Goal: Information Seeking & Learning: Learn about a topic

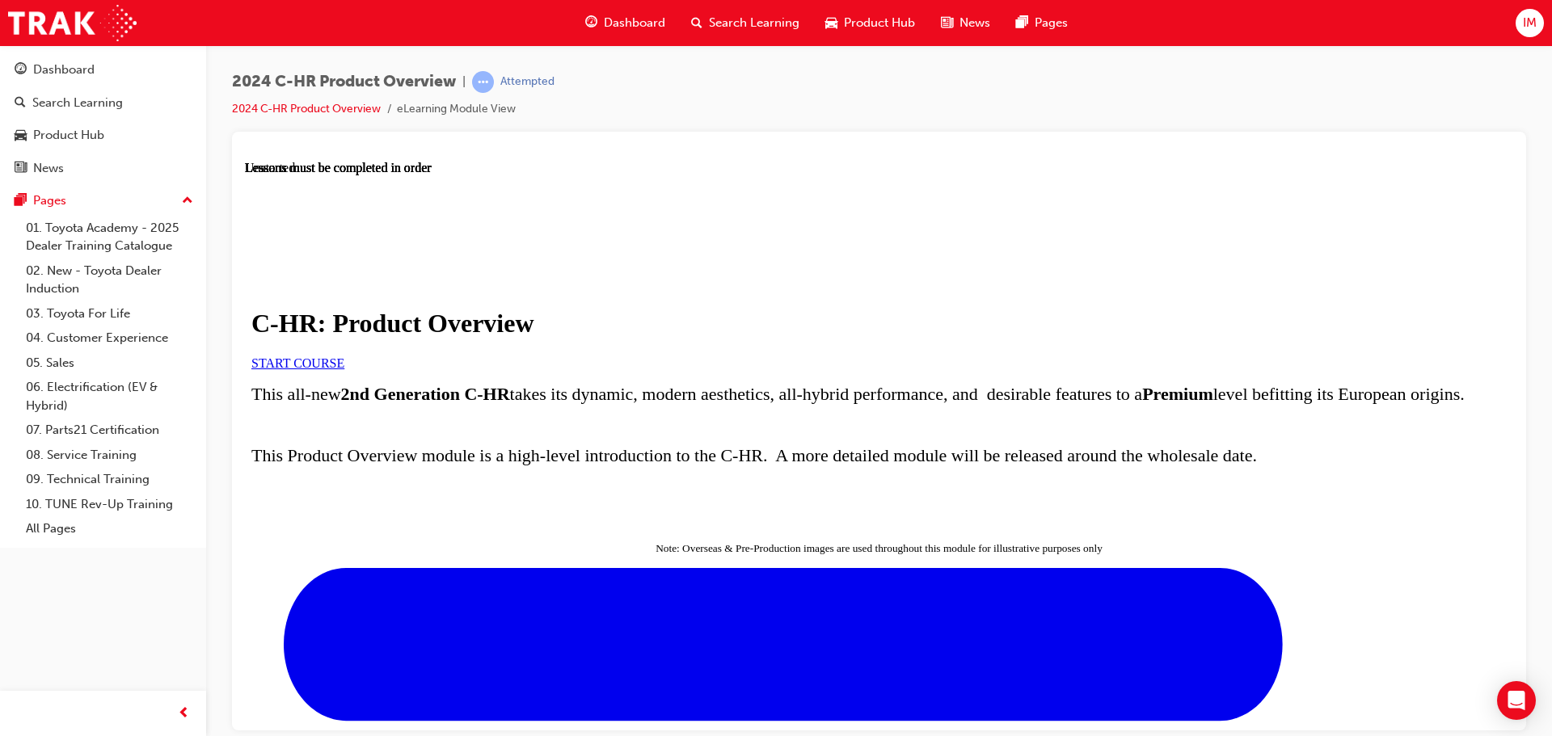
drag, startPoint x: 625, startPoint y: 411, endPoint x: 621, endPoint y: 428, distance: 16.7
click at [623, 369] on div "C-HR: Product Overview START COURSE" at bounding box center [878, 338] width 1255 height 61
click at [344, 369] on link "START COURSE" at bounding box center [297, 363] width 93 height 14
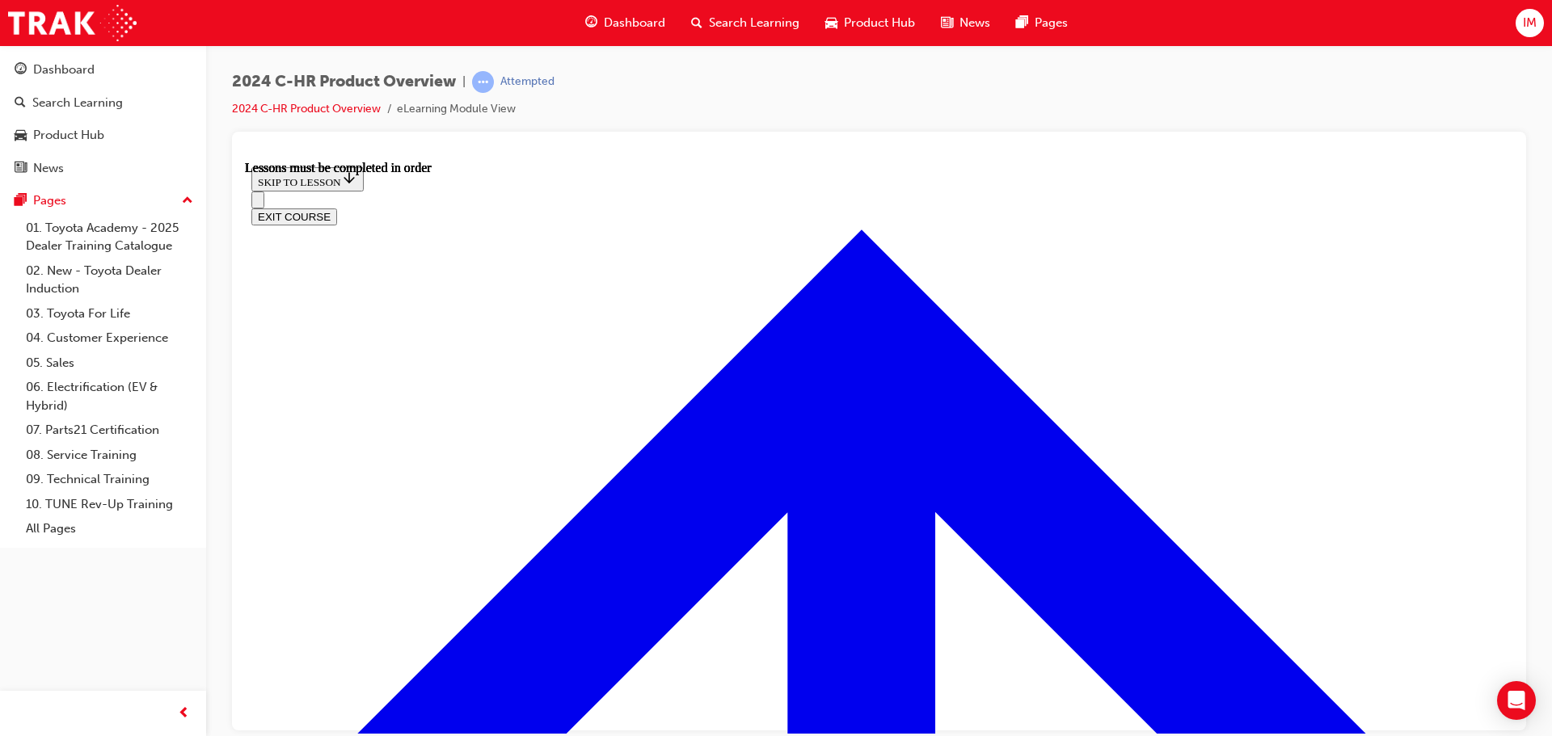
drag, startPoint x: 754, startPoint y: 718, endPoint x: 1088, endPoint y: 711, distance: 333.8
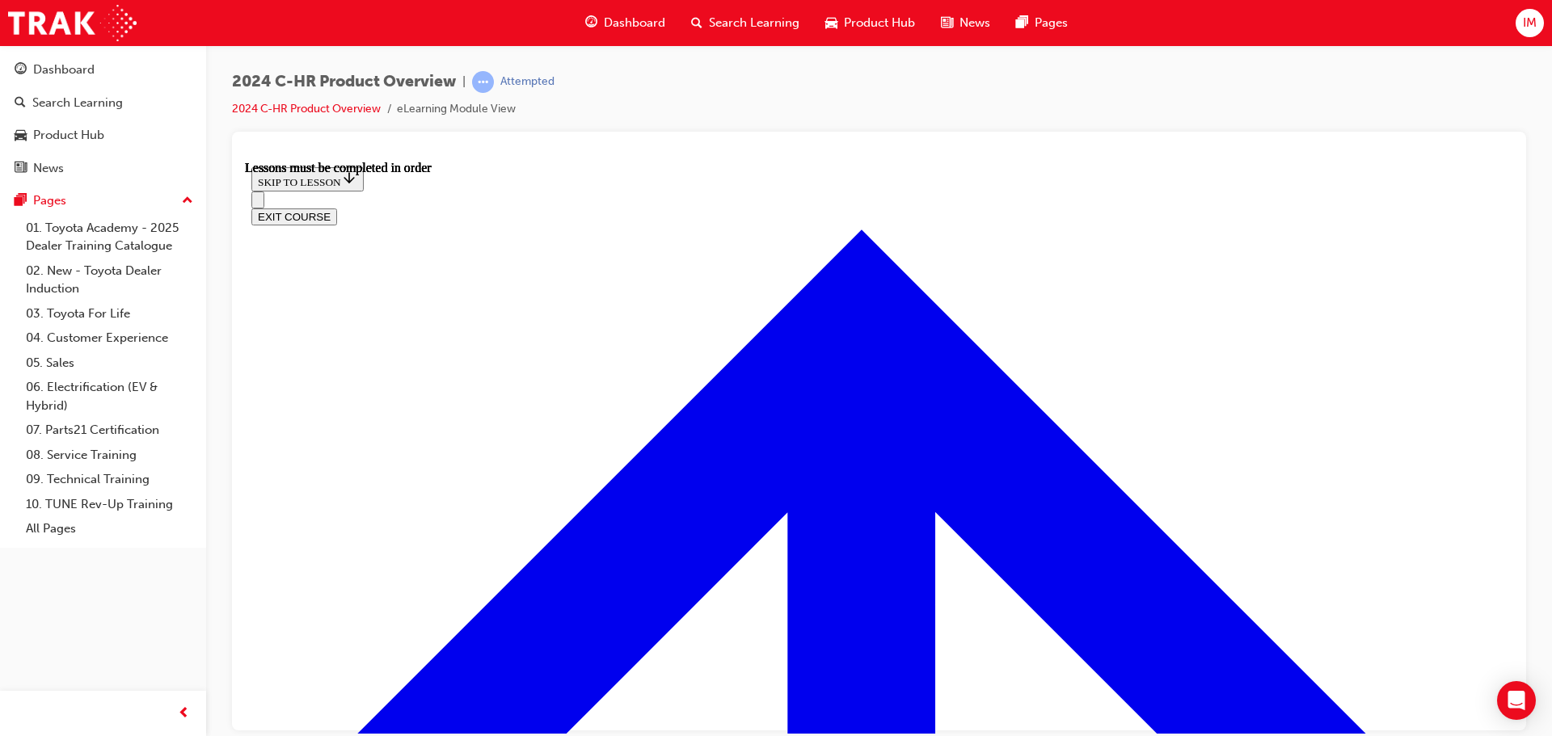
drag, startPoint x: 763, startPoint y: 719, endPoint x: 933, endPoint y: 722, distance: 170.6
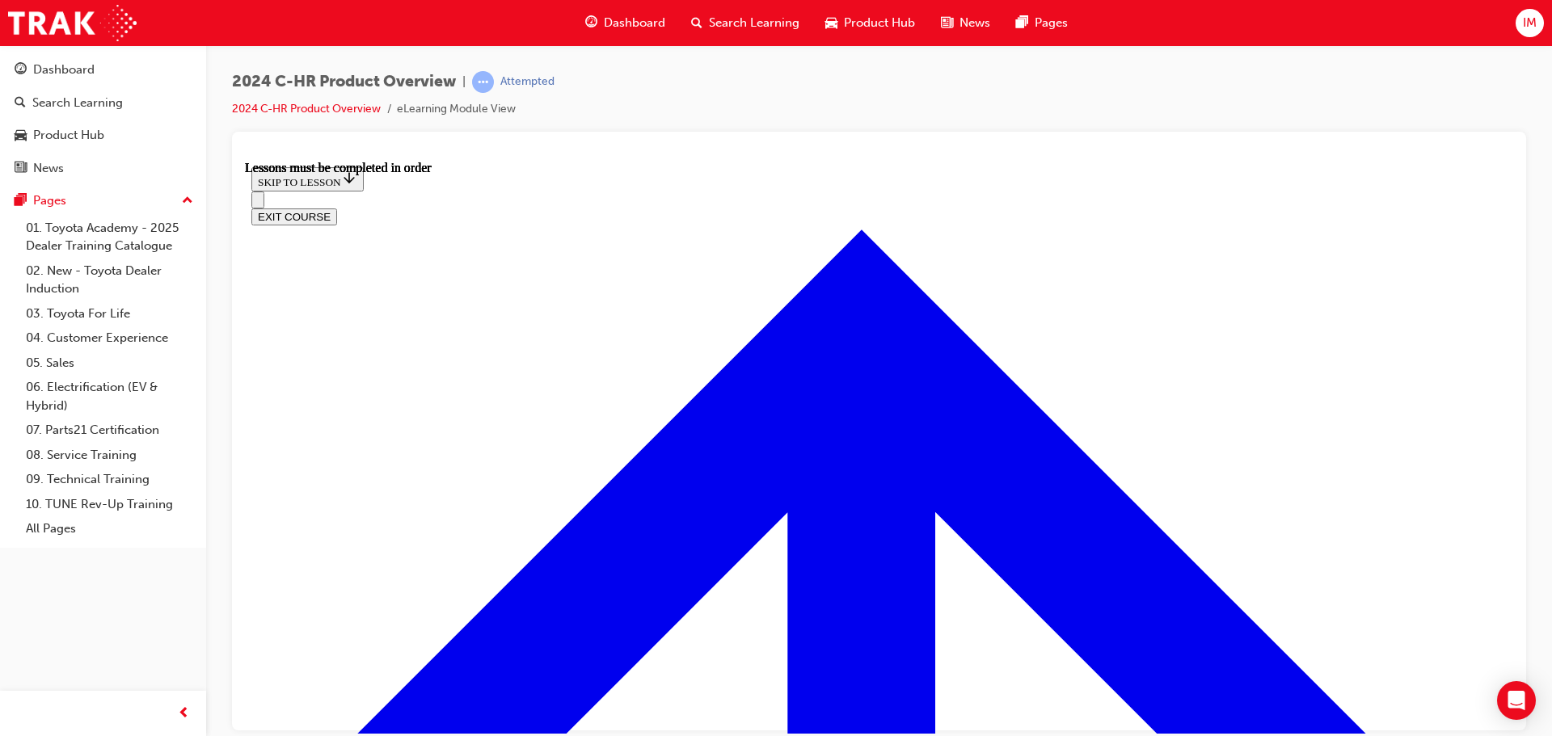
drag, startPoint x: 1248, startPoint y: 723, endPoint x: 1238, endPoint y: 722, distance: 9.7
drag, startPoint x: 845, startPoint y: 726, endPoint x: 1425, endPoint y: 705, distance: 580.6
drag, startPoint x: 890, startPoint y: 711, endPoint x: 1545, endPoint y: 707, distance: 655.4
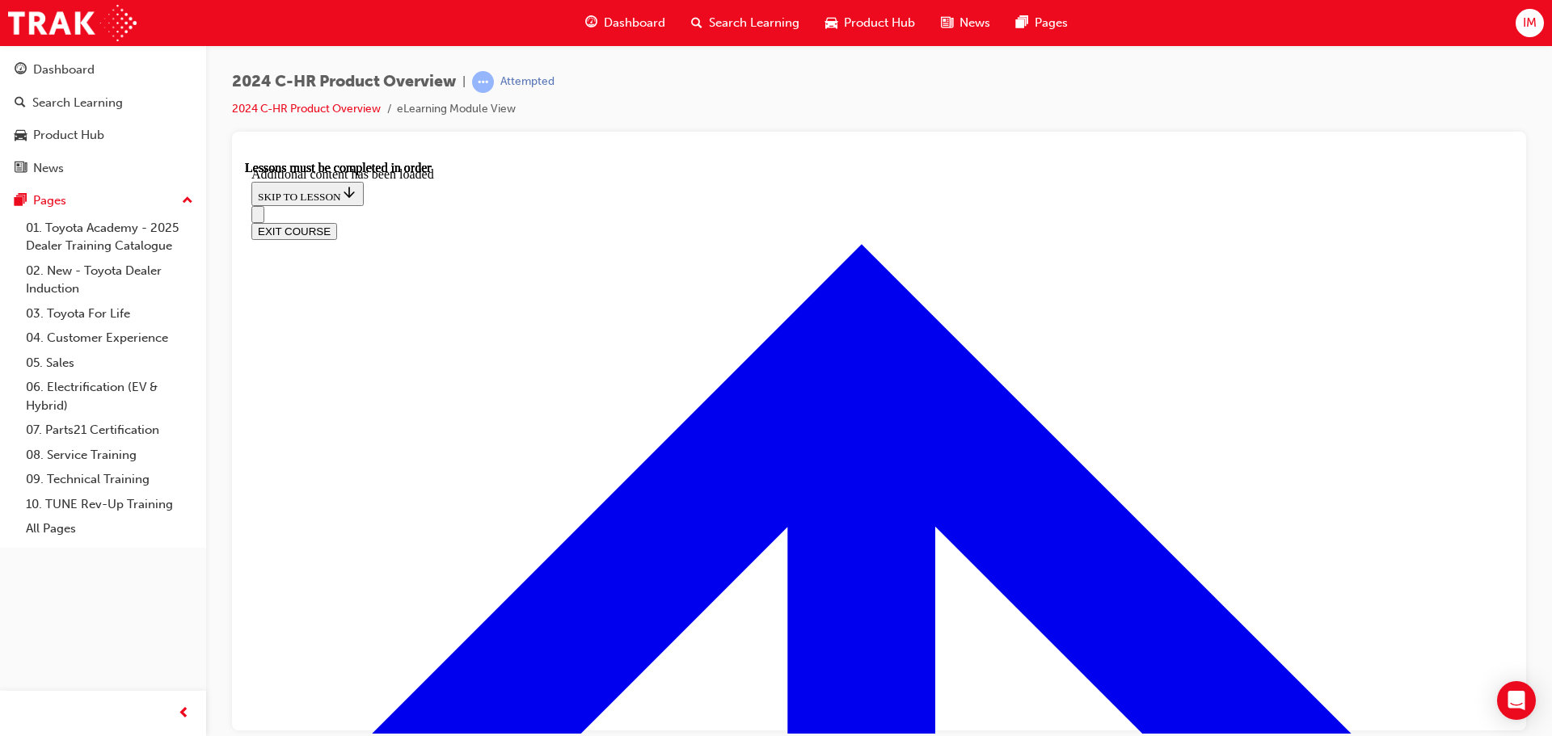
scroll to position [4602, 0]
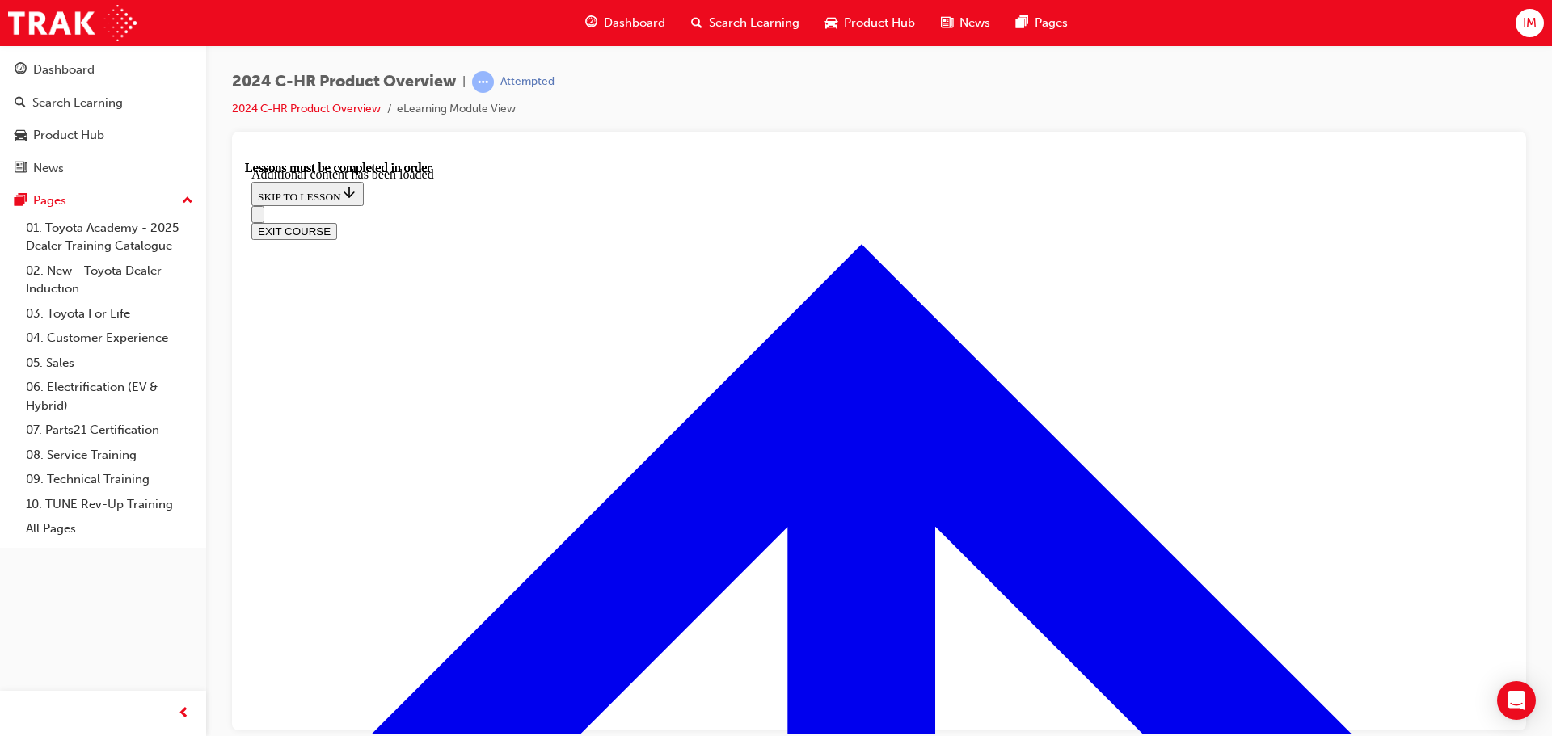
radio input "true"
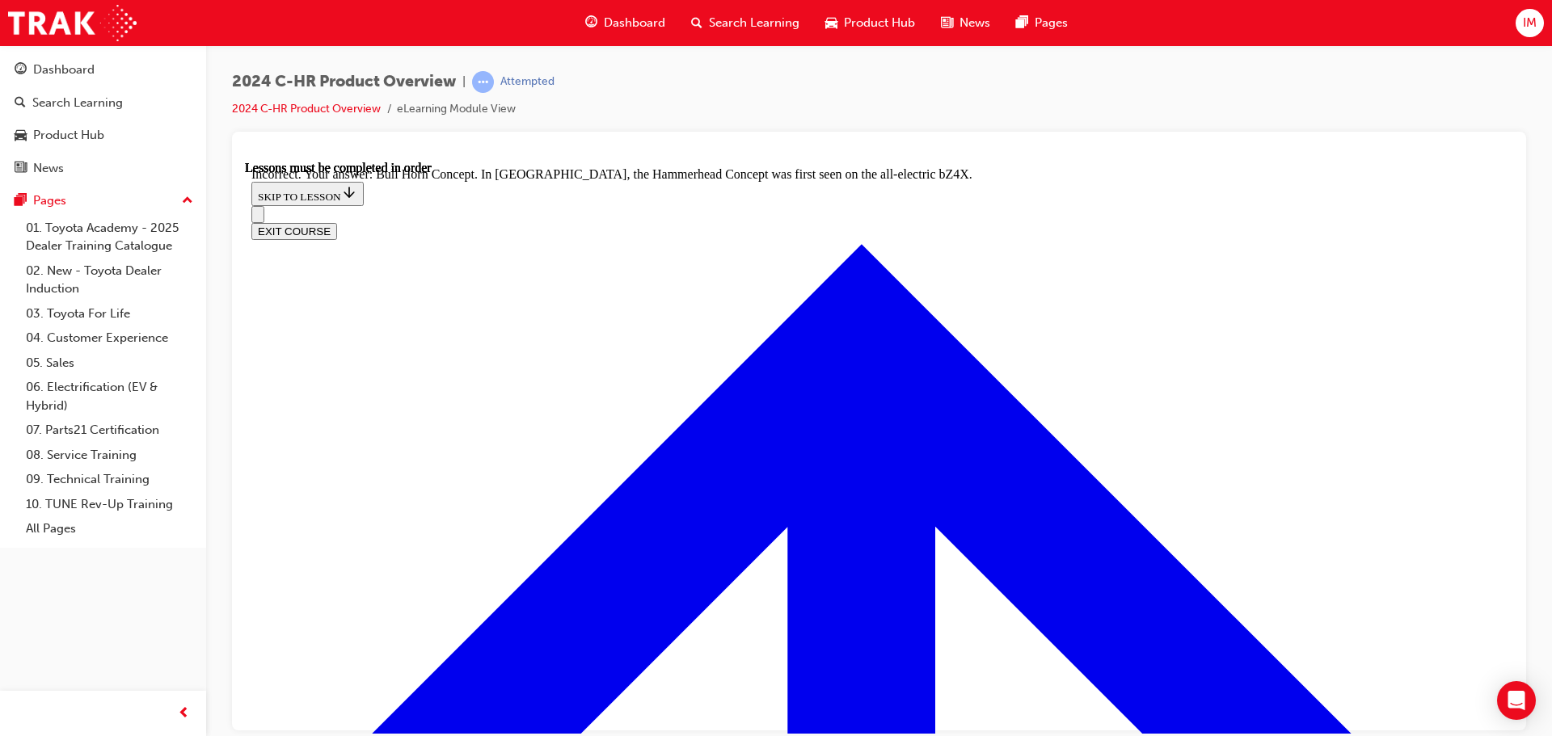
radio input "true"
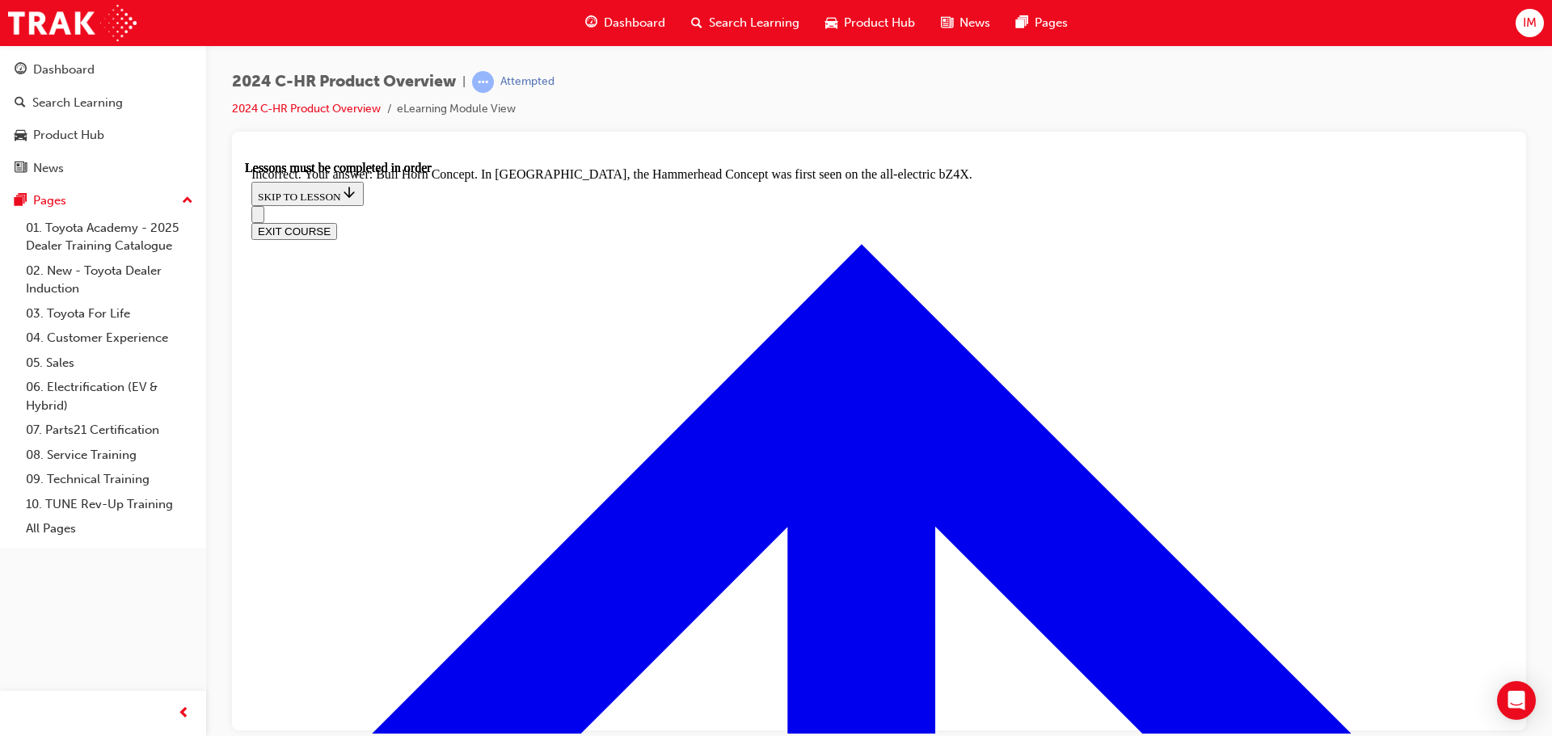
radio input "true"
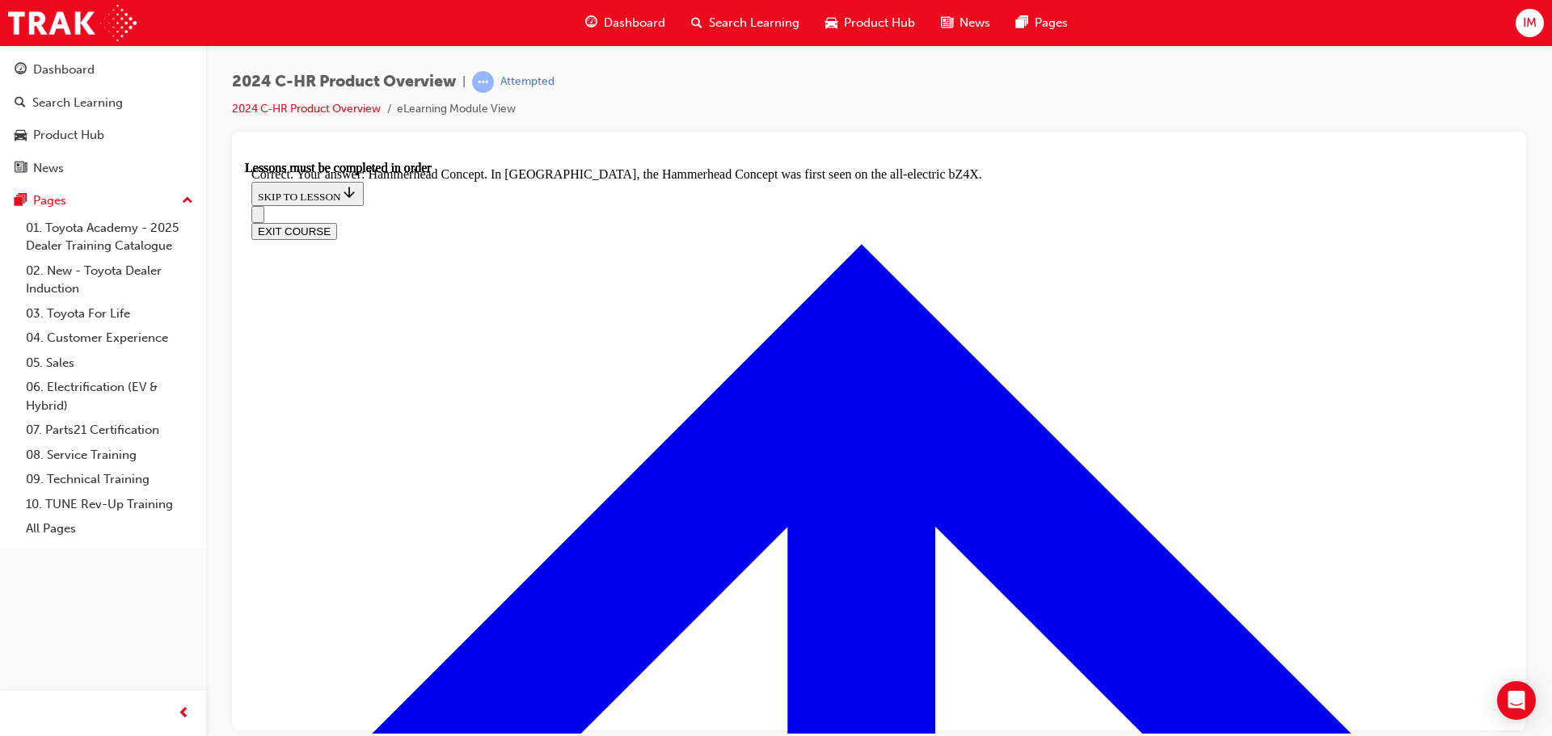
radio input "true"
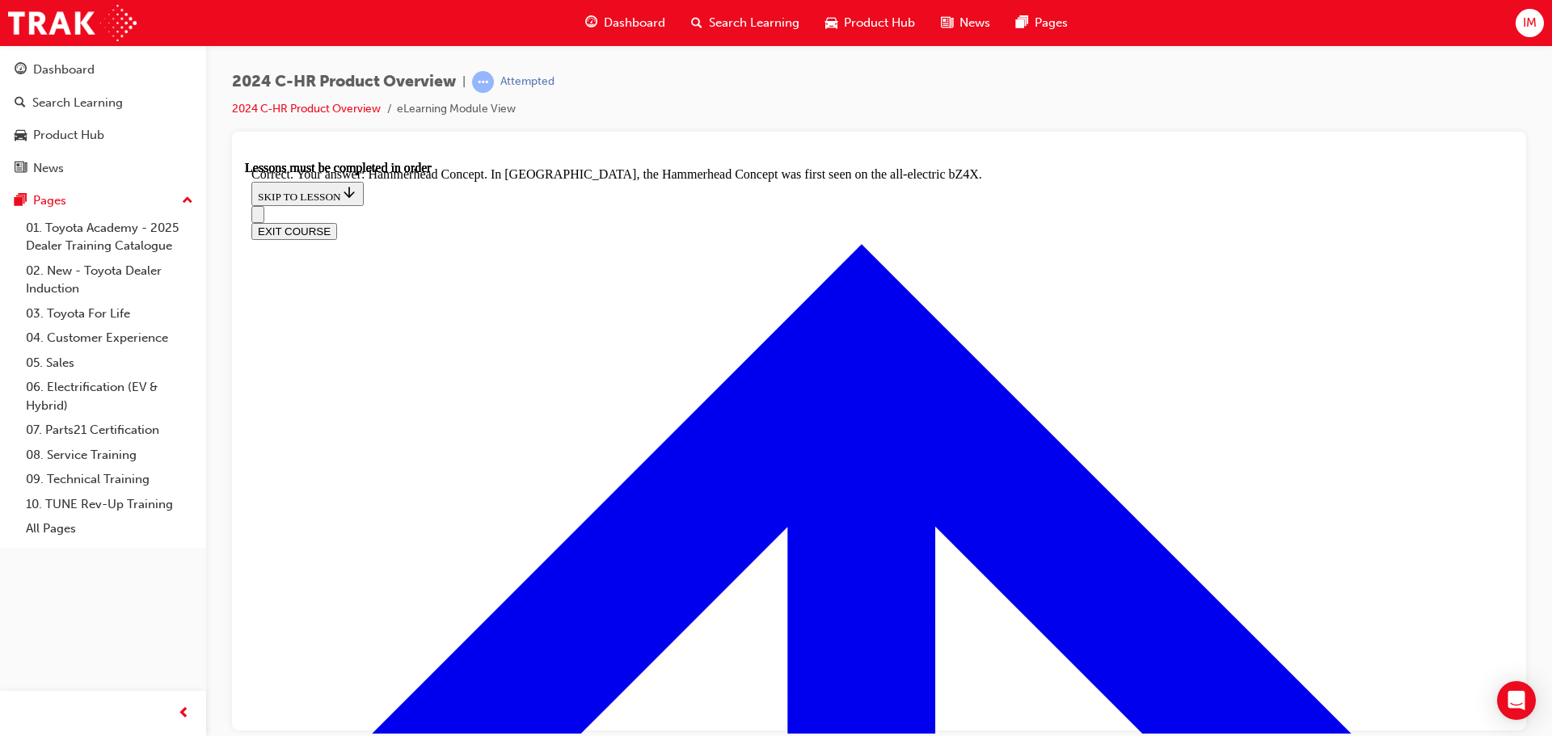
radio input "true"
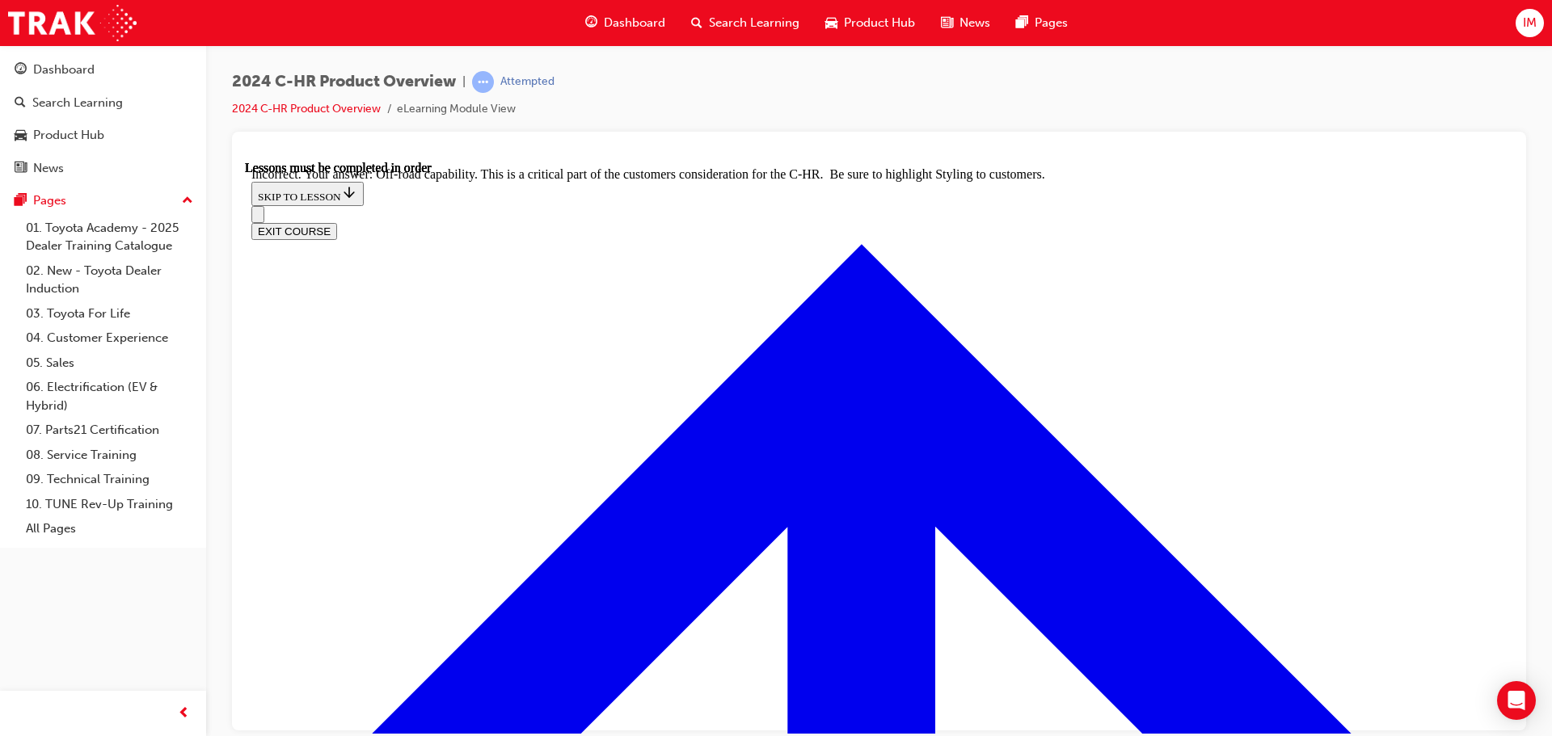
radio input "true"
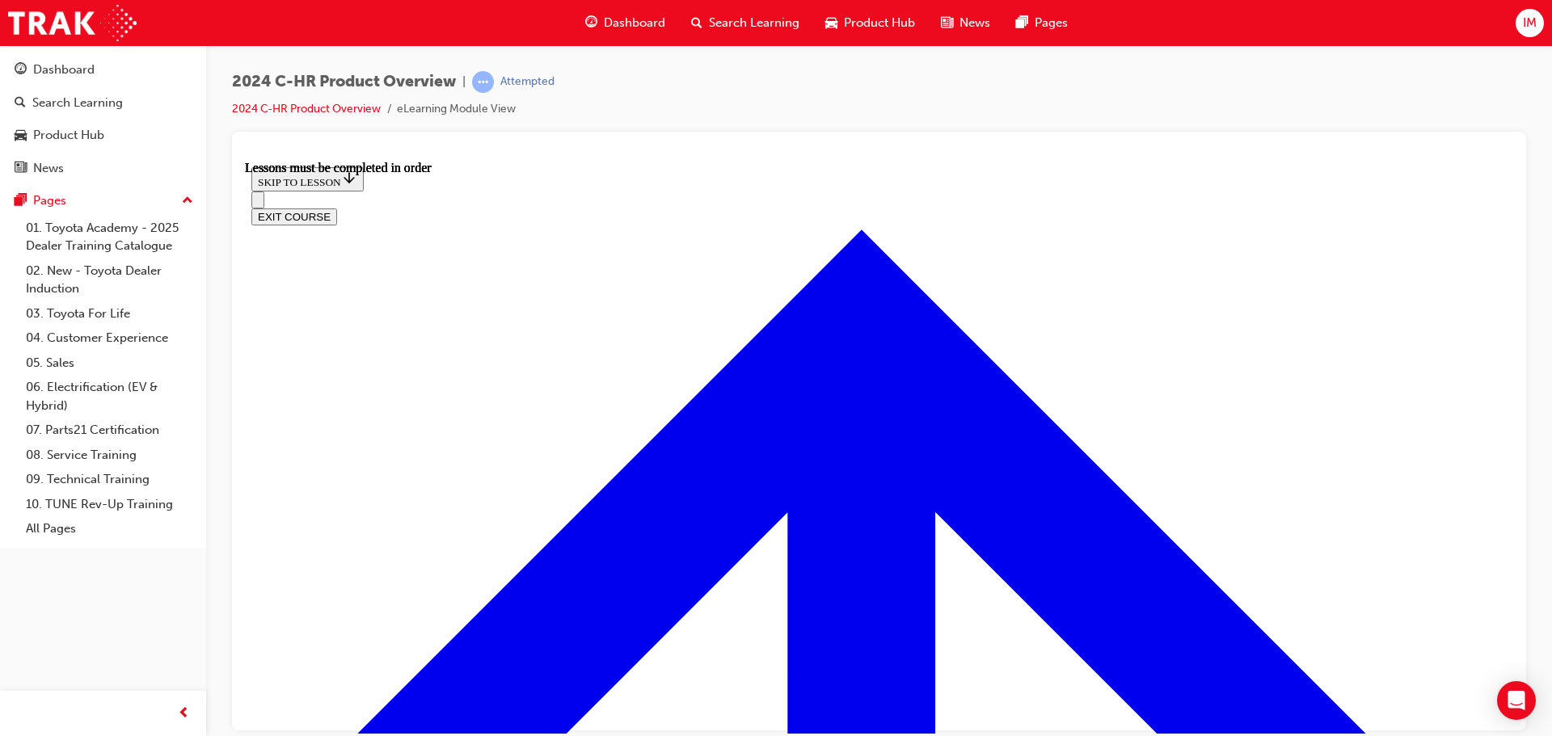
scroll to position [2780, 0]
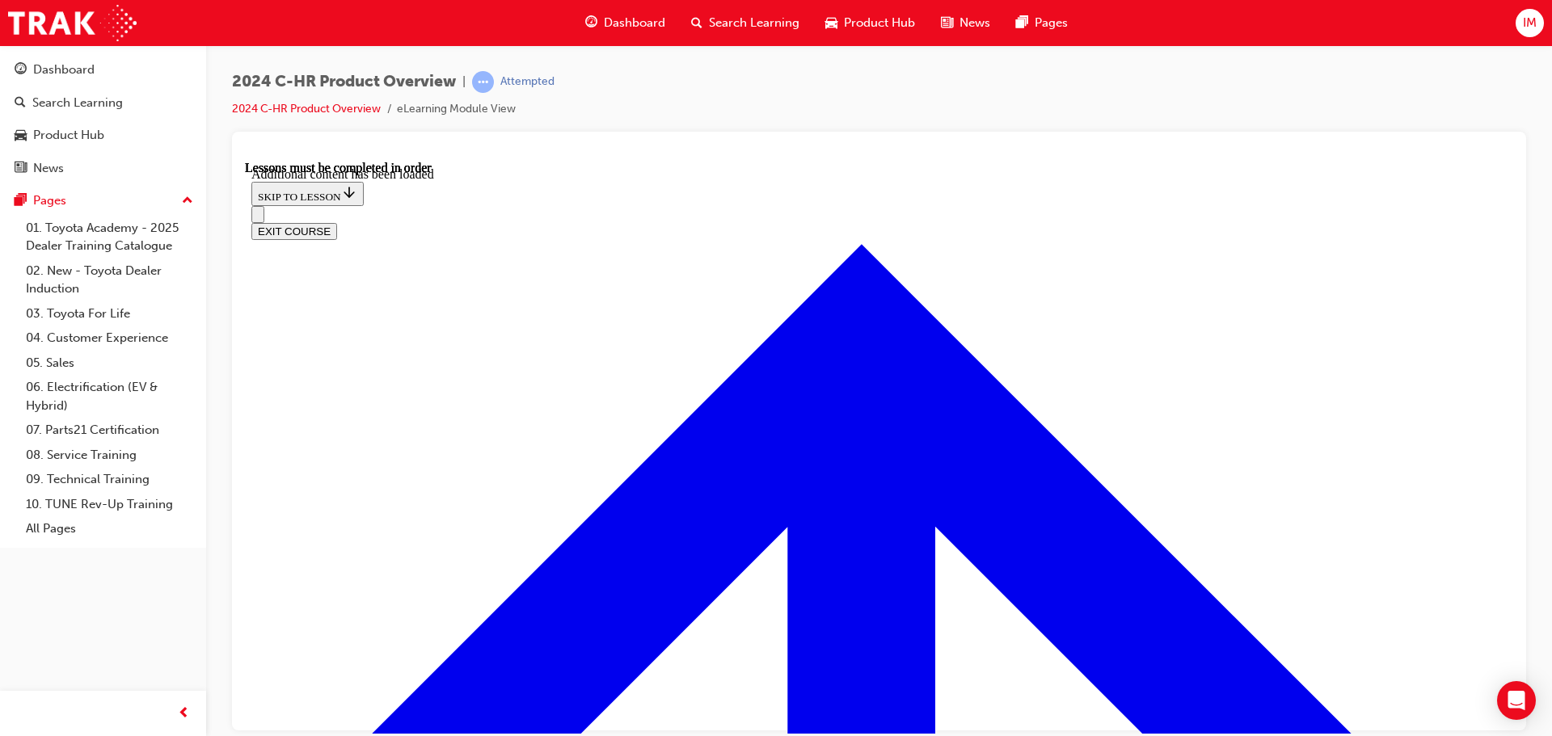
scroll to position [3178, 0]
radio input "true"
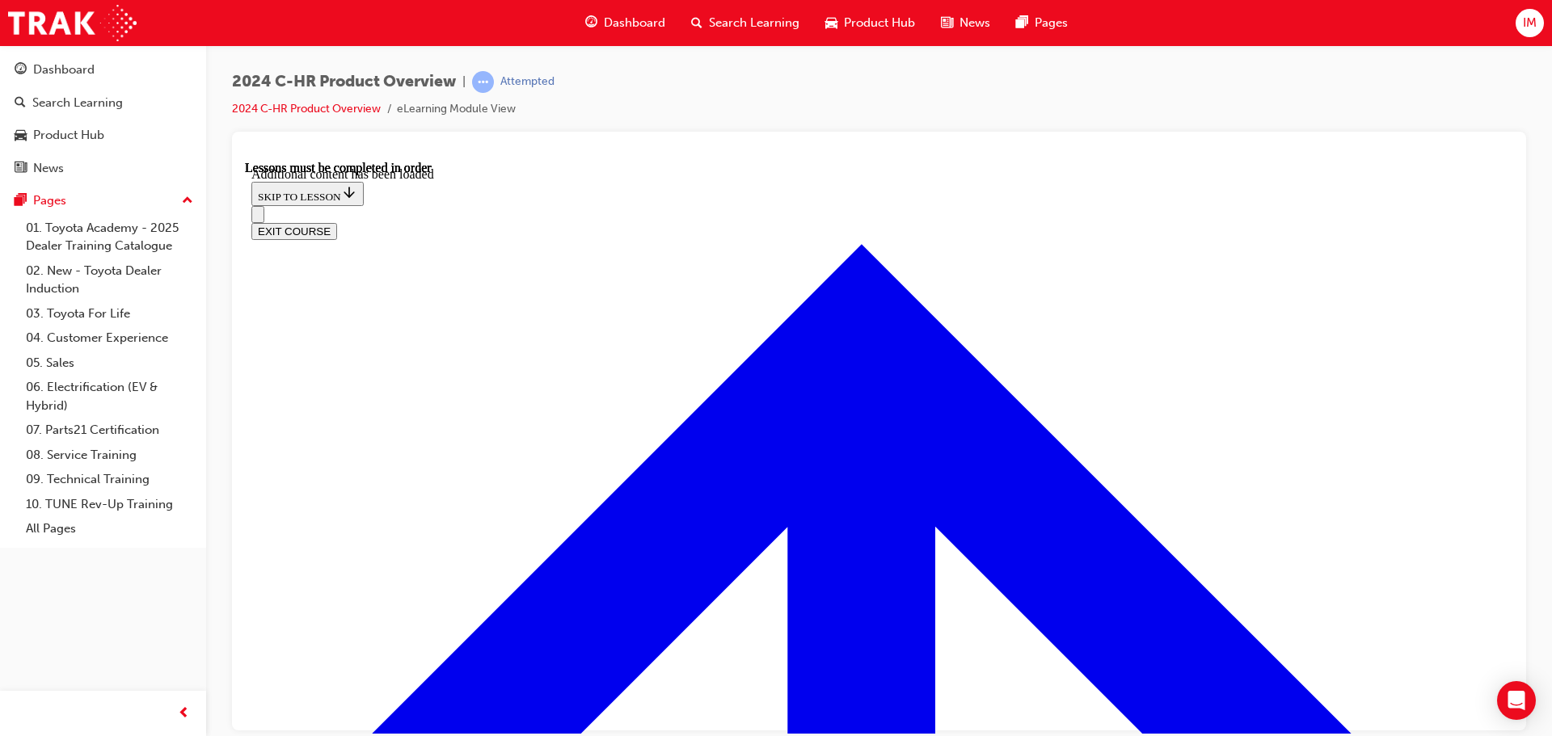
radio input "true"
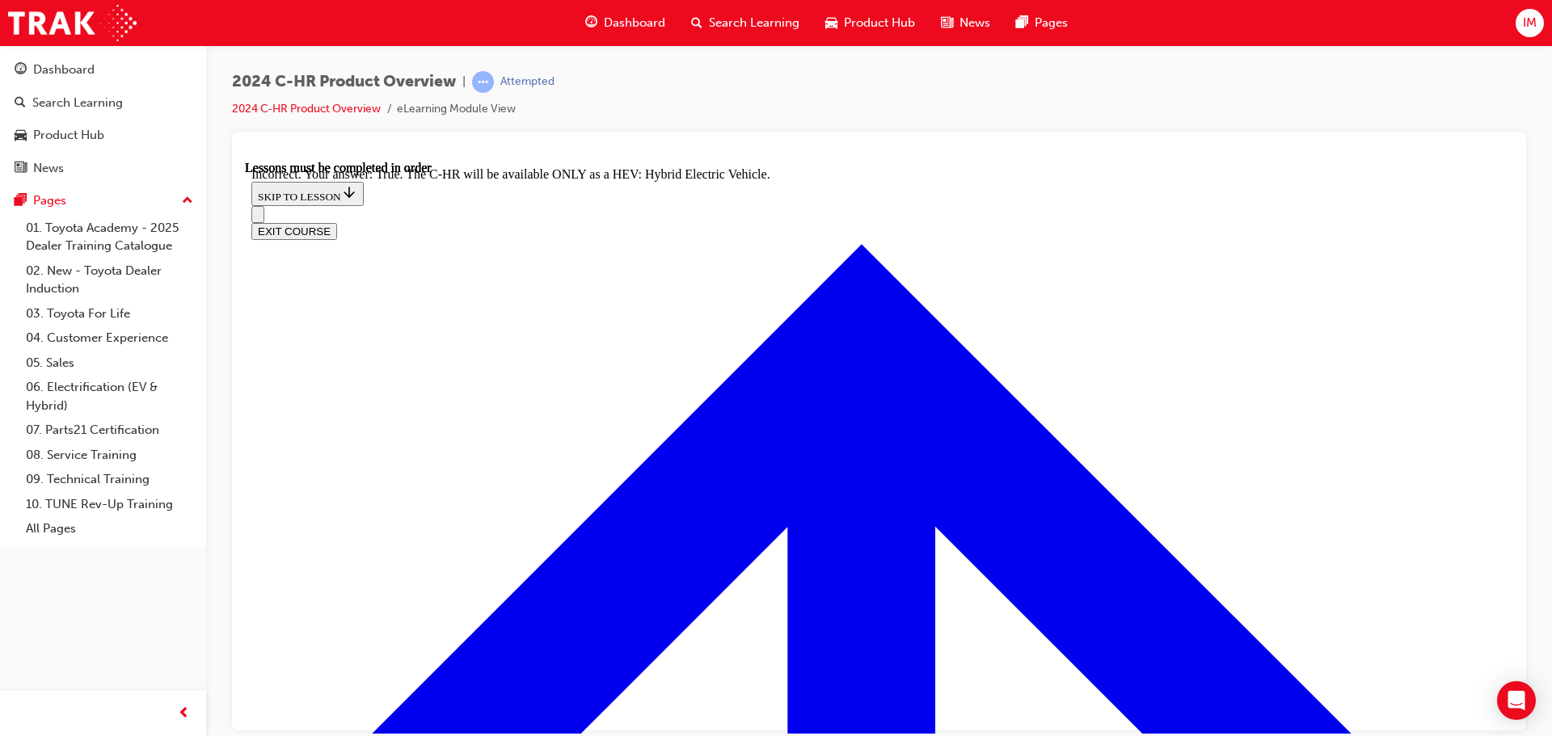
scroll to position [3178, 0]
radio input "true"
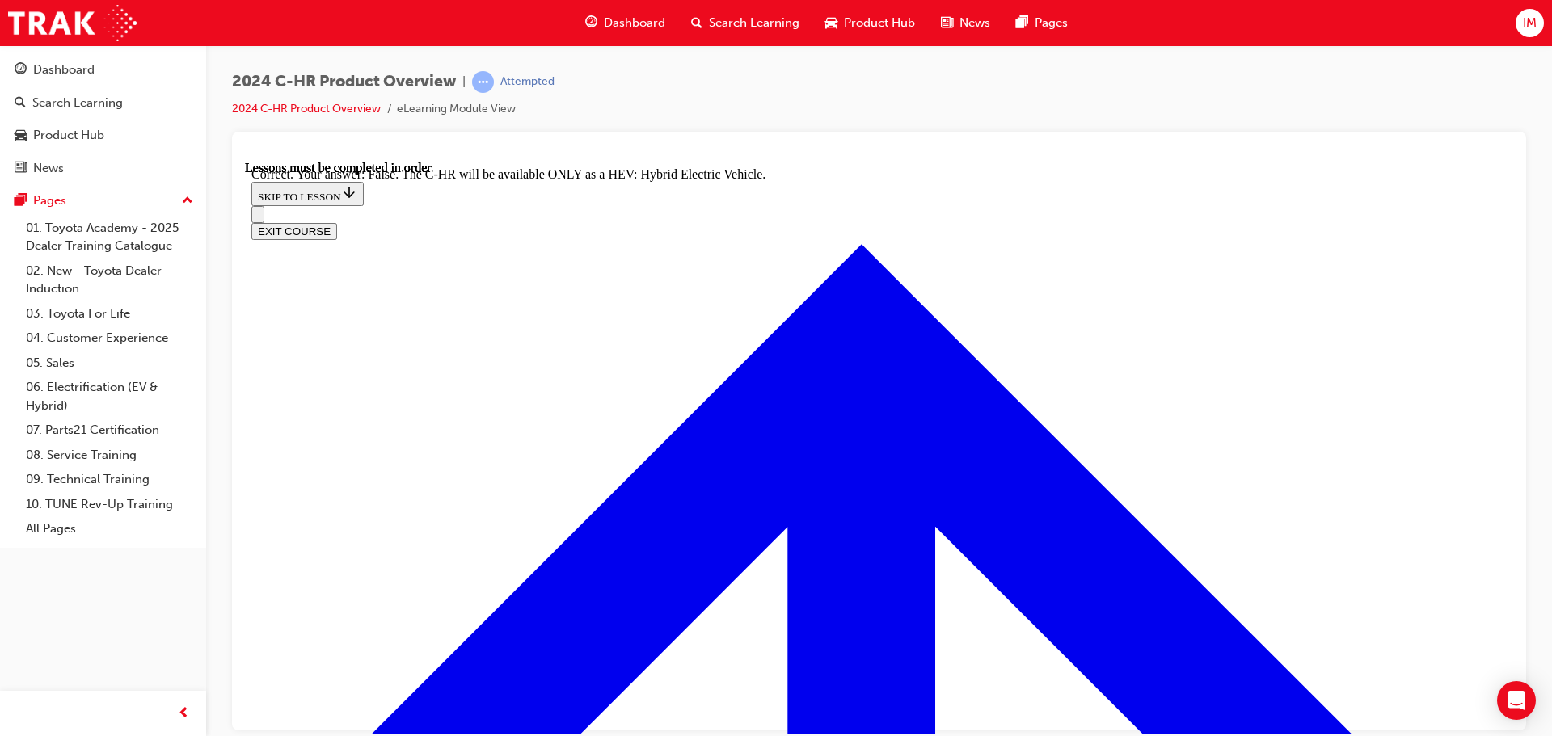
scroll to position [3827, 0]
checkbox input "true"
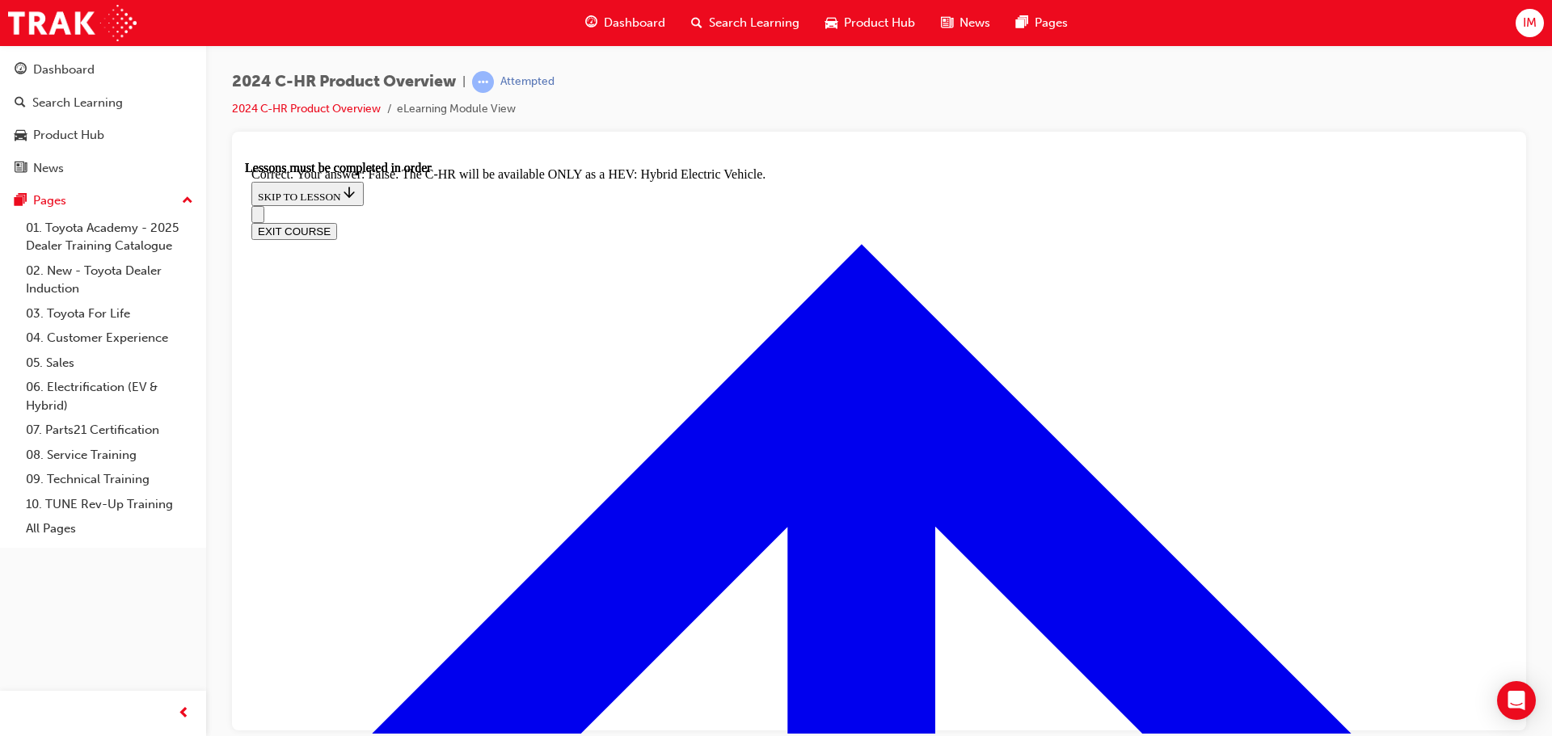
checkbox input "false"
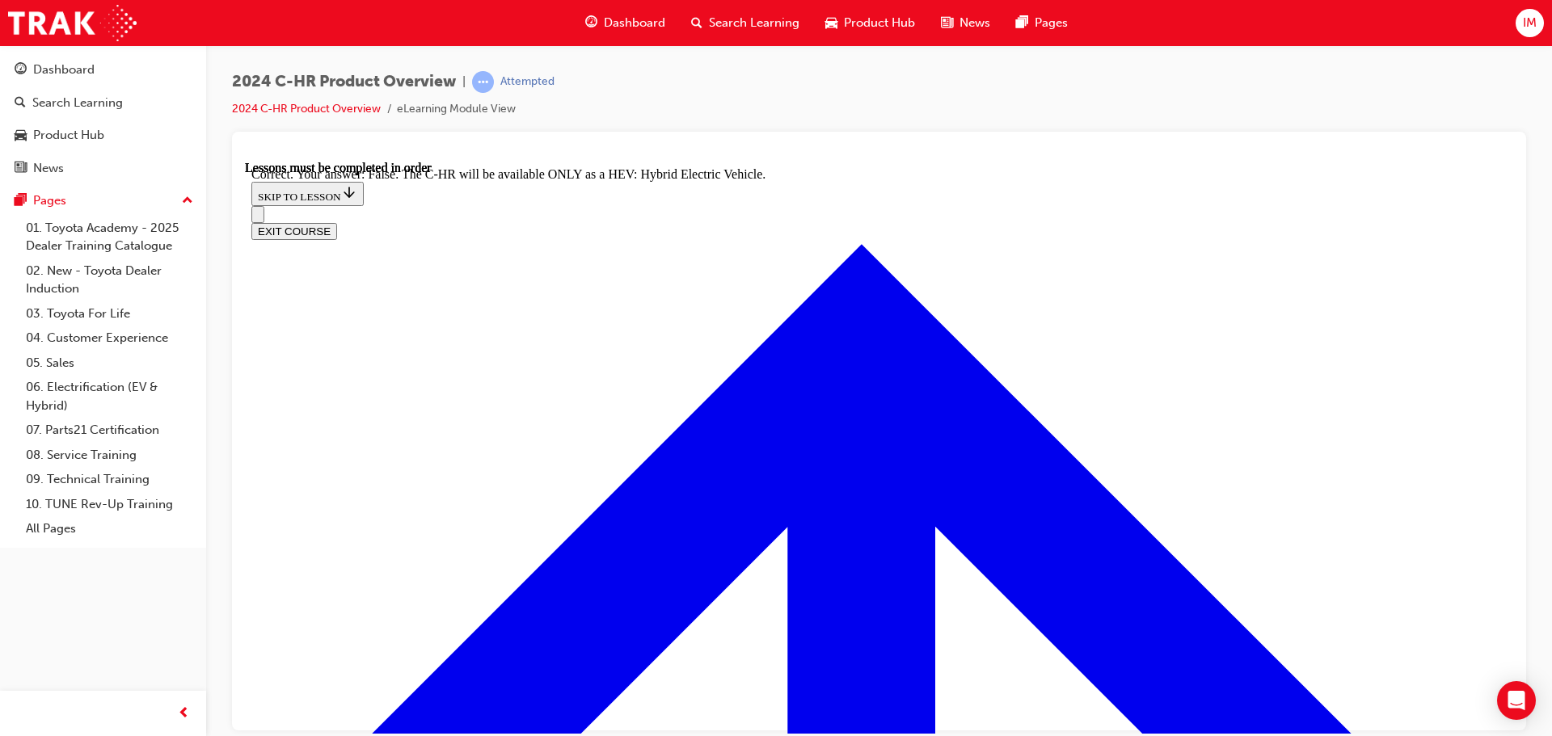
checkbox input "false"
checkbox input "true"
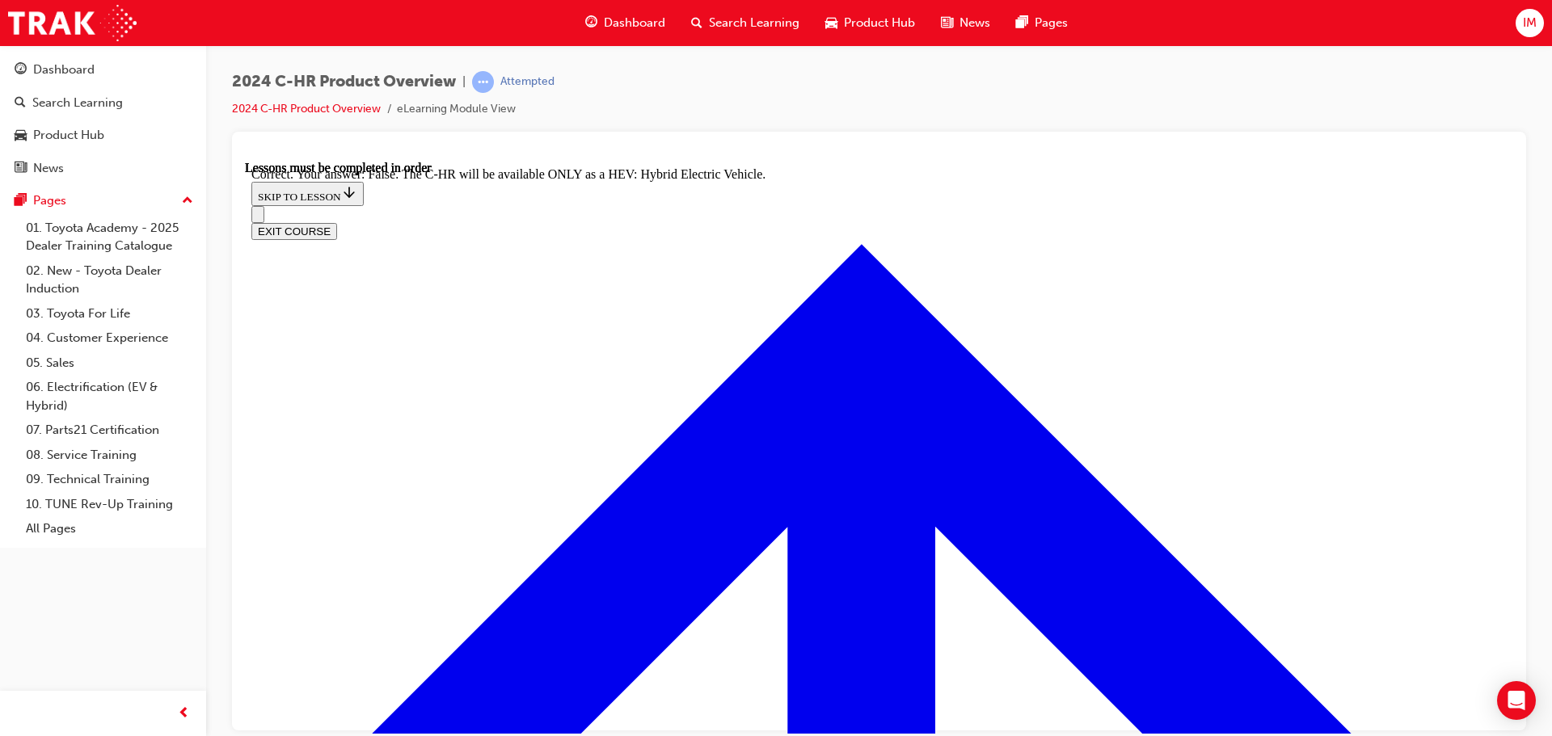
drag, startPoint x: 850, startPoint y: 652, endPoint x: 837, endPoint y: 594, distance: 59.6
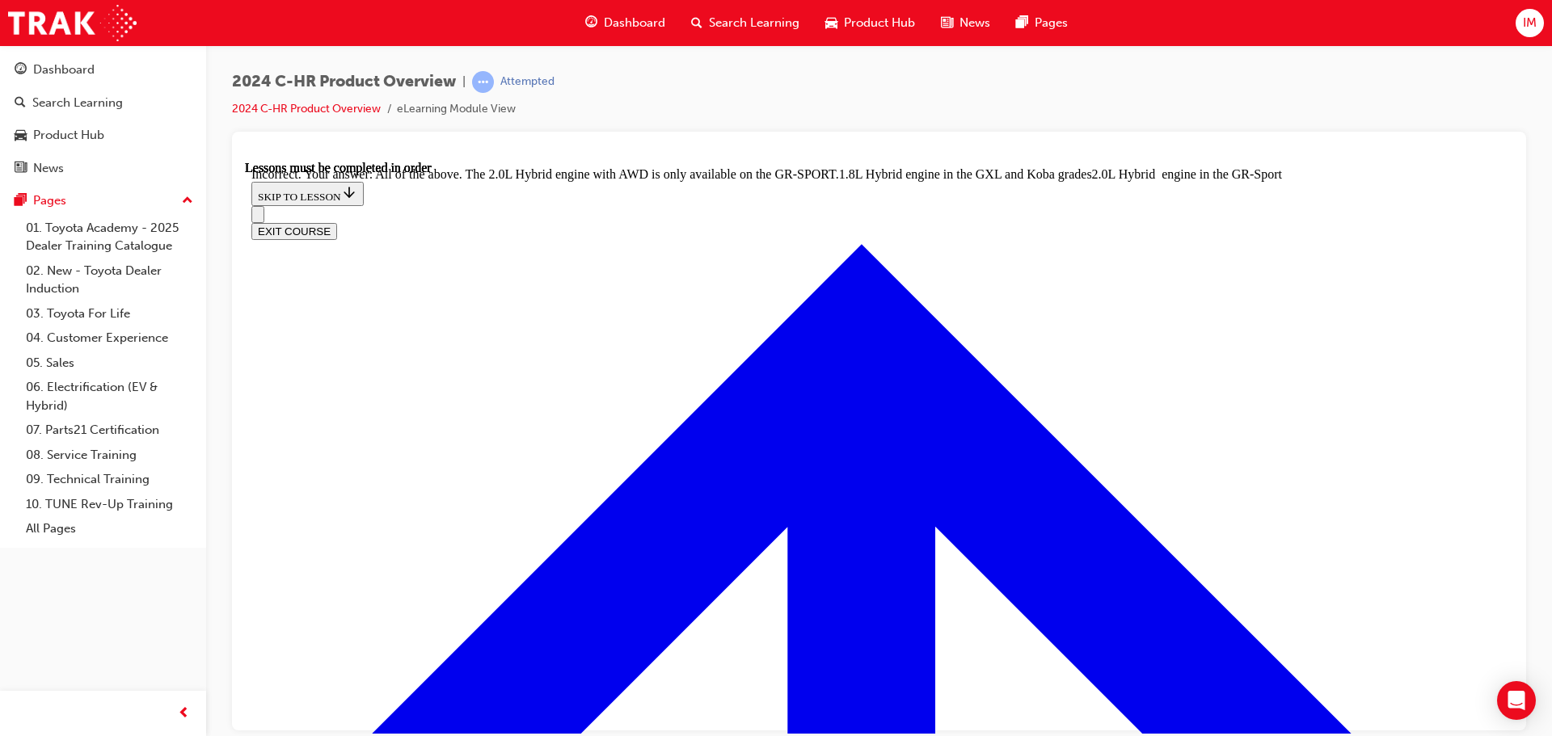
checkbox input "true"
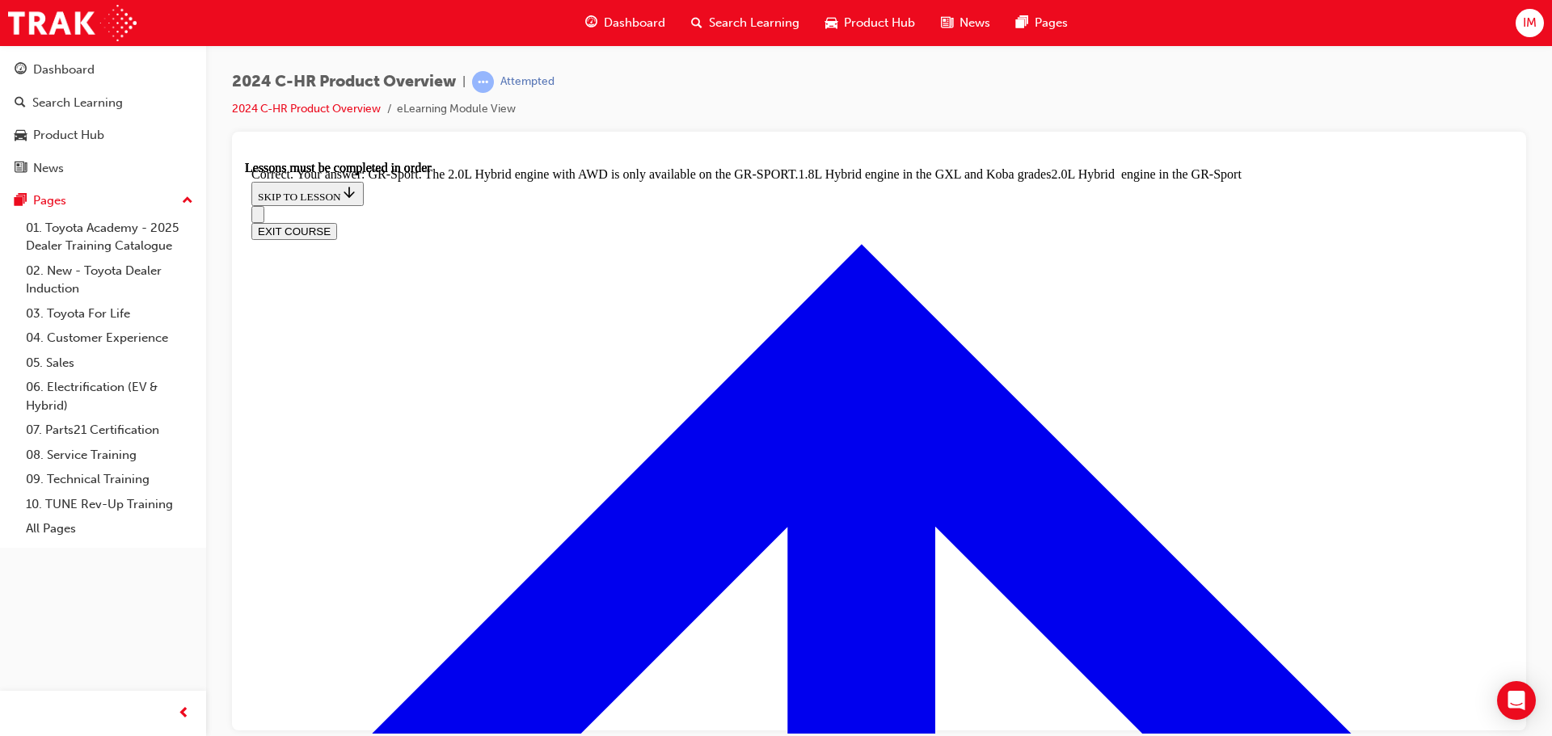
scroll to position [4489, 0]
radio input "true"
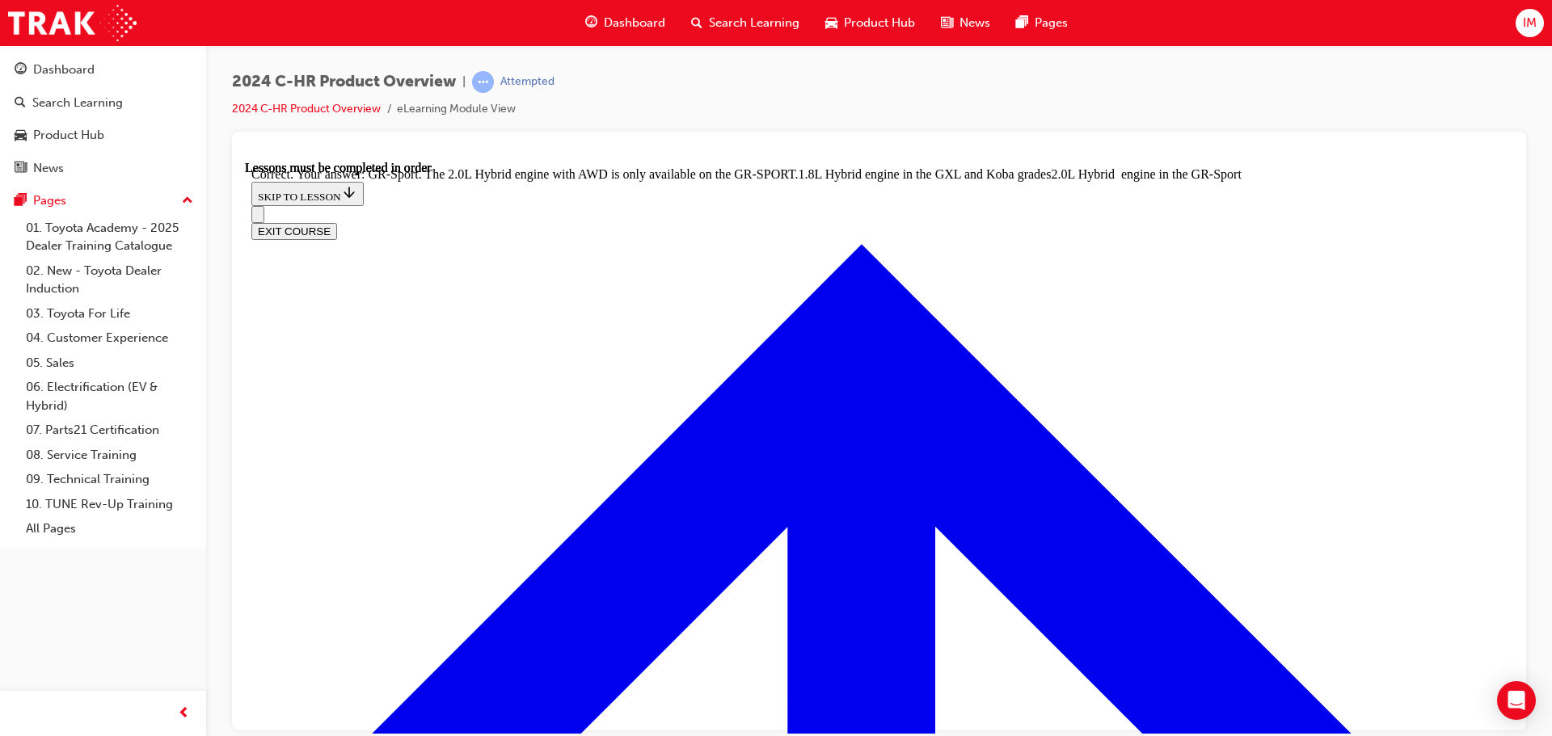
drag, startPoint x: 1792, startPoint y: 419, endPoint x: 1402, endPoint y: 257, distance: 422.5
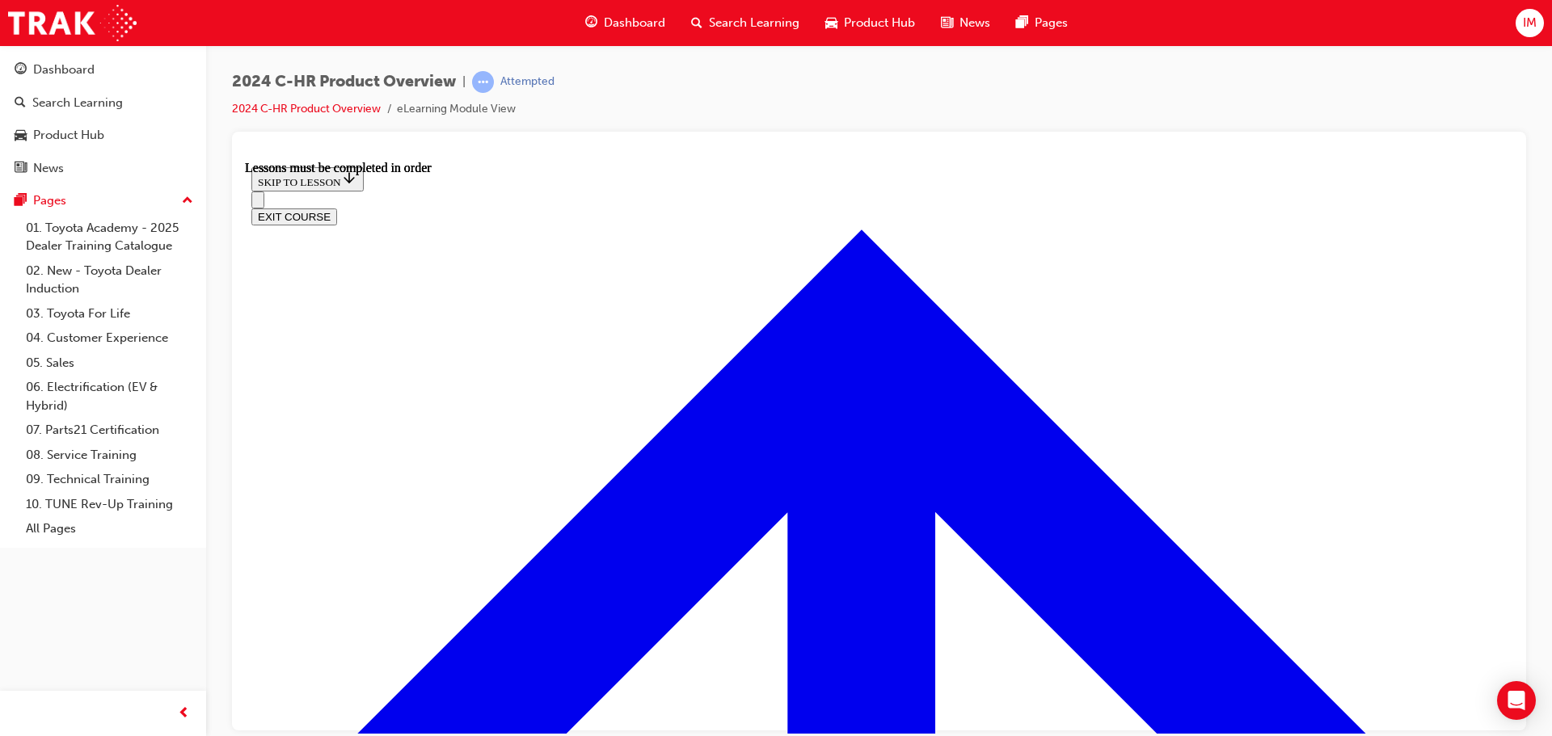
scroll to position [687, 0]
drag, startPoint x: 311, startPoint y: 283, endPoint x: 326, endPoint y: 288, distance: 15.3
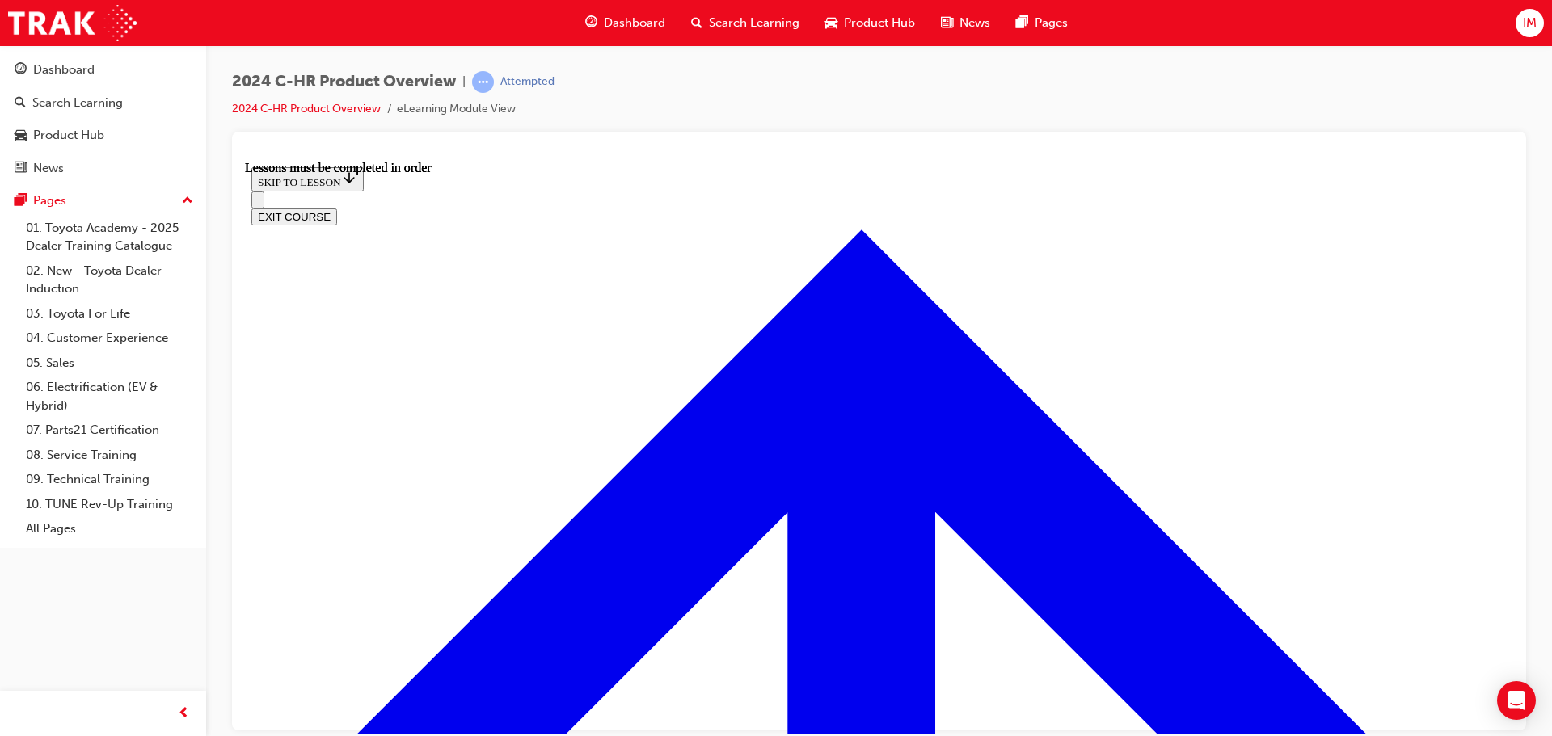
drag, startPoint x: 369, startPoint y: 347, endPoint x: 503, endPoint y: 380, distance: 137.4
drag, startPoint x: 625, startPoint y: 408, endPoint x: 615, endPoint y: 428, distance: 22.4
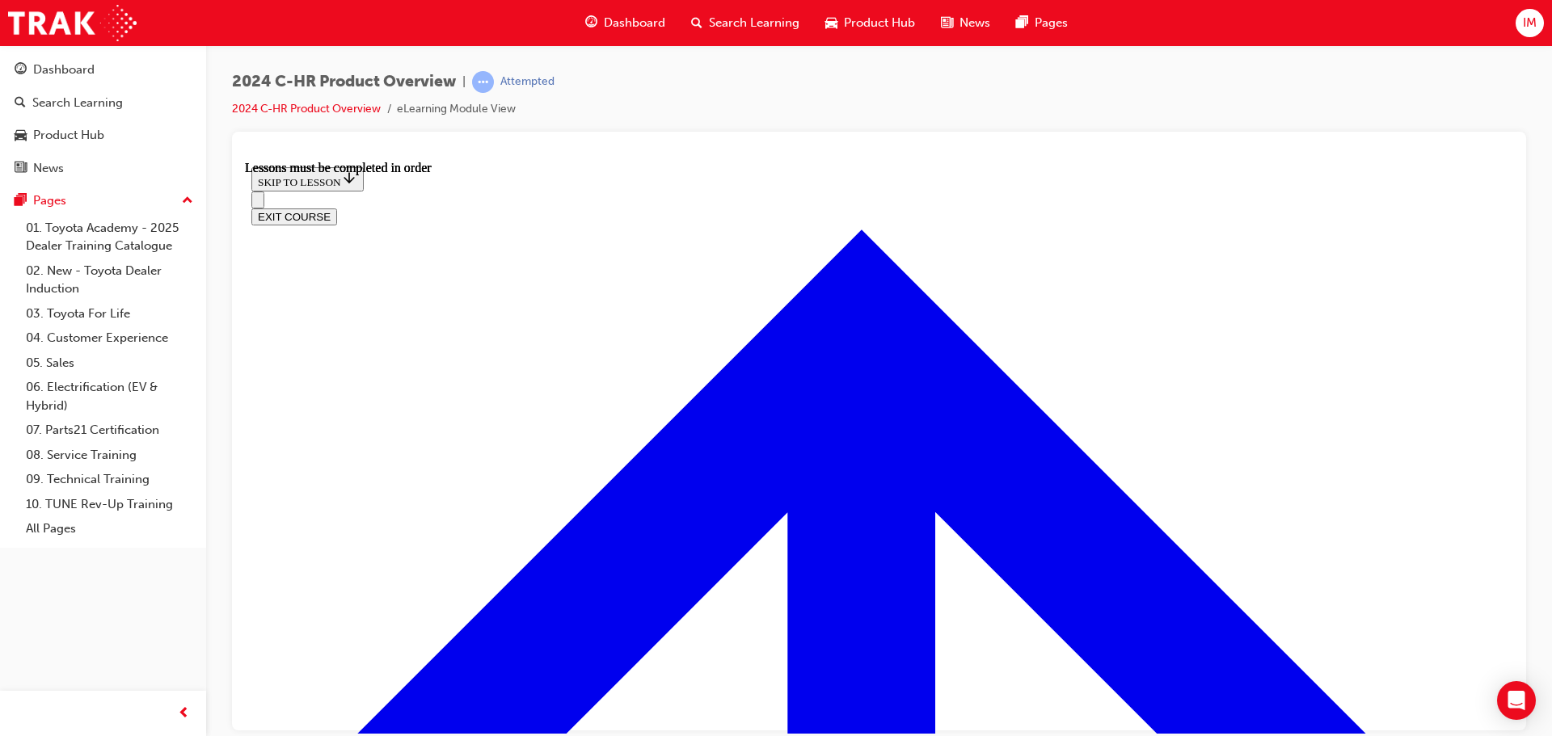
drag, startPoint x: 434, startPoint y: 647, endPoint x: 484, endPoint y: 639, distance: 50.6
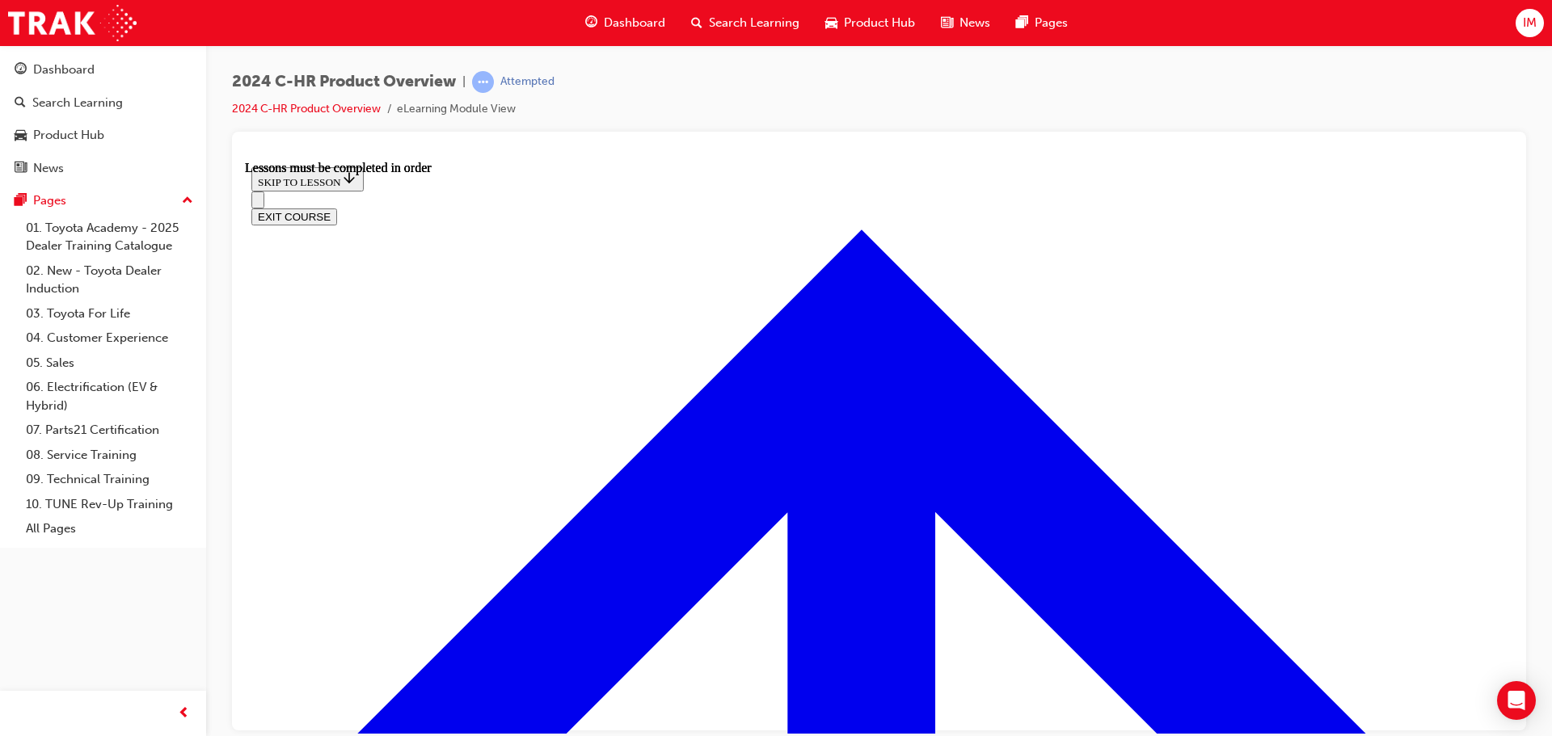
drag, startPoint x: 946, startPoint y: 535, endPoint x: 976, endPoint y: 525, distance: 31.4
drag, startPoint x: 1361, startPoint y: 461, endPoint x: 1363, endPoint y: 474, distance: 13.0
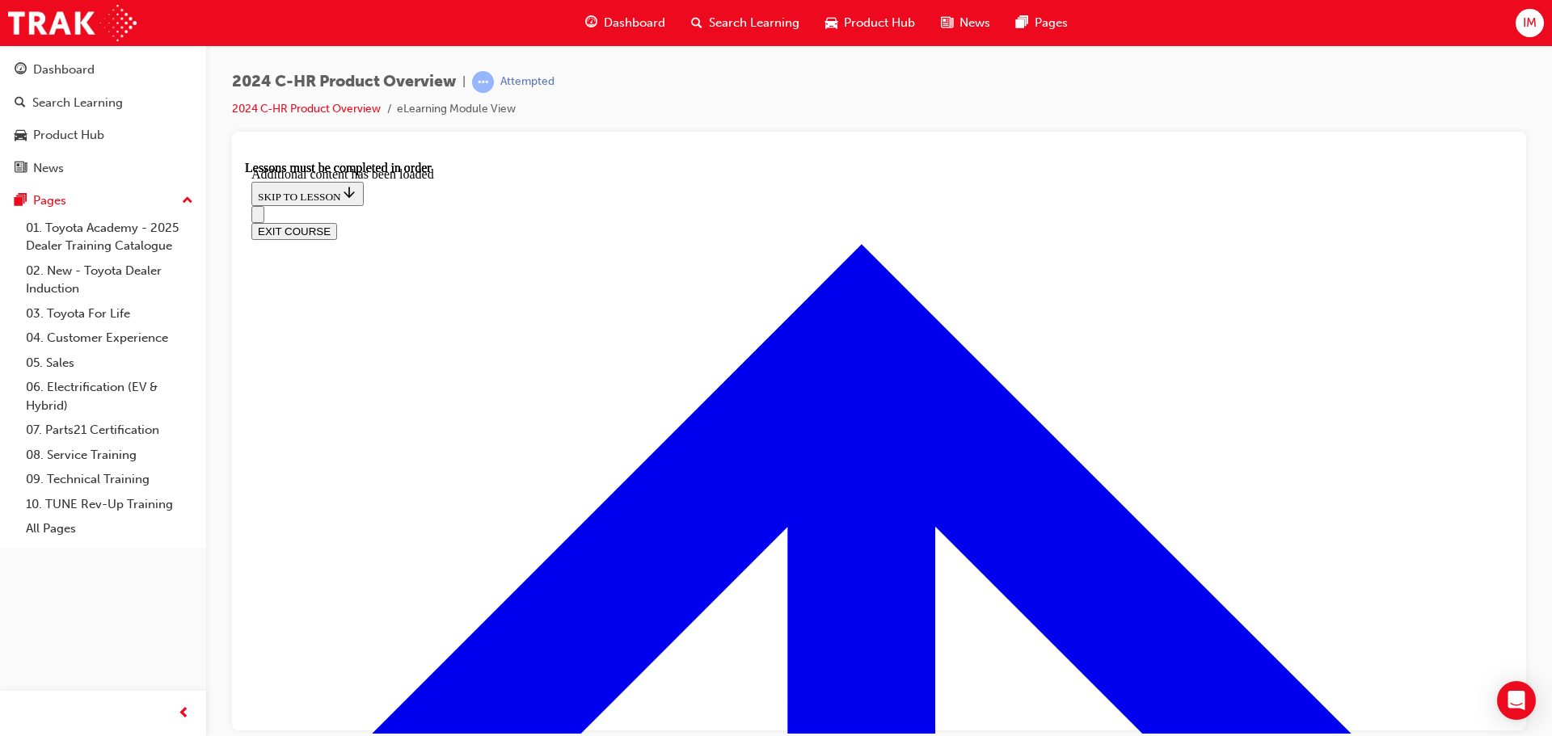
scroll to position [1405, 0]
drag, startPoint x: 665, startPoint y: 413, endPoint x: 744, endPoint y: 533, distance: 143.7
radio input "true"
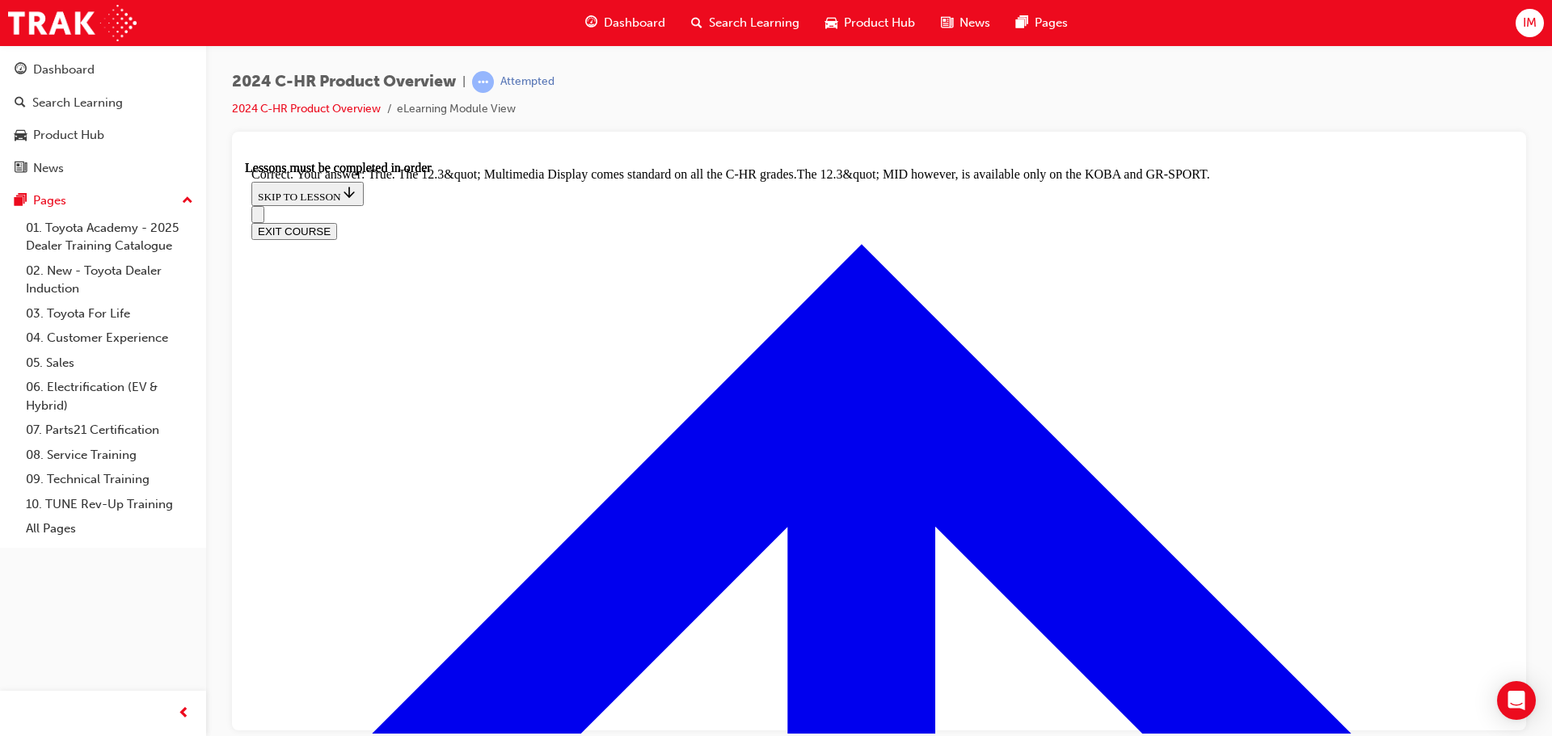
scroll to position [1646, 0]
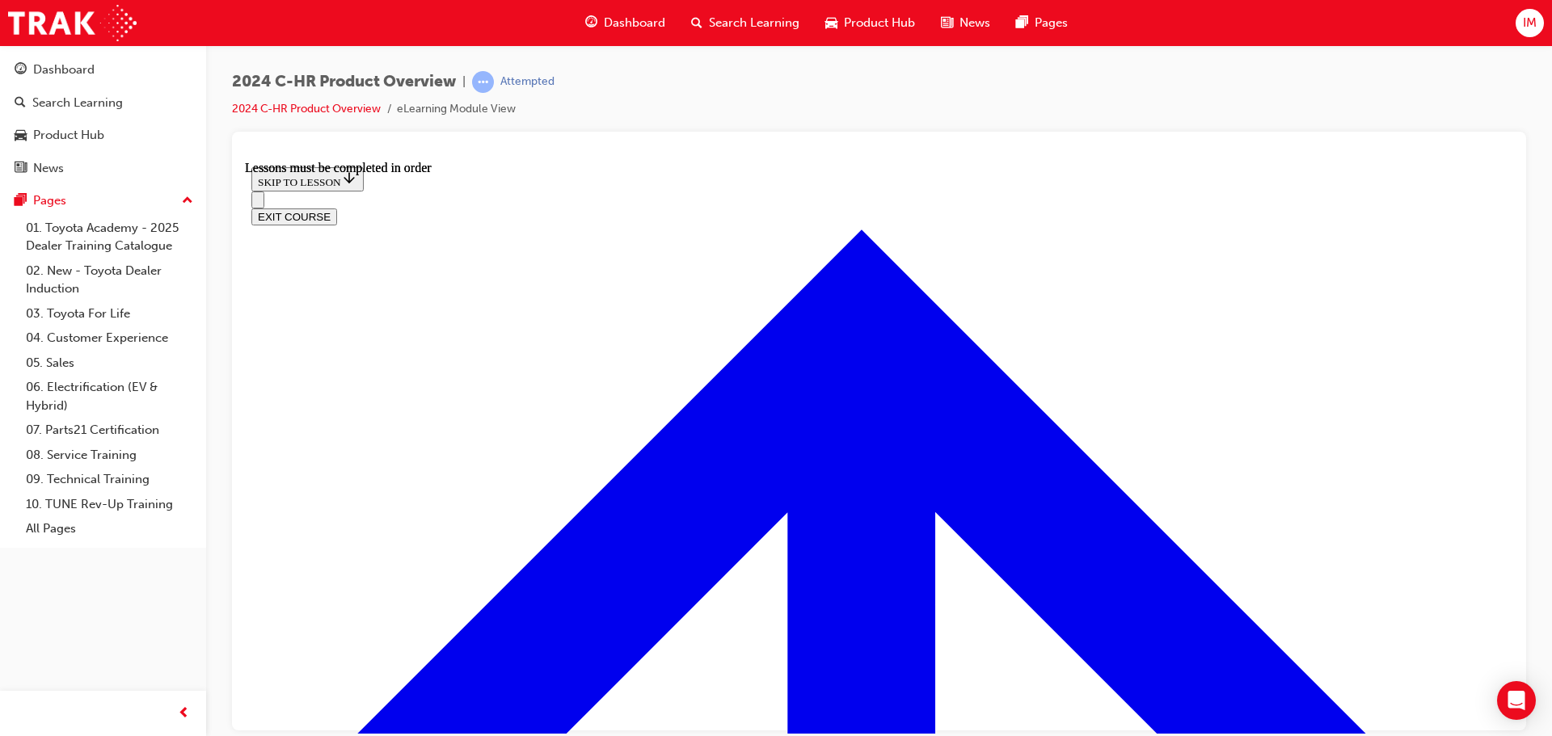
scroll to position [0, 0]
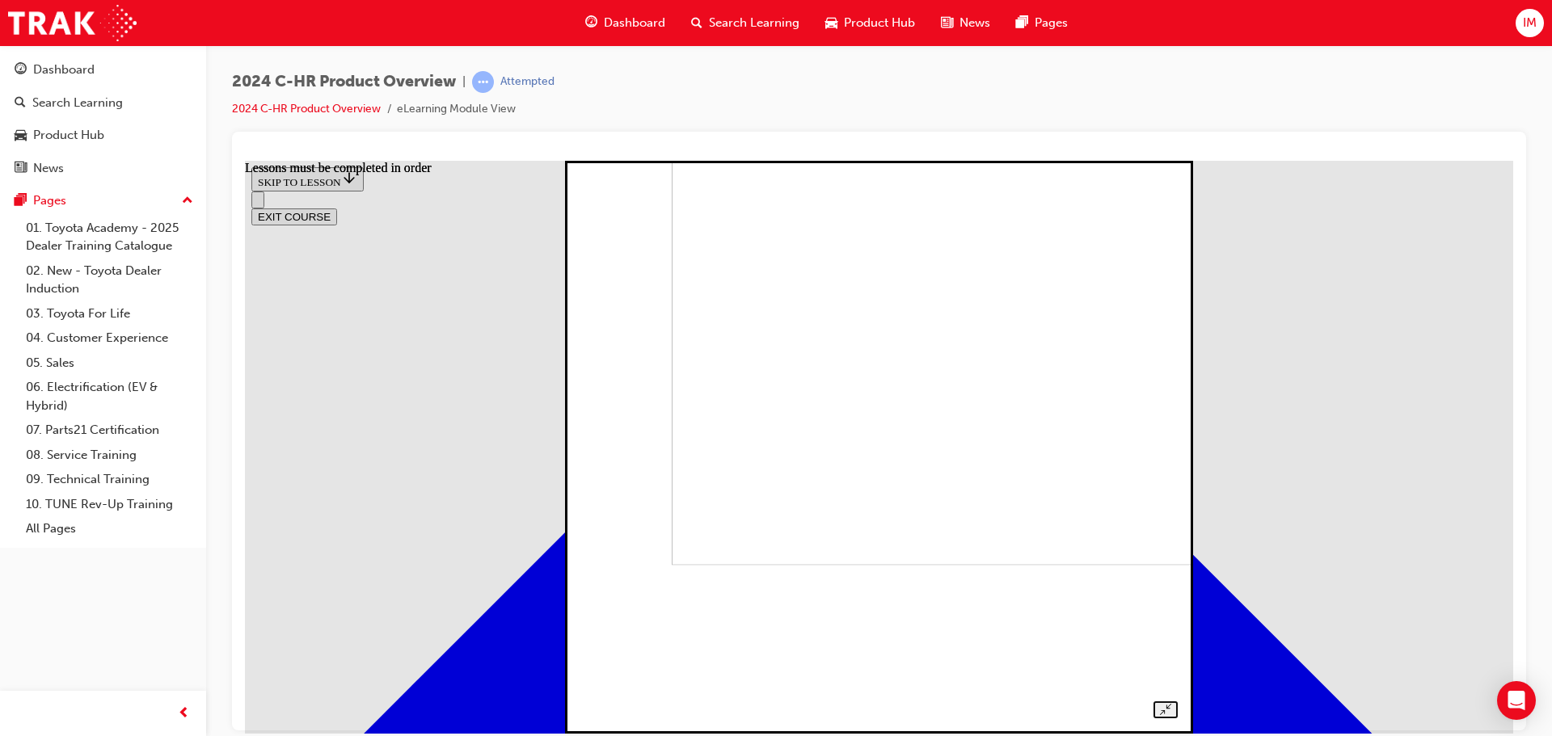
click at [1177, 447] on div at bounding box center [878, 429] width 596 height 578
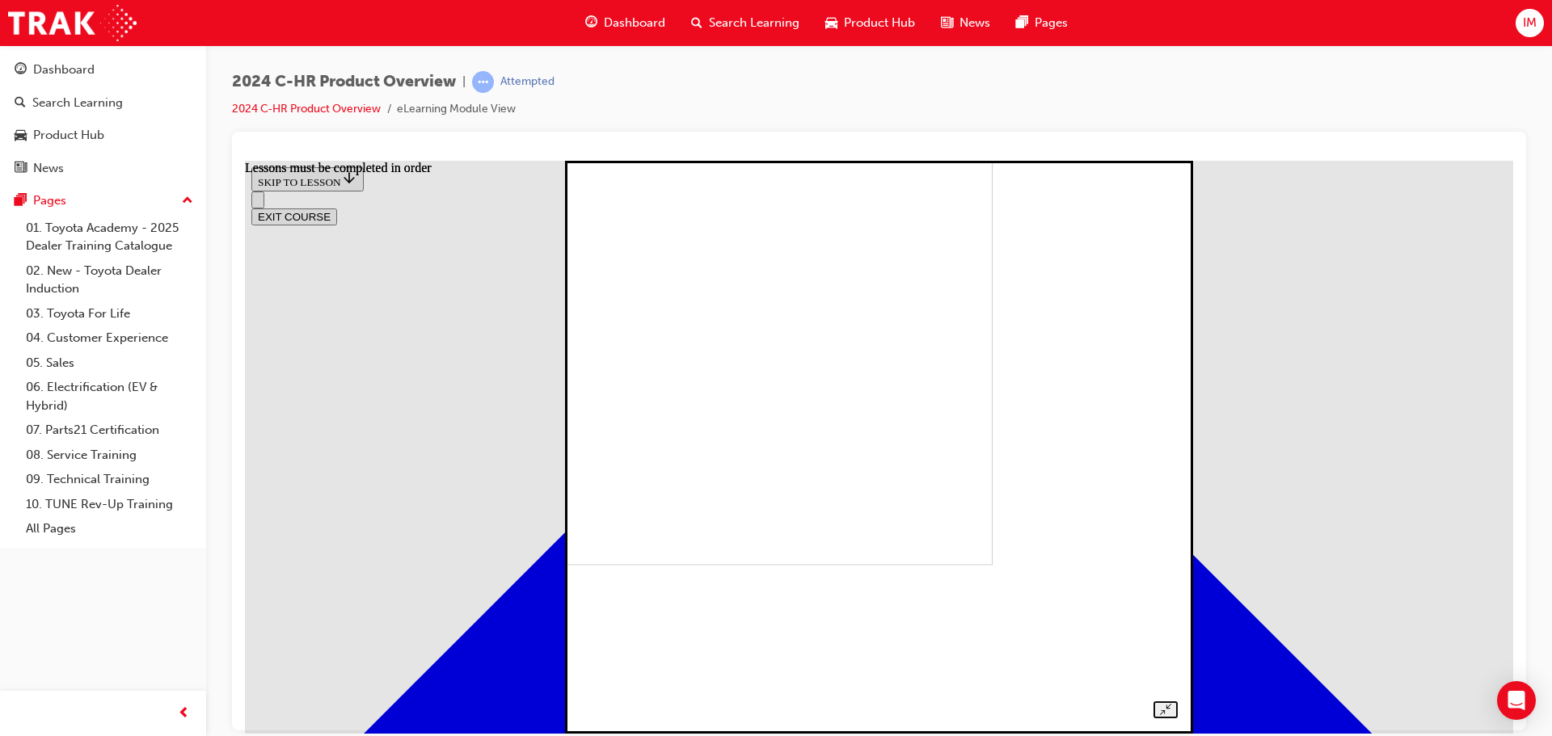
click at [1177, 468] on div at bounding box center [878, 429] width 596 height 578
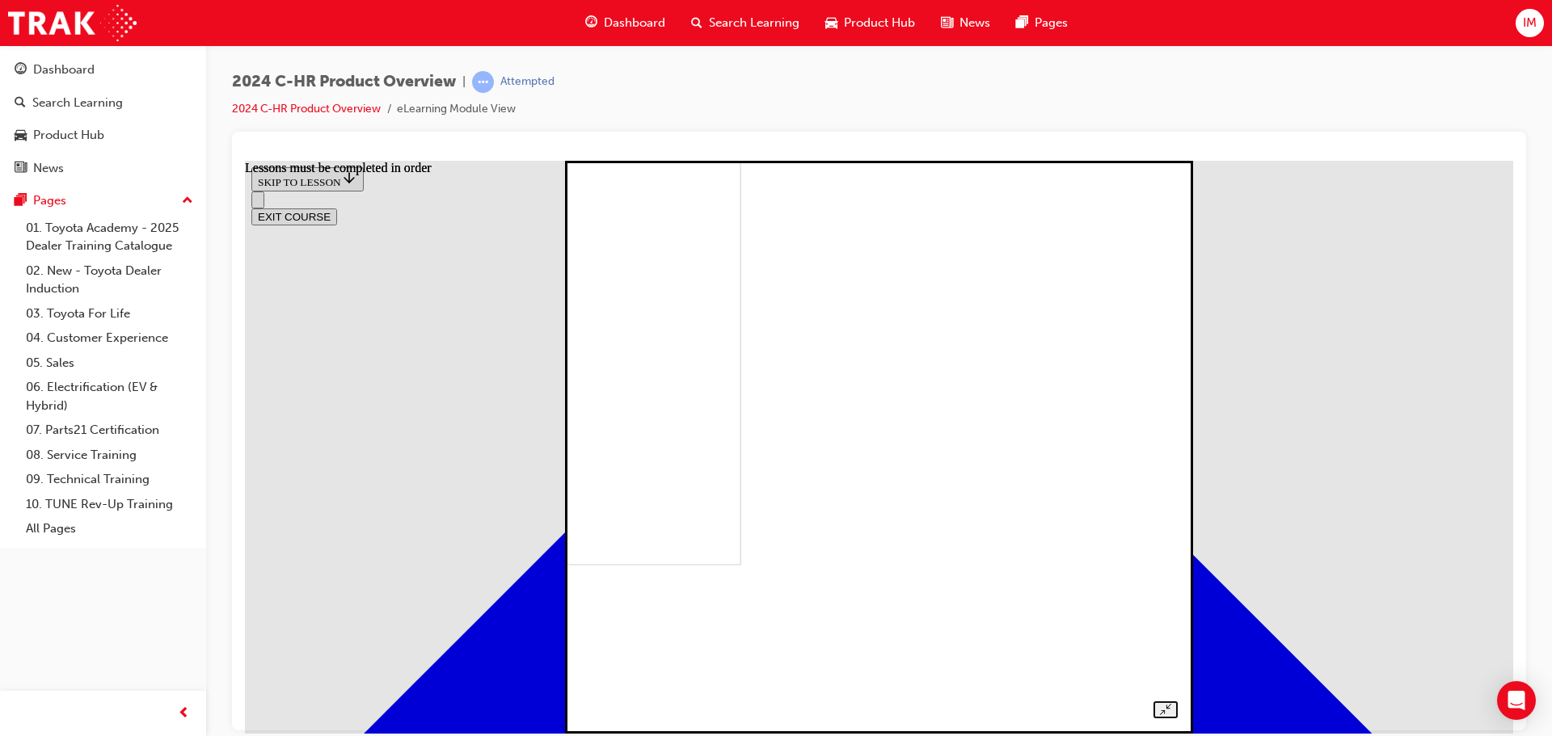
click at [1177, 422] on div at bounding box center [878, 429] width 596 height 578
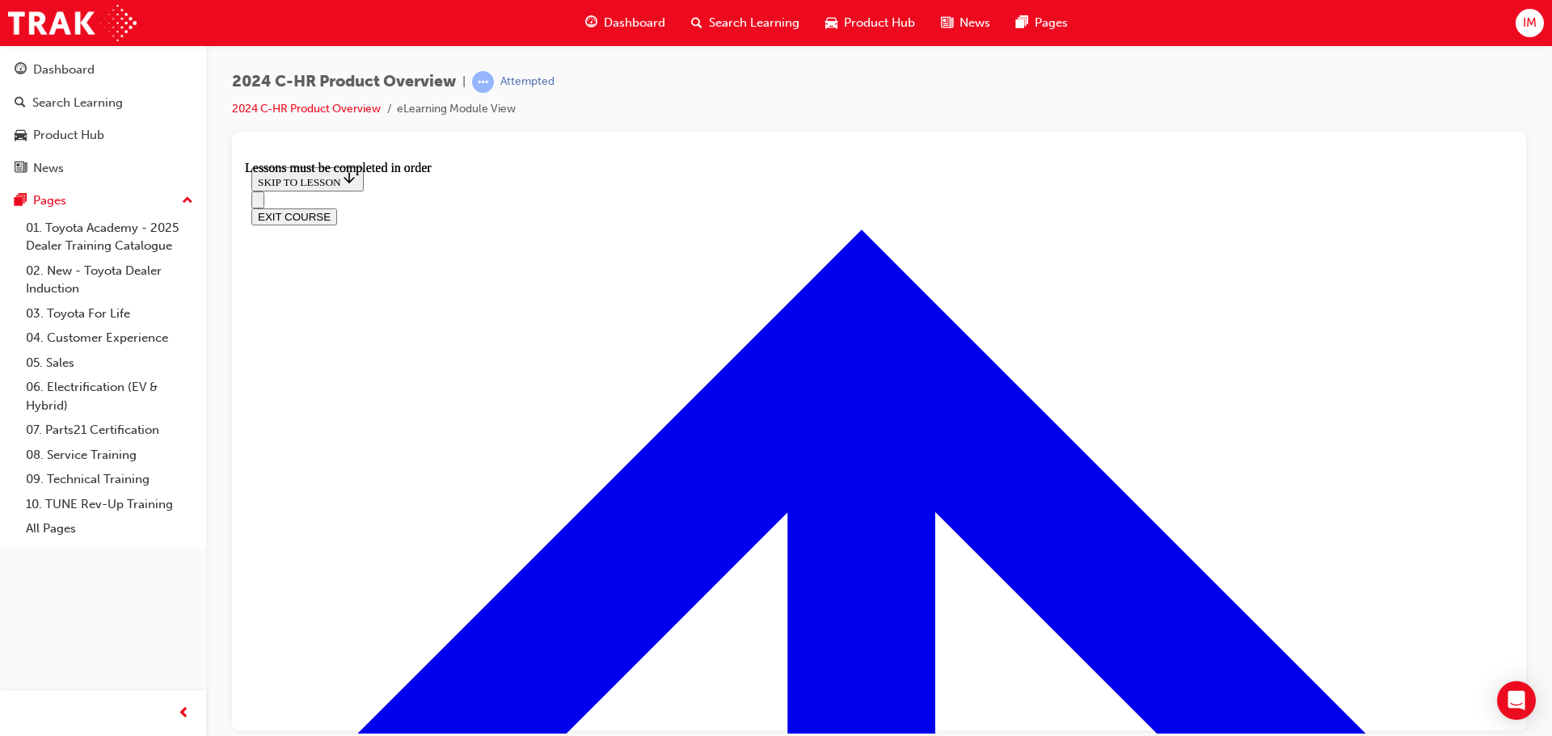
scroll to position [2532, 0]
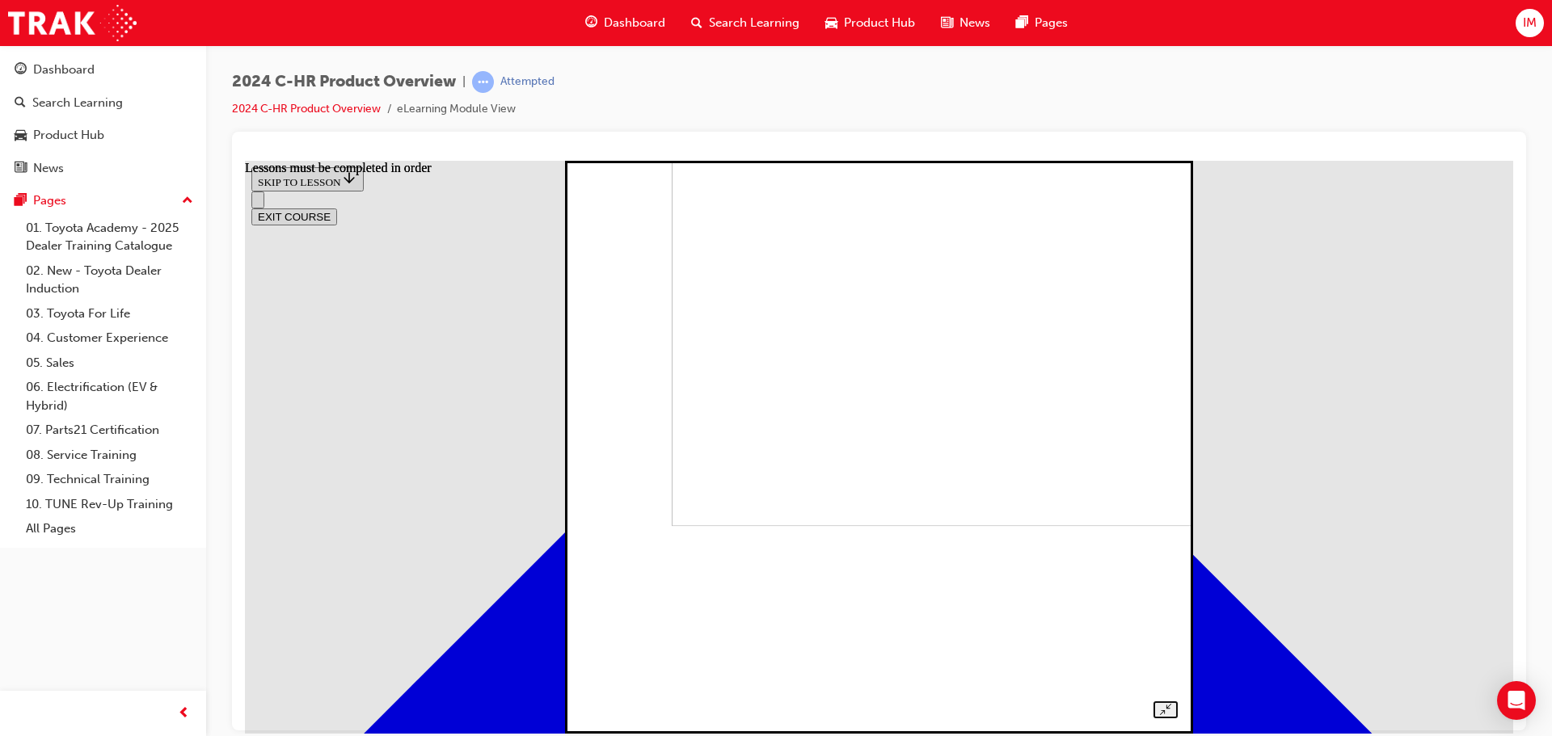
click at [1177, 350] on div at bounding box center [878, 429] width 596 height 578
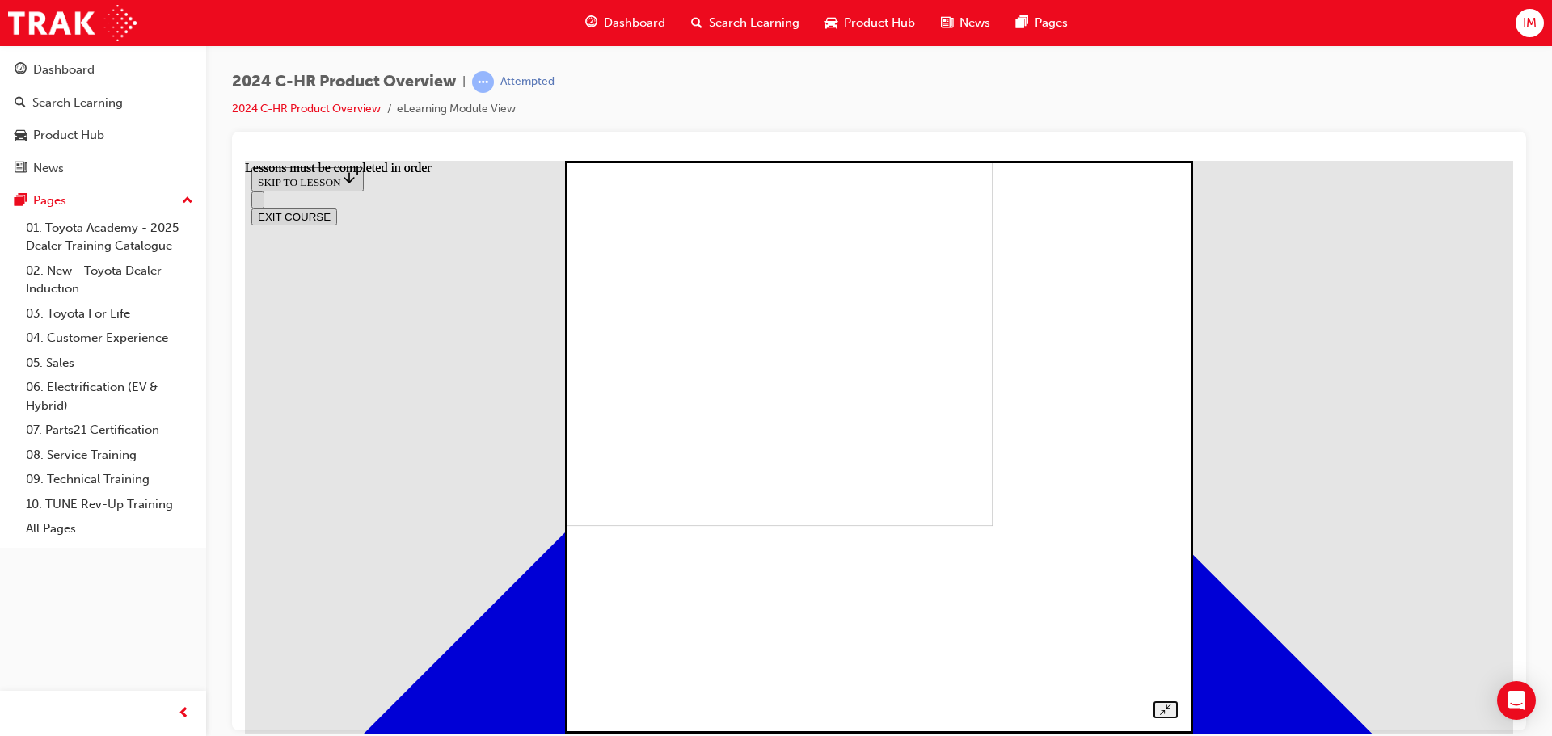
click at [1177, 343] on div at bounding box center [878, 429] width 596 height 578
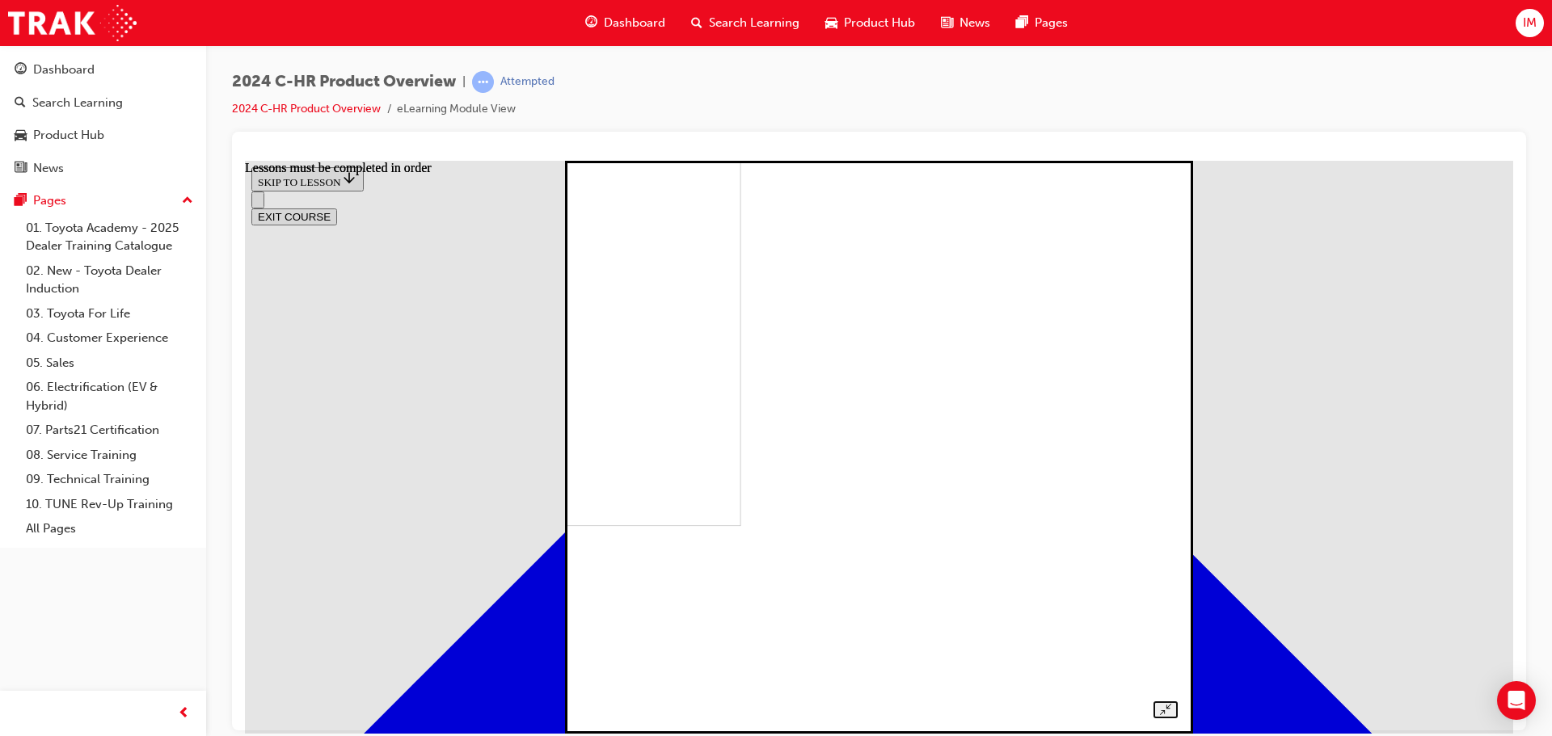
click at [1177, 390] on div at bounding box center [878, 429] width 596 height 578
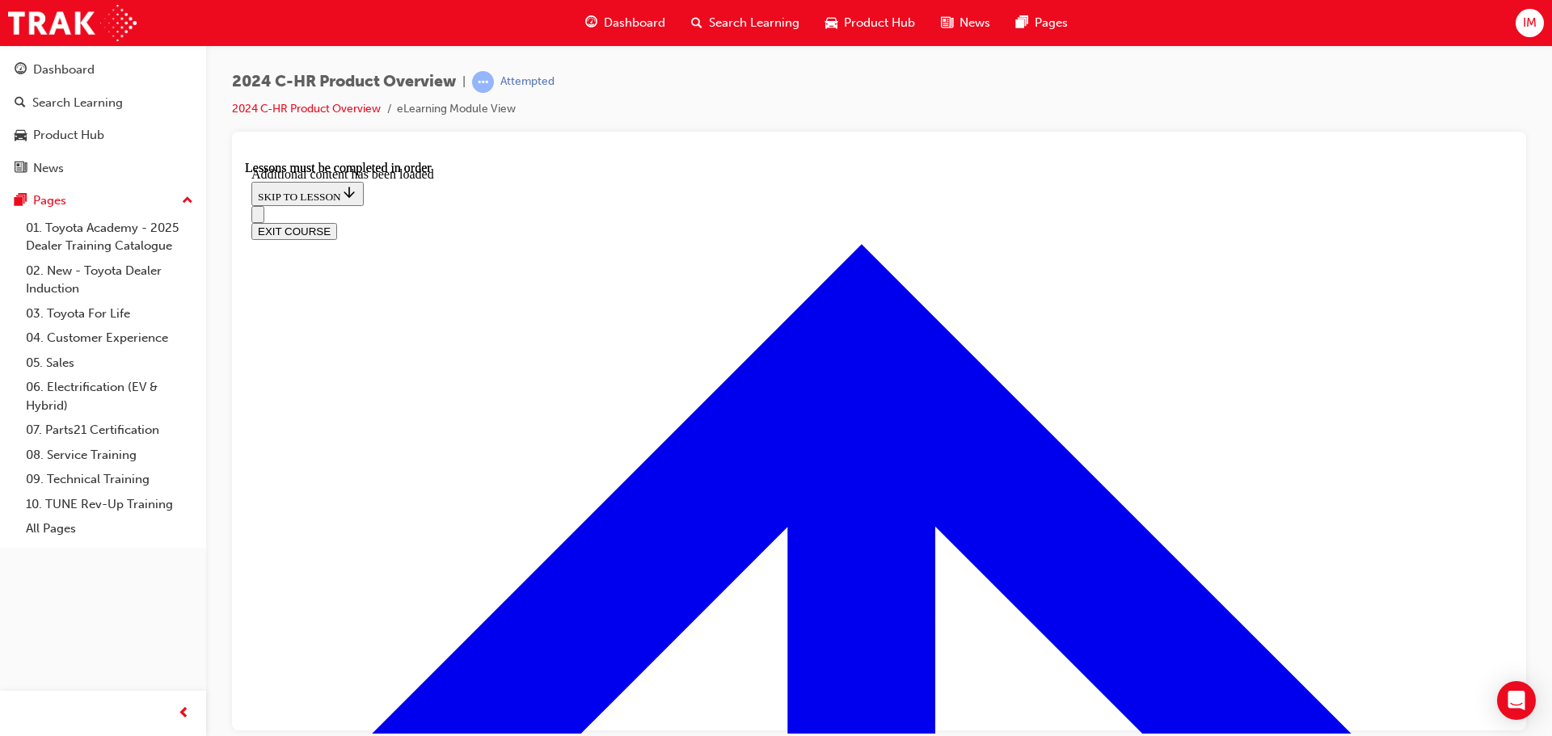
scroll to position [3245, 0]
checkbox input "true"
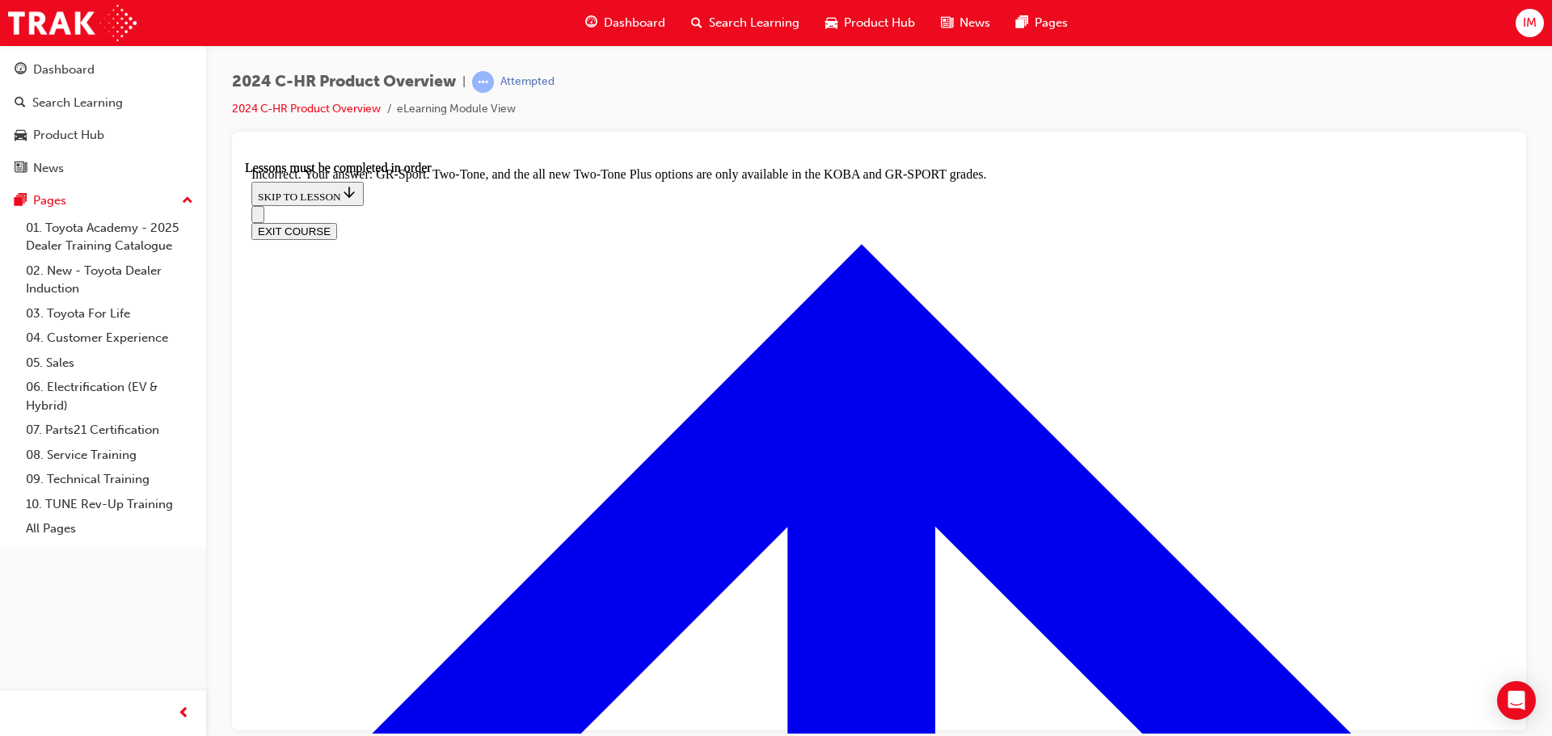
scroll to position [3469, 0]
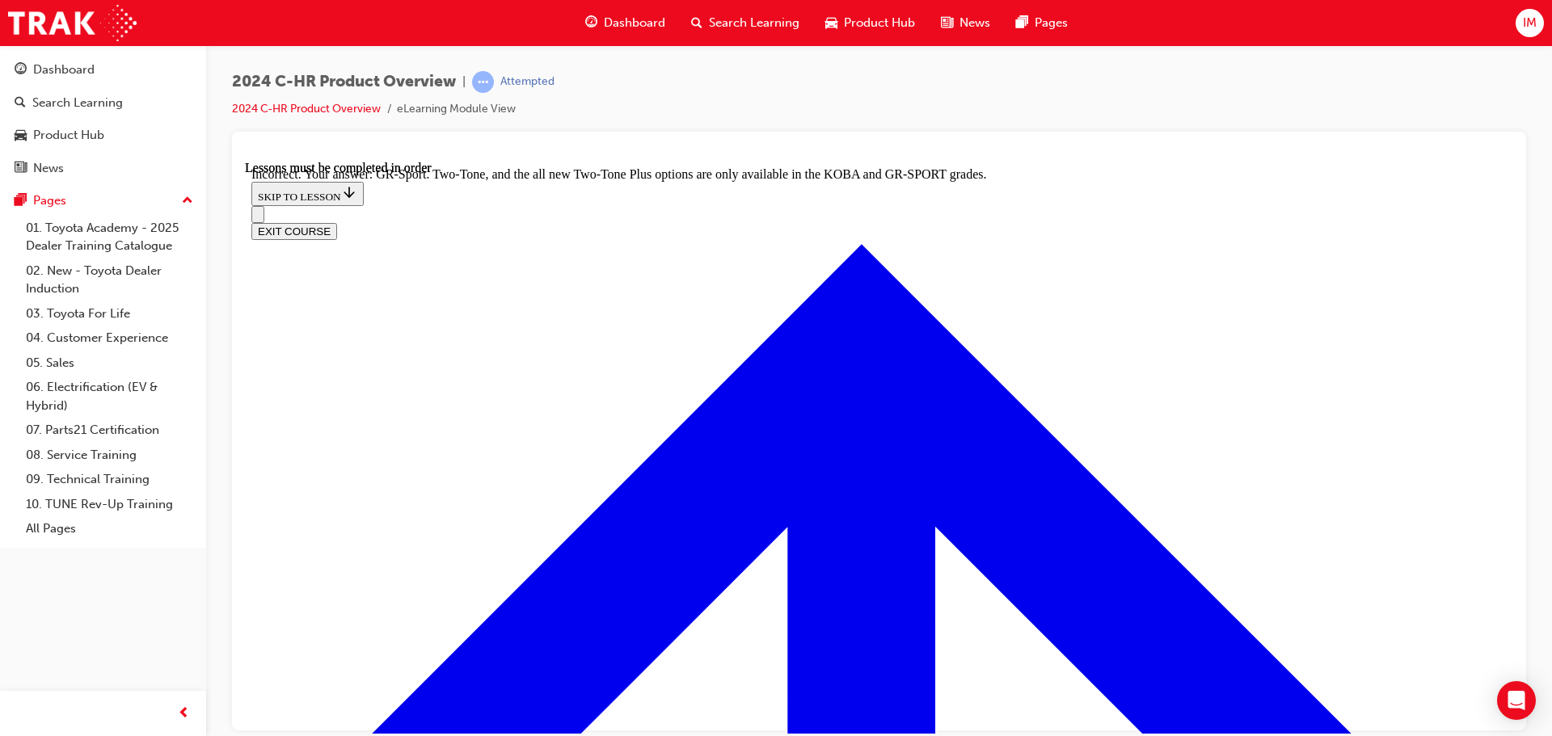
checkbox input "true"
checkbox input "false"
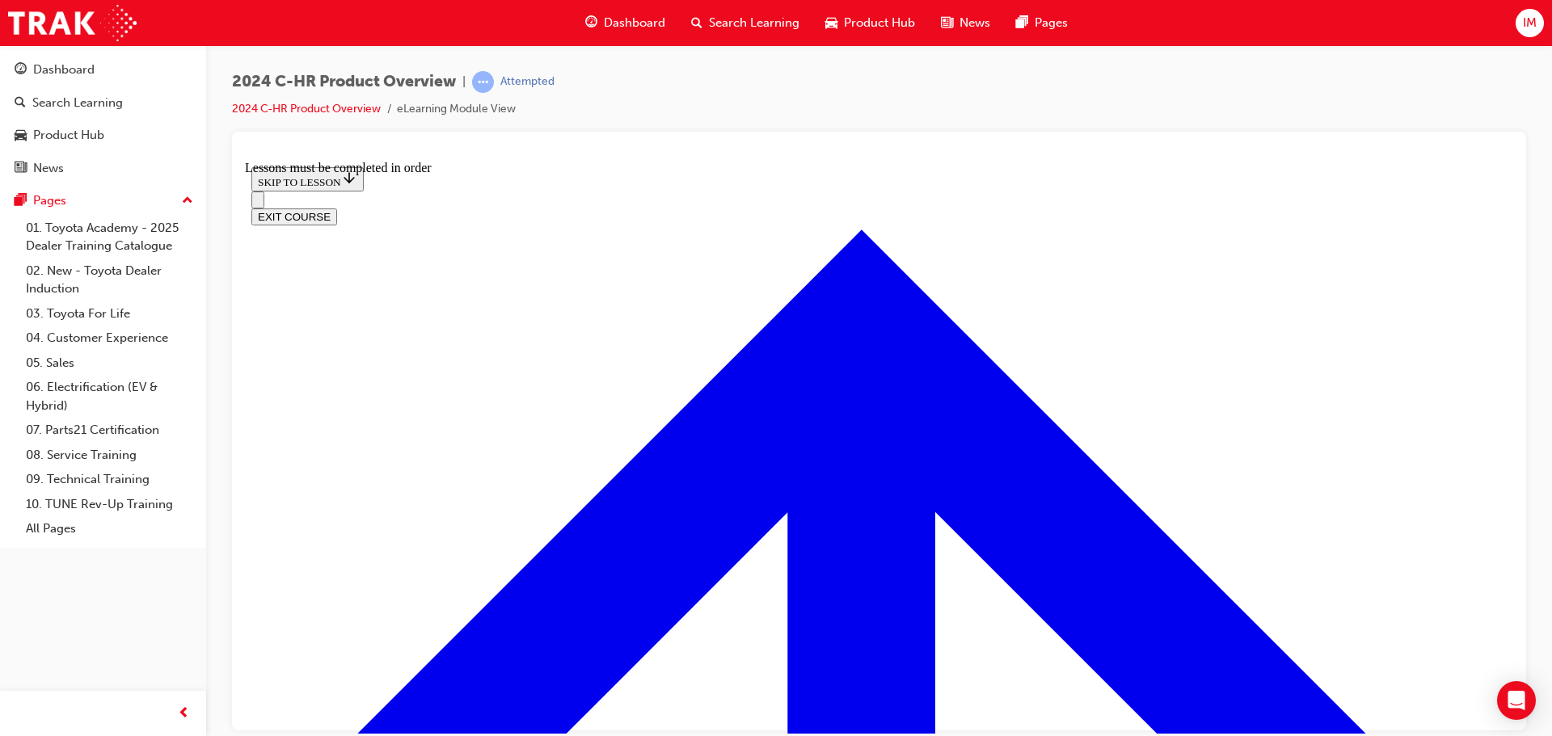
scroll to position [1163, 0]
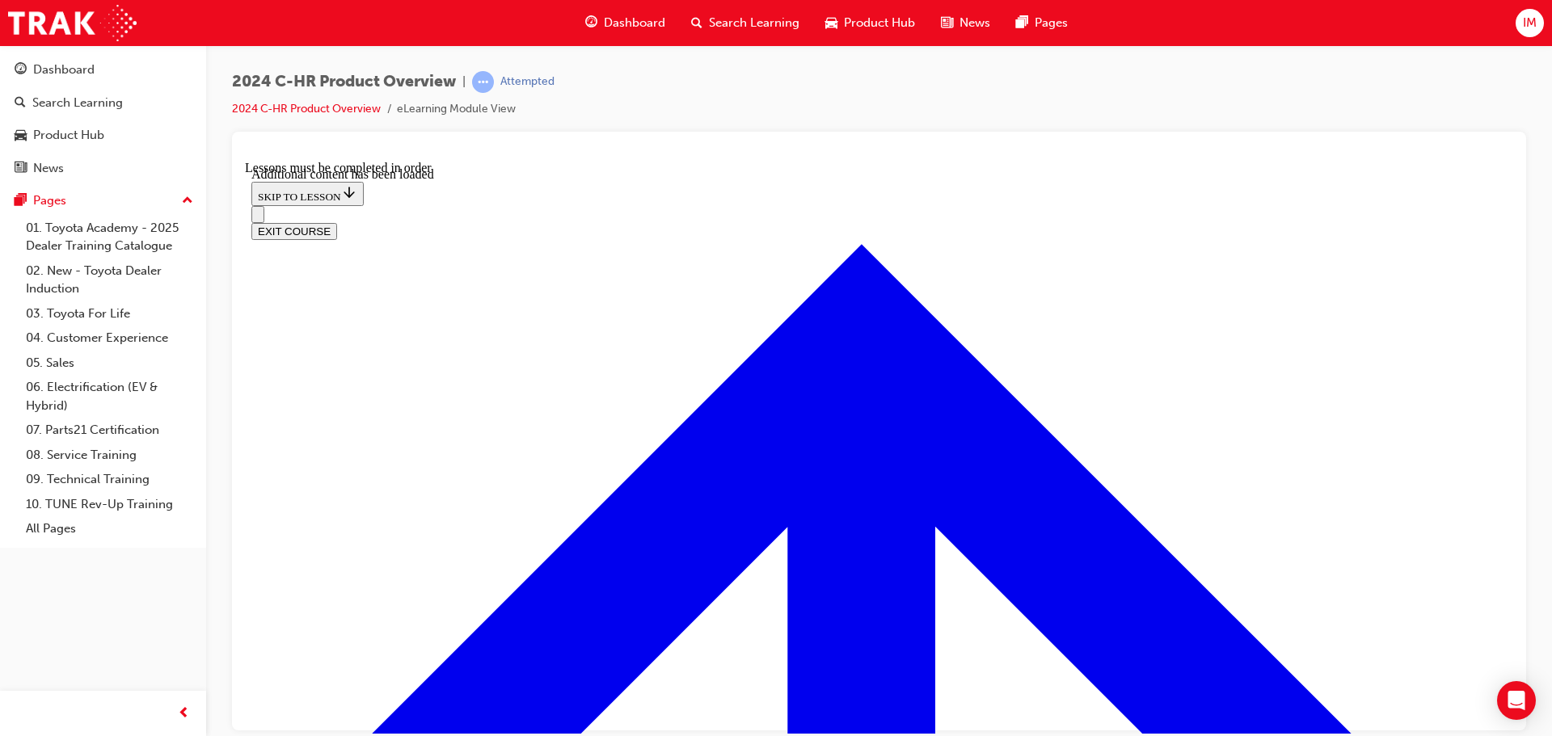
scroll to position [1590, 0]
radio input "true"
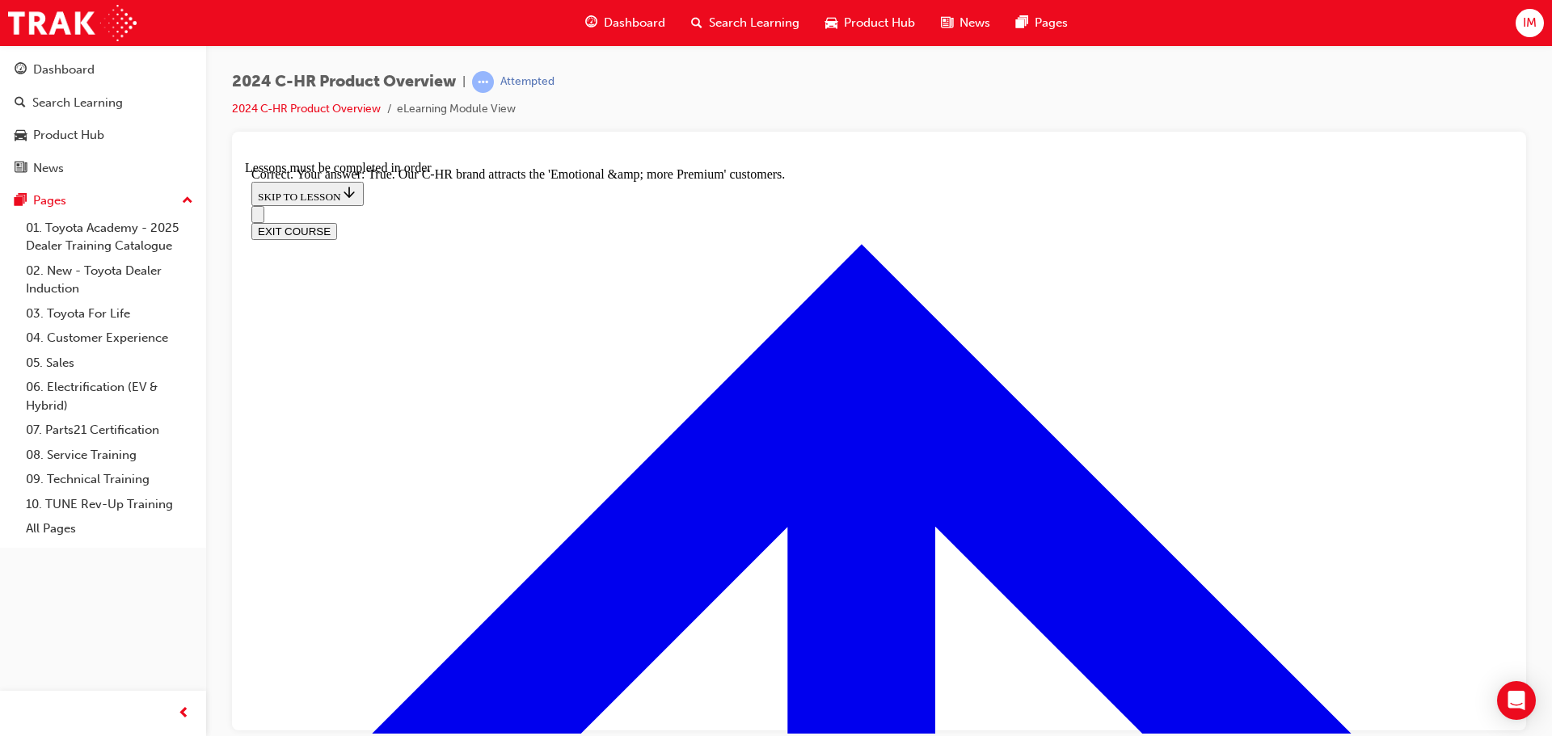
scroll to position [1839, 0]
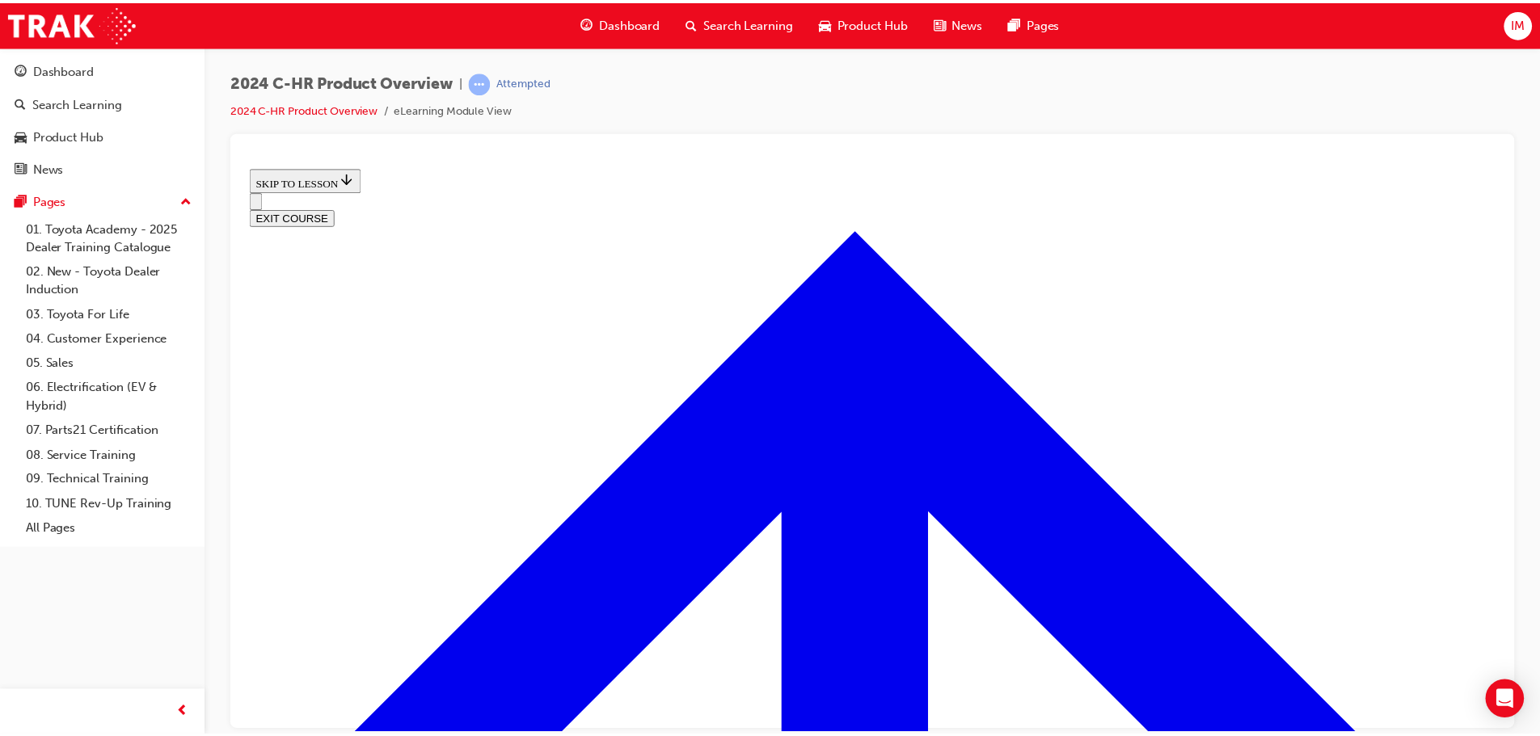
scroll to position [590, 0]
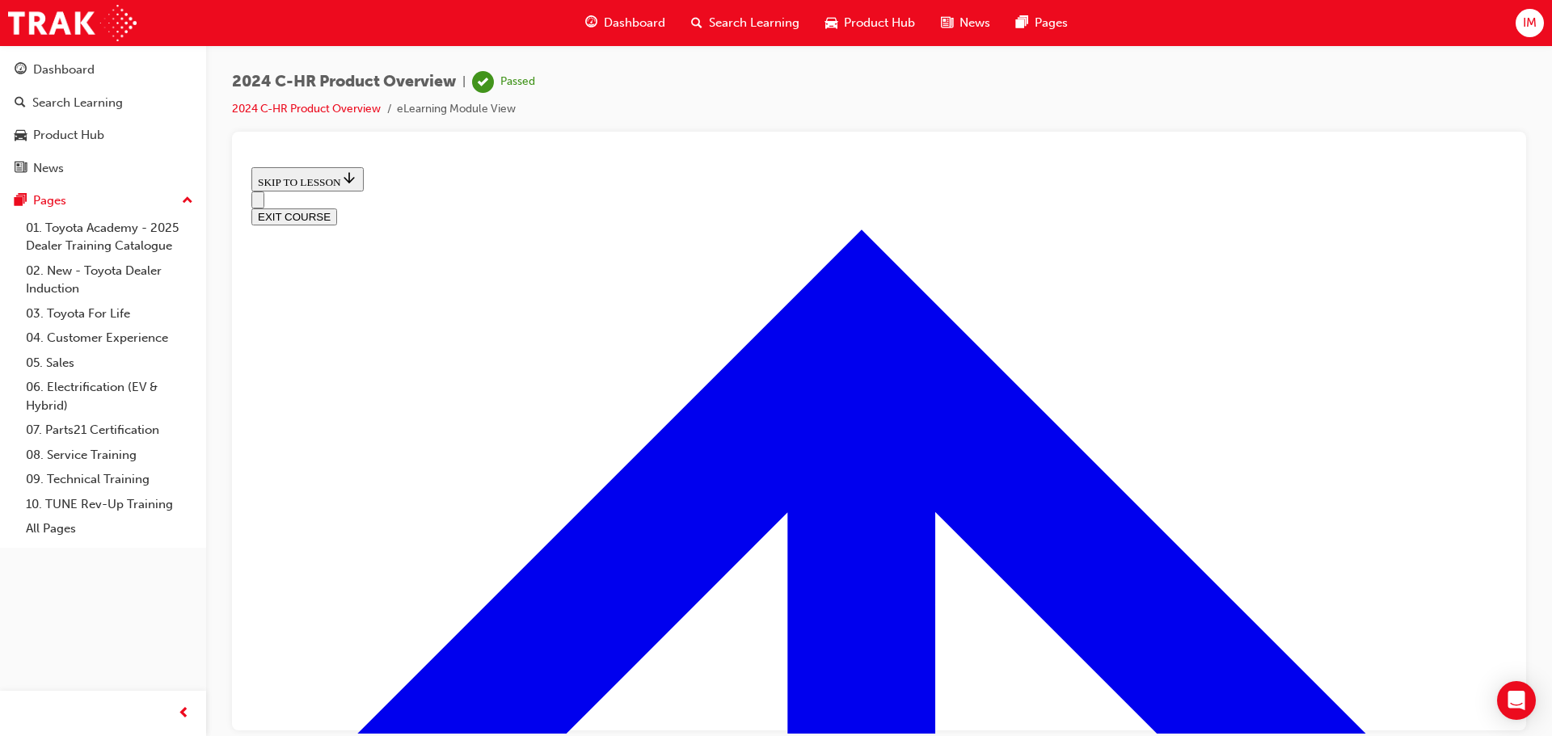
click at [834, 23] on span "car-icon" at bounding box center [831, 23] width 12 height 20
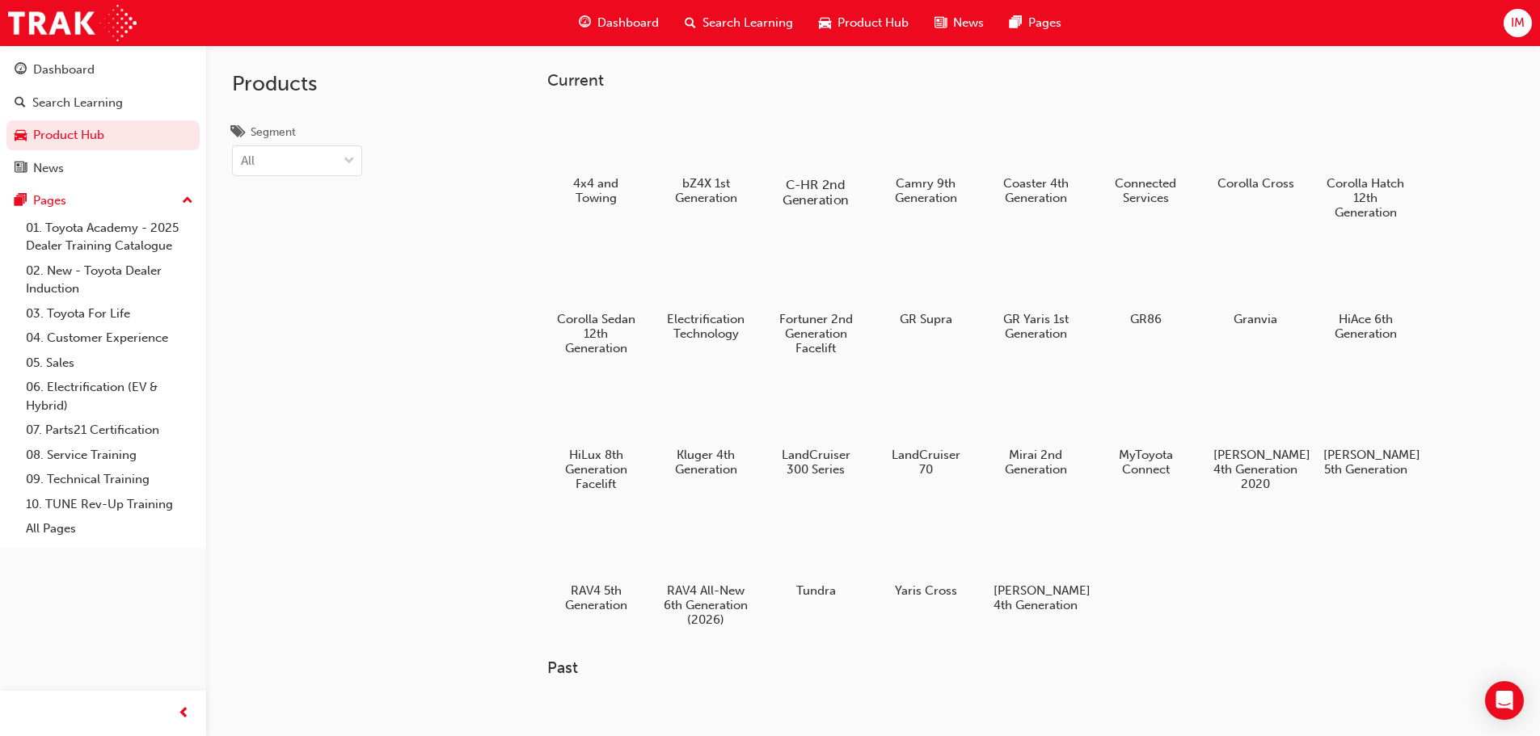
click at [818, 156] on div at bounding box center [815, 138] width 90 height 64
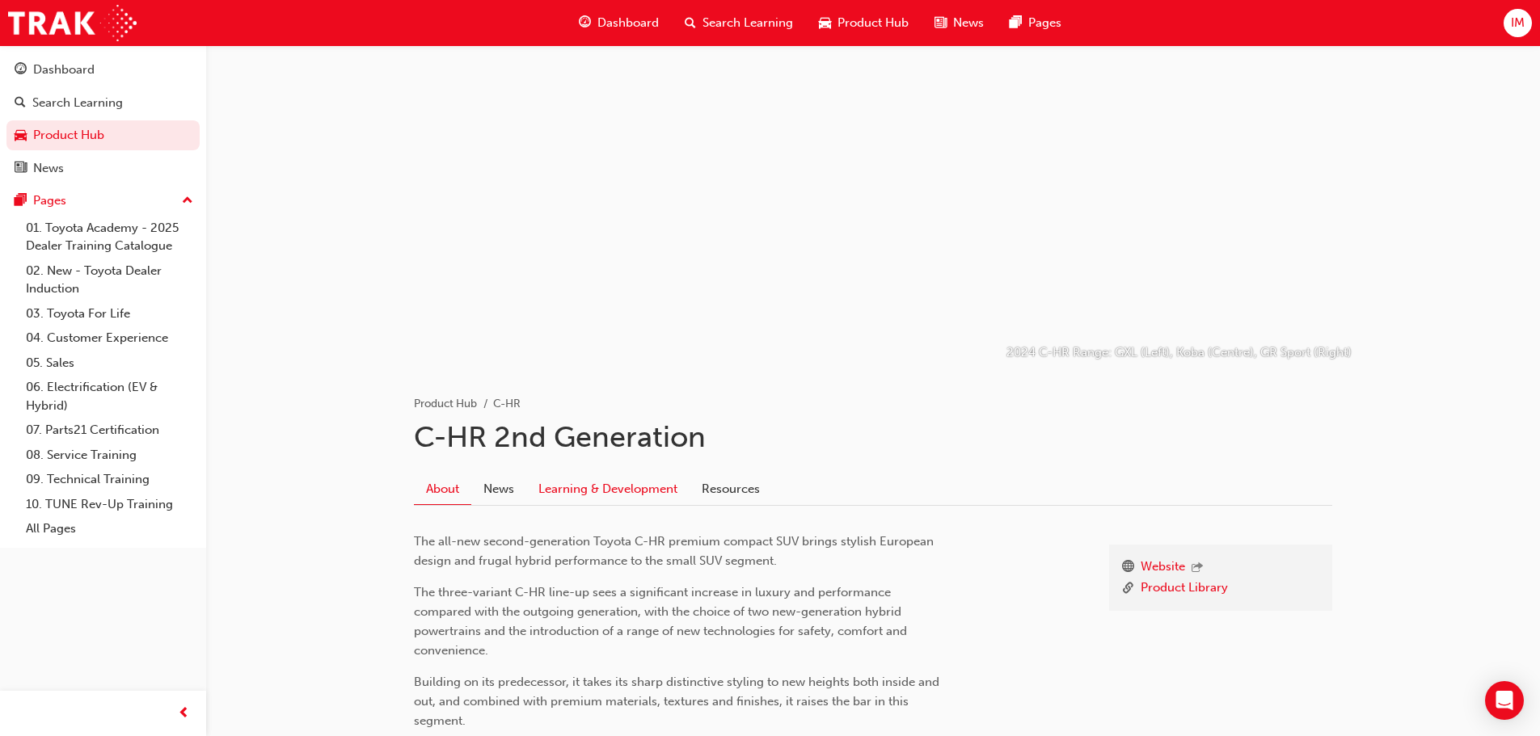
click at [561, 489] on link "Learning & Development" at bounding box center [607, 489] width 163 height 31
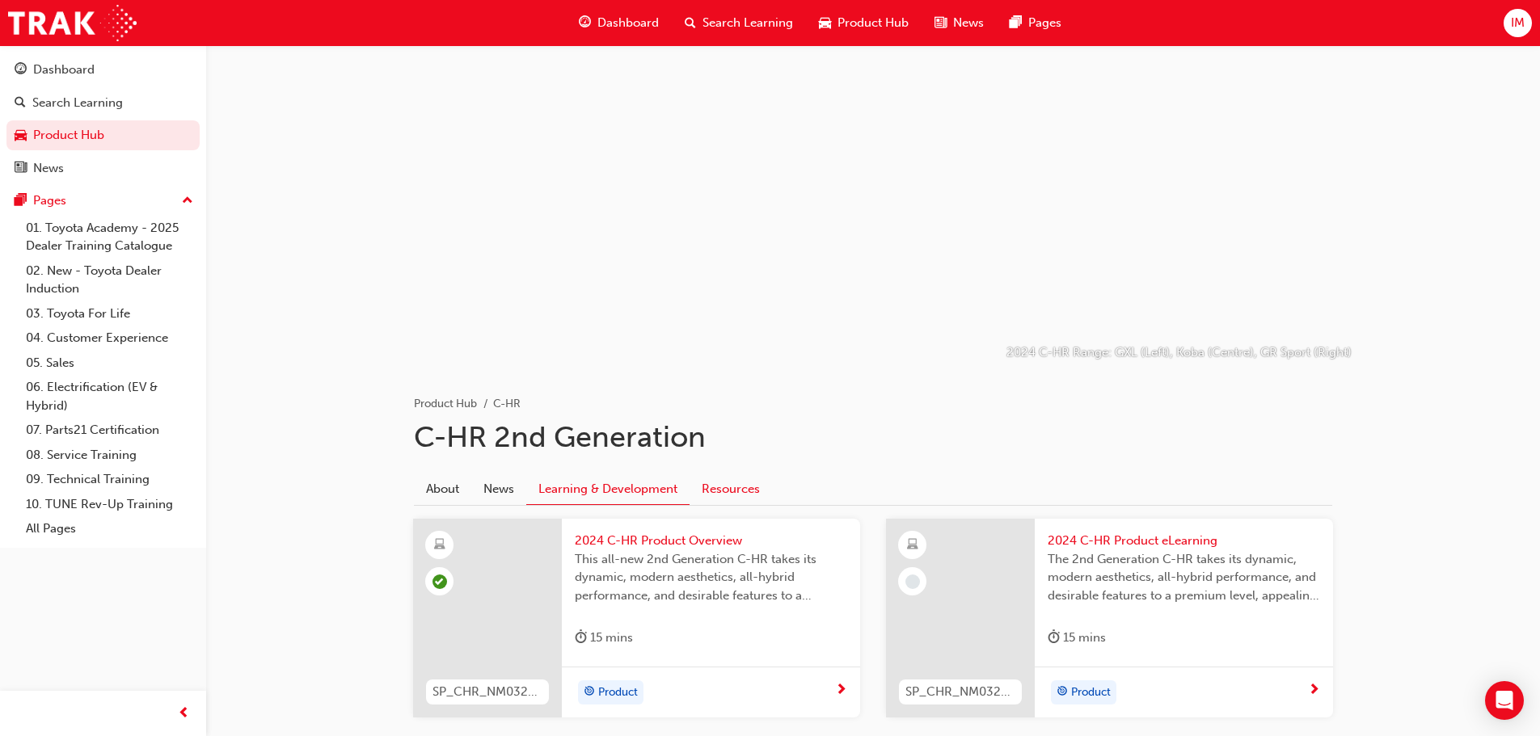
click at [727, 495] on link "Resources" at bounding box center [730, 489] width 82 height 31
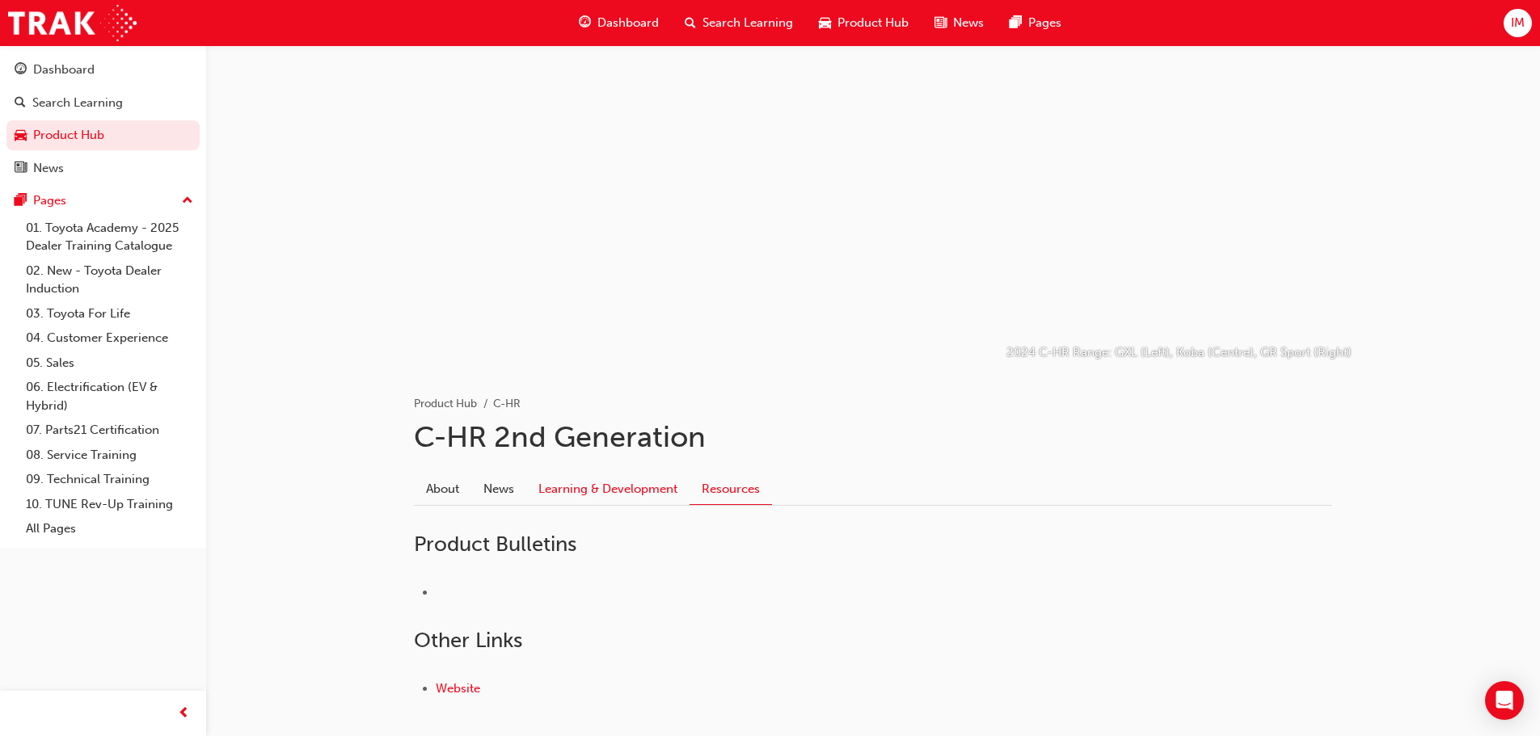
click at [610, 478] on link "Learning & Development" at bounding box center [607, 489] width 163 height 31
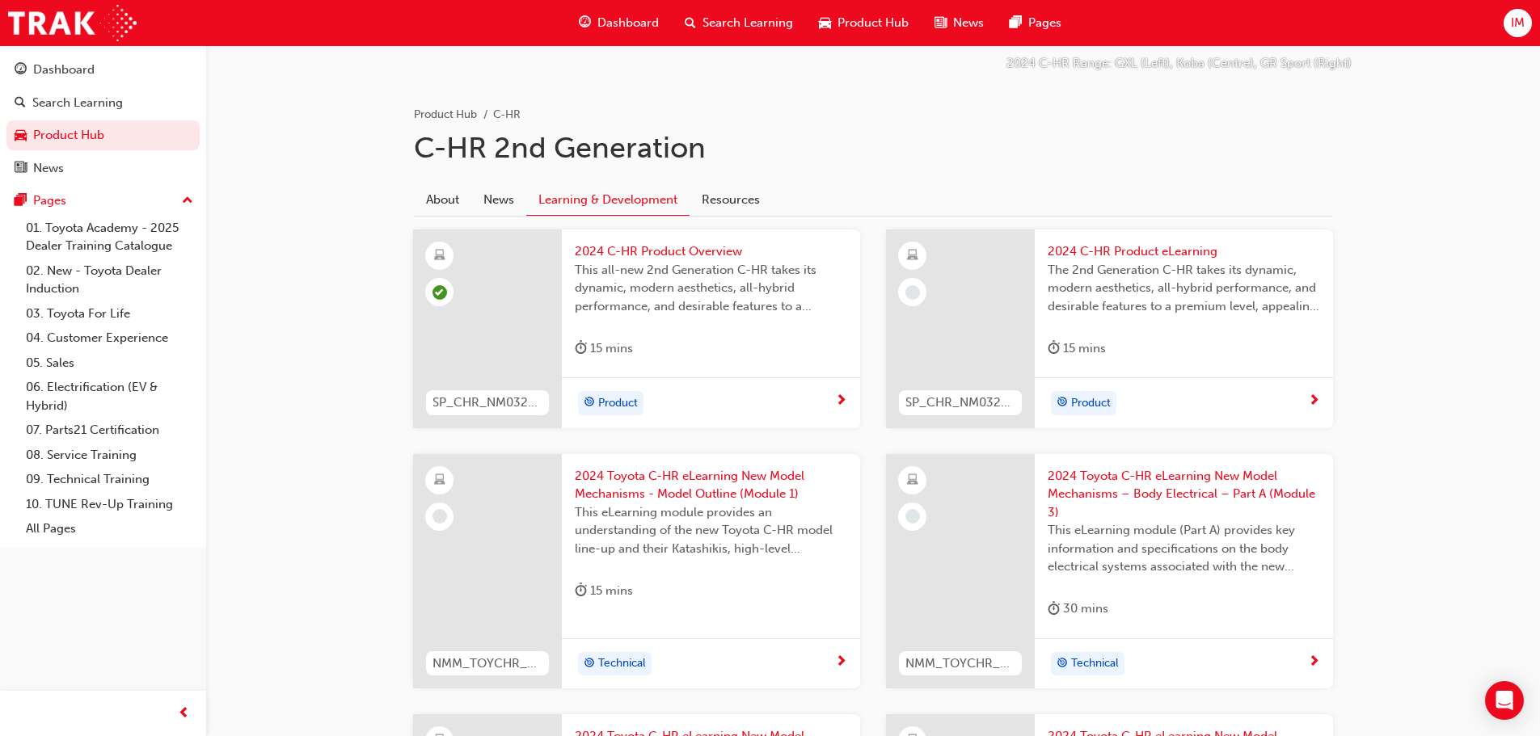
scroll to position [297, 0]
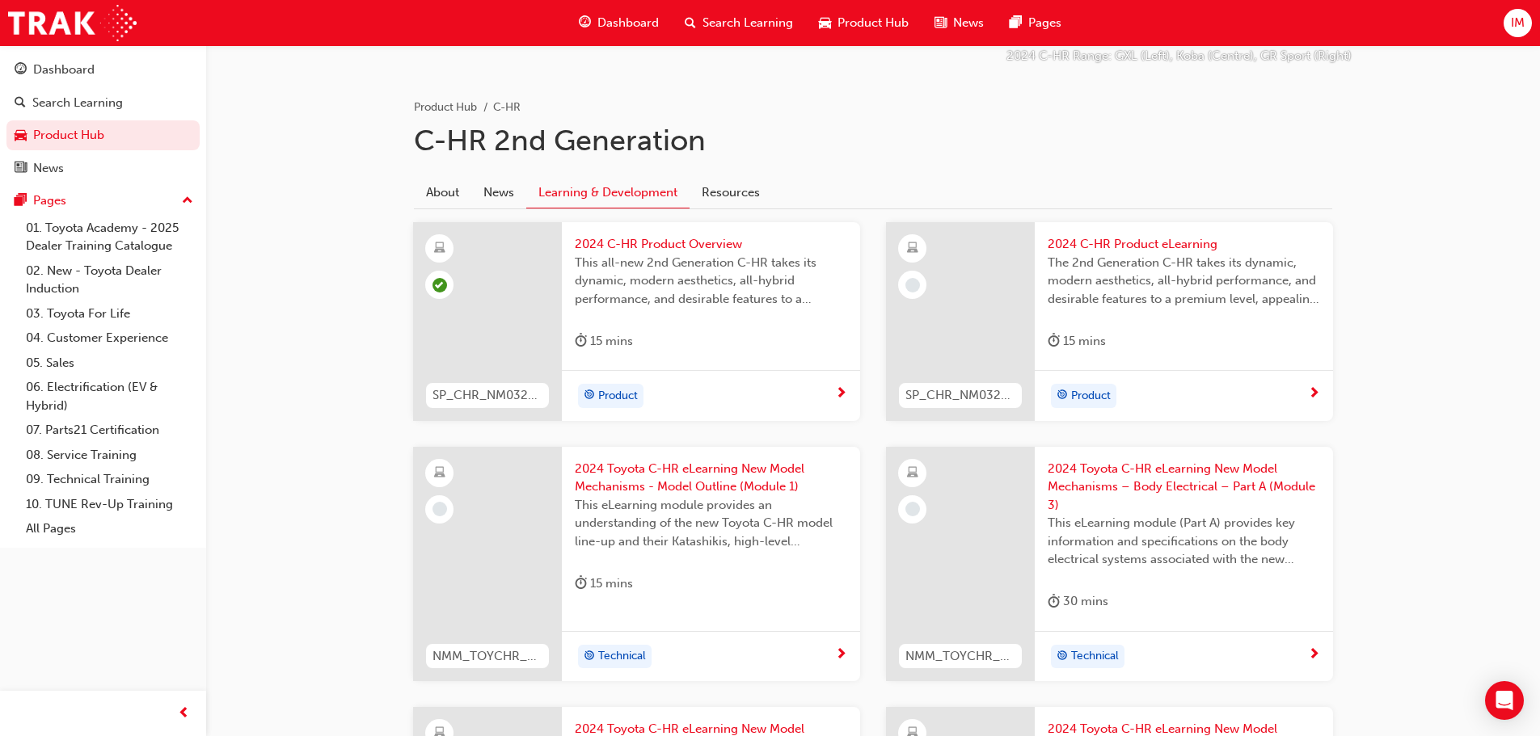
click at [1105, 246] on span "2024 C-HR Product eLearning" at bounding box center [1183, 244] width 272 height 19
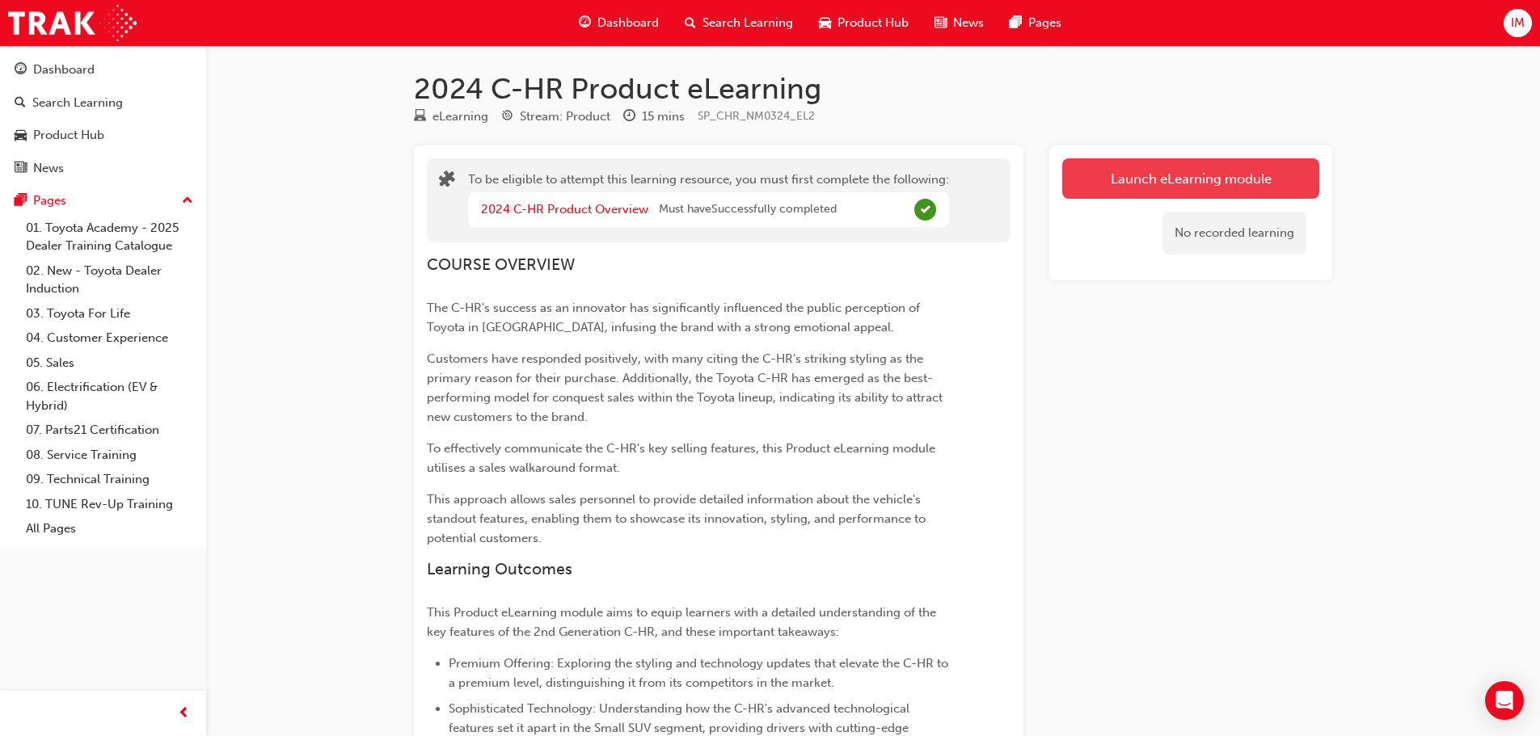
click at [1155, 192] on button "Launch eLearning module" at bounding box center [1190, 178] width 257 height 40
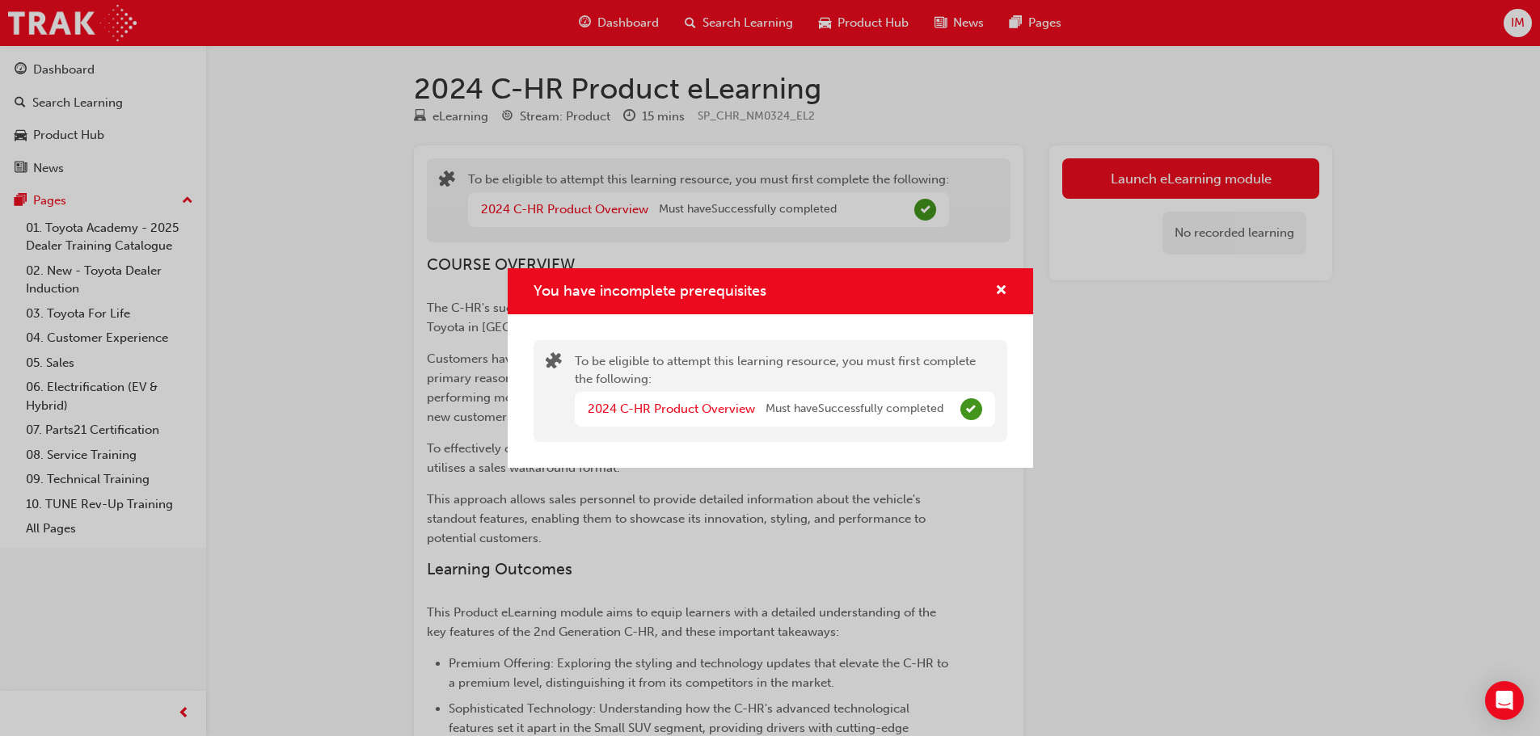
click at [1009, 297] on div "You have incomplete prerequisites" at bounding box center [770, 291] width 525 height 46
click at [1000, 295] on span "cross-icon" at bounding box center [1001, 291] width 12 height 15
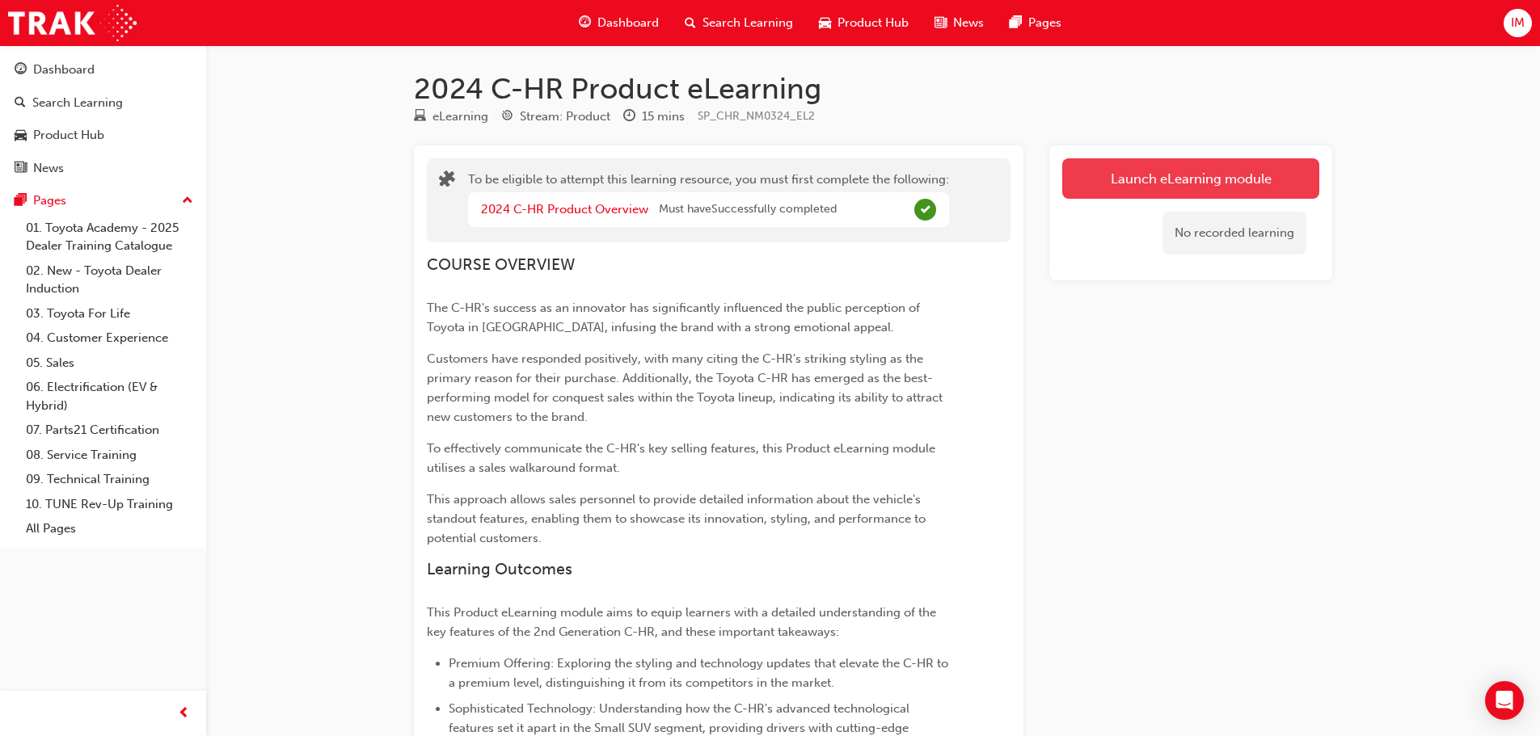
click at [1163, 181] on button "Launch eLearning module" at bounding box center [1190, 178] width 257 height 40
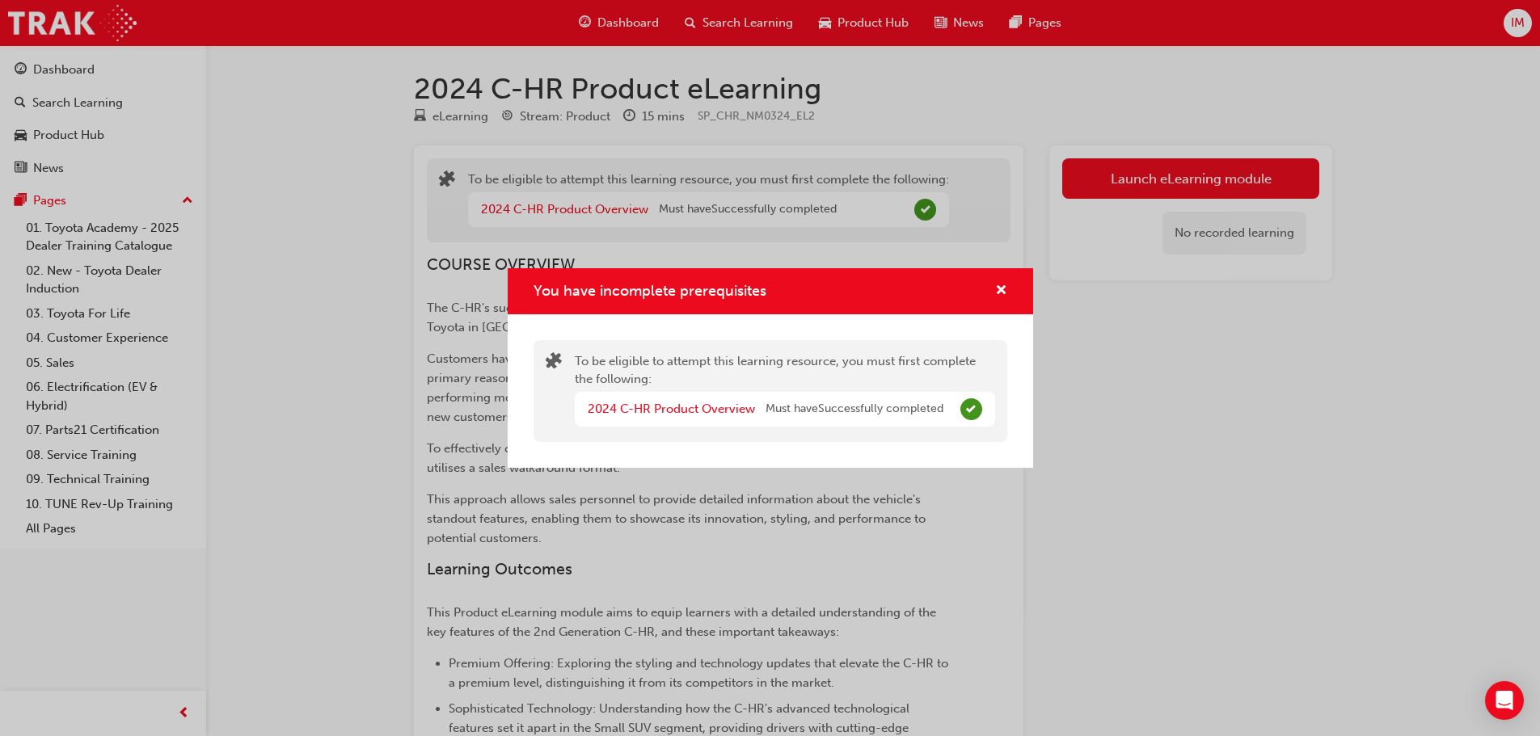
drag, startPoint x: 1007, startPoint y: 291, endPoint x: 912, endPoint y: 265, distance: 98.8
click at [1007, 290] on div "You have incomplete prerequisites" at bounding box center [770, 291] width 525 height 46
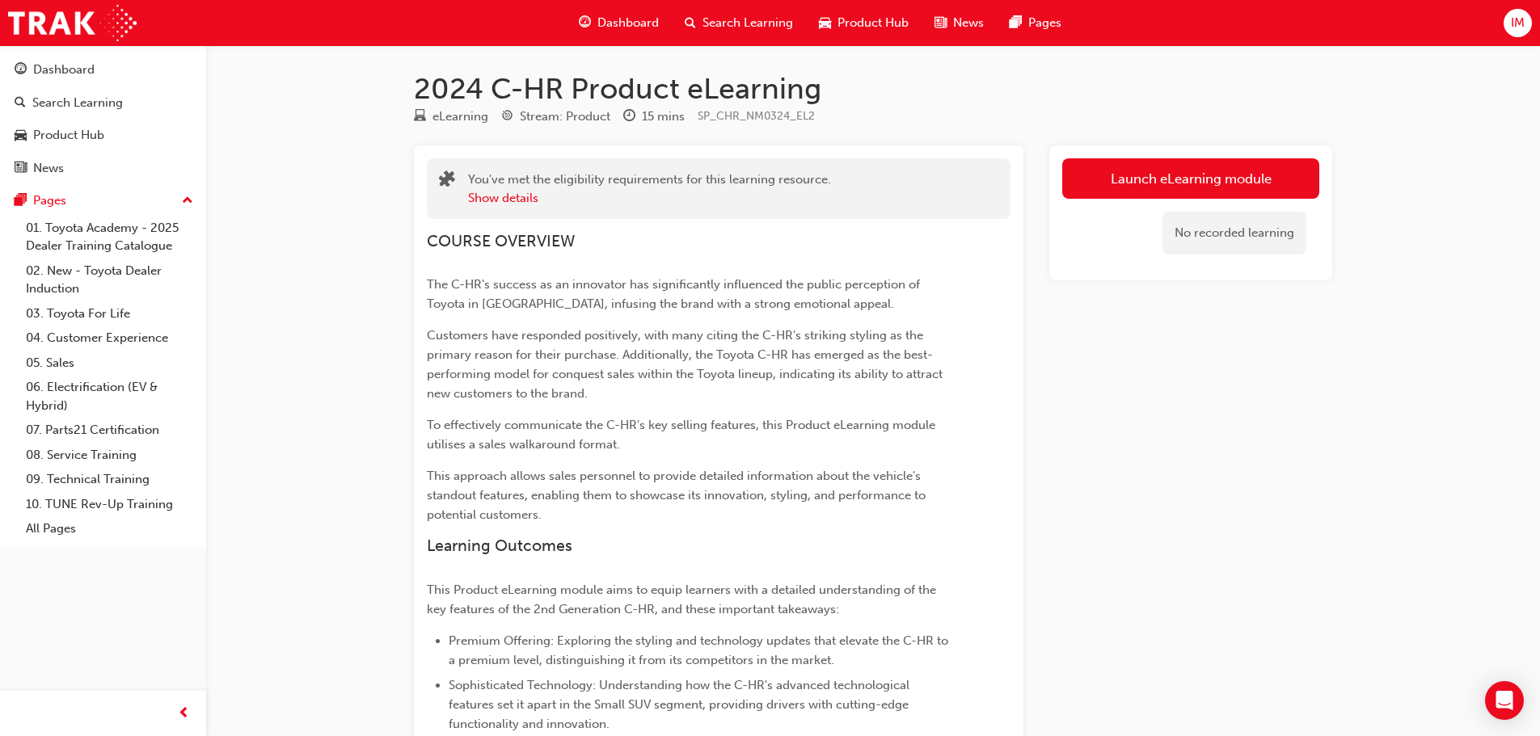
click at [1042, 179] on div "You've met the eligibility requirements for this learning resource. Show detail…" at bounding box center [873, 503] width 918 height 717
click at [1089, 189] on link "Launch eLearning module" at bounding box center [1190, 178] width 257 height 40
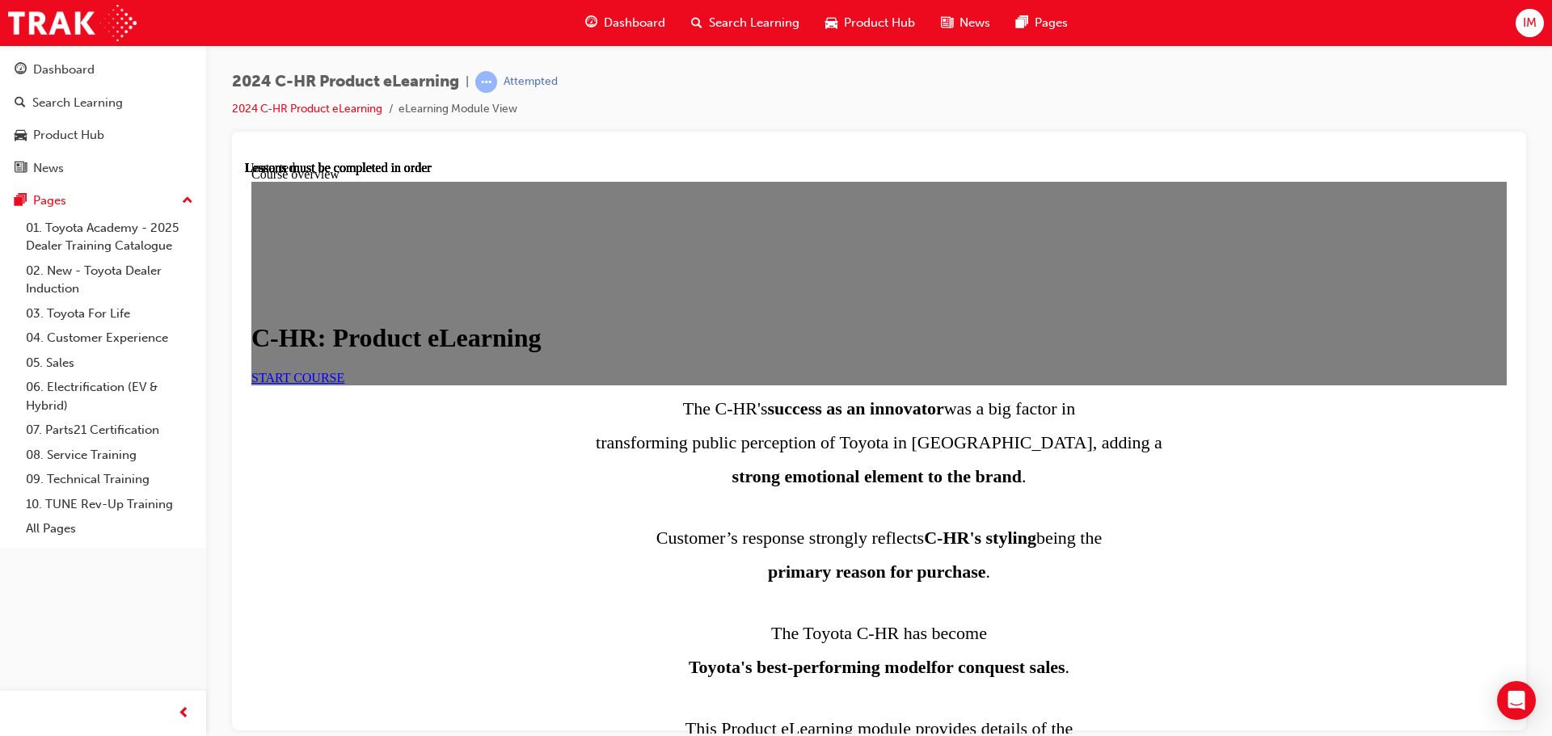
click at [672, 385] on div "START COURSE" at bounding box center [878, 377] width 1255 height 15
click at [344, 384] on link "START COURSE" at bounding box center [297, 377] width 93 height 14
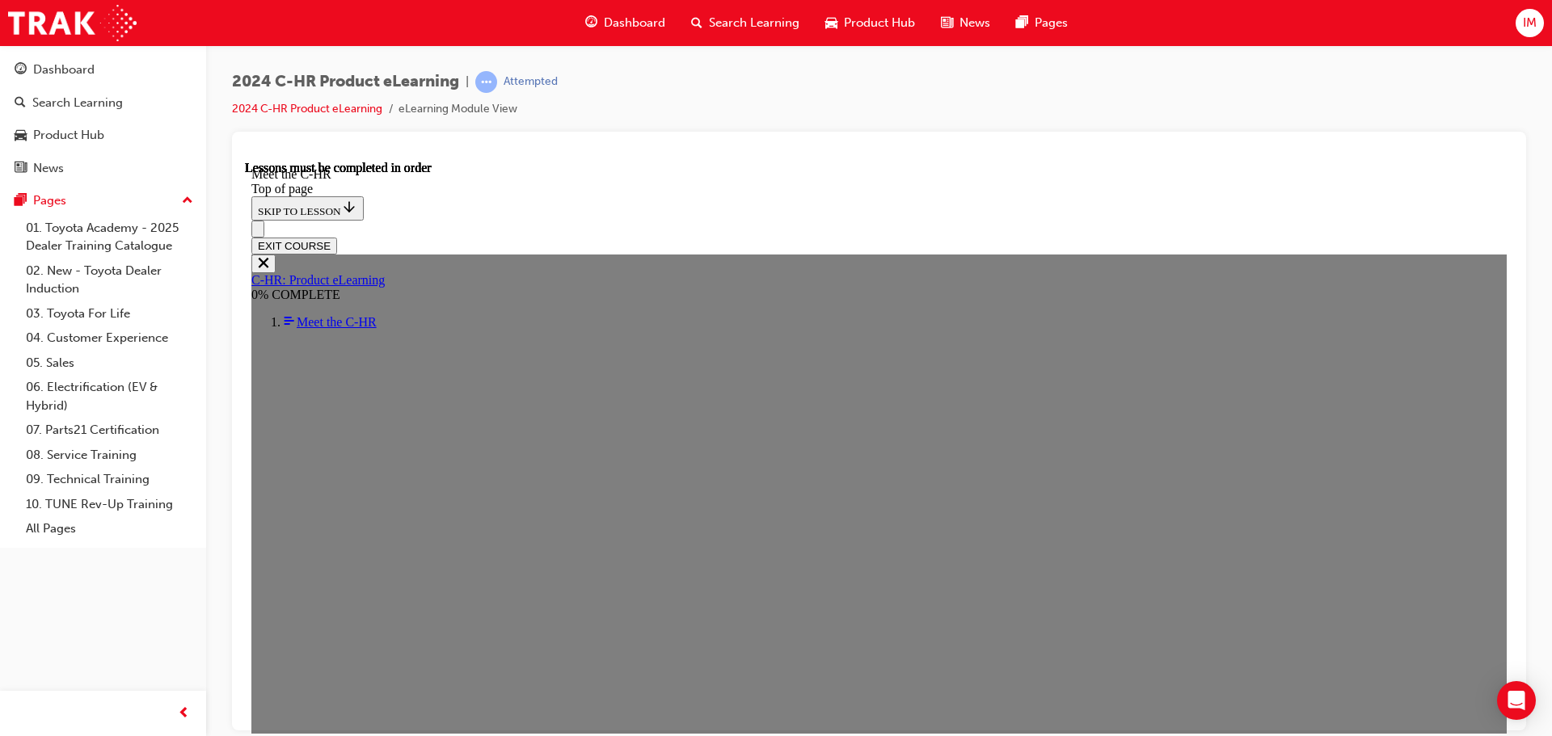
scroll to position [2556, 0]
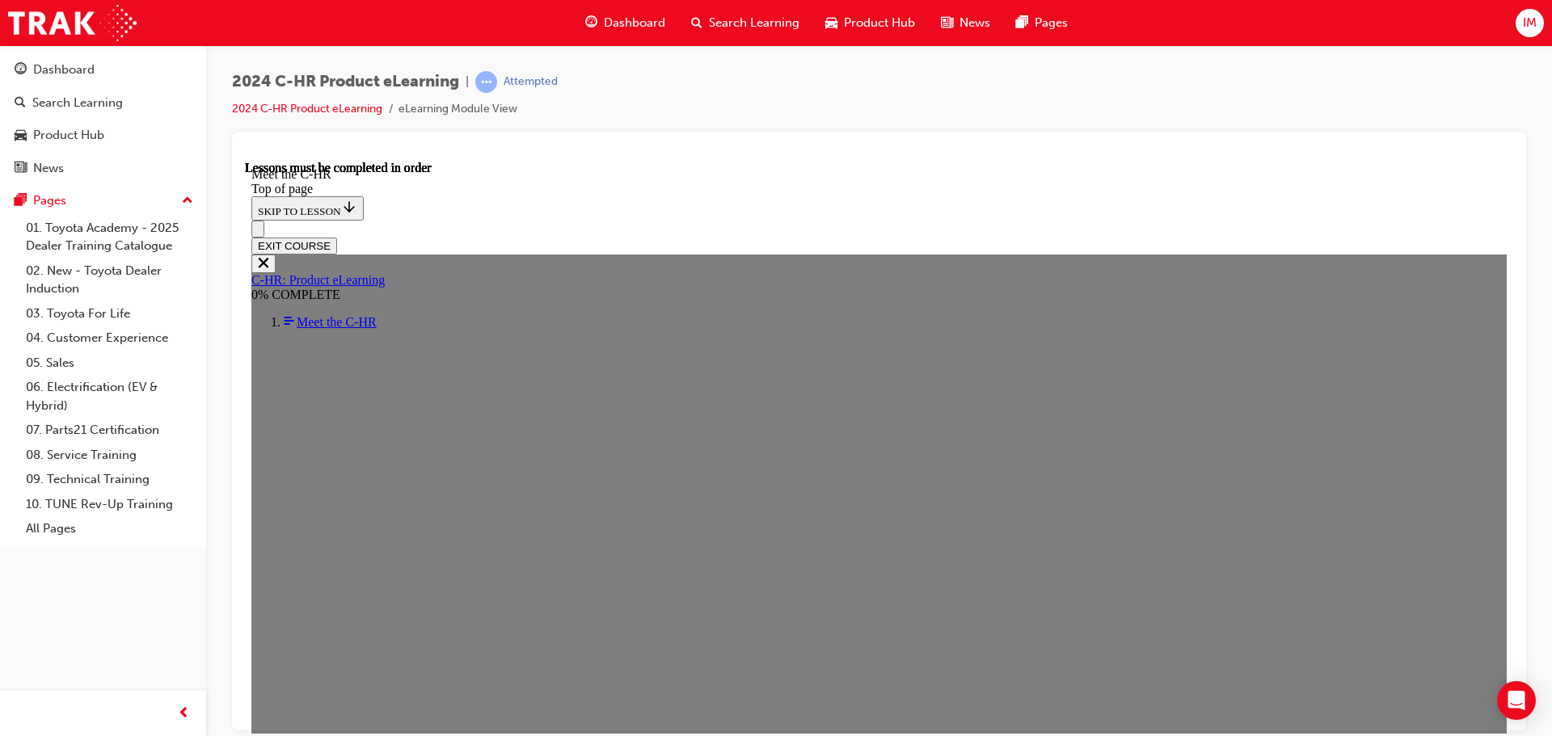
scroll to position [2337, 0]
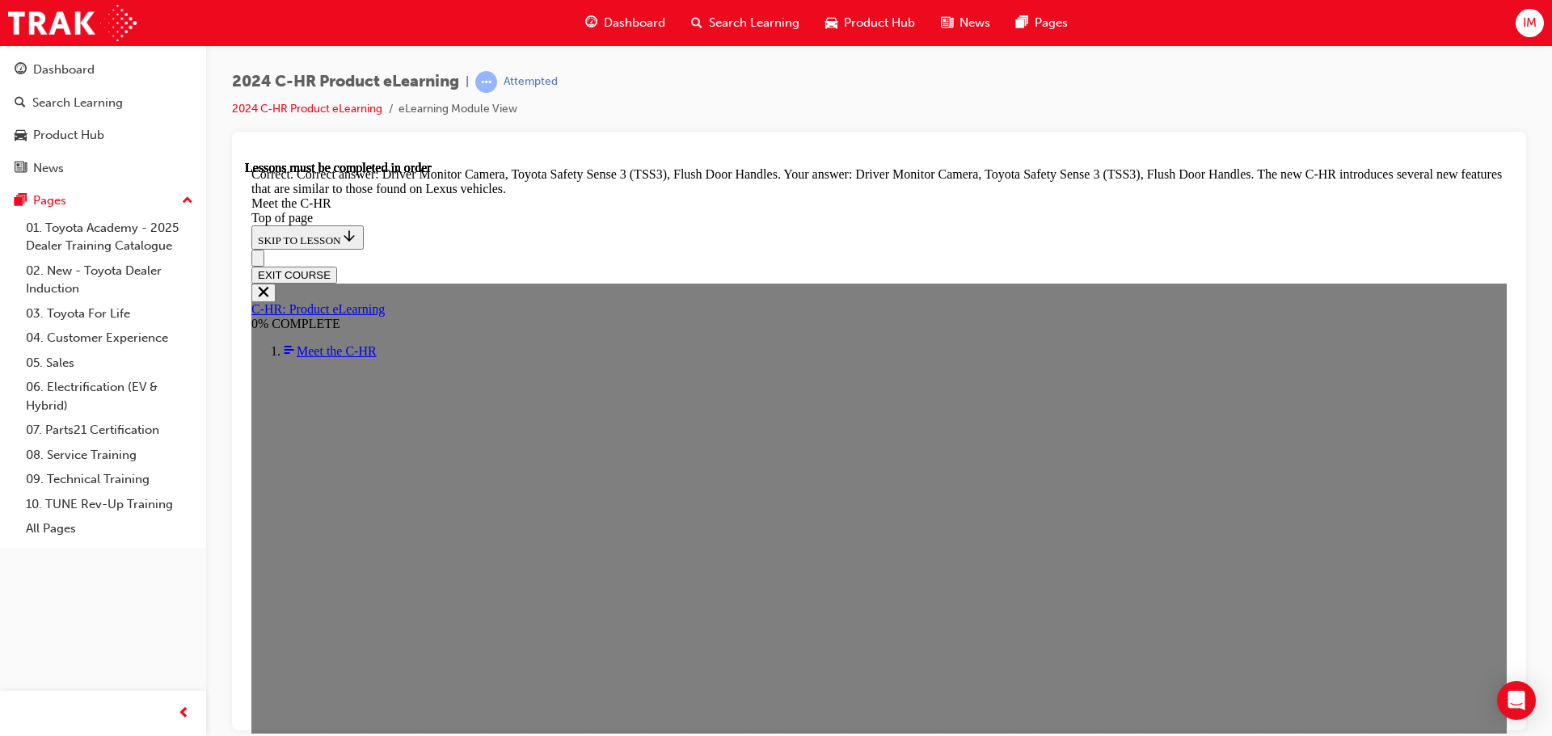
scroll to position [5158, 0]
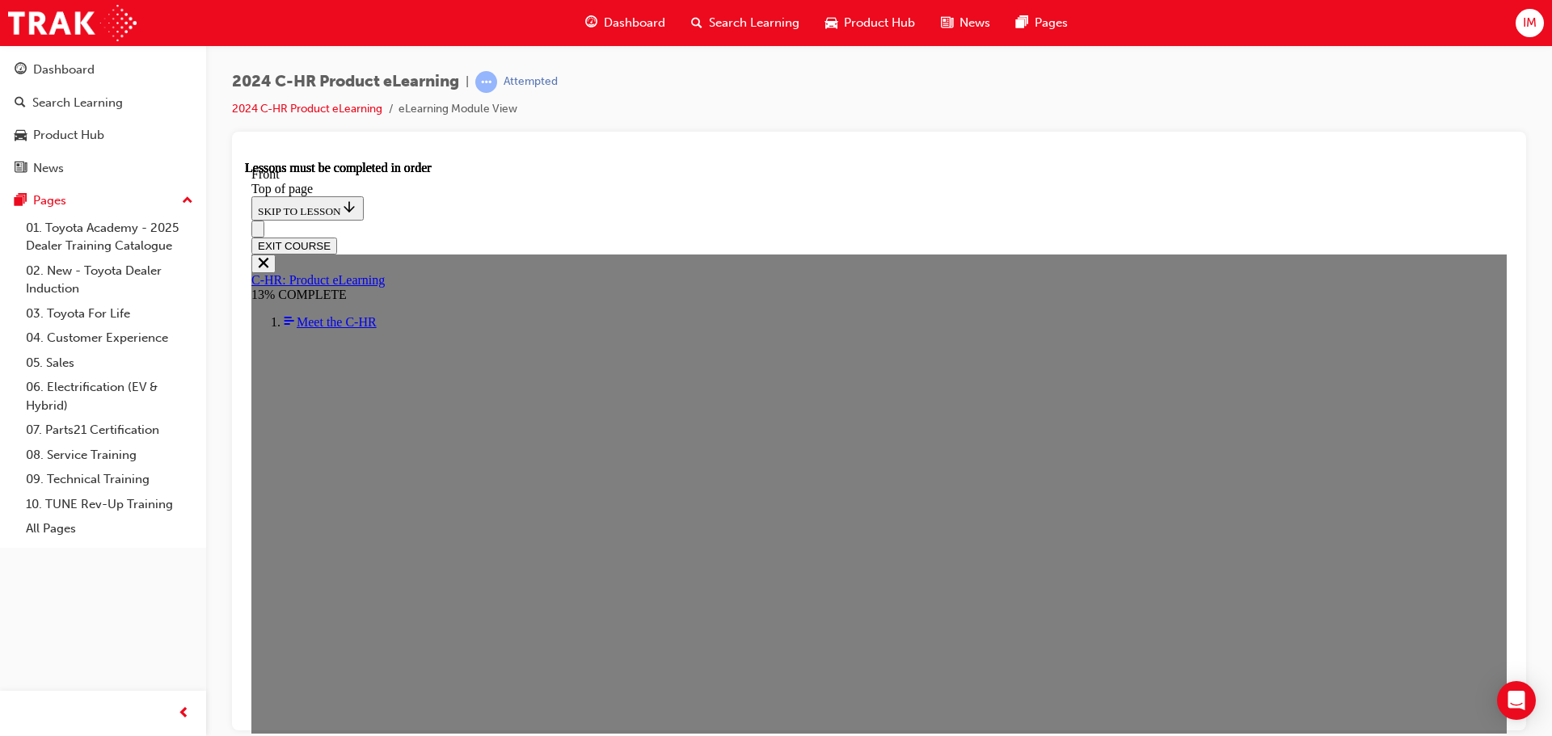
scroll to position [514, 0]
drag, startPoint x: 1332, startPoint y: 450, endPoint x: 1298, endPoint y: 459, distance: 35.1
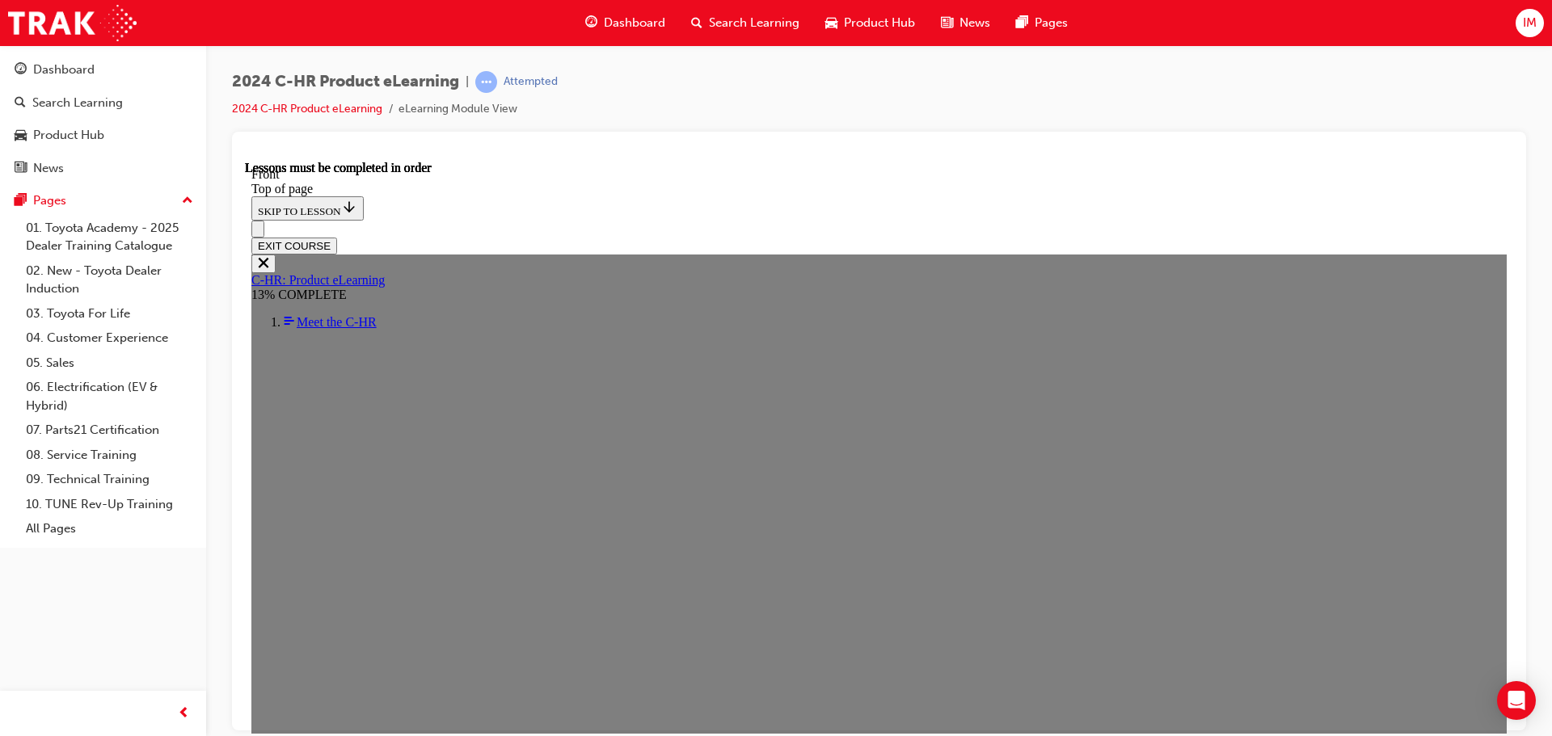
drag, startPoint x: 560, startPoint y: 498, endPoint x: 948, endPoint y: 261, distance: 454.5
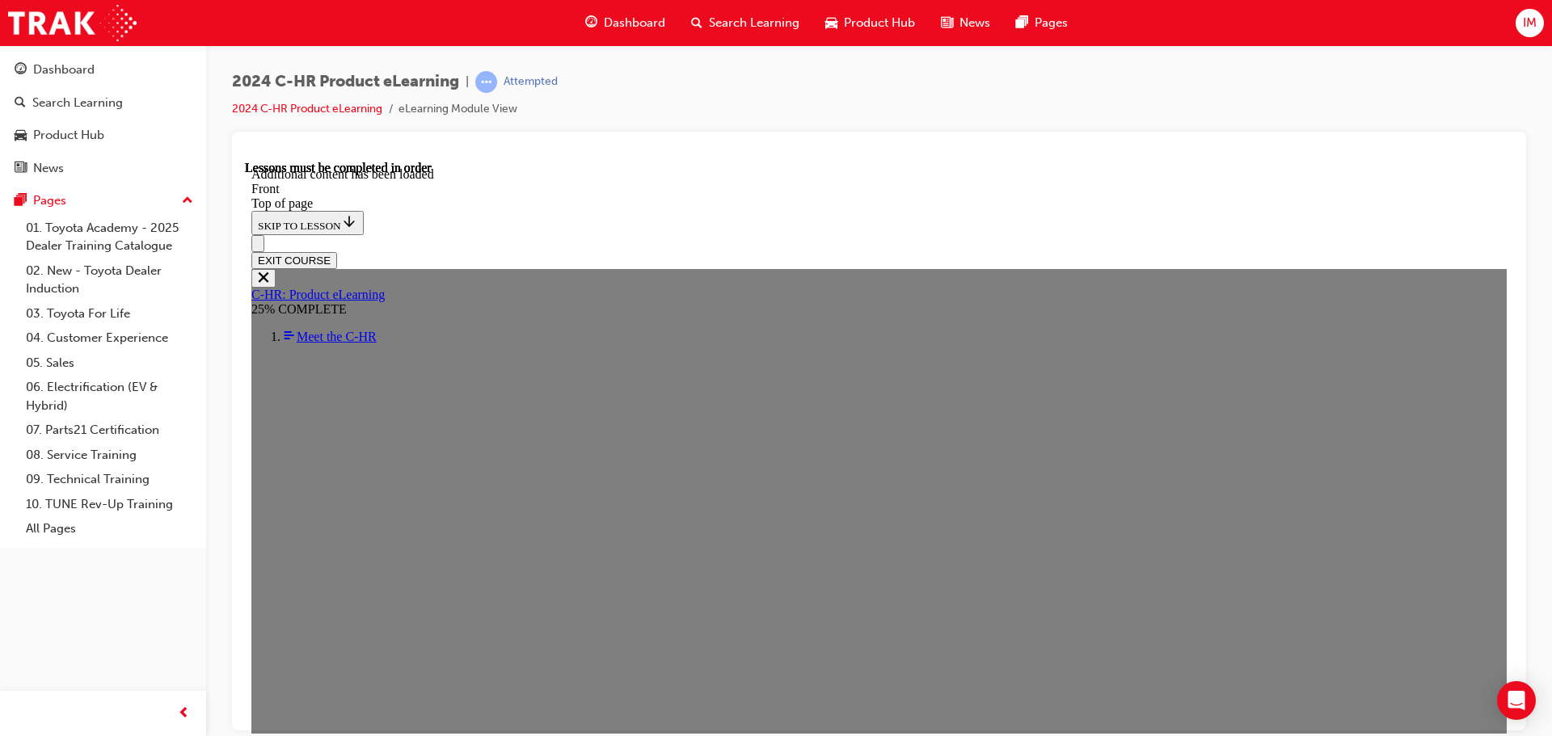
scroll to position [1533, 0]
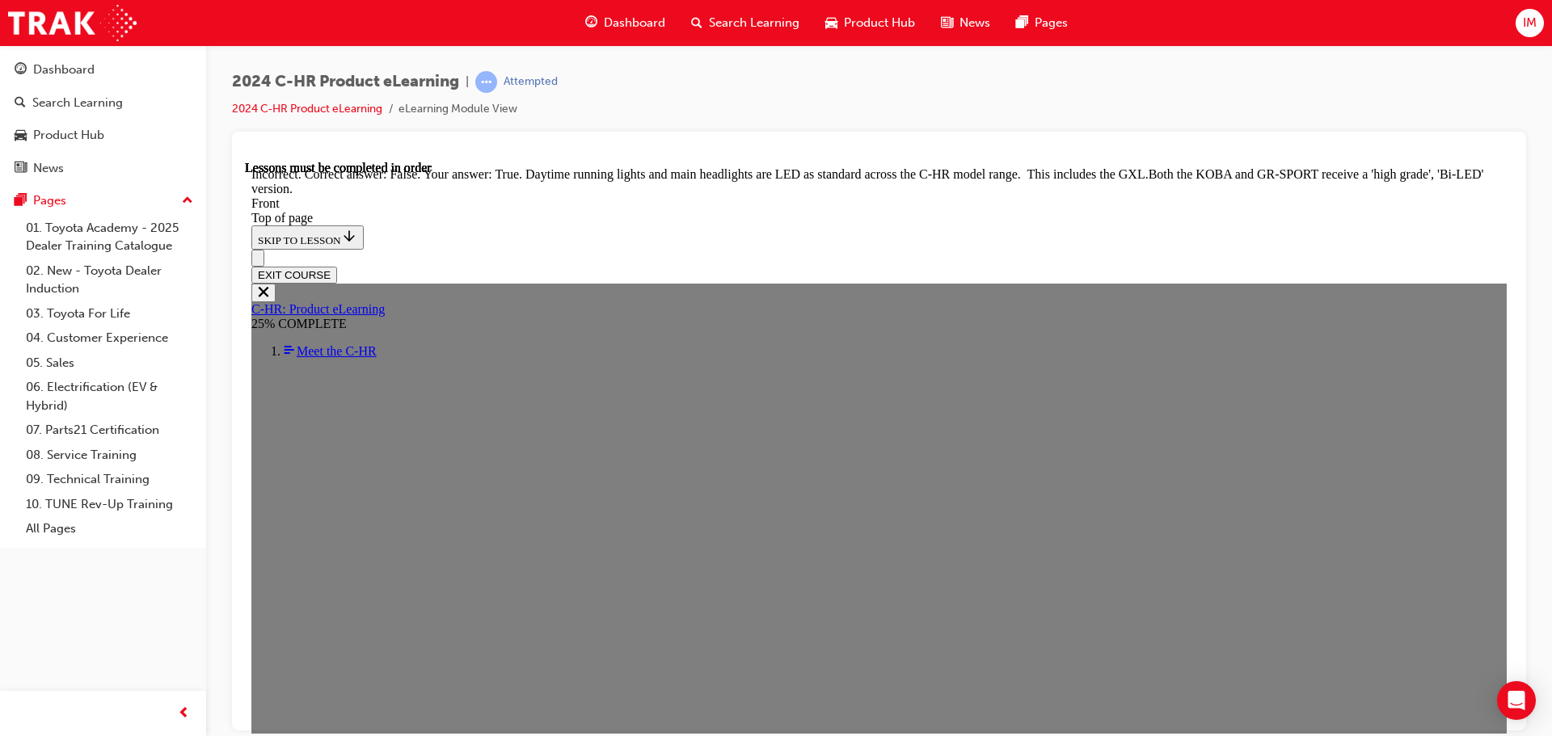
scroll to position [1534, 0]
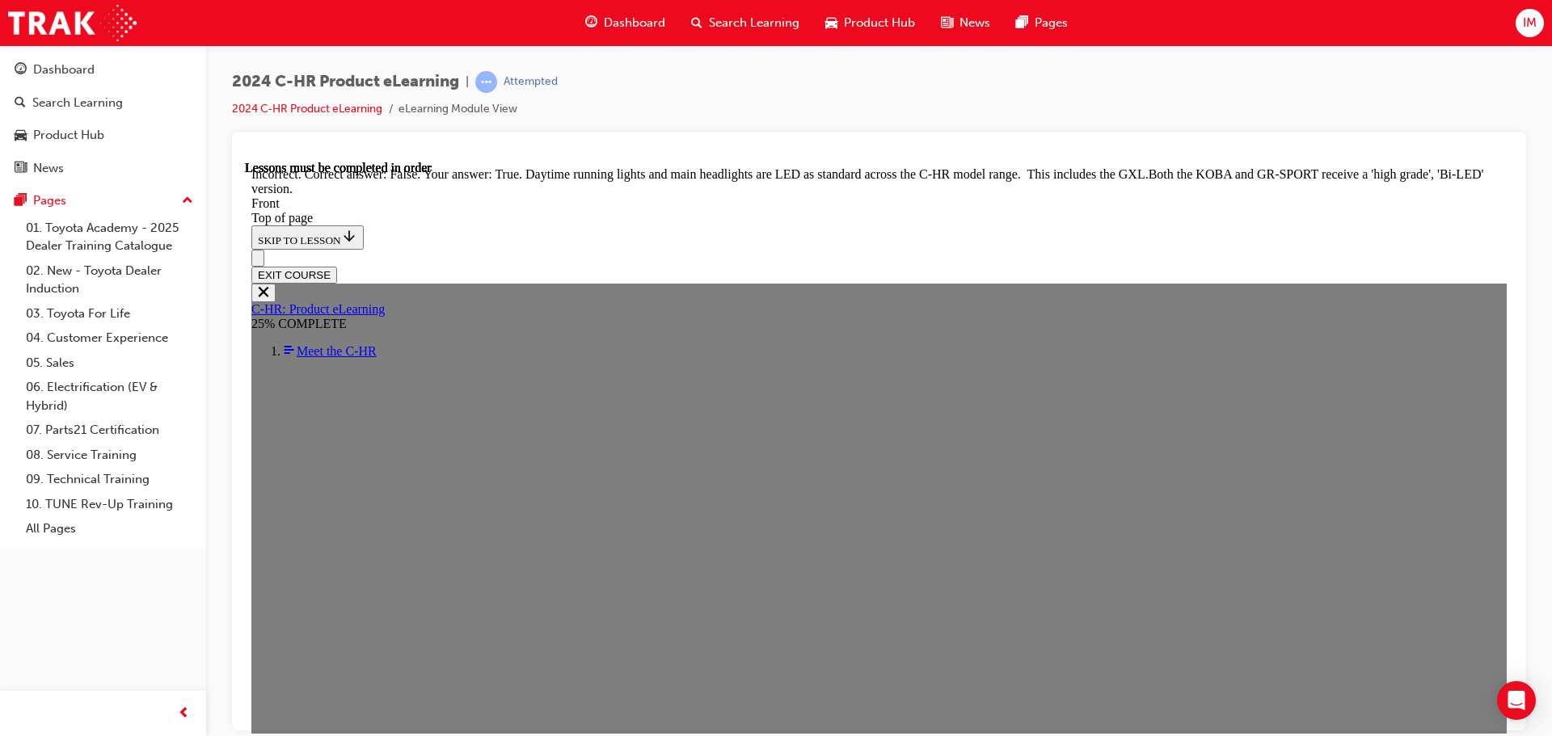
drag, startPoint x: 866, startPoint y: 698, endPoint x: 859, endPoint y: 628, distance: 70.6
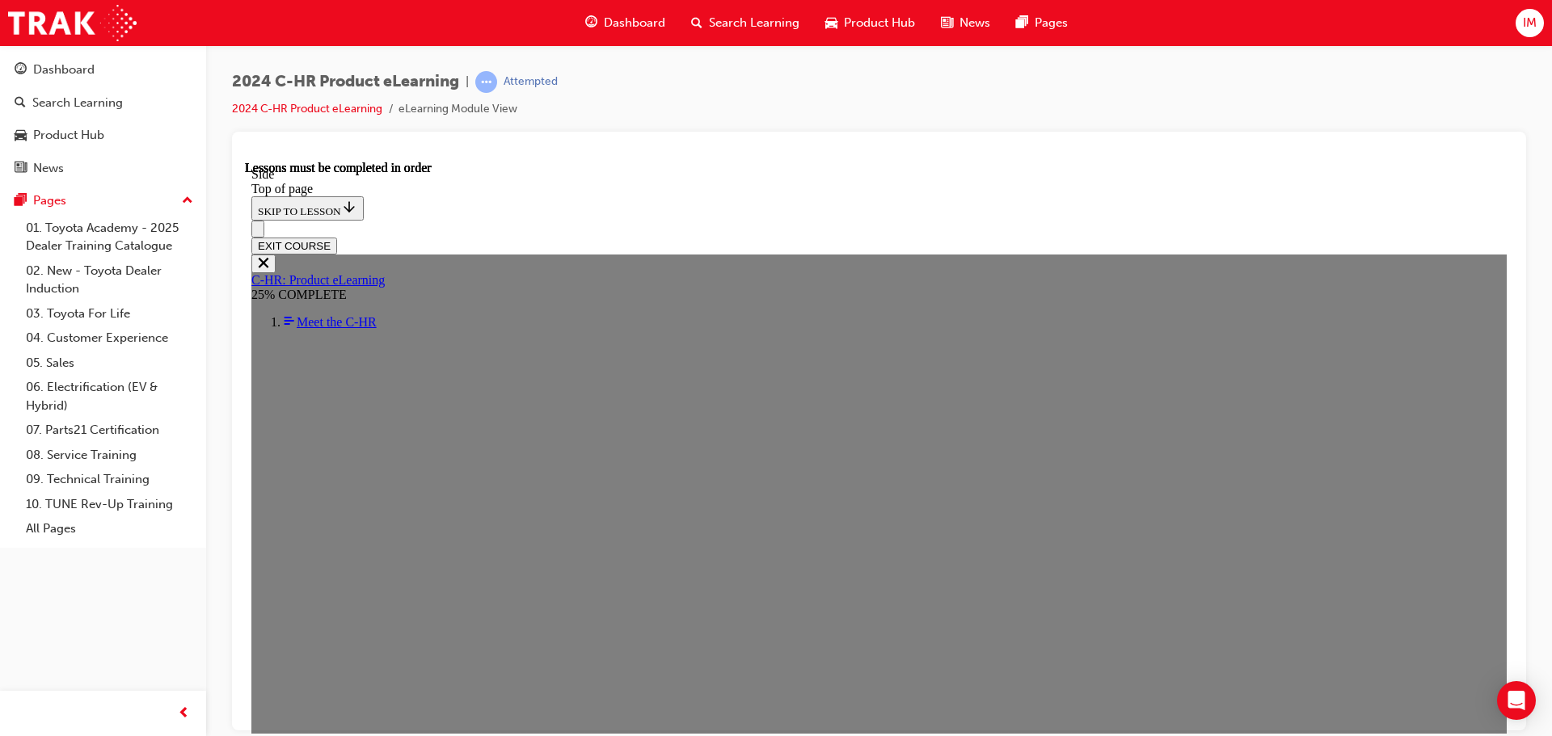
scroll to position [373, 0]
drag, startPoint x: 567, startPoint y: 593, endPoint x: 626, endPoint y: 543, distance: 77.4
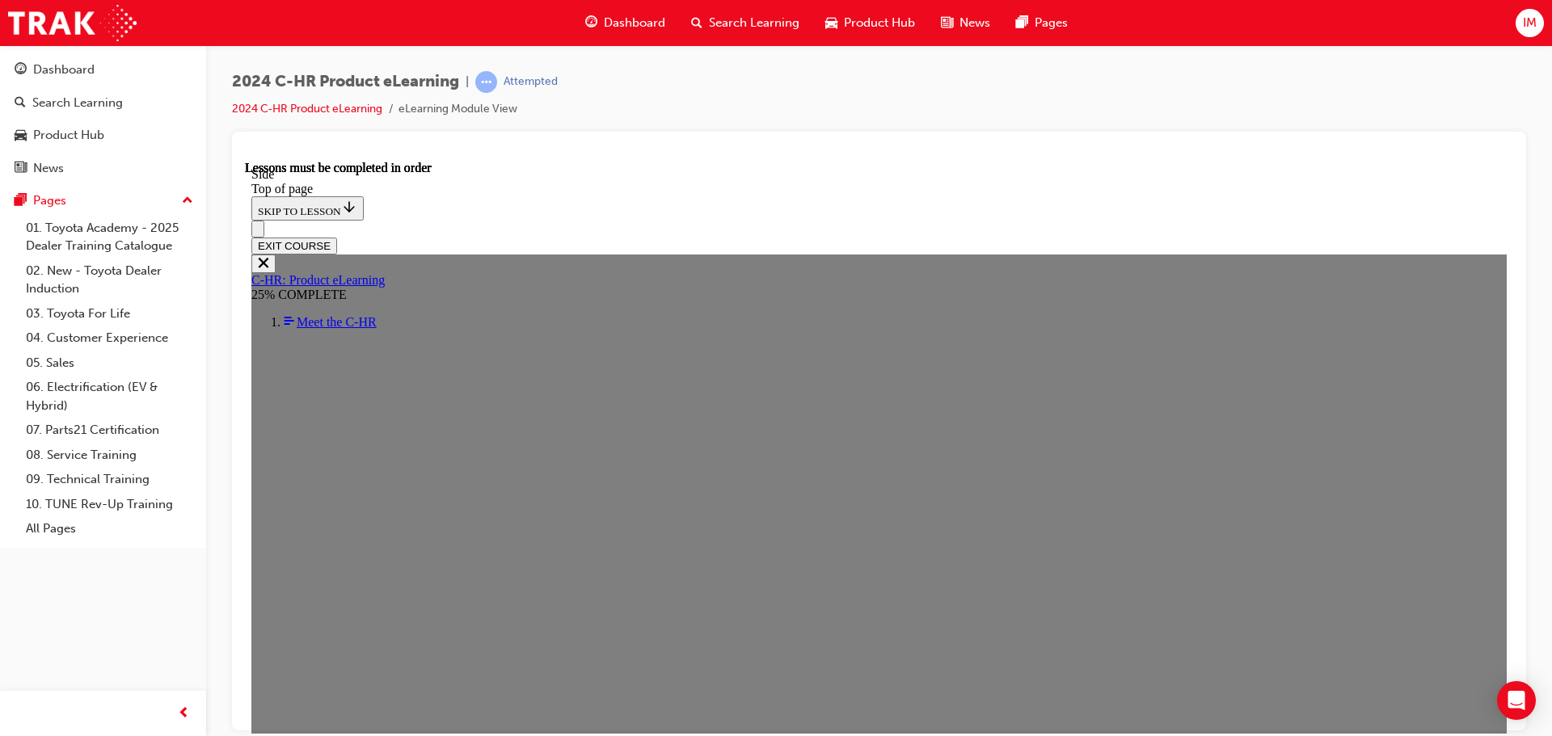
drag, startPoint x: 927, startPoint y: 318, endPoint x: 918, endPoint y: 406, distance: 88.5
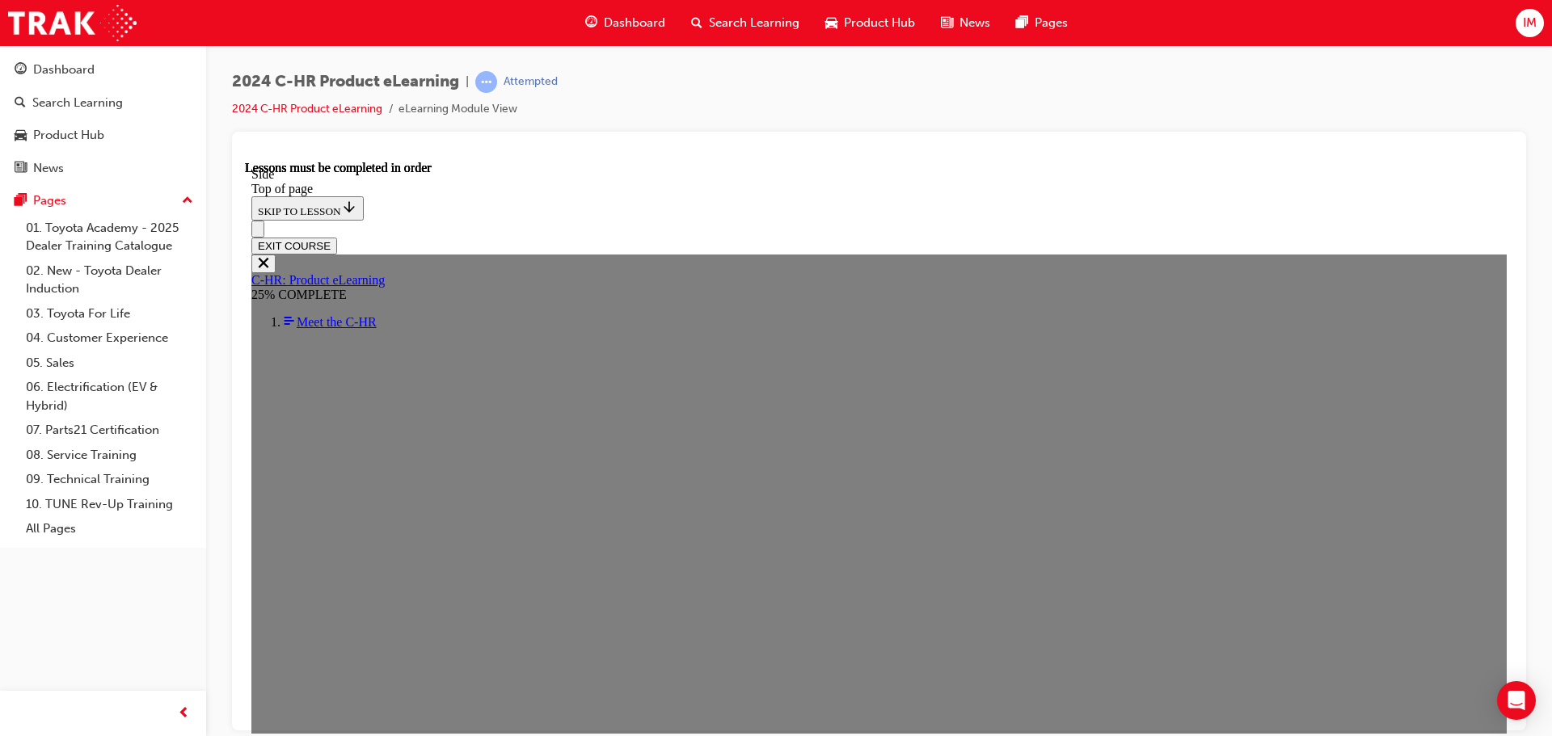
drag, startPoint x: 940, startPoint y: 499, endPoint x: 942, endPoint y: 427, distance: 72.8
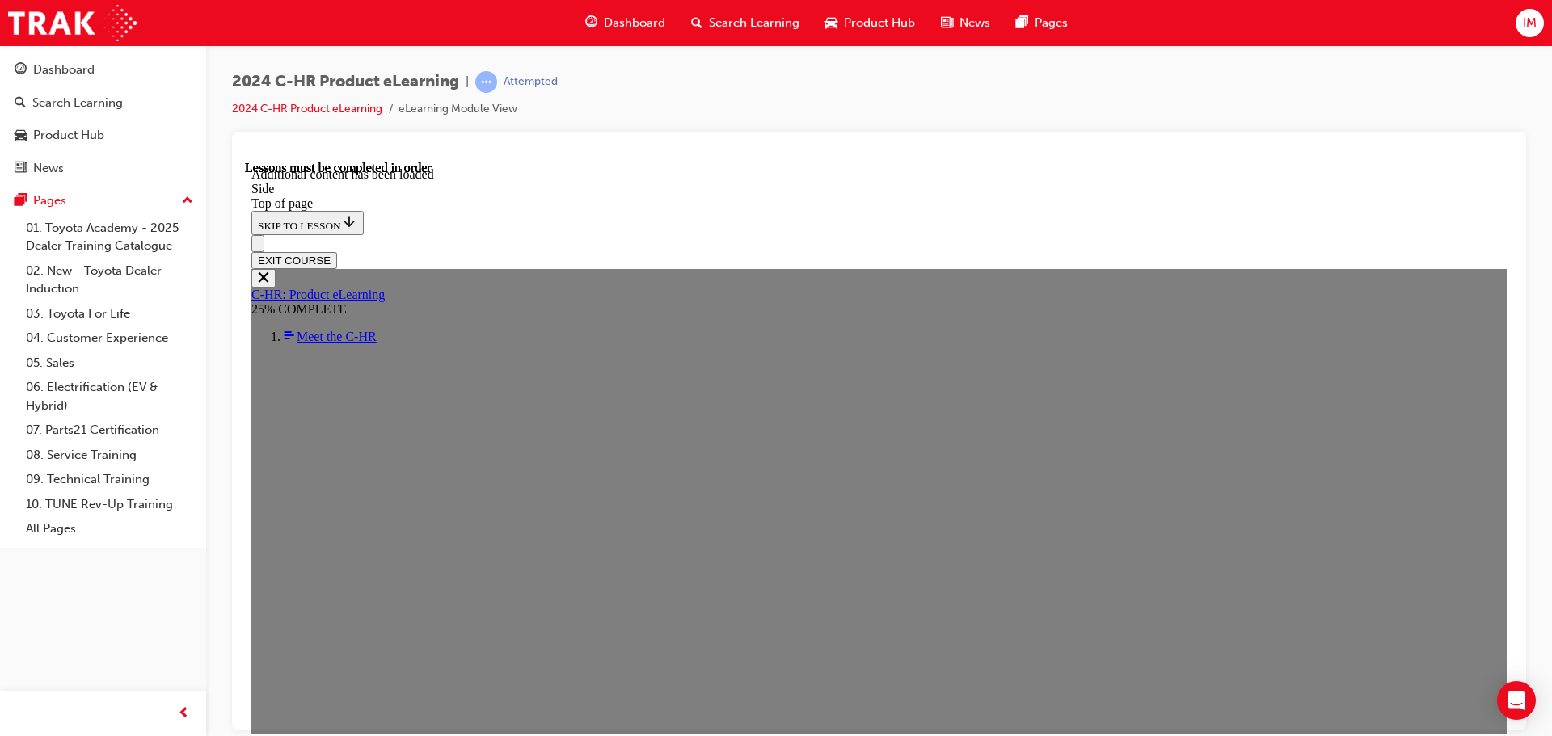
scroll to position [1081, 0]
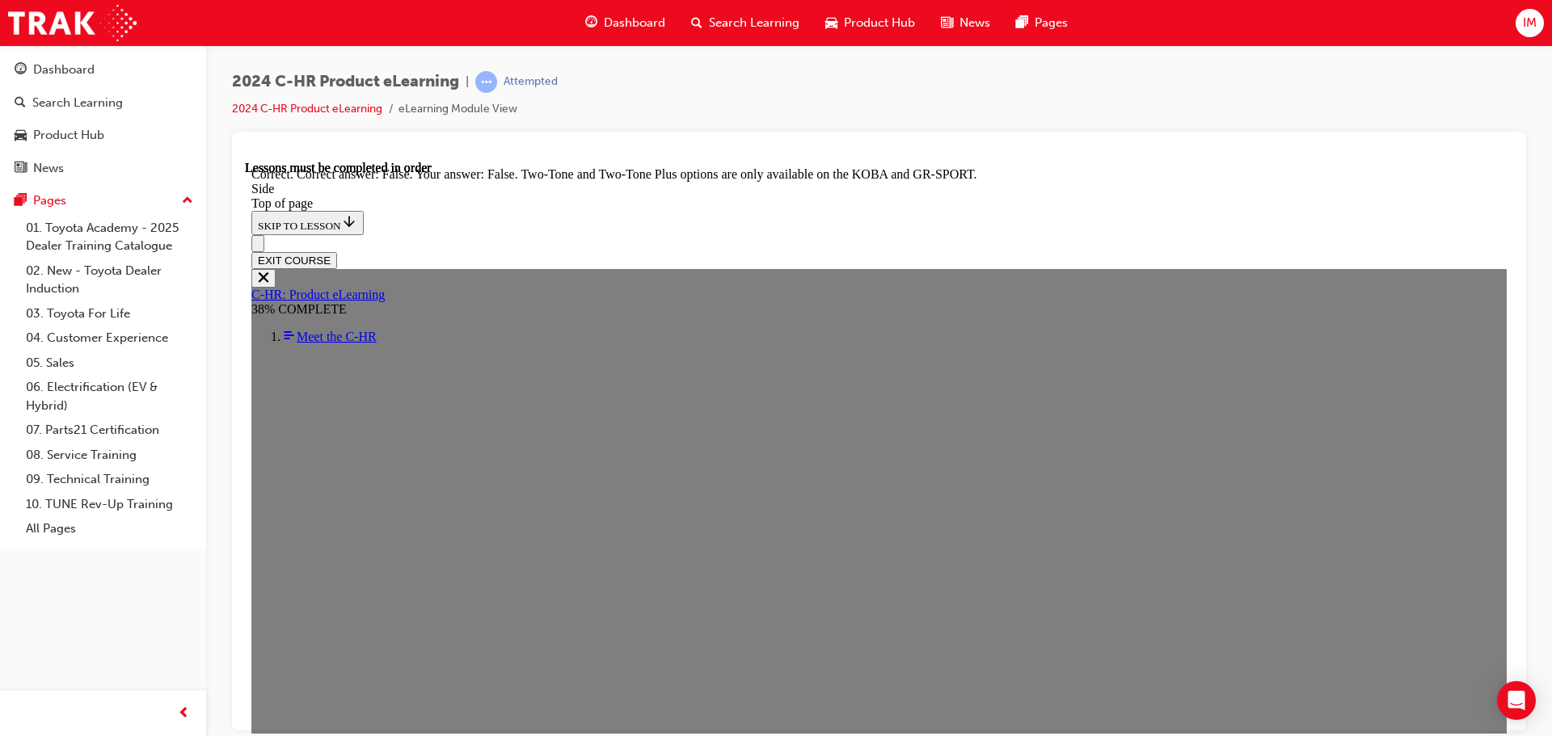
scroll to position [1675, 0]
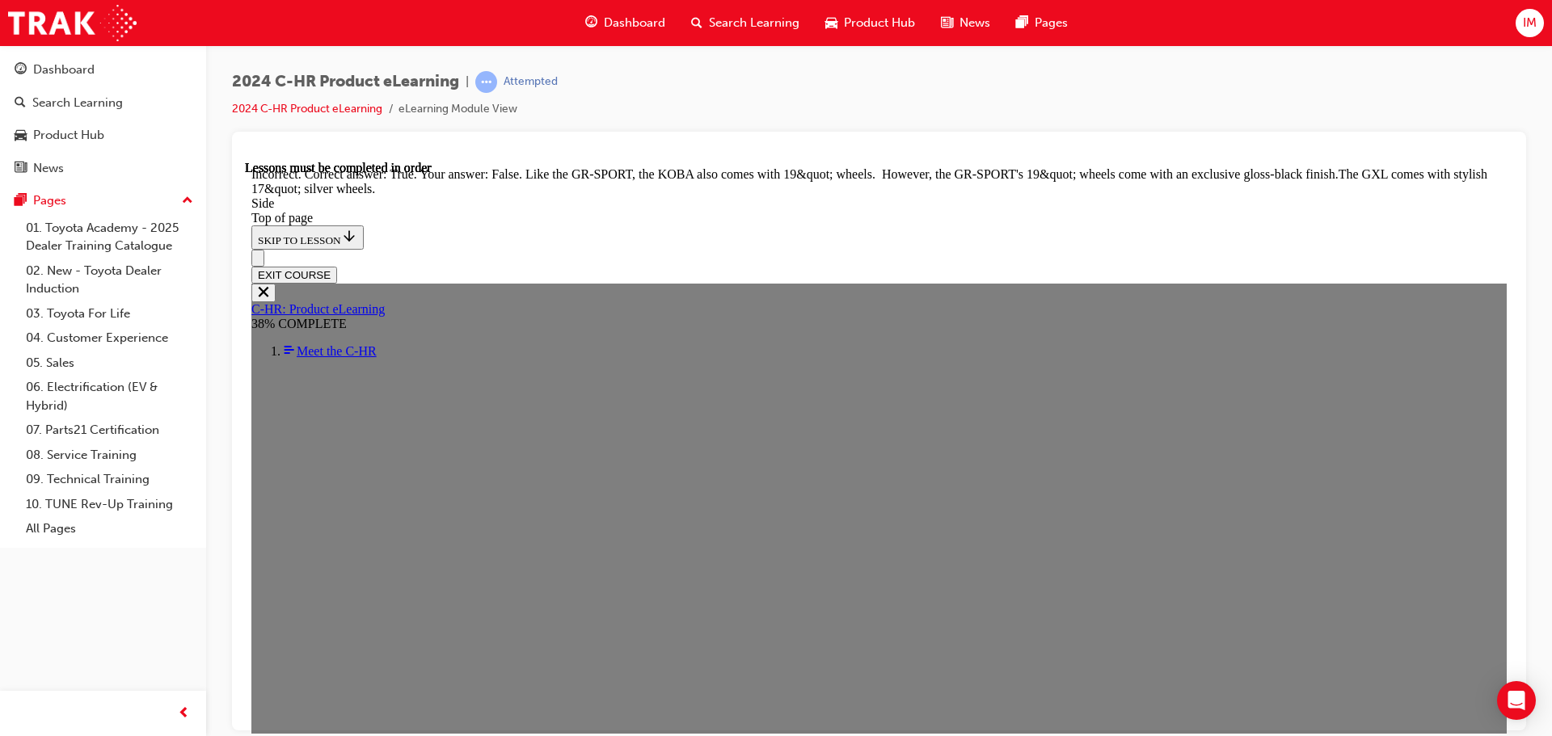
scroll to position [1852, 0]
drag, startPoint x: 874, startPoint y: 657, endPoint x: 869, endPoint y: 619, distance: 38.4
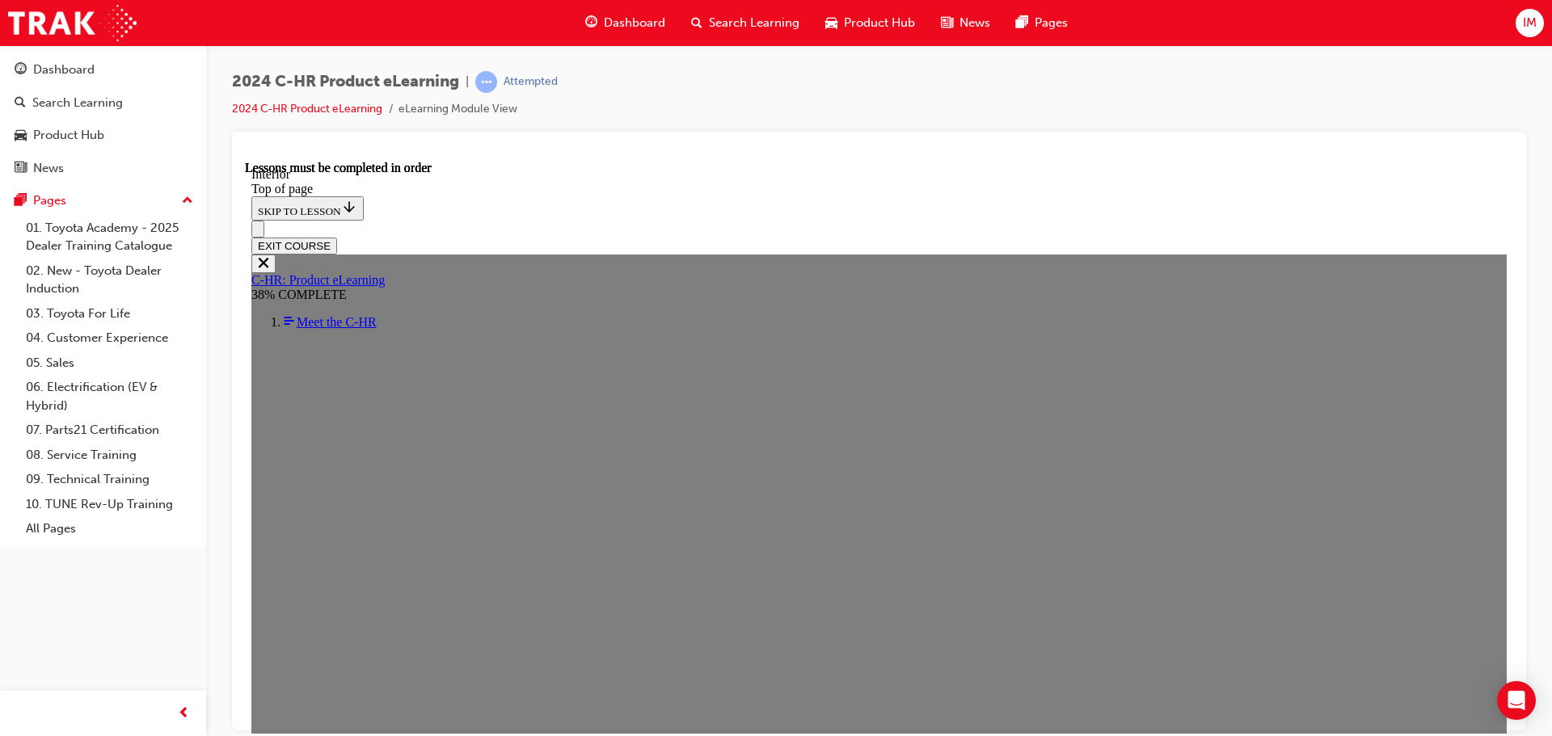
scroll to position [839, 0]
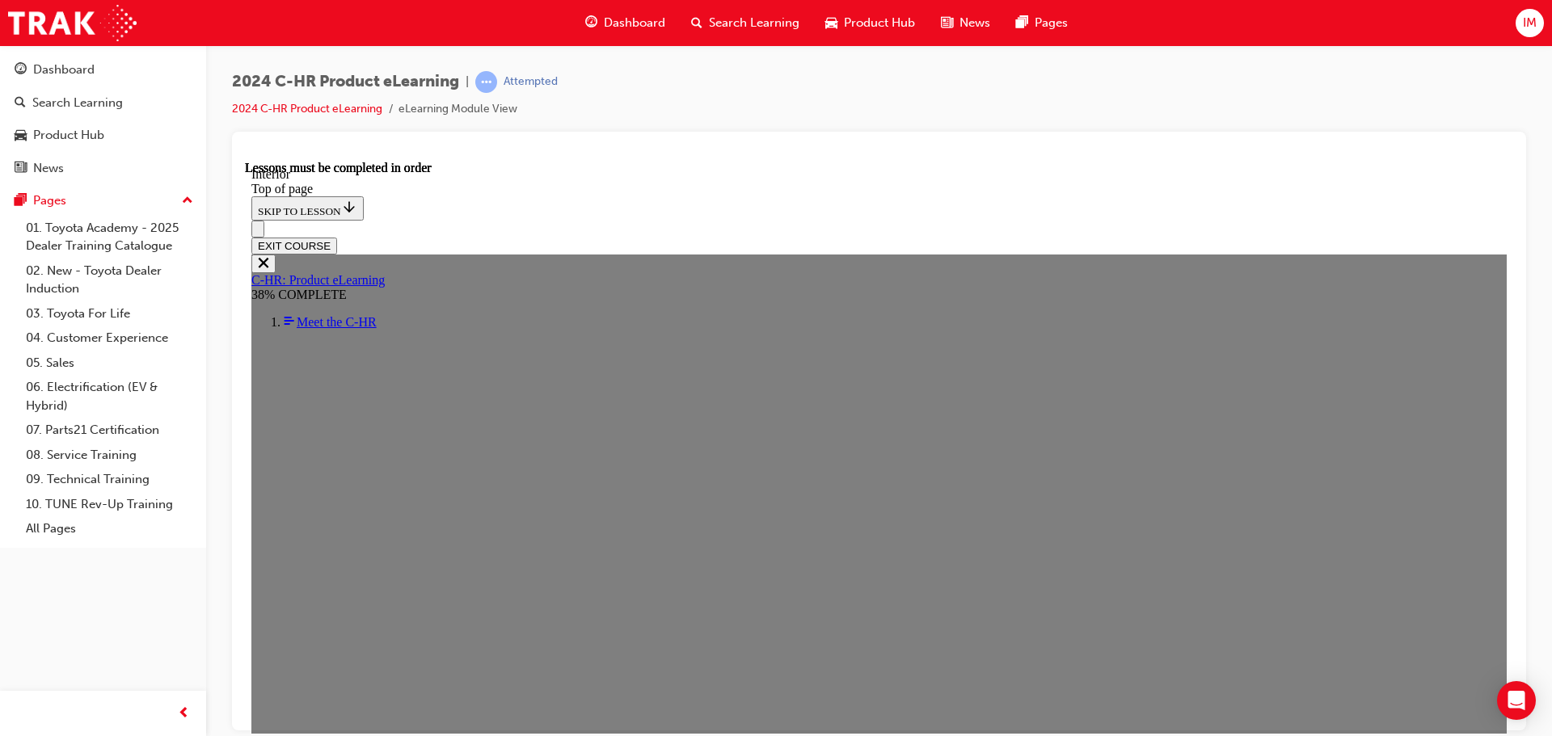
drag, startPoint x: 629, startPoint y: 470, endPoint x: 811, endPoint y: 495, distance: 184.5
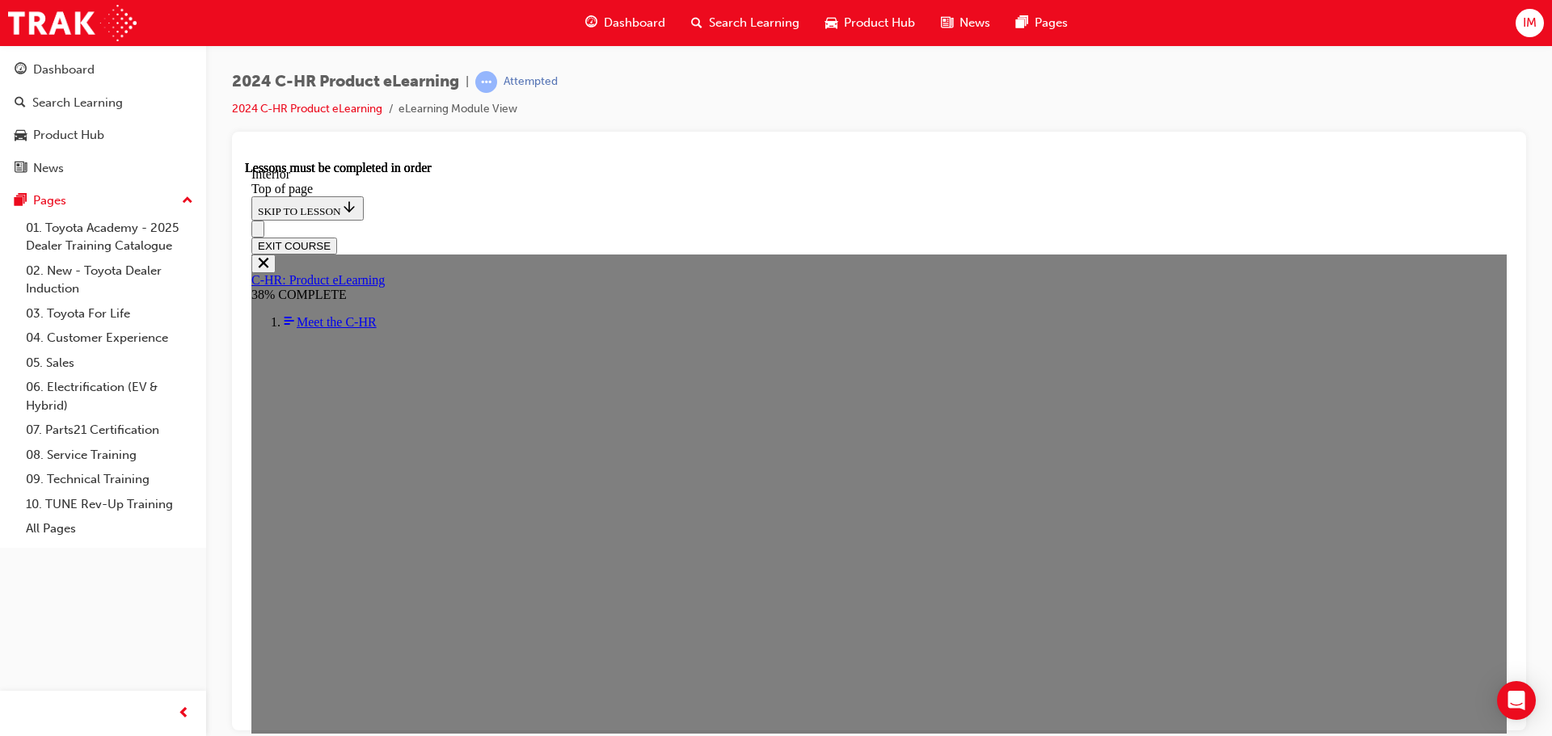
drag, startPoint x: 827, startPoint y: 449, endPoint x: 830, endPoint y: 411, distance: 38.1
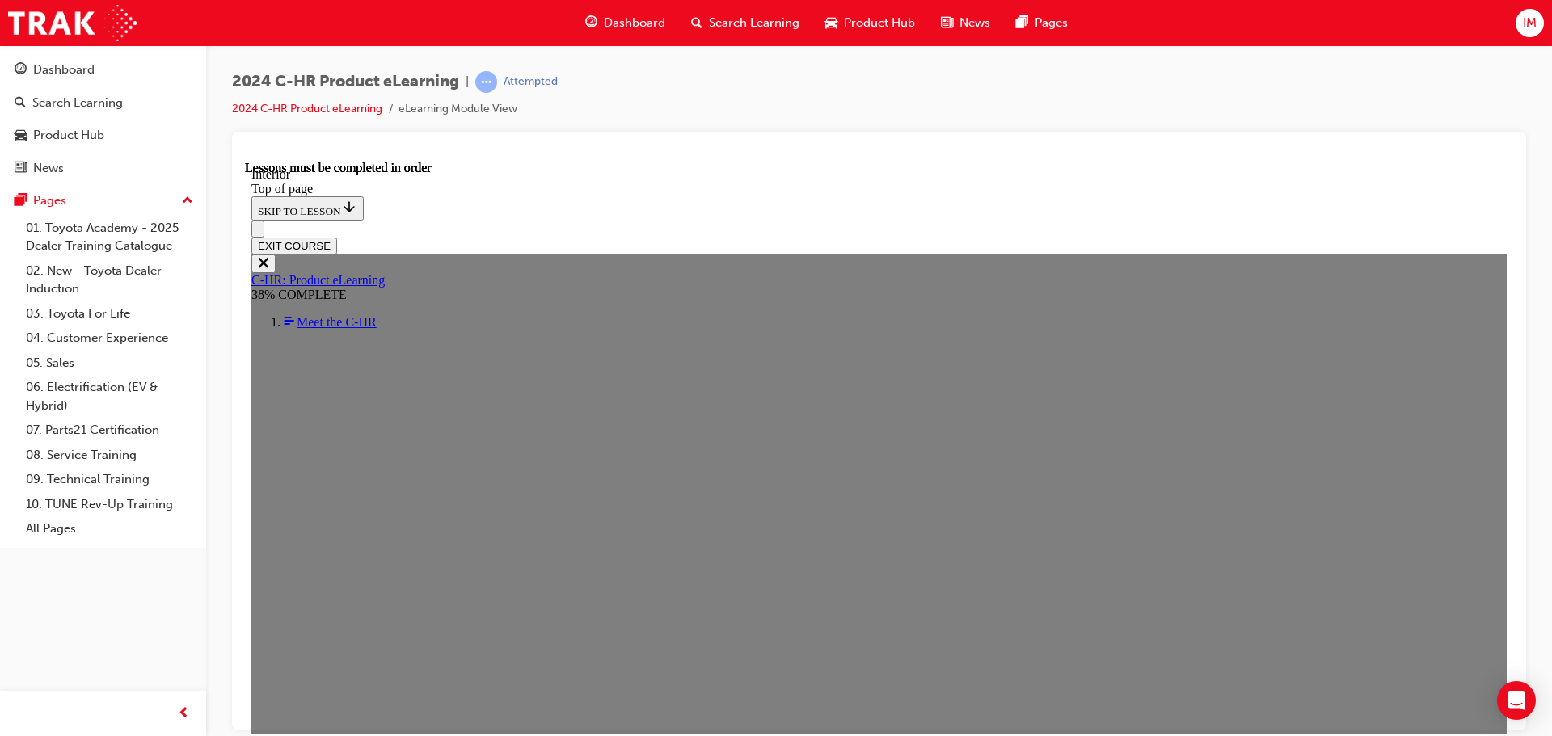
drag, startPoint x: 1364, startPoint y: 596, endPoint x: 1349, endPoint y: 532, distance: 65.7
drag, startPoint x: 432, startPoint y: 666, endPoint x: 422, endPoint y: 498, distance: 168.4
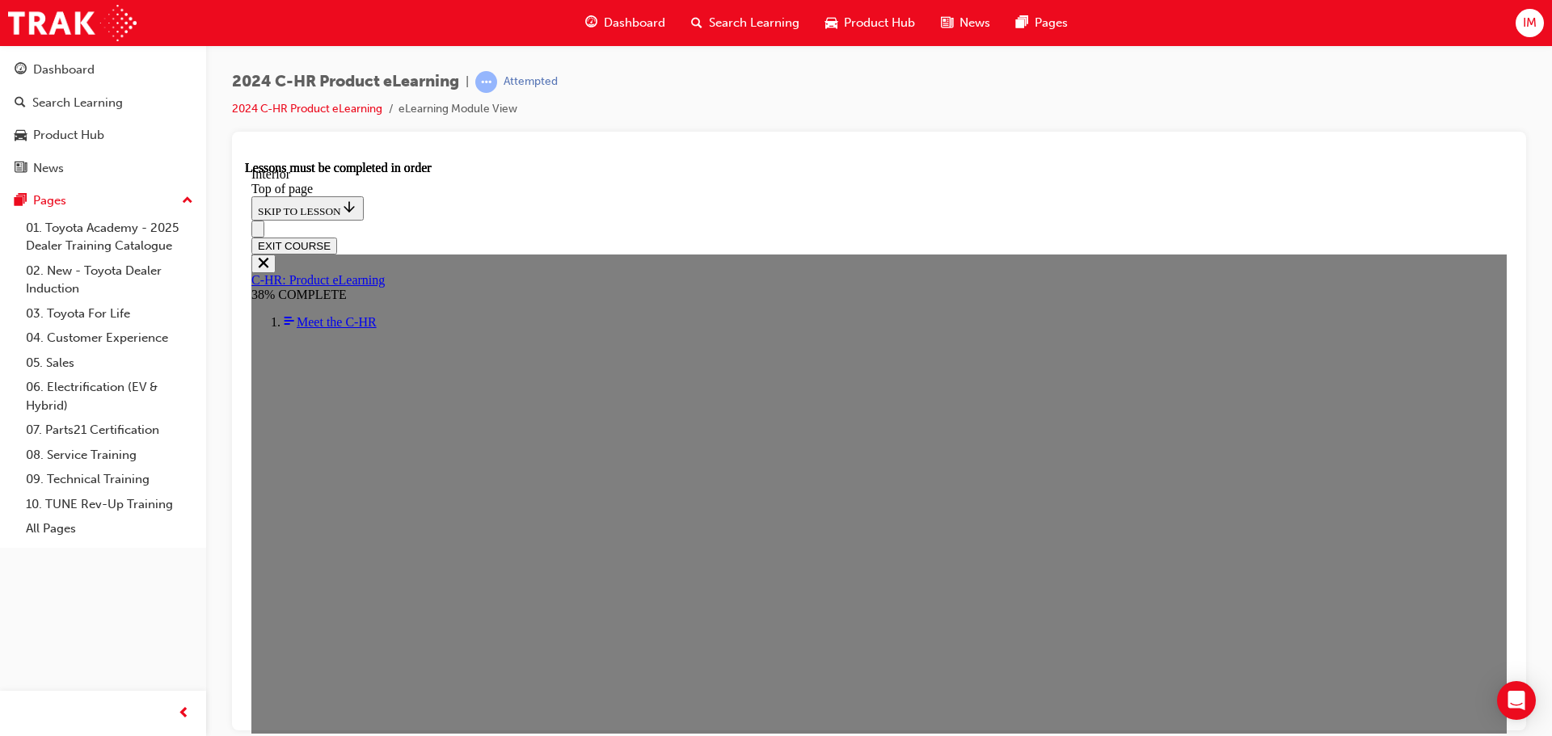
drag, startPoint x: 828, startPoint y: 699, endPoint x: 820, endPoint y: 554, distance: 144.8
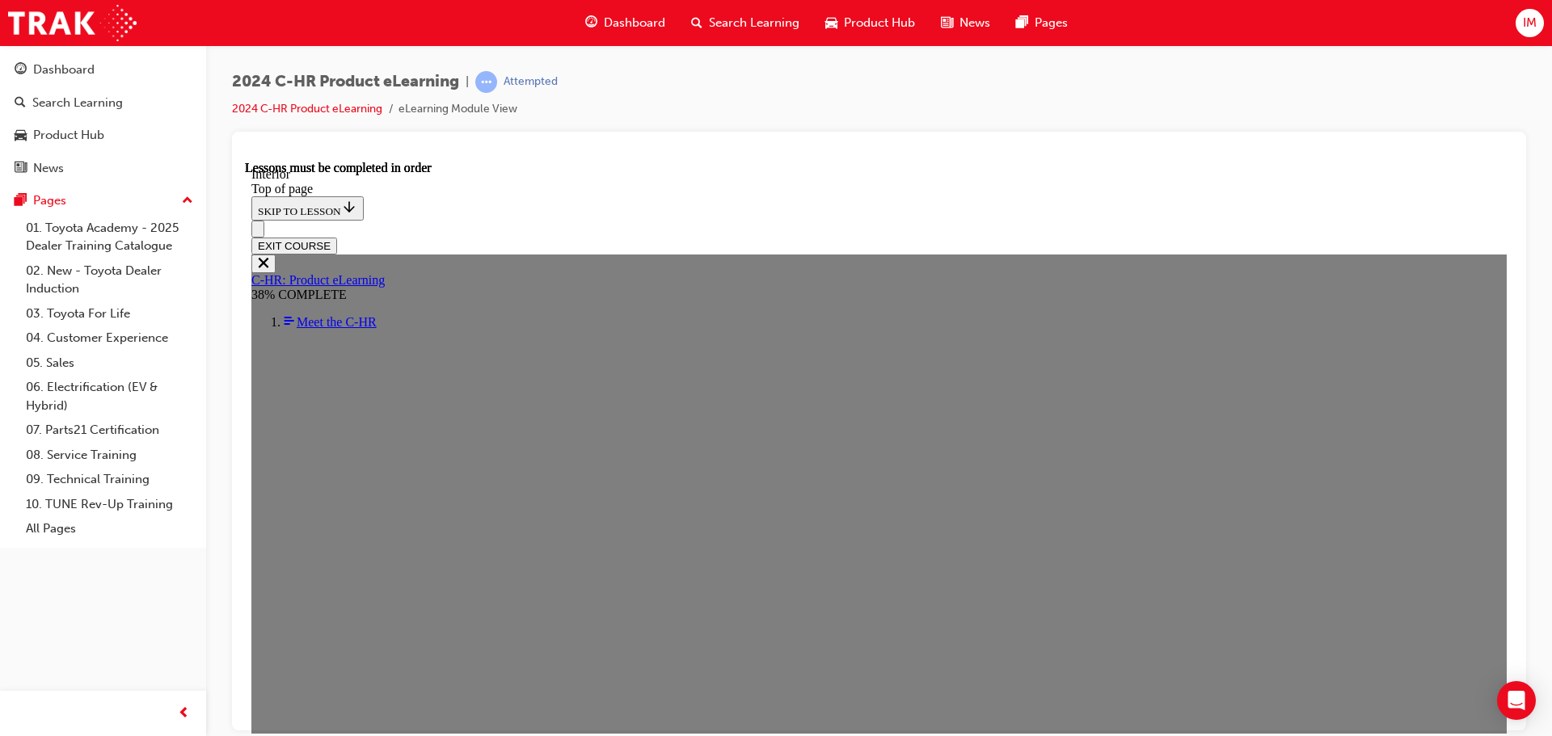
drag, startPoint x: 637, startPoint y: 485, endPoint x: 629, endPoint y: 478, distance: 10.3
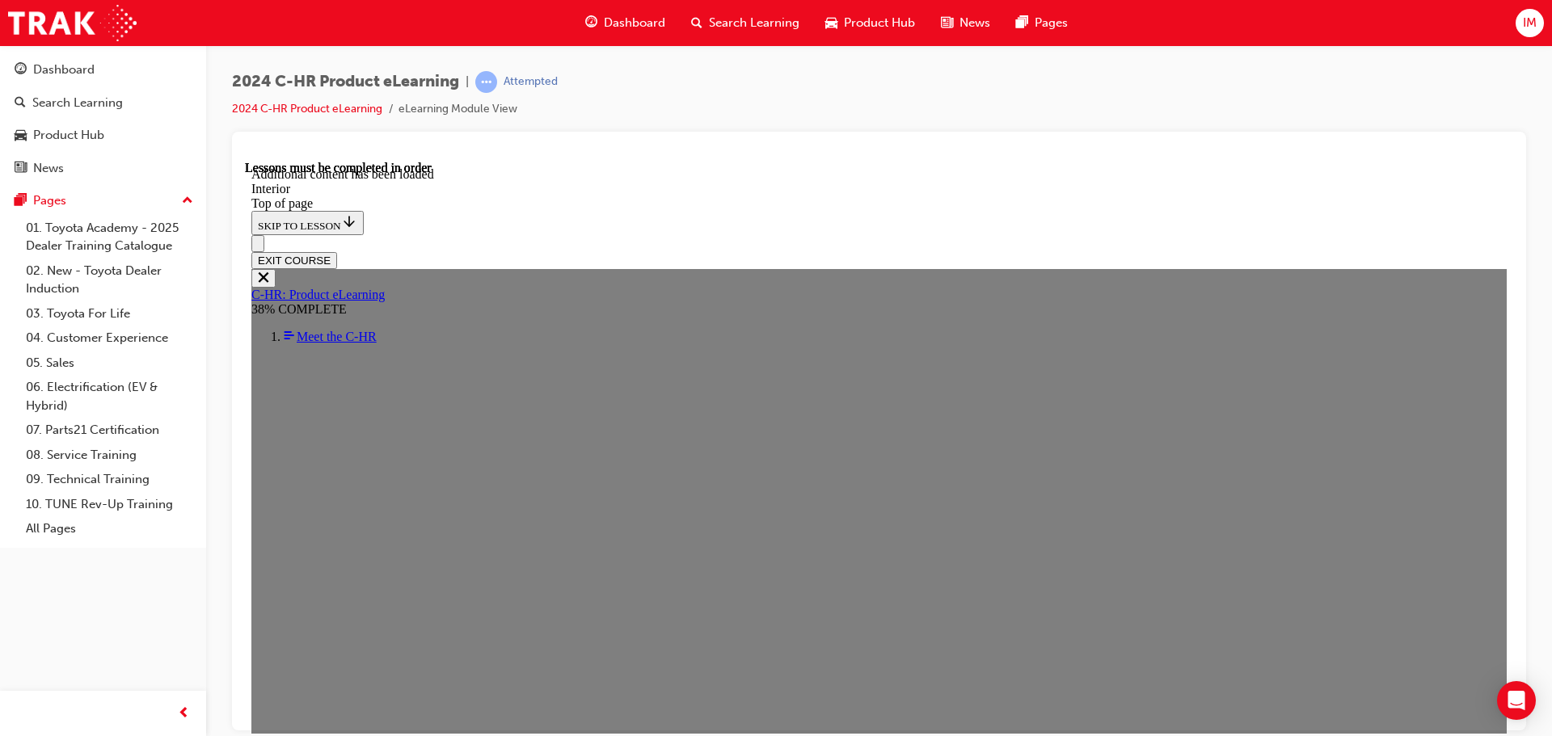
scroll to position [1885, 0]
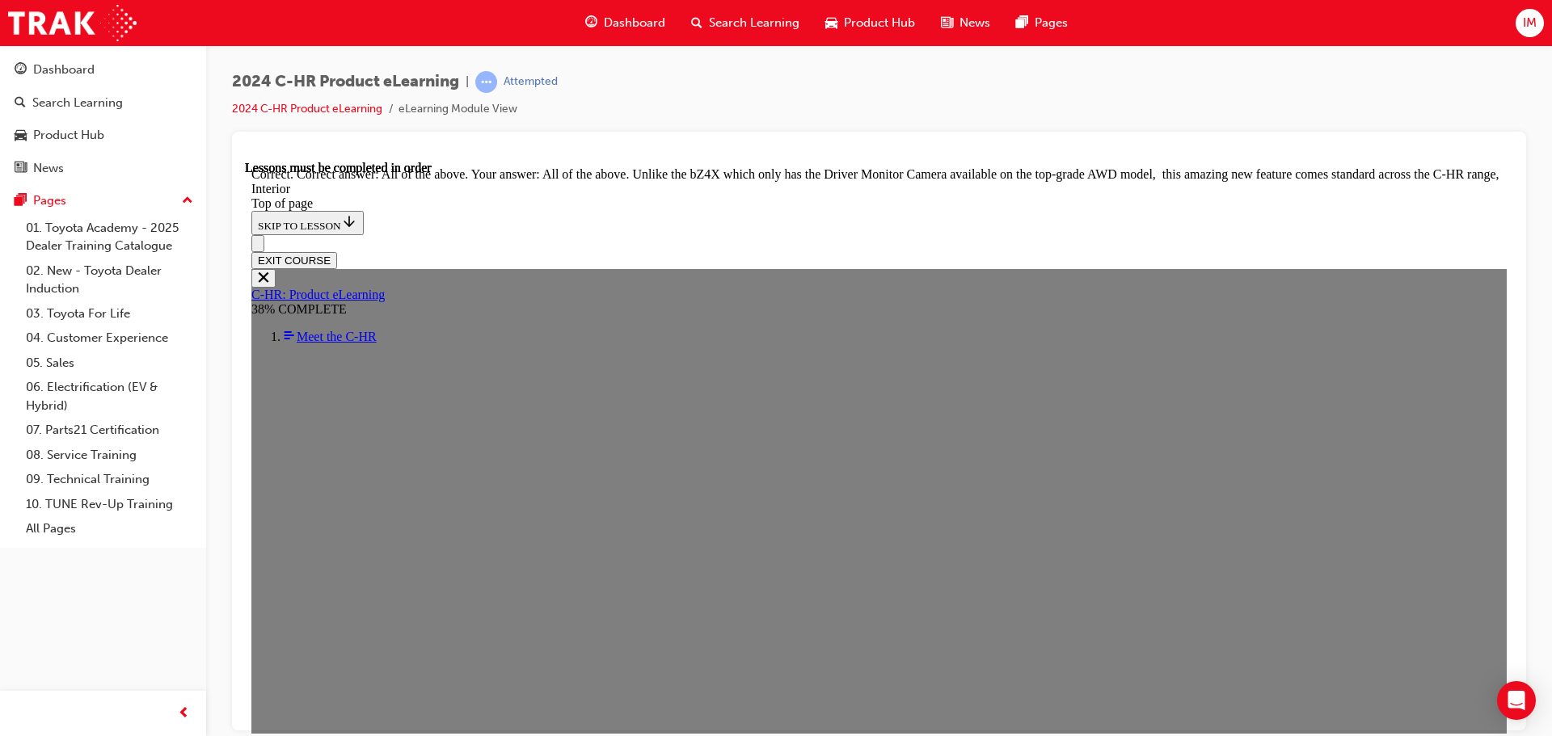
scroll to position [2721, 0]
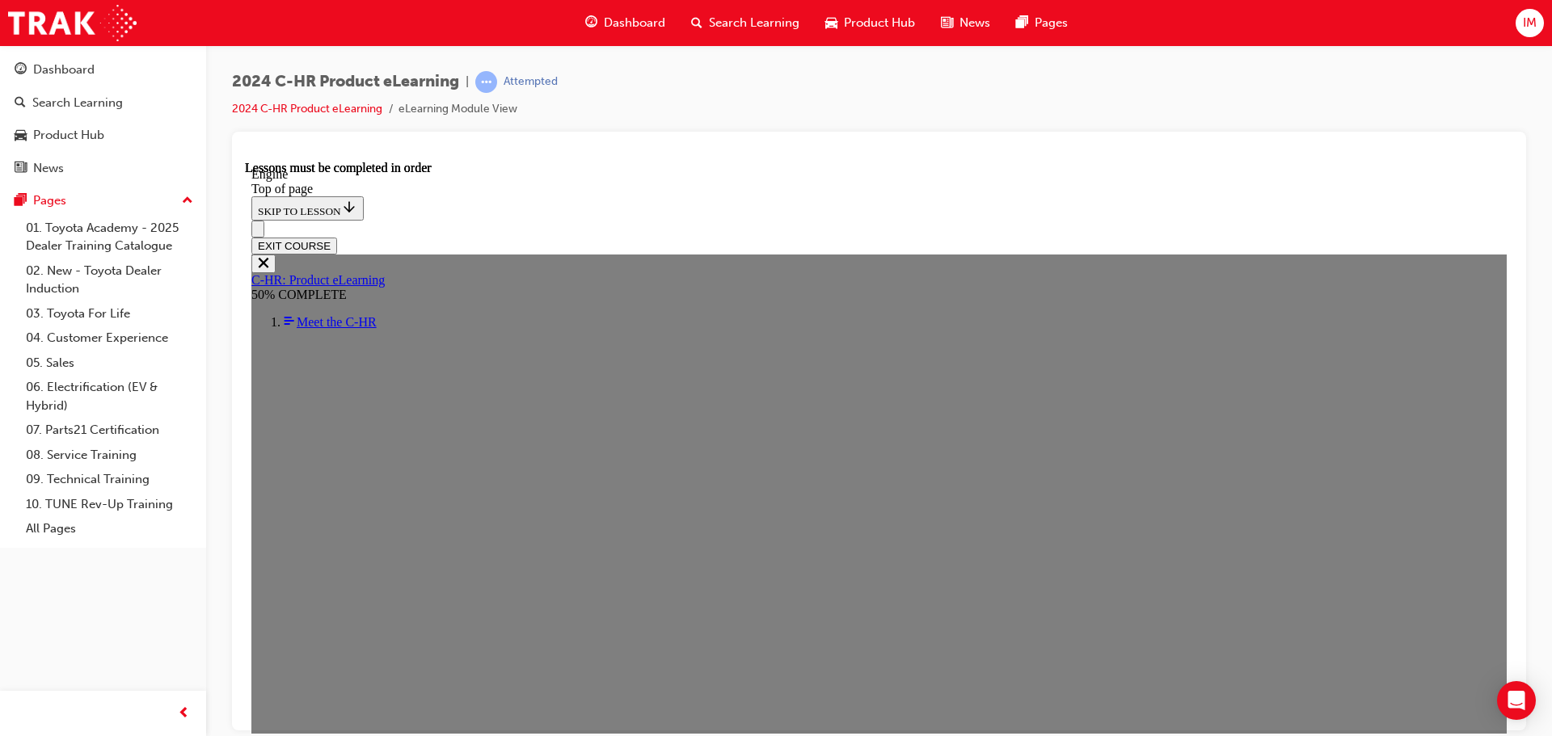
scroll to position [1161, 0]
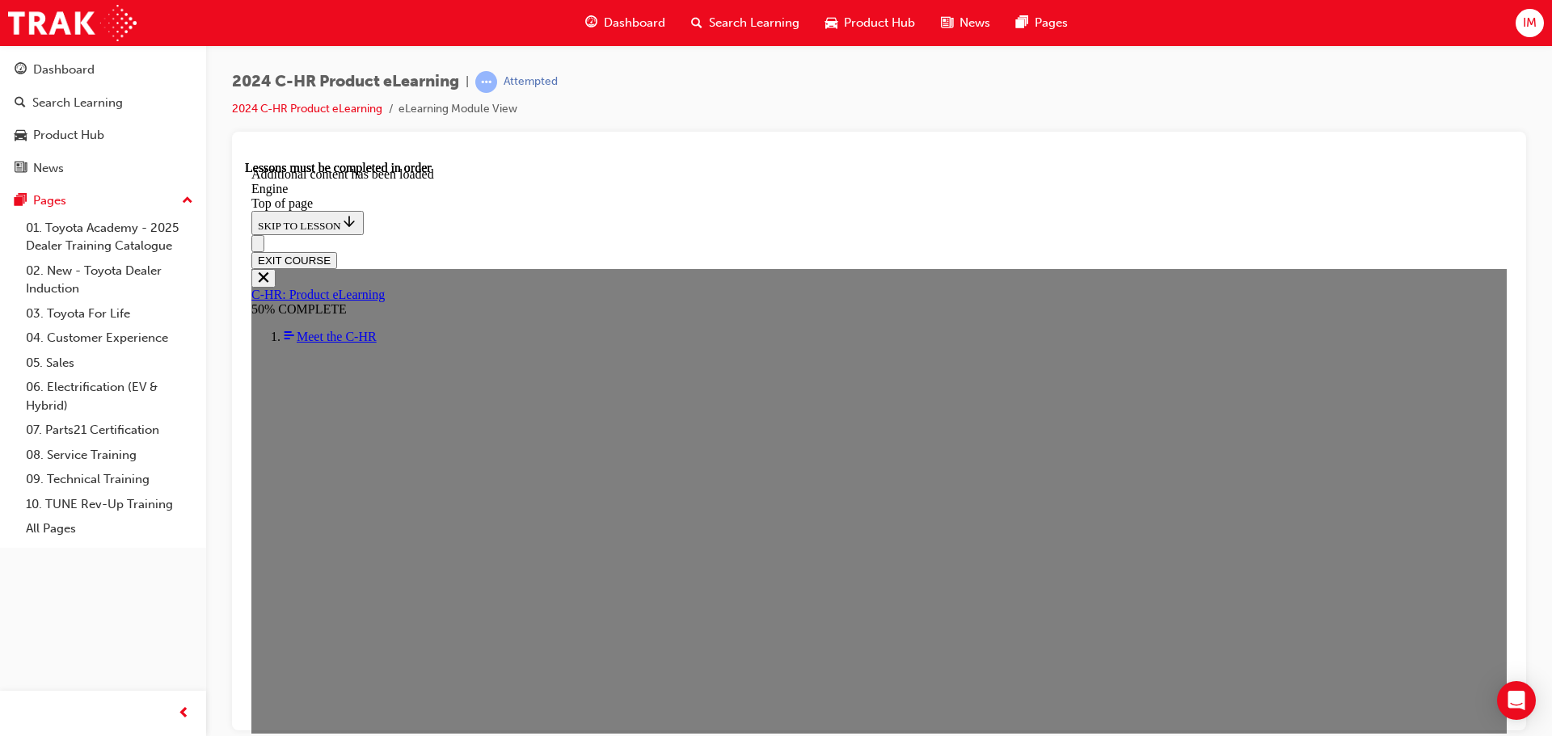
scroll to position [2299, 0]
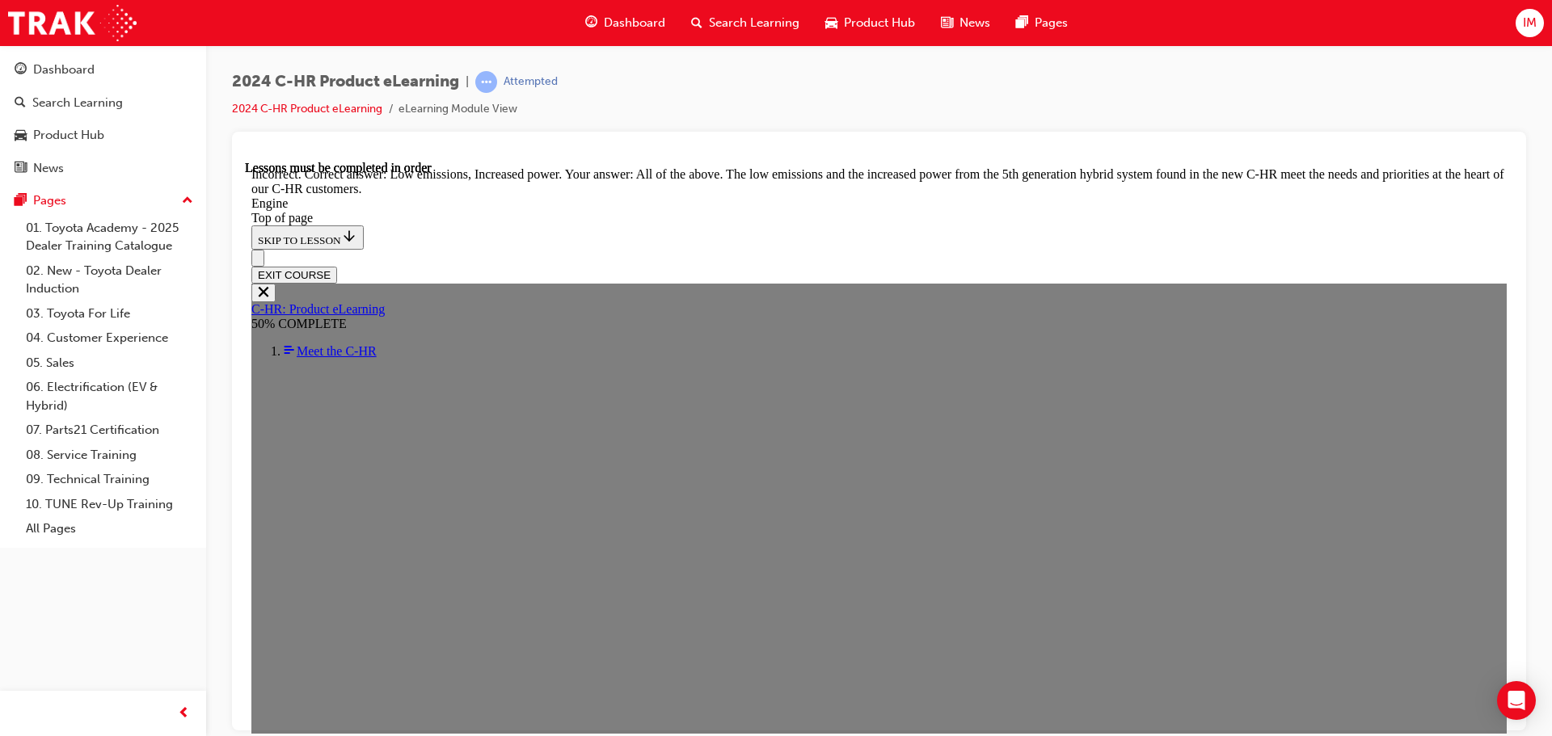
scroll to position [3134, 0]
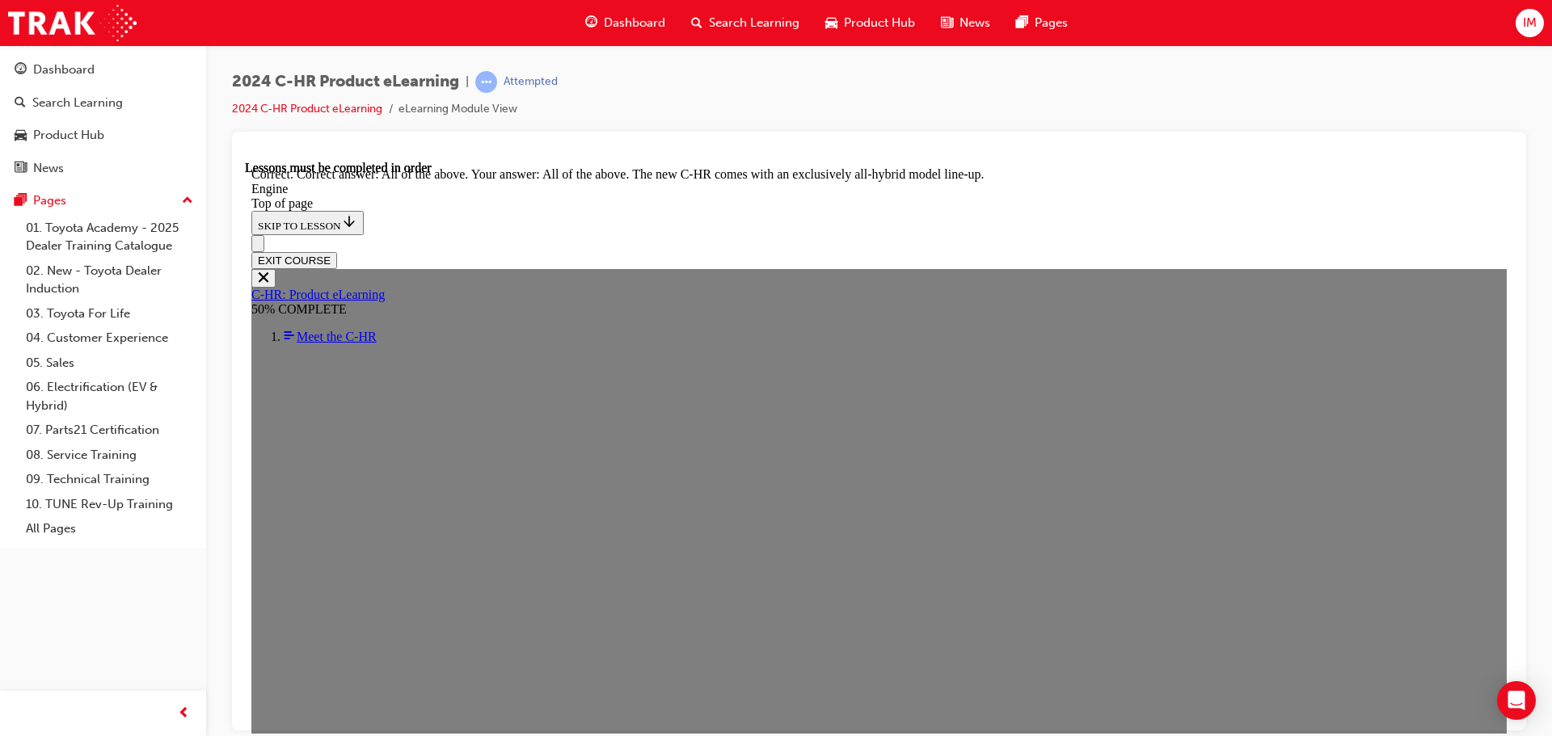
scroll to position [4451, 0]
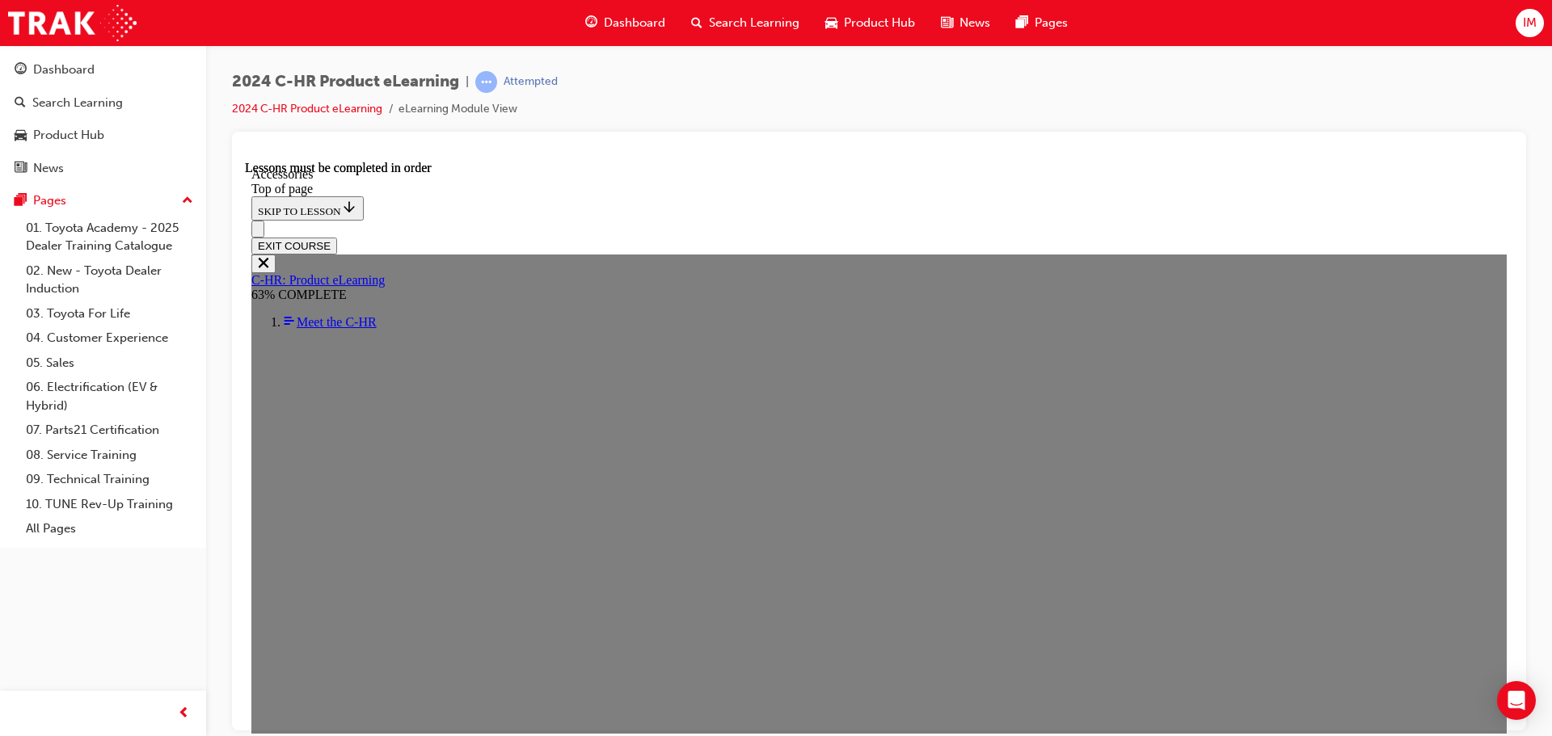
scroll to position [487, 0]
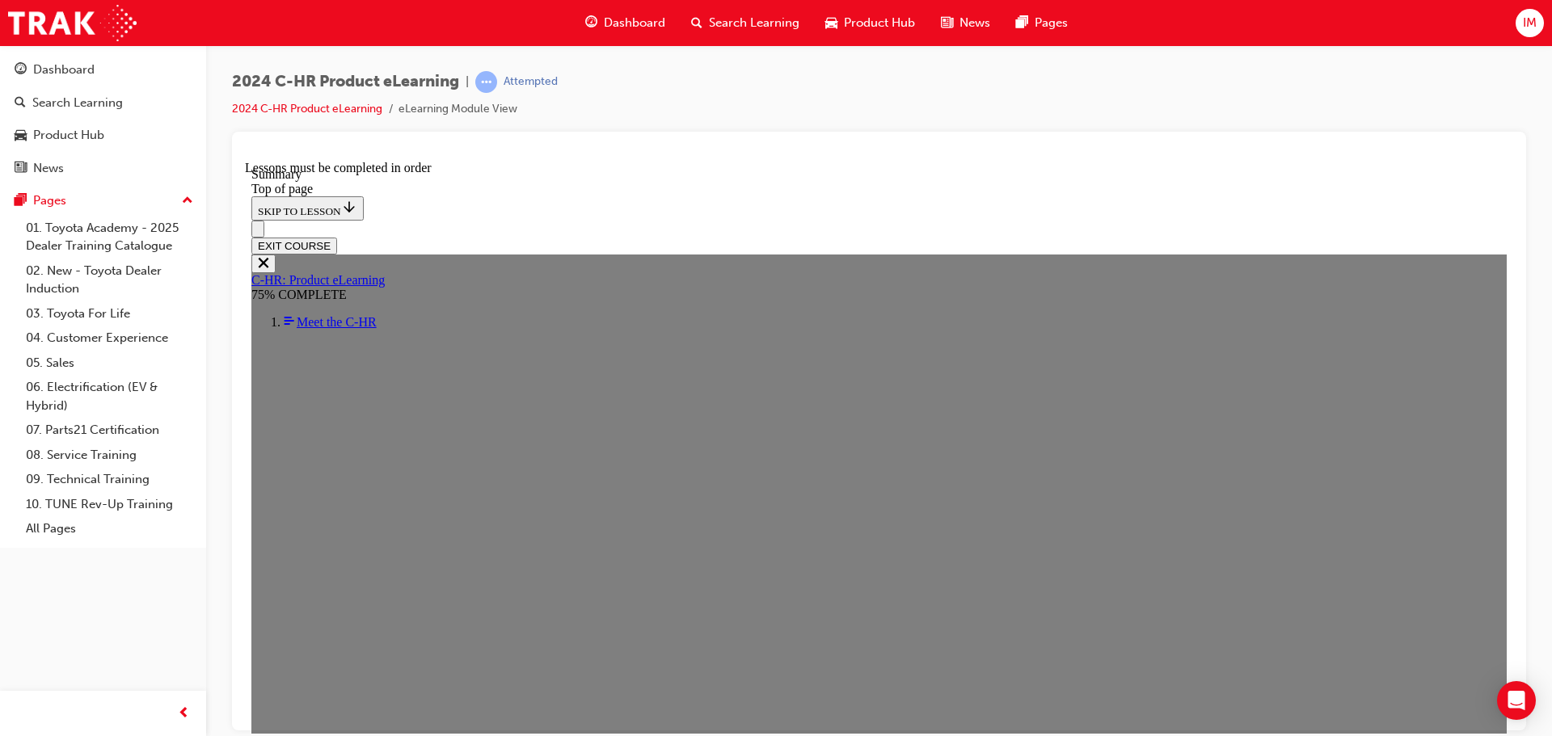
drag, startPoint x: 875, startPoint y: 453, endPoint x: 894, endPoint y: 406, distance: 50.4
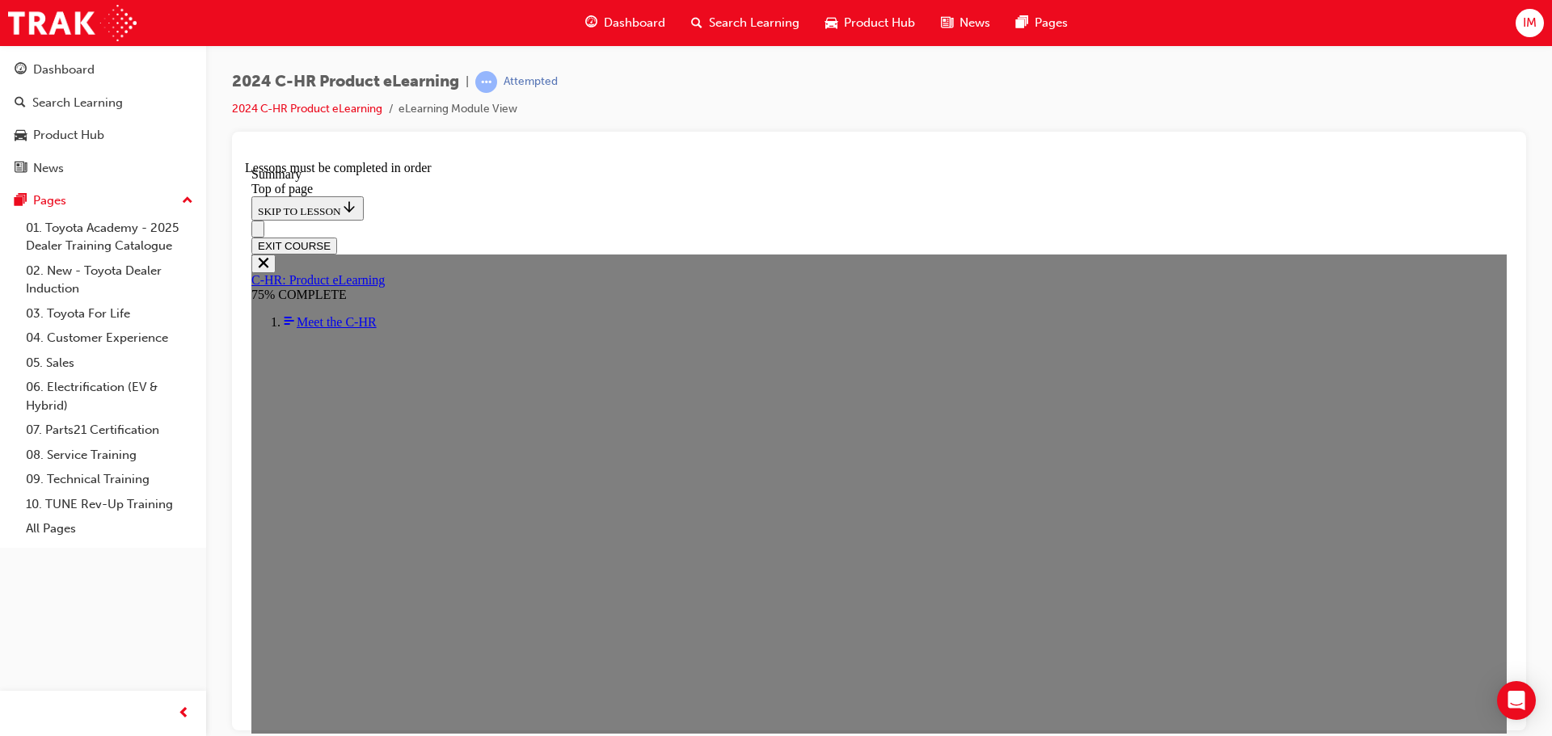
drag, startPoint x: 894, startPoint y: 406, endPoint x: 1099, endPoint y: 407, distance: 205.3
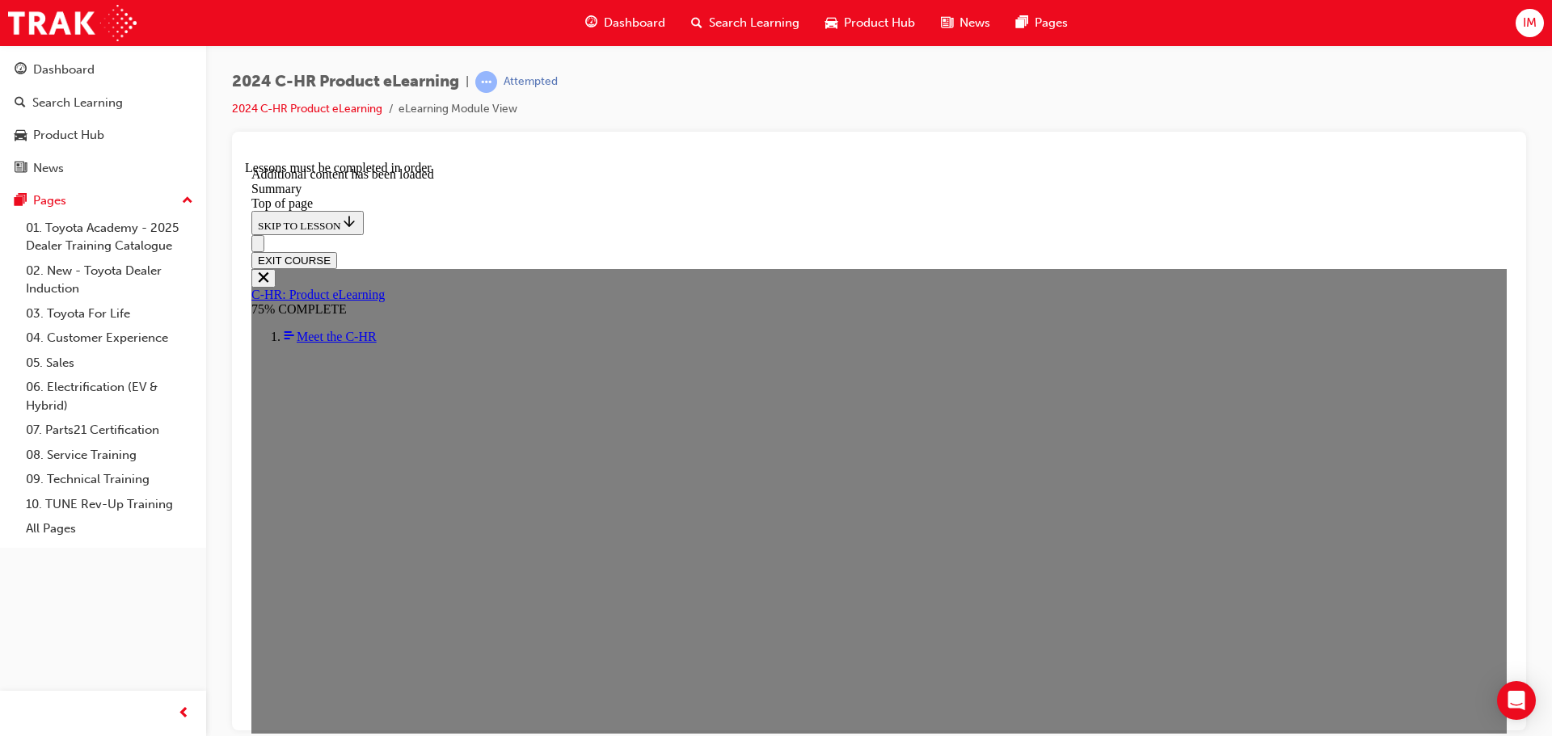
scroll to position [2629, 0]
drag, startPoint x: 825, startPoint y: 384, endPoint x: 813, endPoint y: 397, distance: 17.7
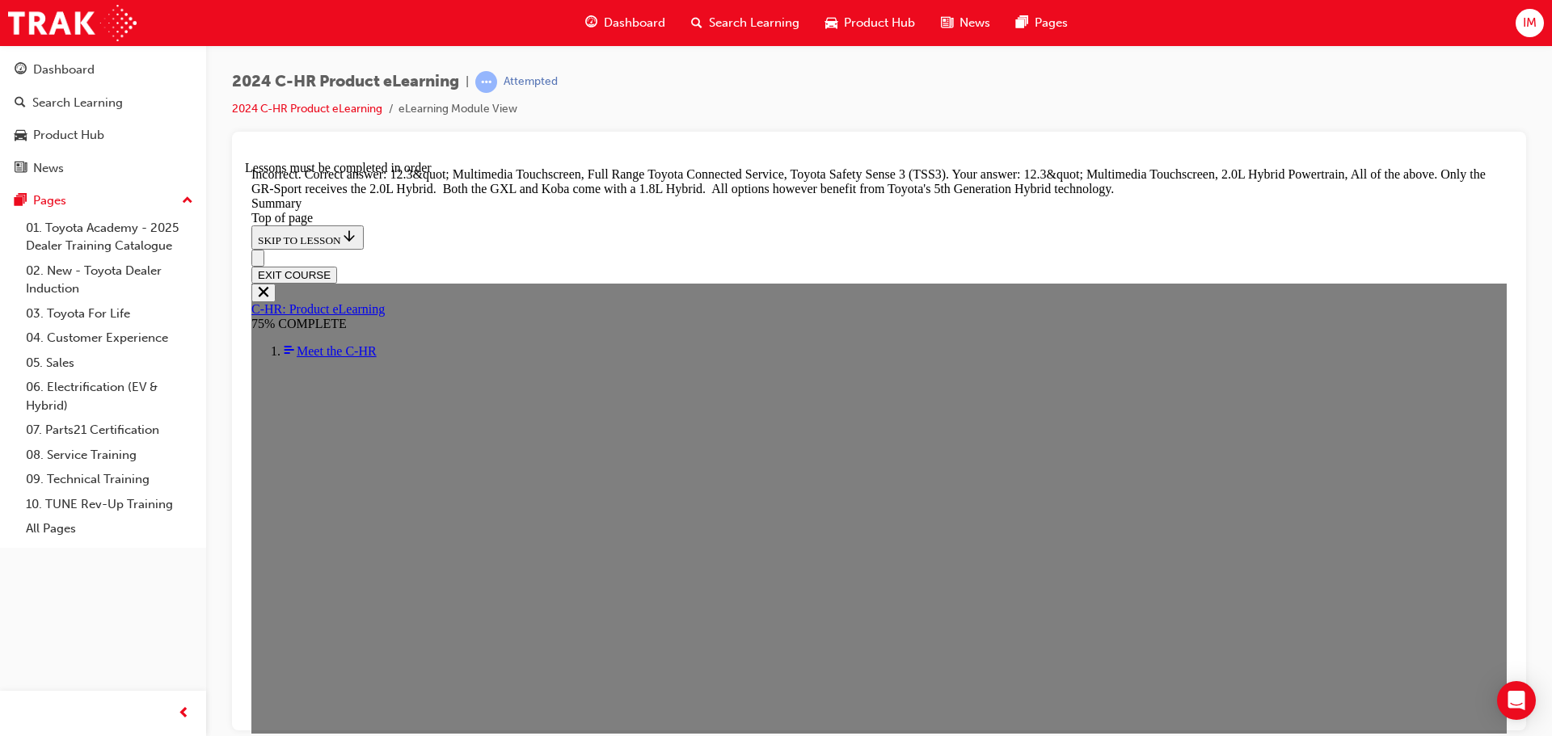
scroll to position [2900, 0]
drag, startPoint x: 764, startPoint y: 378, endPoint x: 772, endPoint y: 347, distance: 32.5
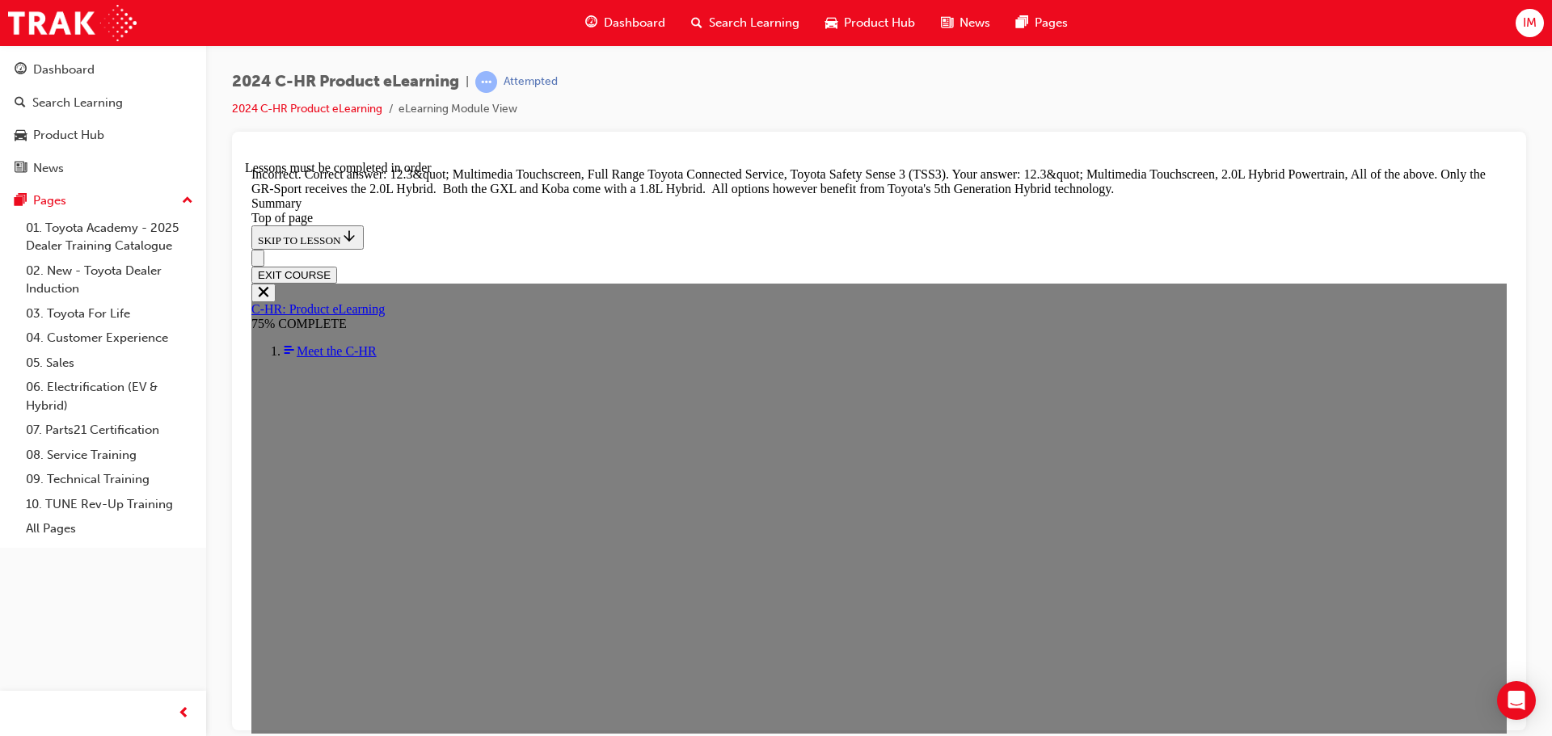
drag, startPoint x: 784, startPoint y: 326, endPoint x: 777, endPoint y: 342, distance: 17.4
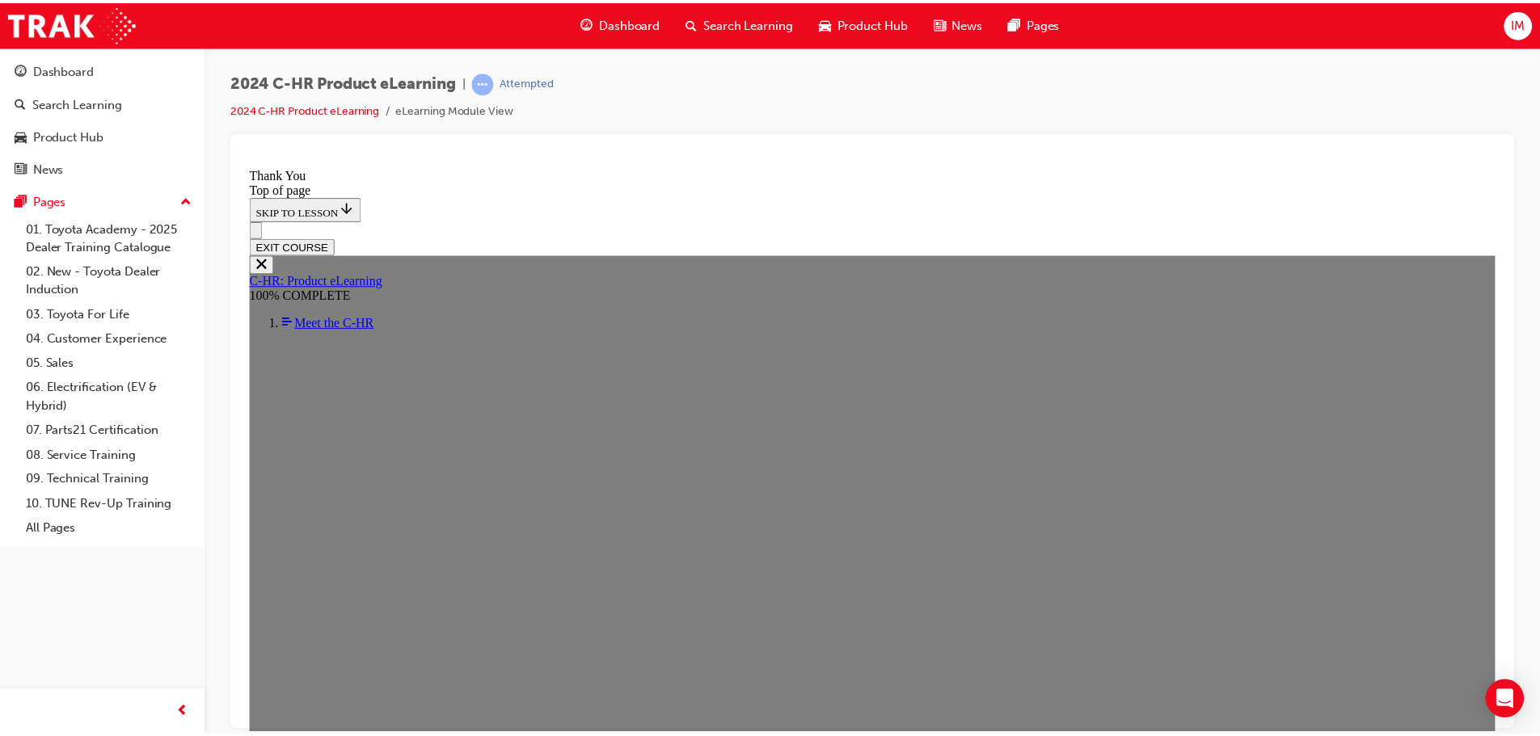
scroll to position [551, 0]
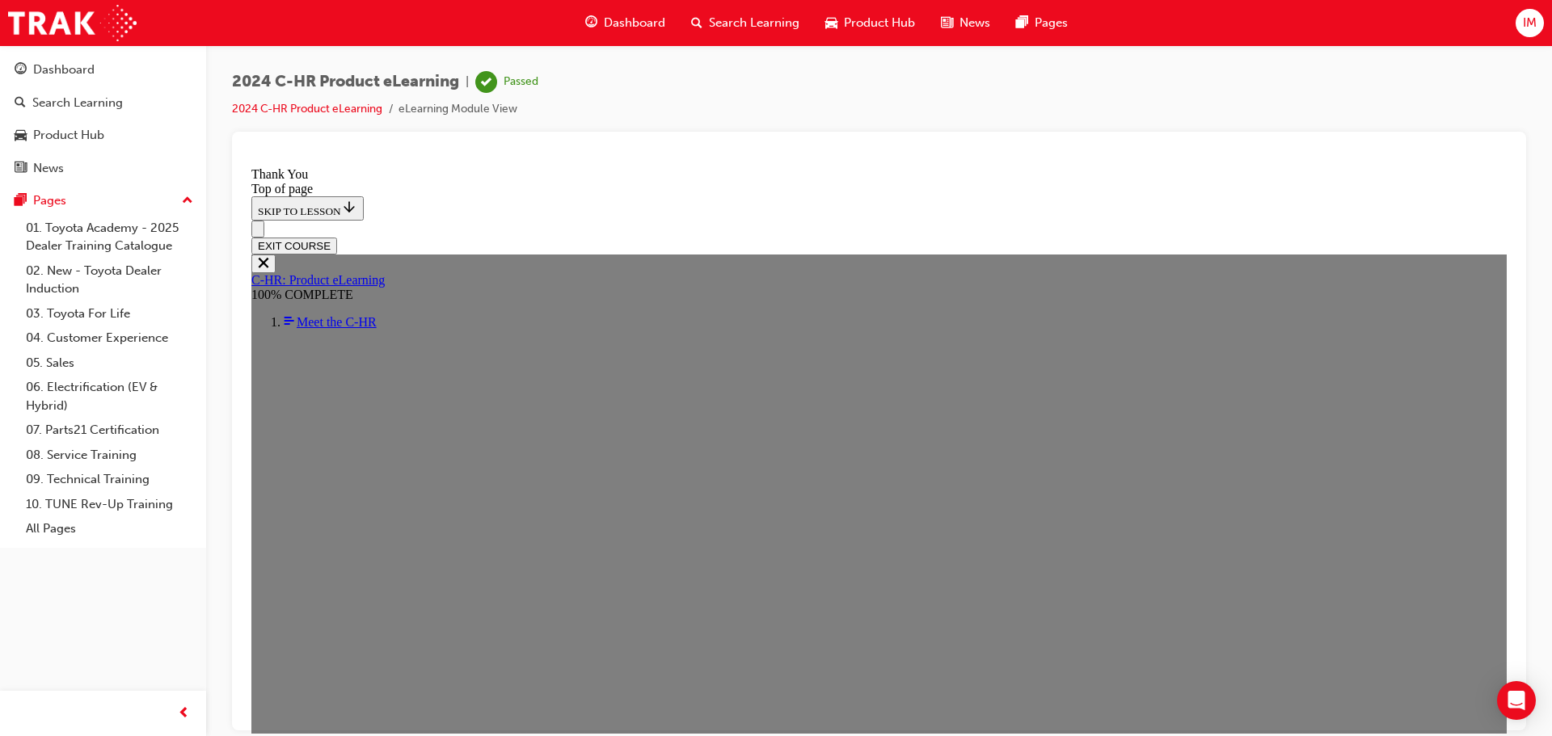
click at [772, 16] on span "Search Learning" at bounding box center [754, 23] width 91 height 19
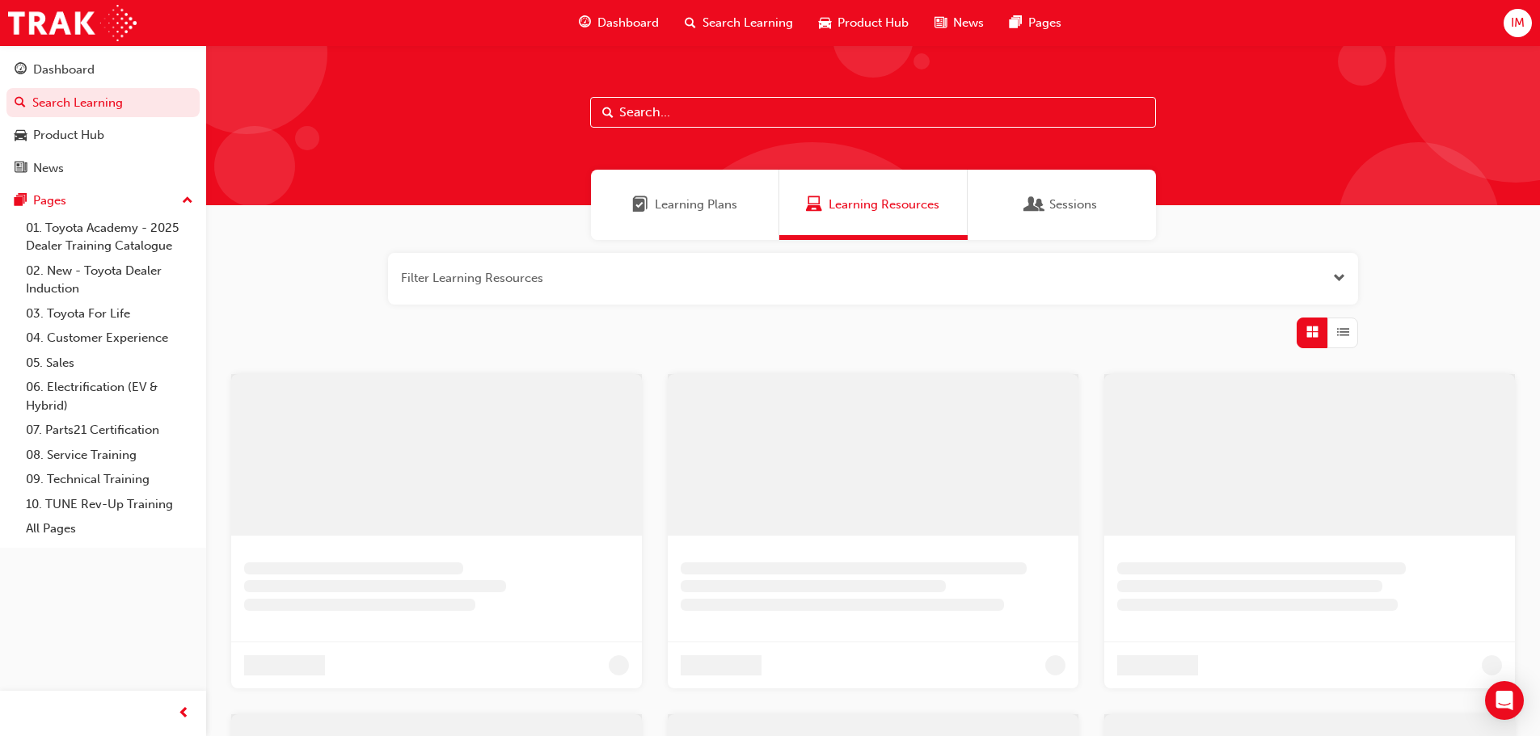
click at [858, 15] on span "Product Hub" at bounding box center [872, 23] width 71 height 19
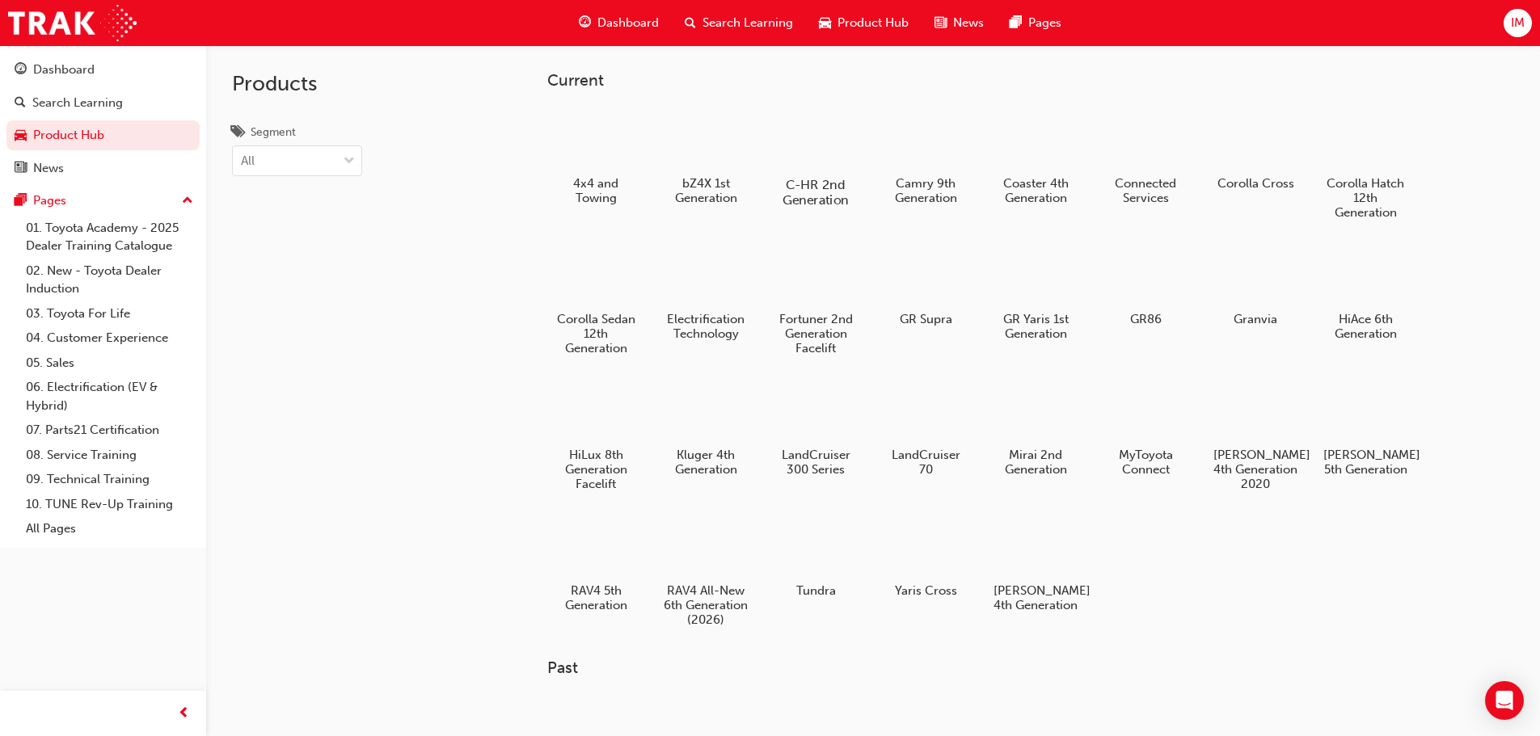
click at [812, 155] on div at bounding box center [815, 138] width 90 height 64
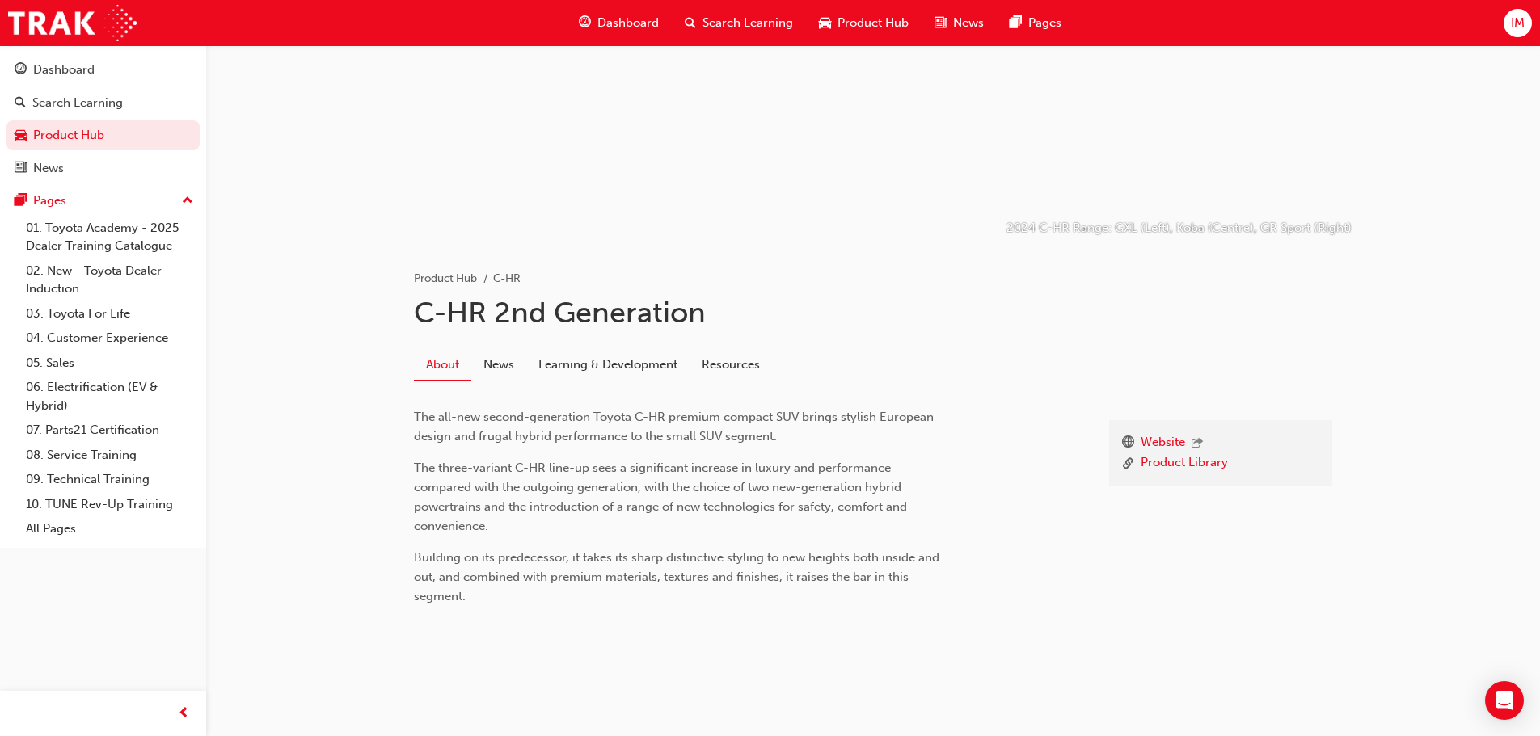
drag, startPoint x: 612, startPoint y: 364, endPoint x: 650, endPoint y: 369, distance: 38.2
click at [612, 365] on link "Learning & Development" at bounding box center [607, 364] width 163 height 31
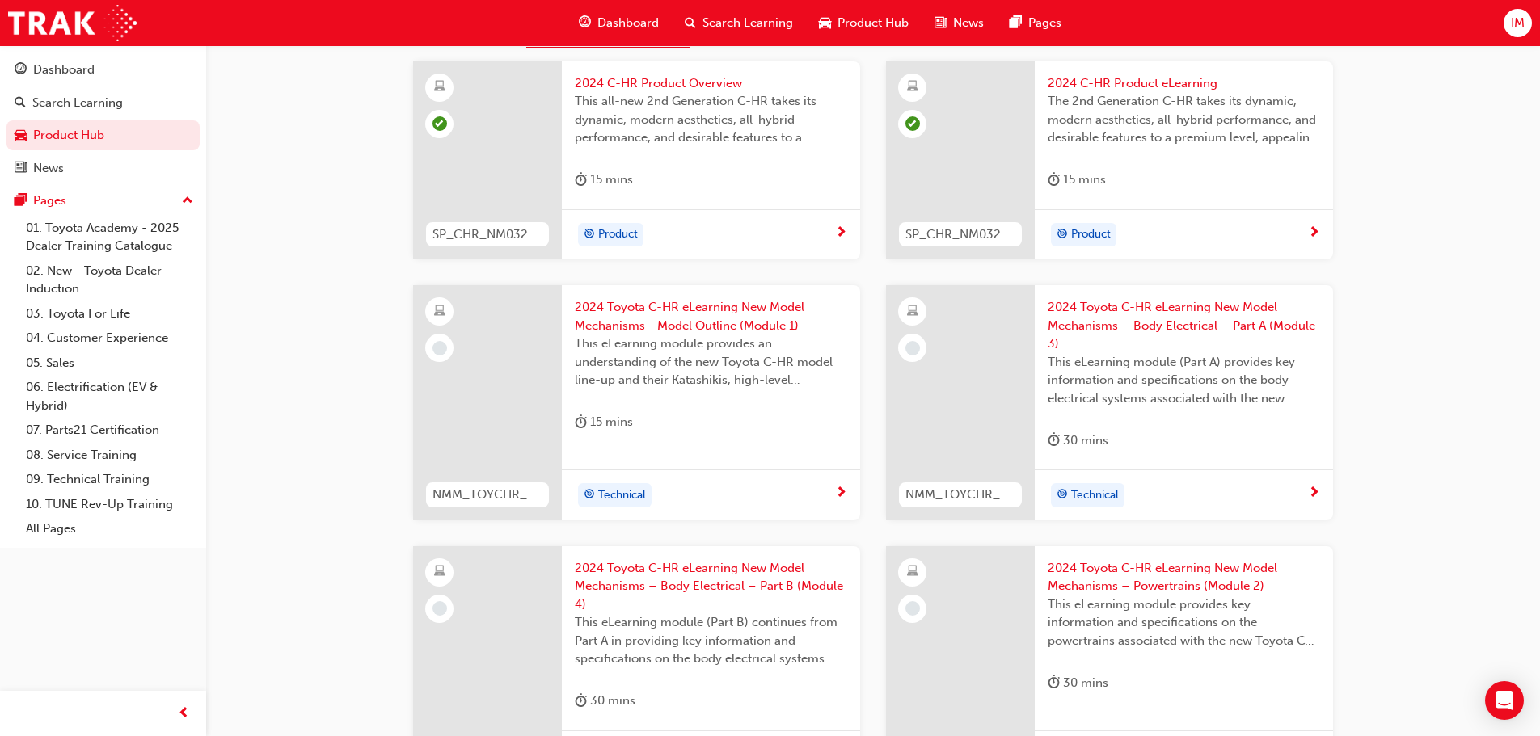
scroll to position [485, 0]
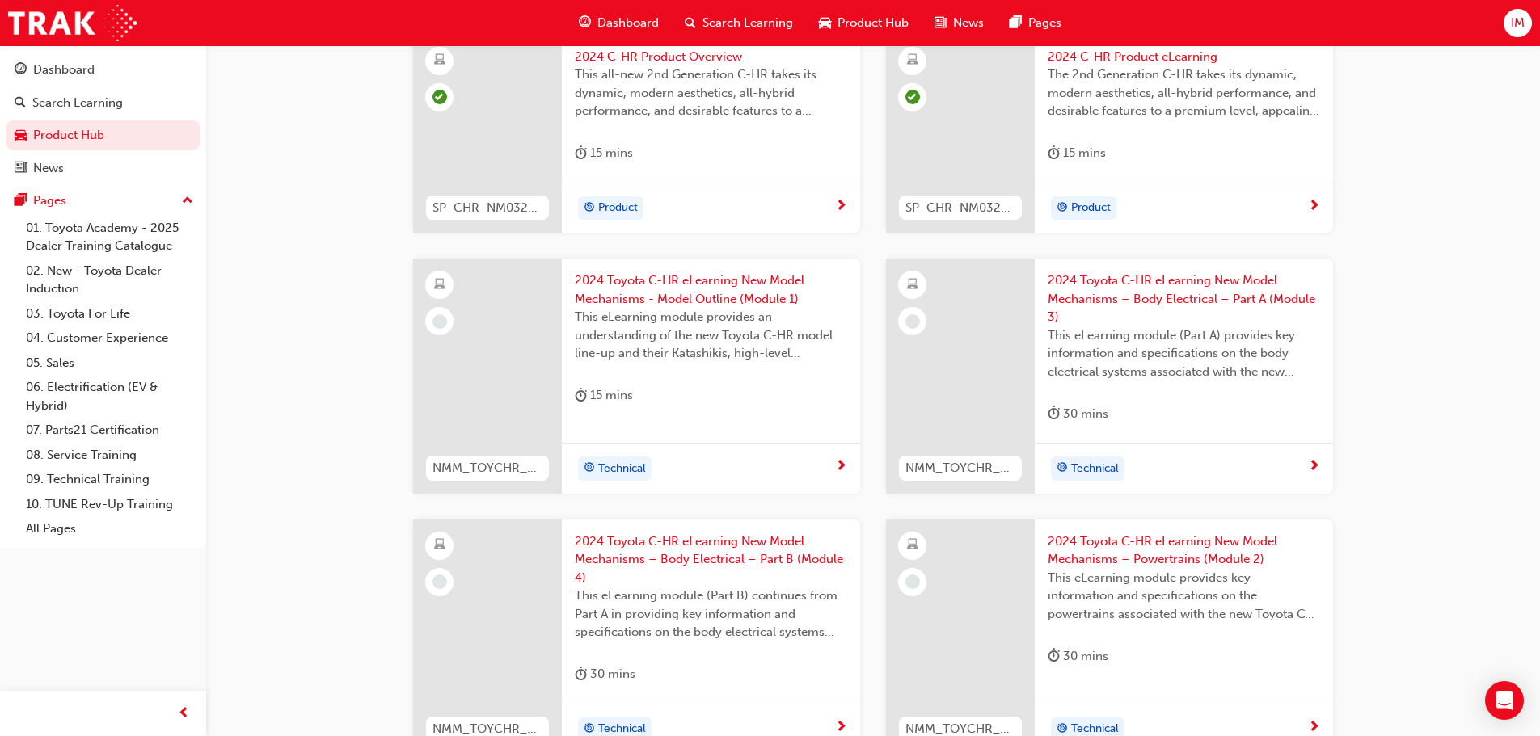
click at [696, 386] on div "15 mins" at bounding box center [711, 398] width 272 height 27
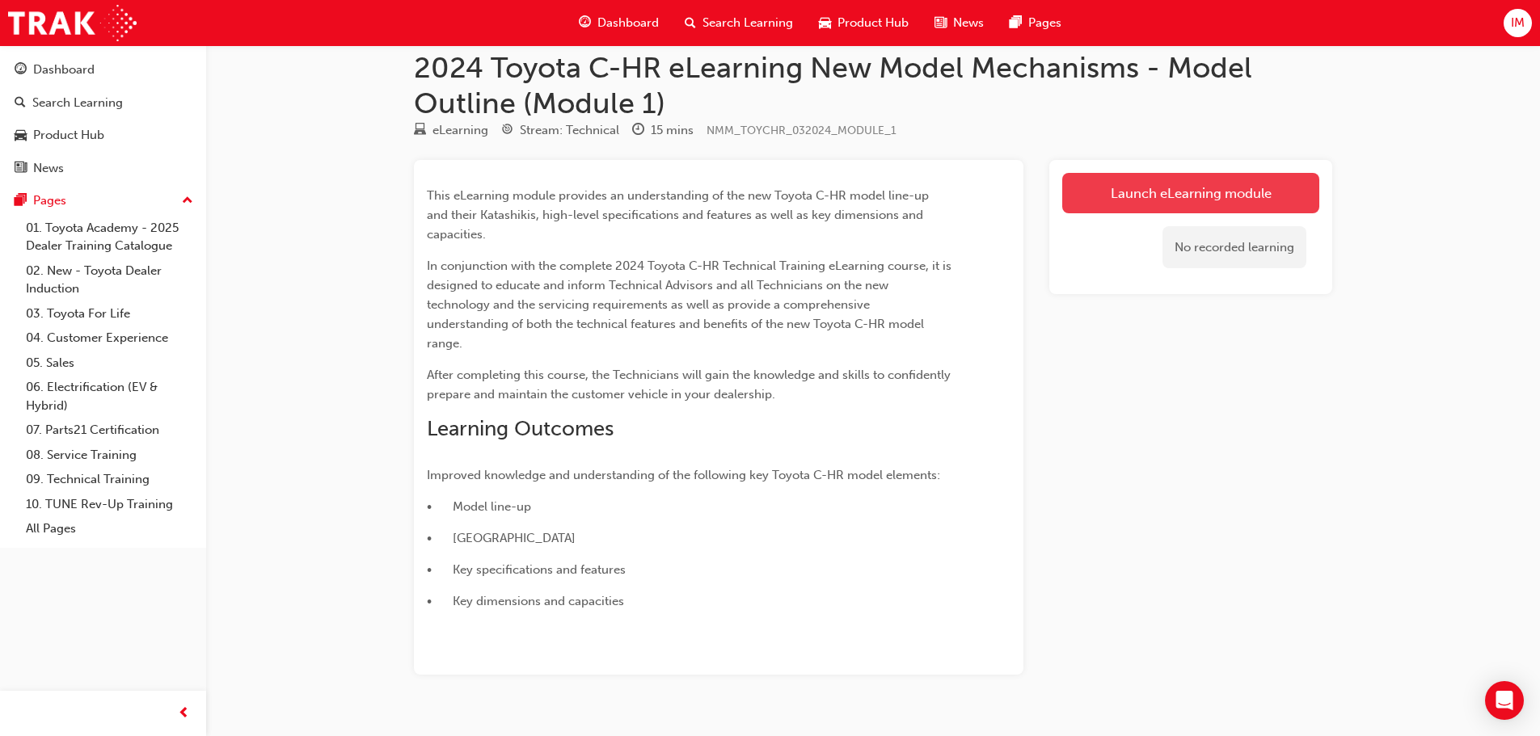
scroll to position [27, 0]
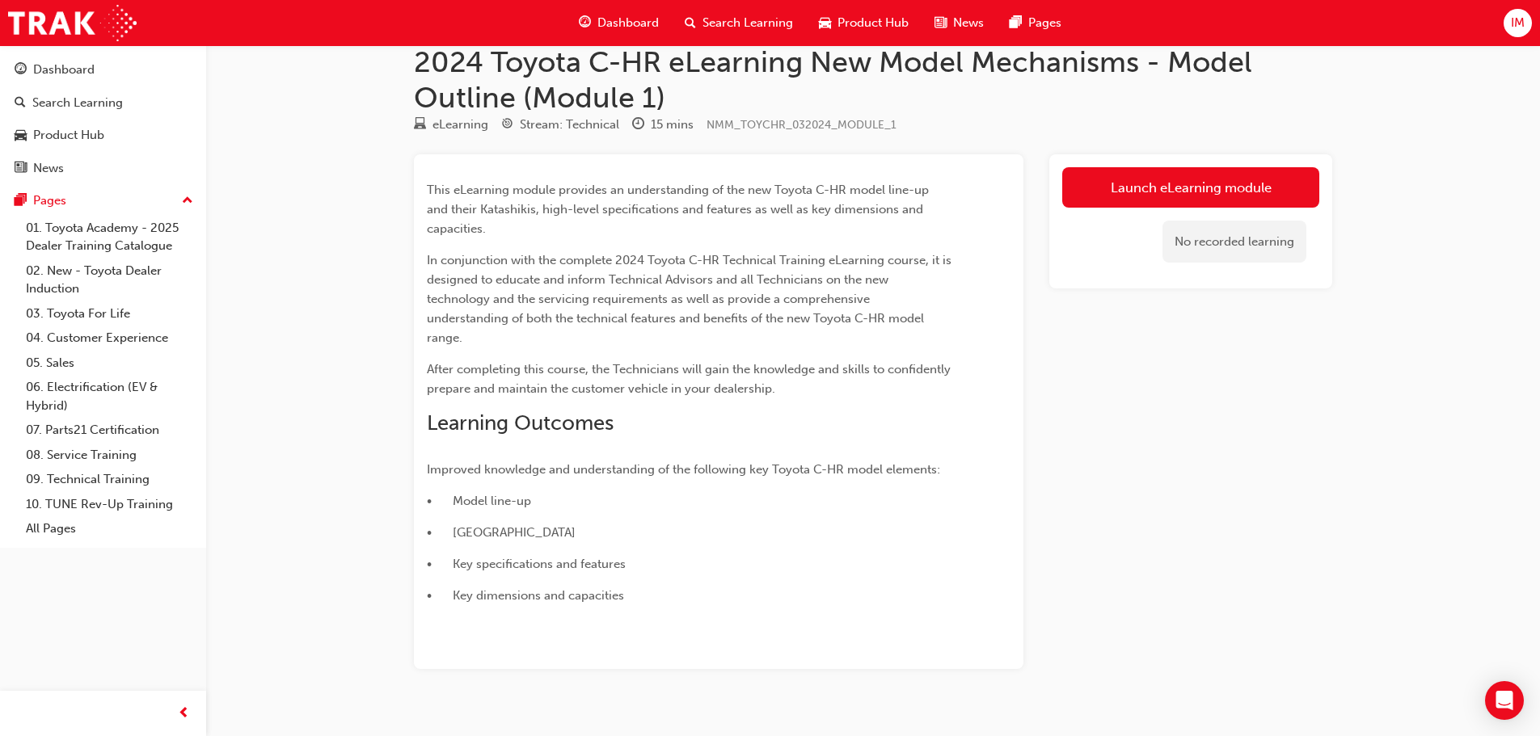
click at [1266, 154] on div "Launch eLearning module No recorded learning" at bounding box center [1190, 221] width 283 height 135
click at [1228, 187] on link "Launch eLearning module" at bounding box center [1190, 187] width 257 height 40
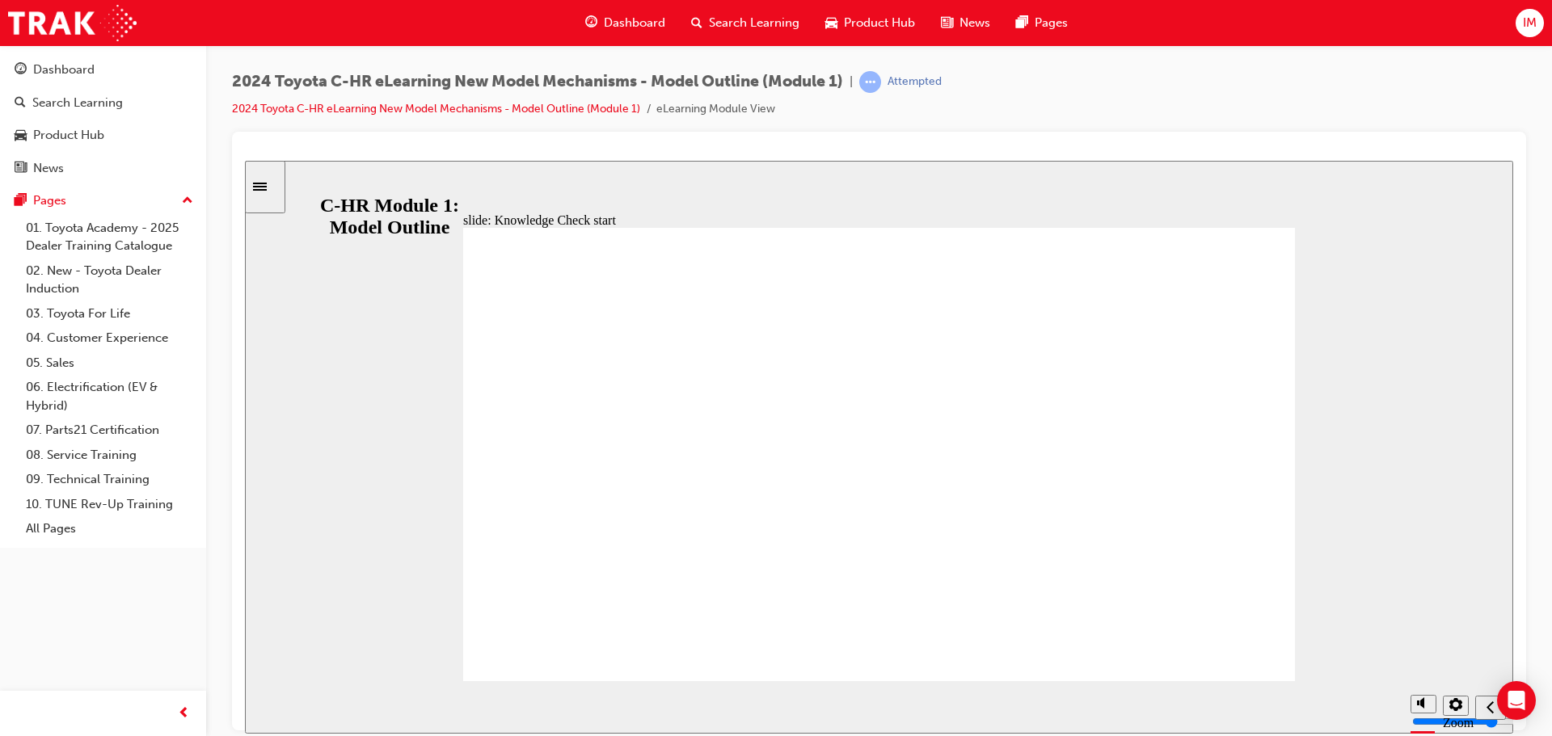
drag, startPoint x: 788, startPoint y: 595, endPoint x: 951, endPoint y: 605, distance: 163.5
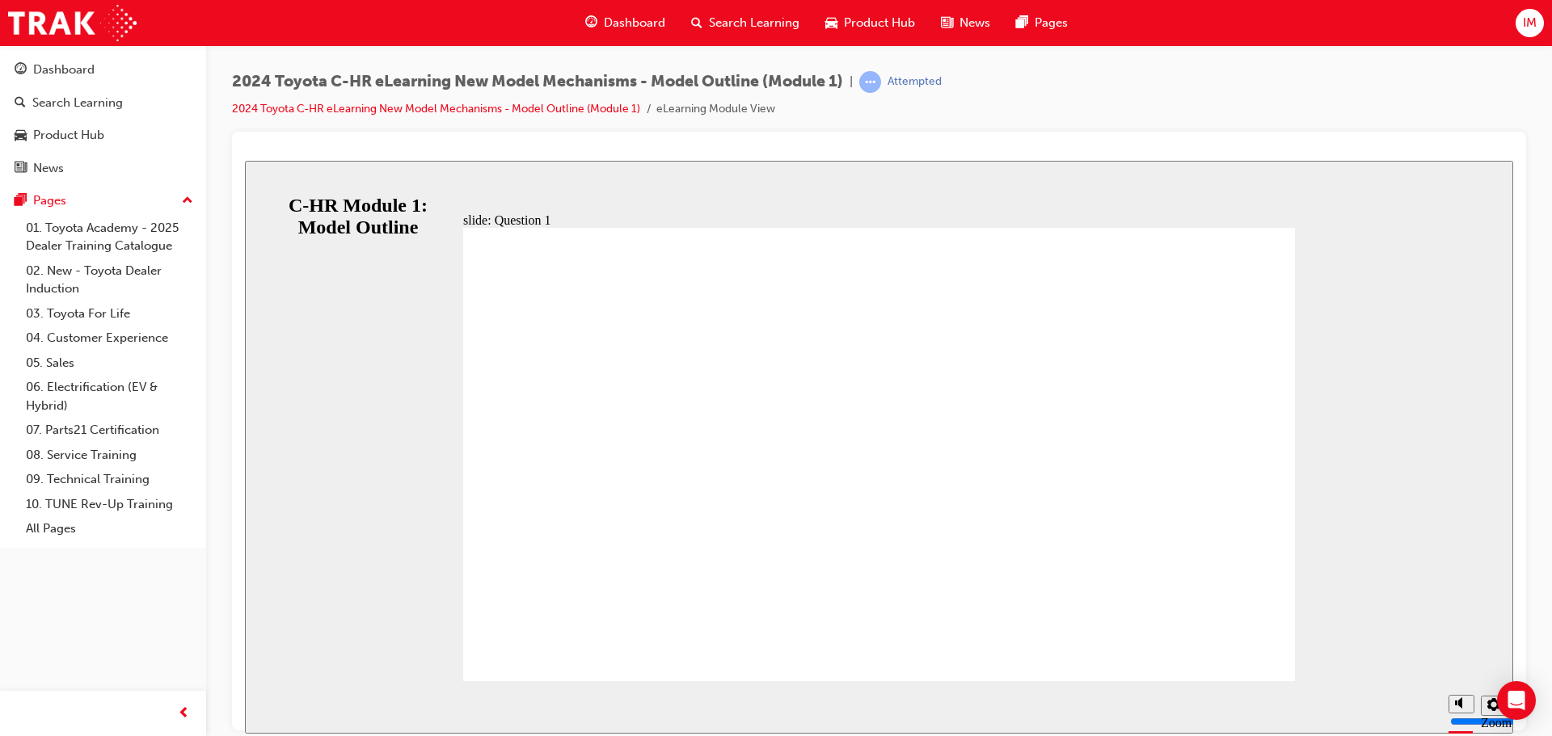
radio input "false"
radio input "true"
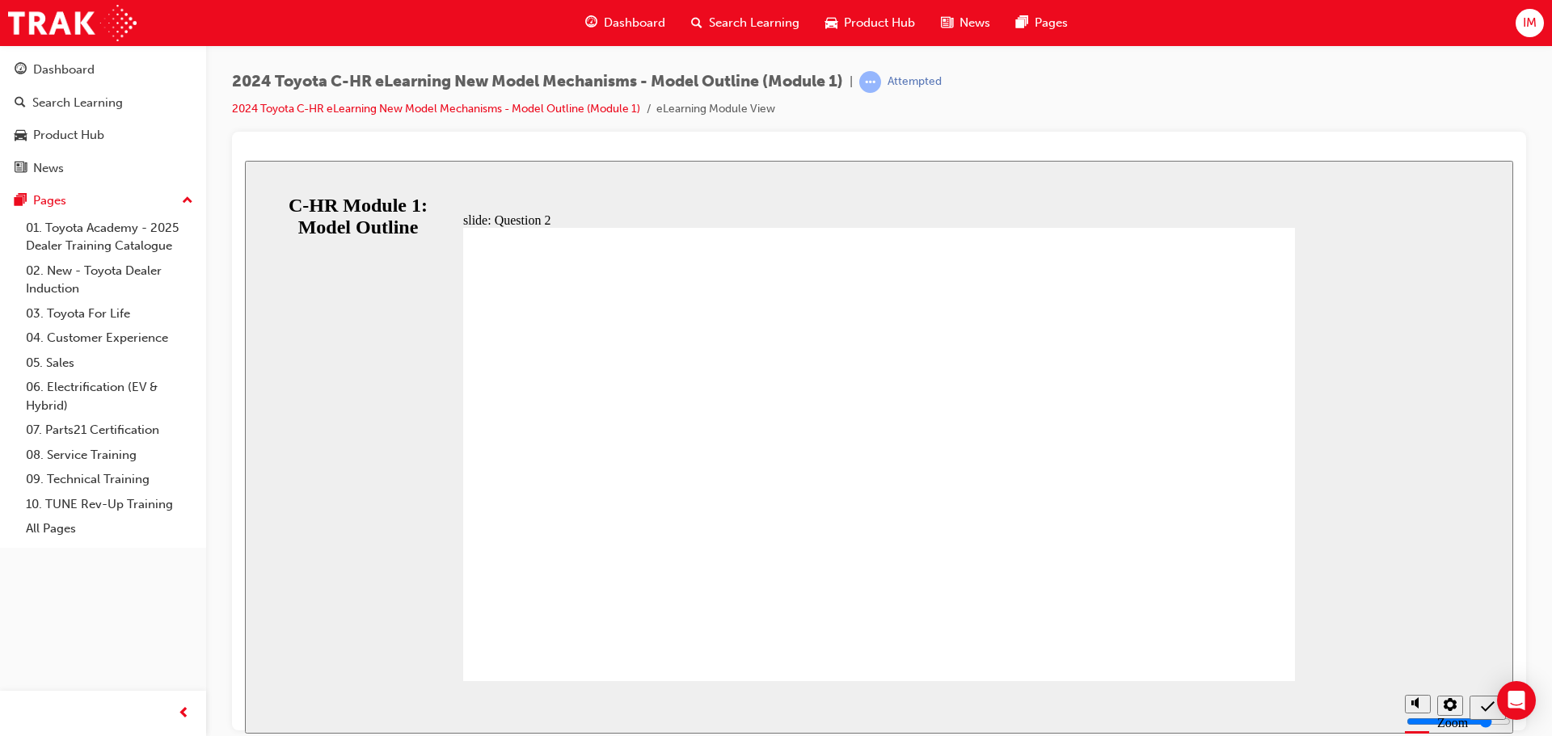
radio input "true"
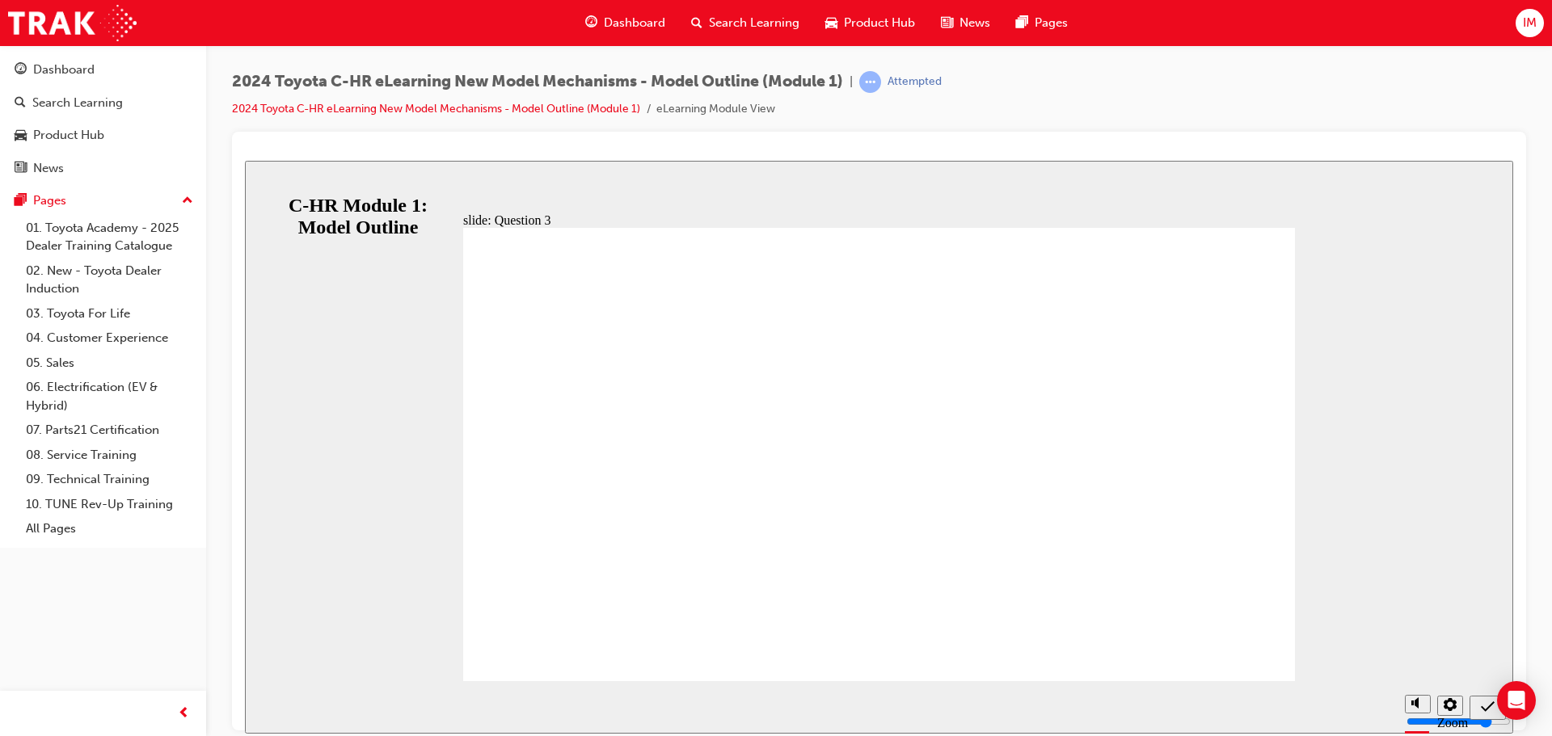
radio input "true"
click at [822, 26] on div "Product Hub" at bounding box center [870, 22] width 116 height 33
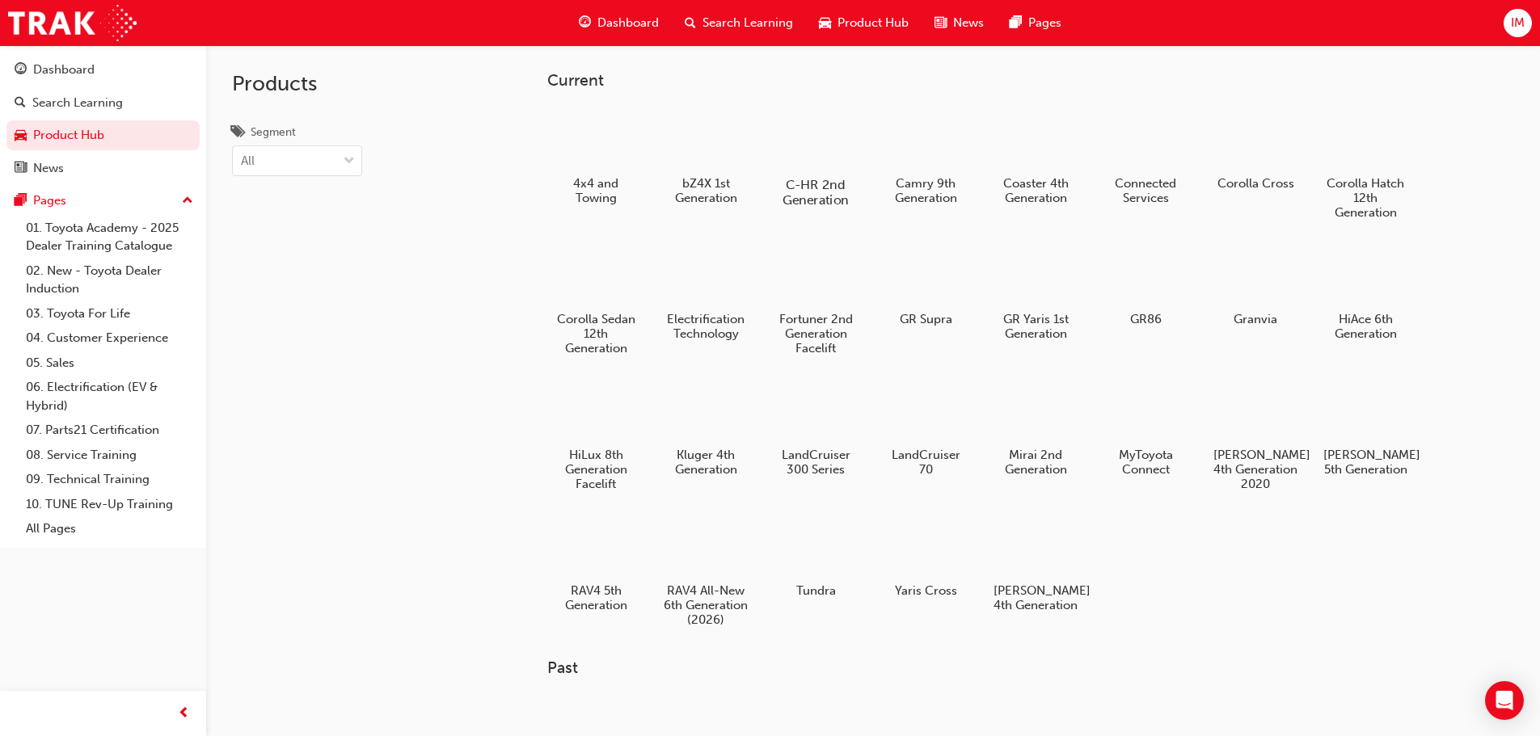
click at [811, 154] on div at bounding box center [815, 138] width 90 height 64
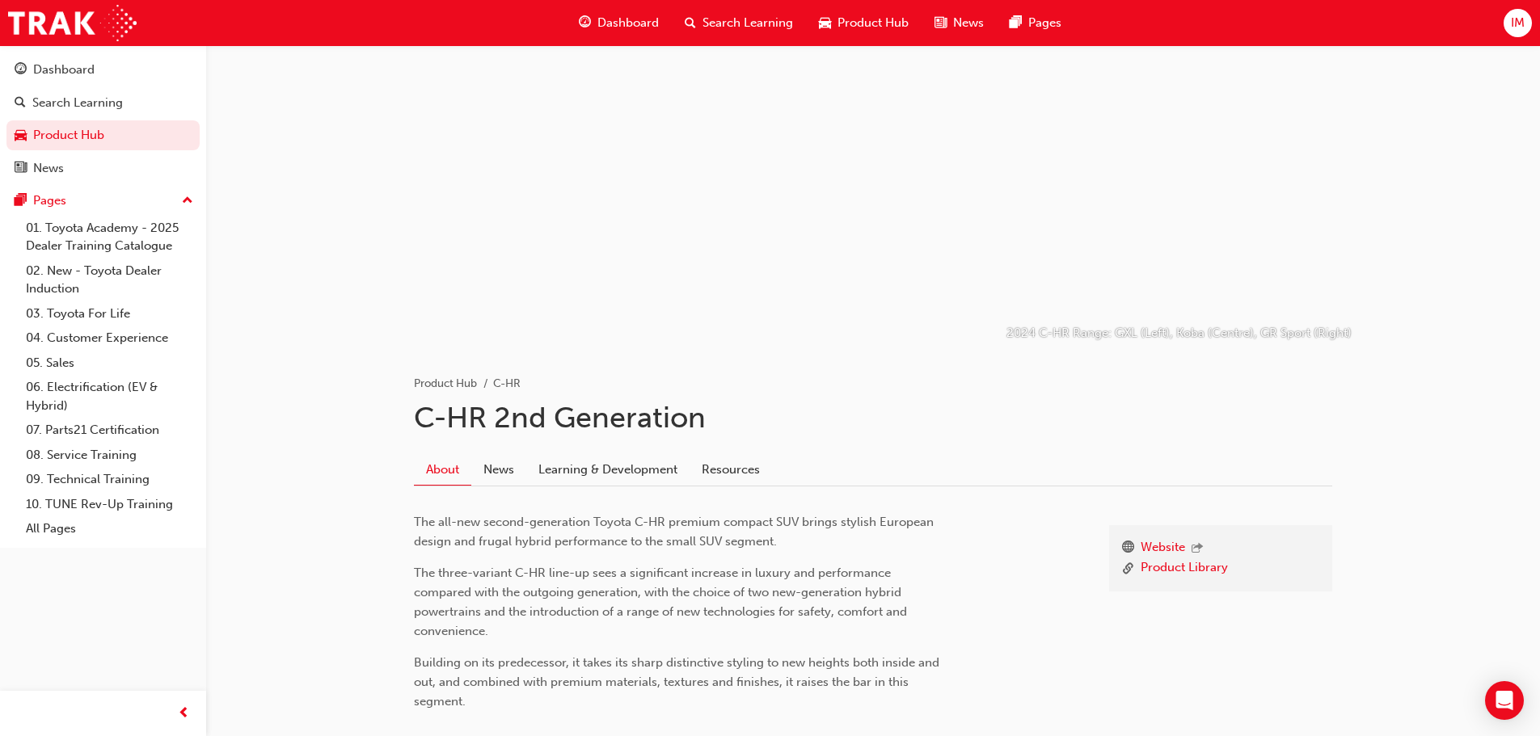
scroll to position [125, 0]
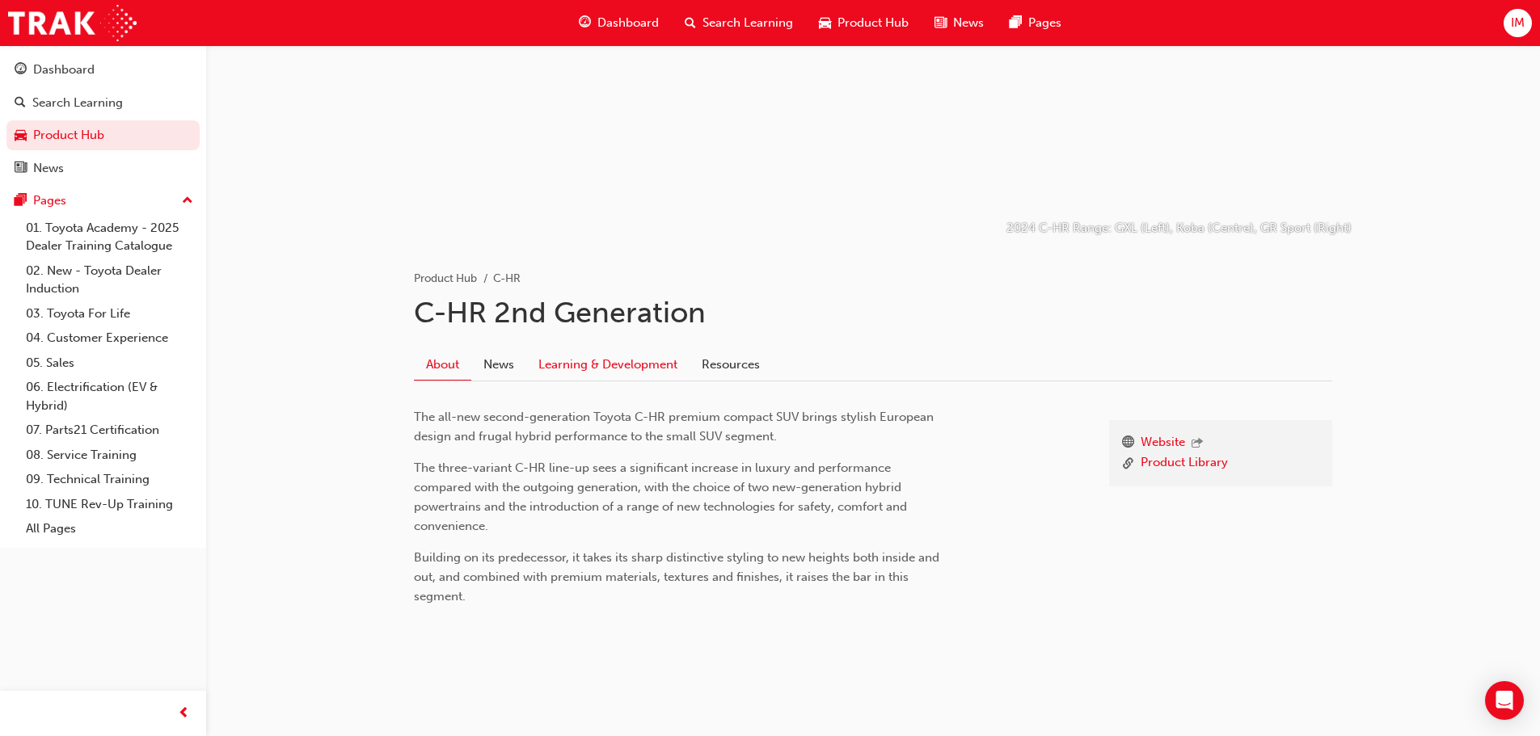
drag, startPoint x: 643, startPoint y: 385, endPoint x: 638, endPoint y: 369, distance: 17.1
click at [641, 383] on div "Website Product Library The all-new second-generation Toyota C-HR premium compa…" at bounding box center [873, 512] width 918 height 263
click at [639, 364] on link "Learning & Development" at bounding box center [607, 364] width 163 height 31
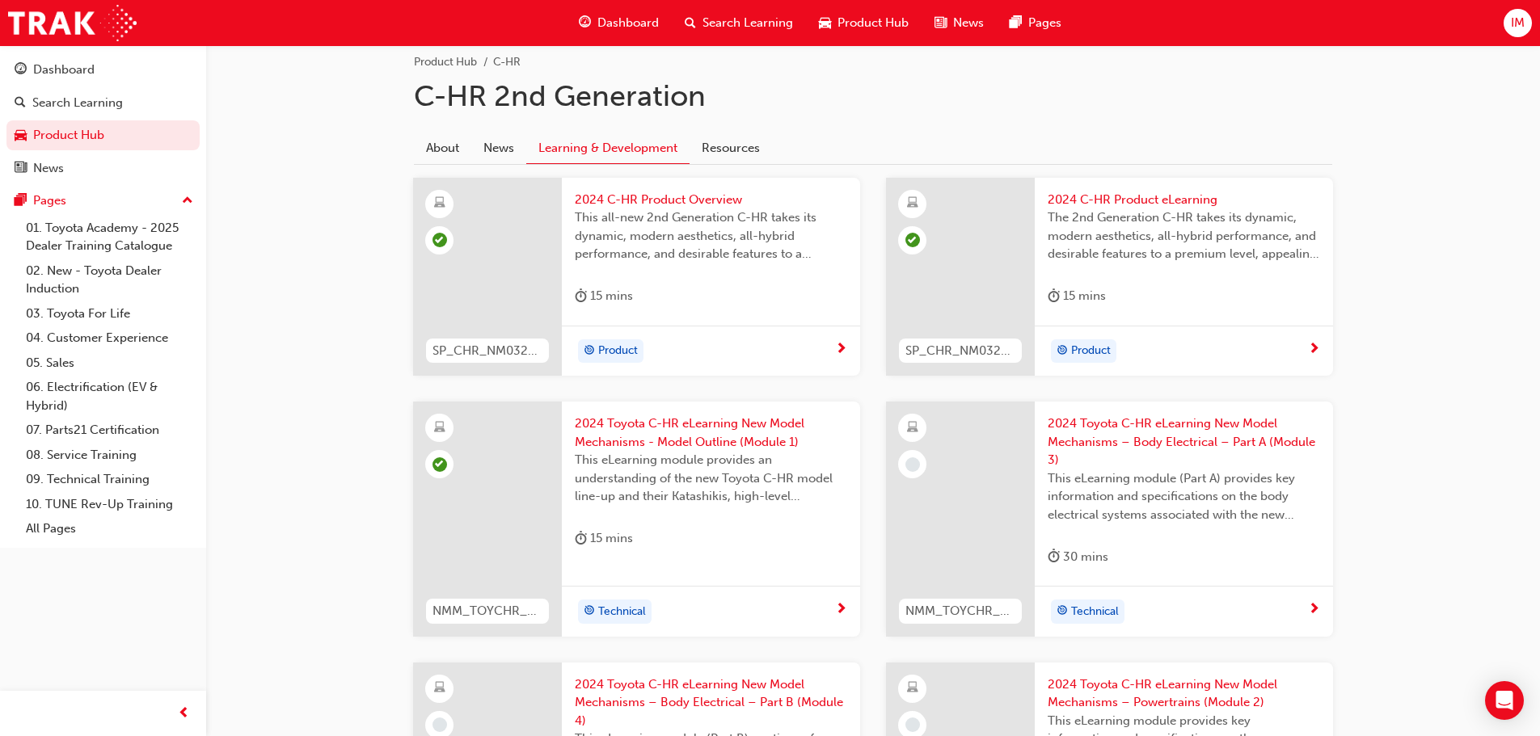
scroll to position [341, 0]
click at [1099, 440] on span "2024 Toyota C-HR eLearning New Model Mechanisms – Body Electrical – Part A (Mod…" at bounding box center [1183, 442] width 272 height 55
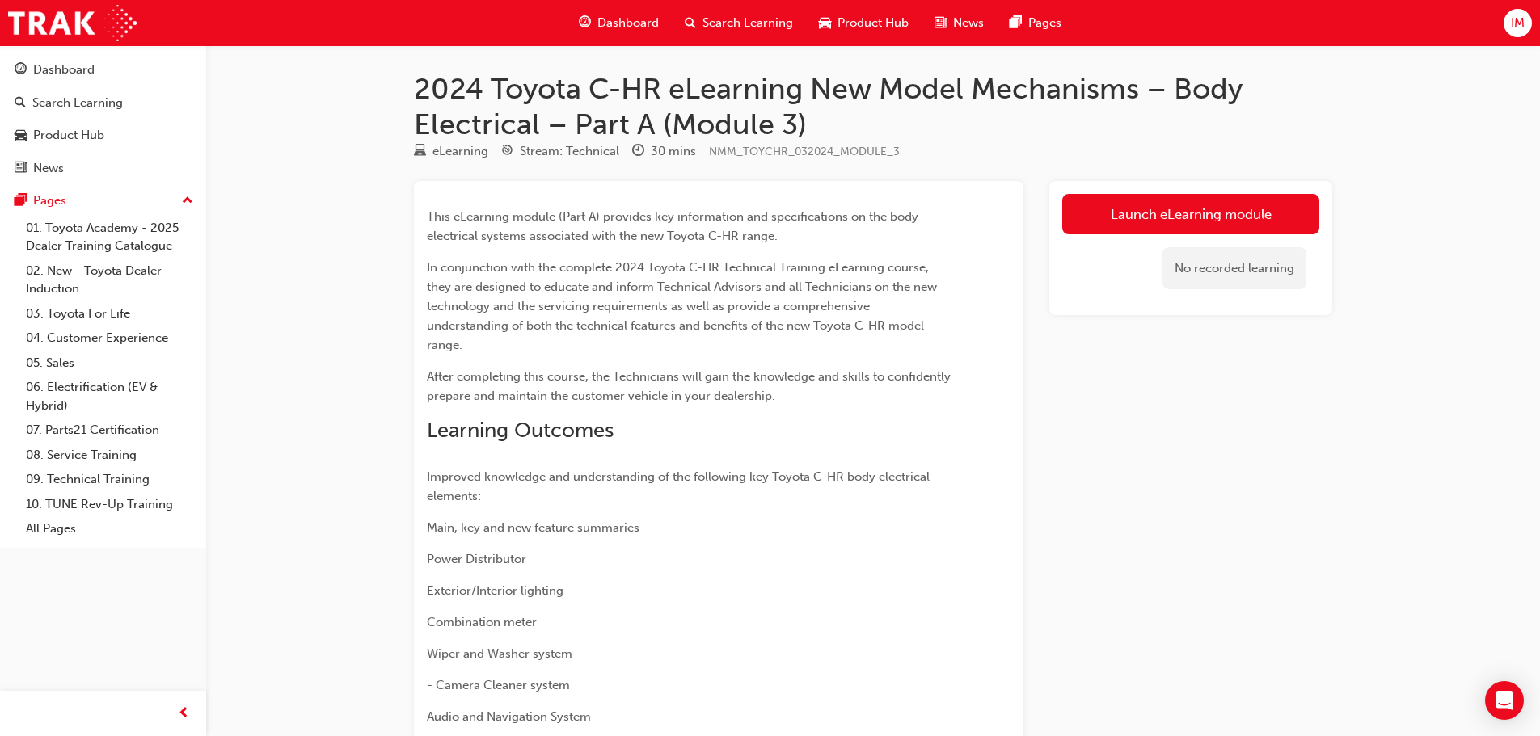
click at [1122, 241] on div "No recorded learning" at bounding box center [1190, 268] width 257 height 69
click at [1122, 226] on link "Launch eLearning module" at bounding box center [1190, 214] width 257 height 40
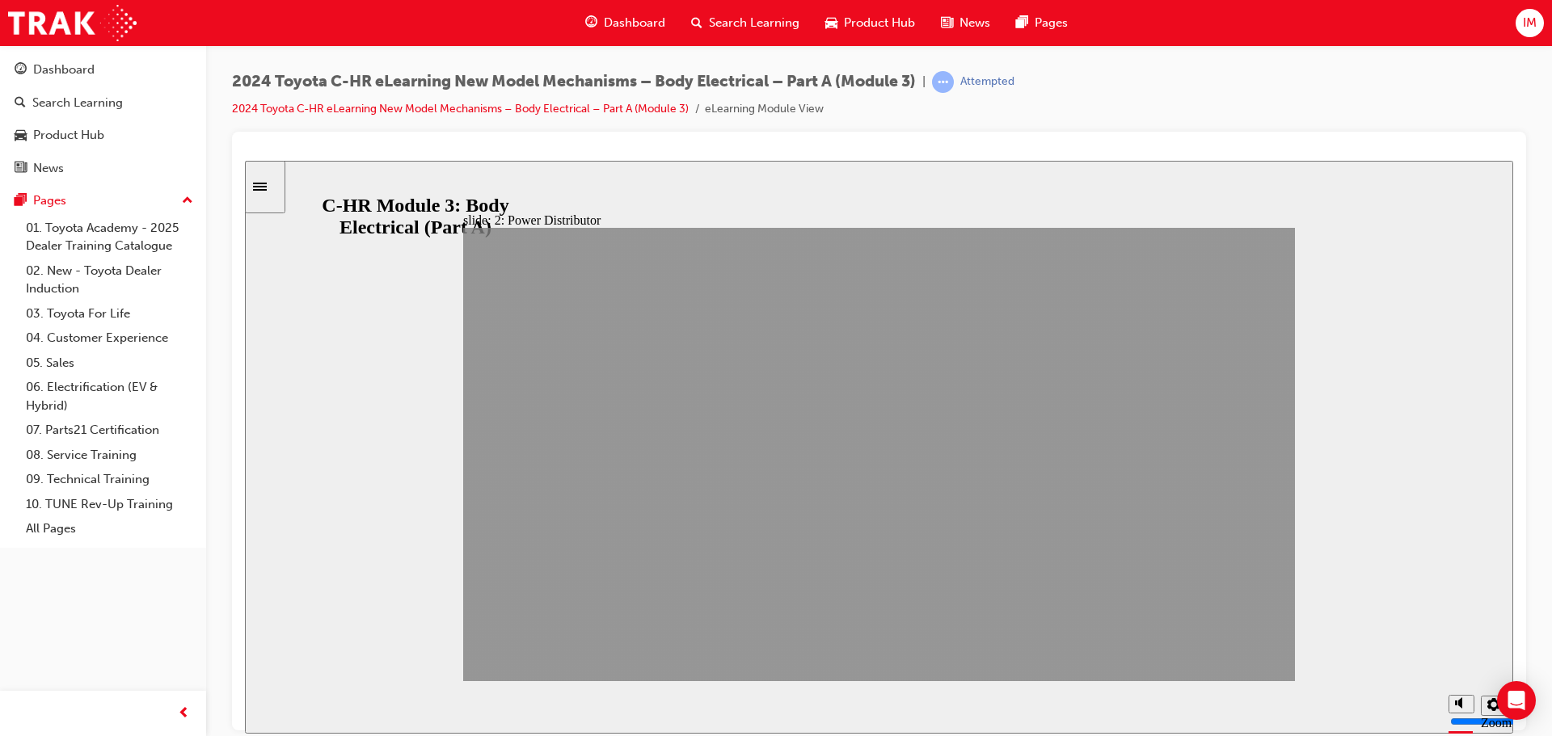
drag, startPoint x: 1204, startPoint y: 660, endPoint x: 1175, endPoint y: 655, distance: 29.6
drag, startPoint x: 1238, startPoint y: 659, endPoint x: 1203, endPoint y: 654, distance: 35.1
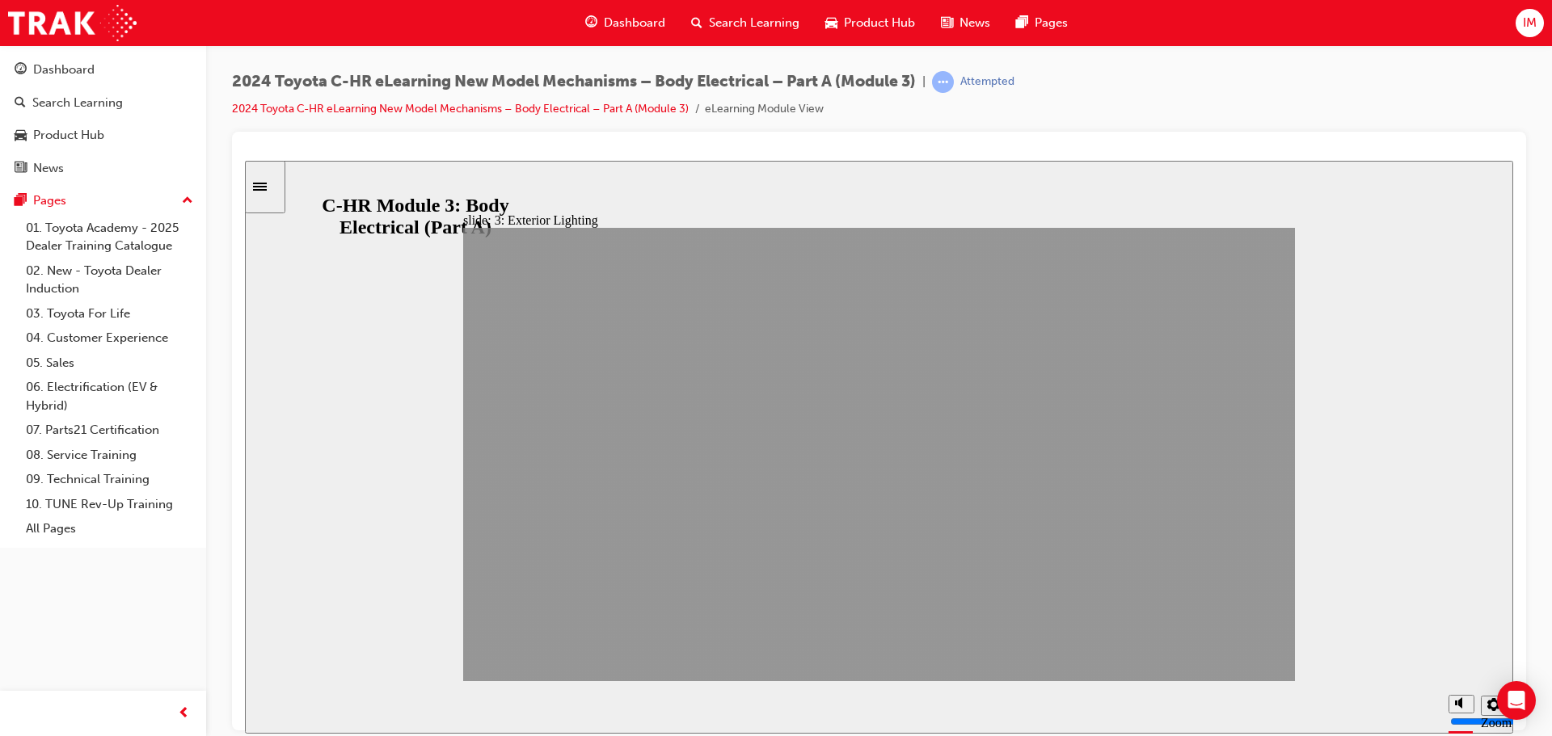
drag, startPoint x: 1200, startPoint y: 655, endPoint x: 1190, endPoint y: 653, distance: 9.8
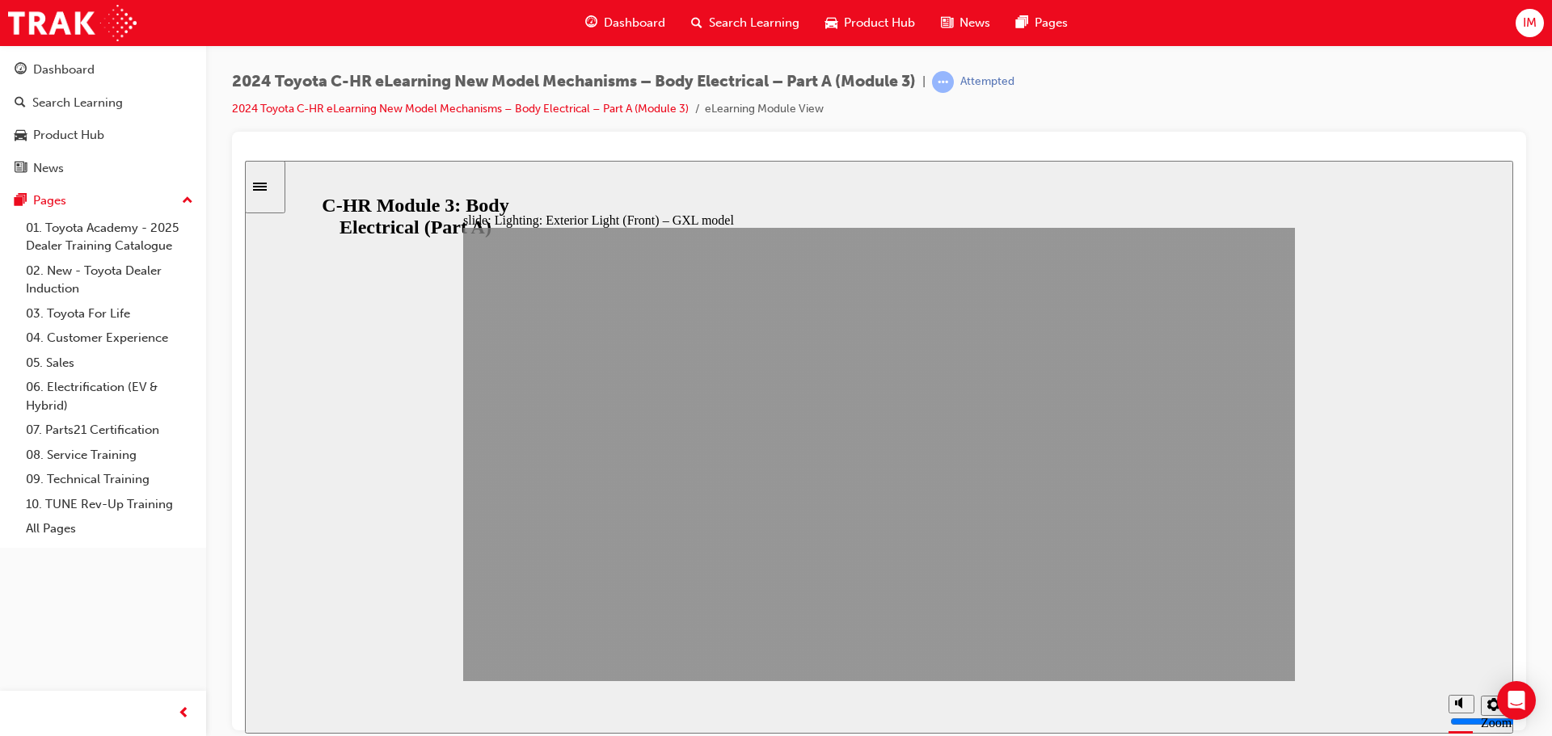
drag, startPoint x: 1182, startPoint y: 647, endPoint x: 1093, endPoint y: 639, distance: 88.4
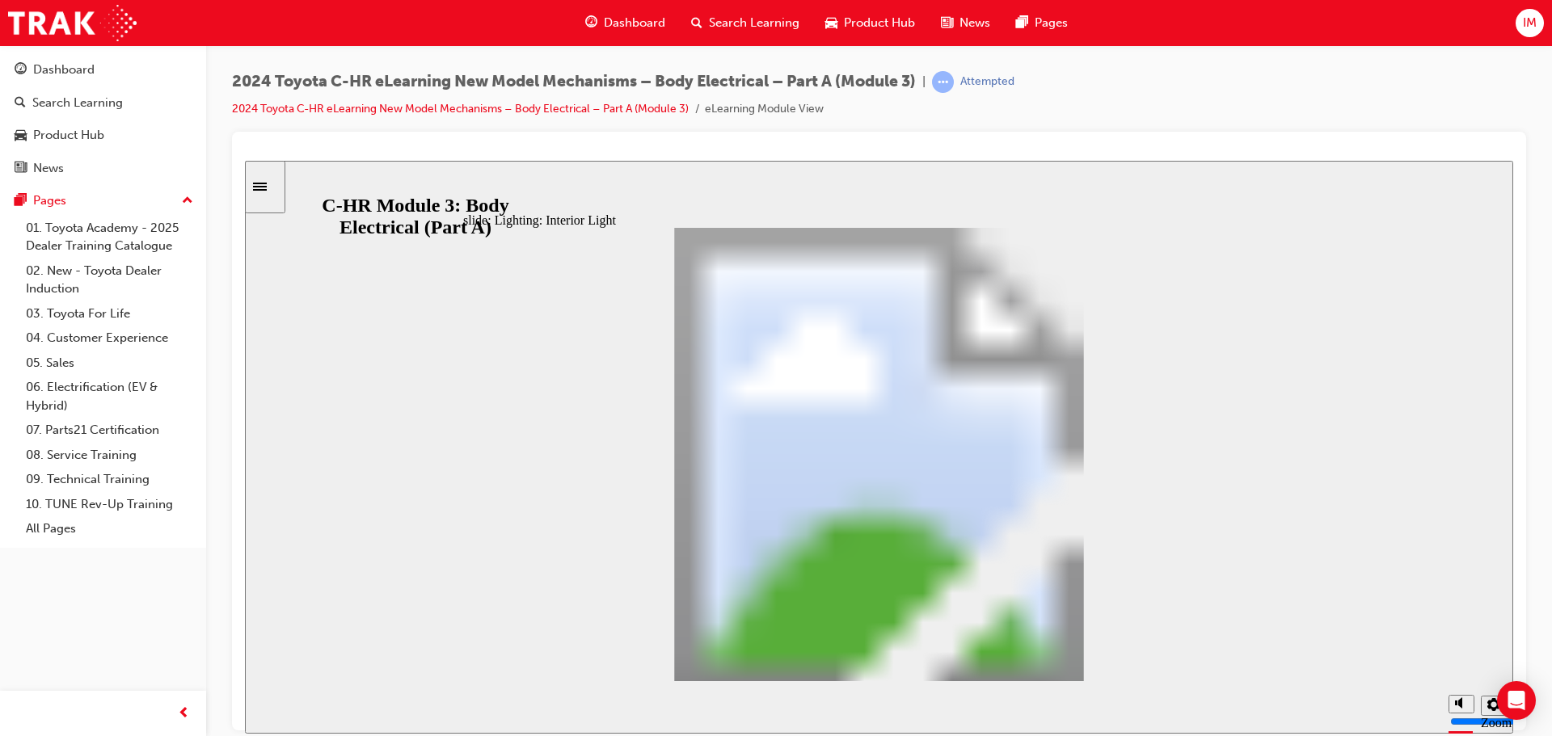
drag, startPoint x: 1245, startPoint y: 659, endPoint x: 1082, endPoint y: 651, distance: 163.5
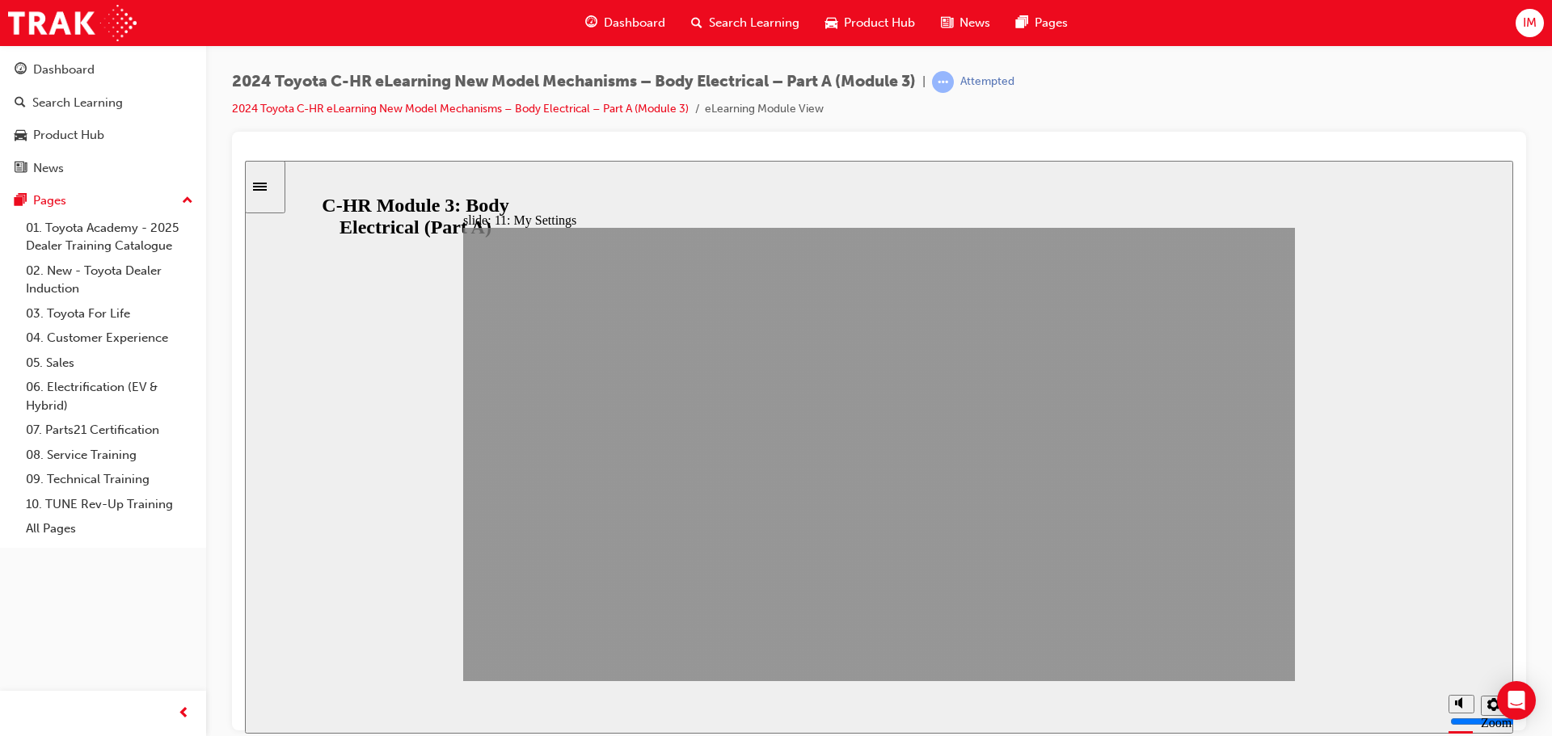
click at [1308, 668] on div "slide: 11: My Settings Section 11: My Settings NEXT BACK NEXT BACK My Settings …" at bounding box center [879, 446] width 1268 height 573
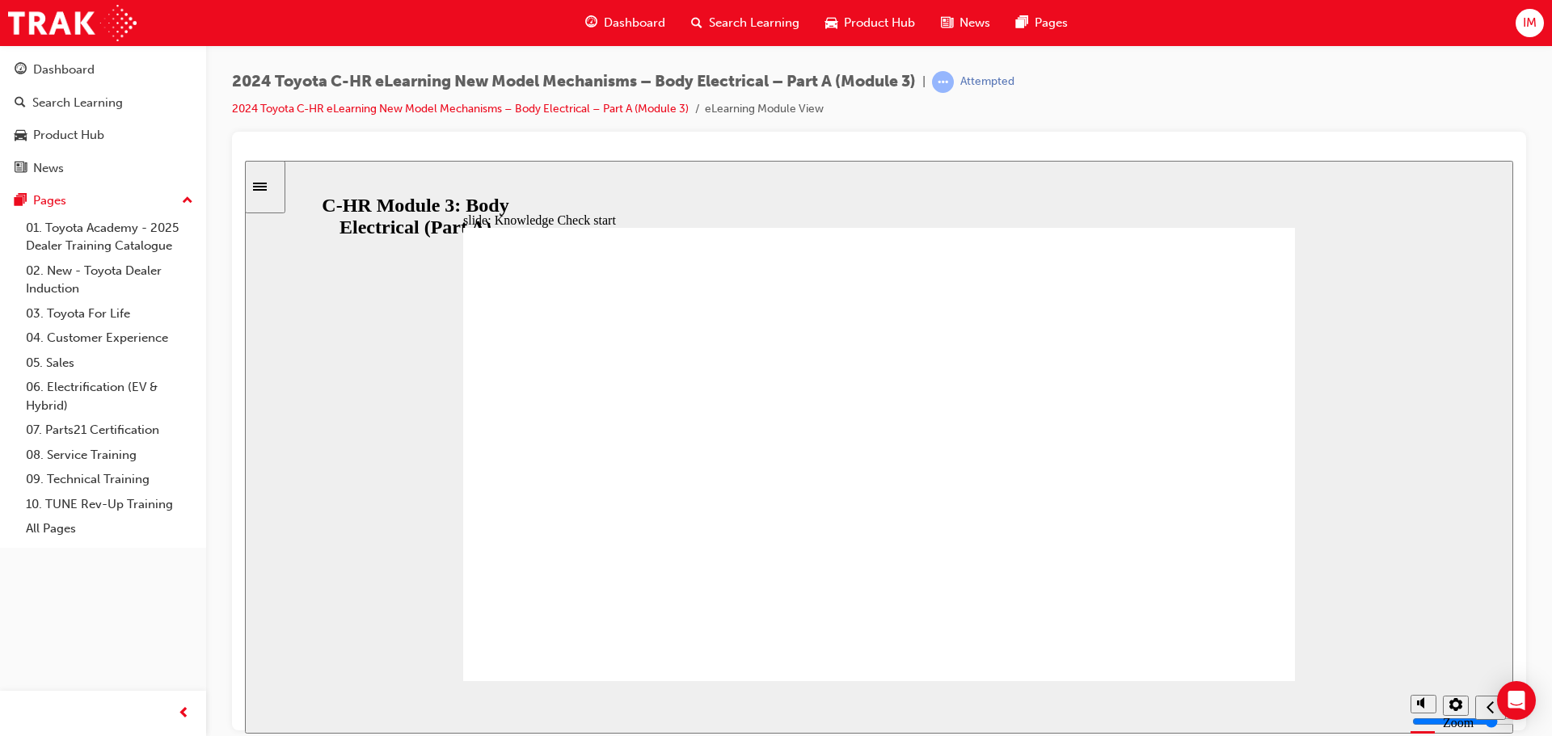
drag, startPoint x: 1216, startPoint y: 615, endPoint x: 1155, endPoint y: 607, distance: 61.9
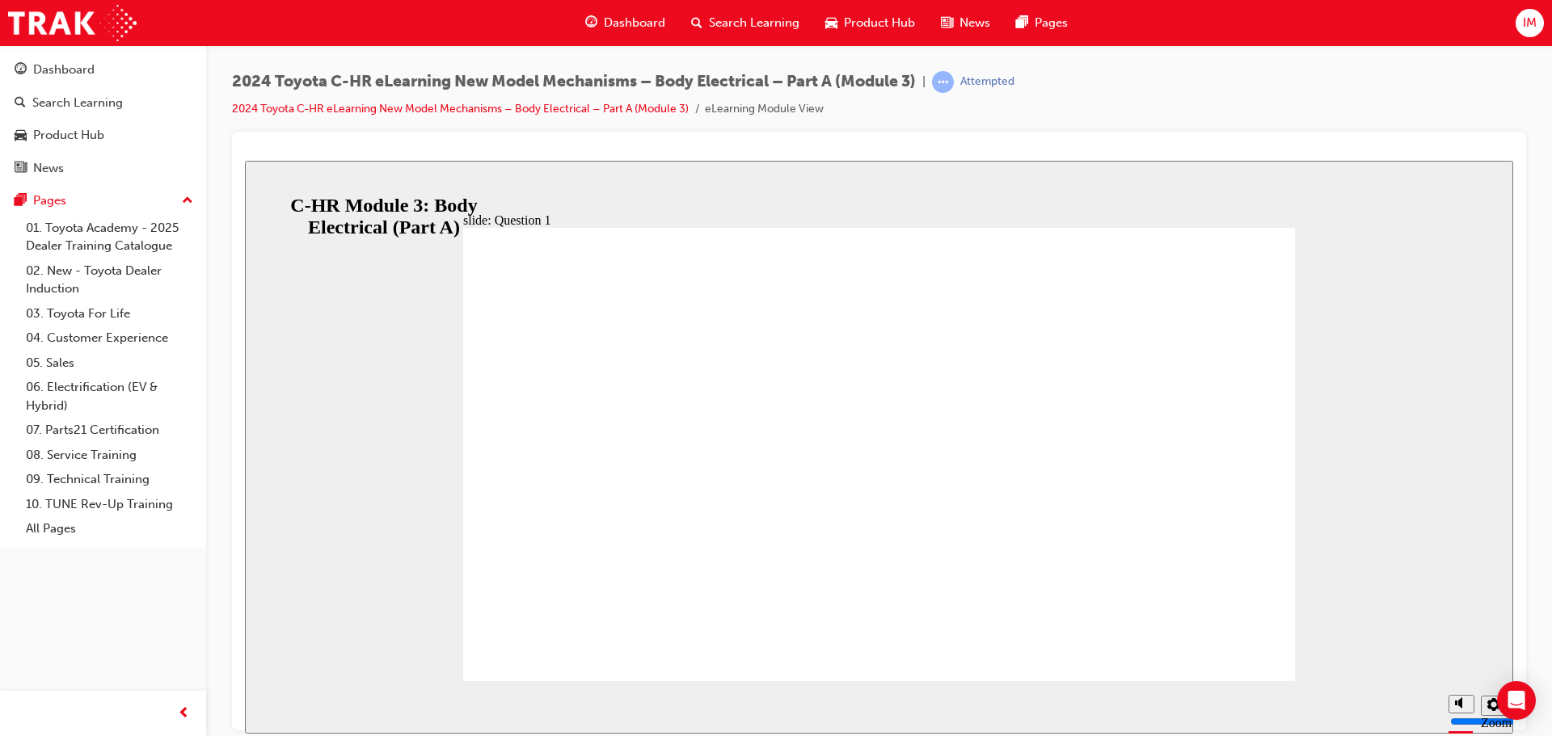
radio input "false"
radio input "true"
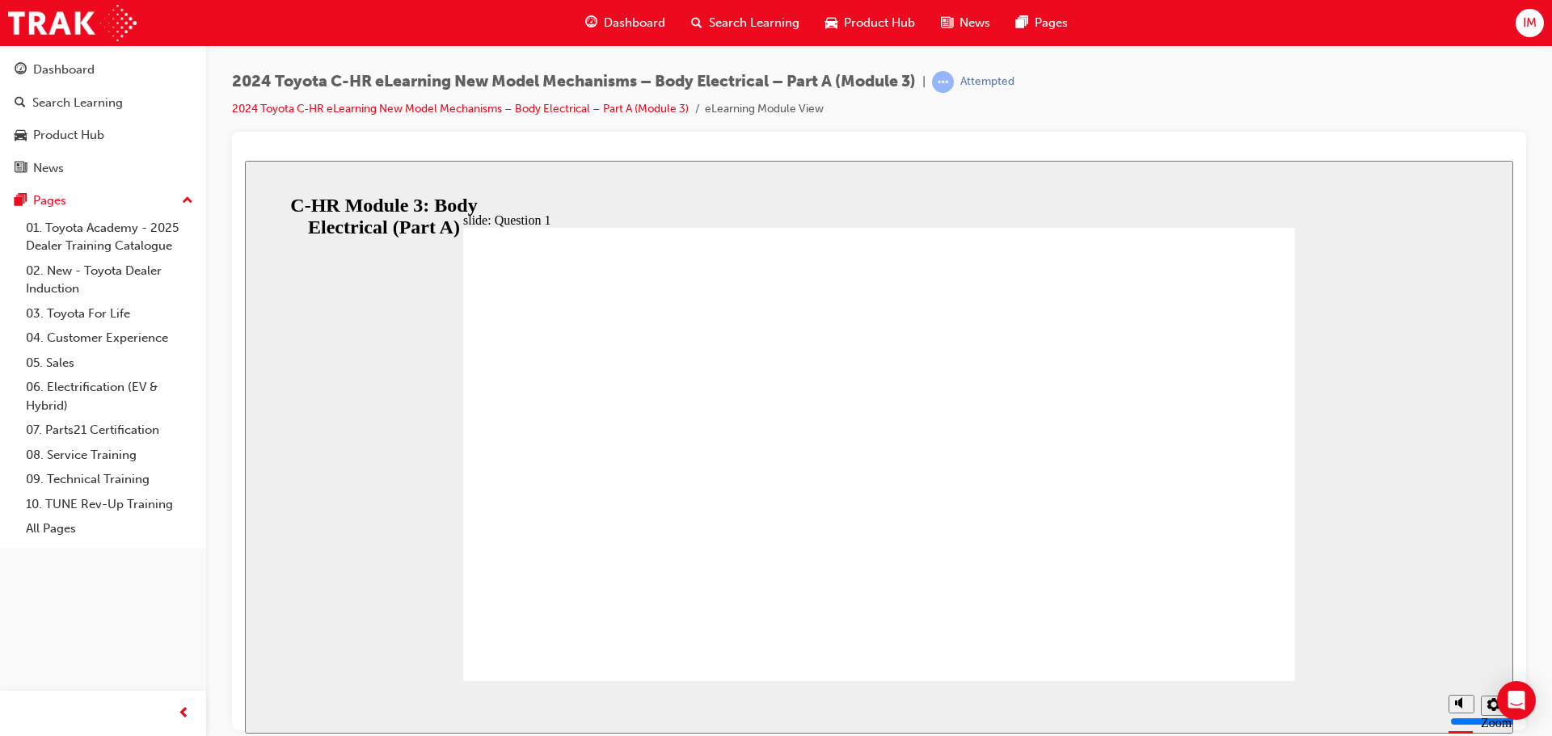
radio input "true"
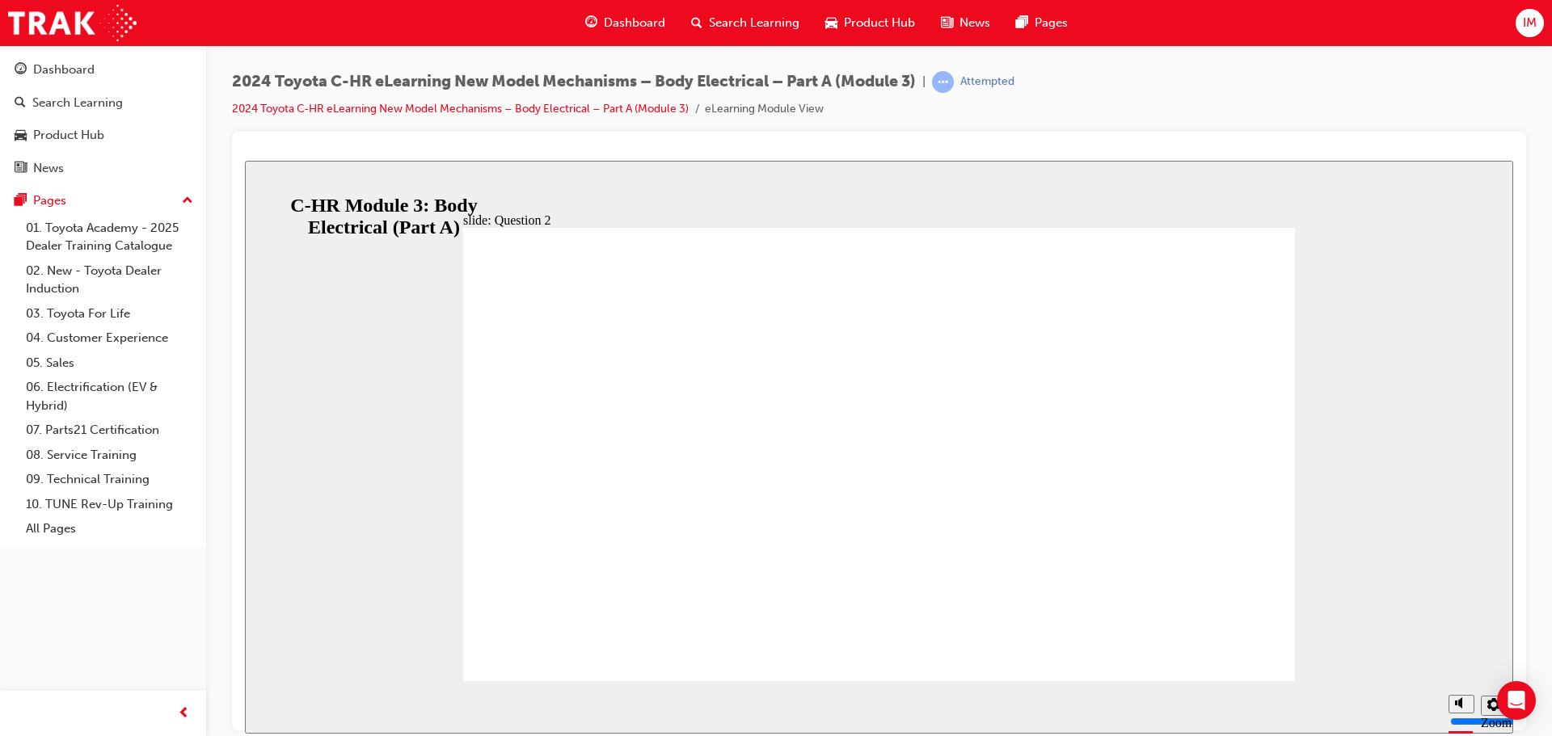
radio input "false"
radio input "true"
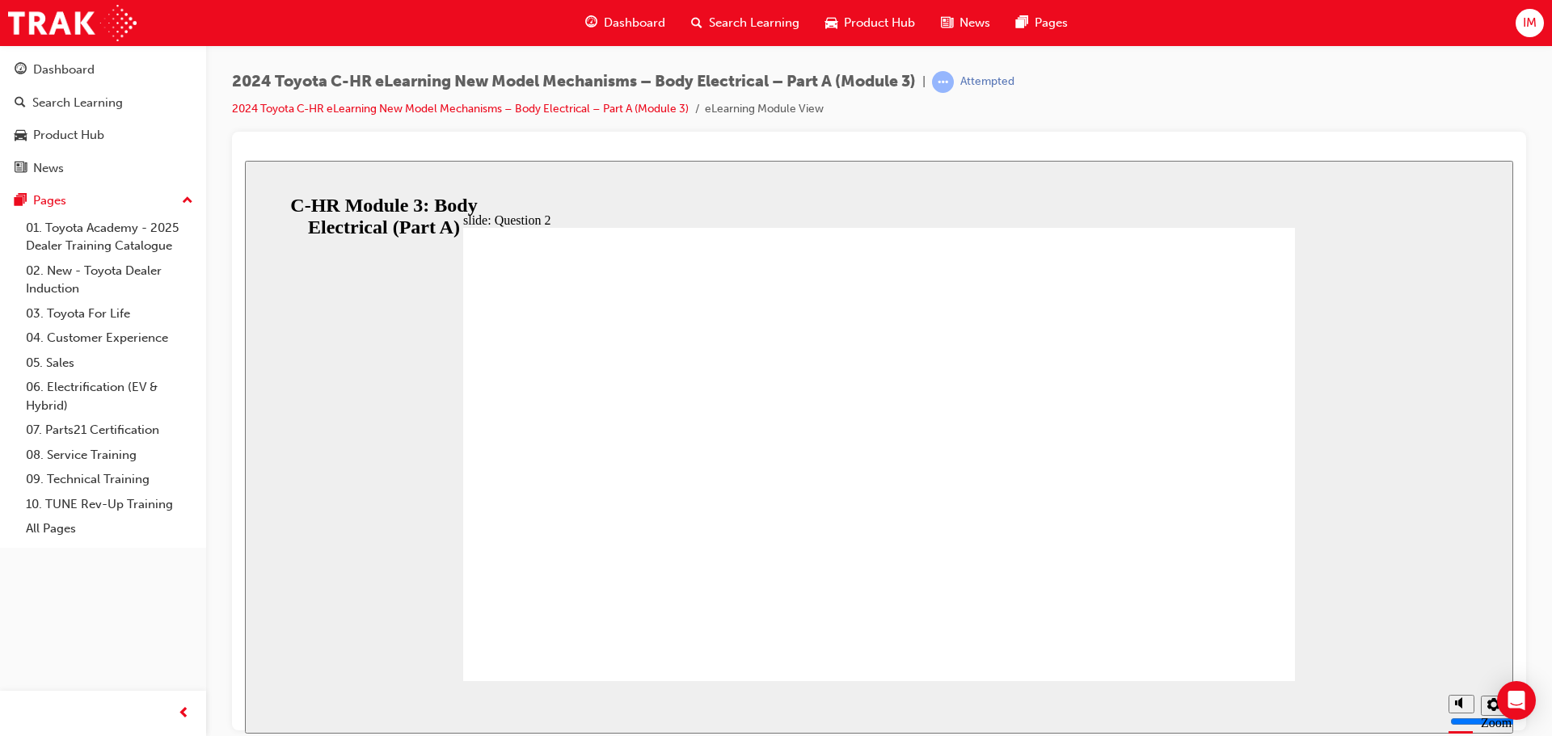
radio input "true"
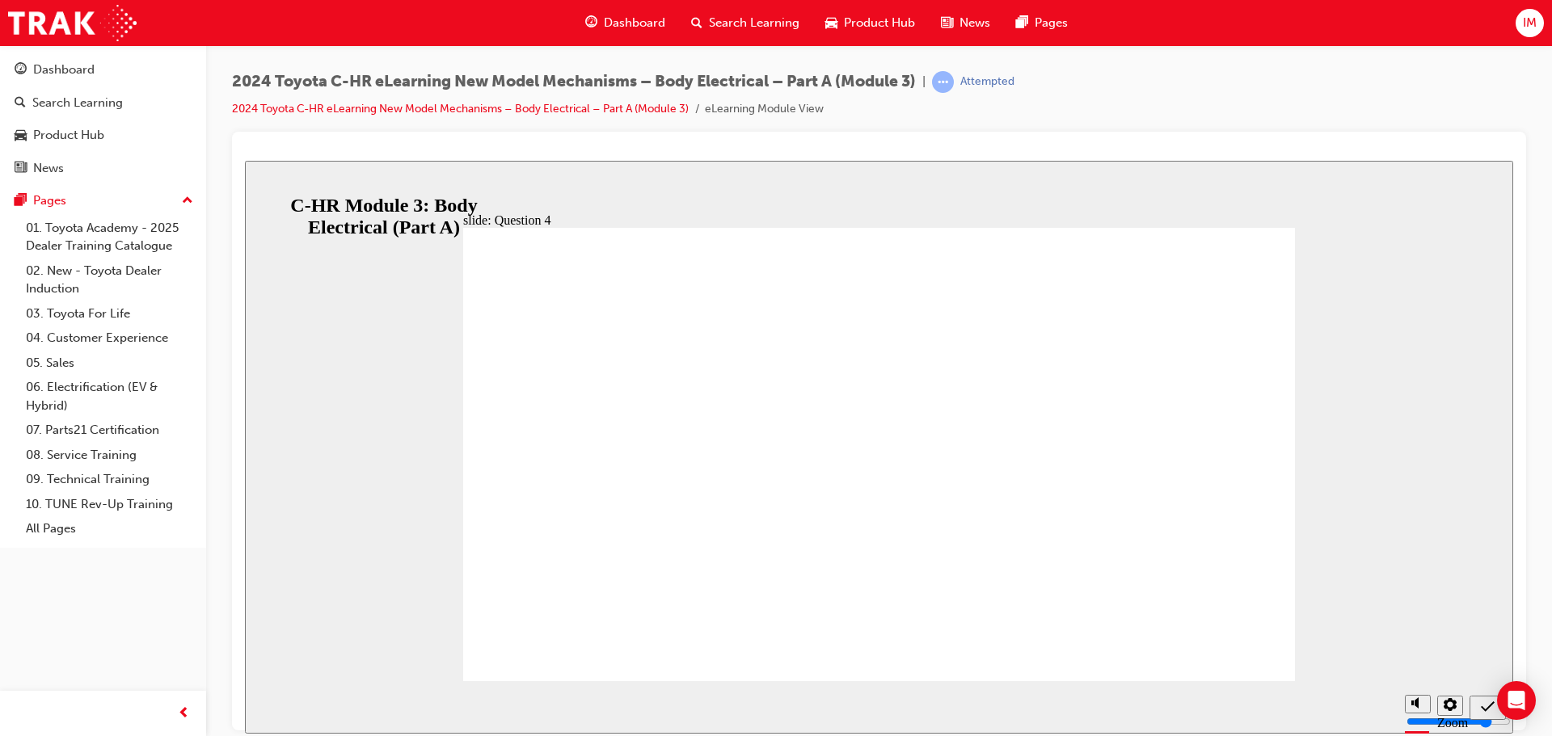
radio input "true"
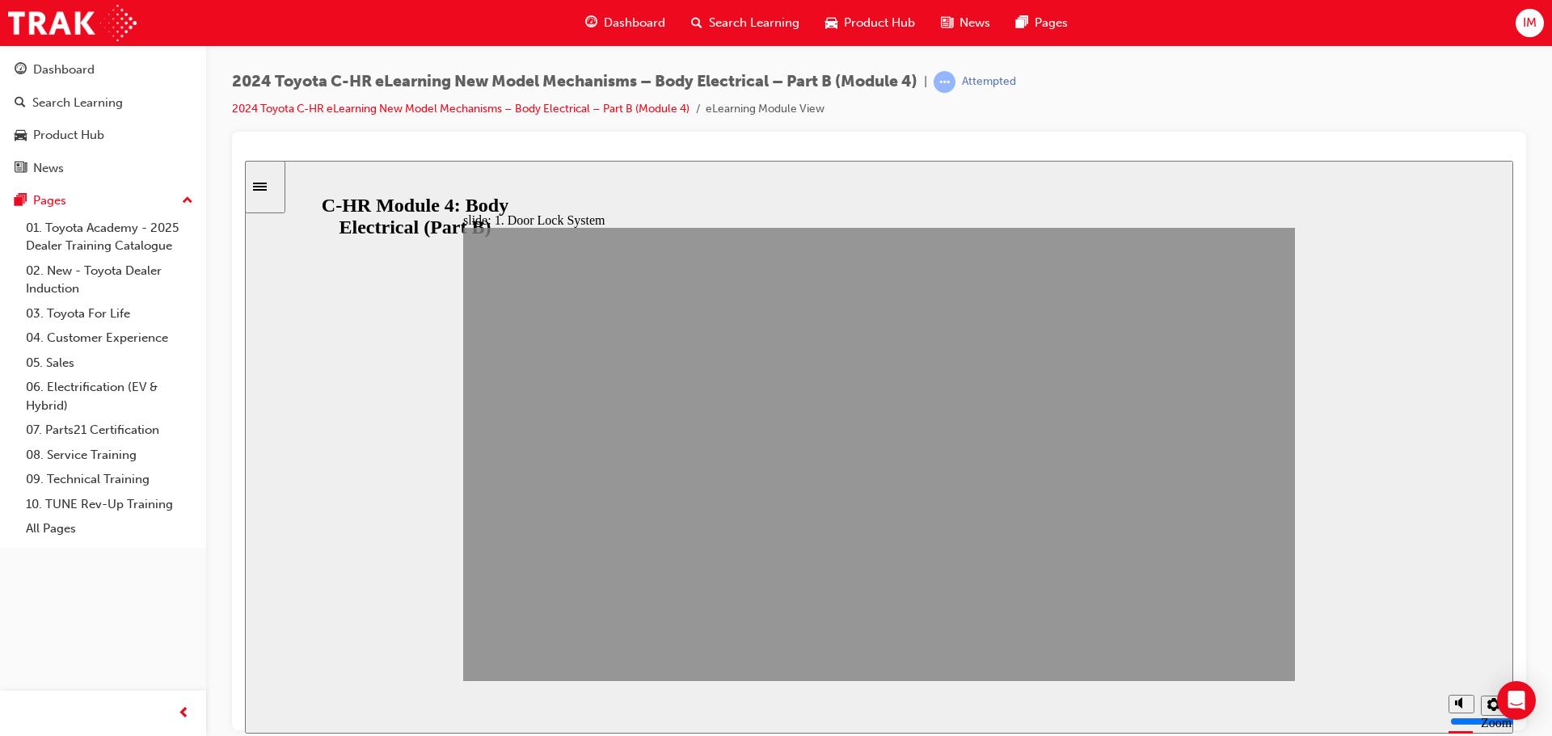
drag, startPoint x: 1107, startPoint y: 649, endPoint x: 1122, endPoint y: 649, distance: 14.5
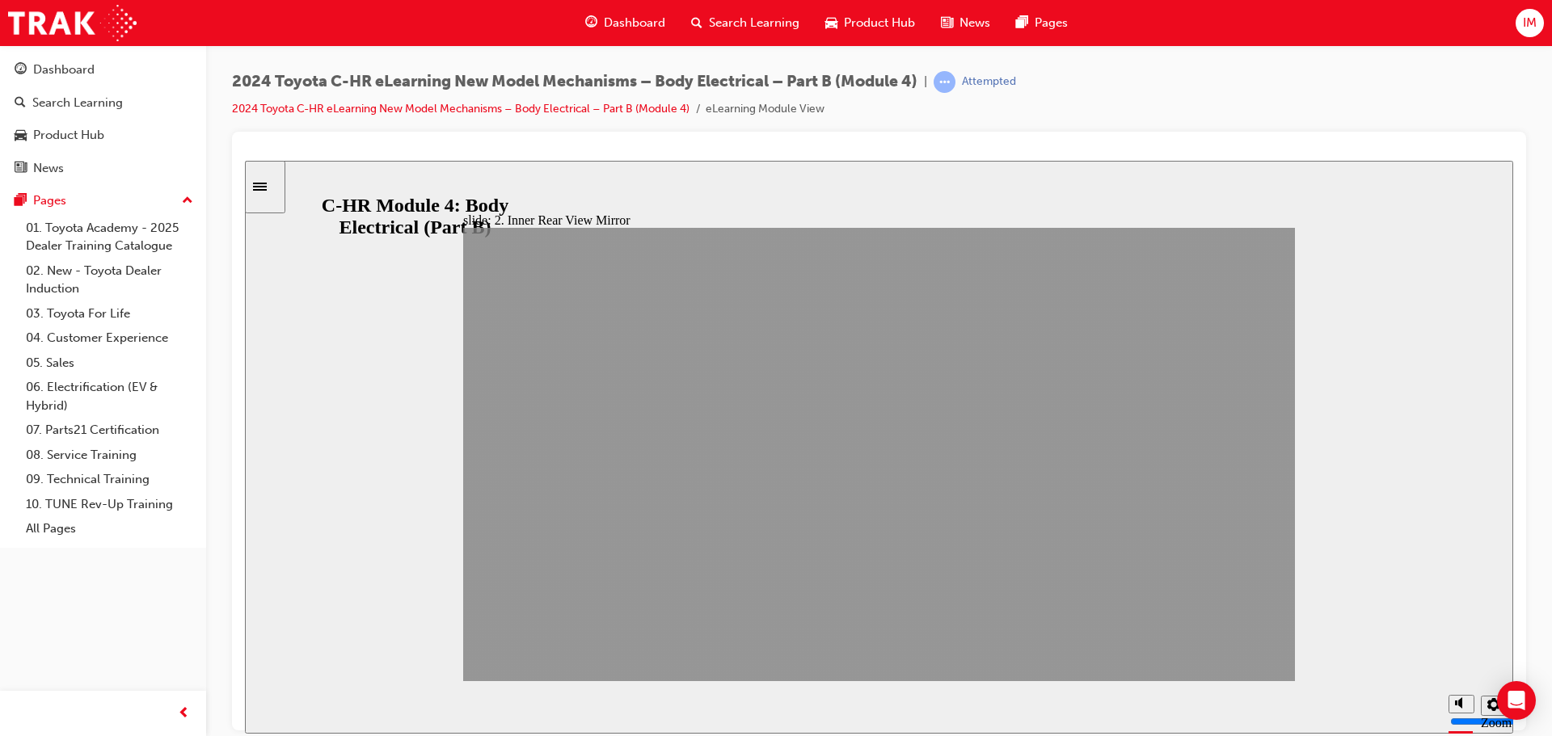
drag, startPoint x: 1076, startPoint y: 656, endPoint x: 1220, endPoint y: 654, distance: 143.9
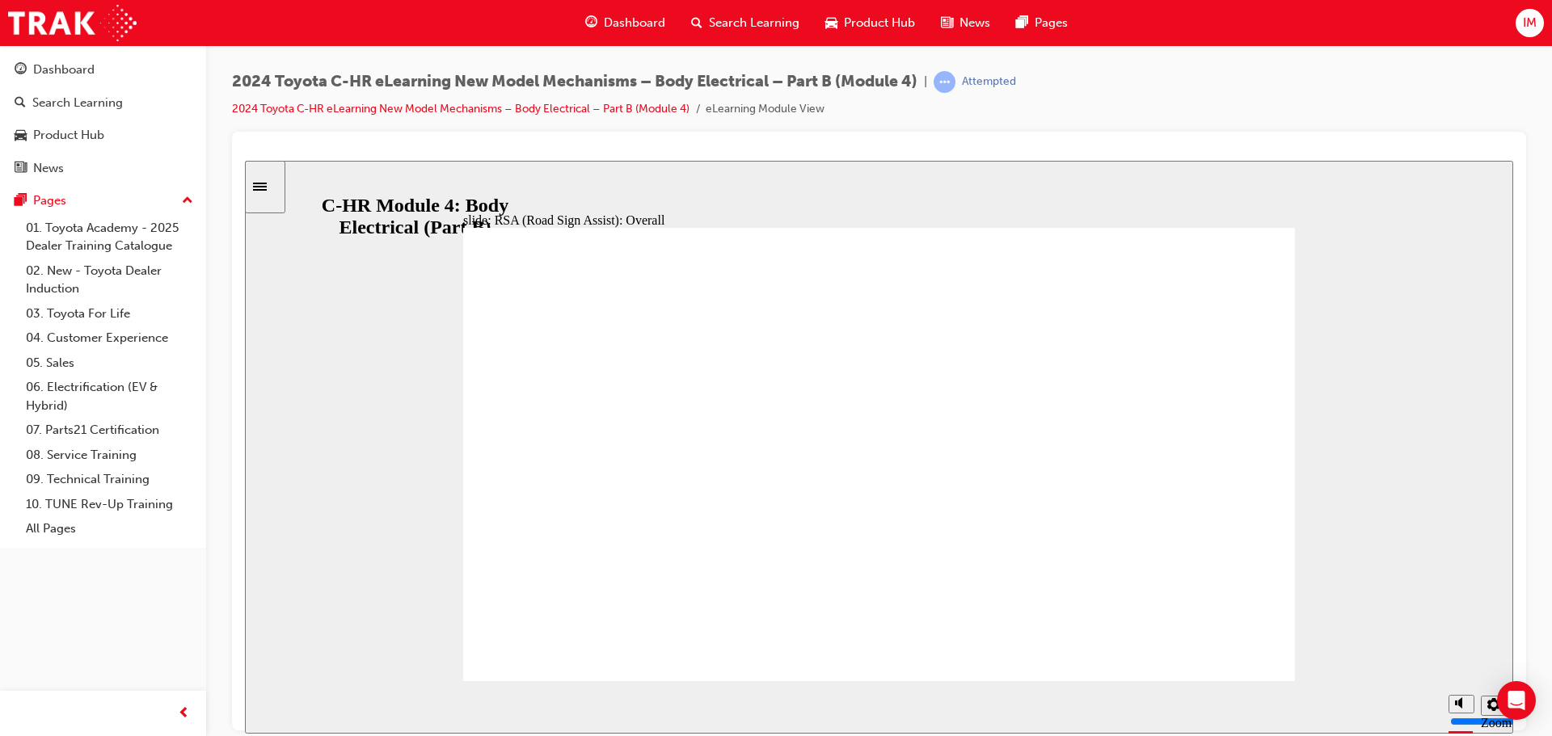
click at [1112, 655] on div "RSA (Road Sign Assist): Overall Oval 7 Table with 4 columns and 4 rows Sign Typ…" at bounding box center [879, 461] width 832 height 468
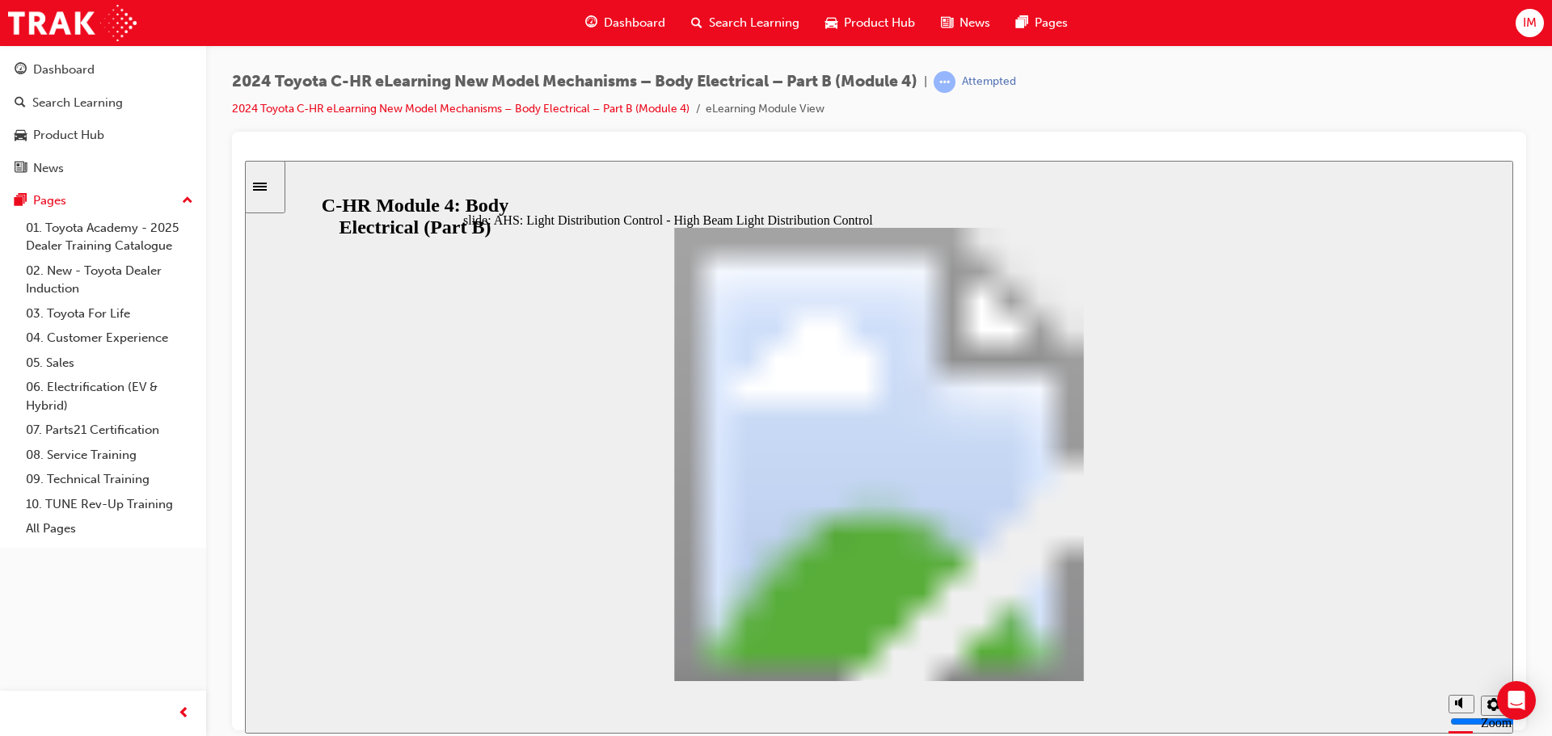
click at [1112, 655] on div "Additional information is available in the markers AHS: Light Distribution Cont…" at bounding box center [879, 461] width 832 height 468
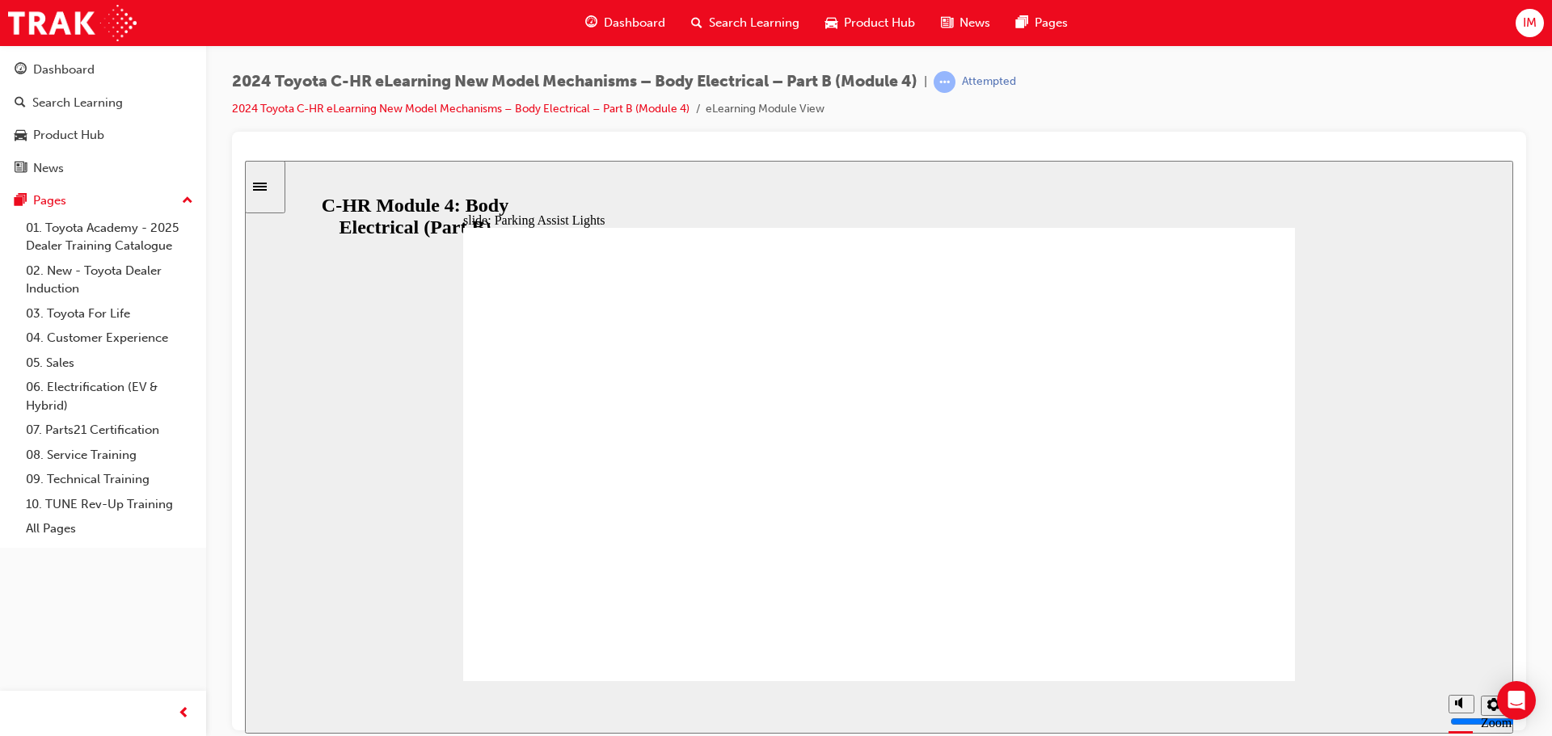
click at [1110, 651] on div "Rectangle 1 Additional information is available in the markers Memory Function …" at bounding box center [879, 461] width 832 height 468
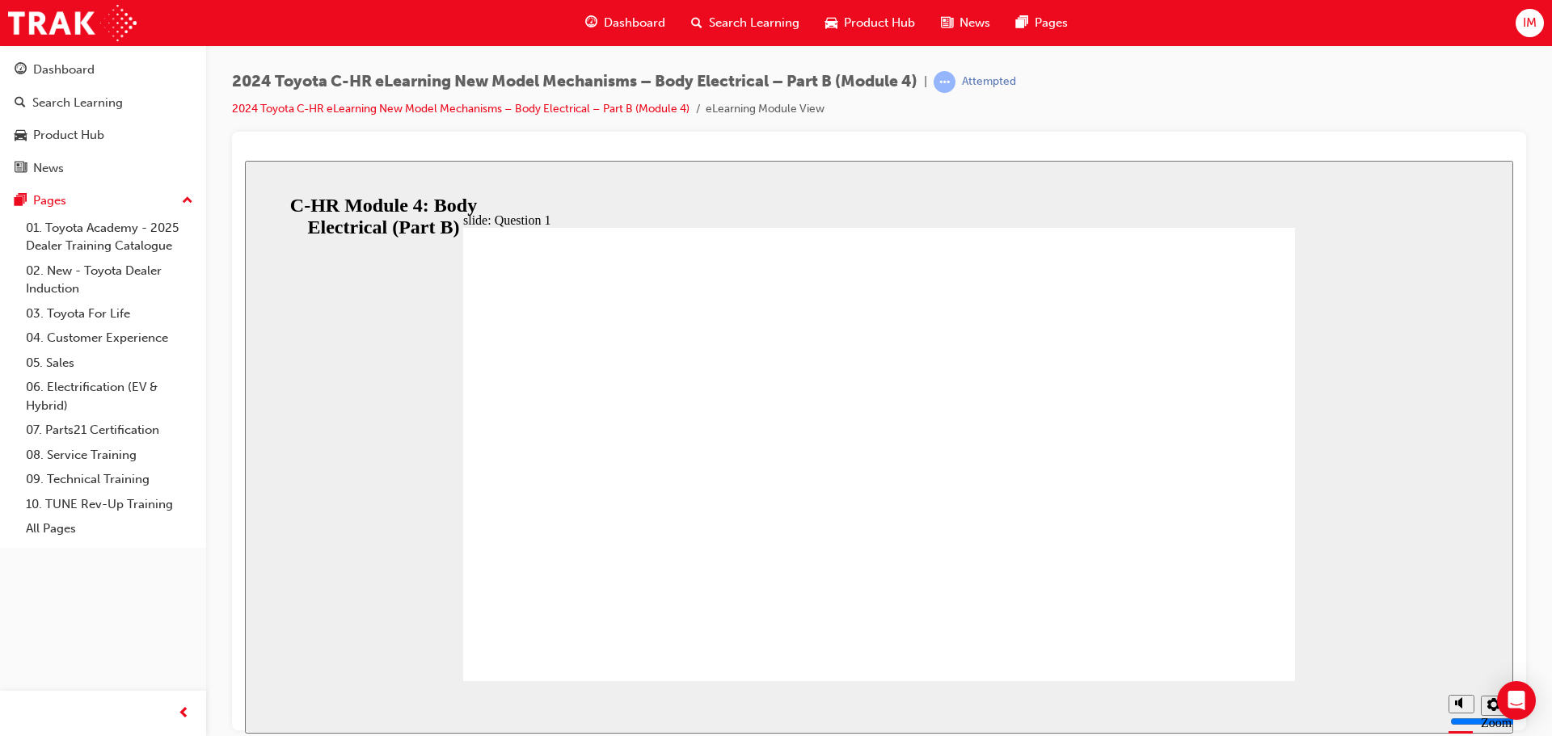
radio input "false"
radio input "true"
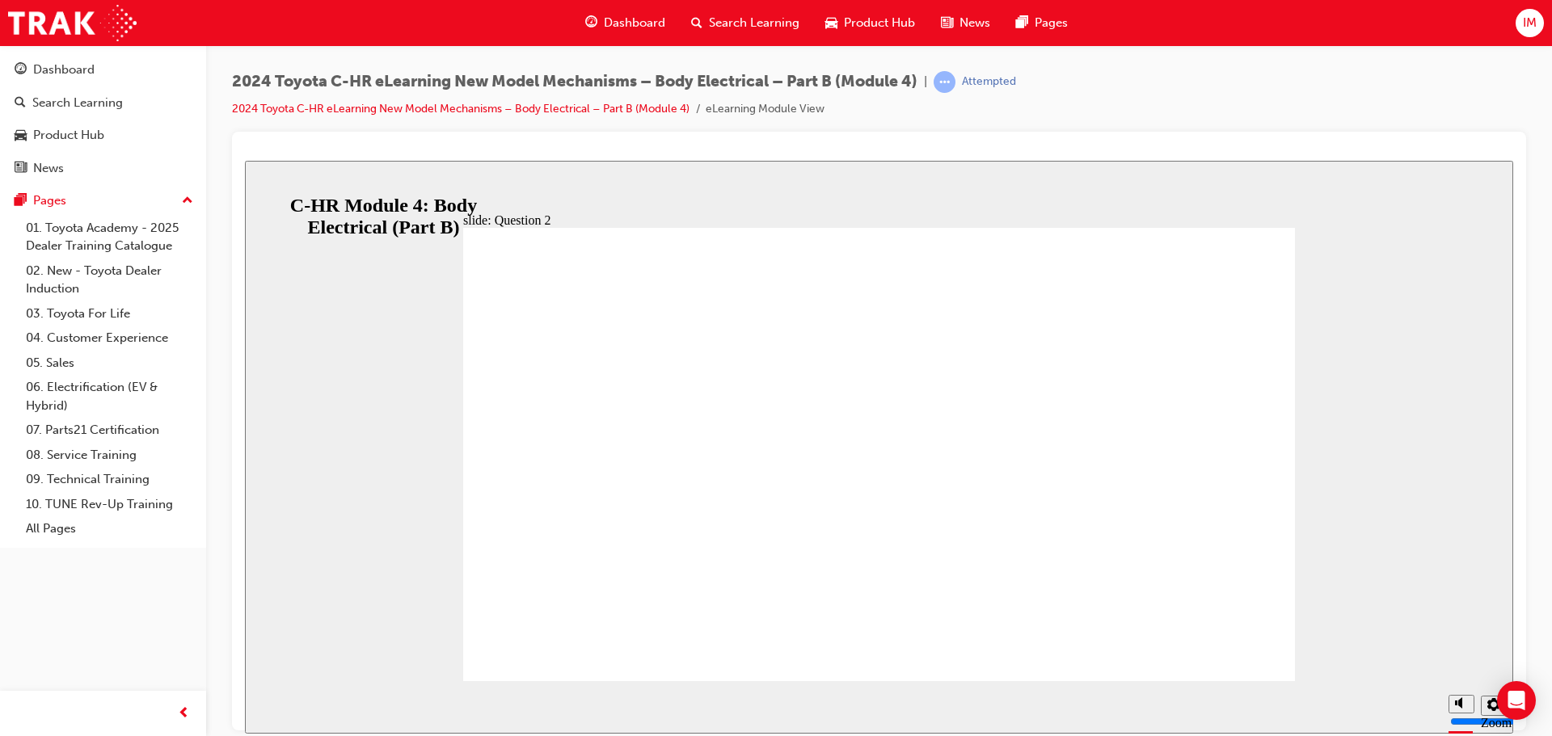
radio input "true"
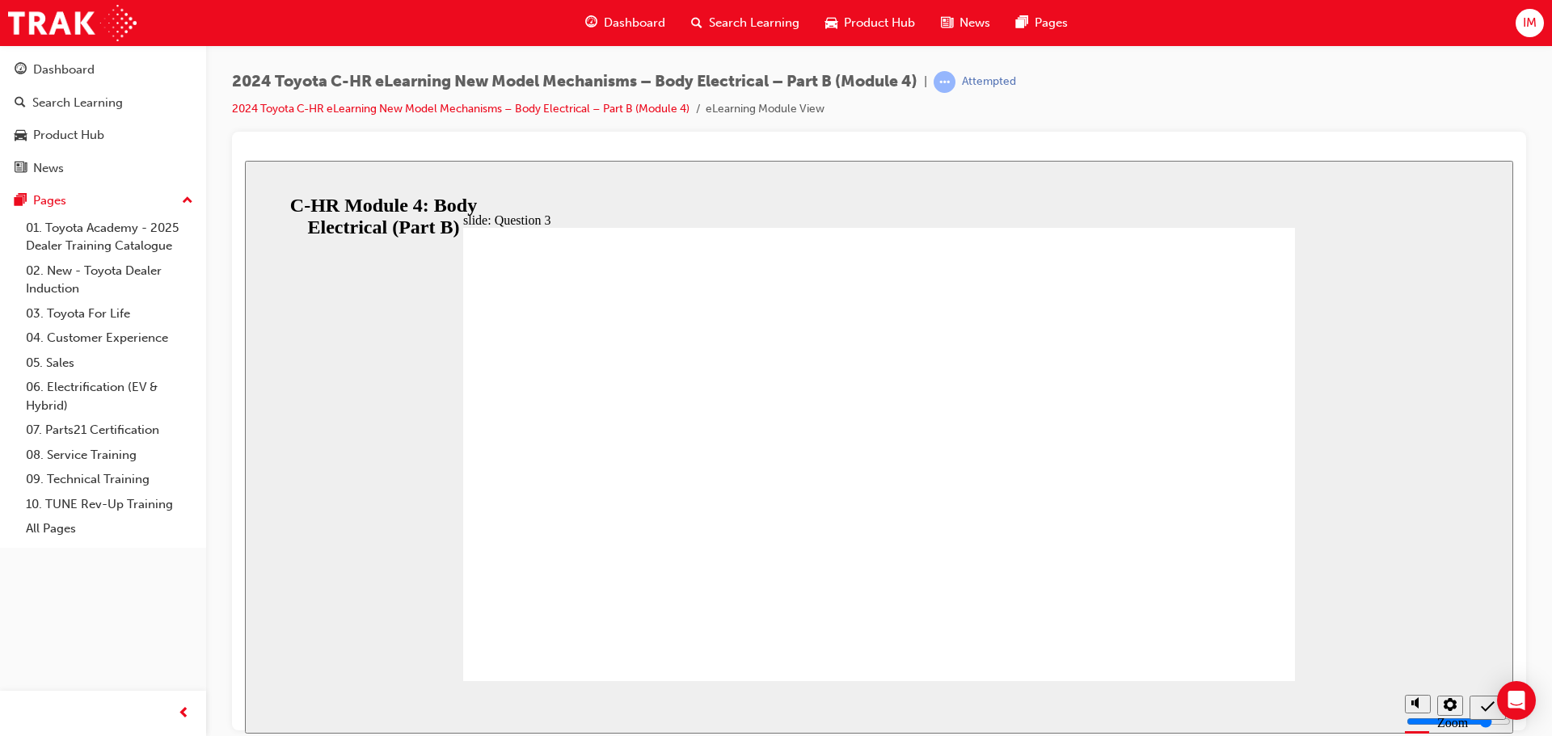
radio input "false"
radio input "true"
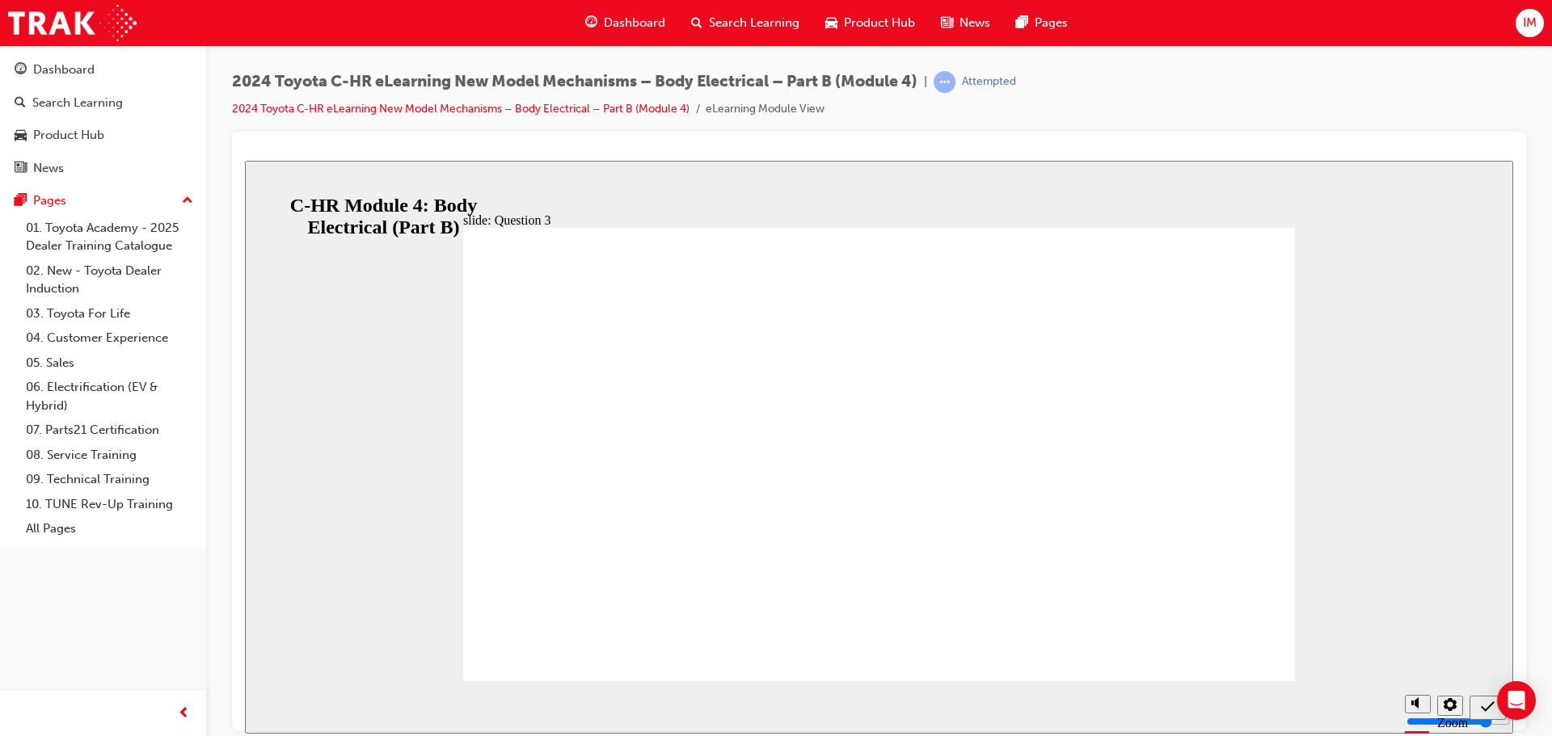
radio input "false"
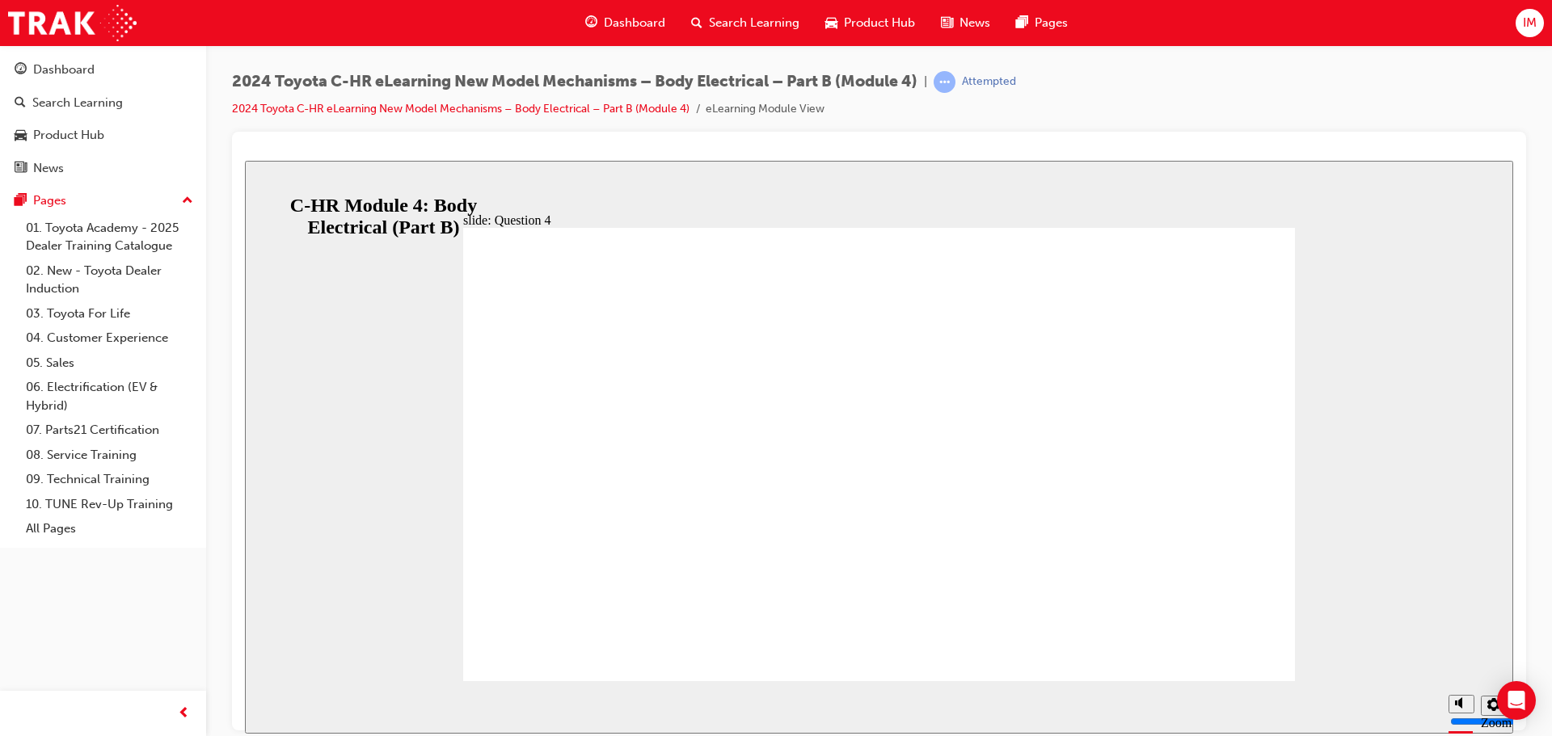
radio input "false"
radio input "true"
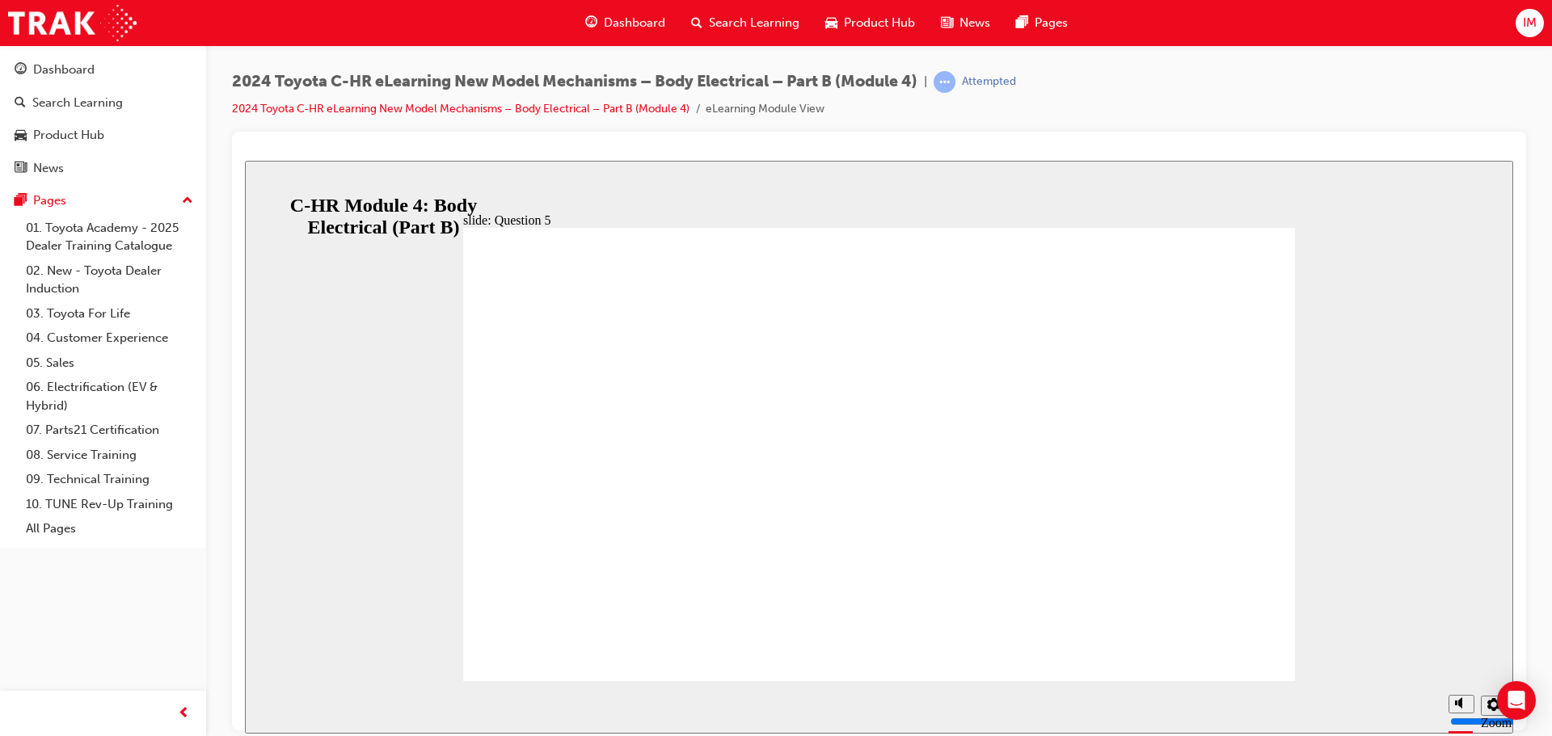
radio input "true"
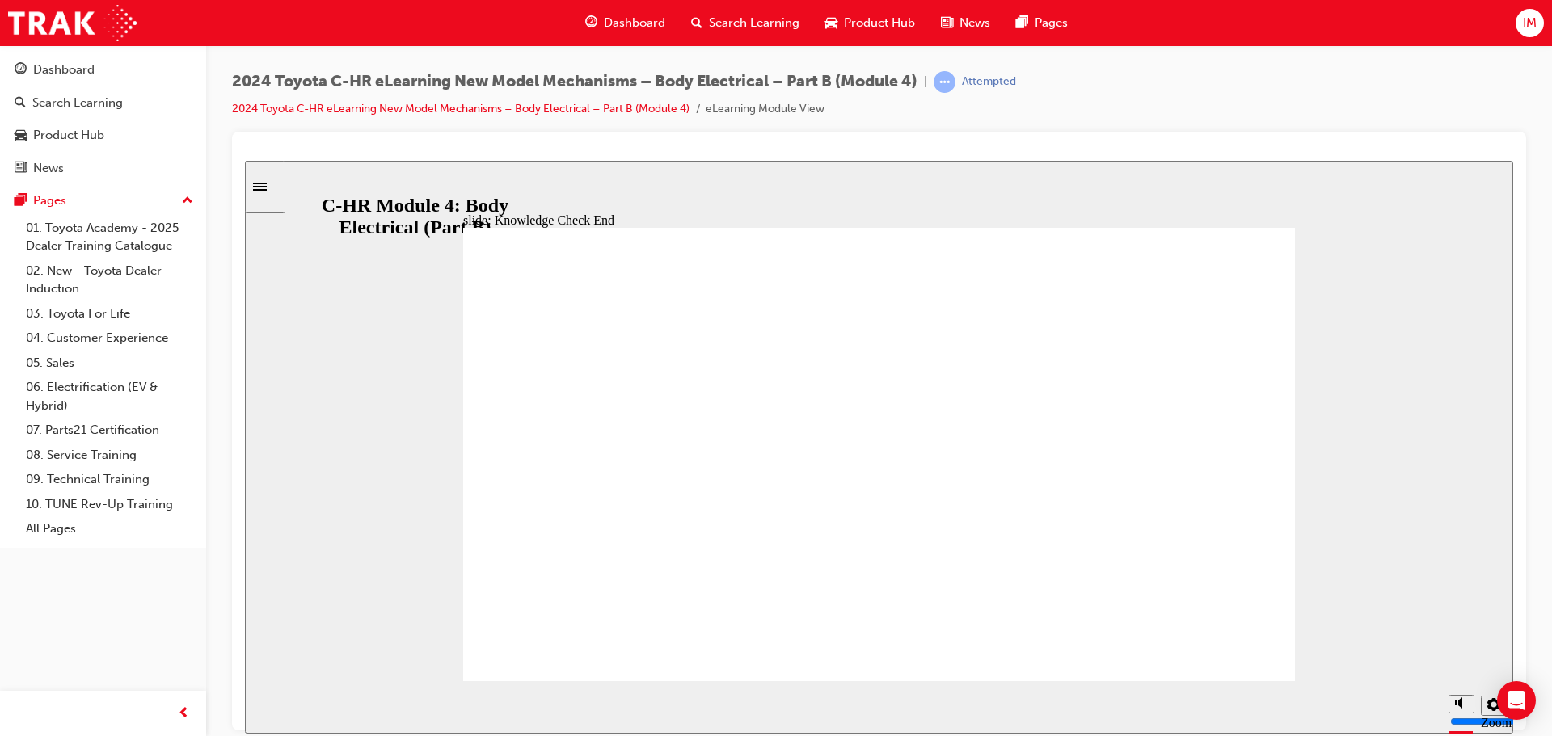
click at [272, 192] on div "Sidebar Toggle" at bounding box center [264, 186] width 27 height 12
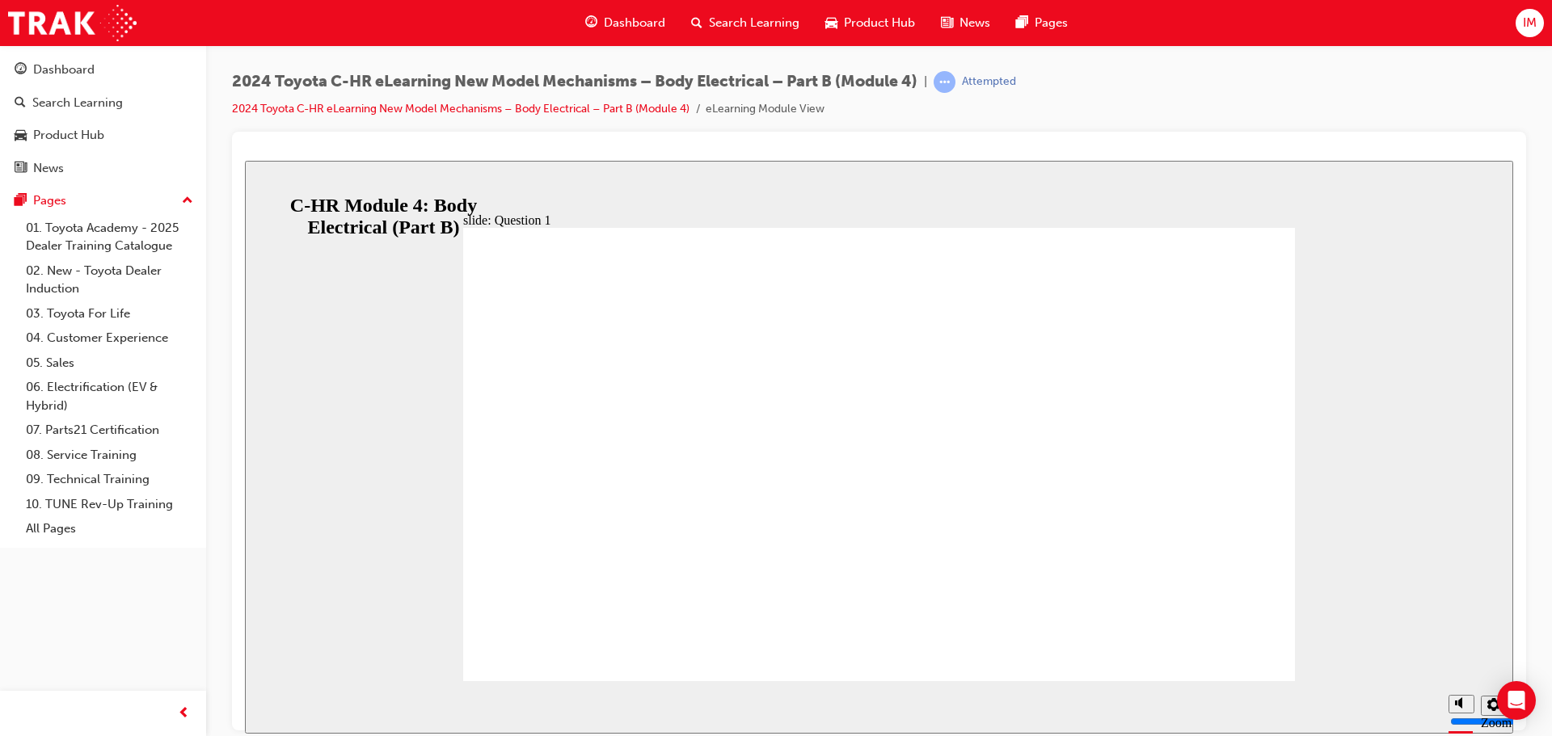
radio input "true"
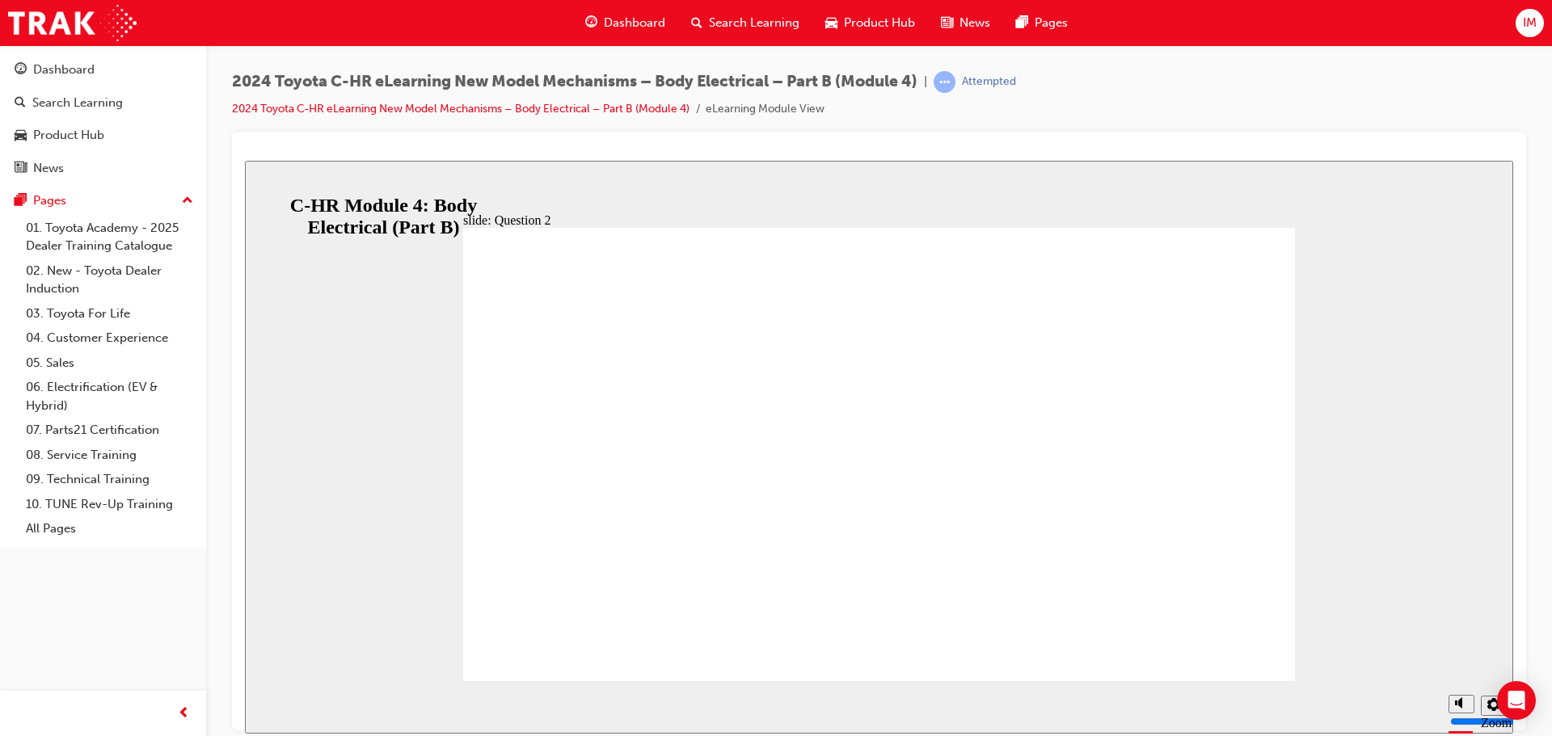
click at [380, 268] on div "slide: Question 3 Knowledge Check – Question 3 Is the following statement True …" at bounding box center [879, 446] width 1268 height 573
radio input "true"
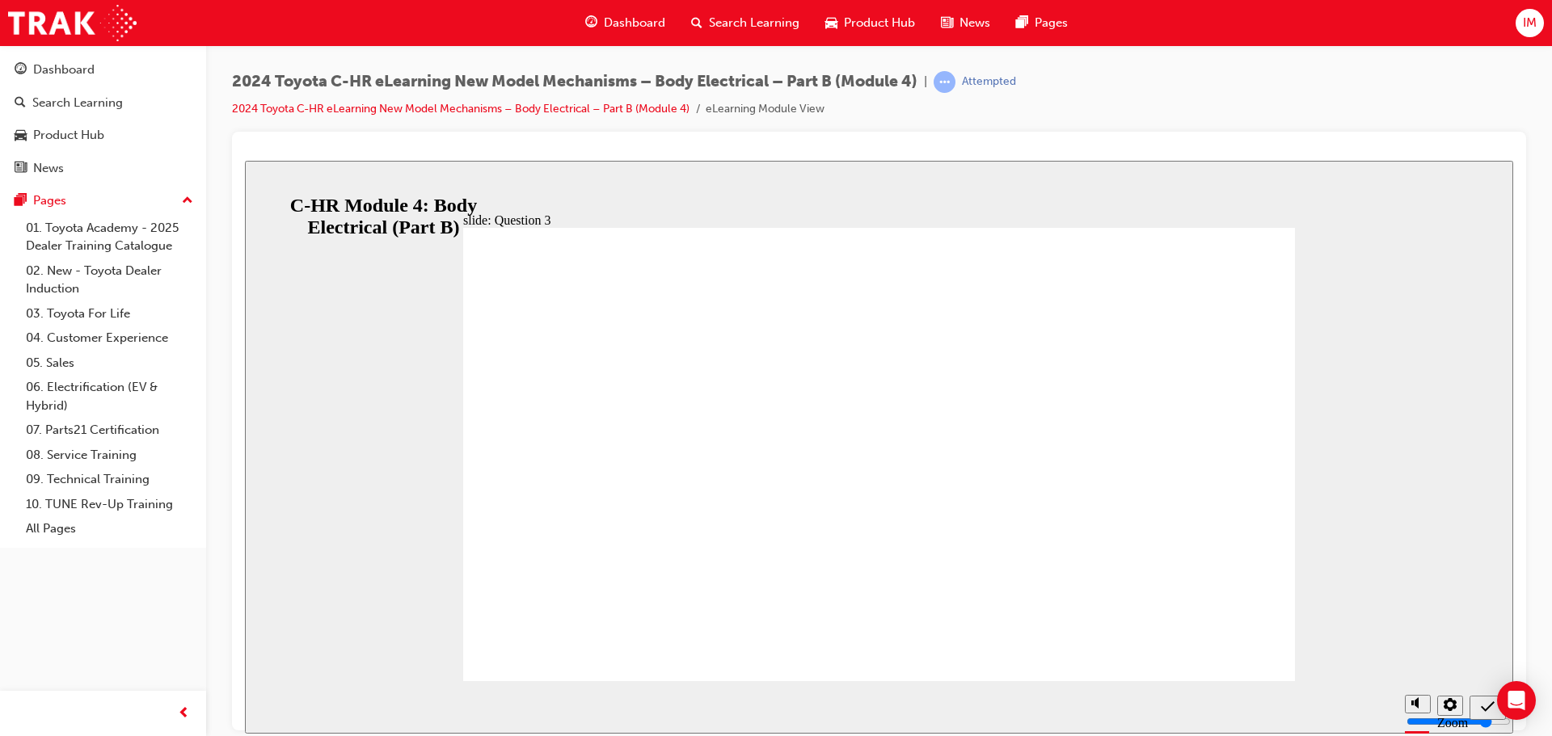
radio input "true"
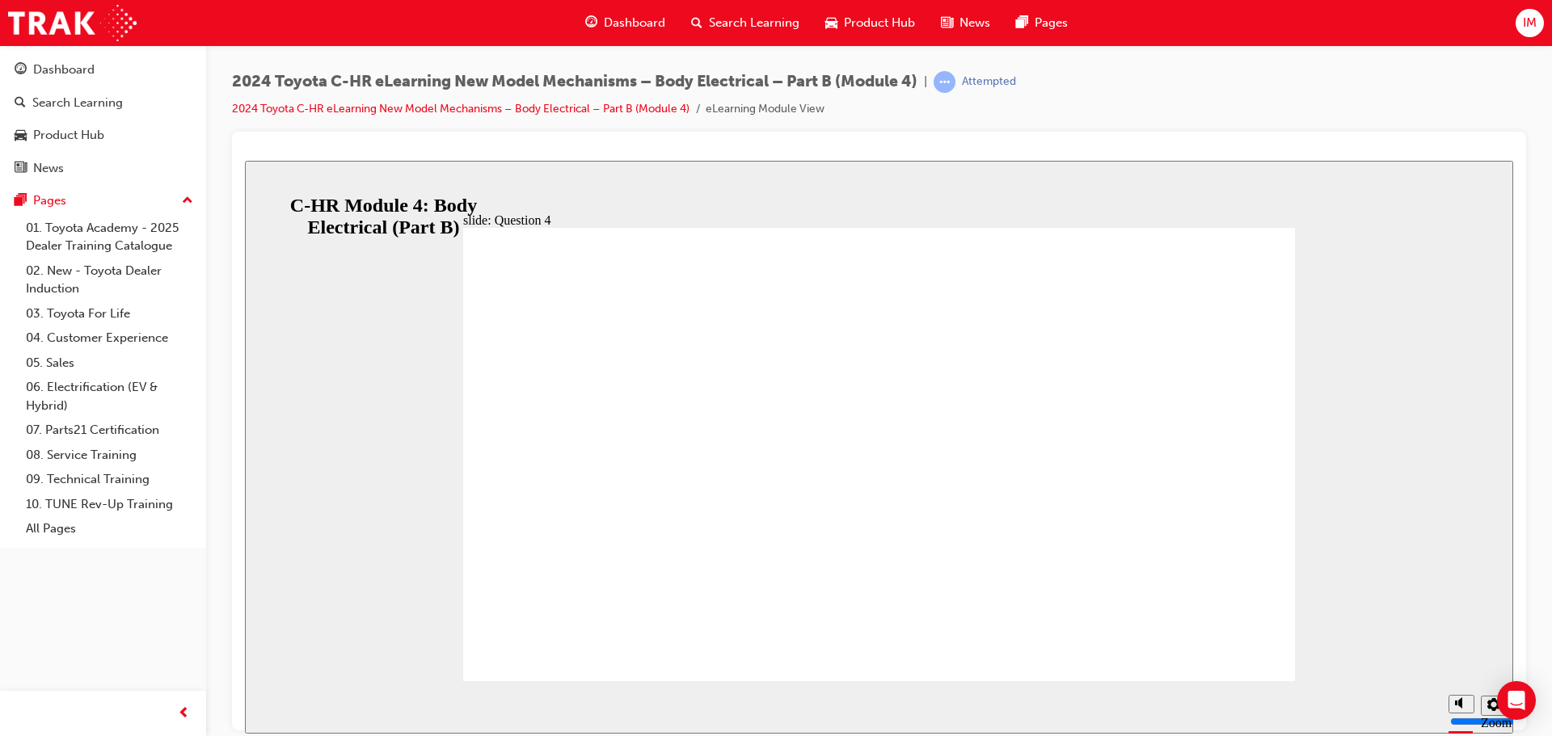
radio input "true"
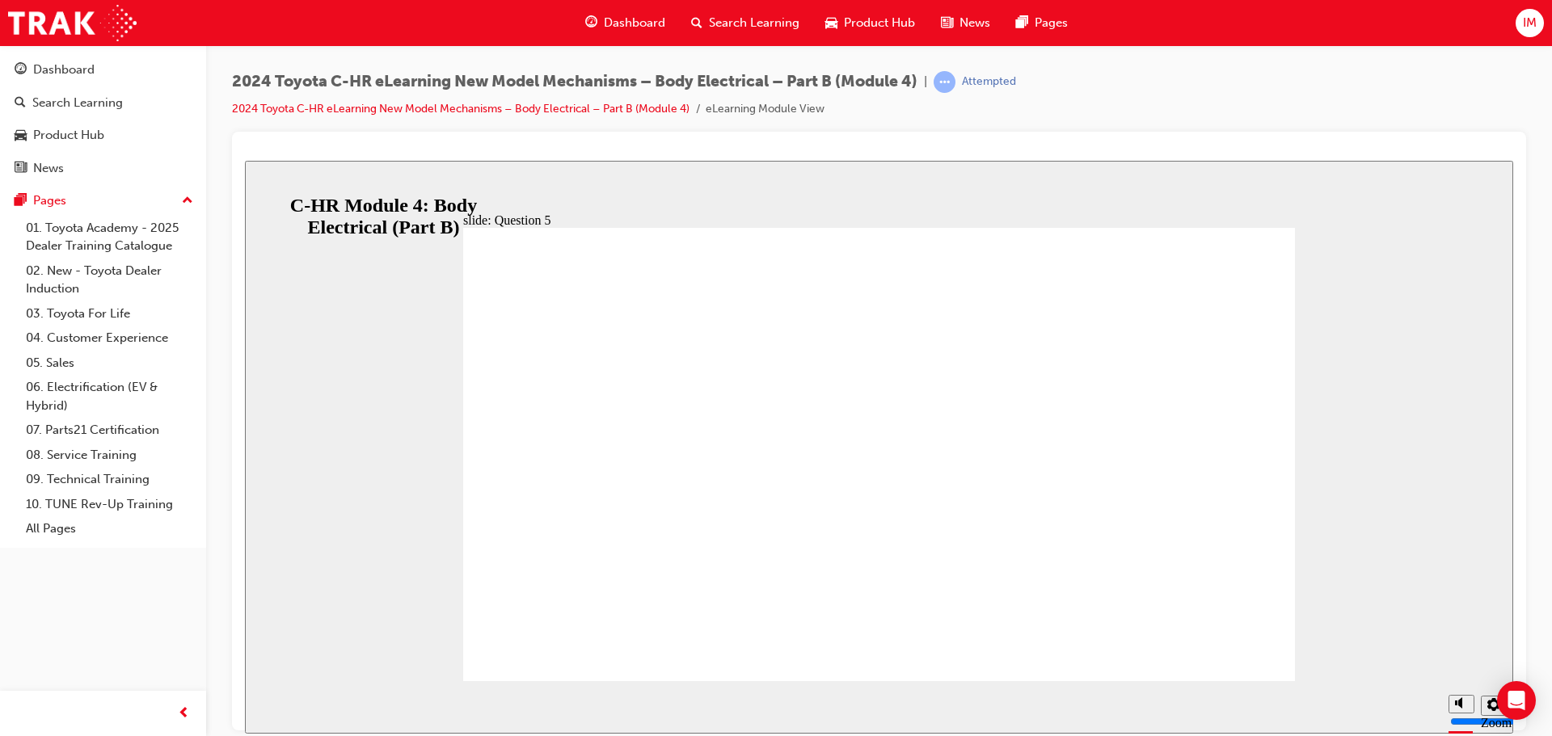
radio input "true"
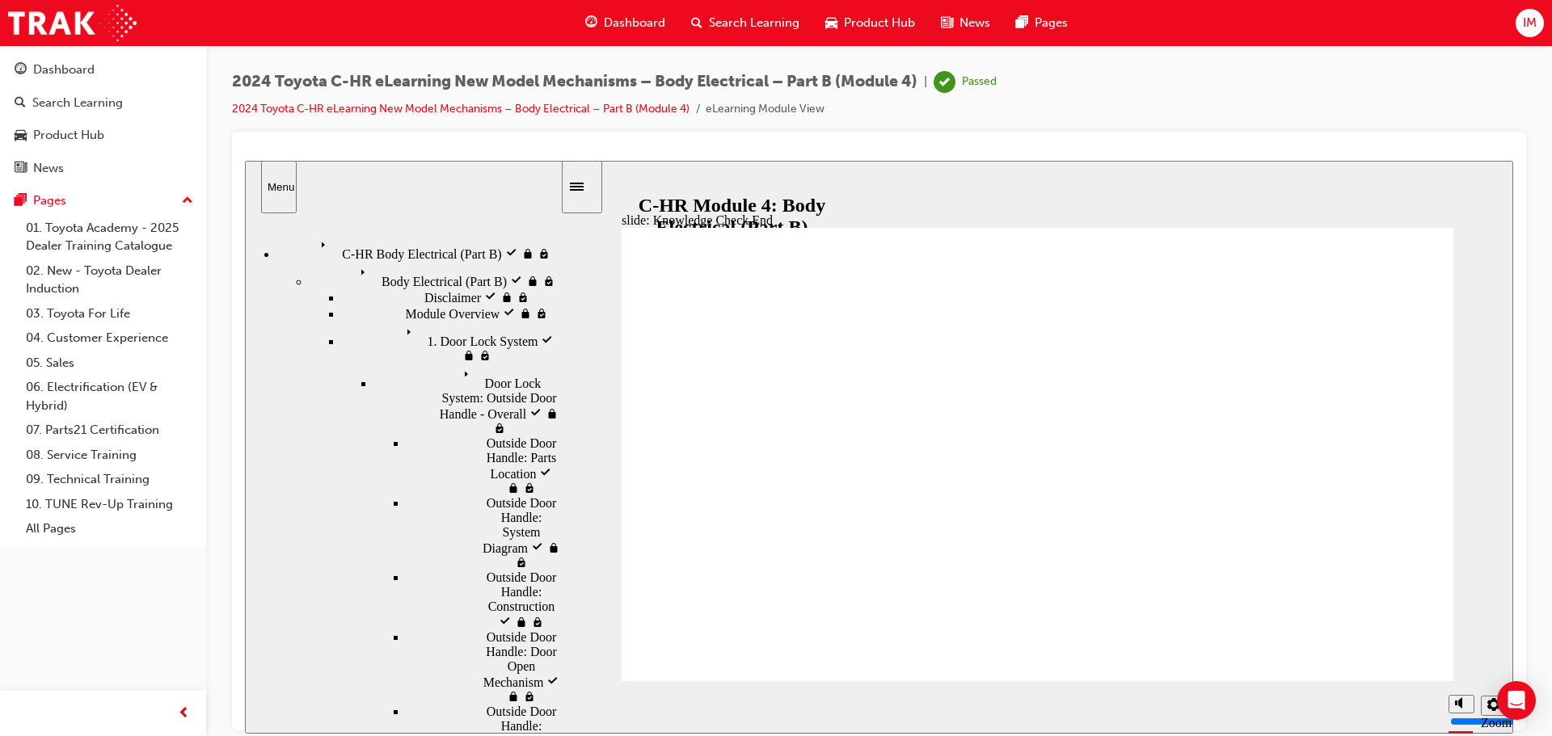
click at [870, 31] on span "Product Hub" at bounding box center [879, 23] width 71 height 19
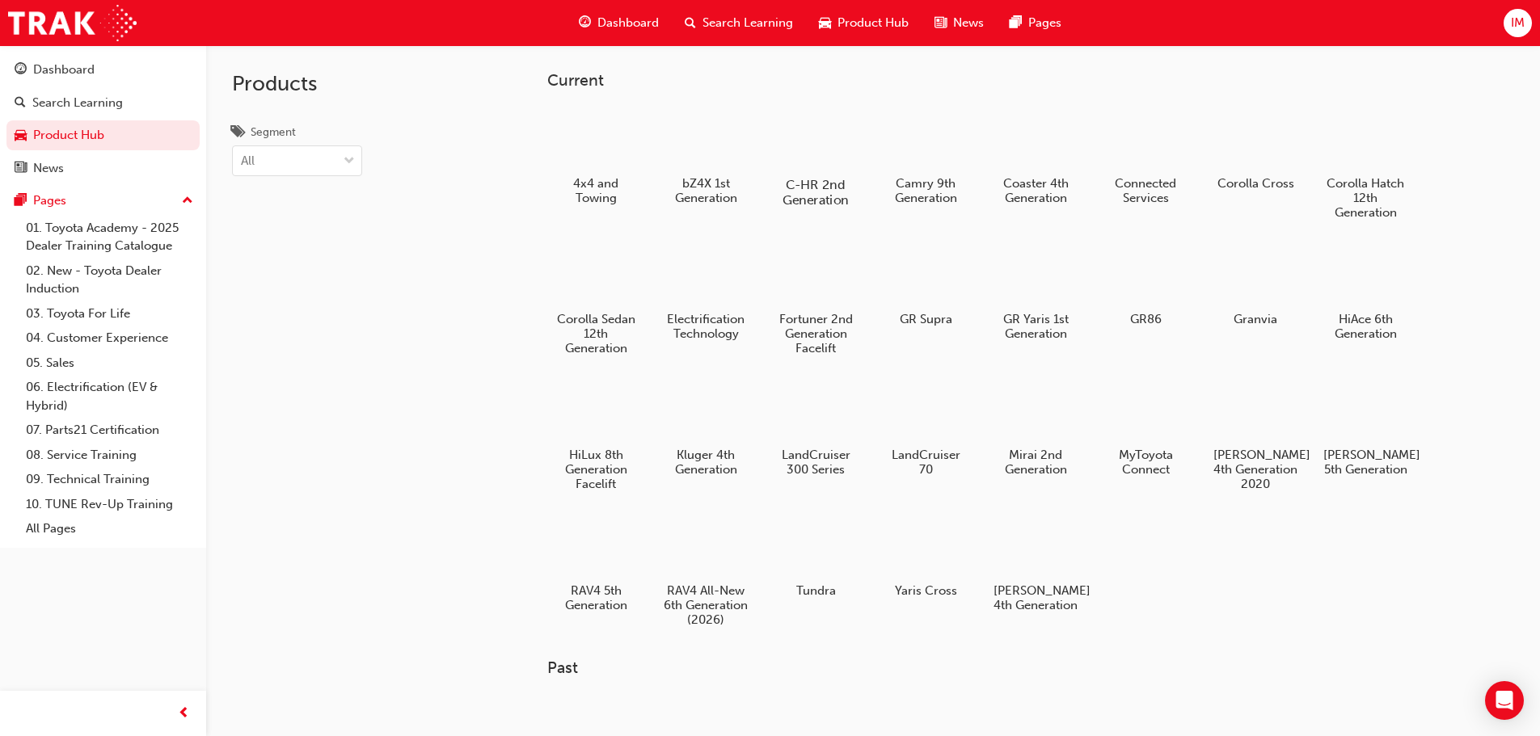
click at [836, 145] on div at bounding box center [815, 138] width 90 height 64
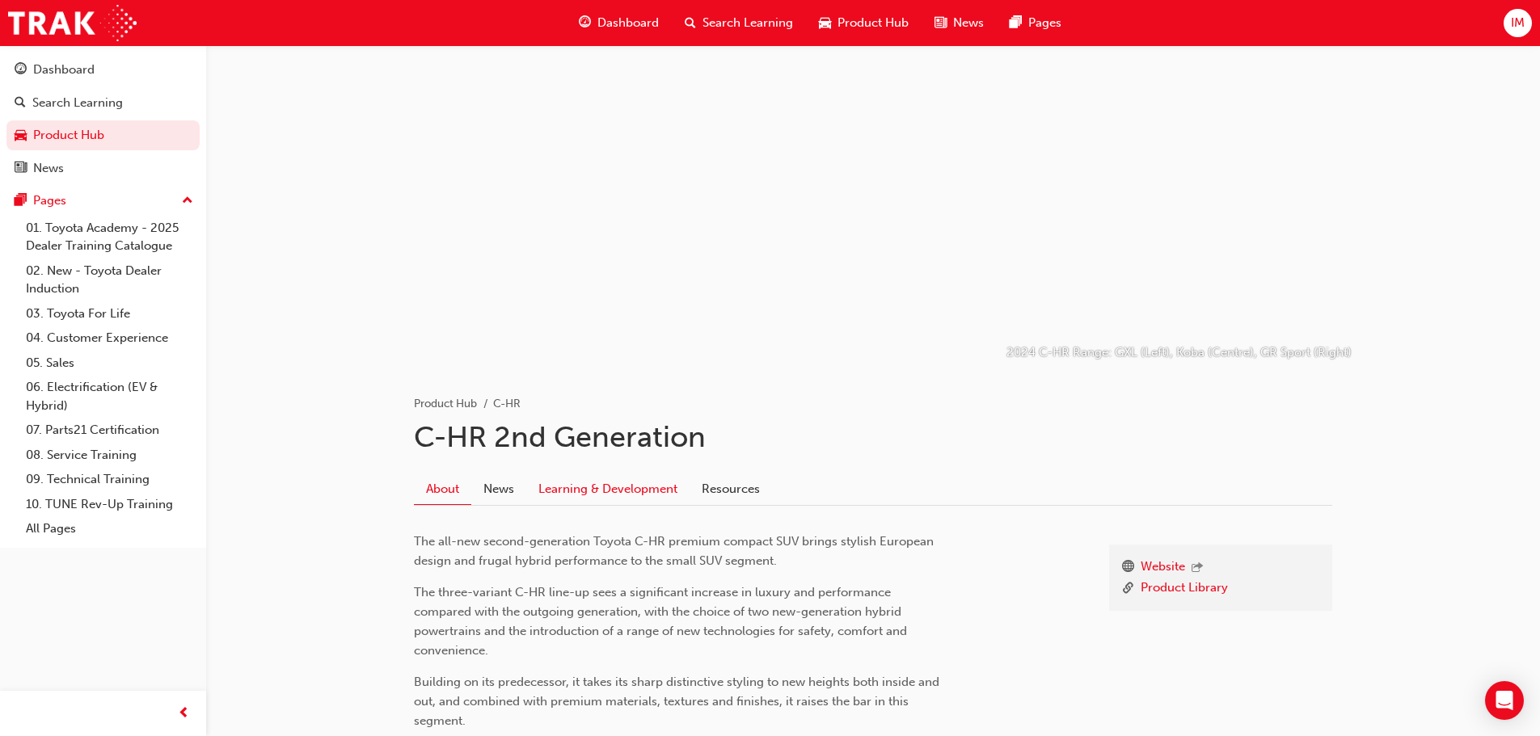
click at [588, 495] on link "Learning & Development" at bounding box center [607, 489] width 163 height 31
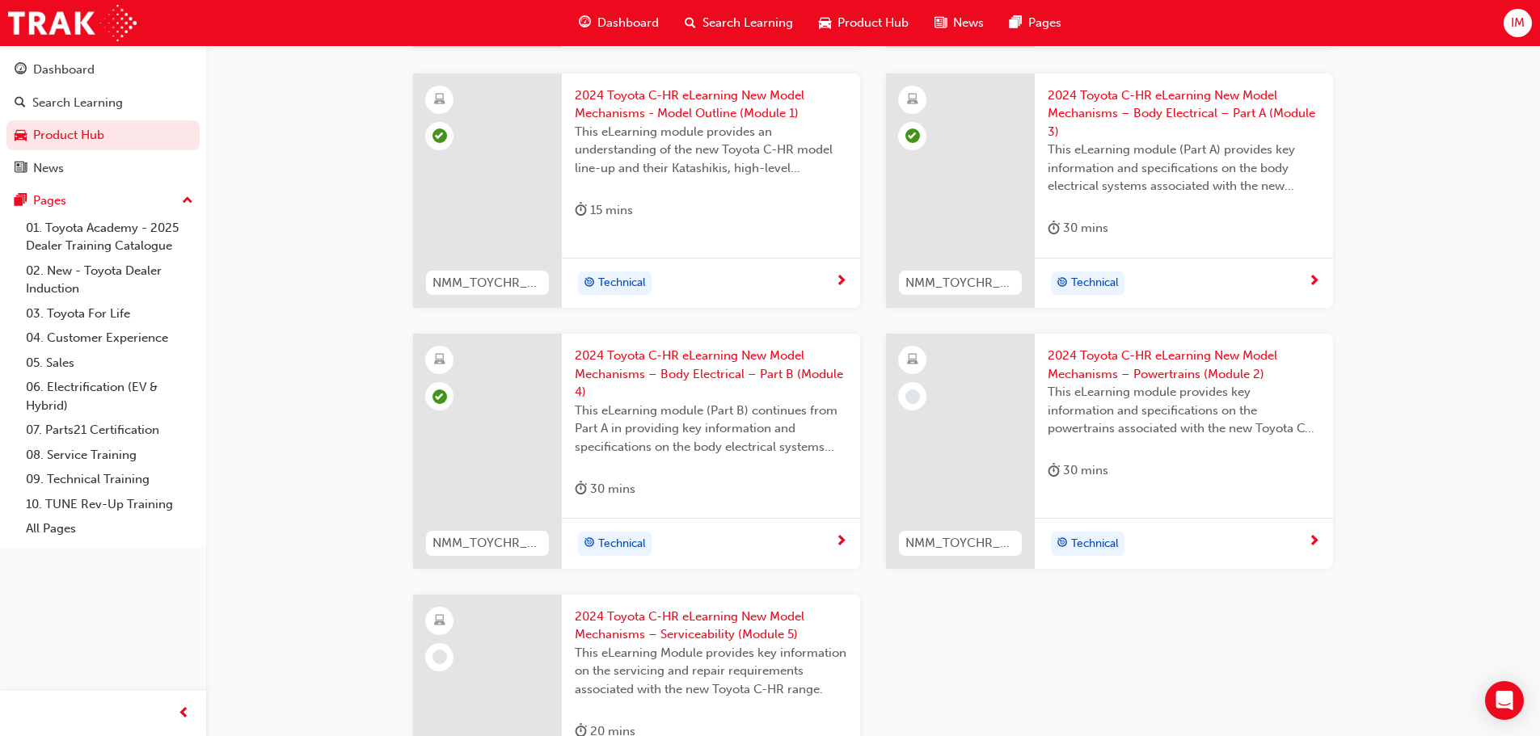
scroll to position [673, 0]
click at [1107, 377] on span "2024 Toyota C-HR eLearning New Model Mechanisms – Powertrains (Module 2)" at bounding box center [1183, 361] width 272 height 36
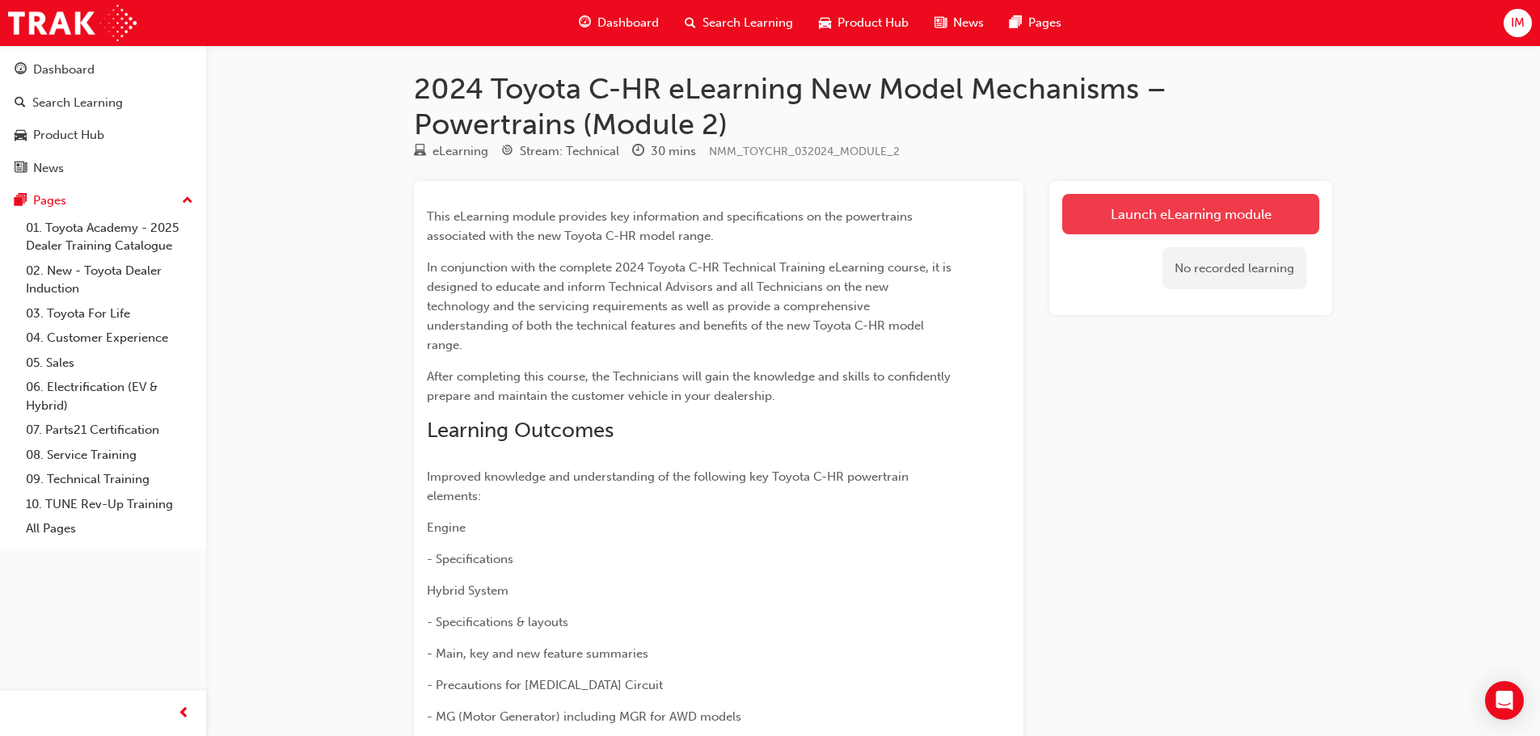
click at [1144, 225] on link "Launch eLearning module" at bounding box center [1190, 214] width 257 height 40
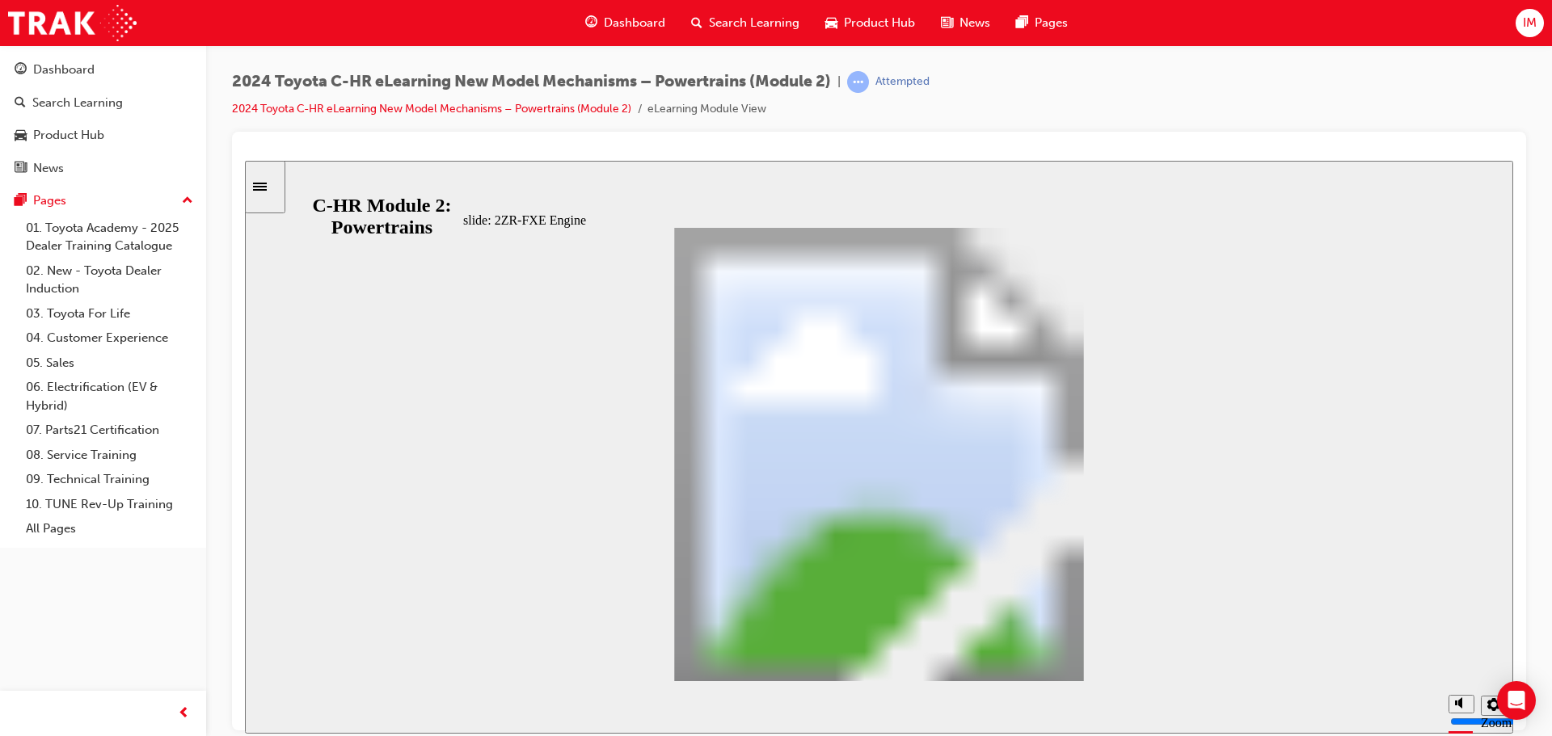
click at [1114, 651] on div "2ZR-FXE Specifications Oval 16 Use the scrollbar to view all rows in the table …" at bounding box center [879, 461] width 832 height 468
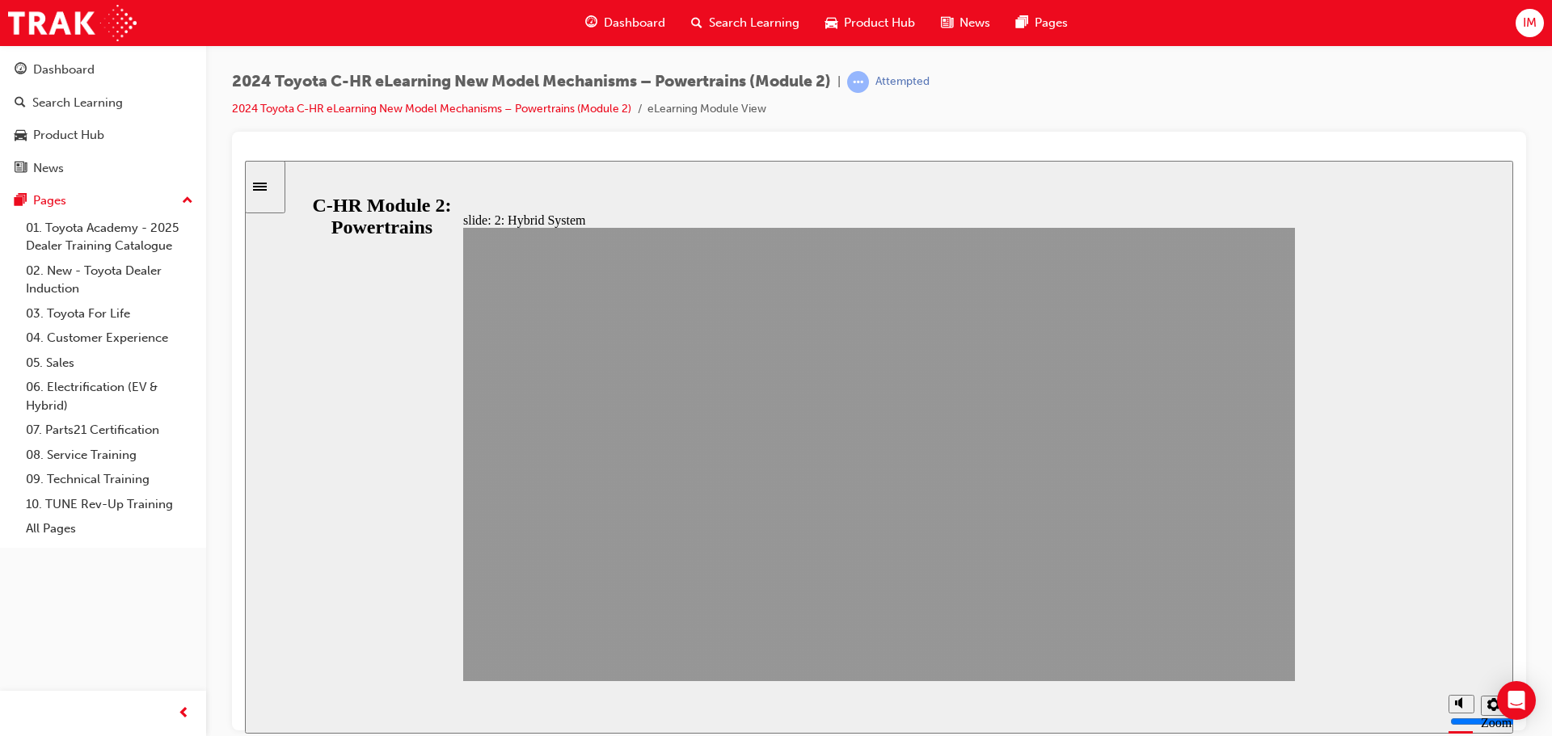
drag, startPoint x: 1227, startPoint y: 659, endPoint x: 1217, endPoint y: 659, distance: 9.7
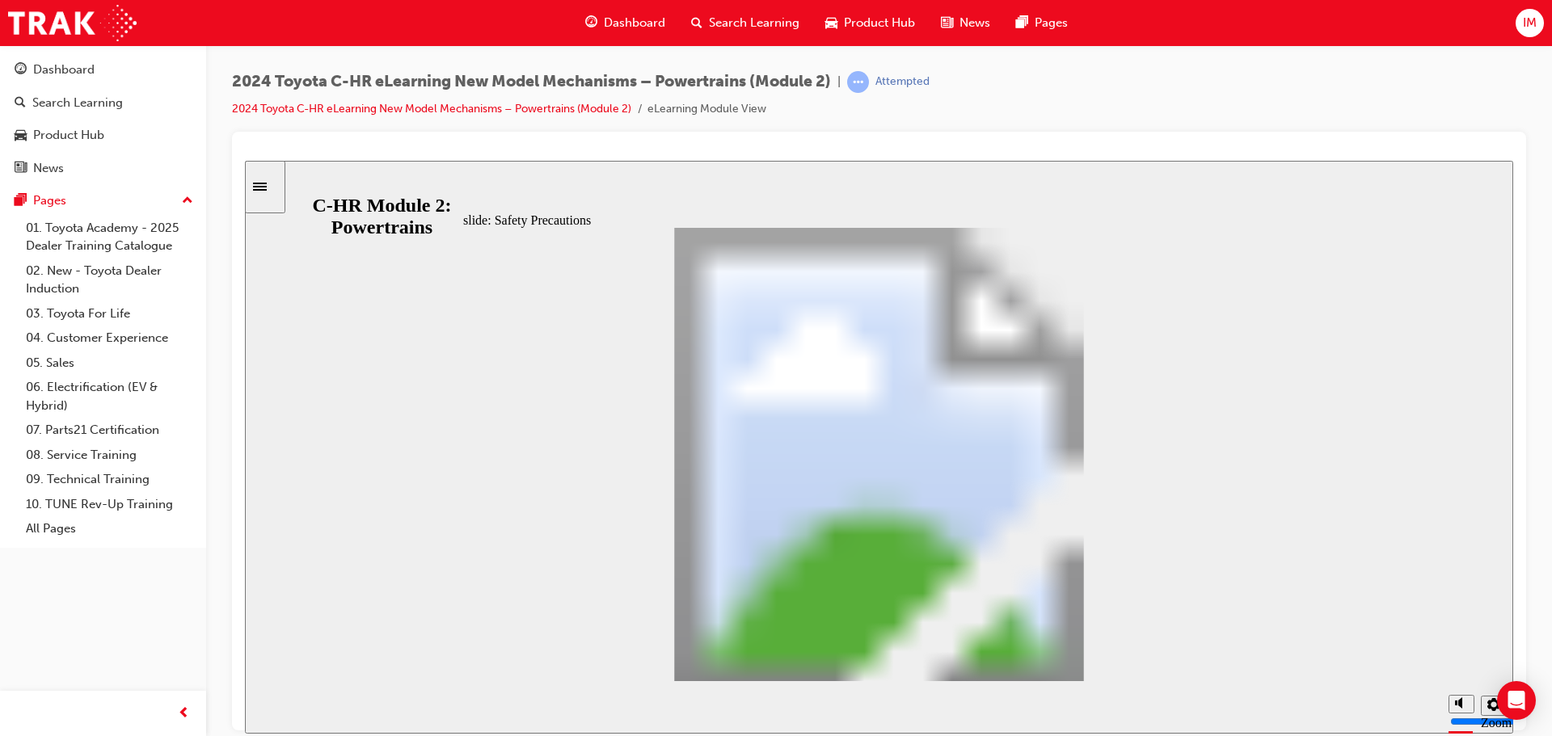
drag, startPoint x: 1127, startPoint y: 645, endPoint x: 1117, endPoint y: 651, distance: 11.2
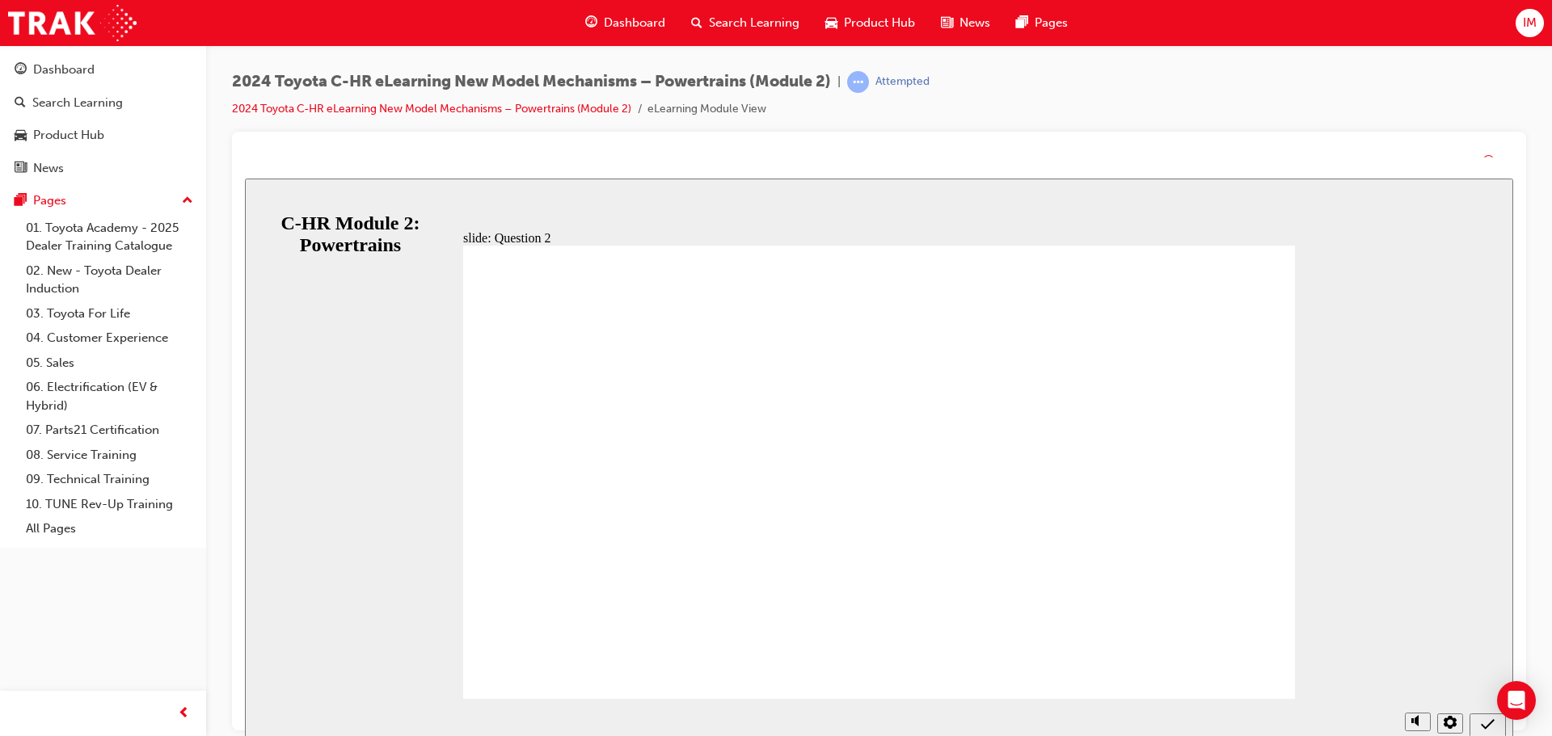
radio input "false"
radio input "true"
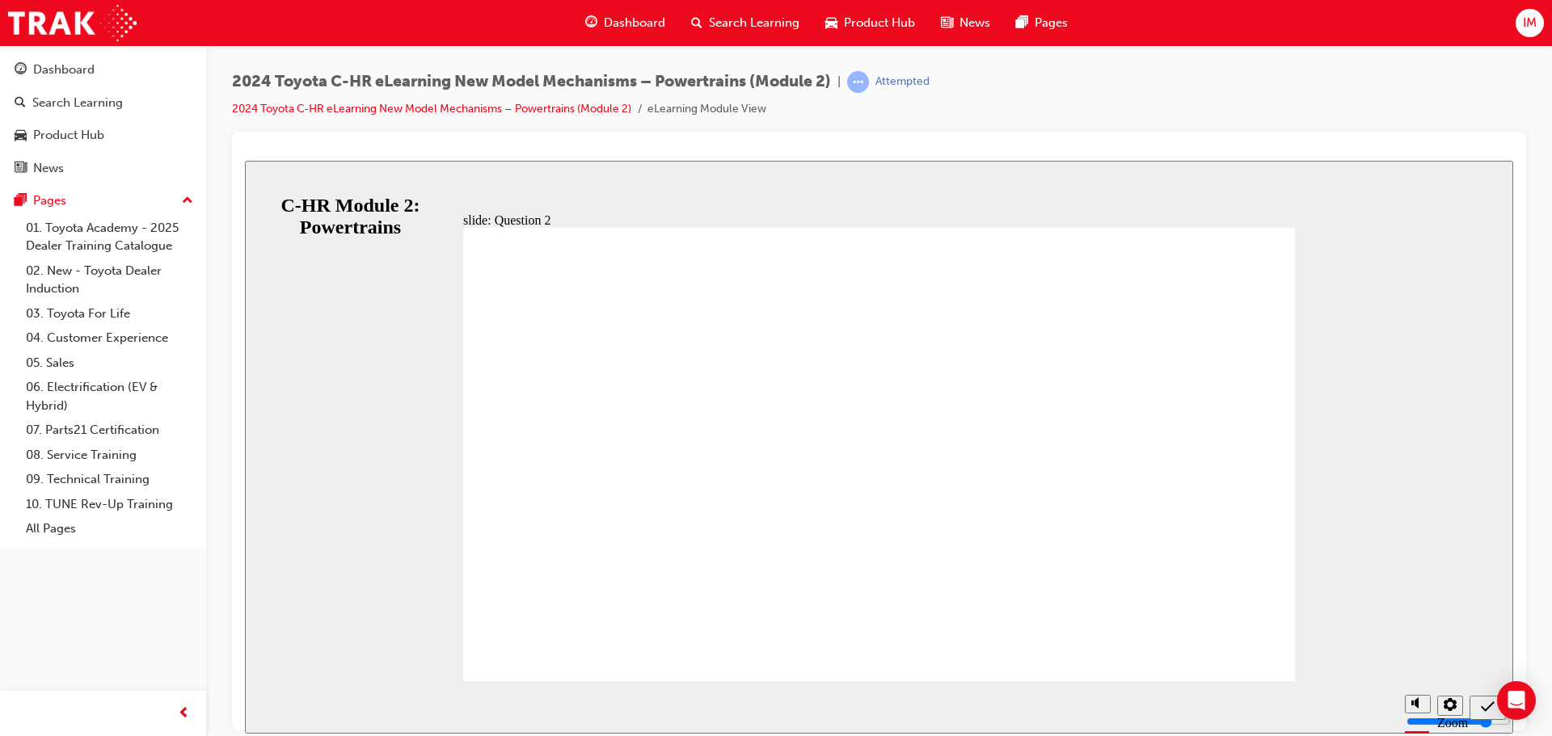
drag, startPoint x: 846, startPoint y: 609, endPoint x: 848, endPoint y: 600, distance: 9.0
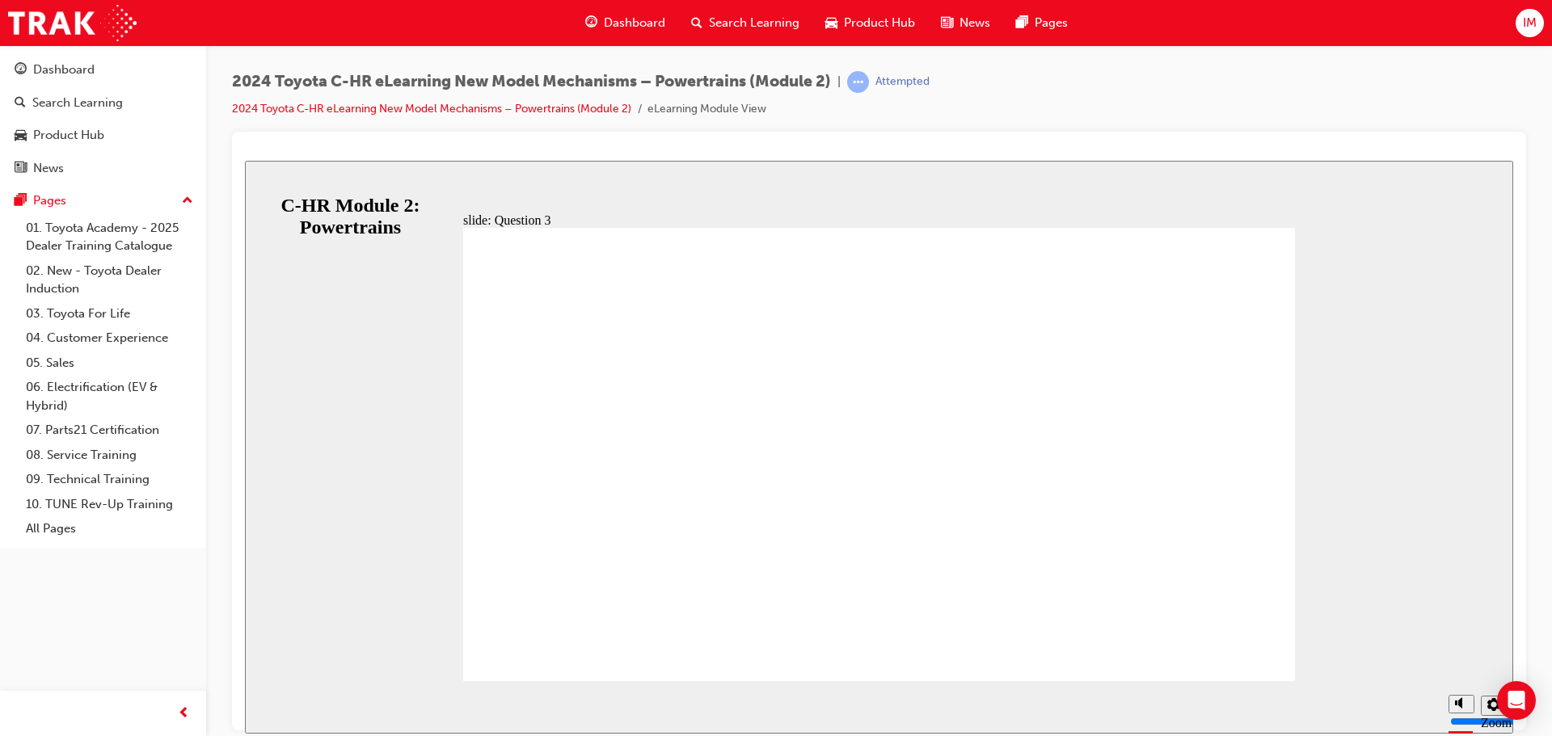
radio input "true"
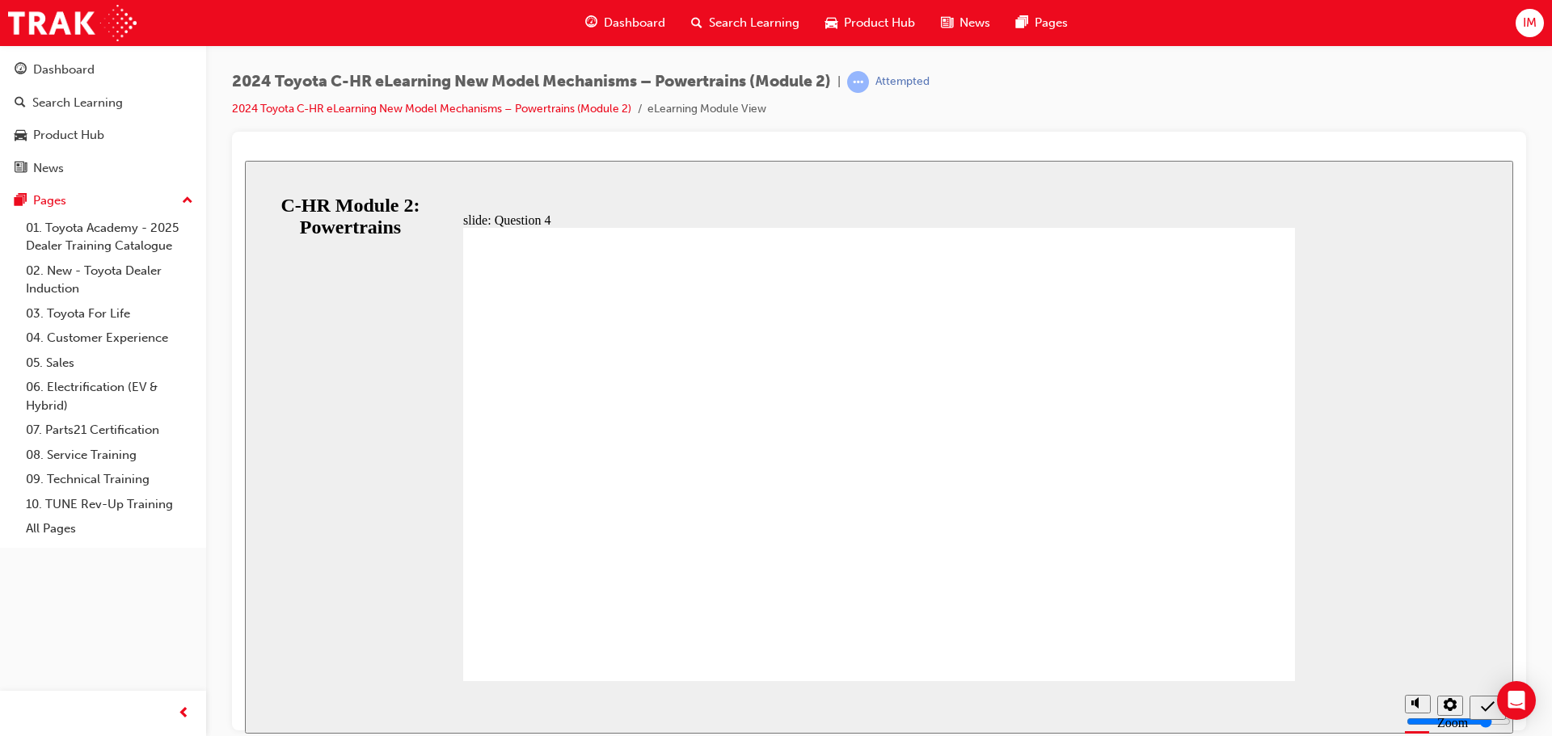
radio input "false"
radio input "true"
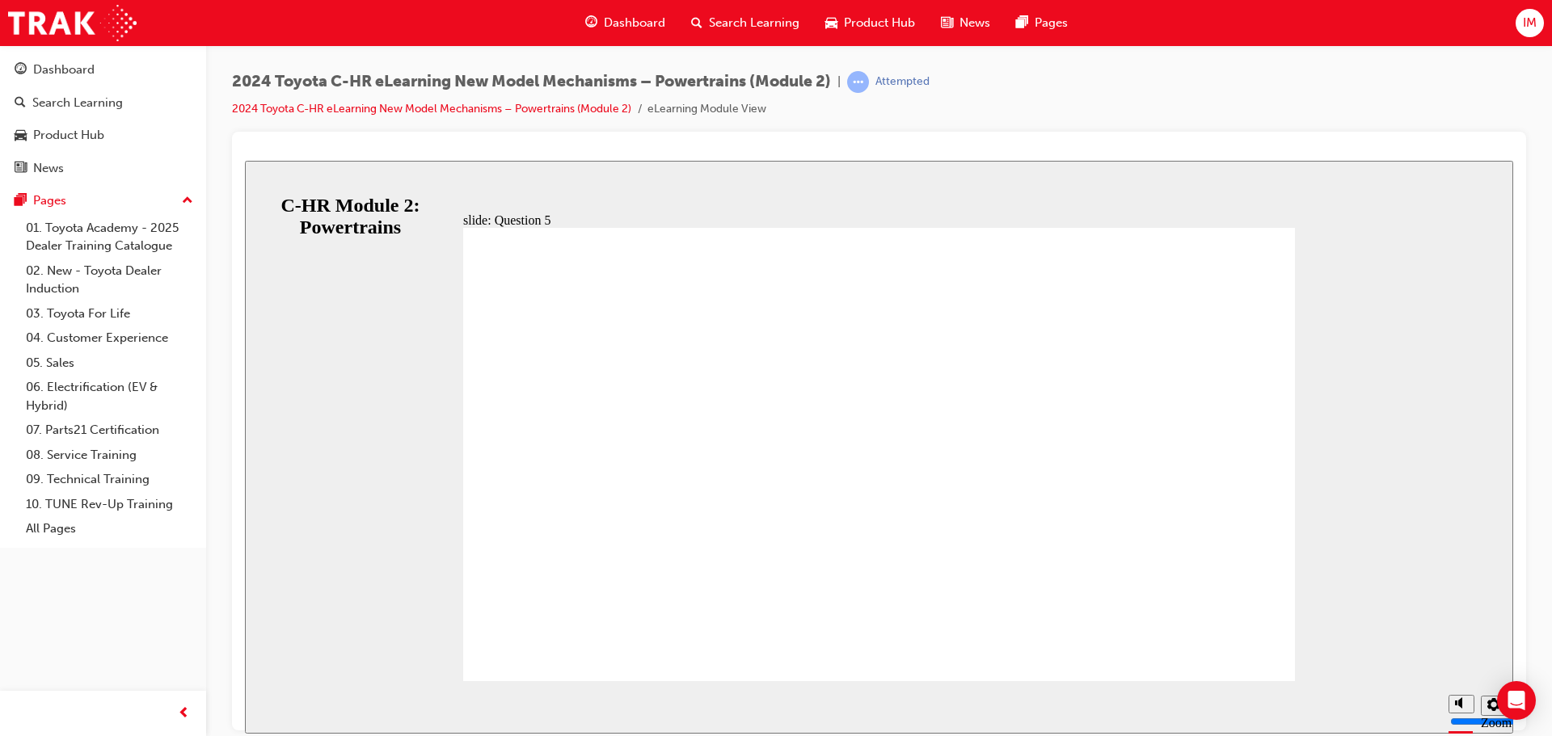
drag, startPoint x: 882, startPoint y: 575, endPoint x: 949, endPoint y: 601, distance: 72.2
radio input "true"
drag, startPoint x: 1173, startPoint y: 600, endPoint x: 1207, endPoint y: 613, distance: 37.1
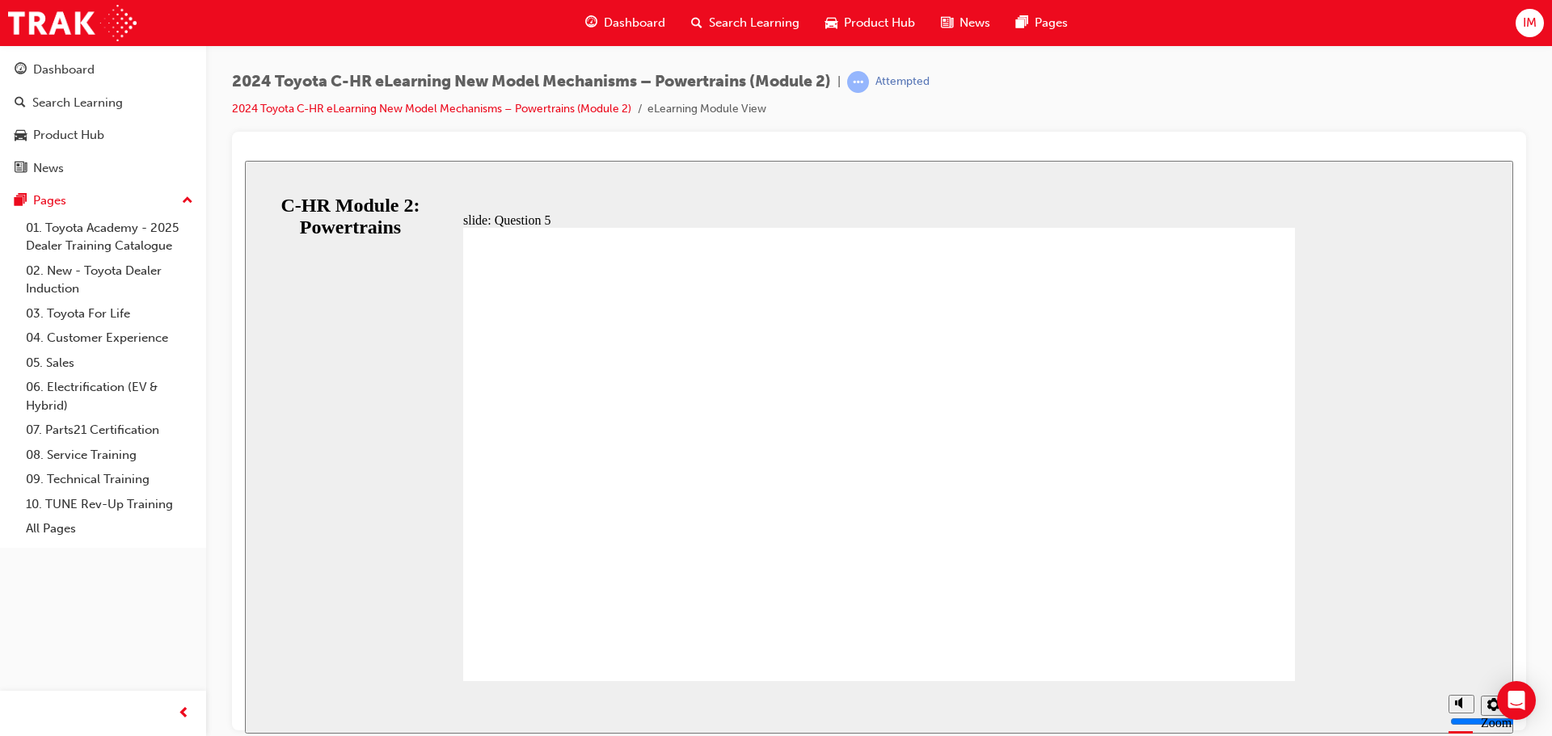
drag, startPoint x: 1203, startPoint y: 613, endPoint x: 1181, endPoint y: 610, distance: 22.1
radio input "true"
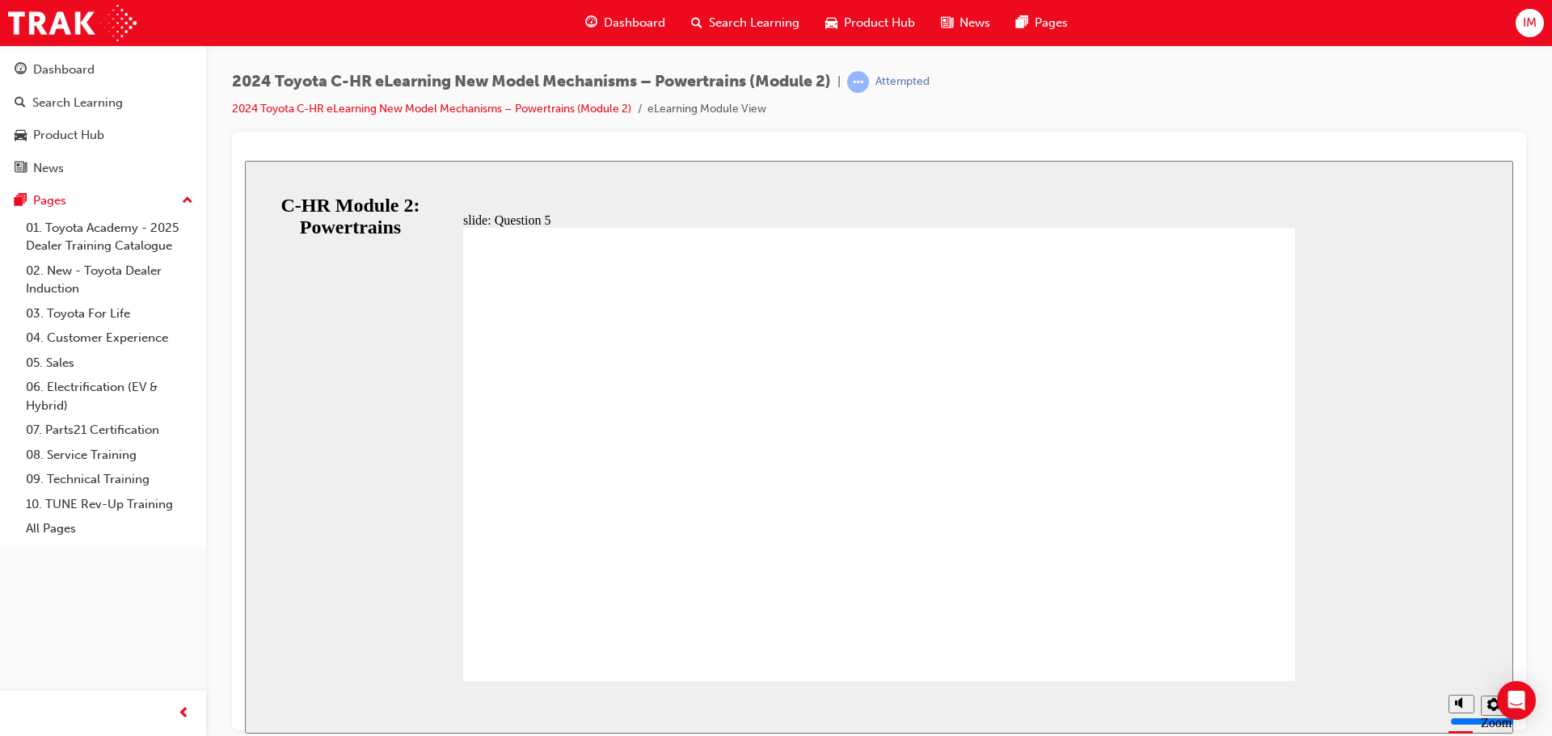
radio input "true"
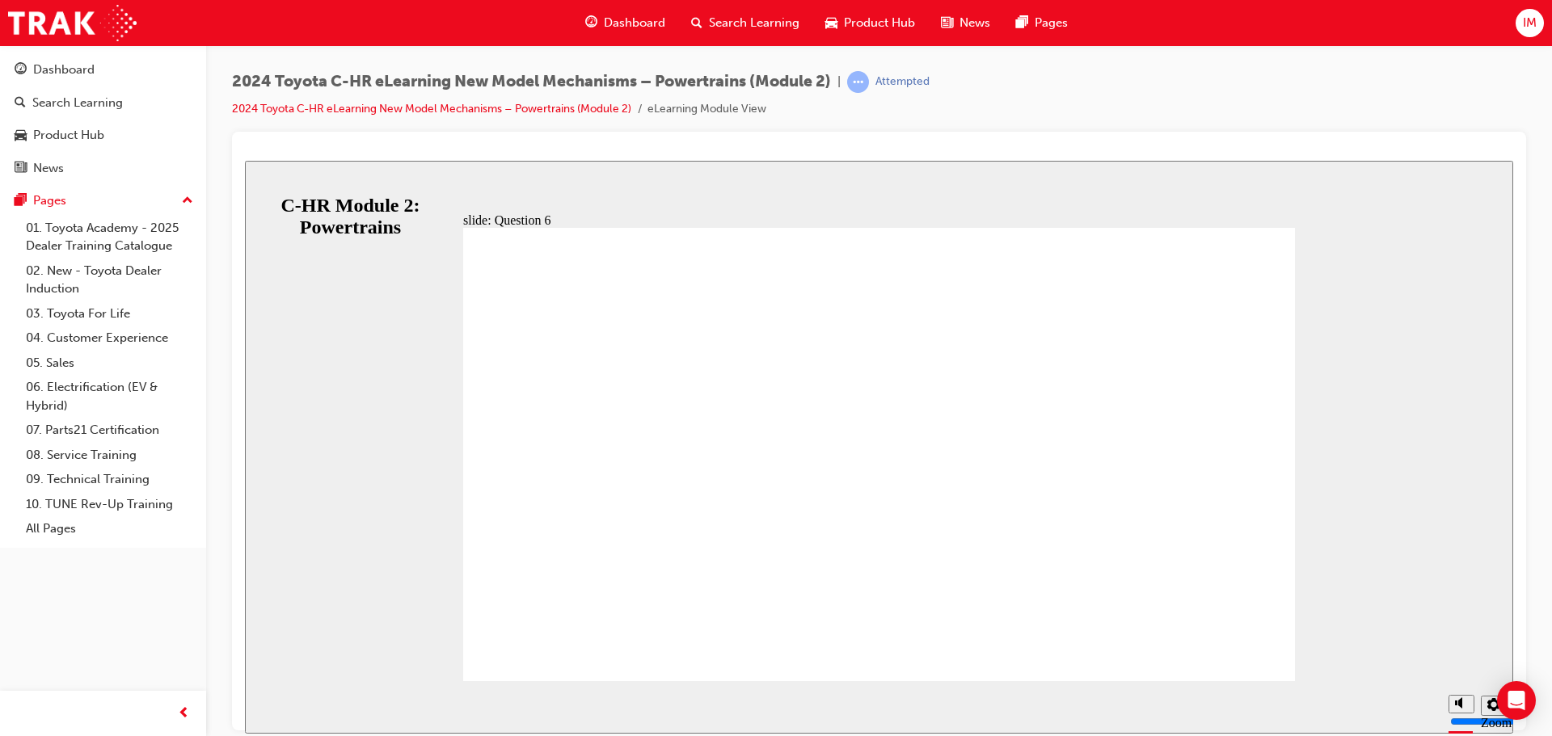
radio input "true"
radio input "false"
radio input "true"
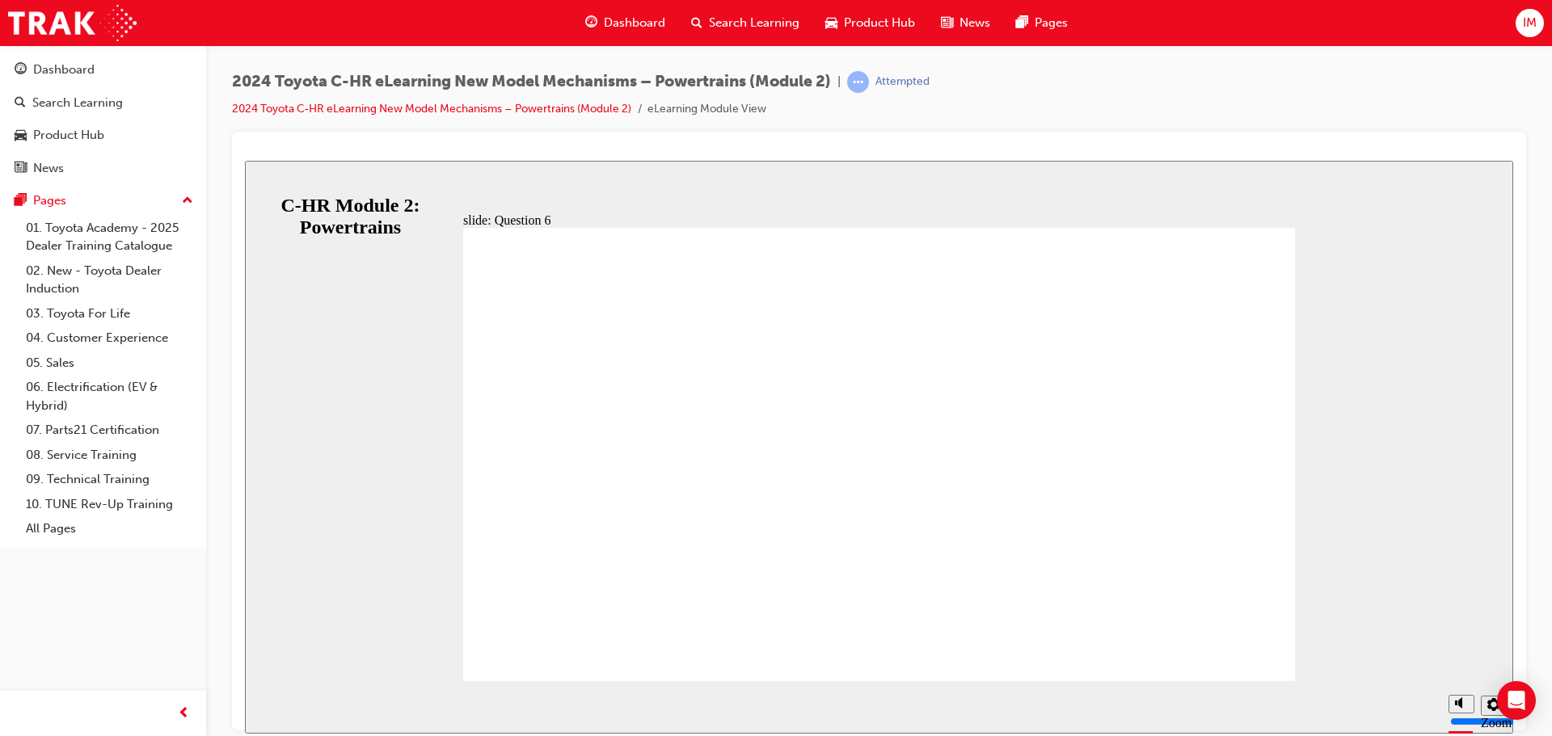
click at [259, 180] on div "Sidebar Toggle" at bounding box center [264, 186] width 27 height 12
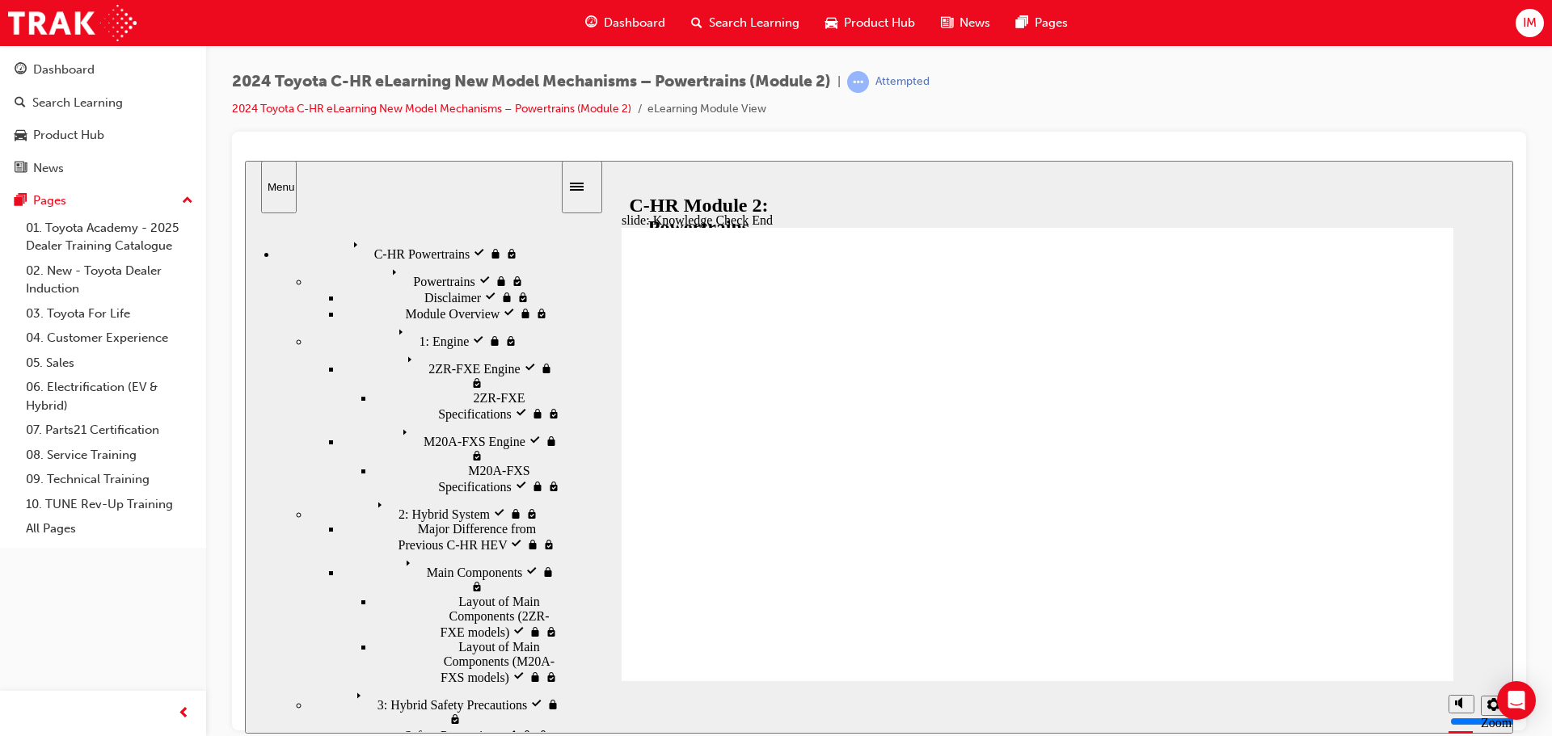
drag, startPoint x: 1002, startPoint y: 579, endPoint x: 1005, endPoint y: 611, distance: 32.5
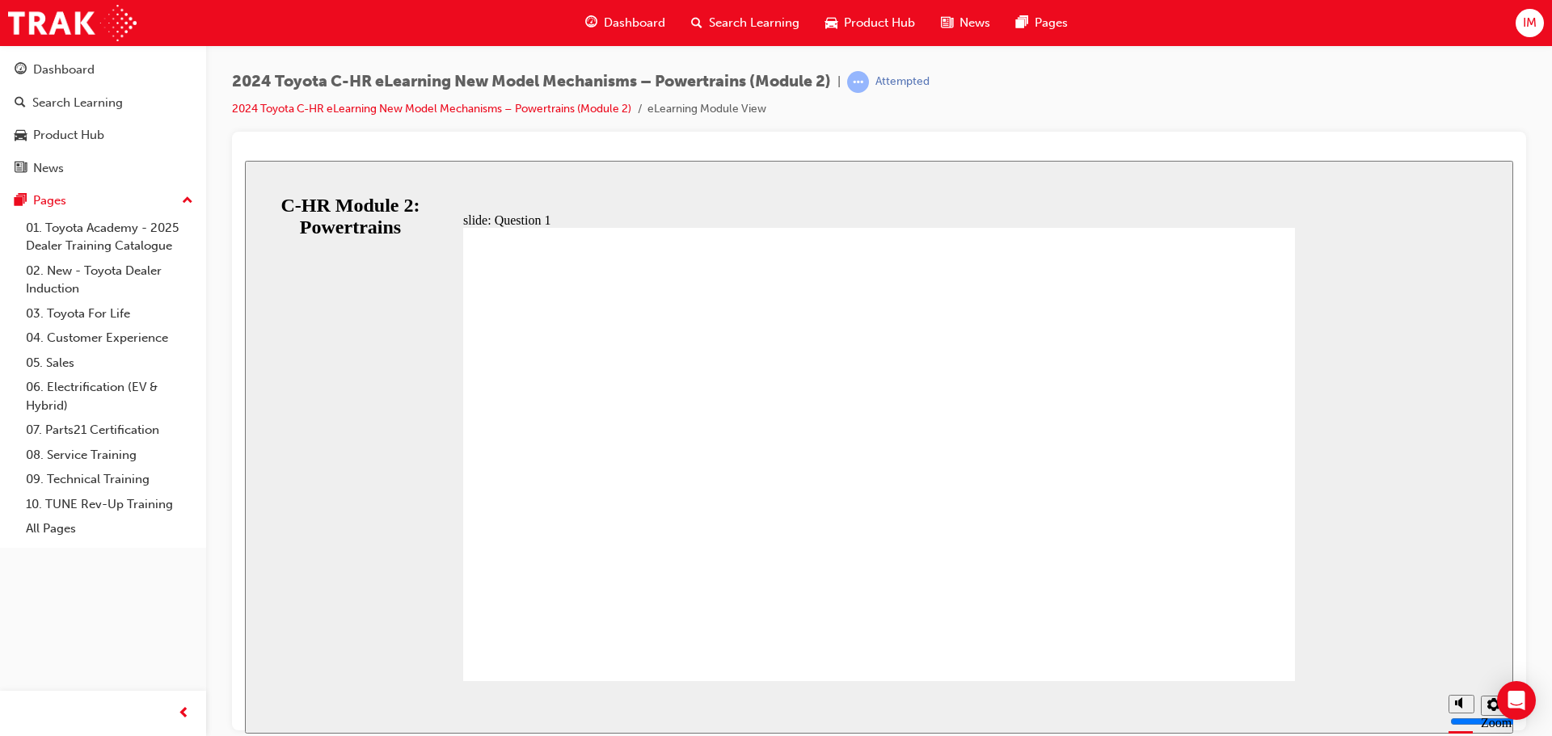
radio input "true"
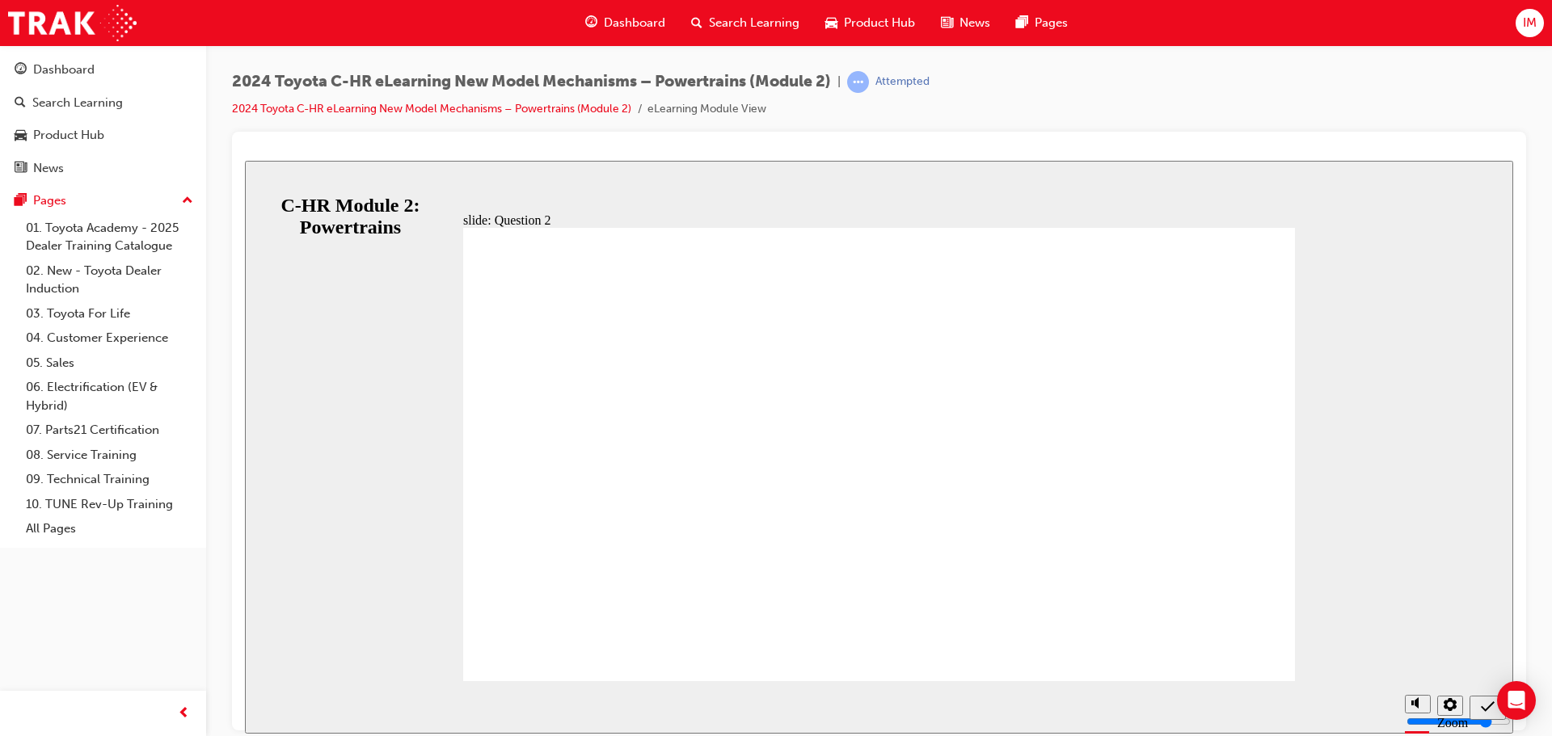
radio input "true"
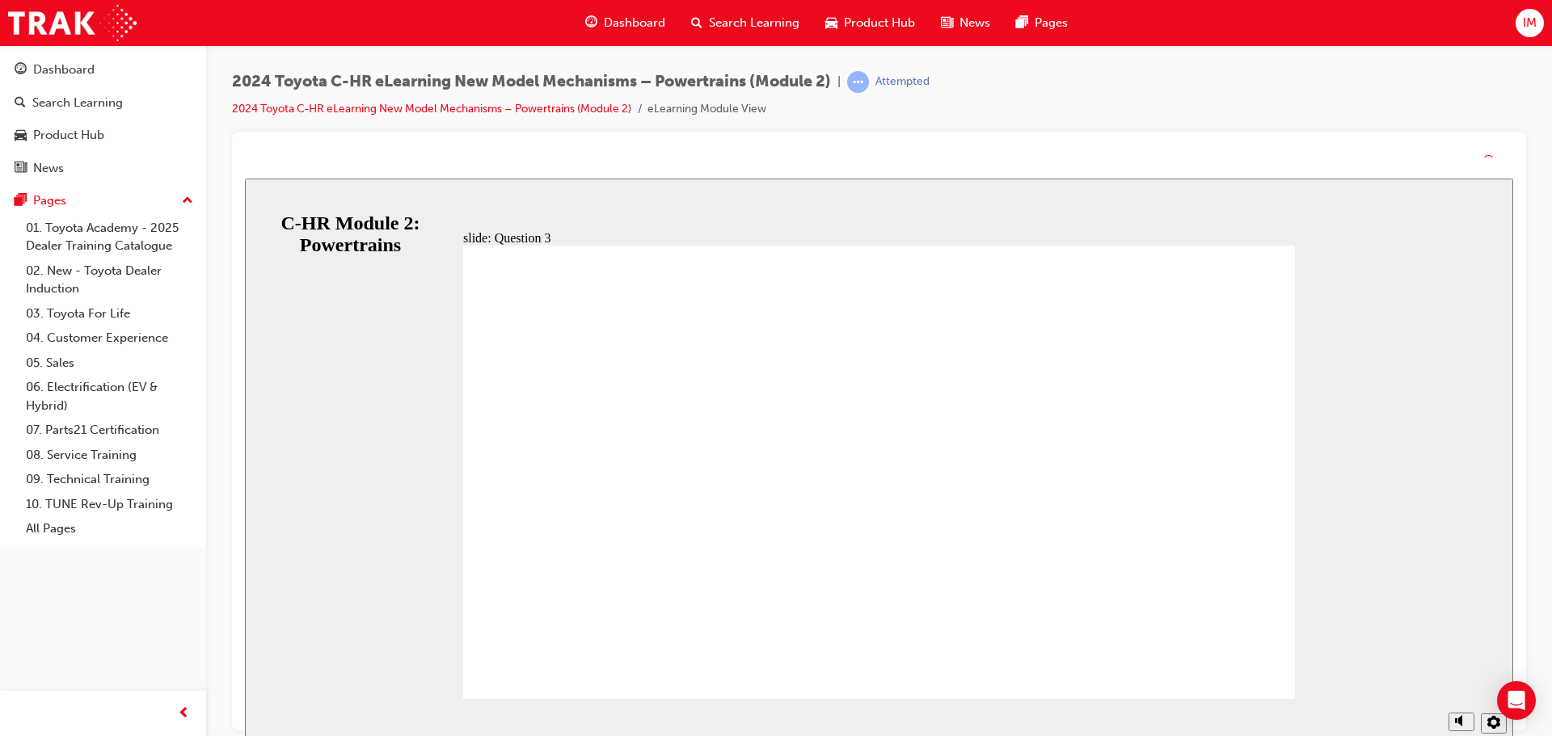
radio input "false"
radio input "true"
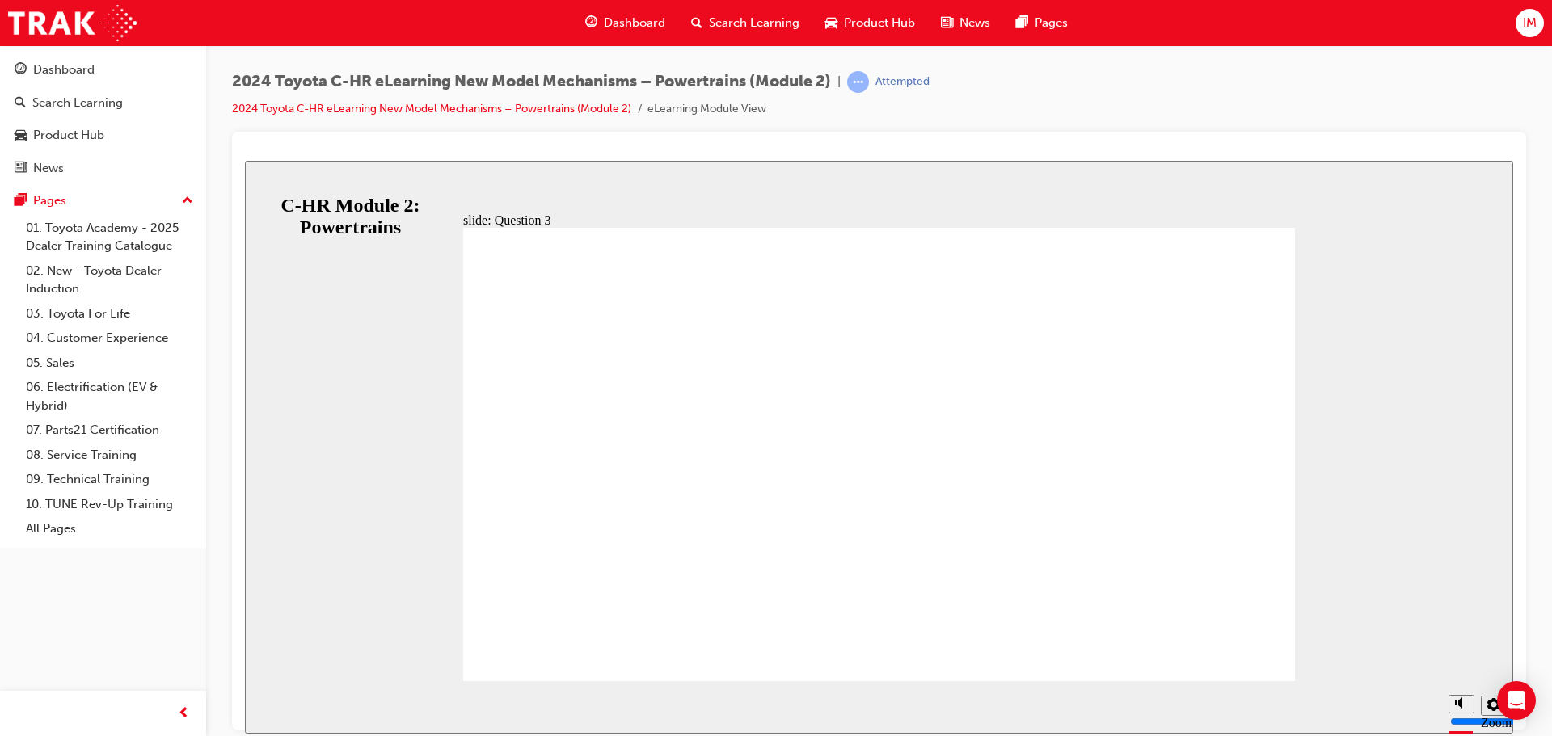
radio input "true"
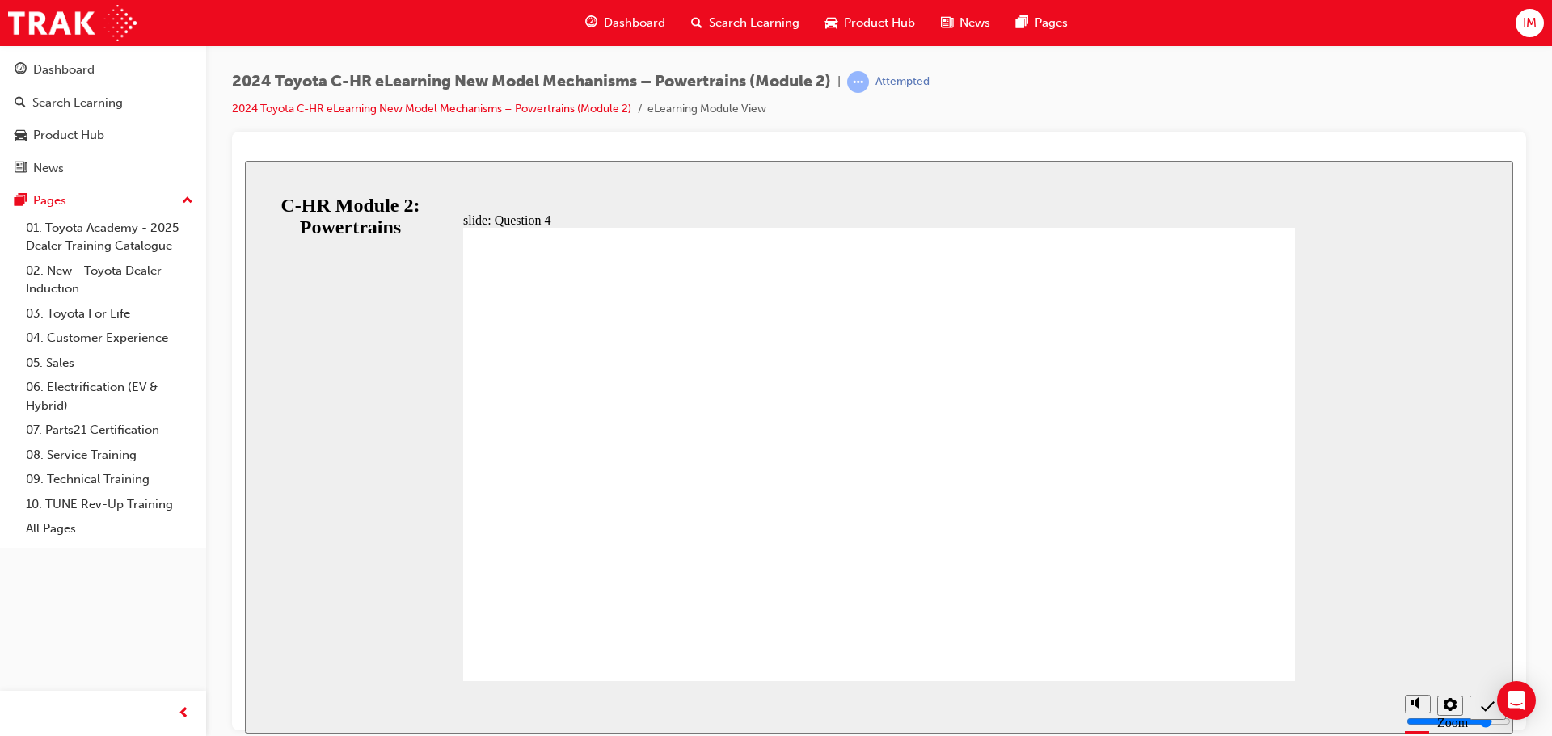
radio input "false"
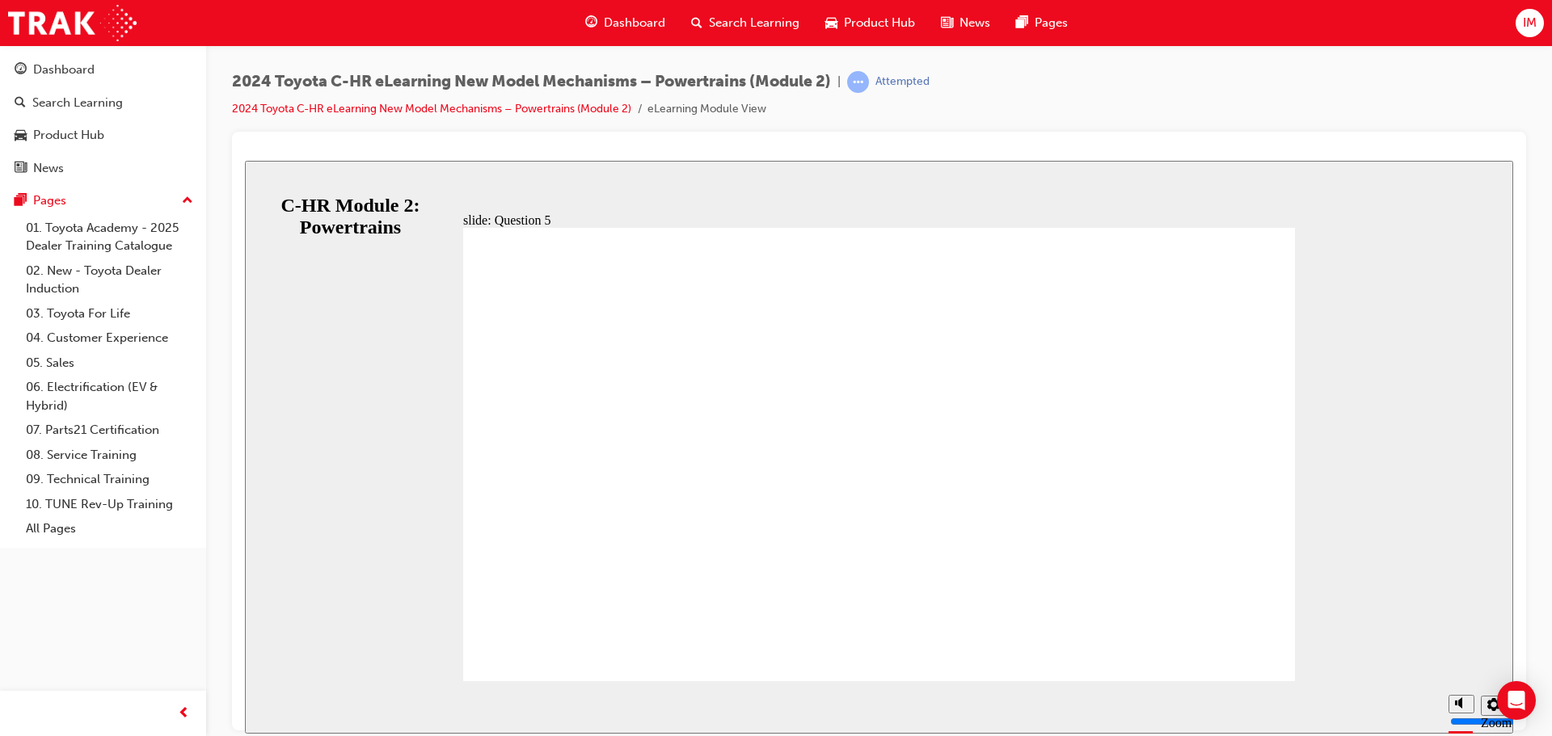
radio input "true"
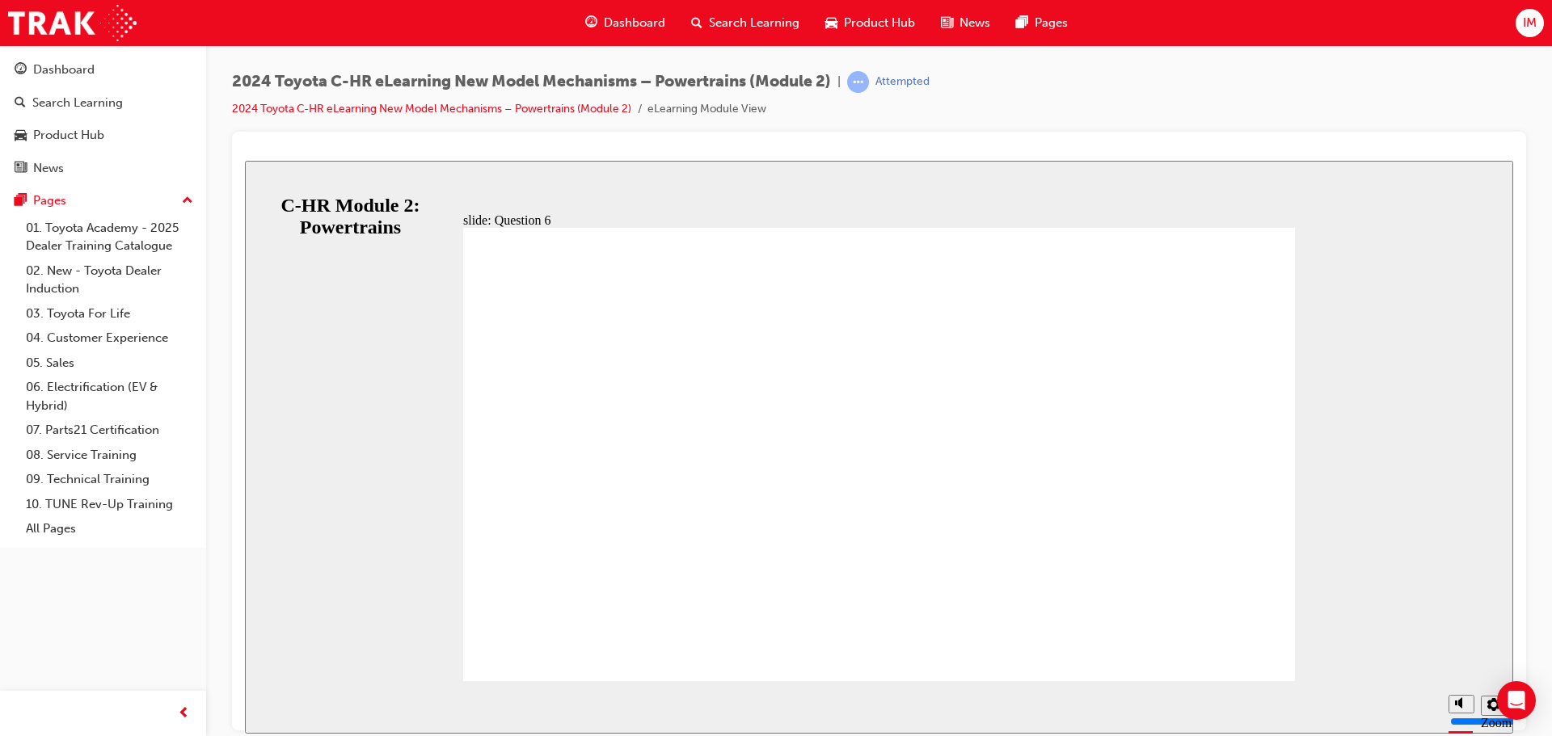
radio input "true"
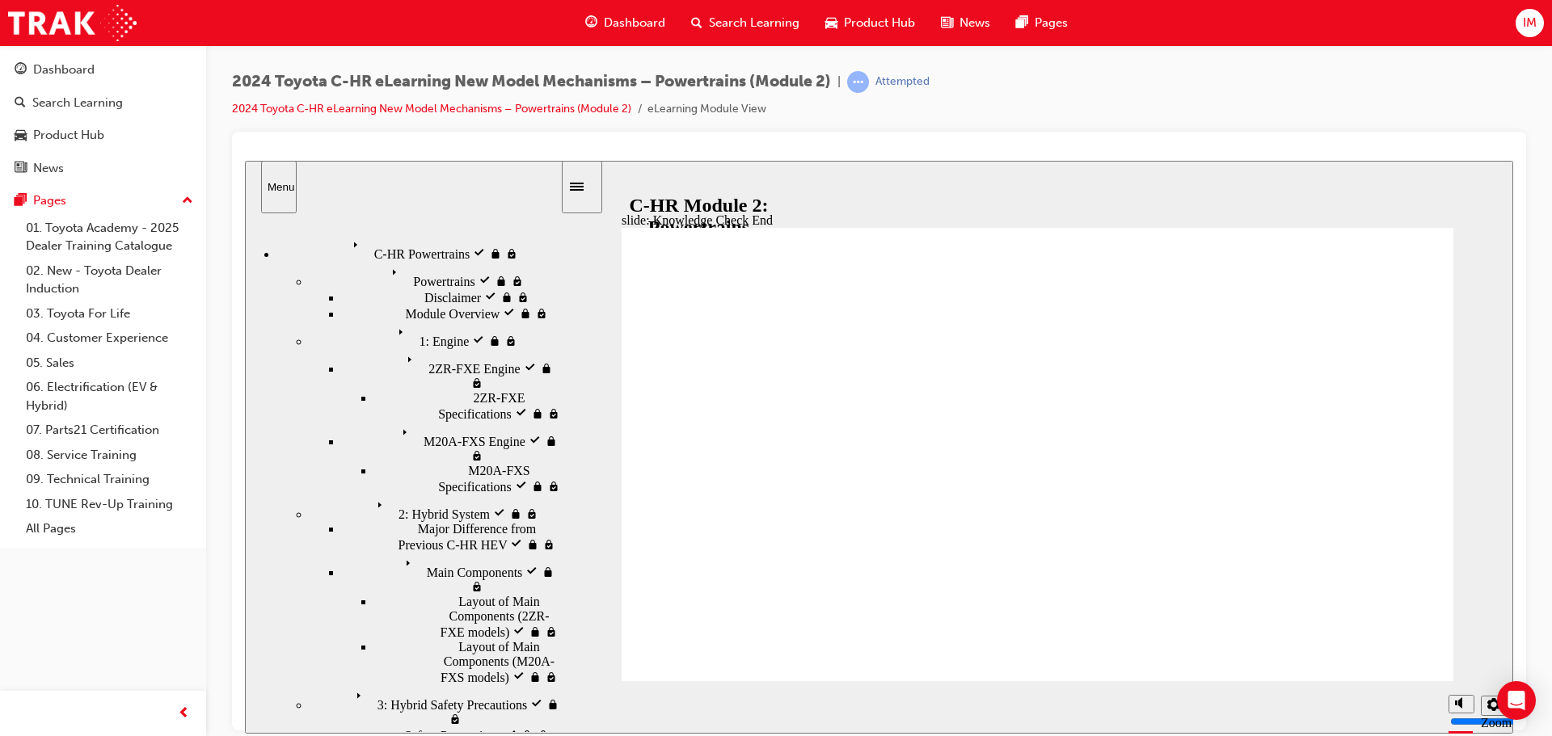
click at [859, 15] on span "Product Hub" at bounding box center [879, 23] width 71 height 19
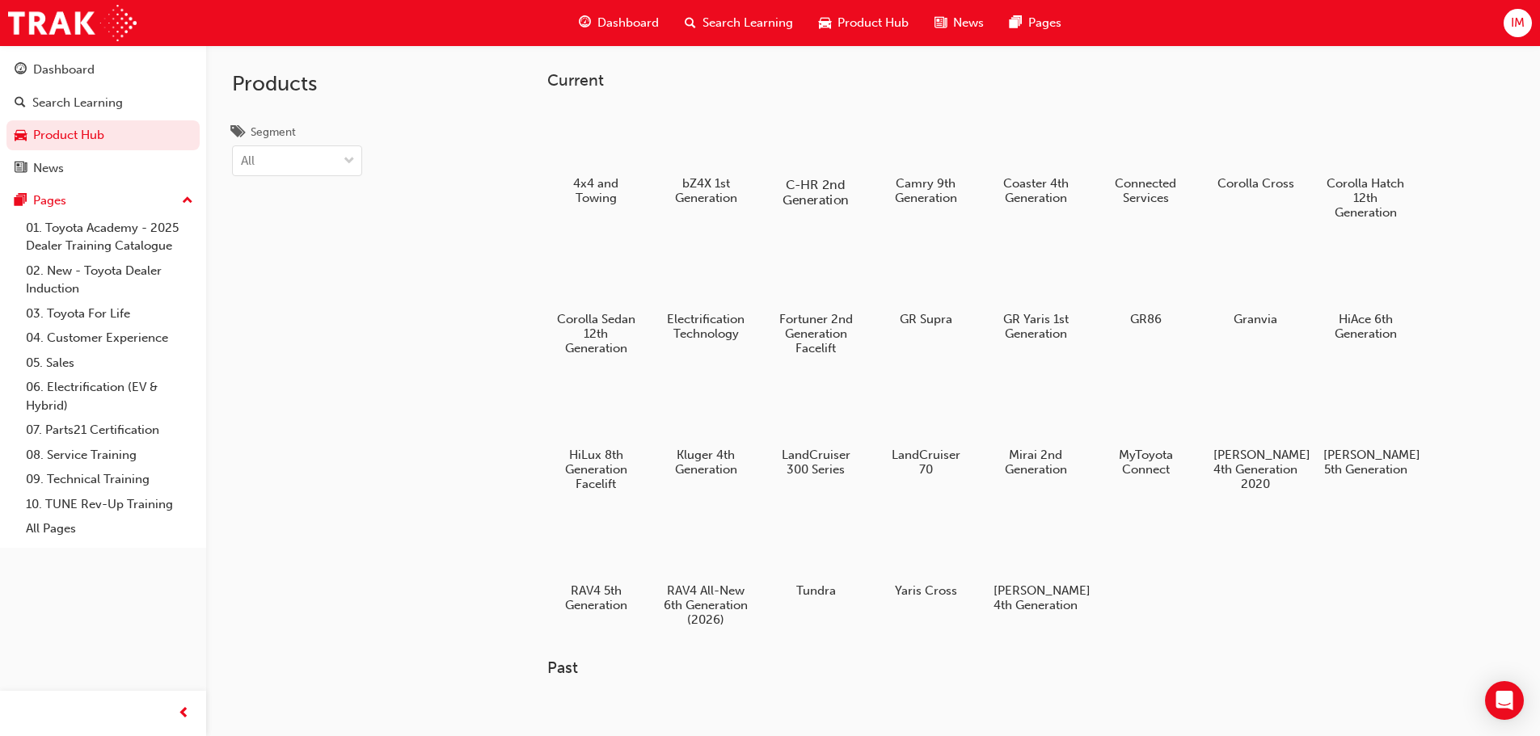
click at [814, 137] on div at bounding box center [815, 138] width 90 height 64
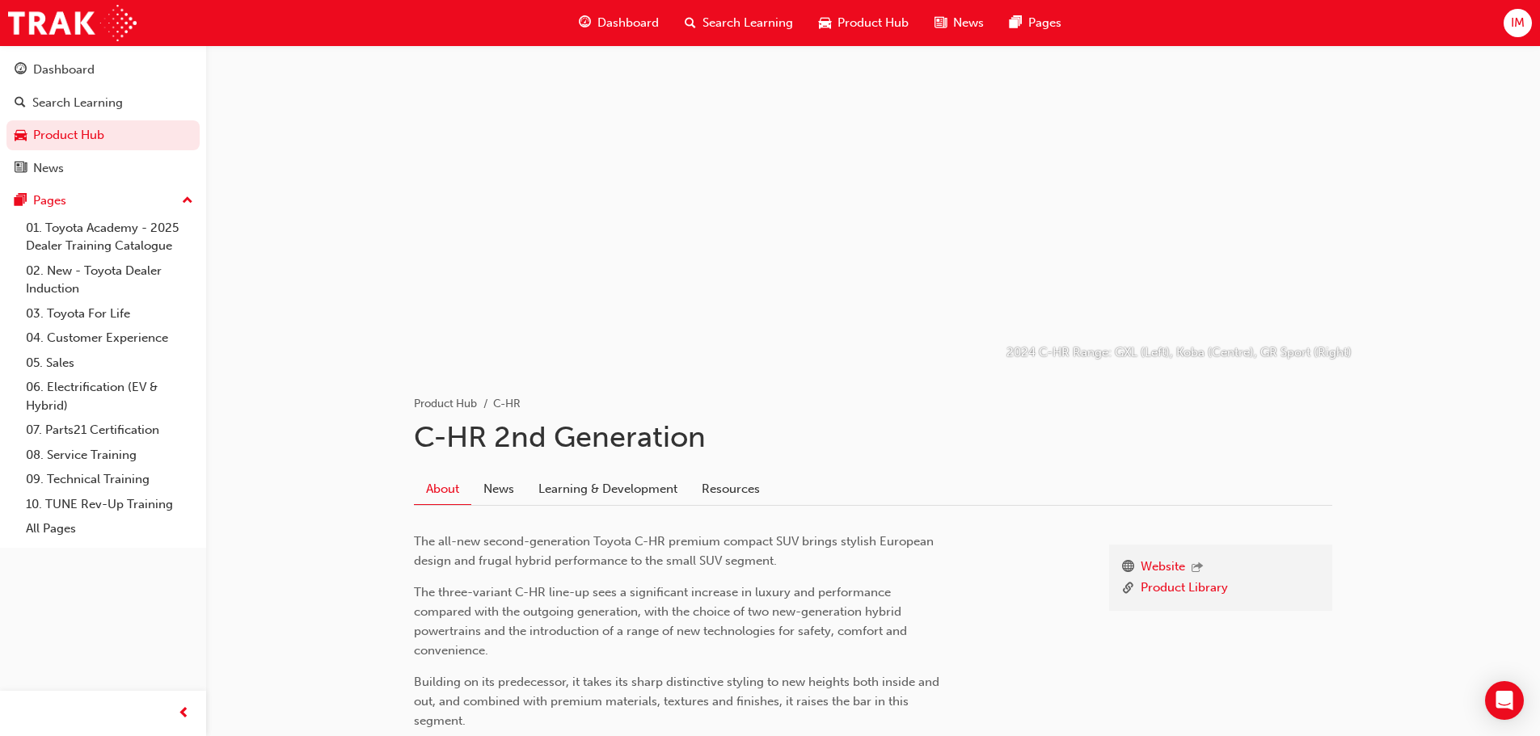
click at [584, 512] on div "Website Product Library The all-new second-generation Toyota C-HR premium compa…" at bounding box center [873, 637] width 918 height 263
click at [629, 496] on link "Learning & Development" at bounding box center [607, 489] width 163 height 31
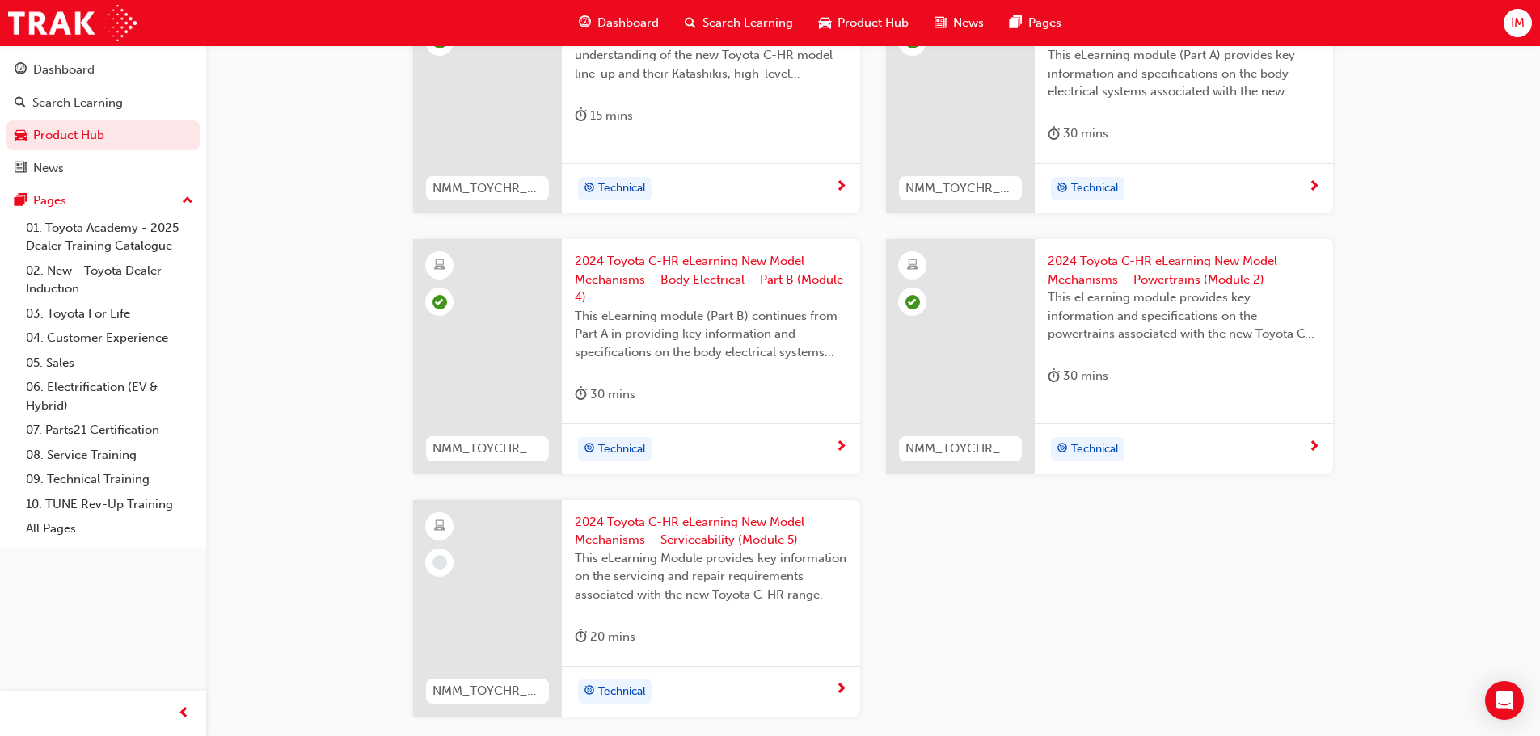
scroll to position [781, 0]
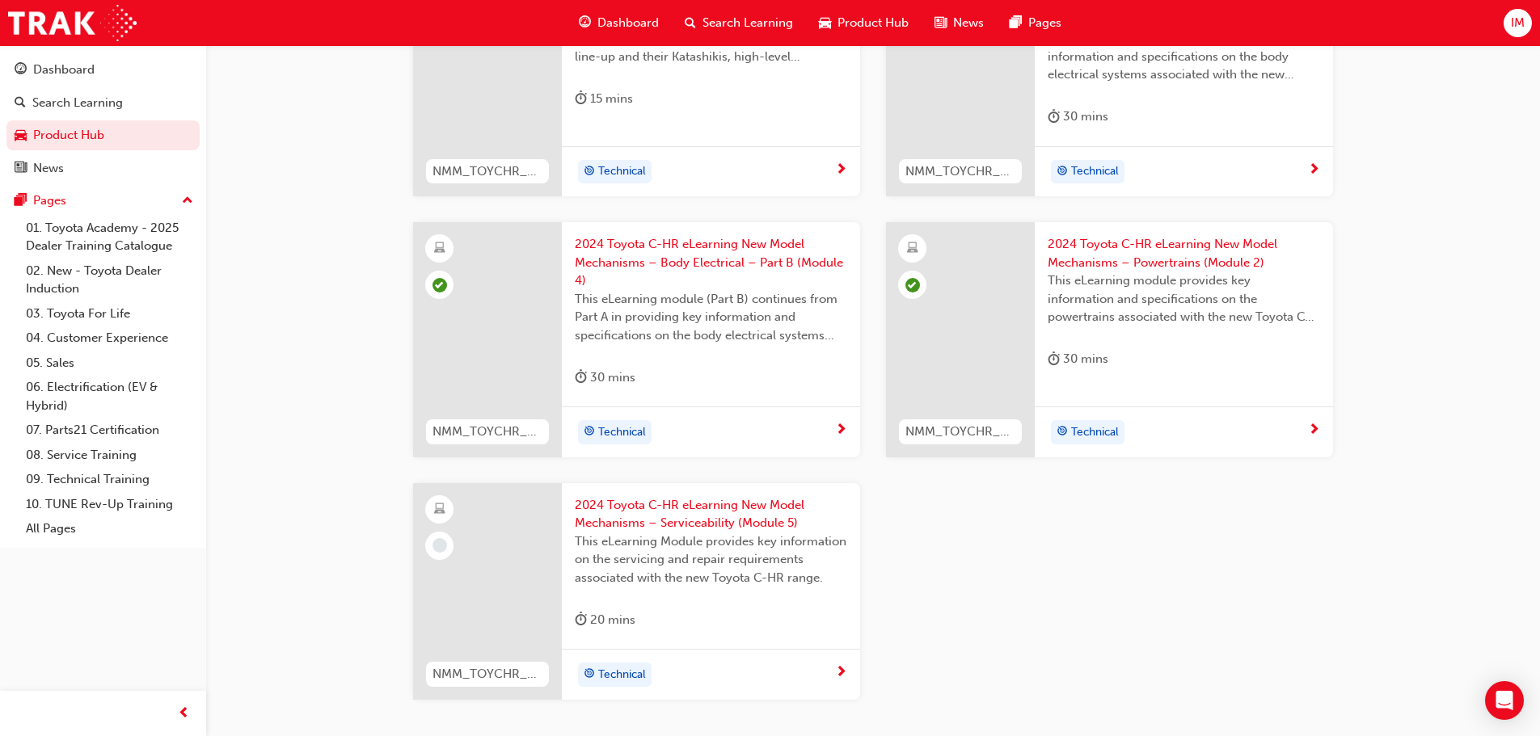
click at [674, 604] on div "2024 Toyota C-HR eLearning New Model Mechanisms – Serviceability (Module 5) Thi…" at bounding box center [711, 566] width 298 height 166
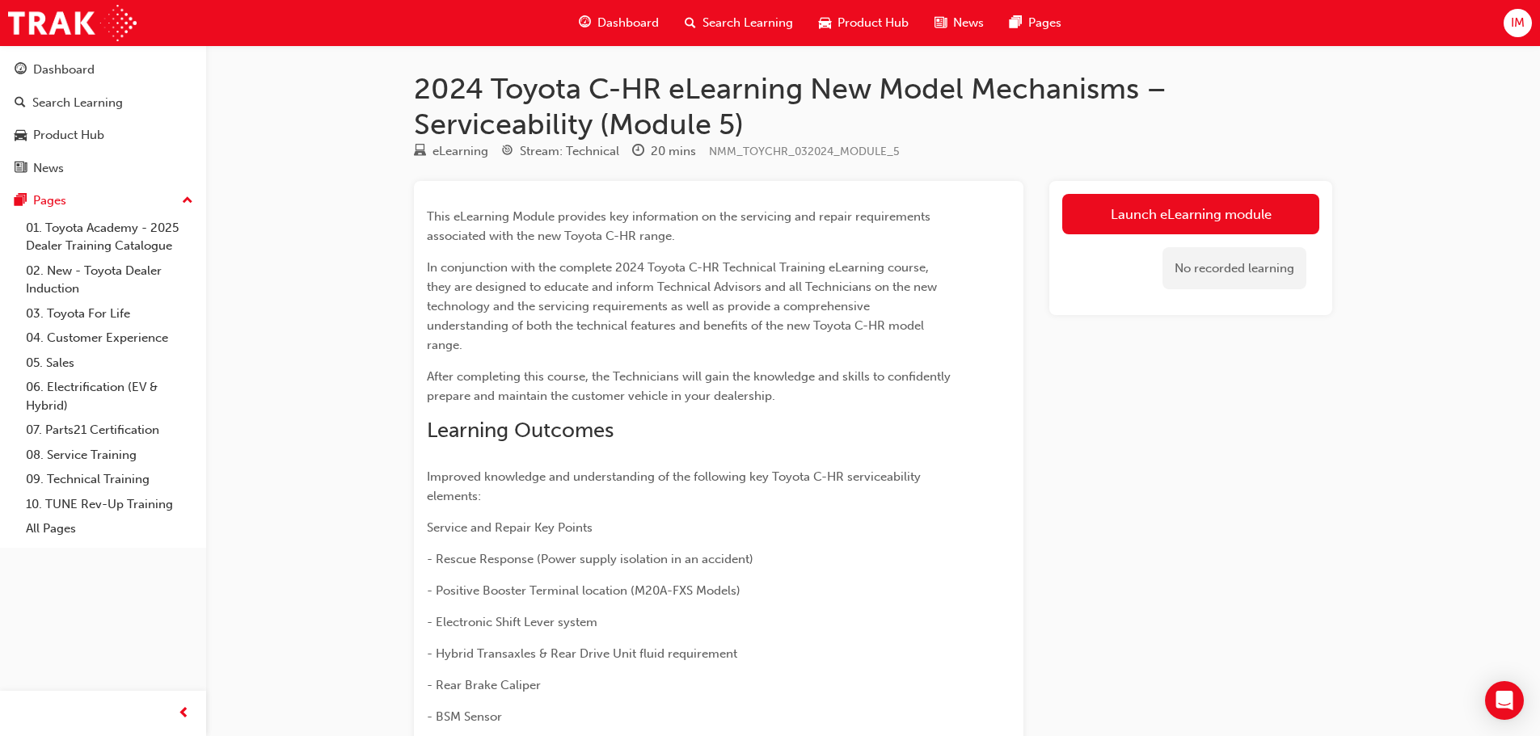
click at [1206, 224] on link "Launch eLearning module" at bounding box center [1190, 214] width 257 height 40
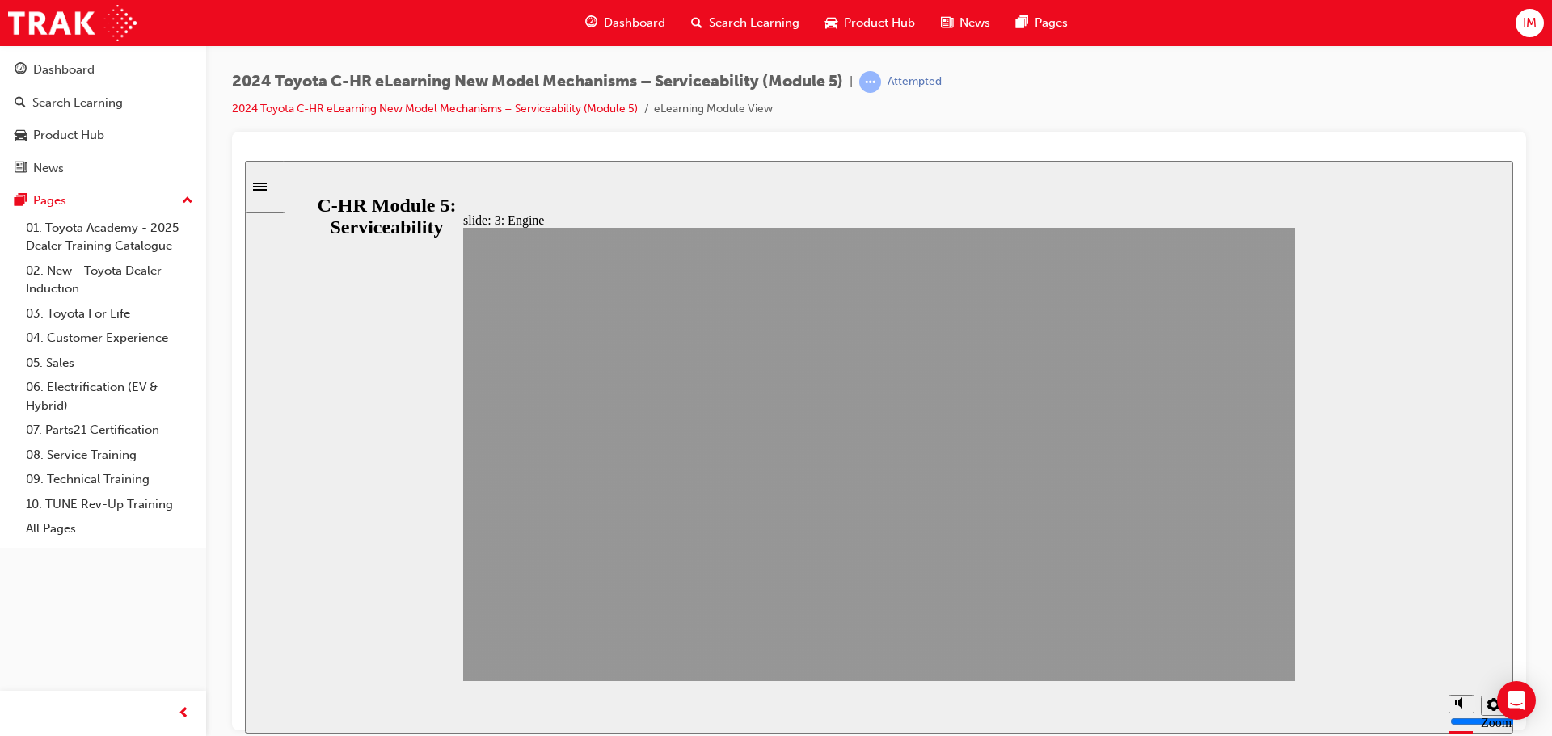
drag, startPoint x: 1102, startPoint y: 651, endPoint x: 1188, endPoint y: 654, distance: 85.7
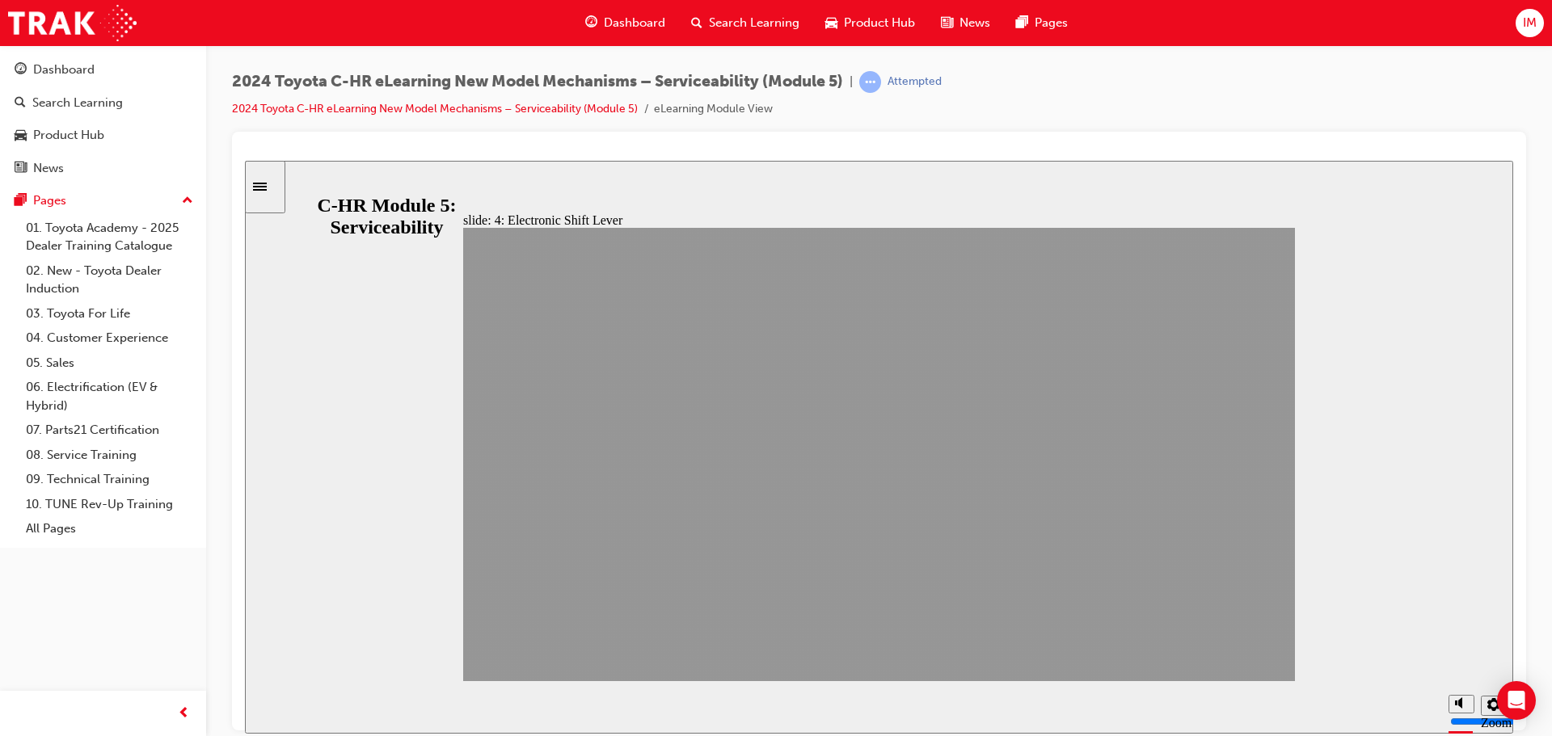
click at [1349, 659] on div "slide: 4: Electronic Shift Lever Section 4: Electronic Shift Lever NEXT BACK NE…" at bounding box center [879, 446] width 1268 height 573
drag, startPoint x: 1247, startPoint y: 651, endPoint x: 1231, endPoint y: 653, distance: 16.3
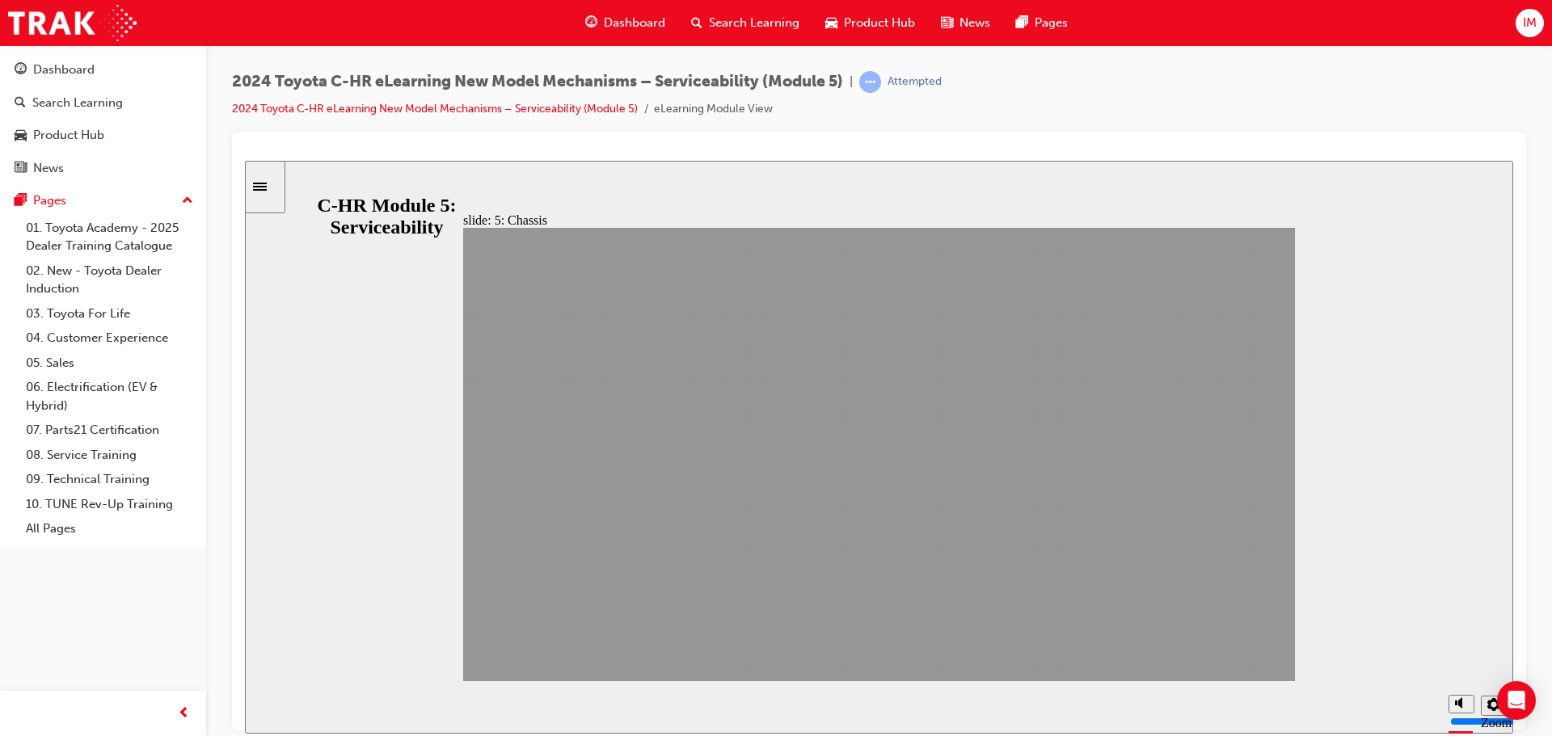
drag, startPoint x: 1103, startPoint y: 647, endPoint x: 1132, endPoint y: 647, distance: 29.1
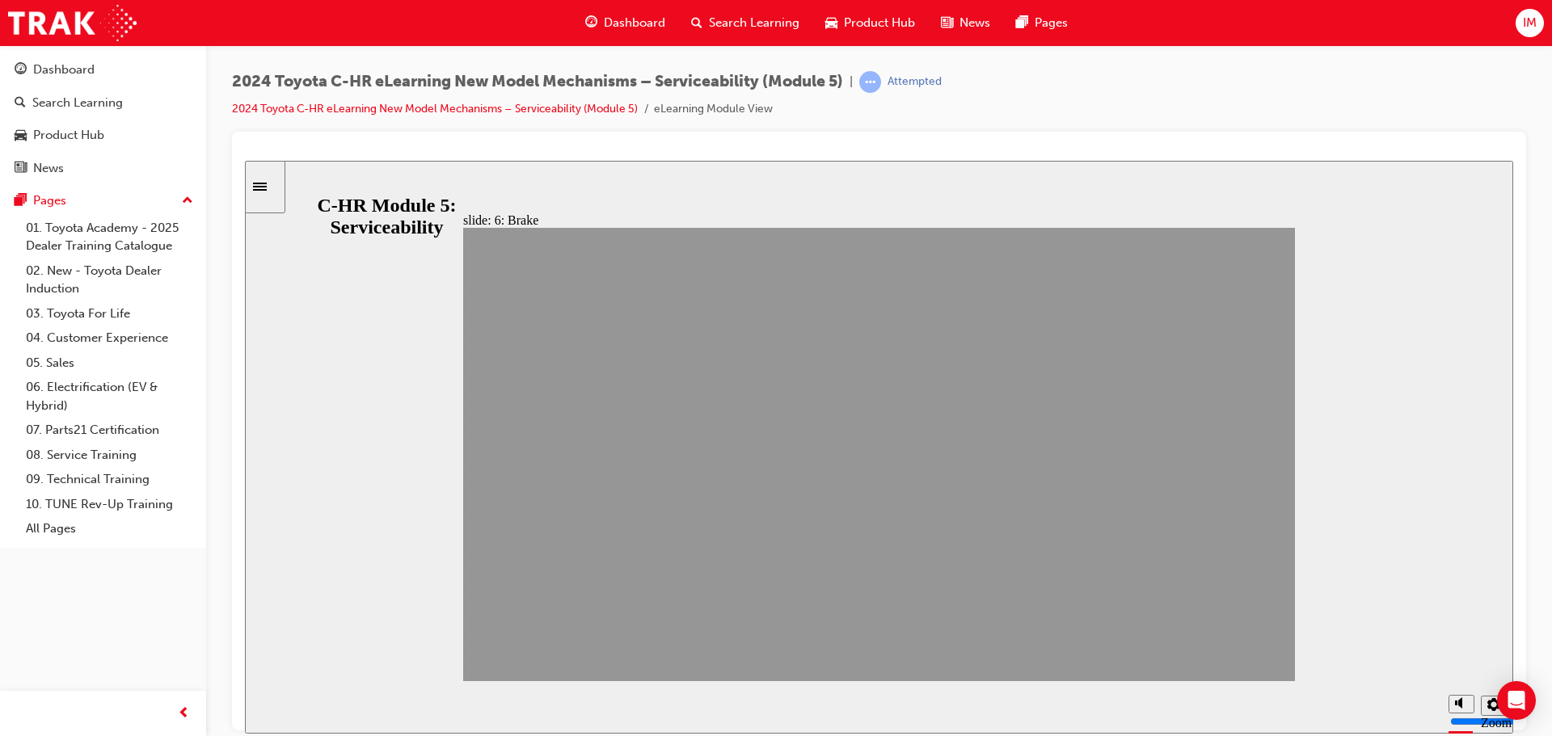
drag, startPoint x: 1088, startPoint y: 648, endPoint x: 1105, endPoint y: 649, distance: 17.0
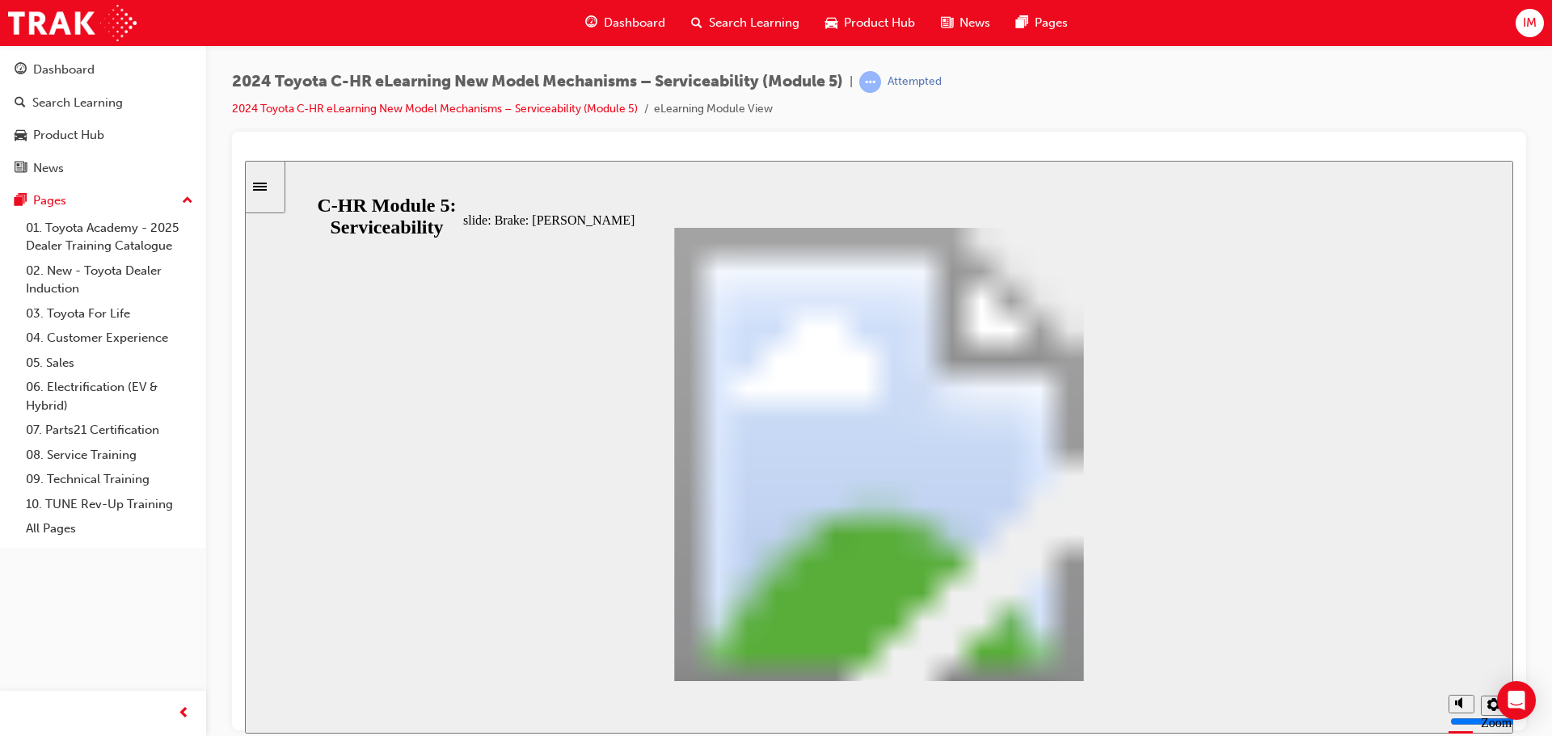
drag, startPoint x: 1133, startPoint y: 650, endPoint x: 1108, endPoint y: 652, distance: 25.2
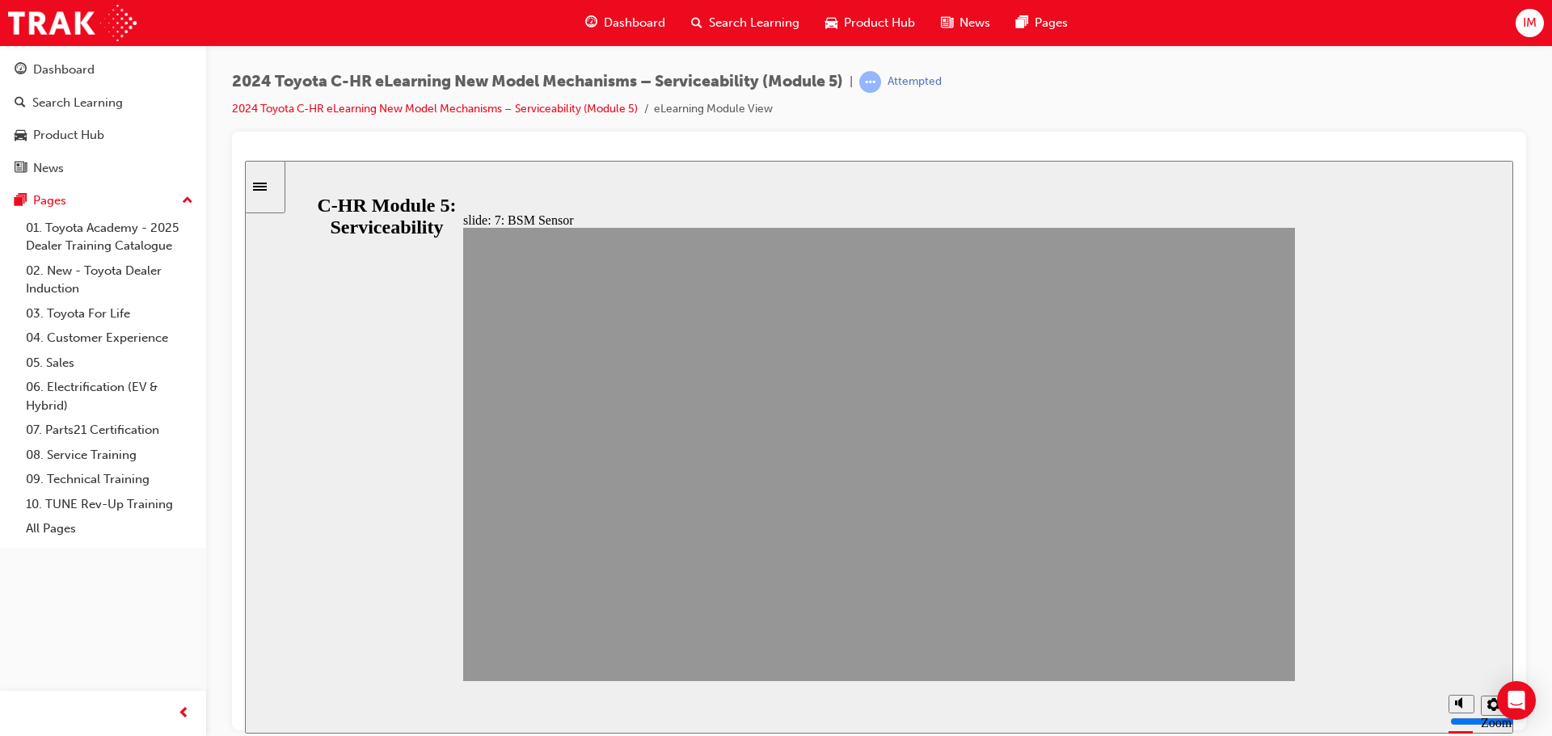
drag, startPoint x: 1079, startPoint y: 648, endPoint x: 1282, endPoint y: 658, distance: 203.1
drag, startPoint x: 1151, startPoint y: 651, endPoint x: 1183, endPoint y: 653, distance: 32.4
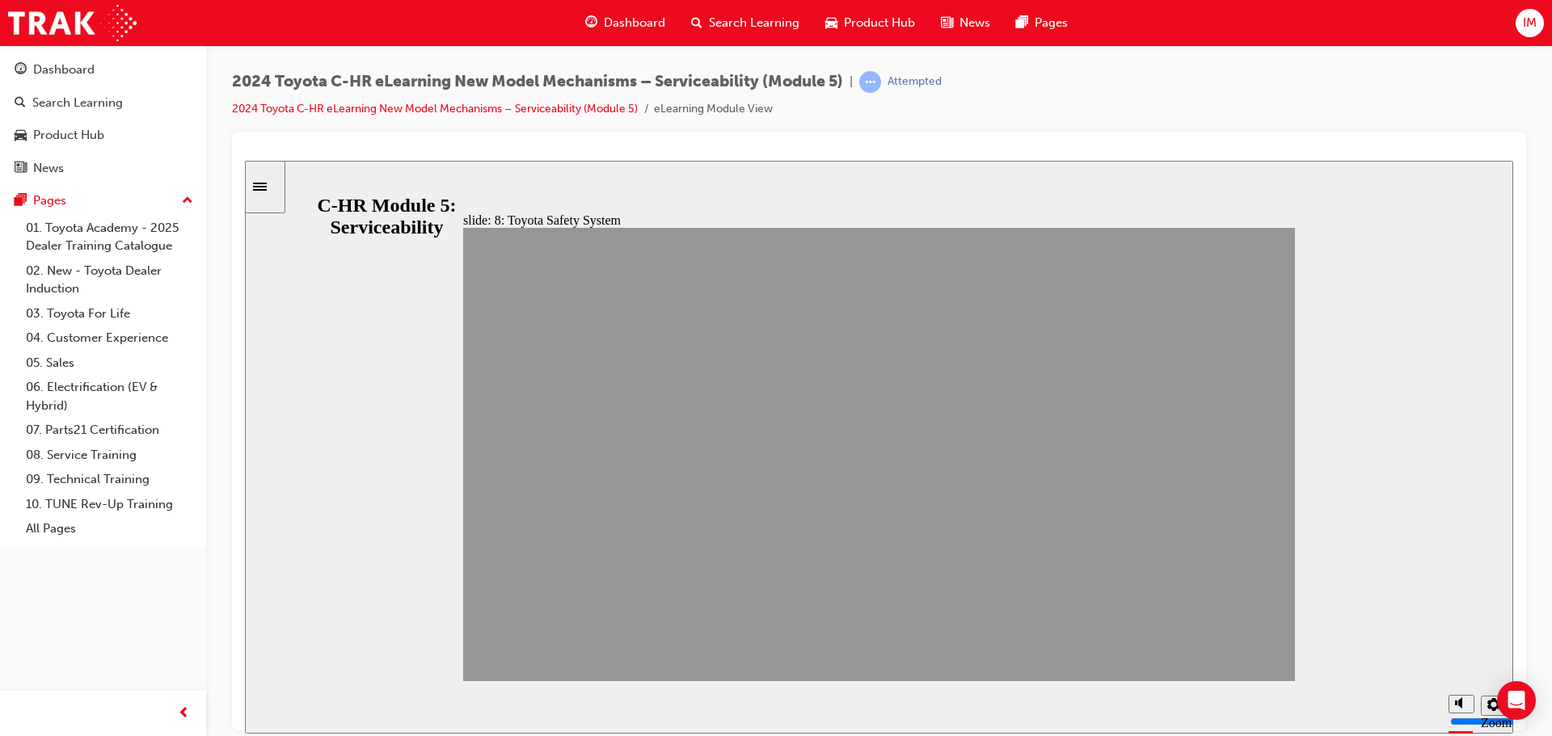
drag, startPoint x: 1109, startPoint y: 652, endPoint x: 1161, endPoint y: 653, distance: 51.7
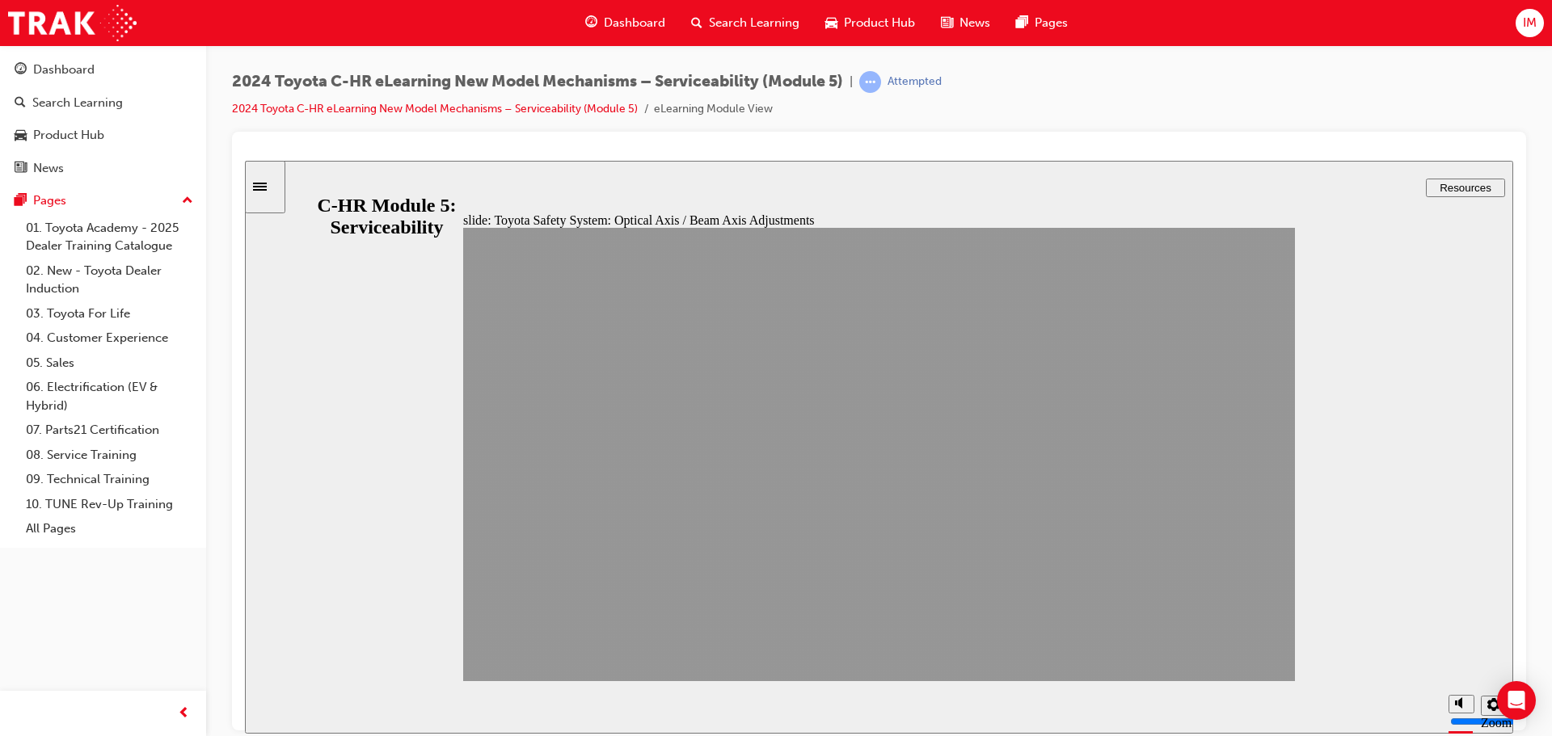
drag, startPoint x: 1061, startPoint y: 643, endPoint x: 1085, endPoint y: 640, distance: 24.5
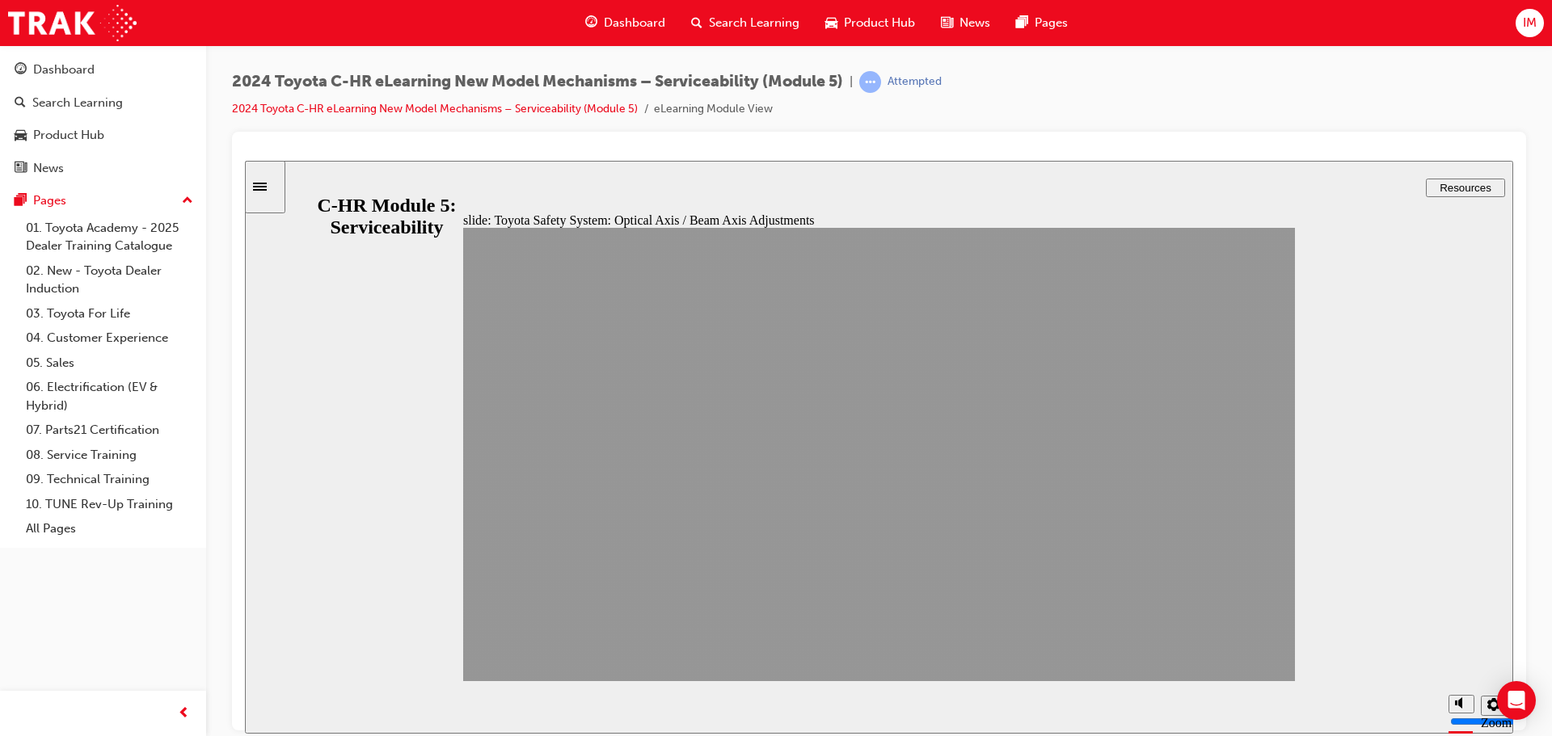
drag, startPoint x: 1084, startPoint y: 644, endPoint x: 1094, endPoint y: 646, distance: 10.6
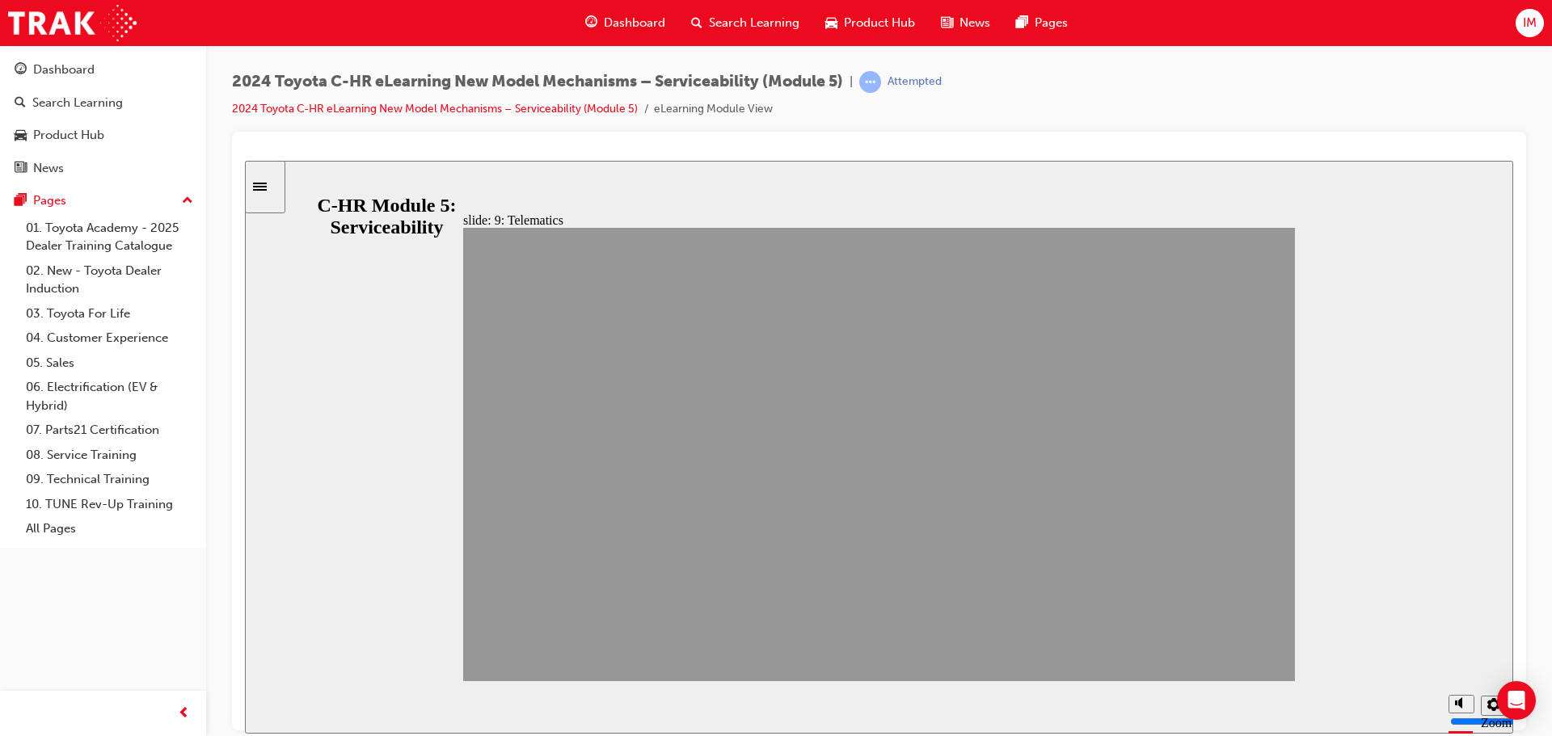
drag, startPoint x: 1097, startPoint y: 647, endPoint x: 1254, endPoint y: 644, distance: 156.8
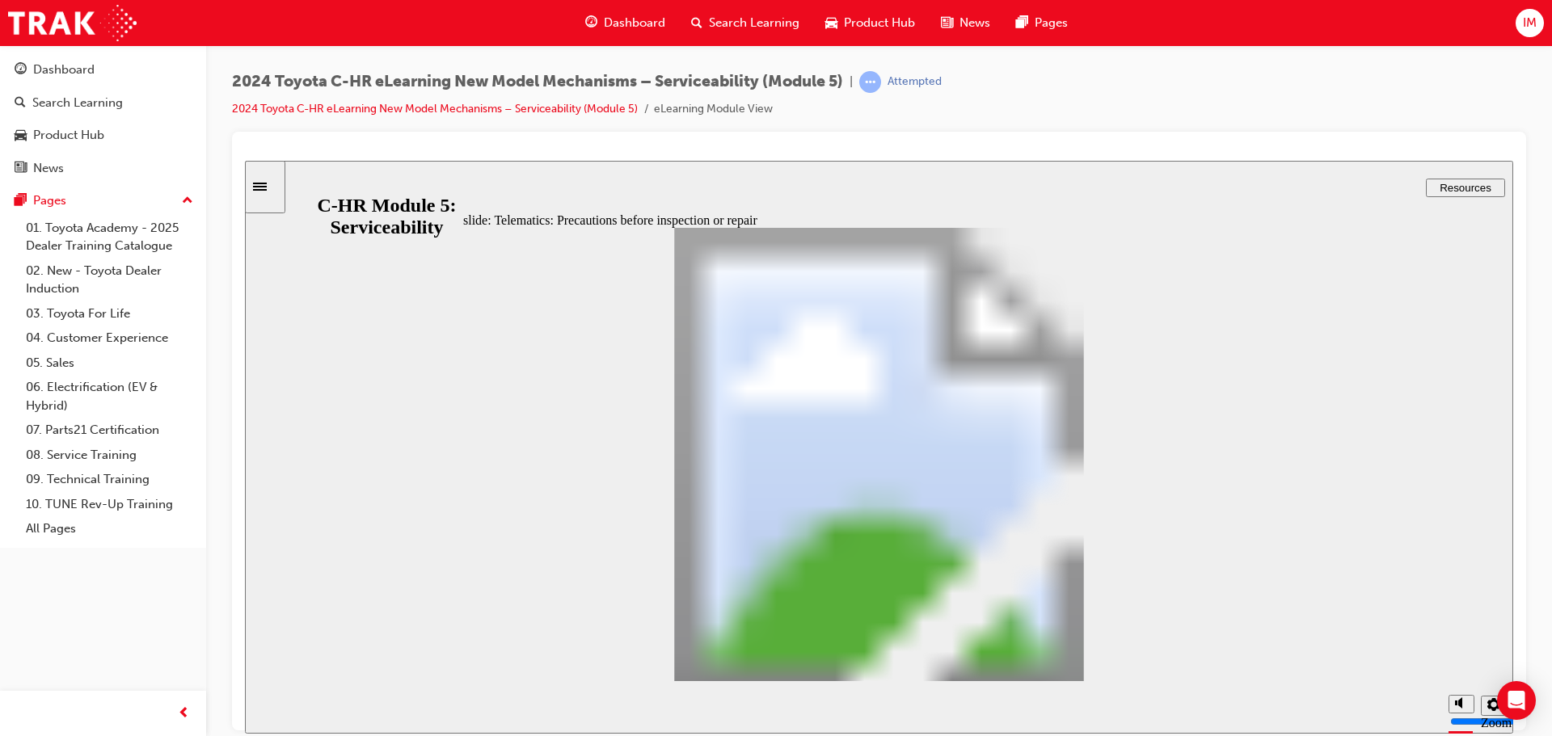
drag, startPoint x: 1256, startPoint y: 645, endPoint x: 1085, endPoint y: 646, distance: 170.5
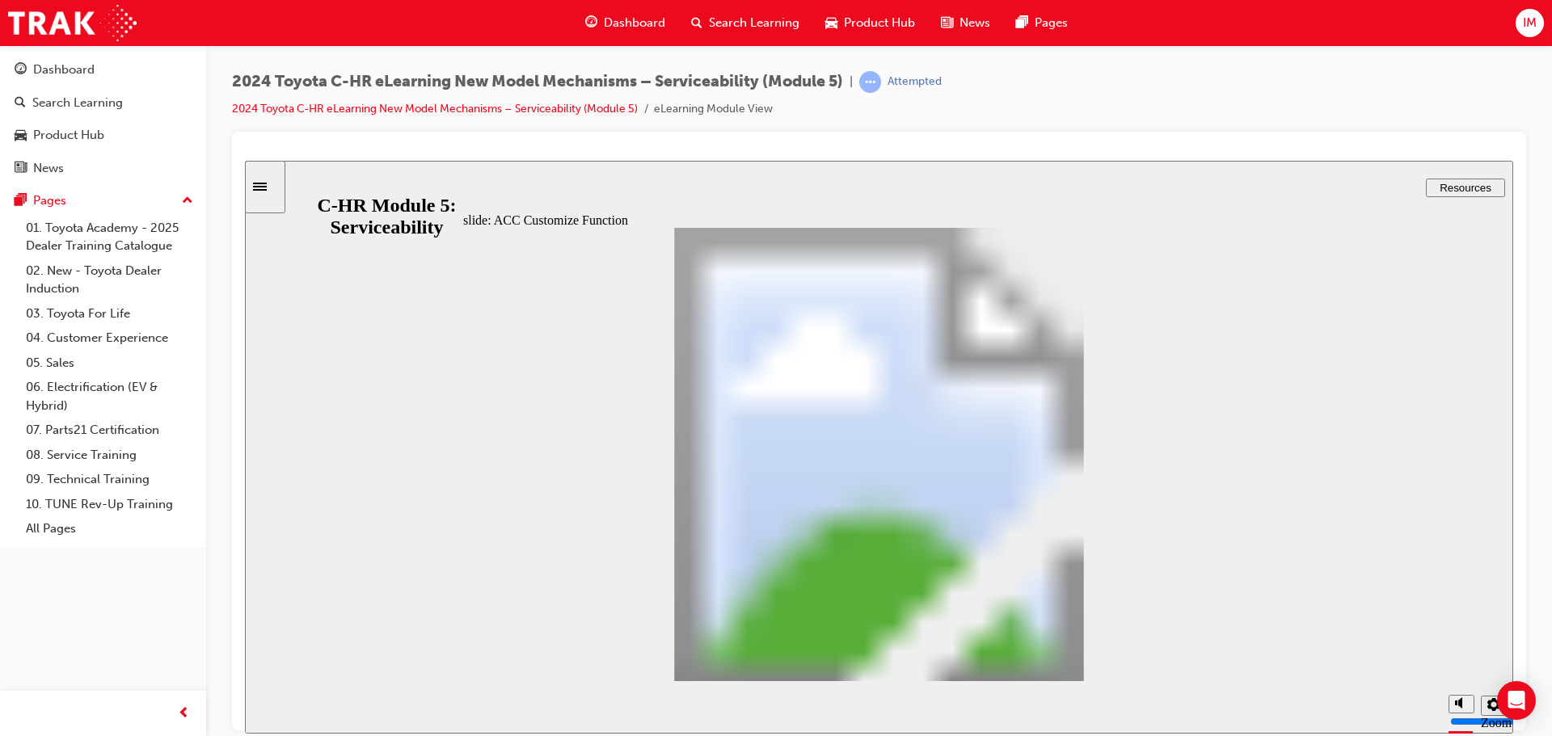
drag, startPoint x: 1055, startPoint y: 651, endPoint x: 1064, endPoint y: 654, distance: 10.2
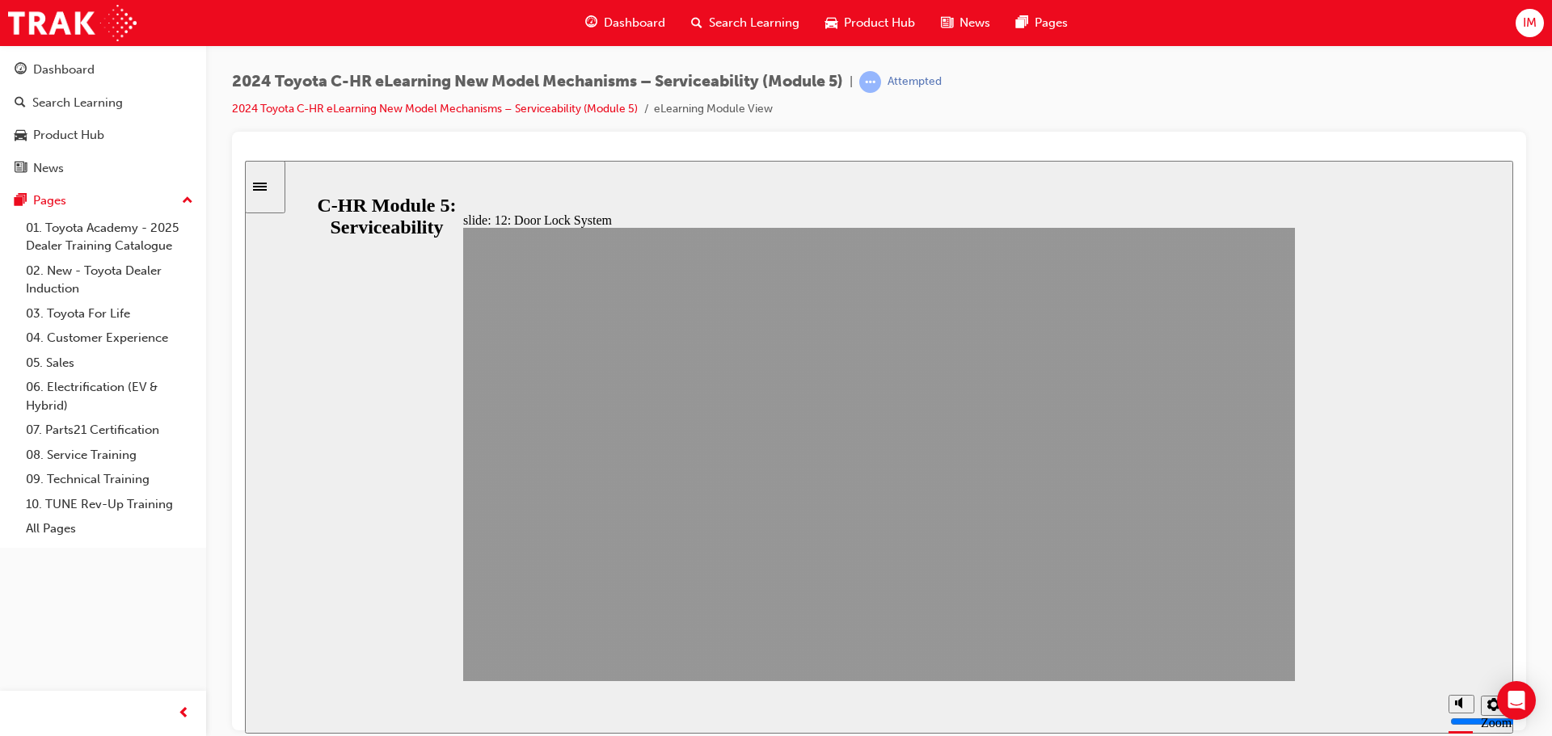
drag, startPoint x: 1123, startPoint y: 651, endPoint x: 1296, endPoint y: 653, distance: 173.8
drag, startPoint x: 1296, startPoint y: 653, endPoint x: 1131, endPoint y: 647, distance: 165.0
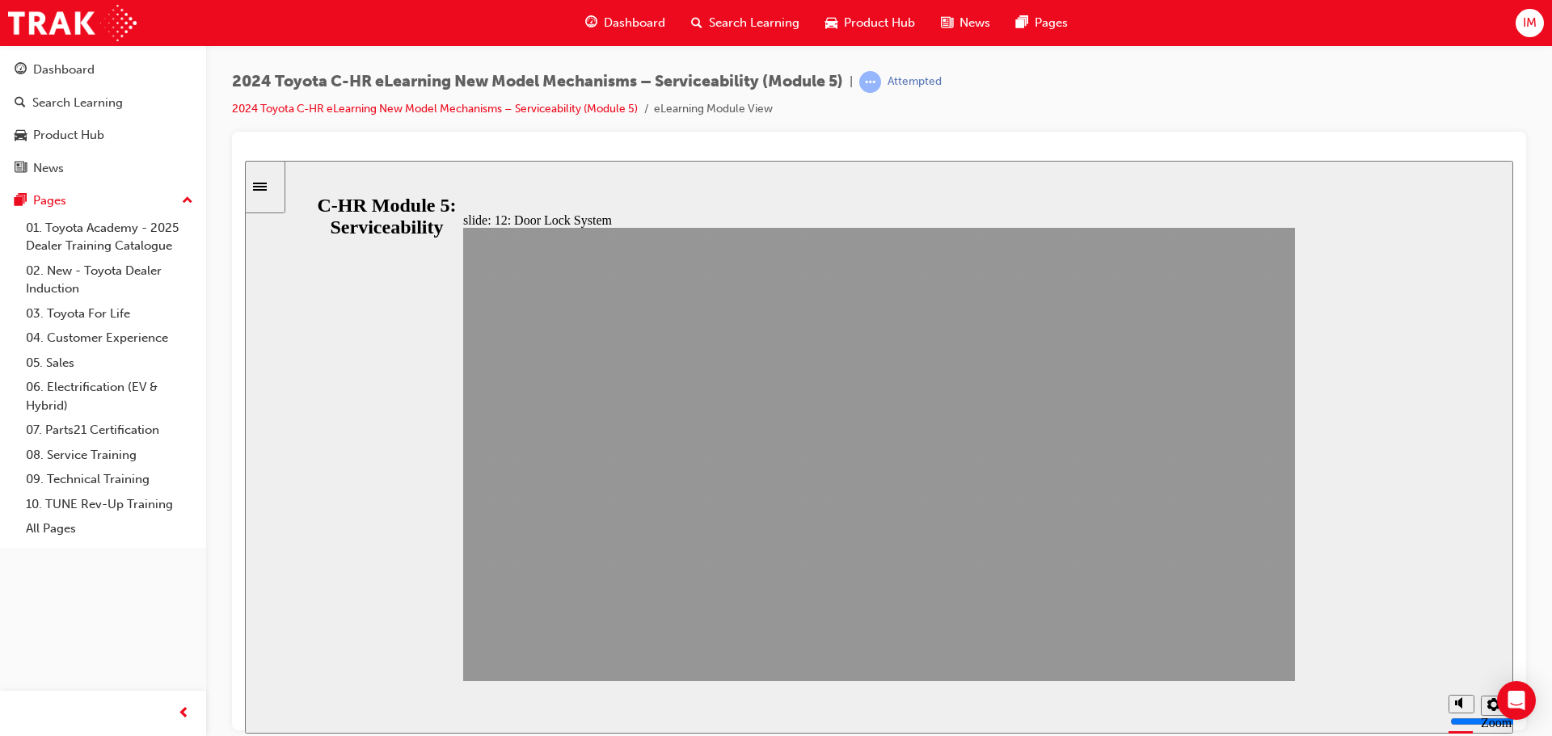
click at [1293, 653] on div "slide: 12: Door Lock System Section 12: Door Lock System NEXT BACK NEXT BACK Do…" at bounding box center [879, 446] width 1268 height 573
drag, startPoint x: 1257, startPoint y: 648, endPoint x: 1245, endPoint y: 649, distance: 12.1
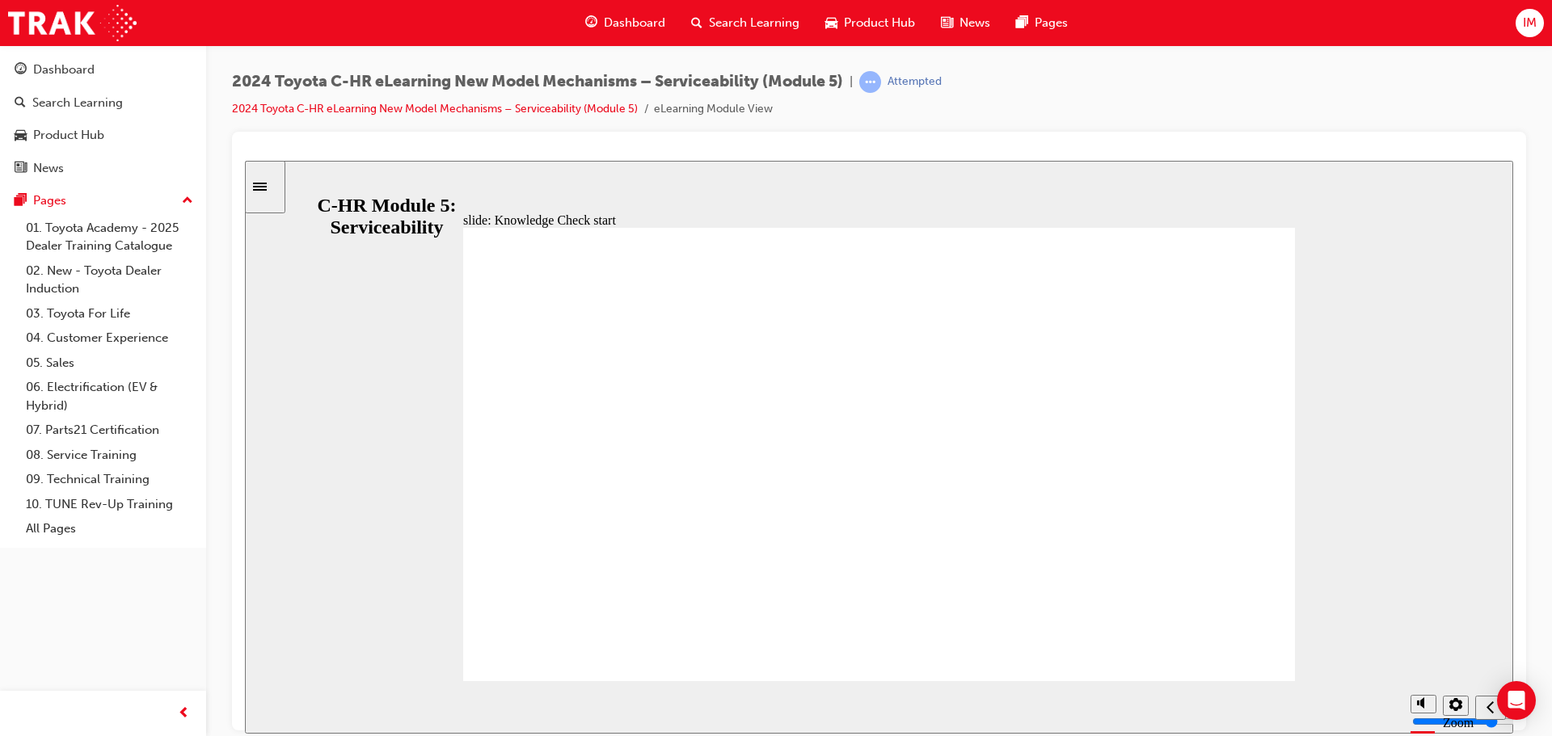
drag, startPoint x: 828, startPoint y: 446, endPoint x: 911, endPoint y: 495, distance: 96.3
radio input "false"
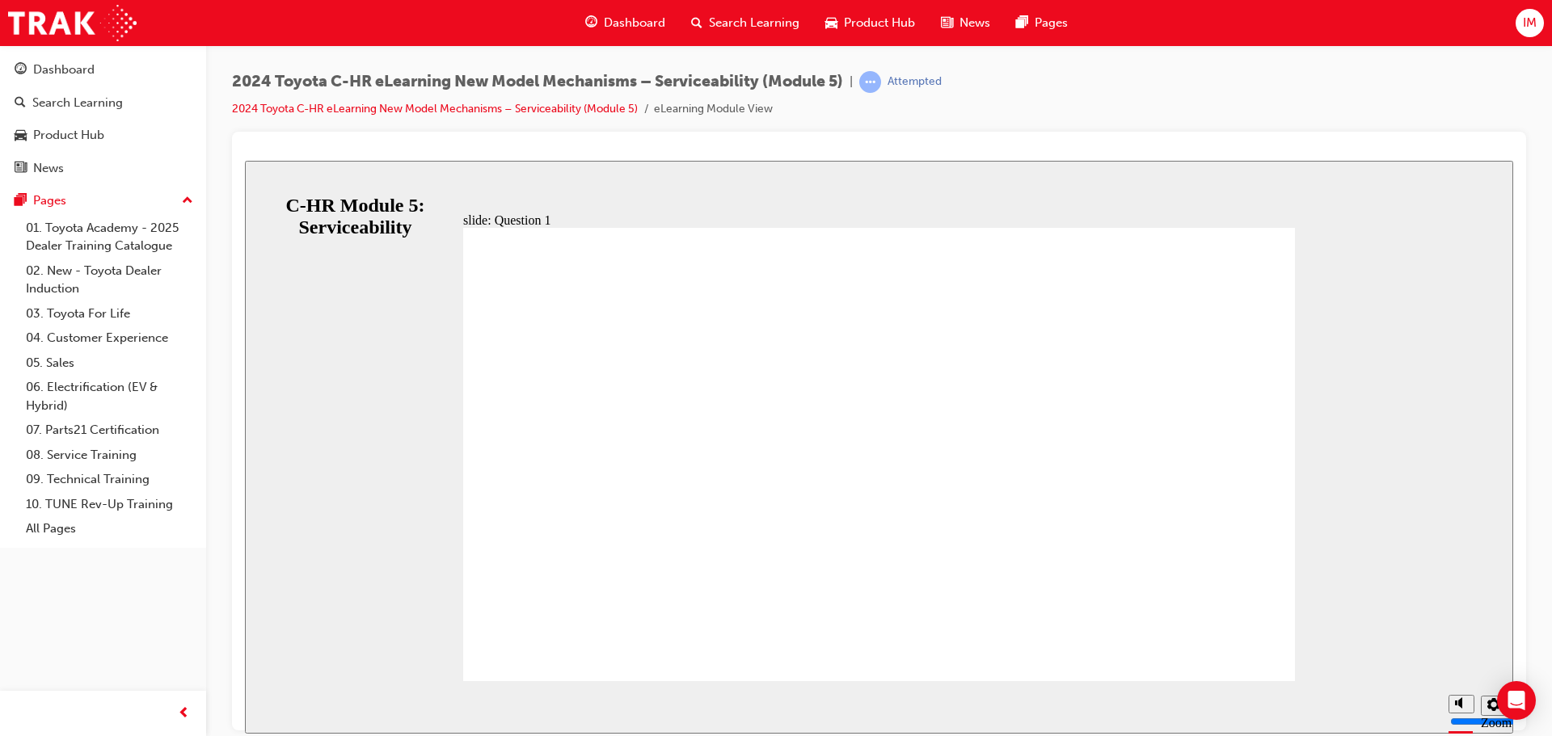
radio input "true"
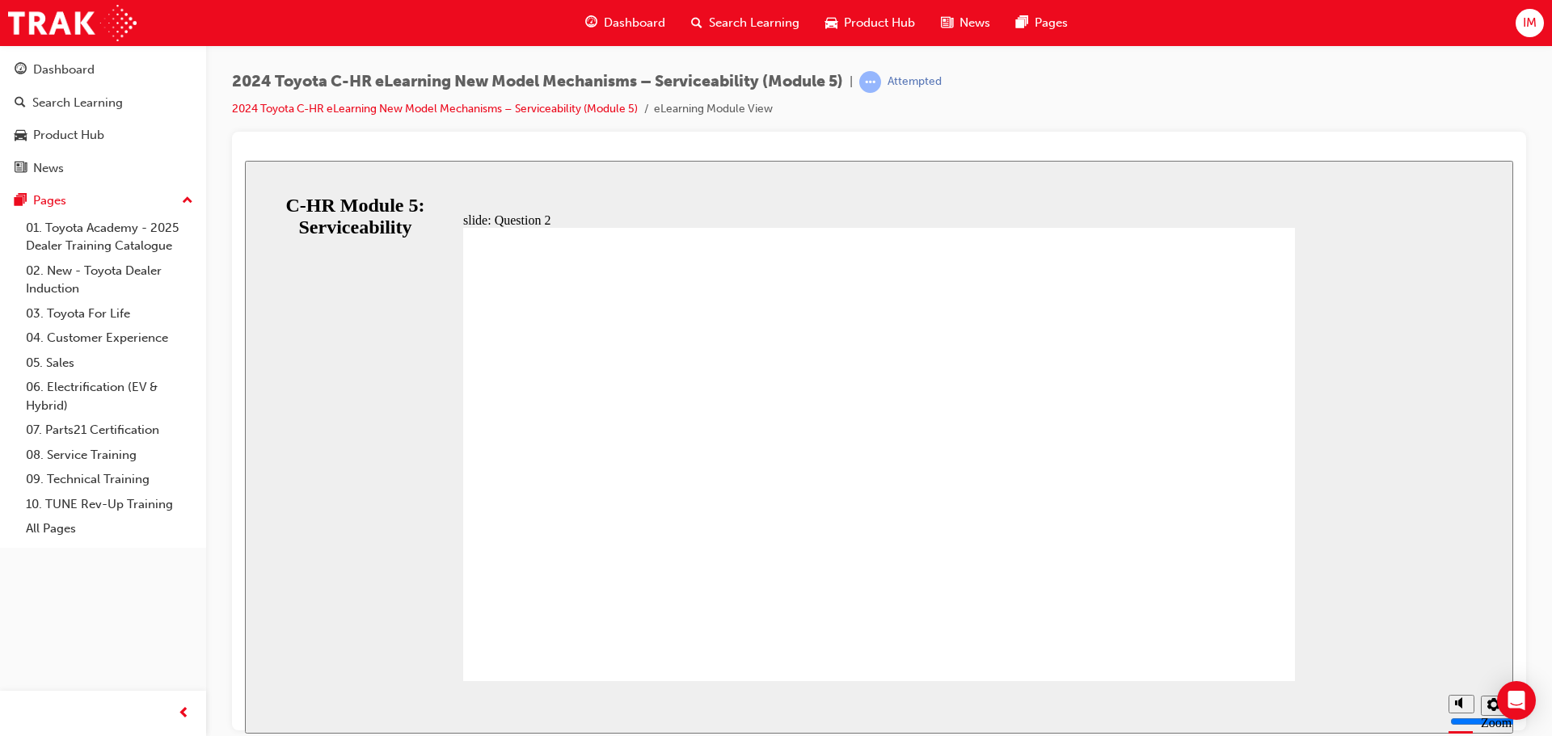
radio input "false"
radio input "true"
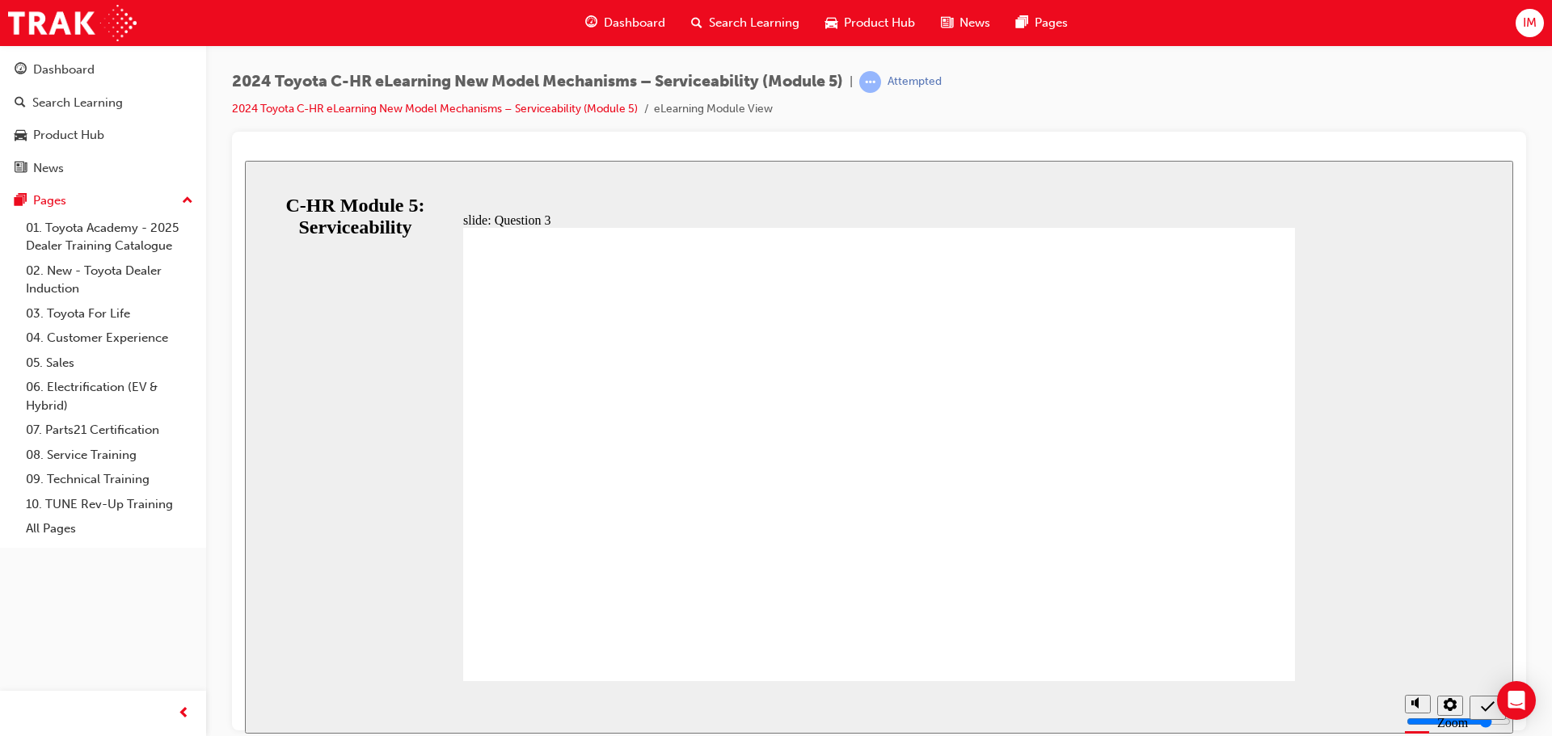
radio input "false"
radio input "true"
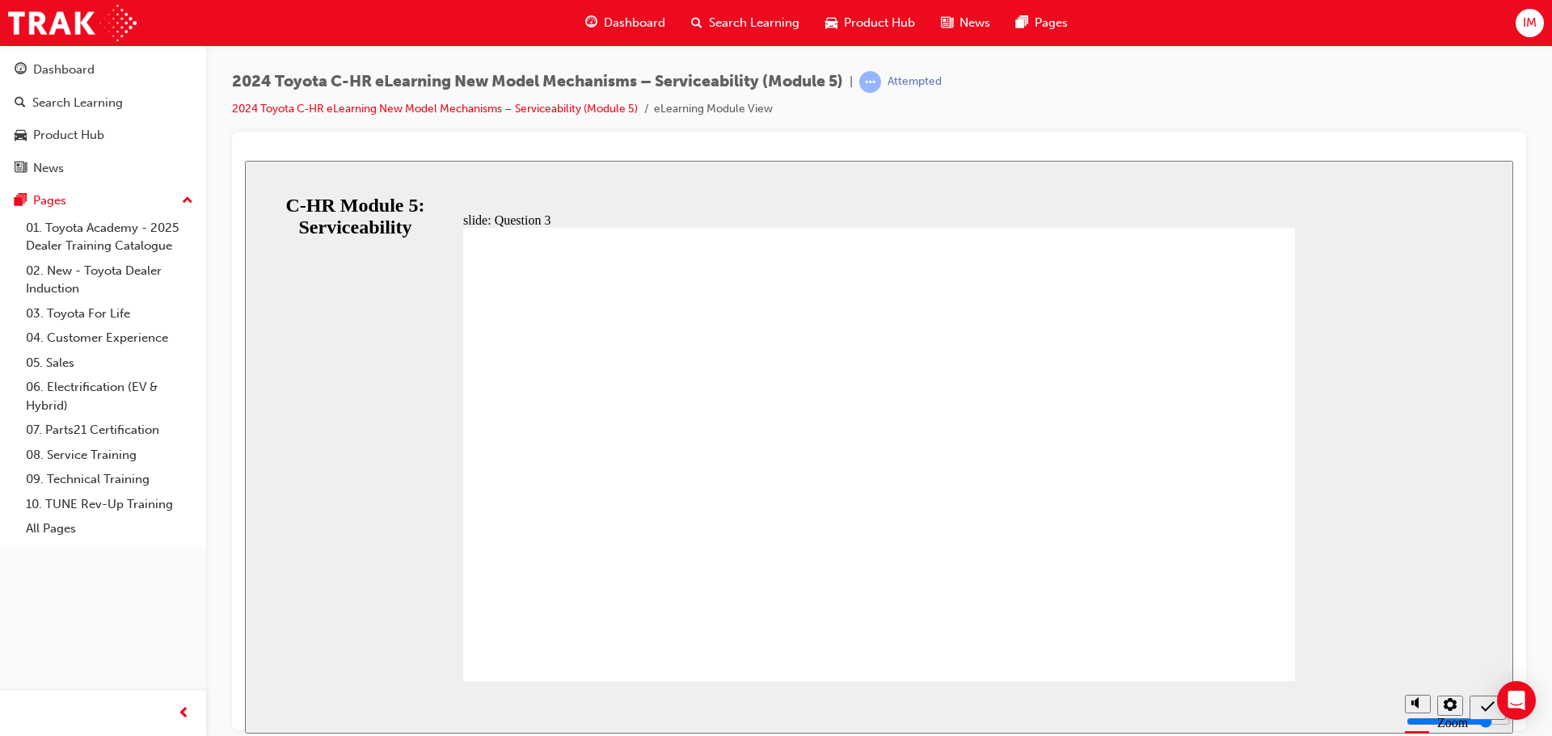
radio input "true"
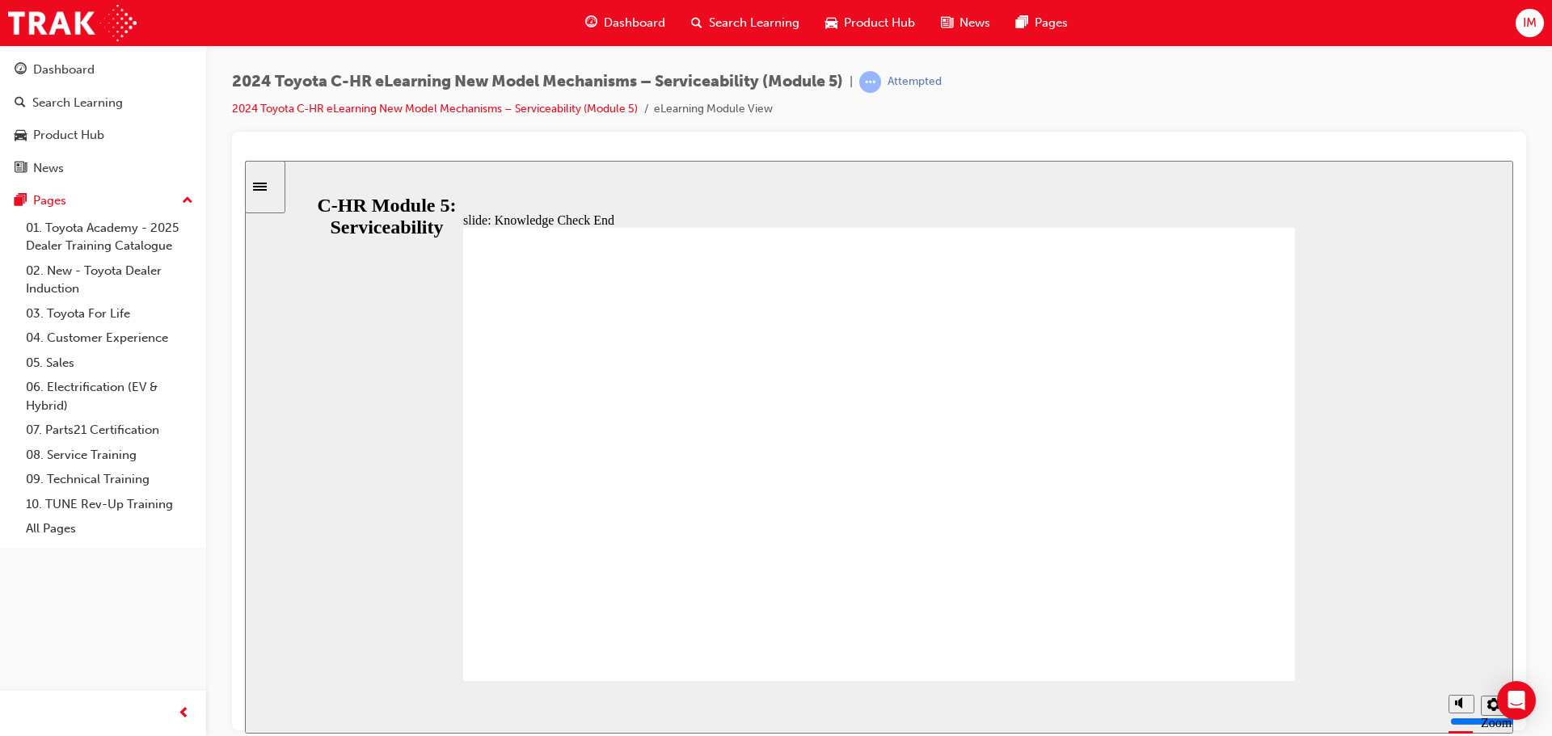
click at [263, 185] on div "Sidebar Toggle" at bounding box center [264, 186] width 27 height 12
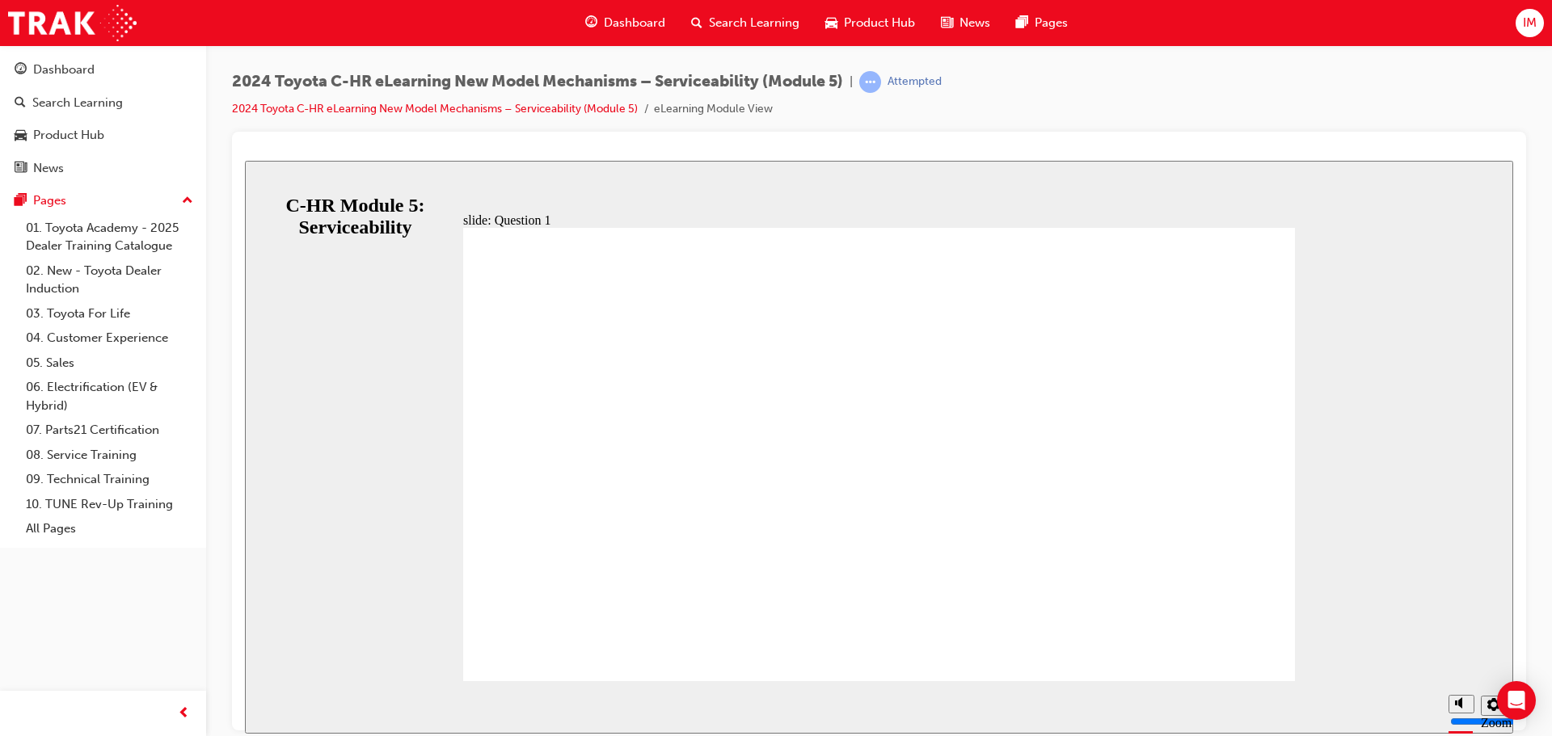
radio input "true"
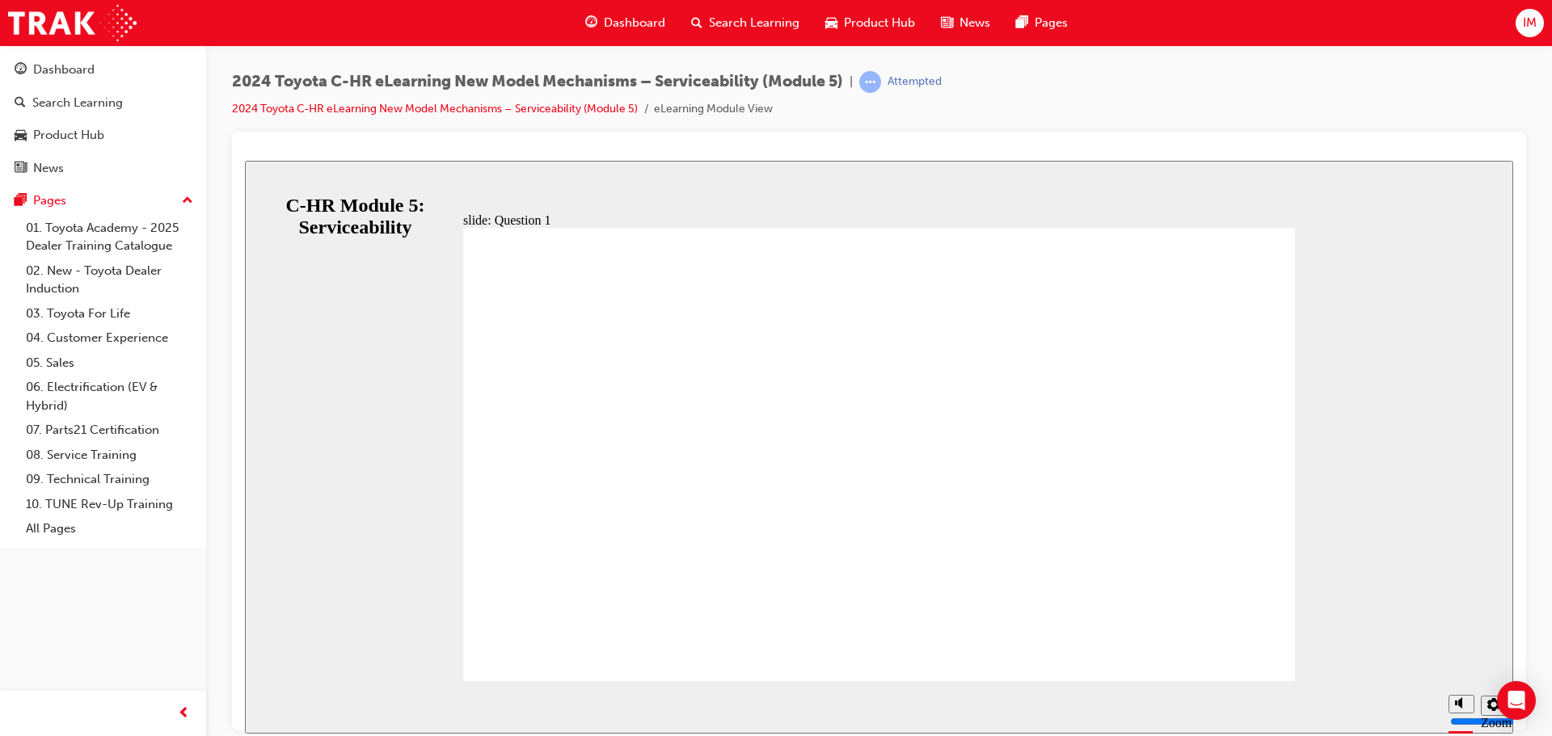
radio input "true"
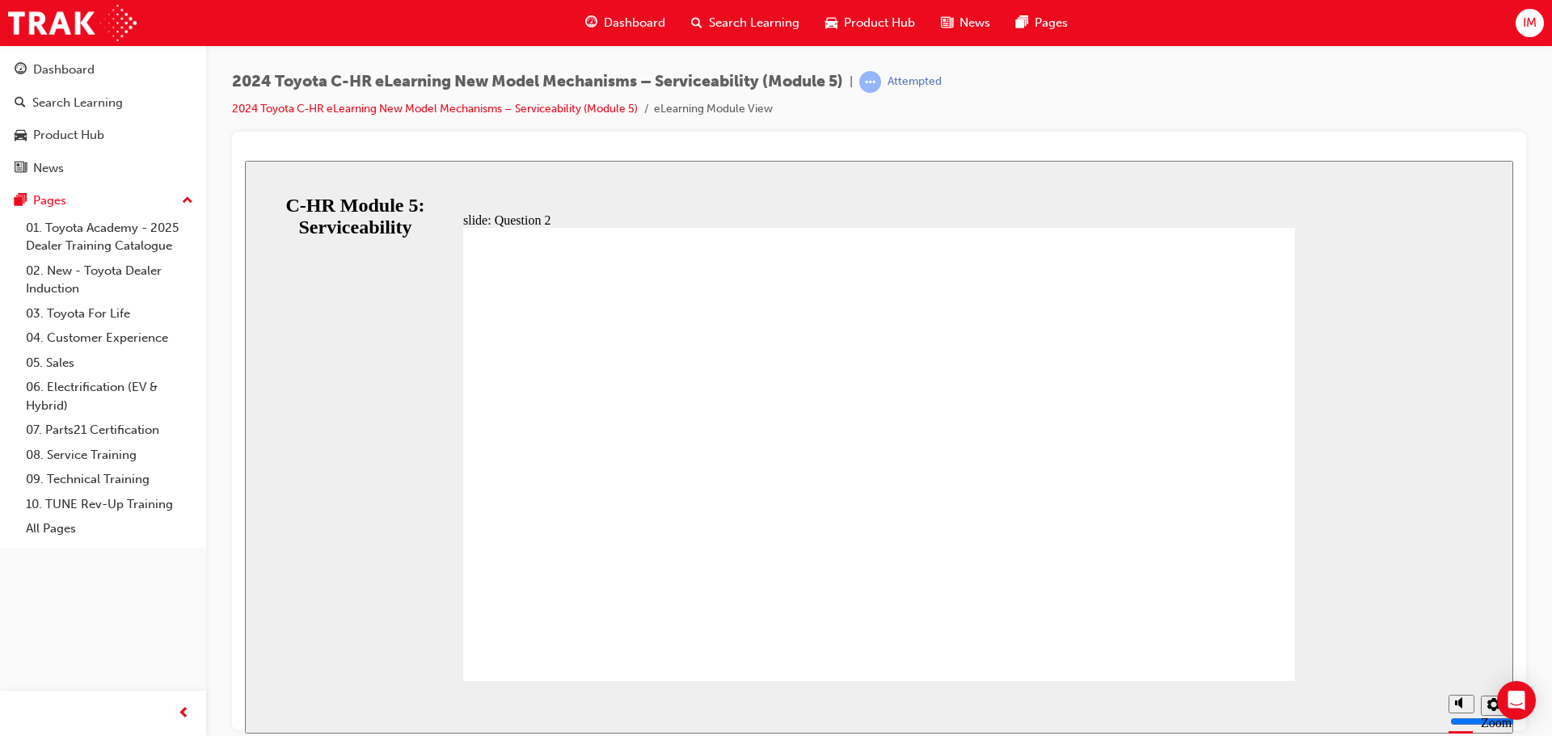
radio input "true"
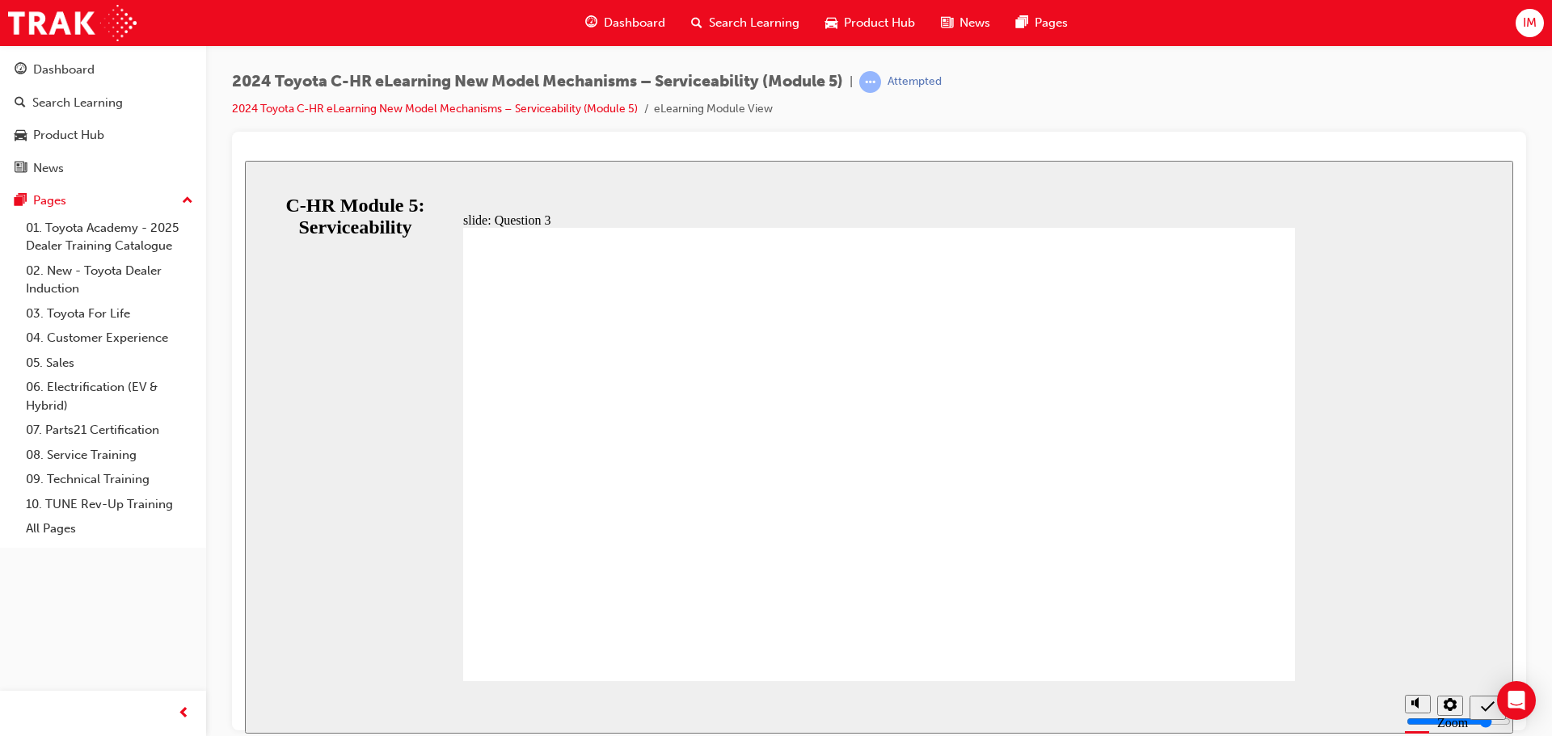
radio input "false"
radio input "true"
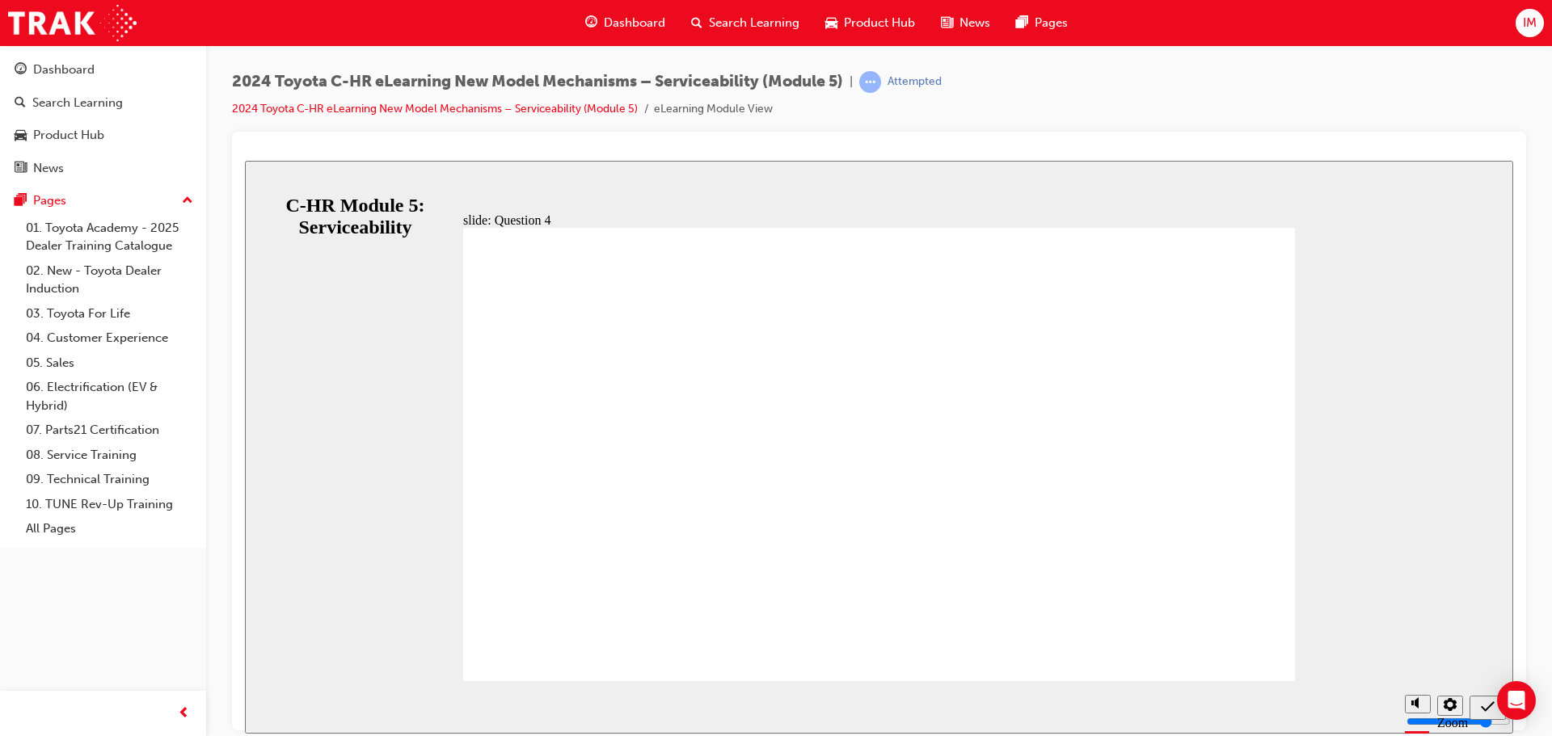
radio input "true"
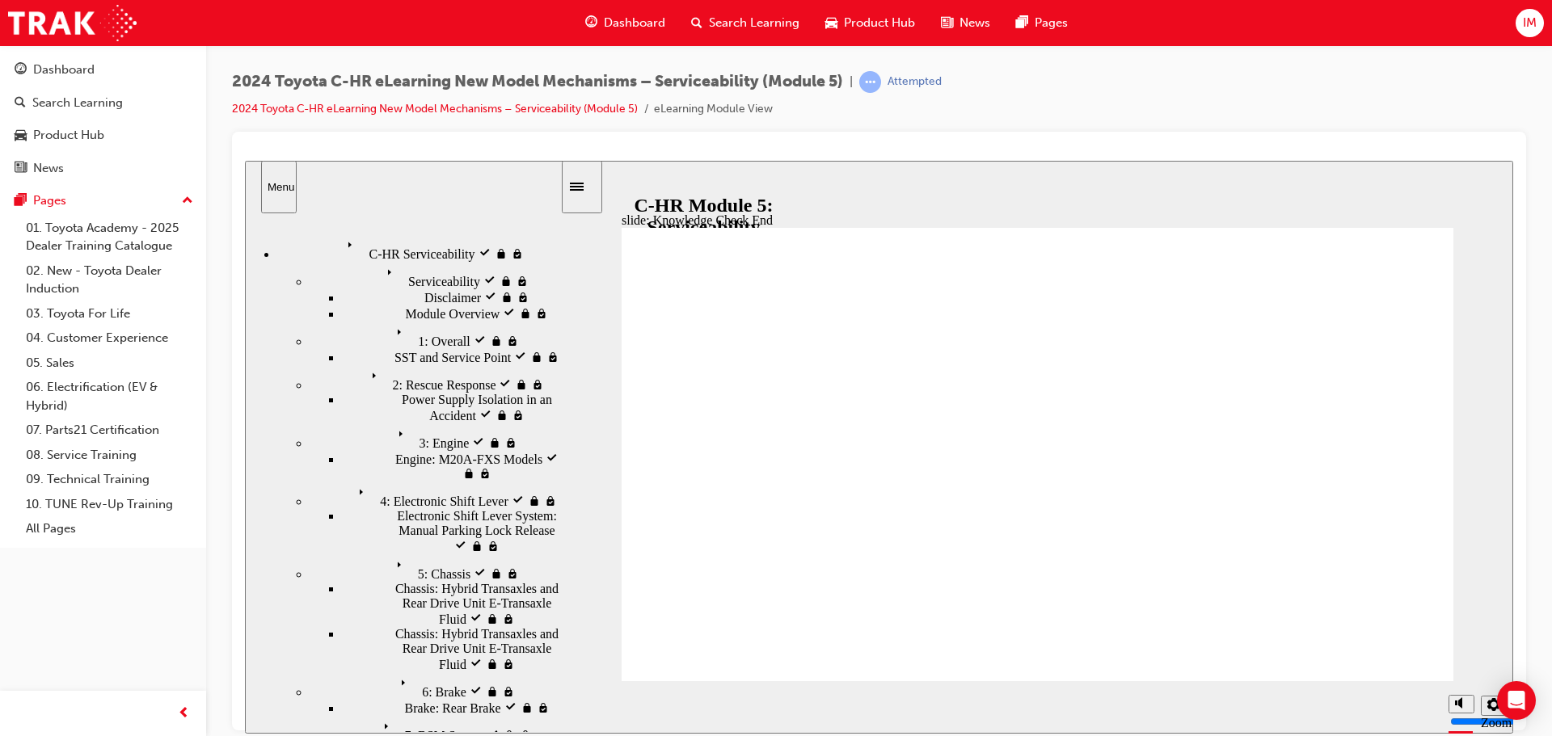
click at [862, 25] on span "Product Hub" at bounding box center [879, 23] width 71 height 19
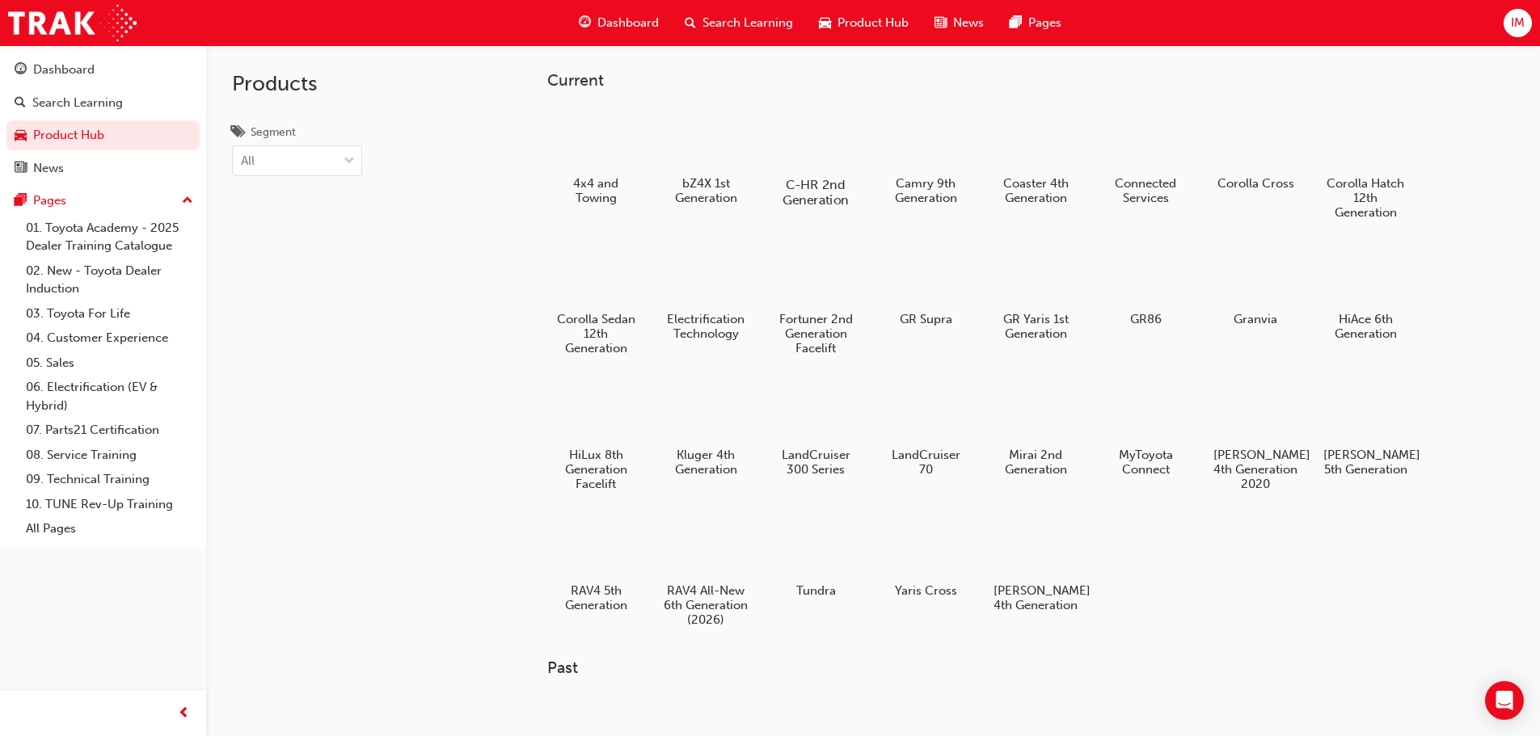
click at [815, 154] on div at bounding box center [815, 138] width 90 height 64
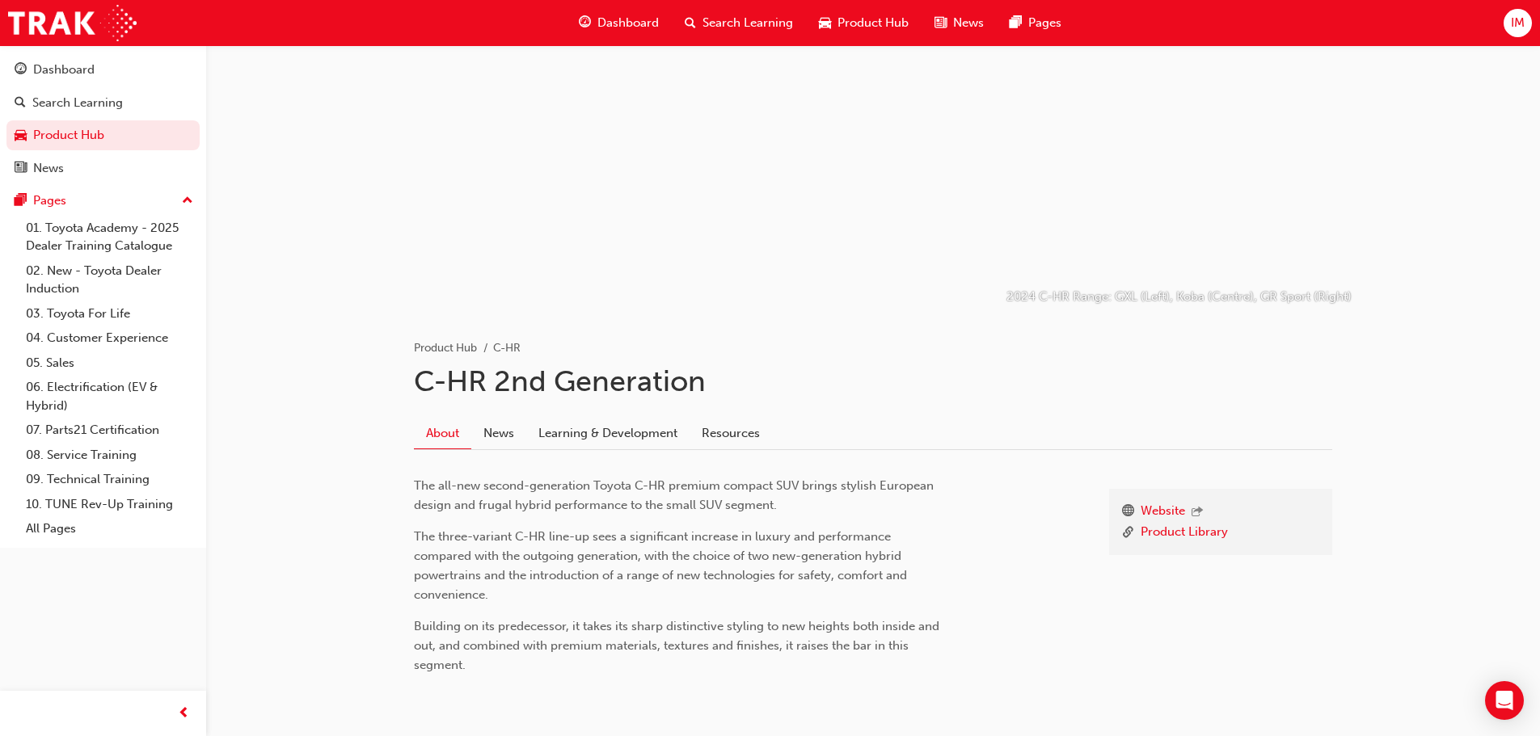
scroll to position [125, 0]
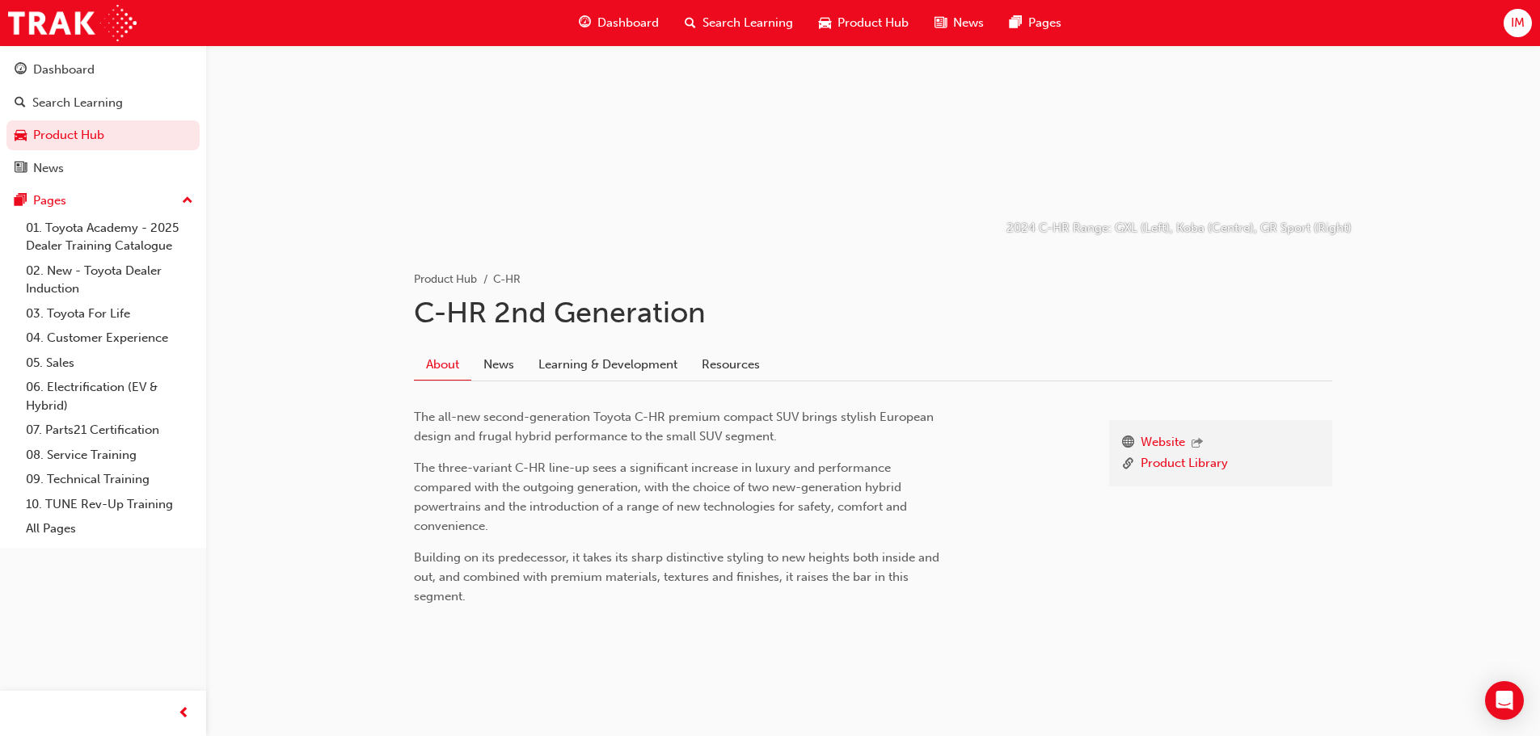
click at [554, 348] on div "About News Learning & Development Resources" at bounding box center [873, 359] width 918 height 45
click at [617, 358] on link "Learning & Development" at bounding box center [607, 365] width 163 height 31
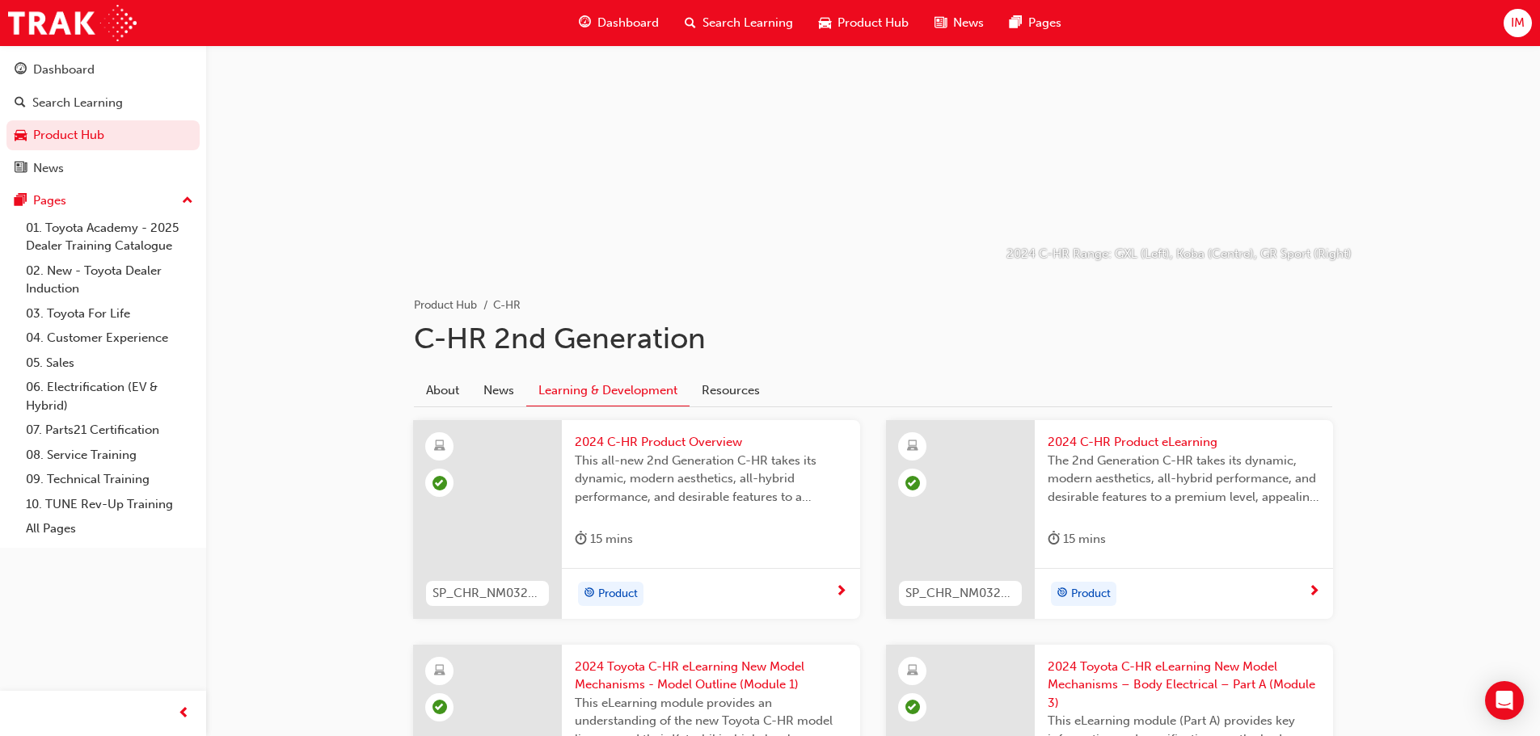
scroll to position [71, 0]
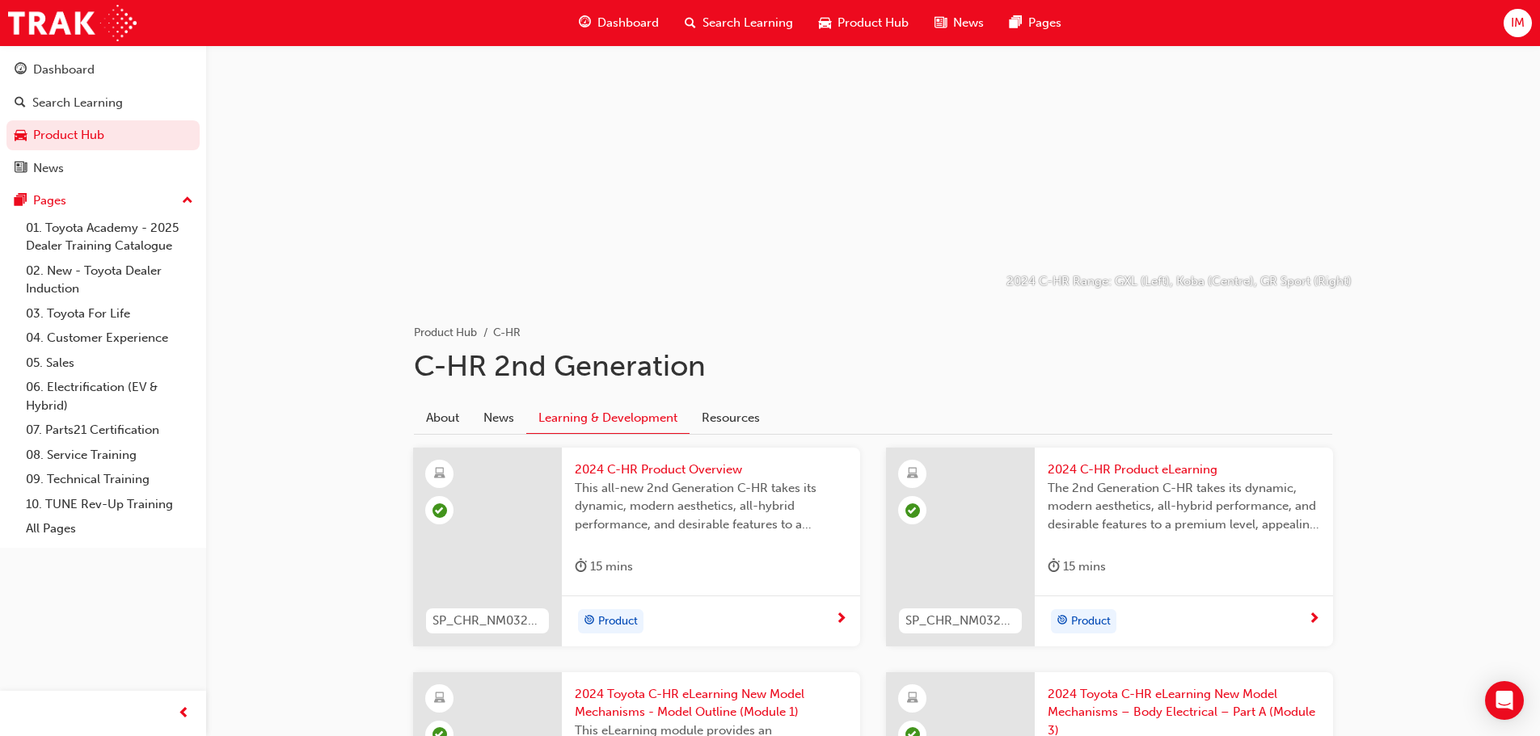
click at [877, 25] on span "Product Hub" at bounding box center [872, 23] width 71 height 19
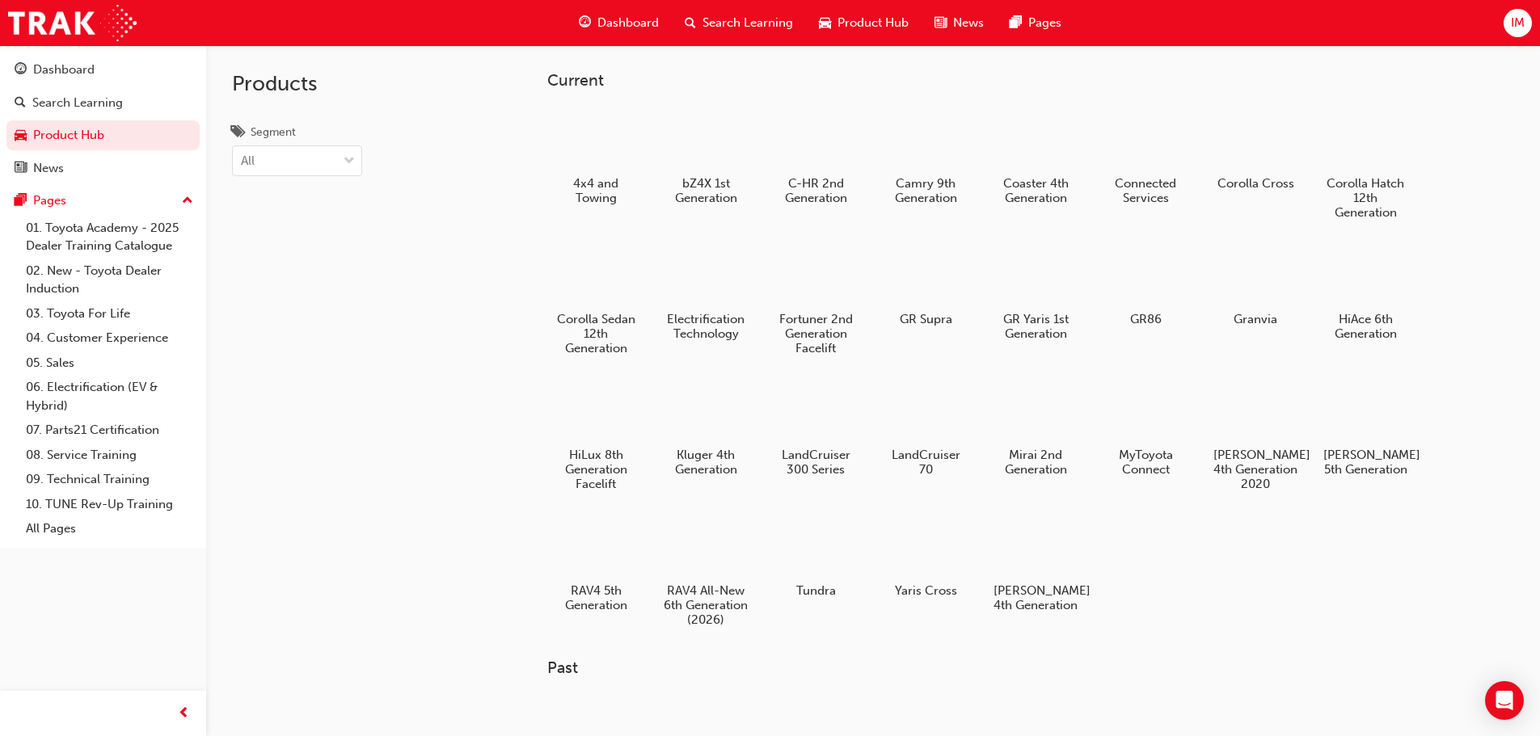
click at [1515, 15] on span "IM" at bounding box center [1517, 23] width 14 height 19
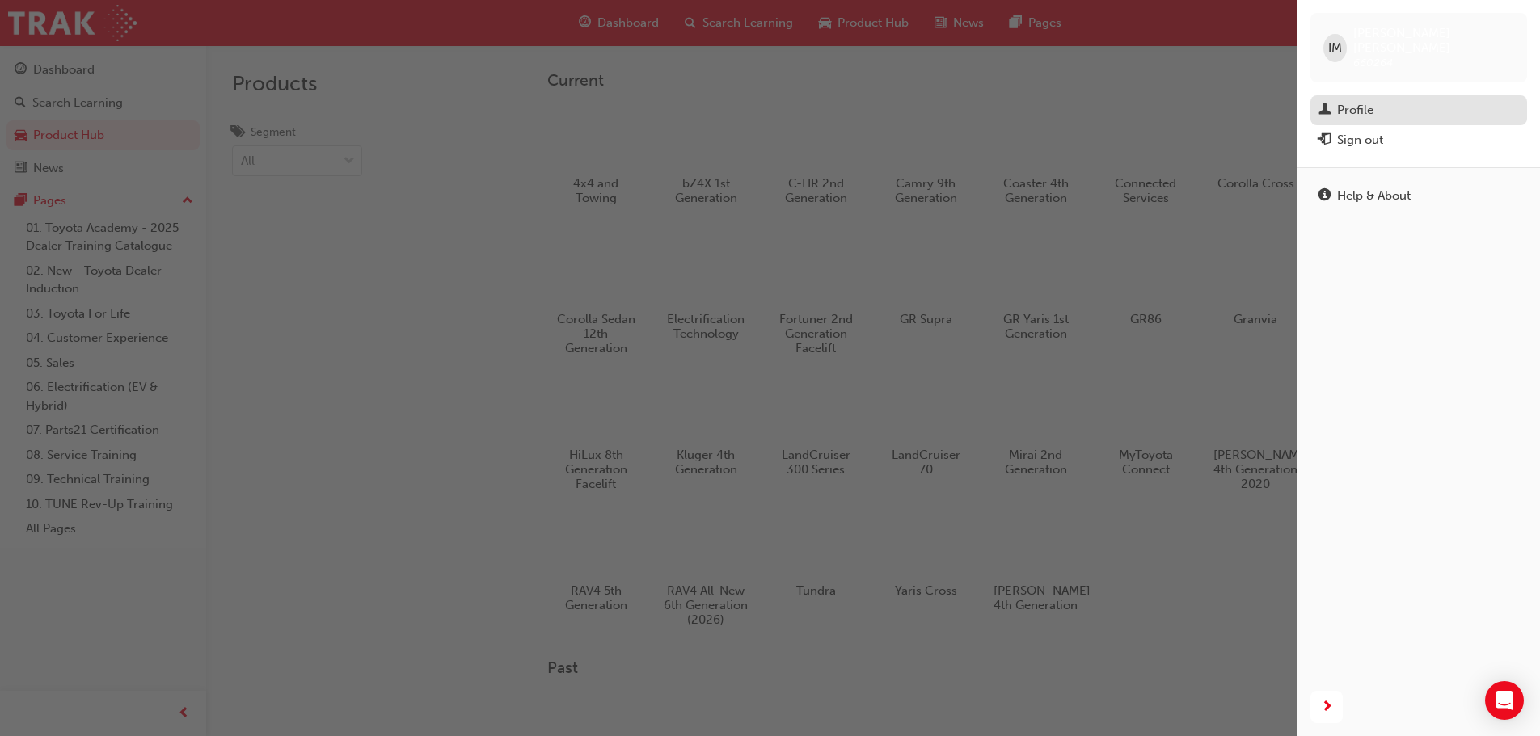
click at [1363, 95] on link "Profile" at bounding box center [1418, 110] width 217 height 30
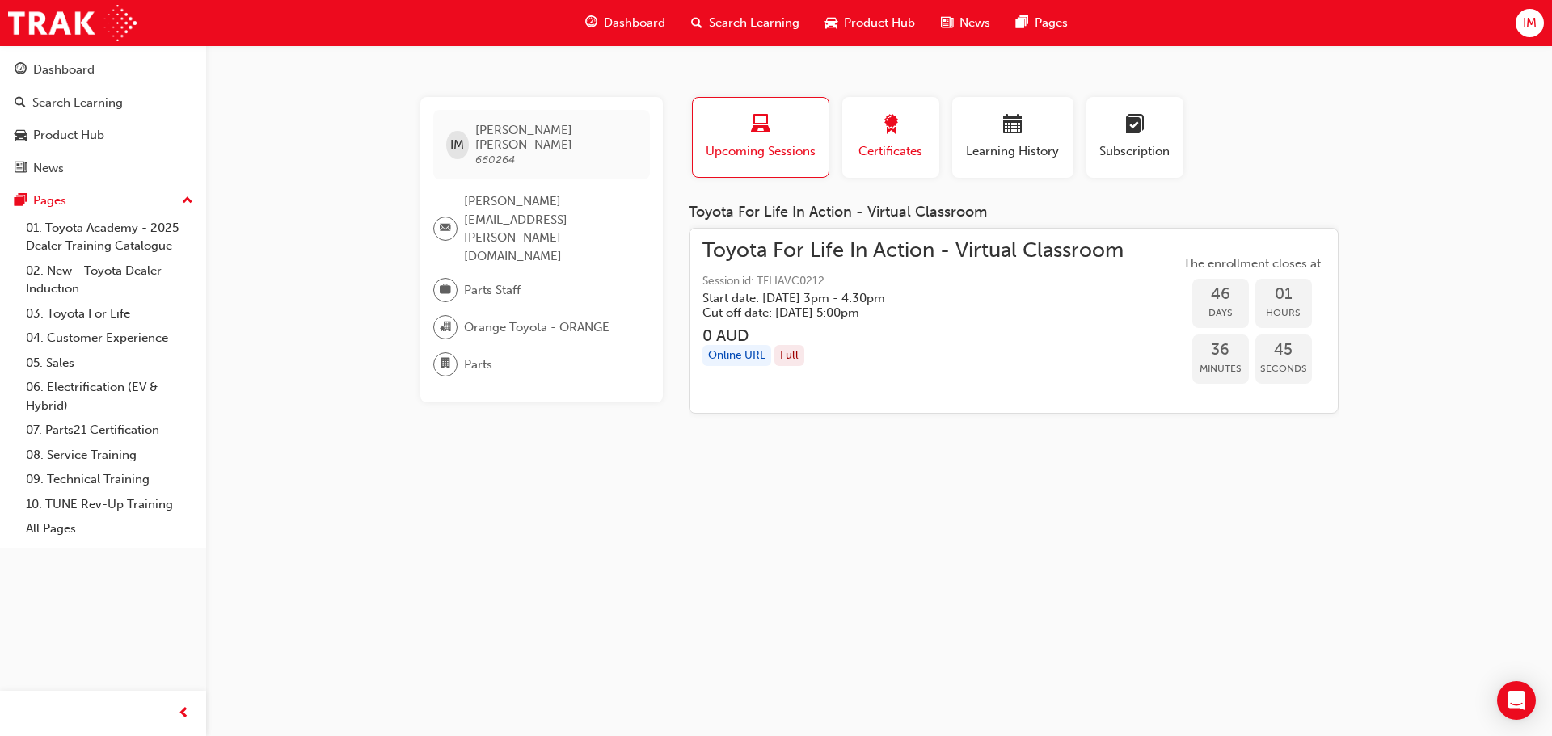
click at [916, 152] on span "Certificates" at bounding box center [890, 151] width 73 height 19
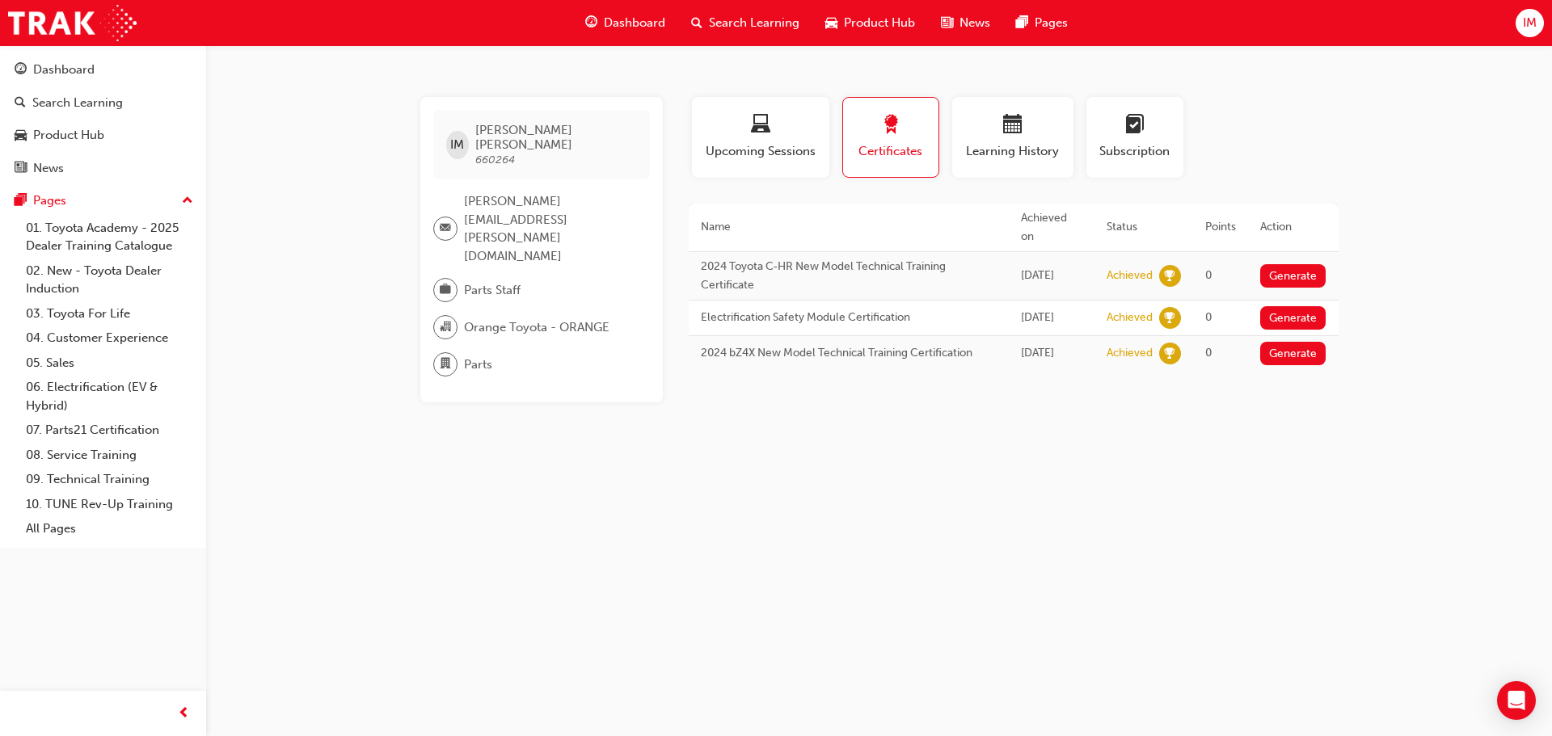
click at [814, 19] on div "Product Hub" at bounding box center [870, 22] width 116 height 33
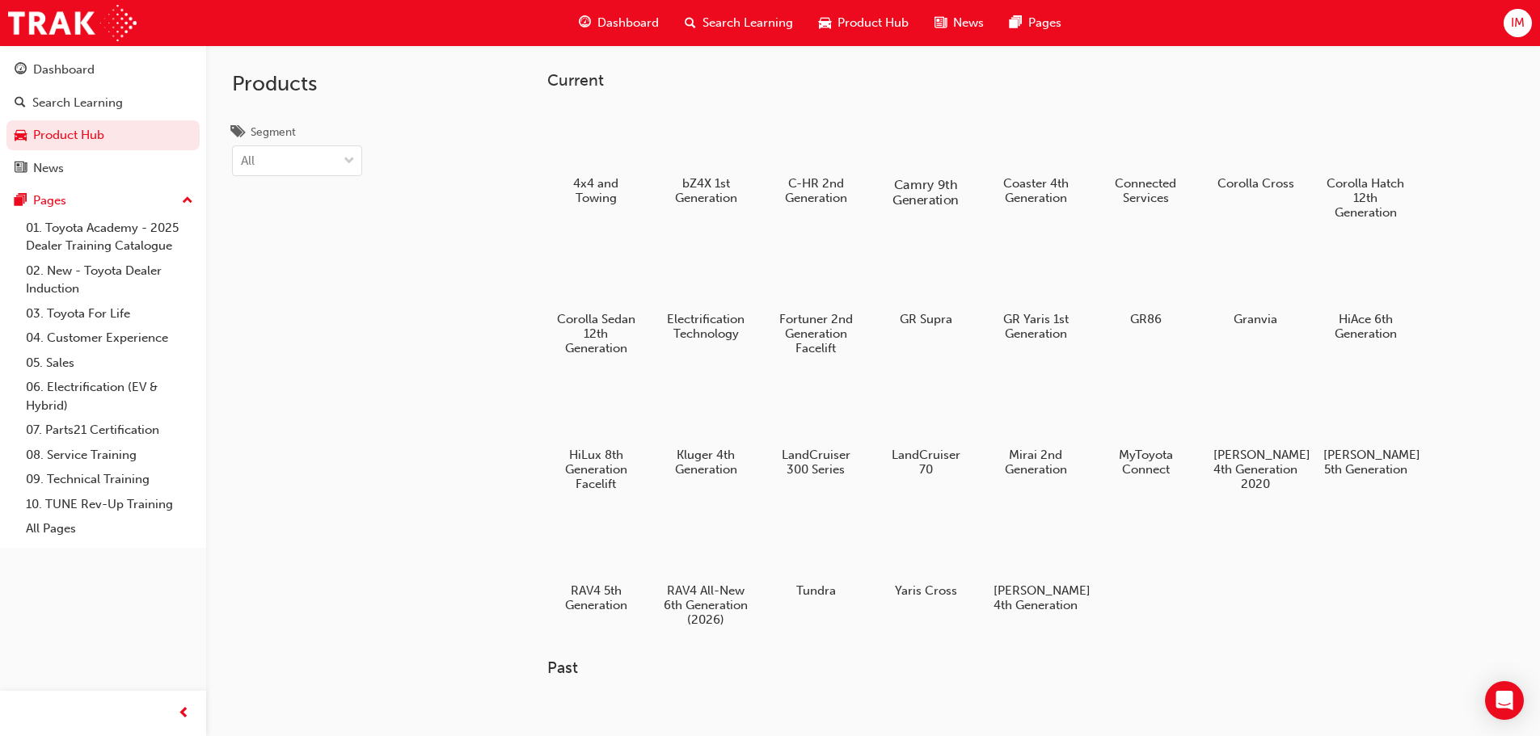
click at [925, 183] on h5 "Camry 9th Generation" at bounding box center [925, 192] width 90 height 31
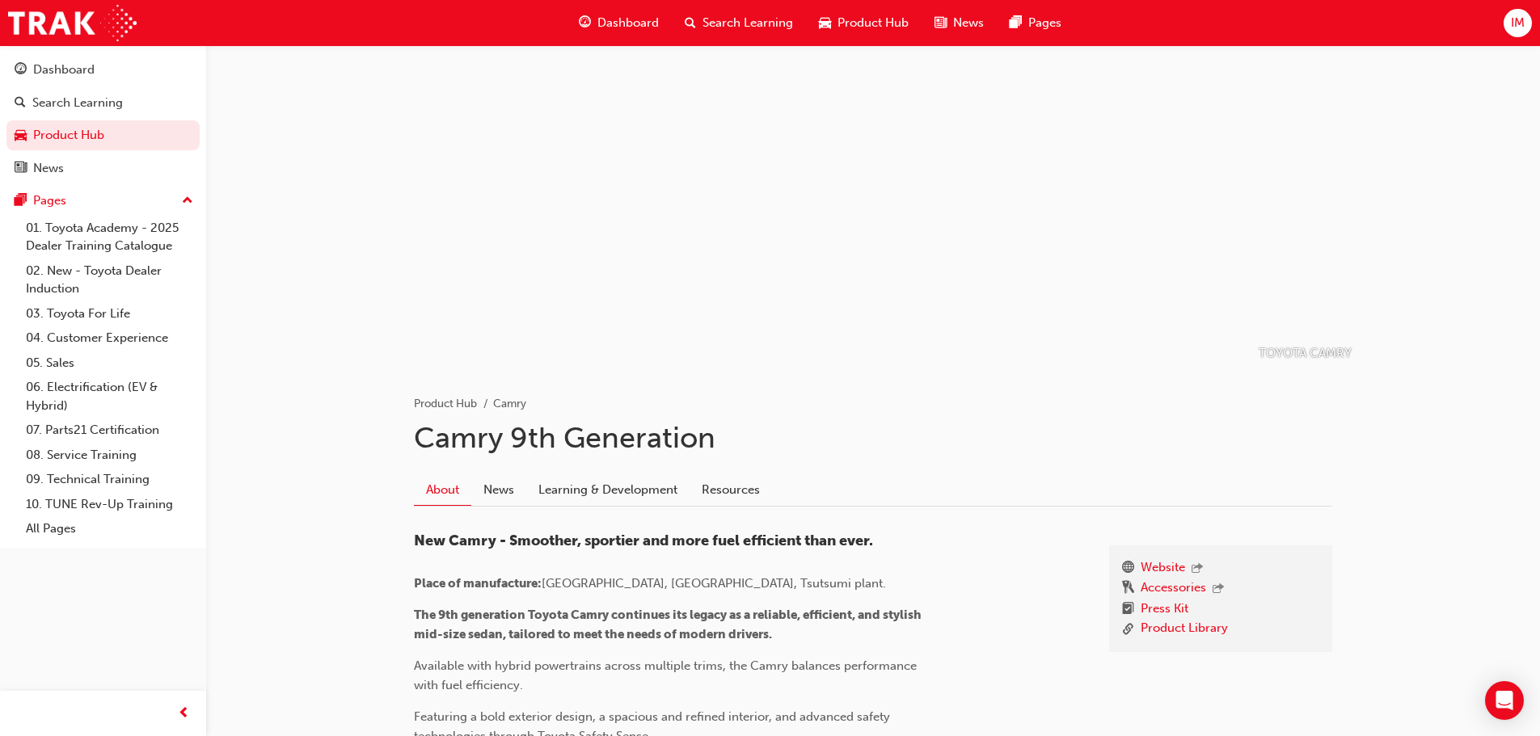
drag, startPoint x: 668, startPoint y: 428, endPoint x: 639, endPoint y: 633, distance: 206.5
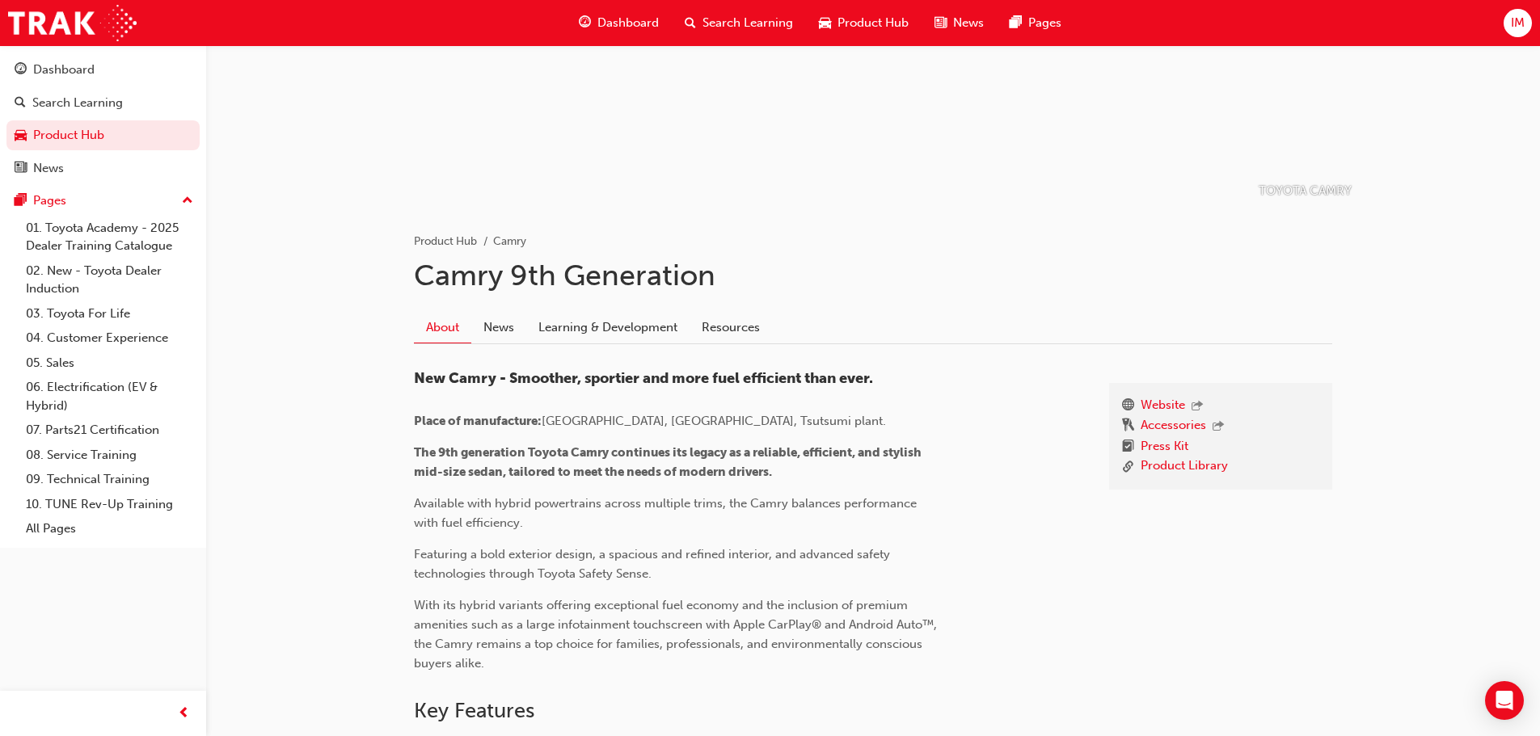
scroll to position [188, 0]
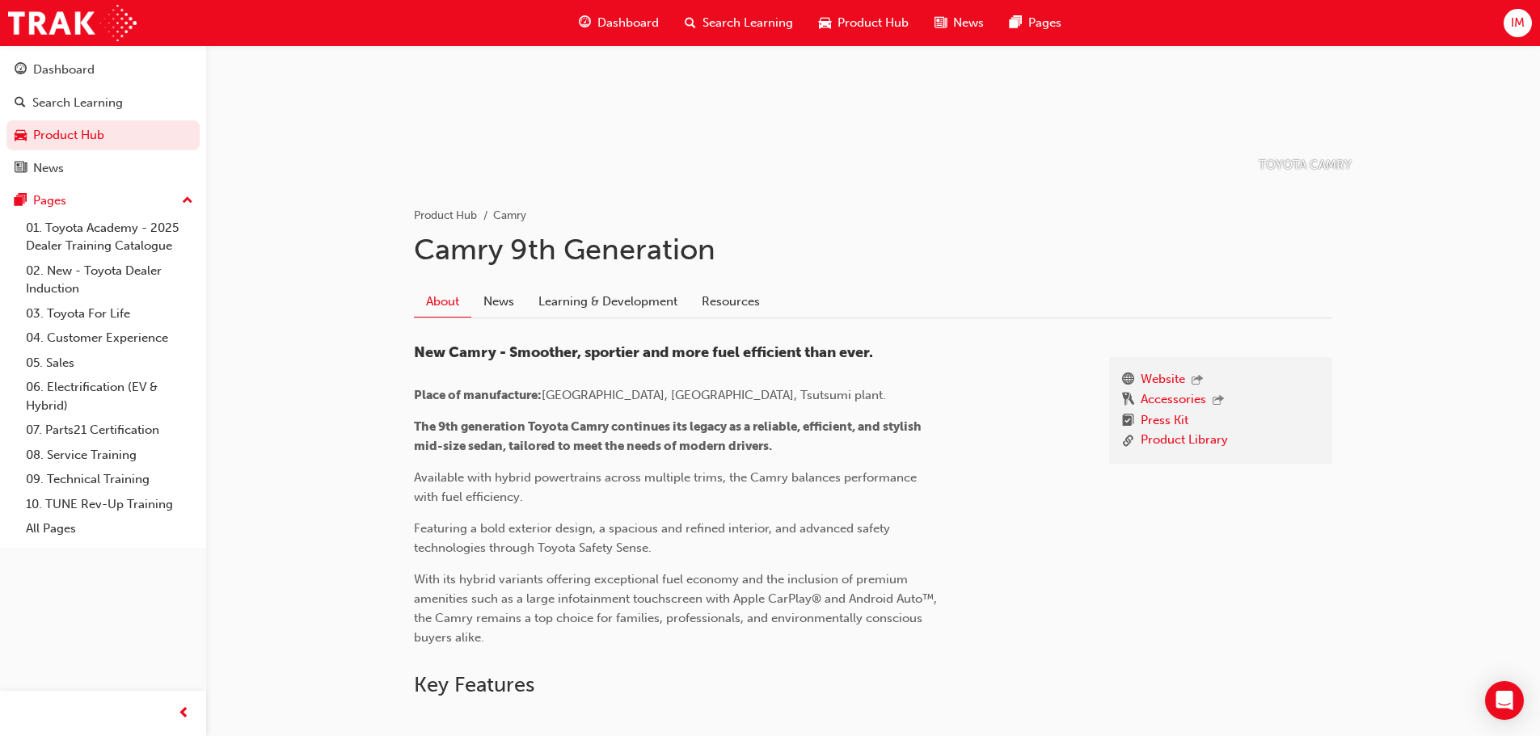
click at [609, 291] on link "Learning & Development" at bounding box center [607, 301] width 163 height 31
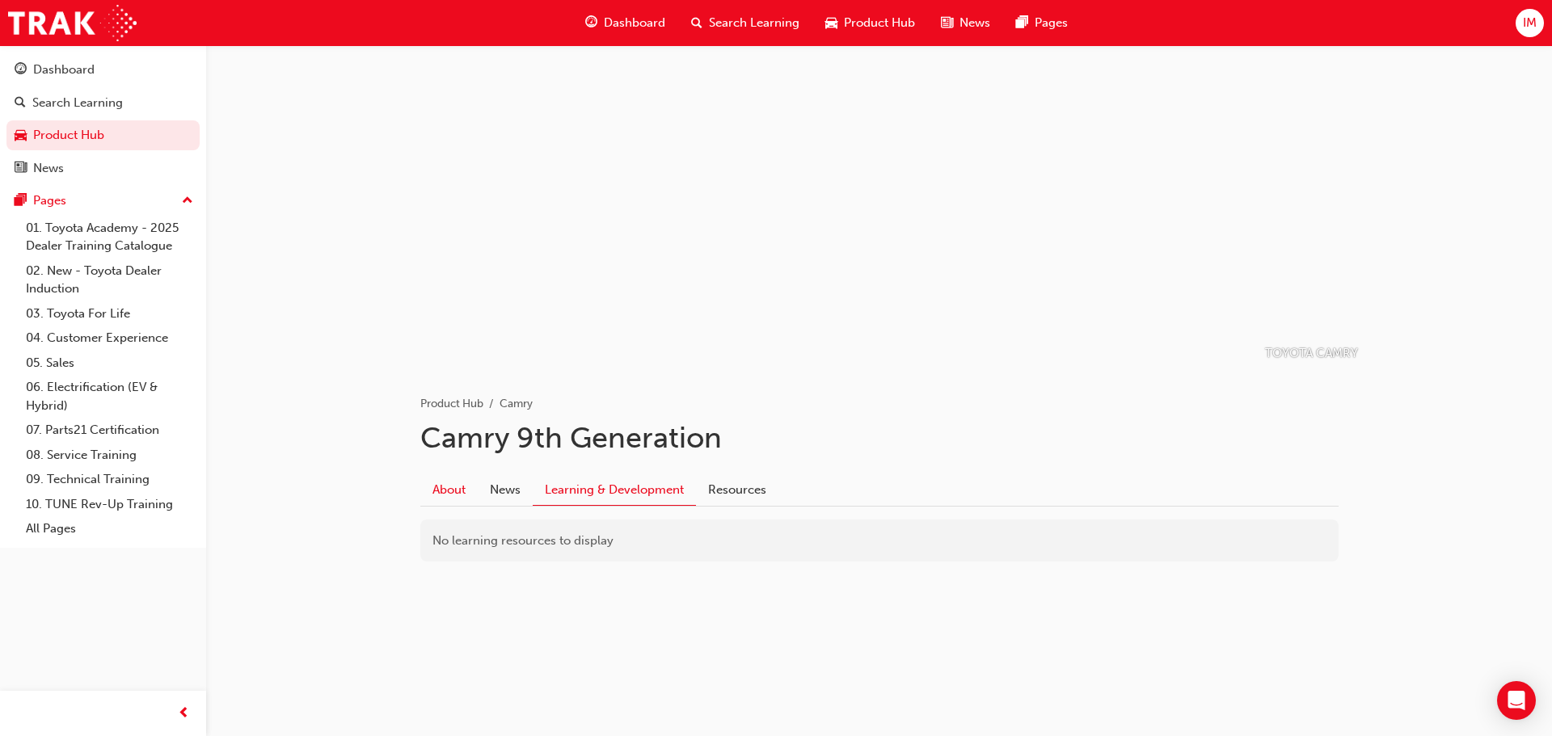
click at [467, 498] on link "About" at bounding box center [448, 489] width 57 height 31
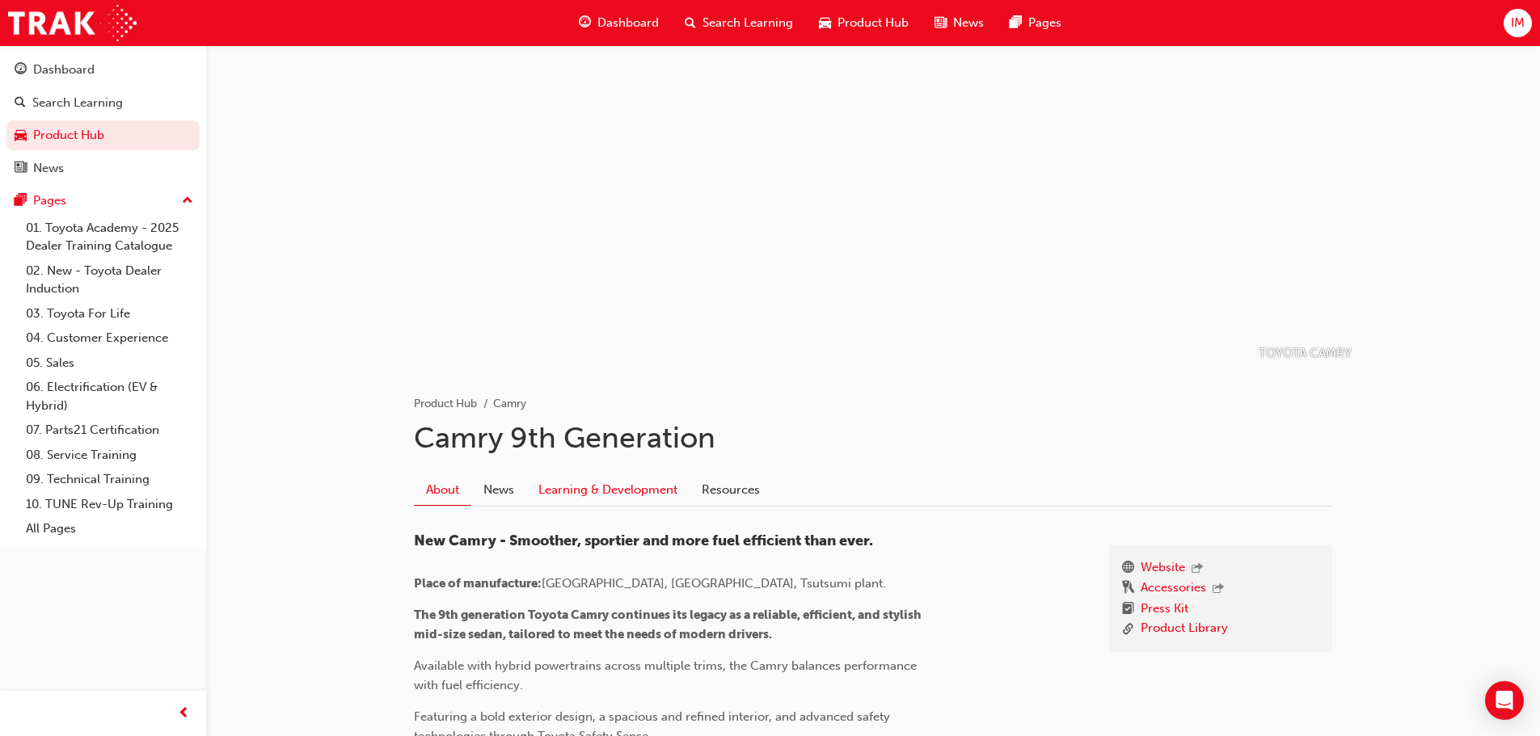
click at [554, 488] on link "Learning & Development" at bounding box center [607, 489] width 163 height 31
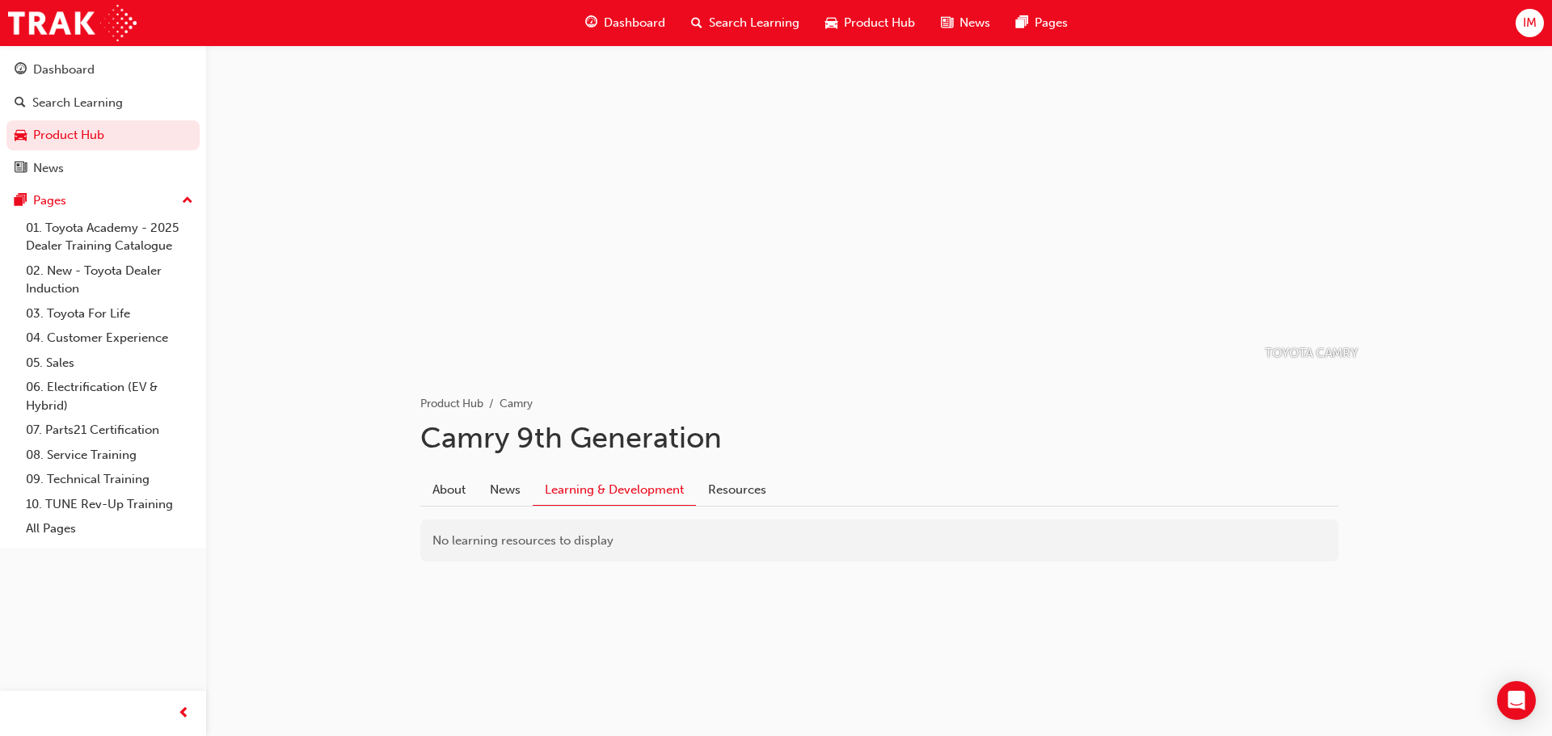
click at [853, 16] on span "Product Hub" at bounding box center [879, 23] width 71 height 19
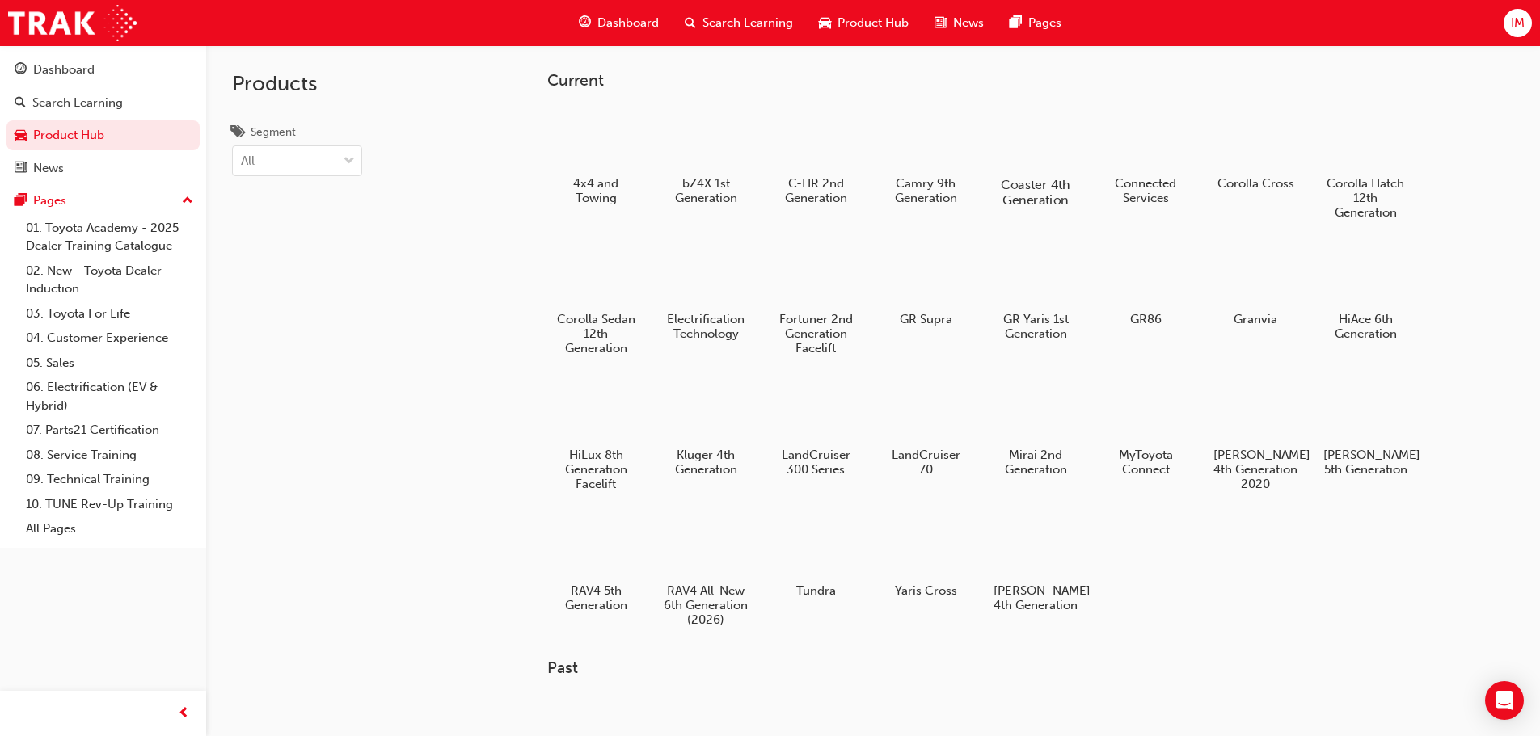
click at [1033, 155] on div at bounding box center [1035, 138] width 90 height 64
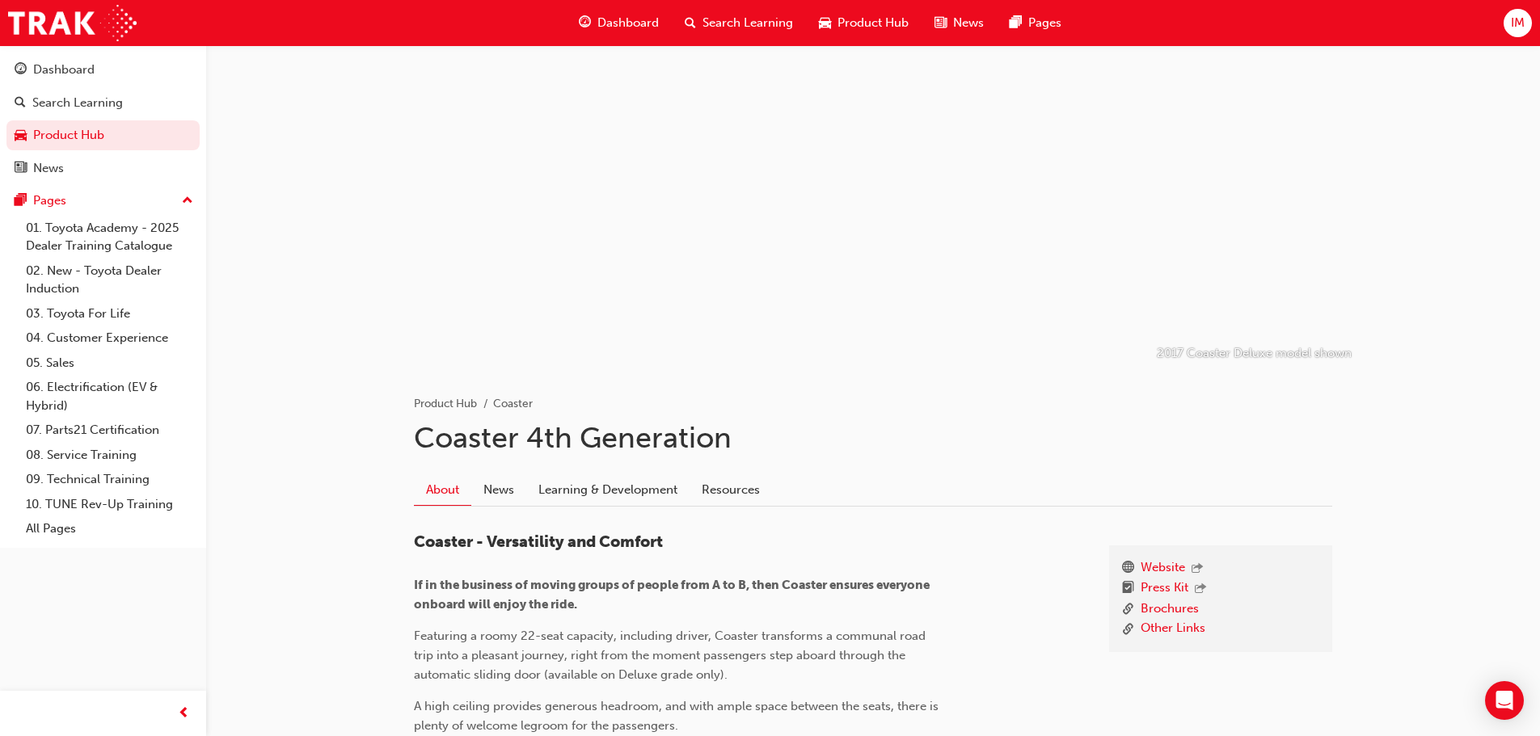
click at [849, 19] on span "Product Hub" at bounding box center [872, 23] width 71 height 19
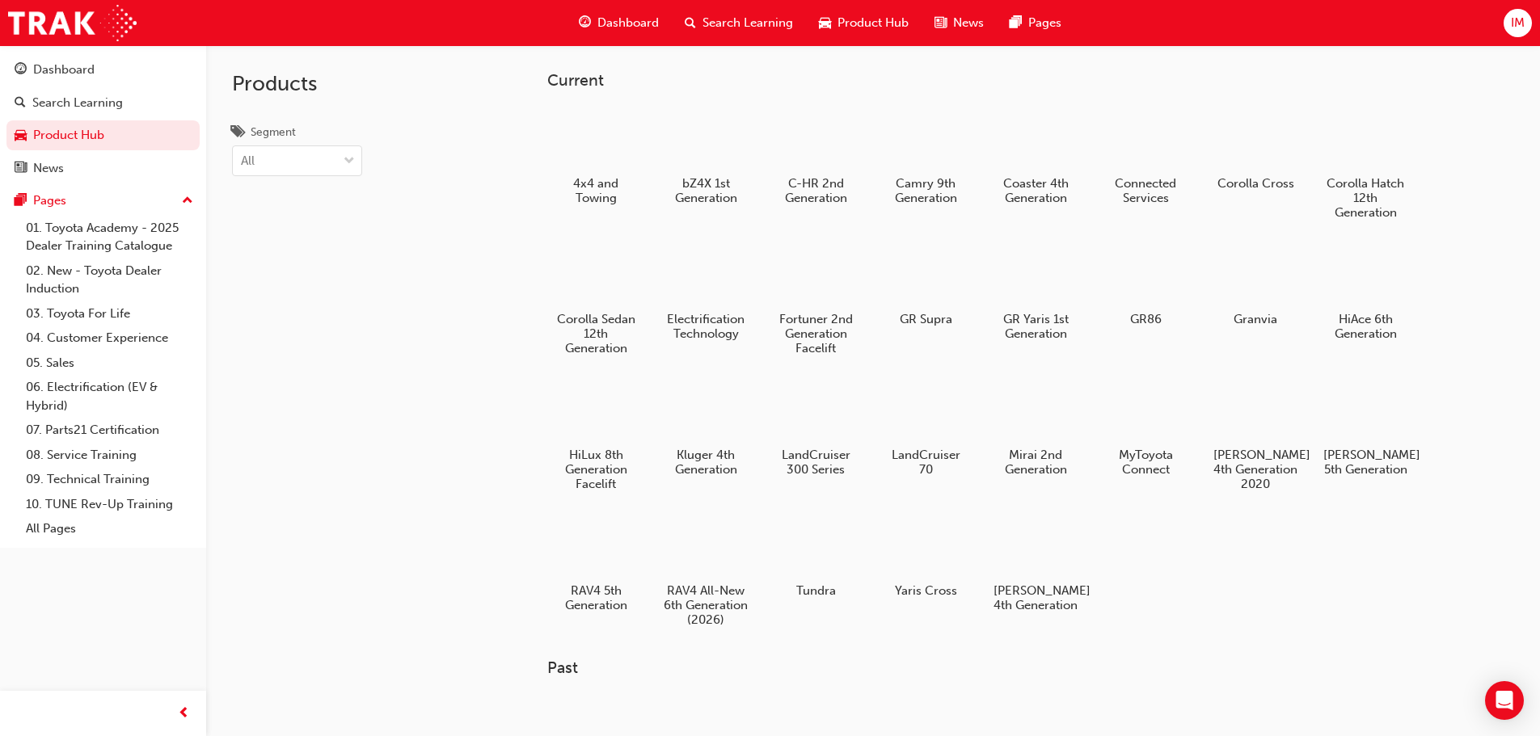
click at [874, 40] on div "Dashboard Search Learning Product Hub News Pages" at bounding box center [819, 23] width 521 height 46
click at [870, 25] on span "Product Hub" at bounding box center [872, 23] width 71 height 19
click at [868, 22] on span "Product Hub" at bounding box center [872, 23] width 71 height 19
drag, startPoint x: 870, startPoint y: 3, endPoint x: 868, endPoint y: 15, distance: 12.4
click at [870, 6] on div "Dashboard Search Learning Product Hub News Pages" at bounding box center [819, 23] width 521 height 46
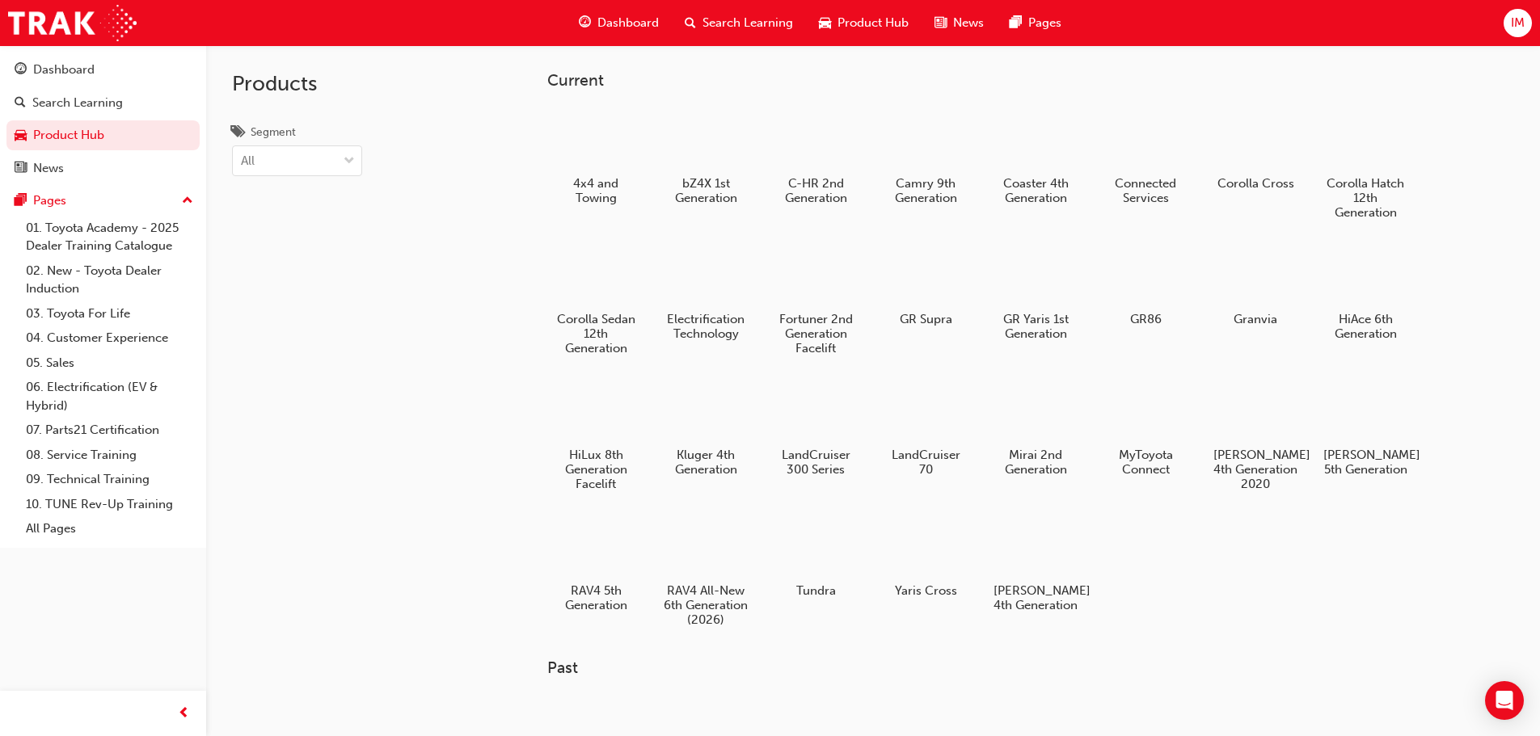
click at [859, 27] on span "Product Hub" at bounding box center [872, 23] width 71 height 19
click at [1001, 150] on div at bounding box center [1035, 138] width 90 height 64
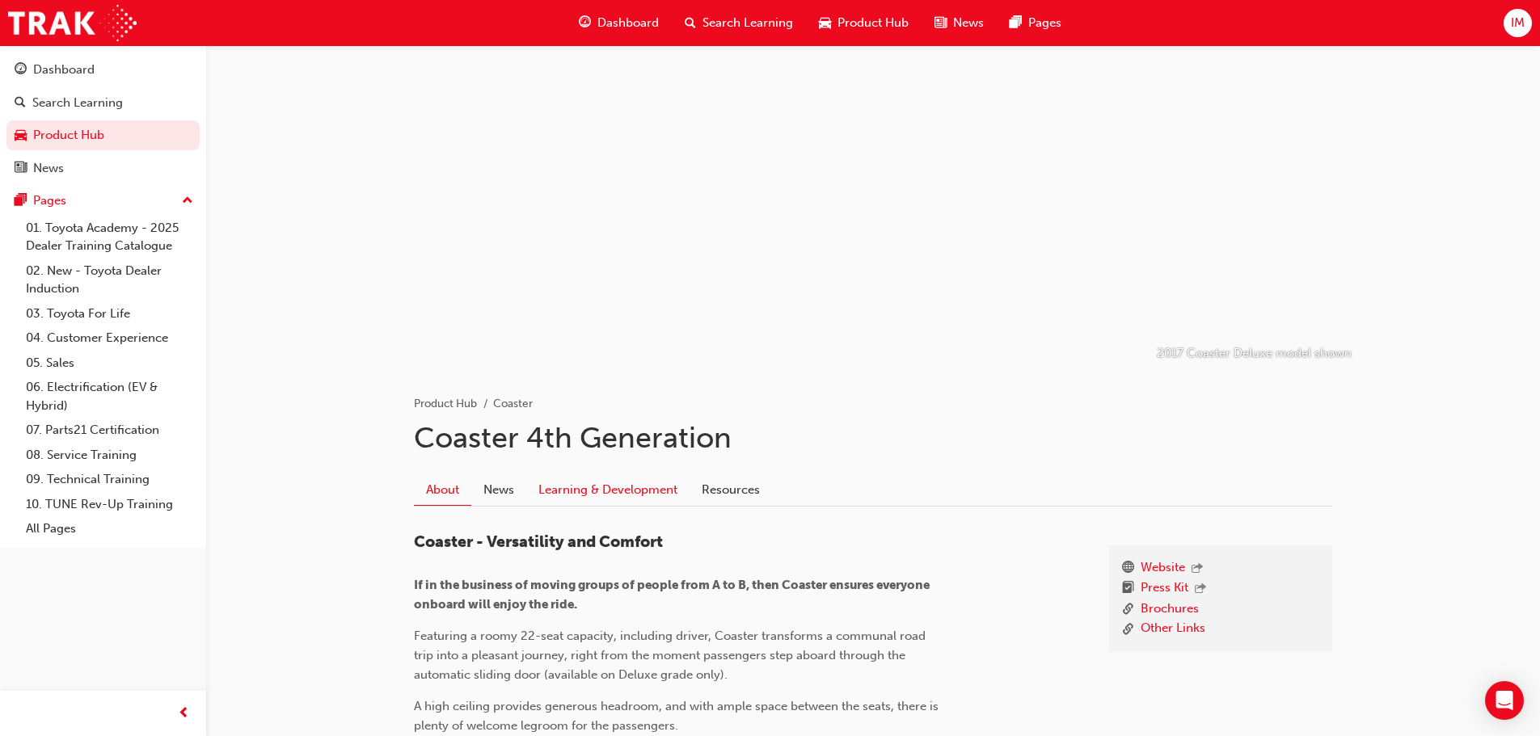
click at [570, 495] on link "Learning & Development" at bounding box center [607, 489] width 163 height 31
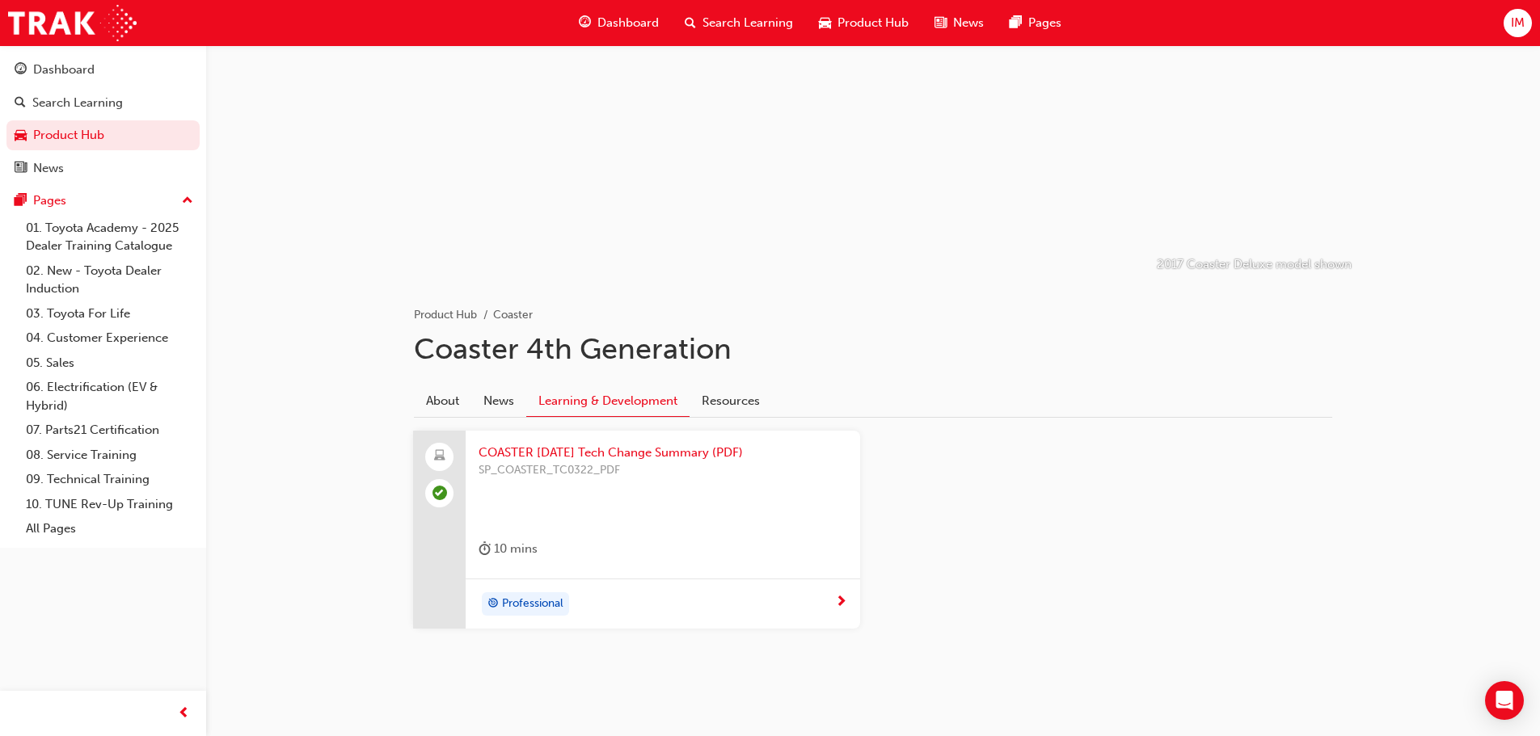
scroll to position [99, 0]
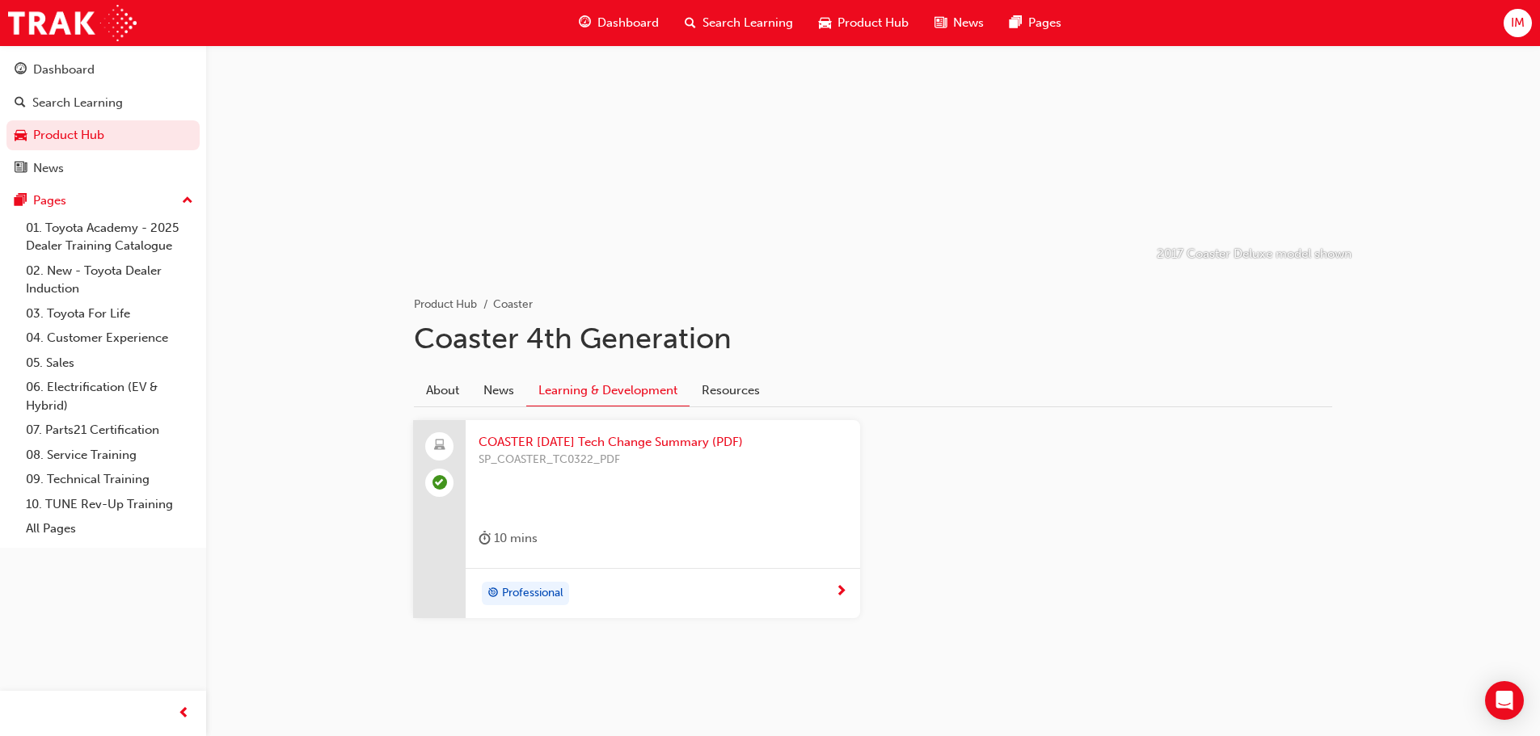
click at [867, 20] on span "Product Hub" at bounding box center [872, 23] width 71 height 19
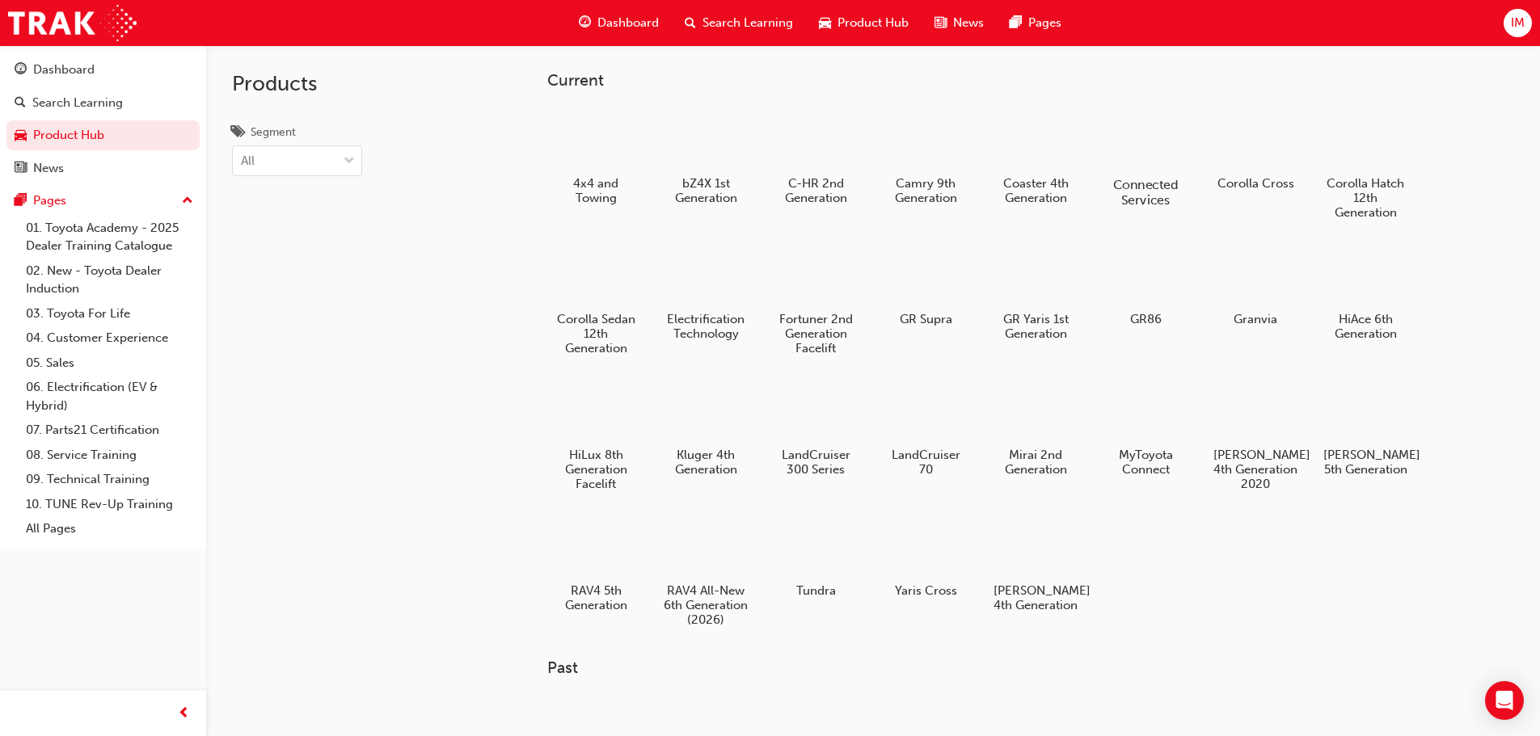
click at [1152, 163] on div at bounding box center [1145, 138] width 90 height 64
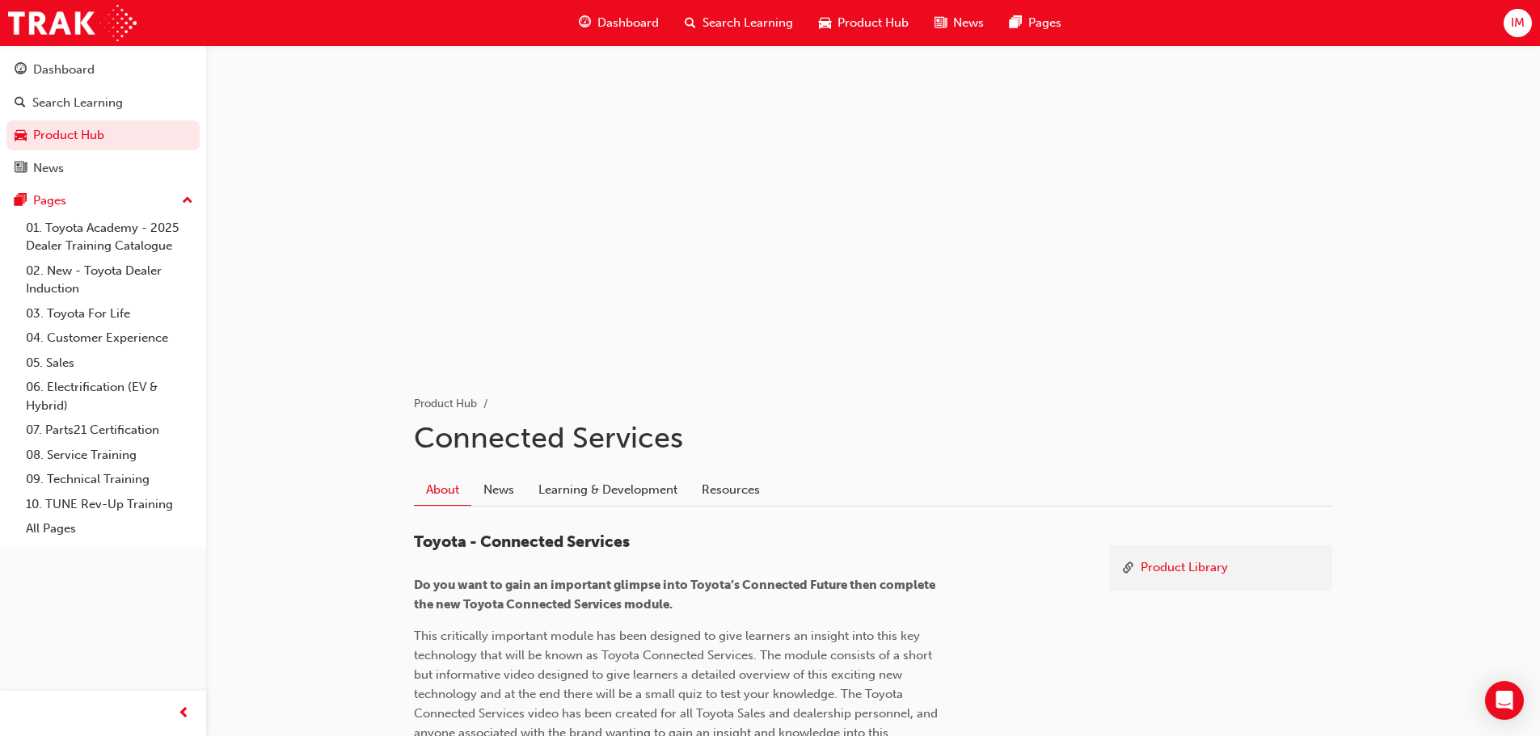
click at [850, 25] on span "Product Hub" at bounding box center [872, 23] width 71 height 19
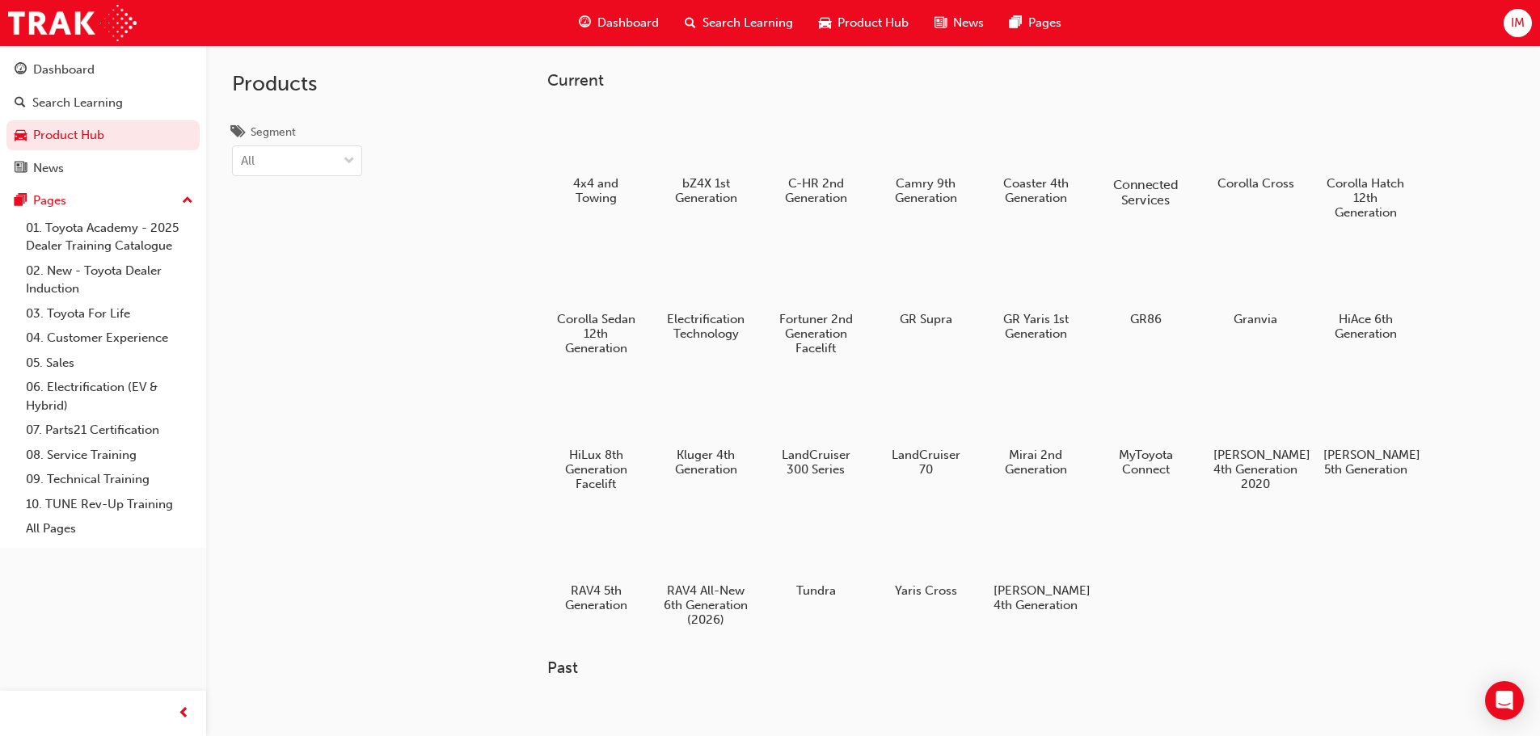
click at [1140, 148] on div at bounding box center [1145, 138] width 90 height 64
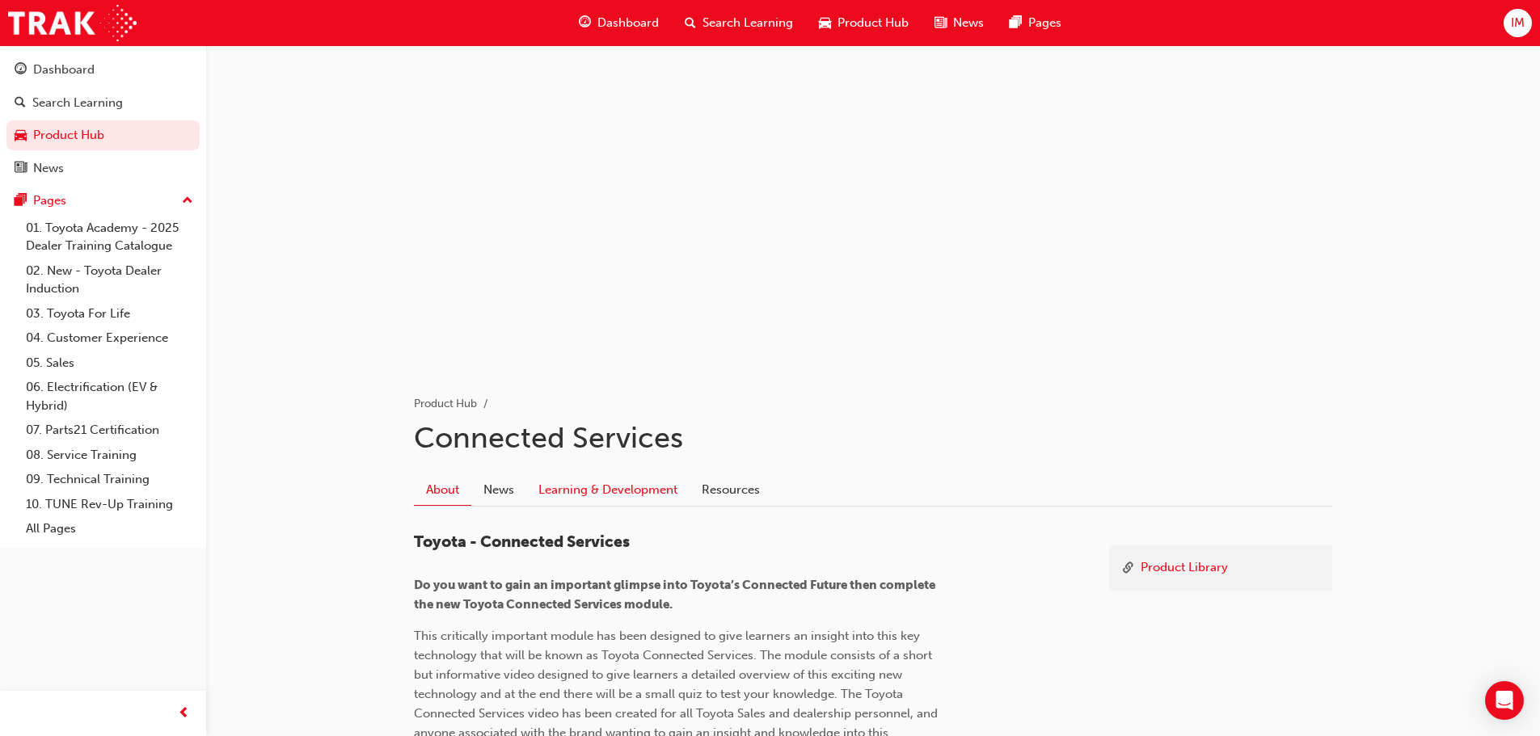
click at [566, 496] on link "Learning & Development" at bounding box center [607, 489] width 163 height 31
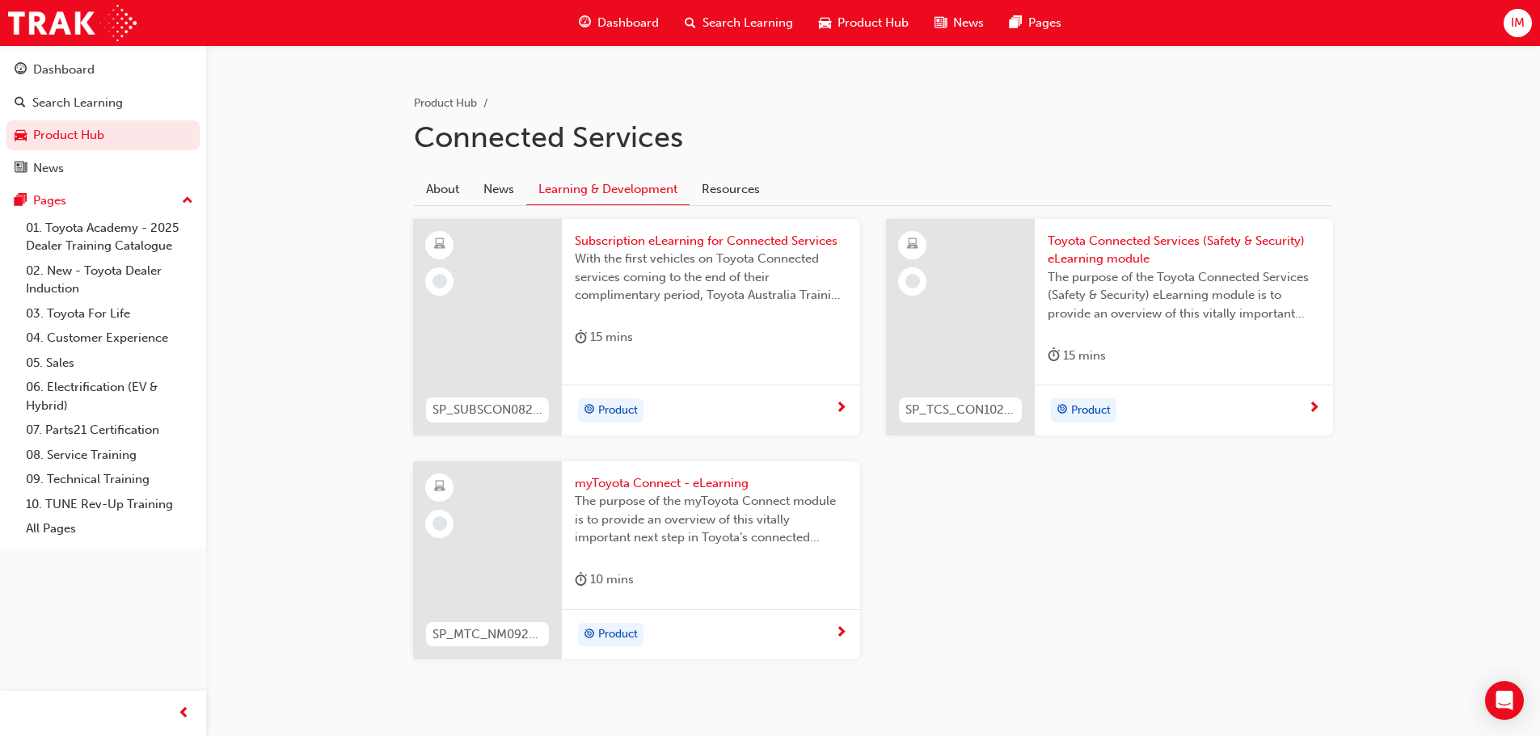
scroll to position [323, 0]
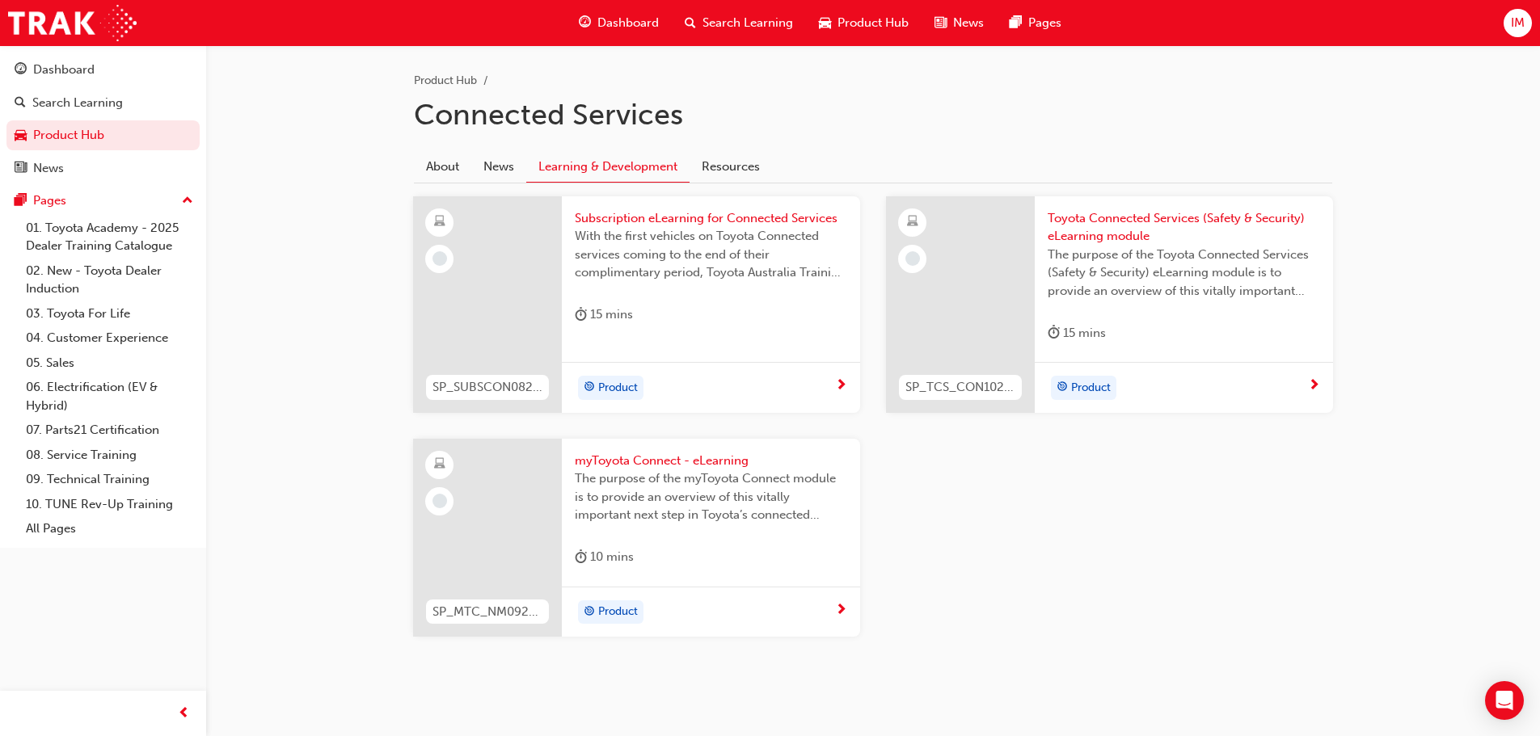
click at [659, 218] on span "Subscription eLearning for Connected Services" at bounding box center [711, 218] width 272 height 19
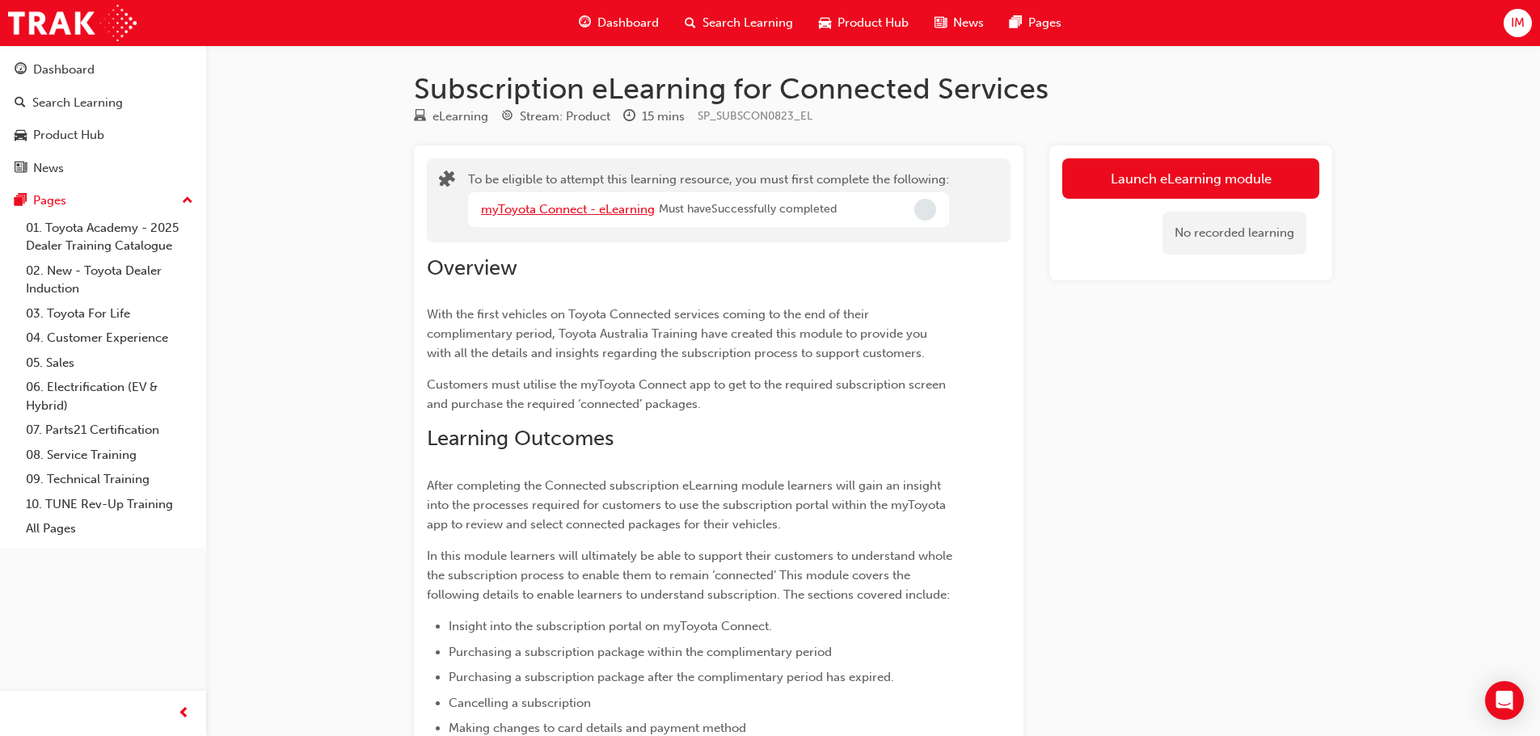
click at [590, 205] on link "myToyota Connect - eLearning" at bounding box center [568, 209] width 174 height 15
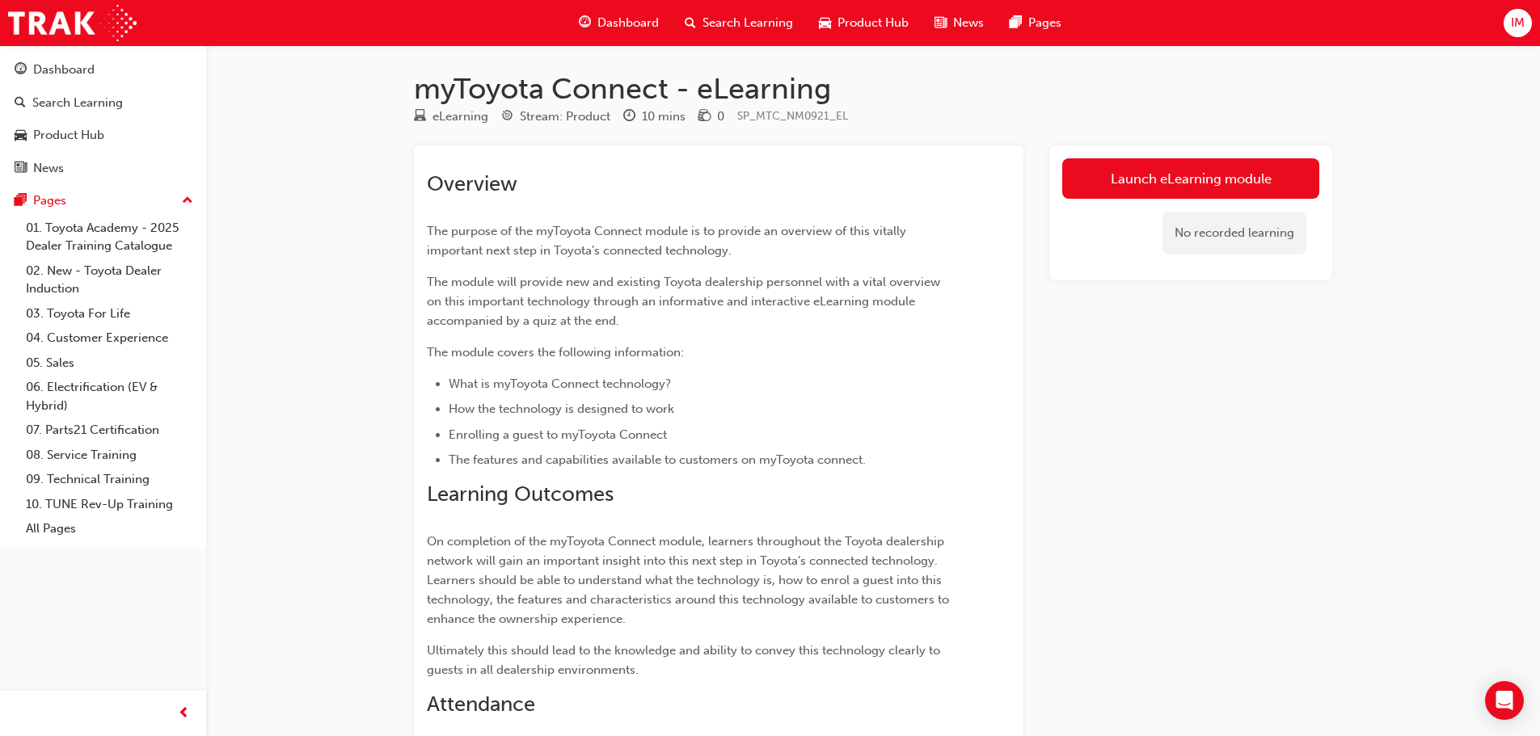
click at [1118, 209] on div "No recorded learning" at bounding box center [1190, 233] width 257 height 69
click at [1121, 191] on link "Launch eLearning module" at bounding box center [1190, 178] width 257 height 40
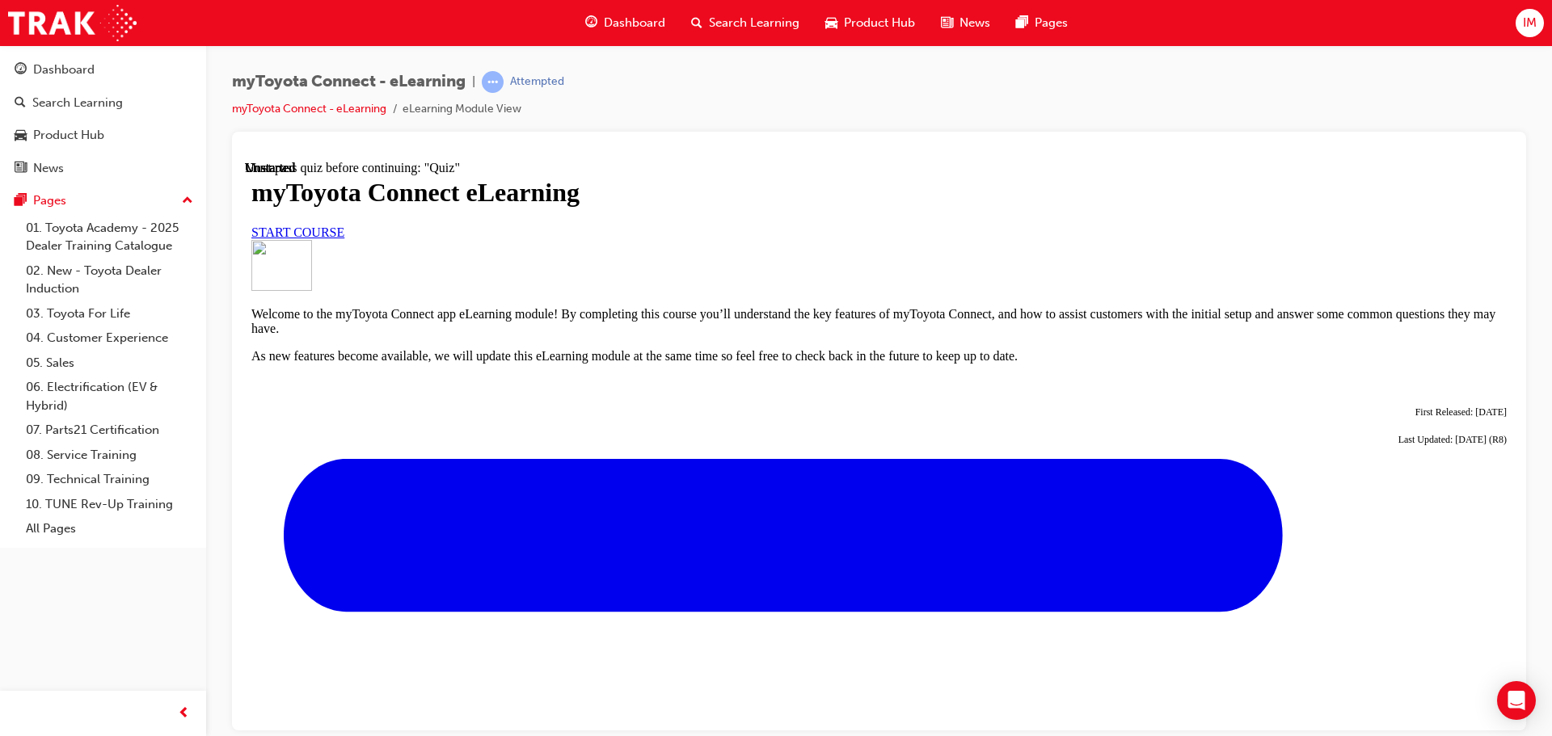
click at [344, 238] on link "START COURSE" at bounding box center [297, 232] width 93 height 14
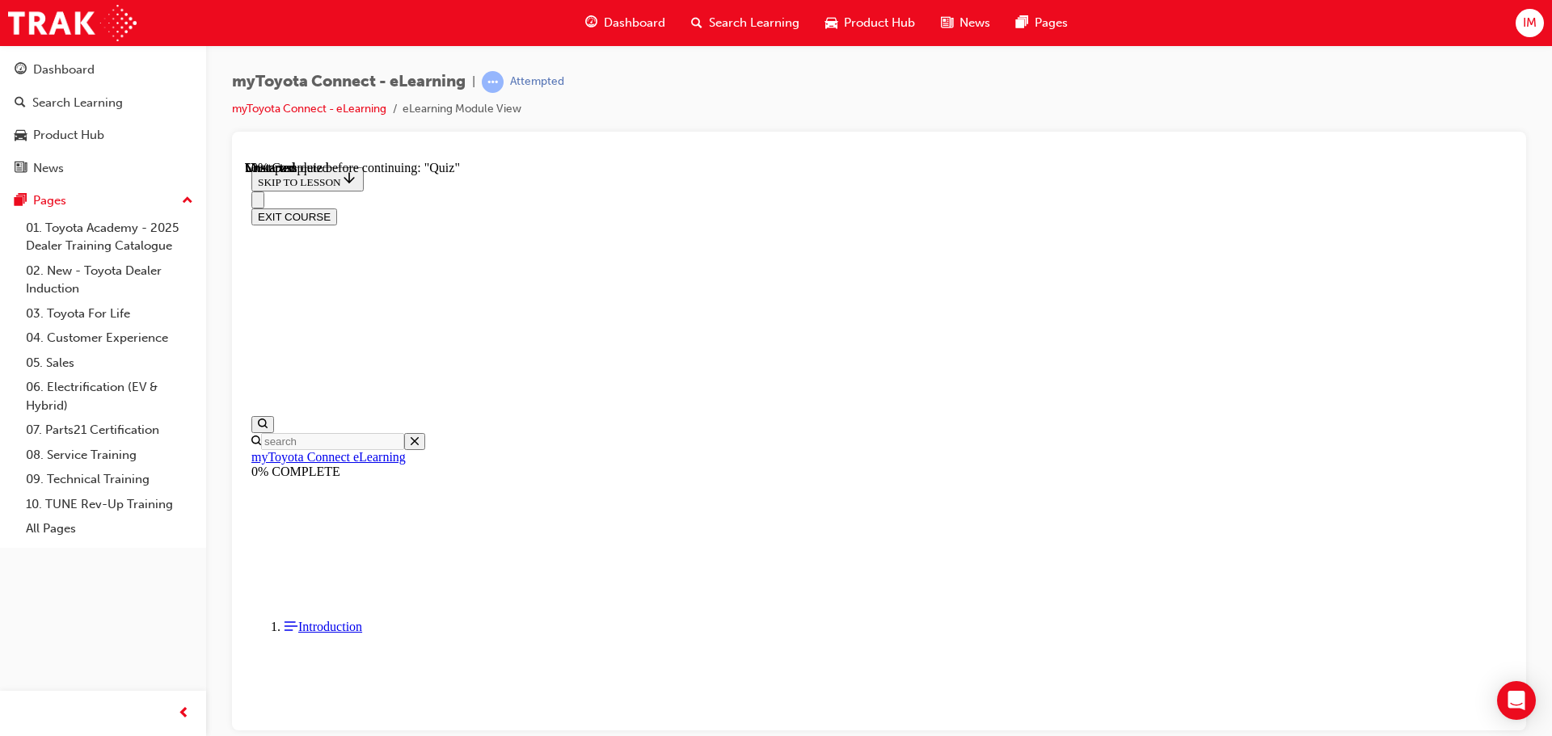
scroll to position [1416, 0]
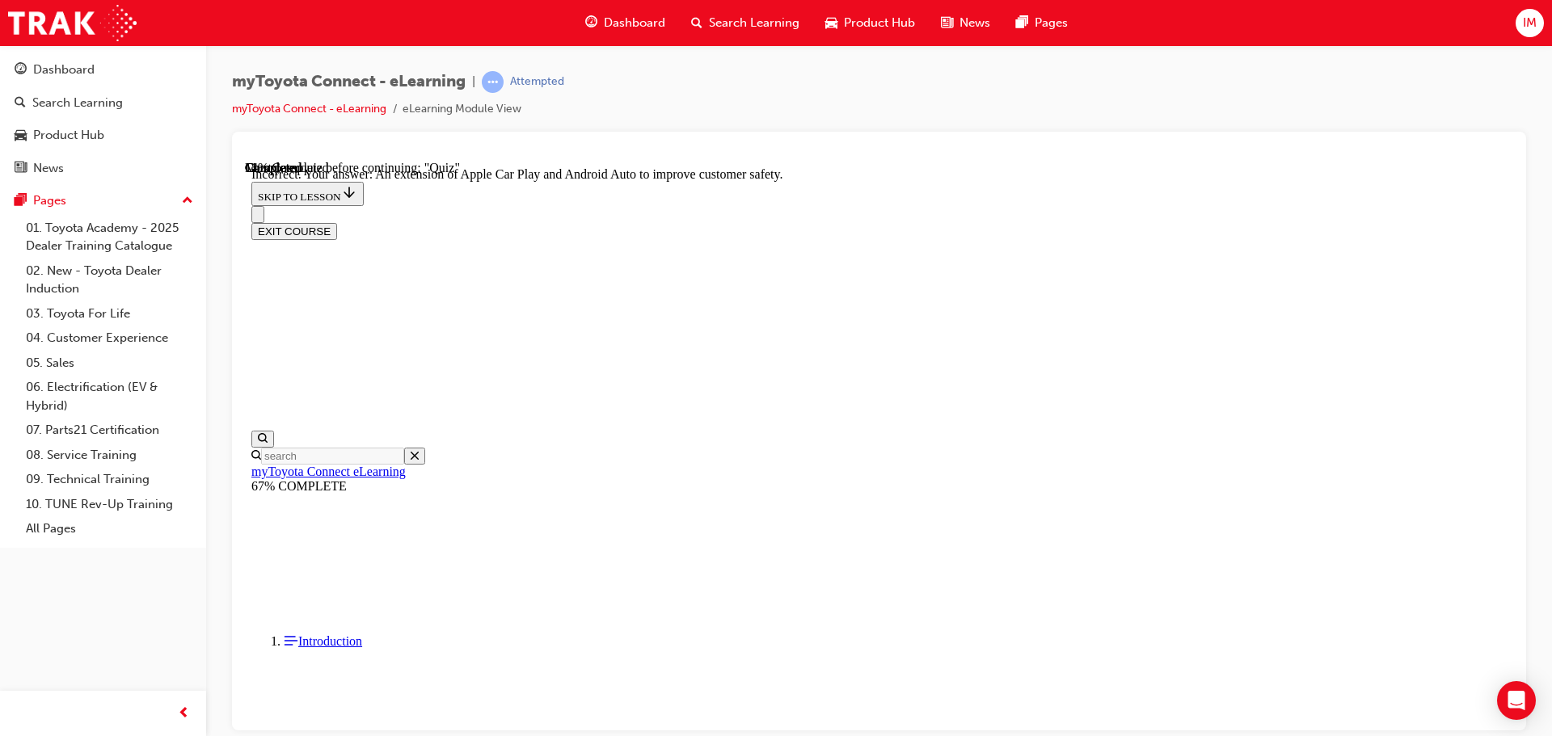
scroll to position [305, 0]
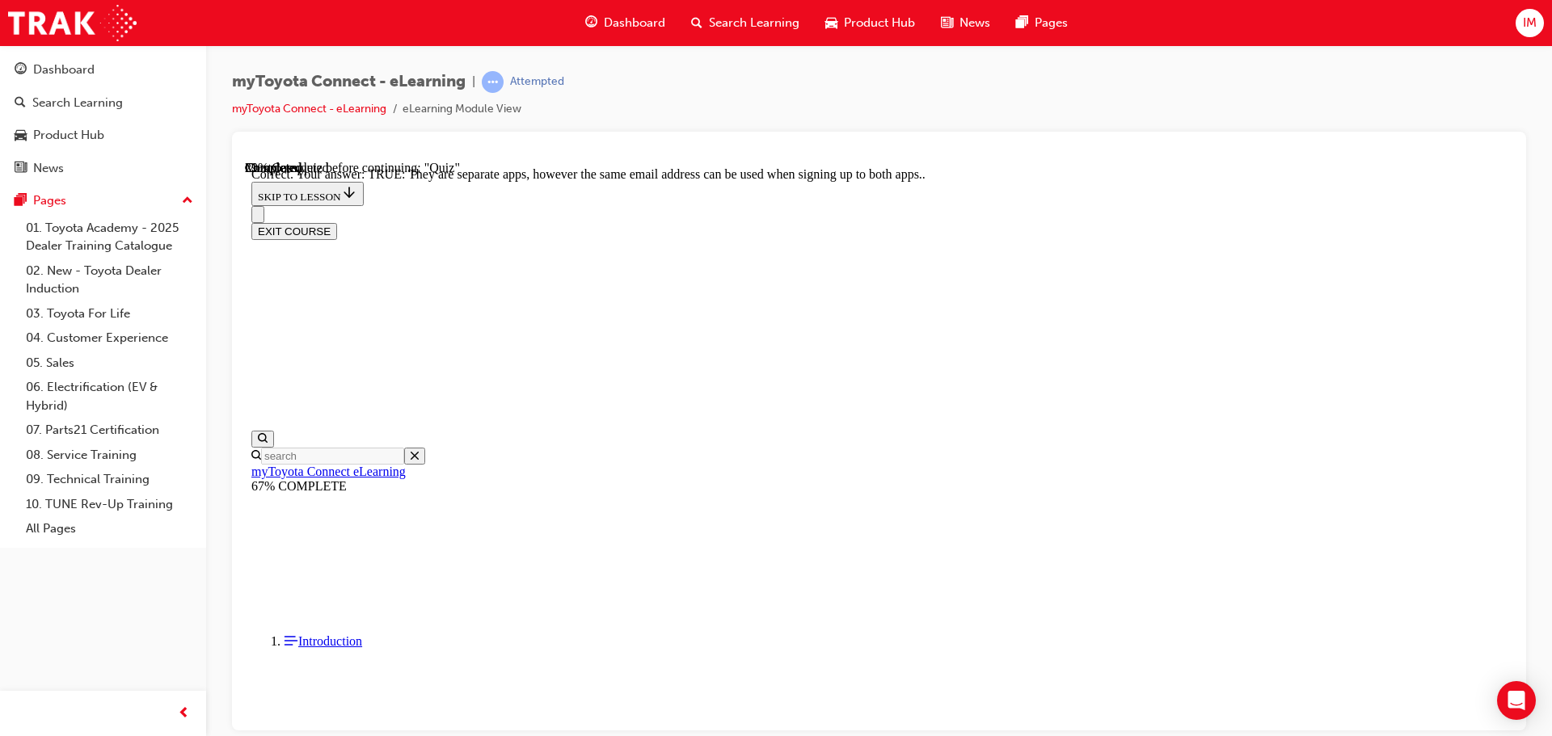
scroll to position [196, 0]
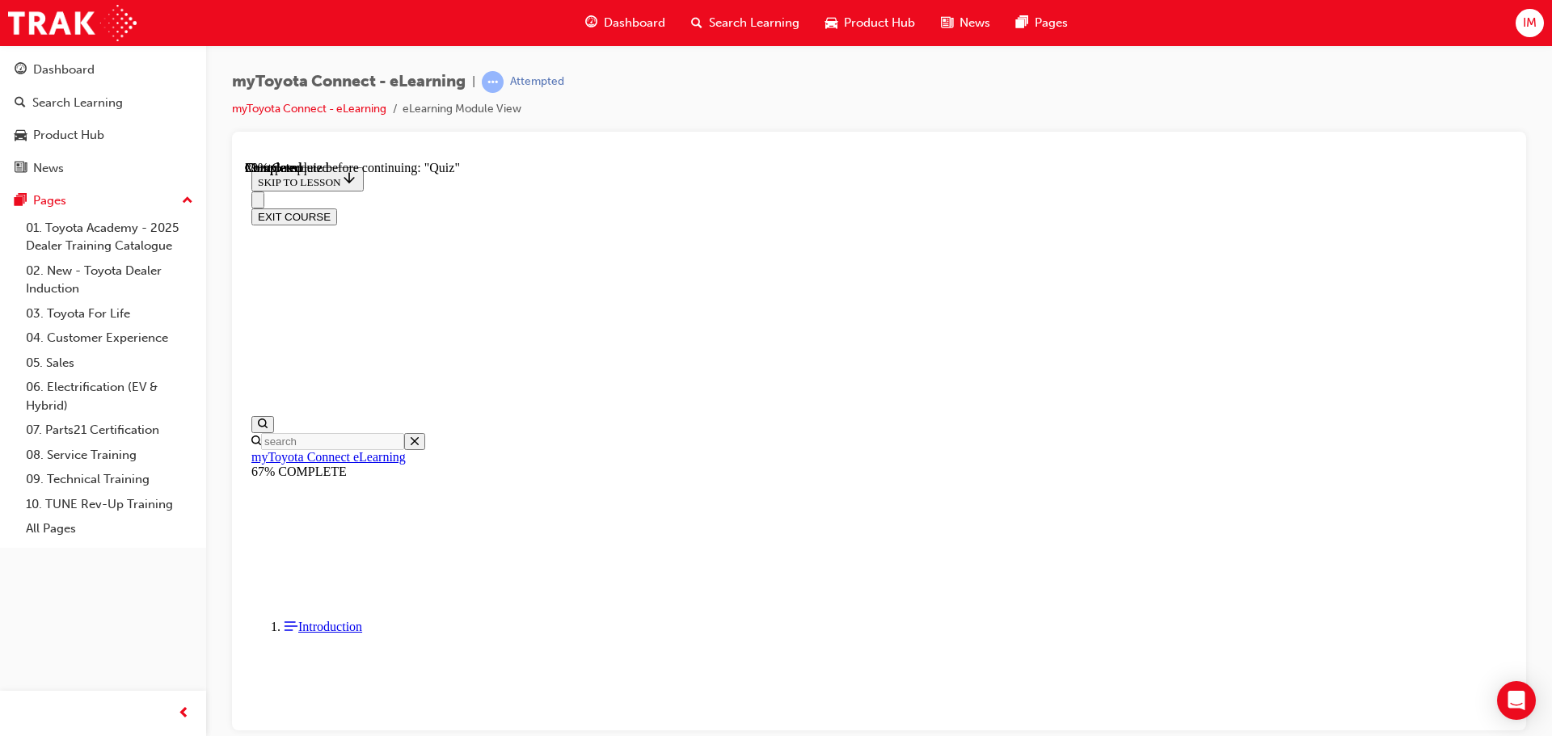
scroll to position [163, 0]
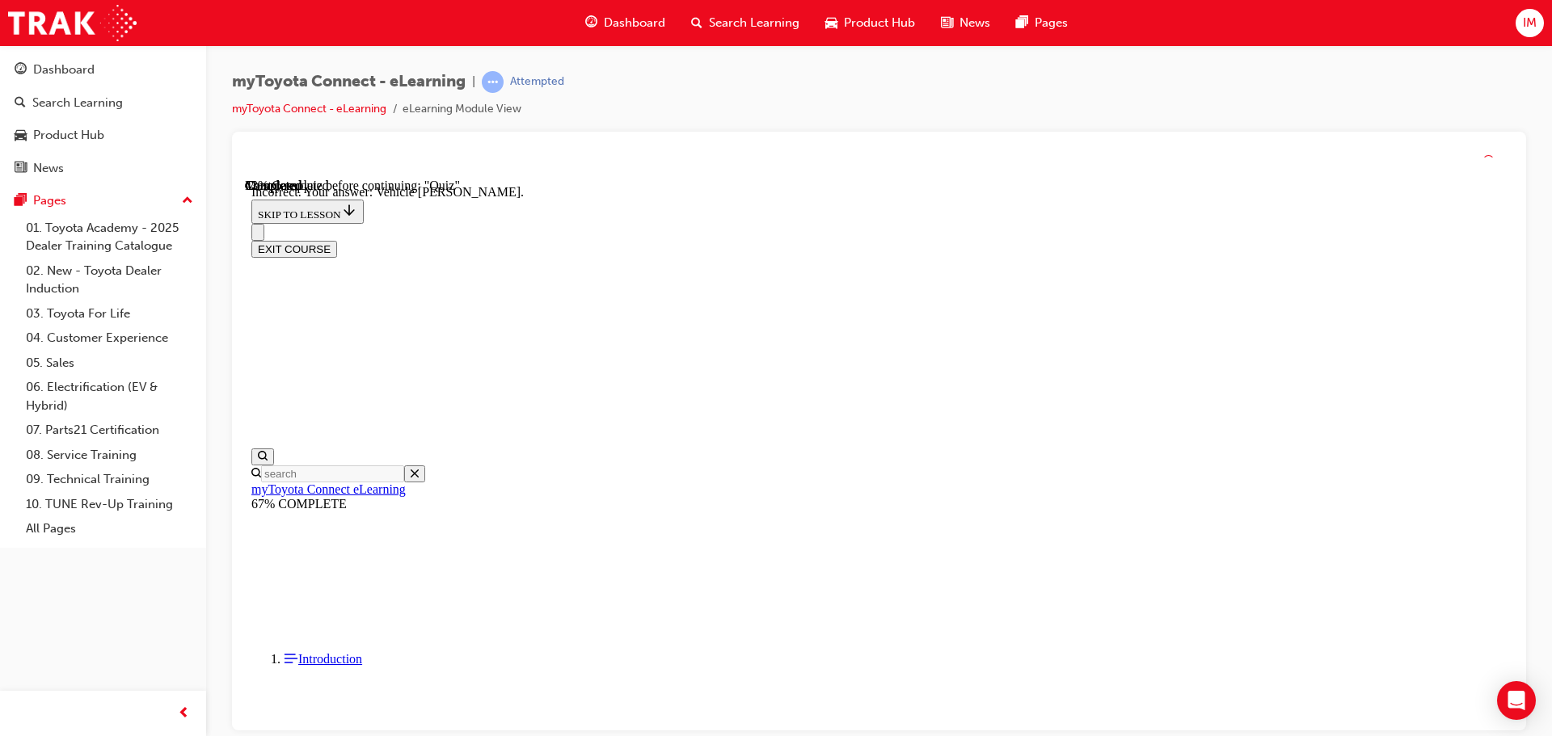
scroll to position [321, 0]
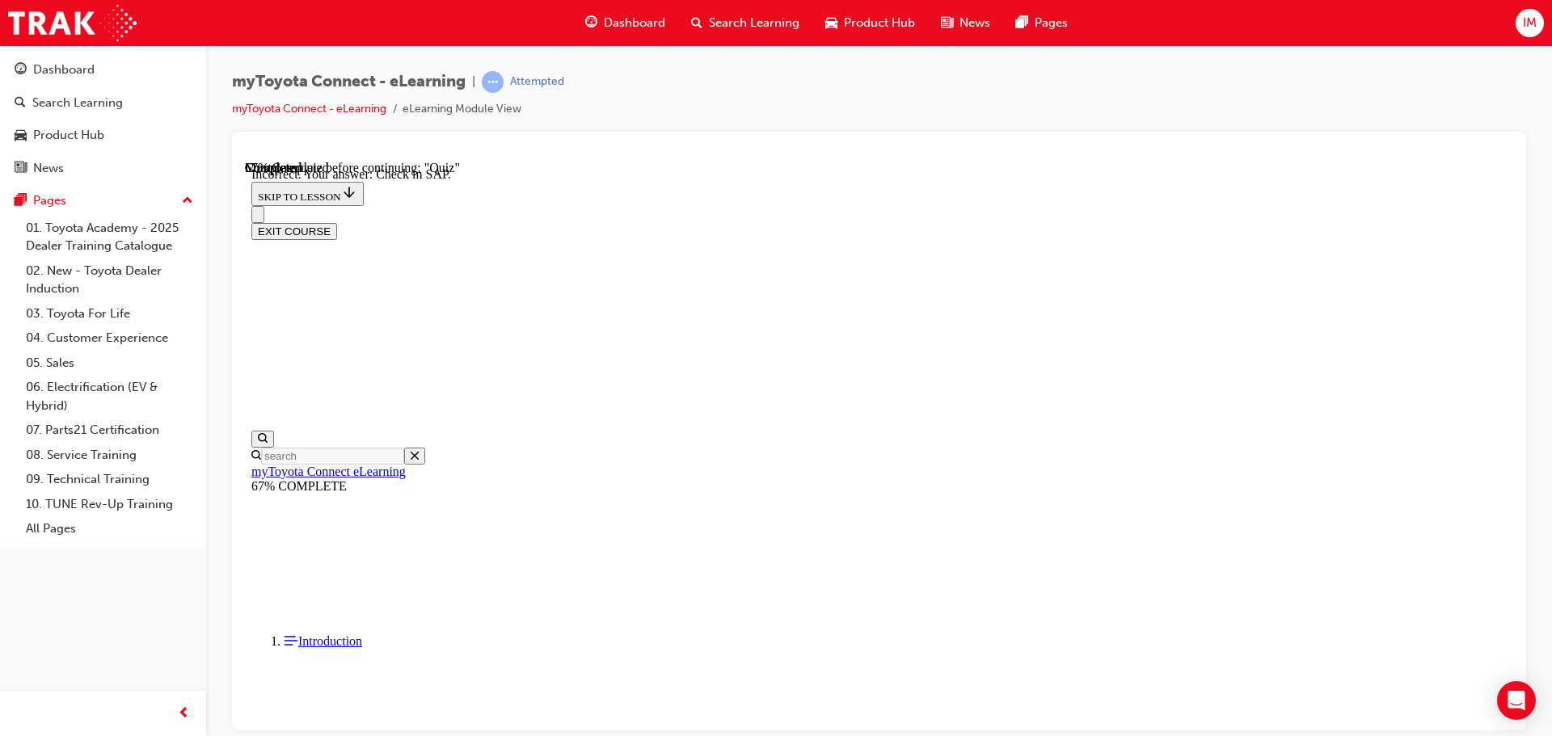
scroll to position [256, 0]
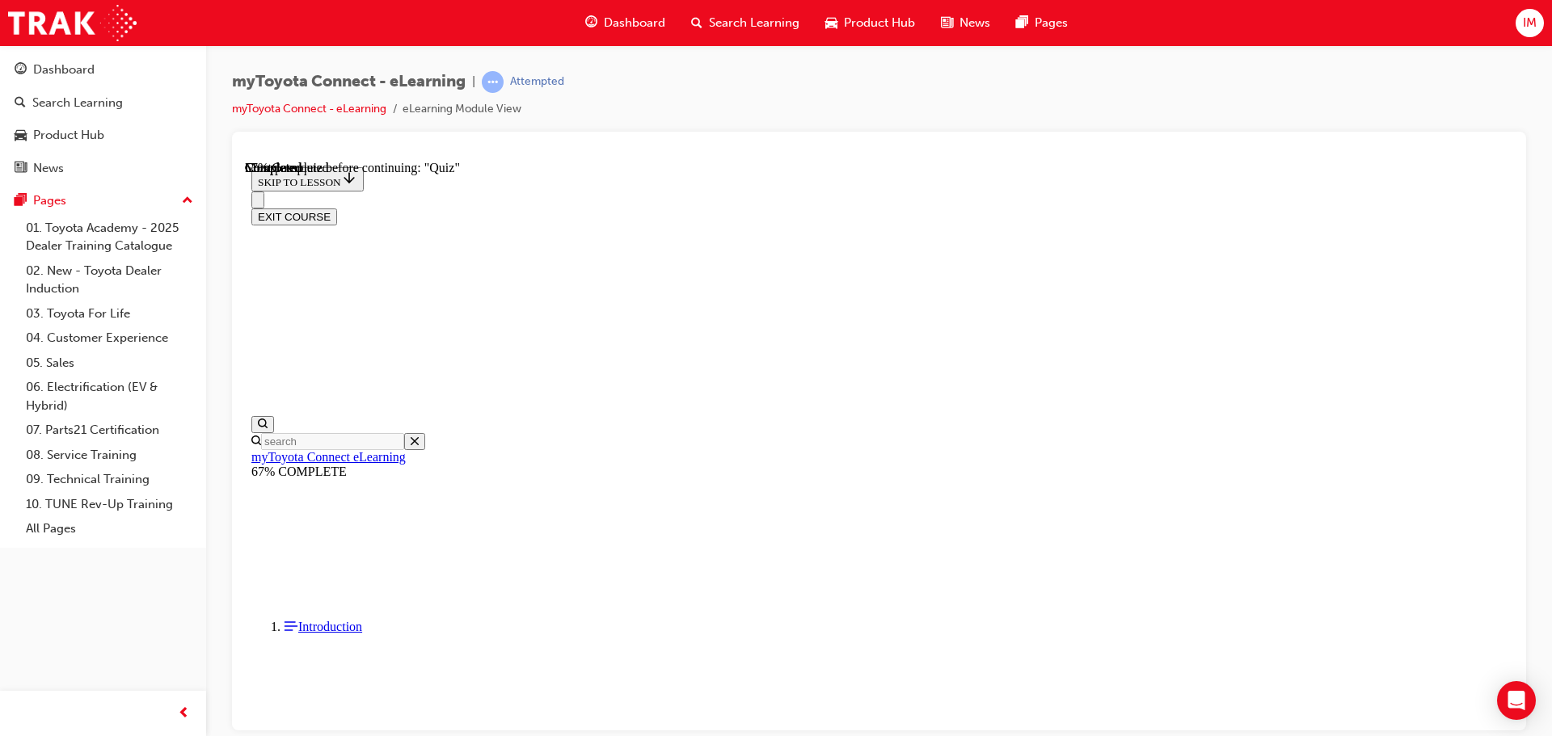
scroll to position [107, 0]
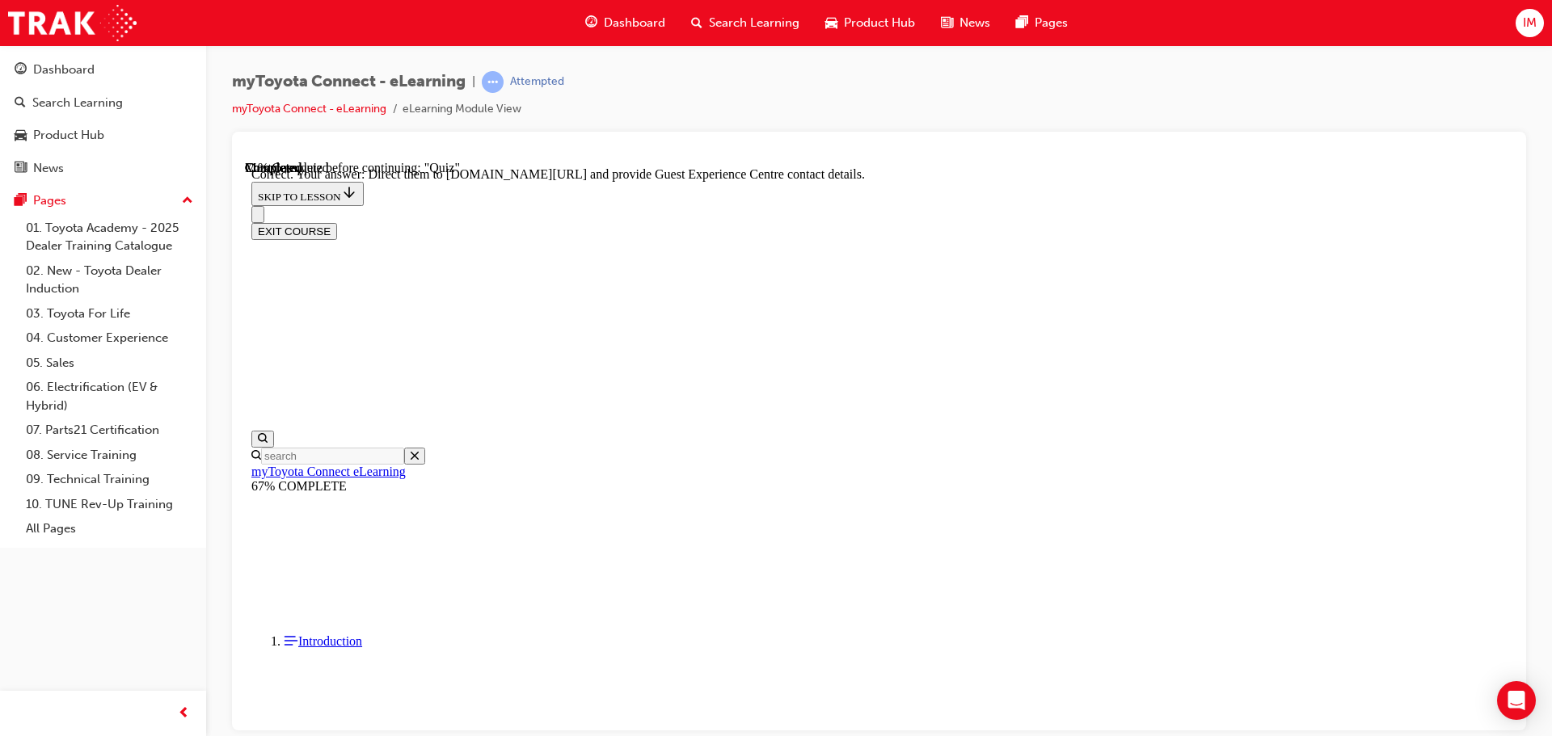
scroll to position [337, 0]
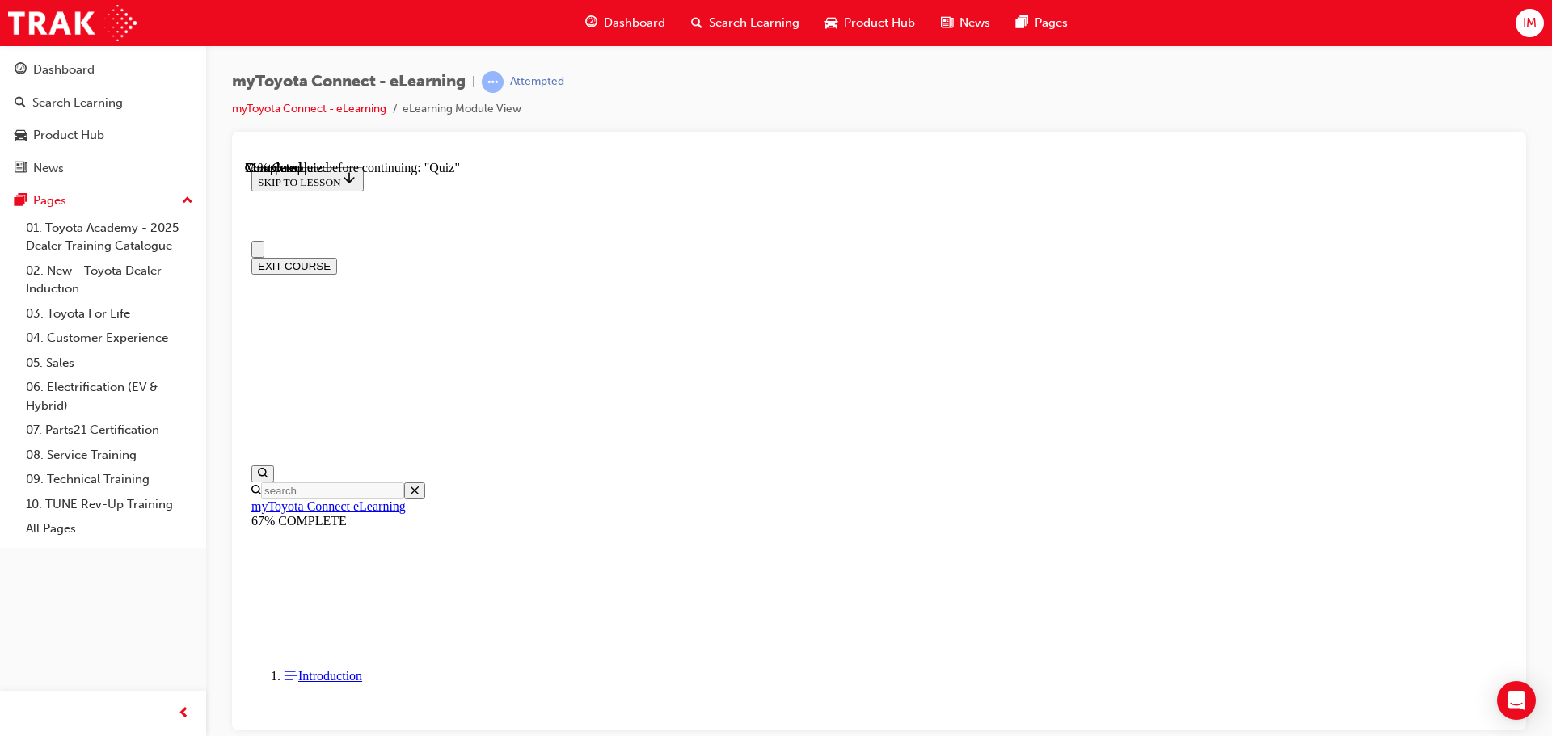
scroll to position [0, 0]
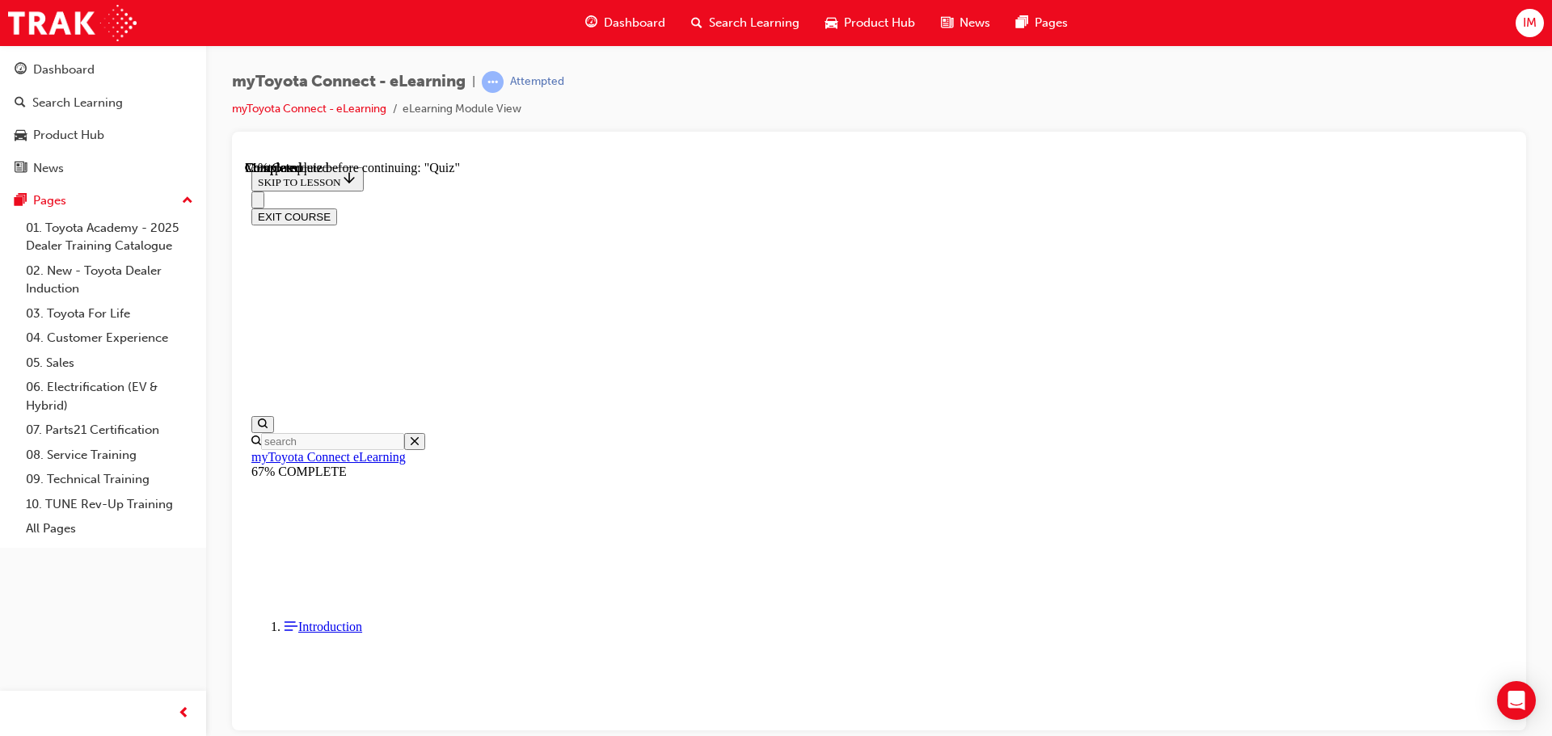
drag, startPoint x: 774, startPoint y: 486, endPoint x: 832, endPoint y: 516, distance: 65.1
drag, startPoint x: 937, startPoint y: 662, endPoint x: 884, endPoint y: 550, distance: 123.6
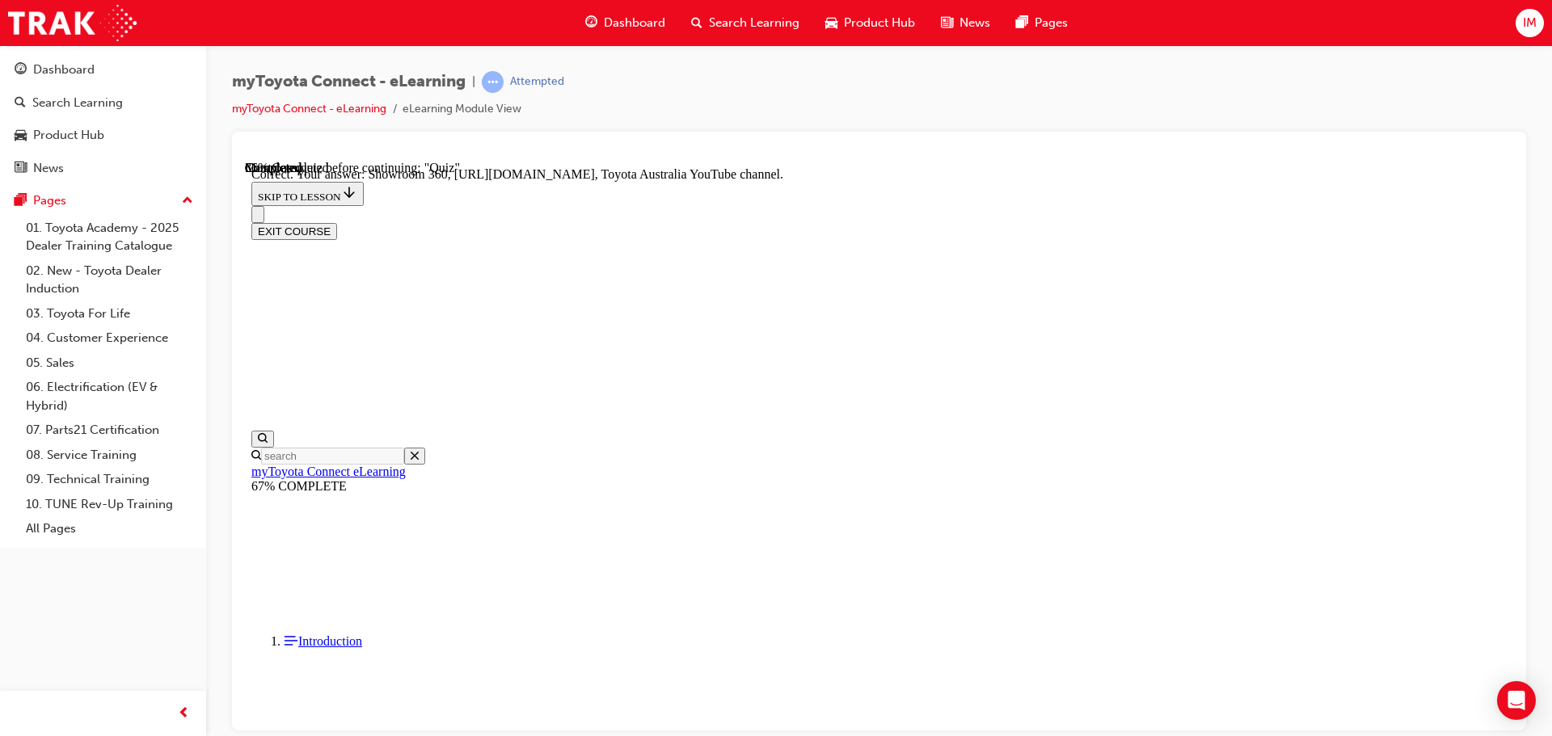
scroll to position [337, 0]
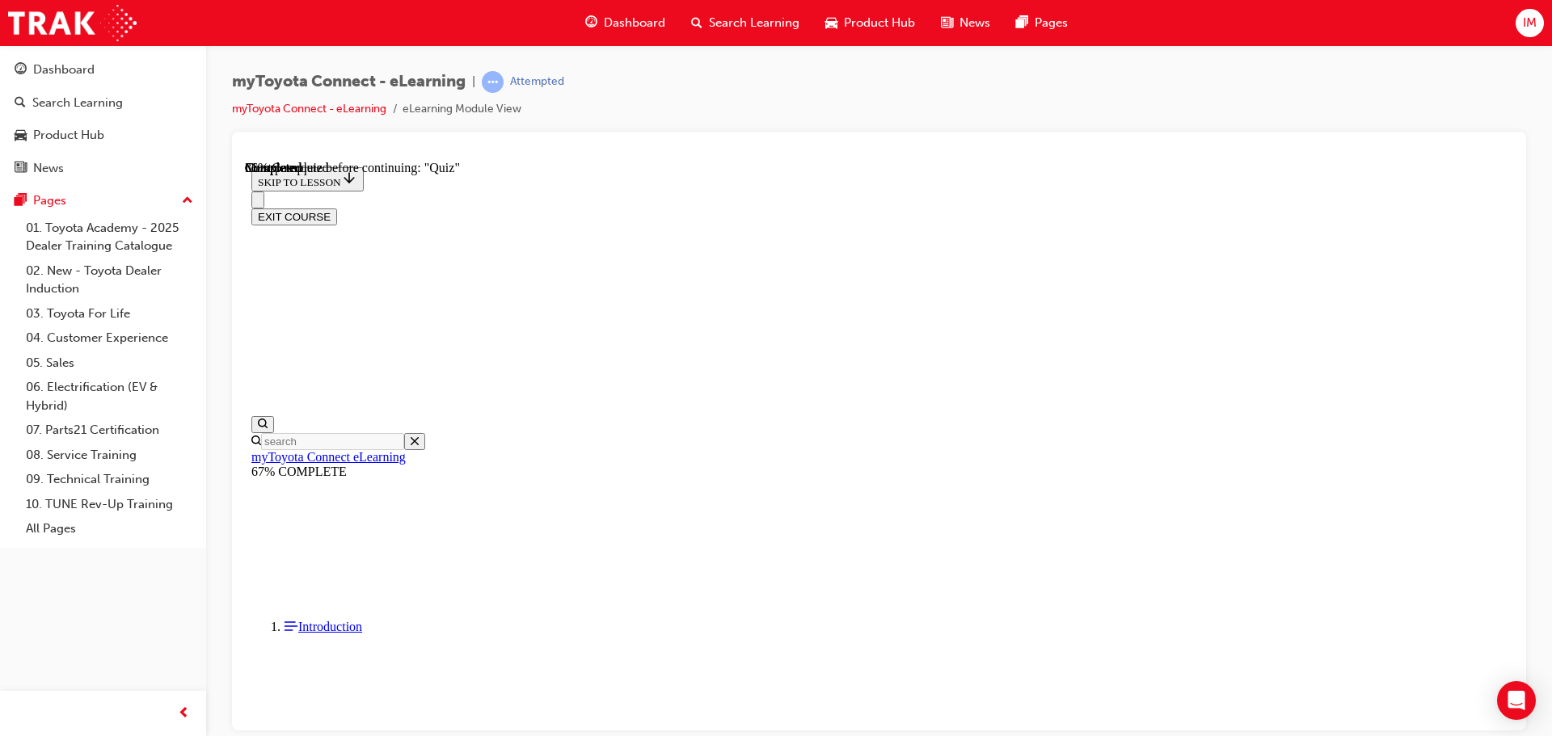
scroll to position [141, 0]
drag, startPoint x: 831, startPoint y: 425, endPoint x: 855, endPoint y: 447, distance: 32.6
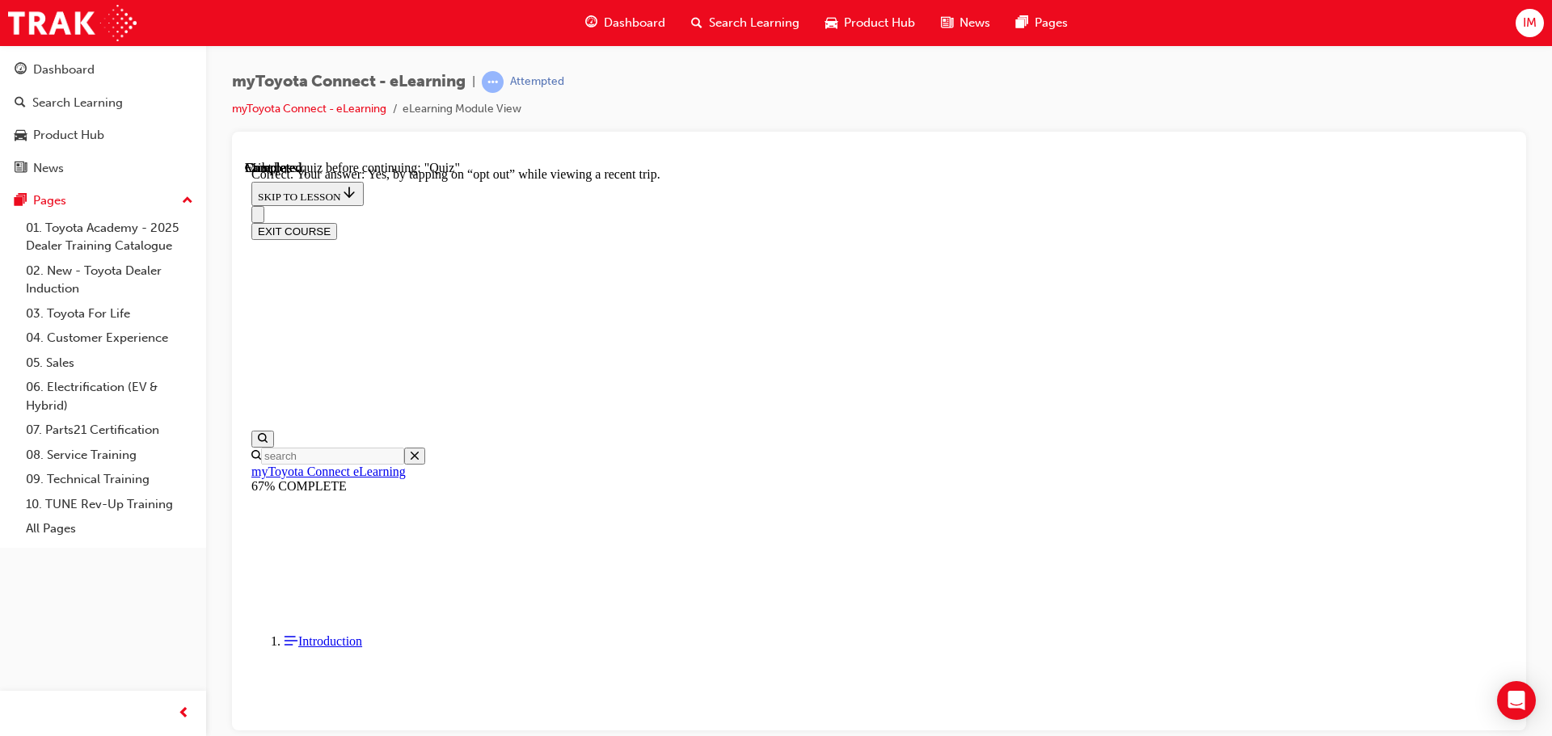
scroll to position [192, 0]
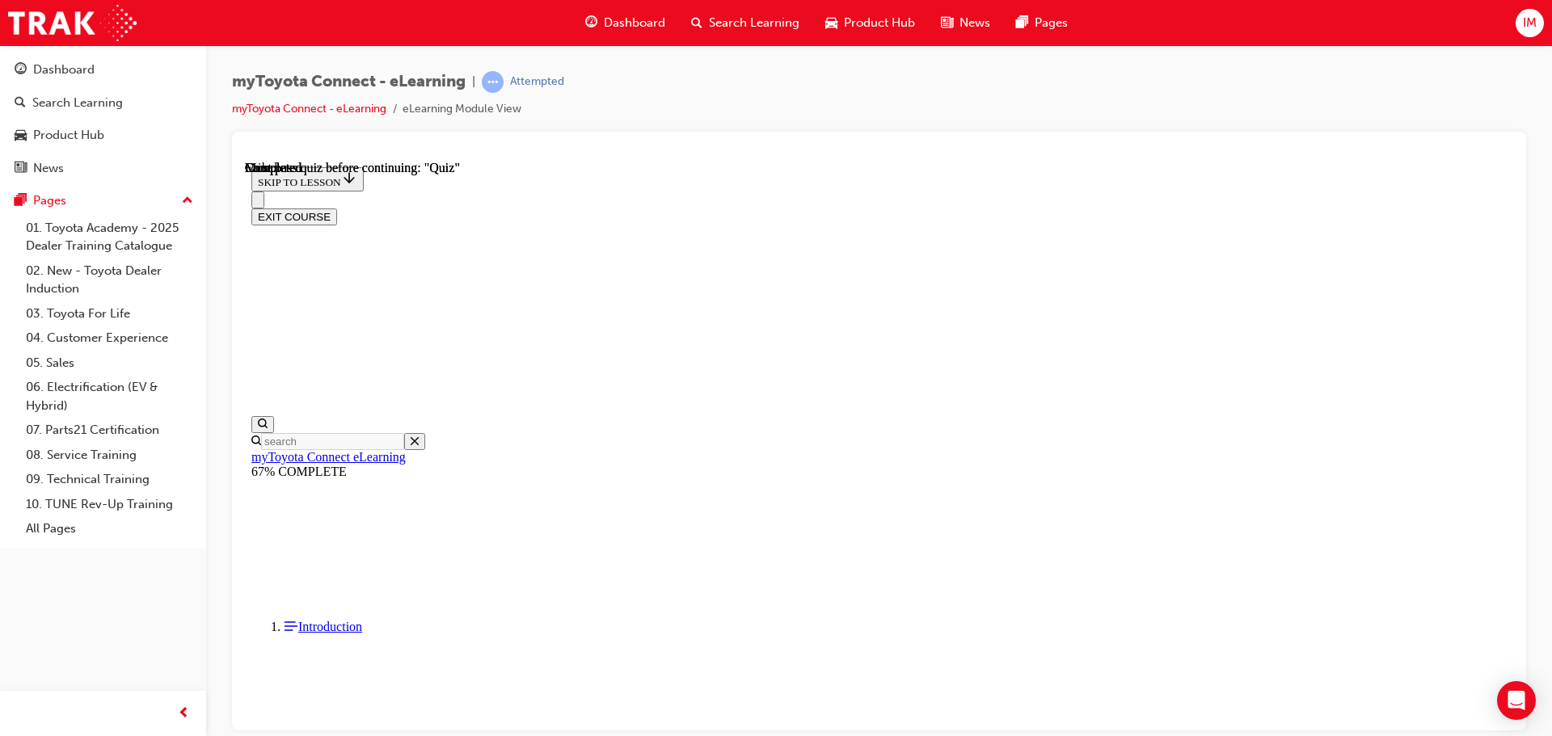
scroll to position [305, 0]
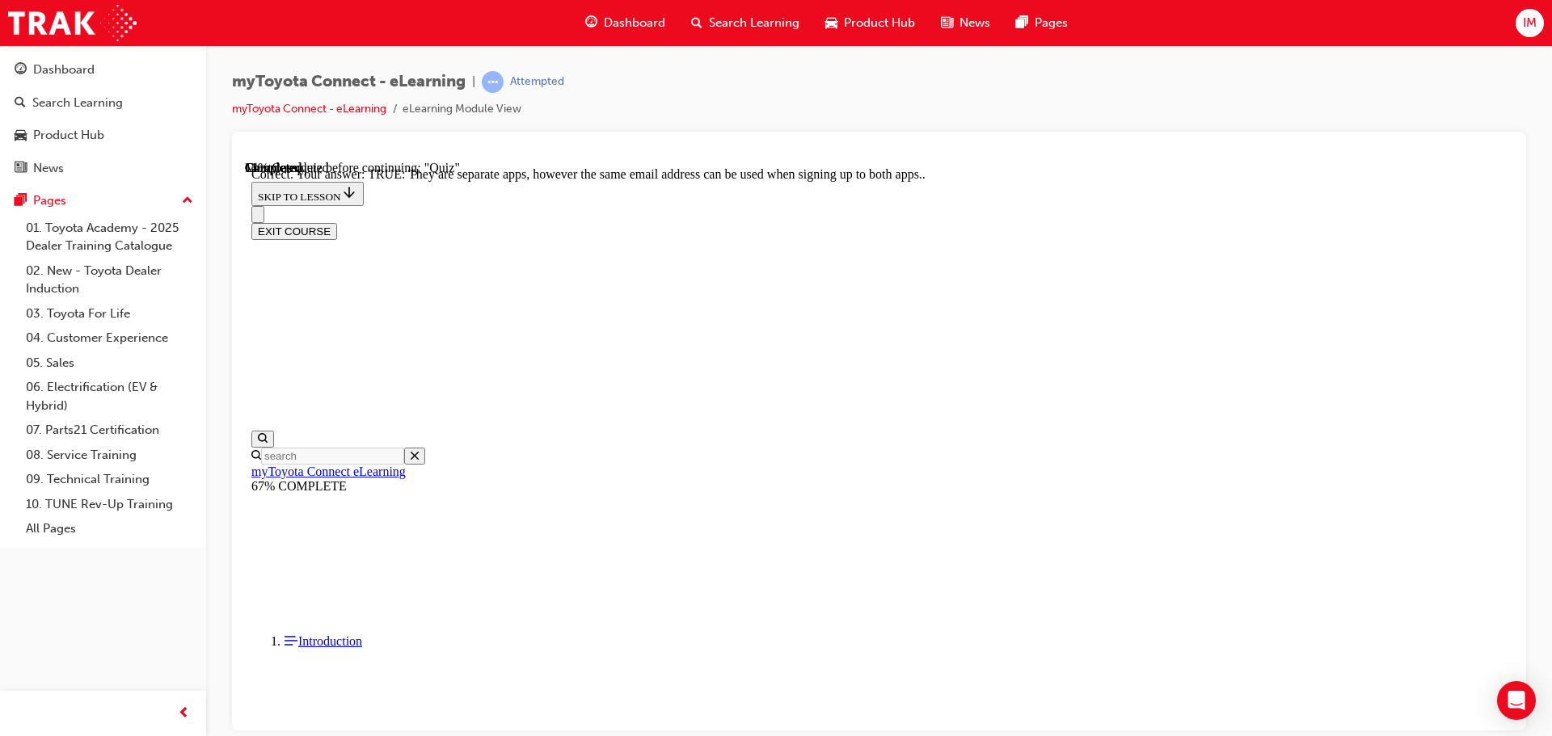
scroll to position [196, 0]
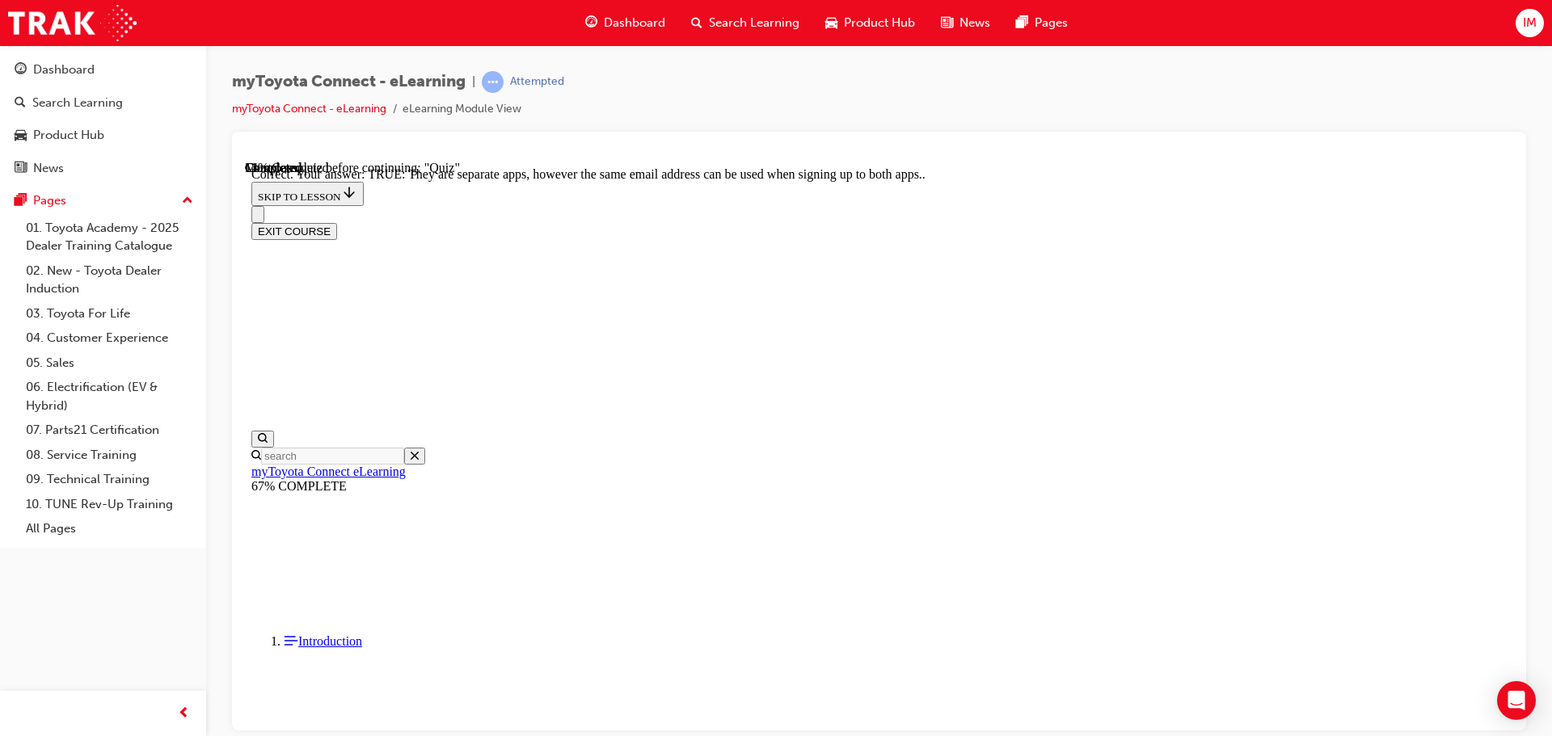
drag, startPoint x: 996, startPoint y: 638, endPoint x: 992, endPoint y: 646, distance: 9.0
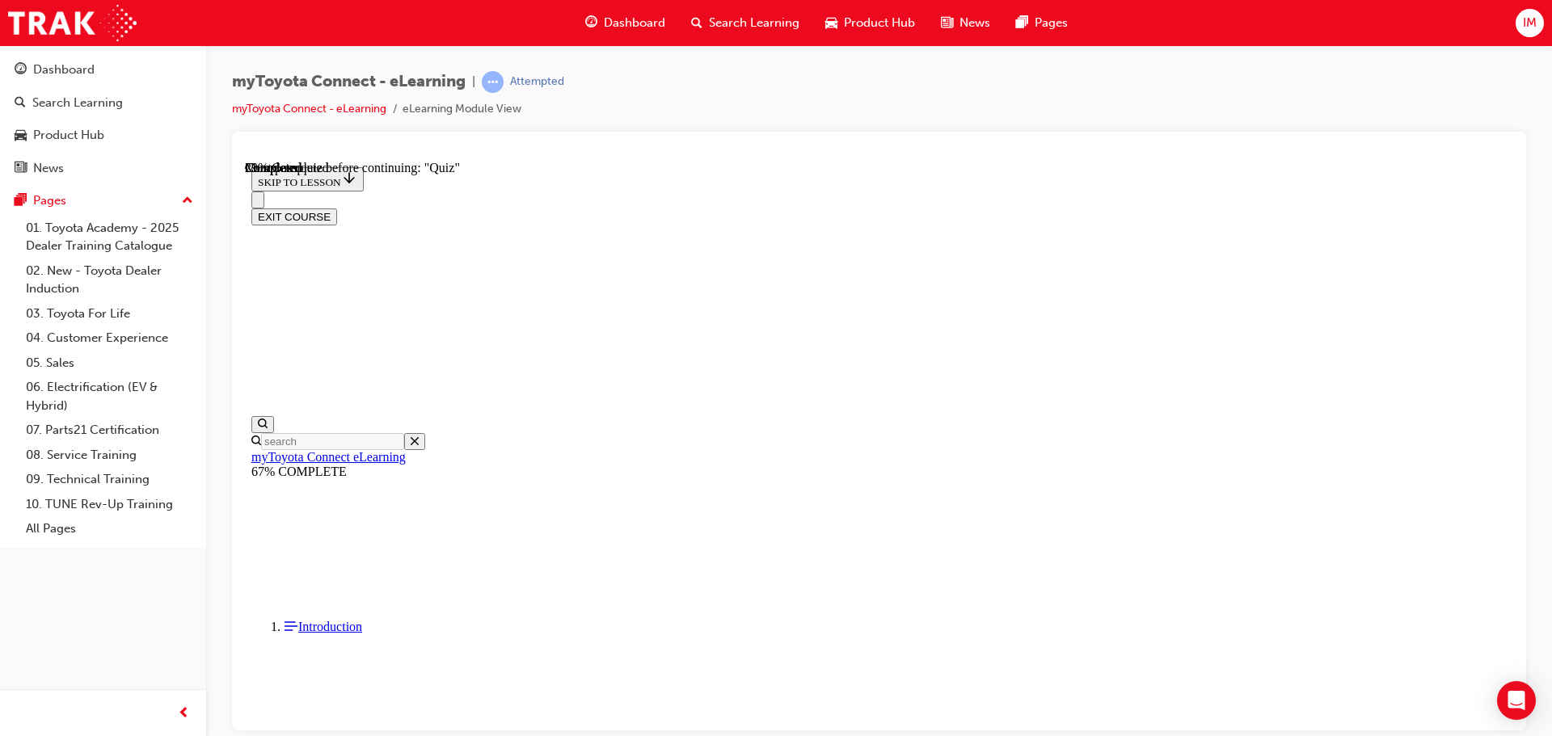
scroll to position [162, 0]
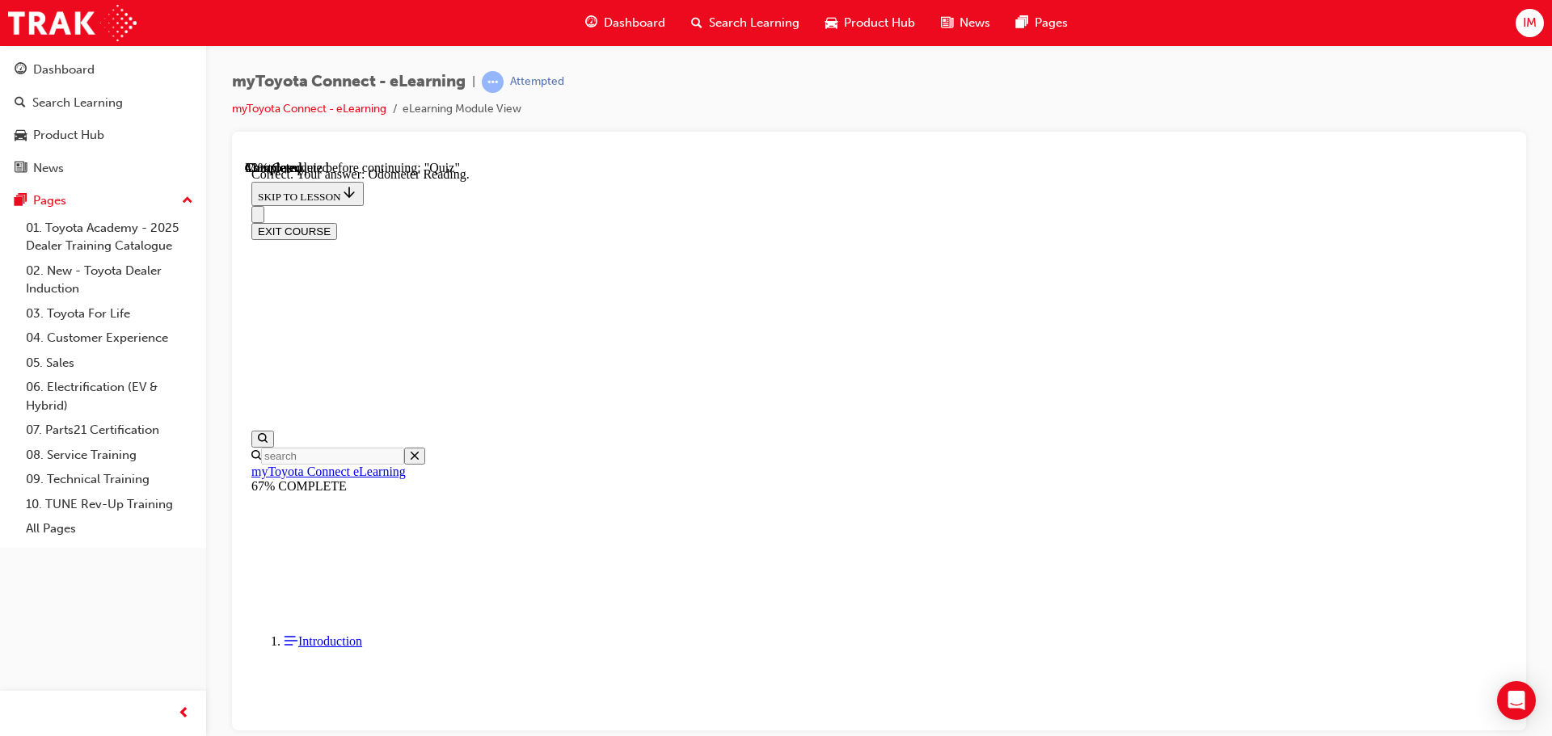
scroll to position [321, 0]
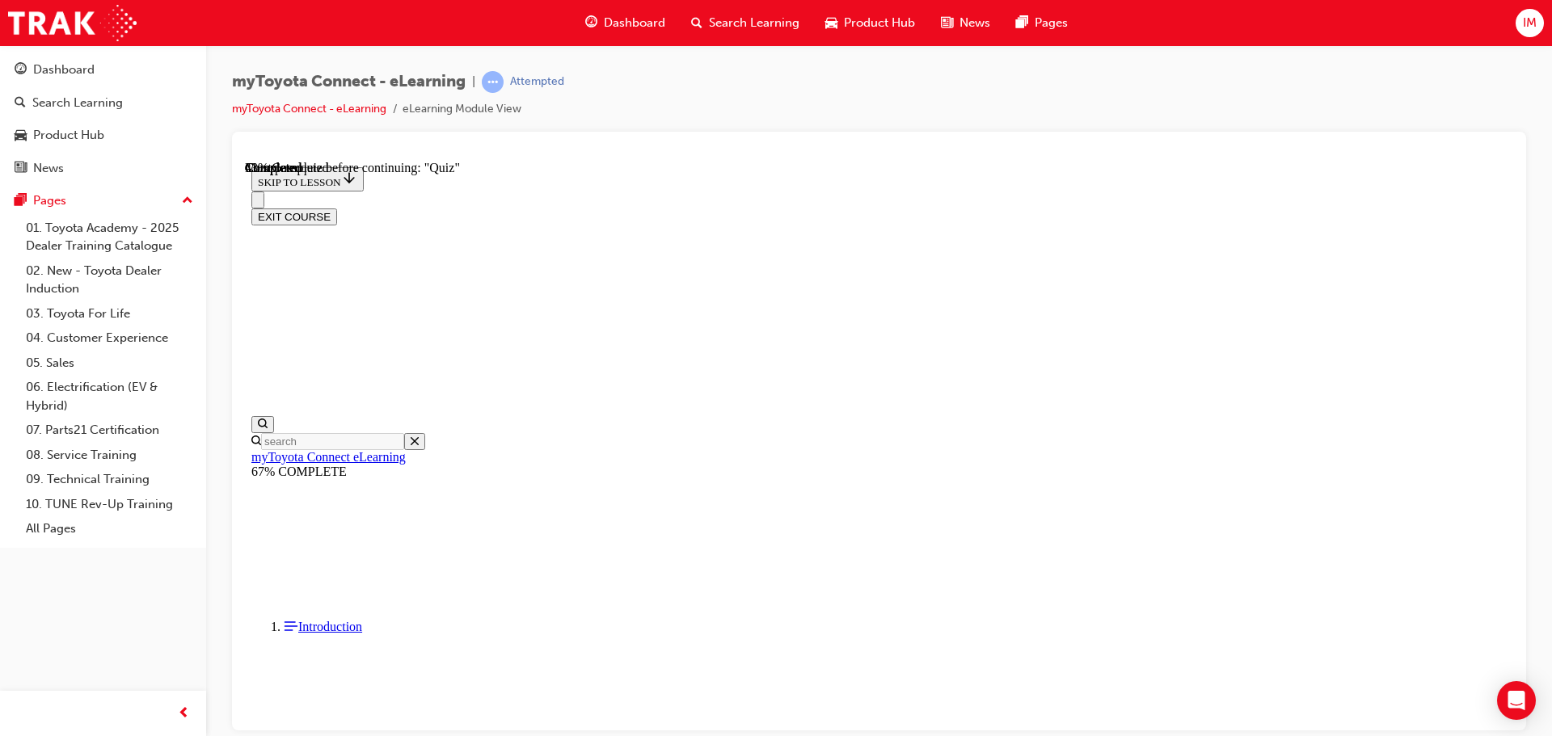
scroll to position [141, 0]
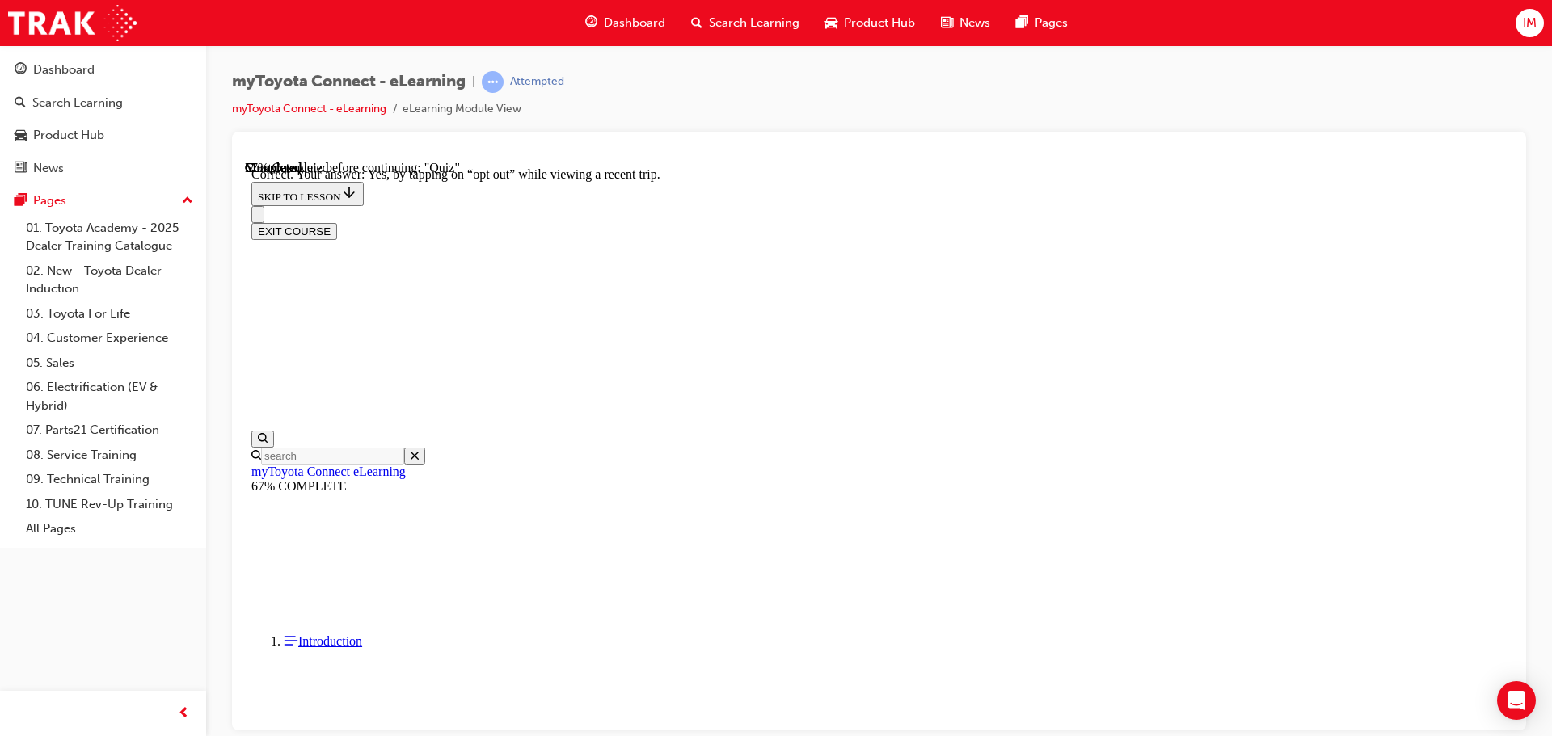
scroll to position [192, 0]
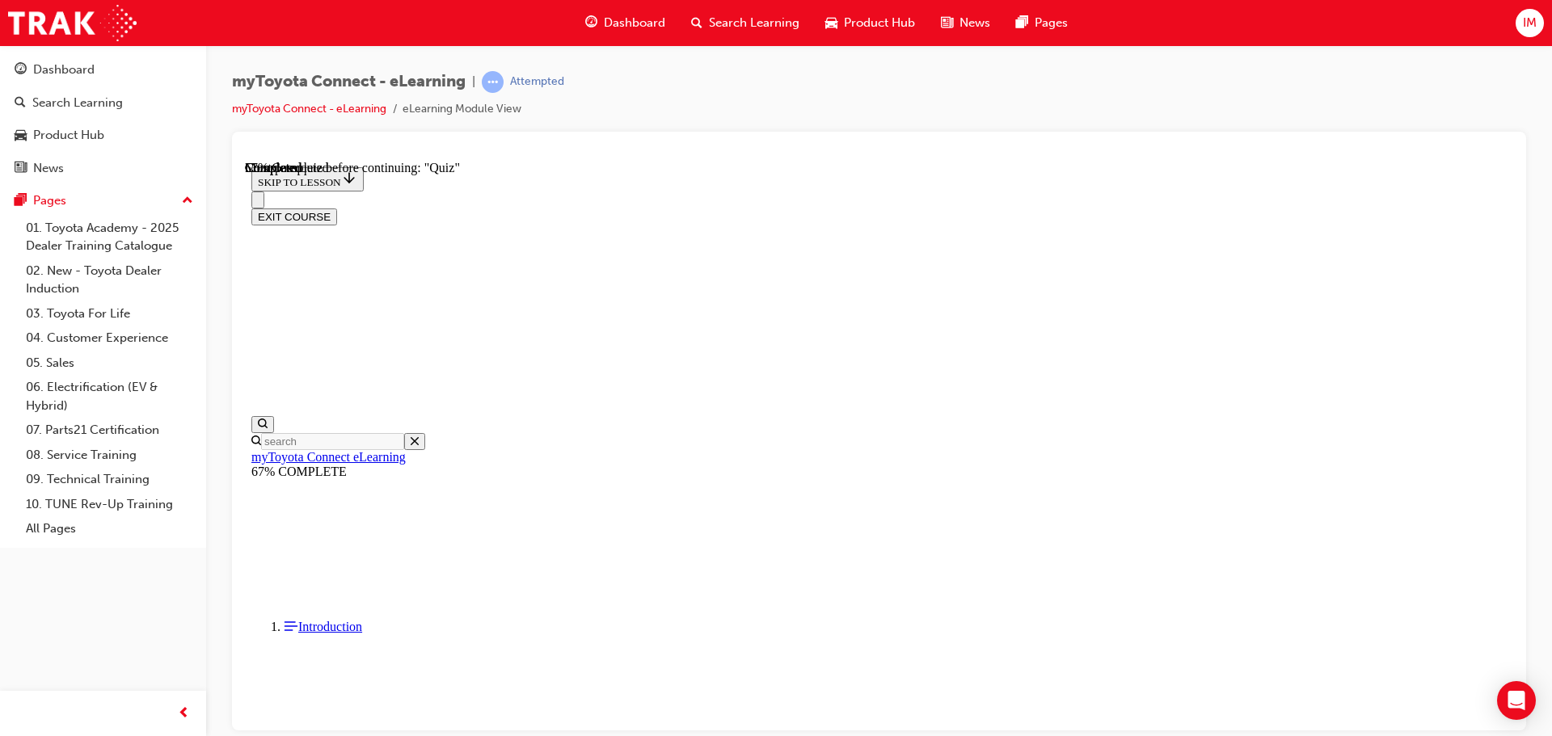
scroll to position [163, 0]
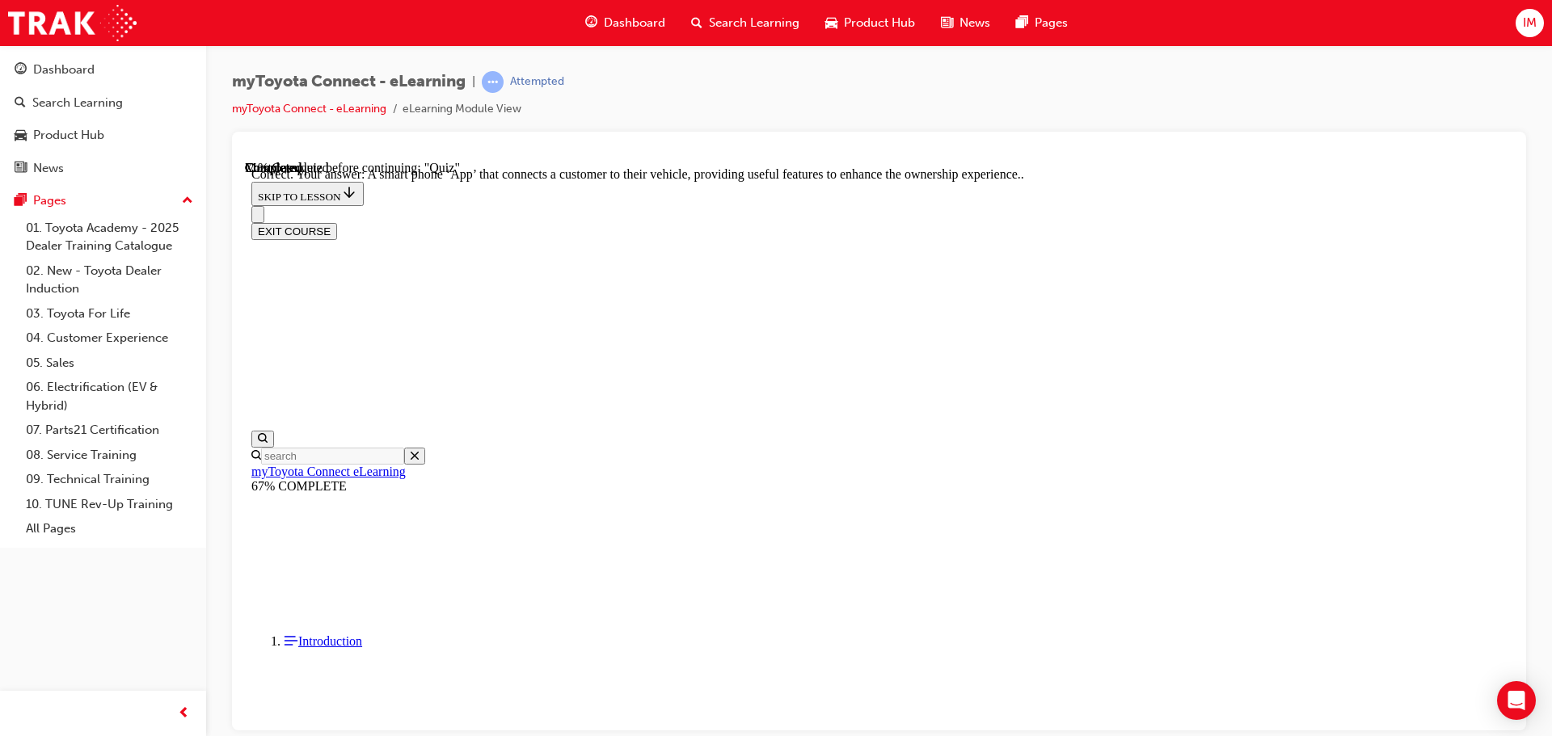
scroll to position [305, 0]
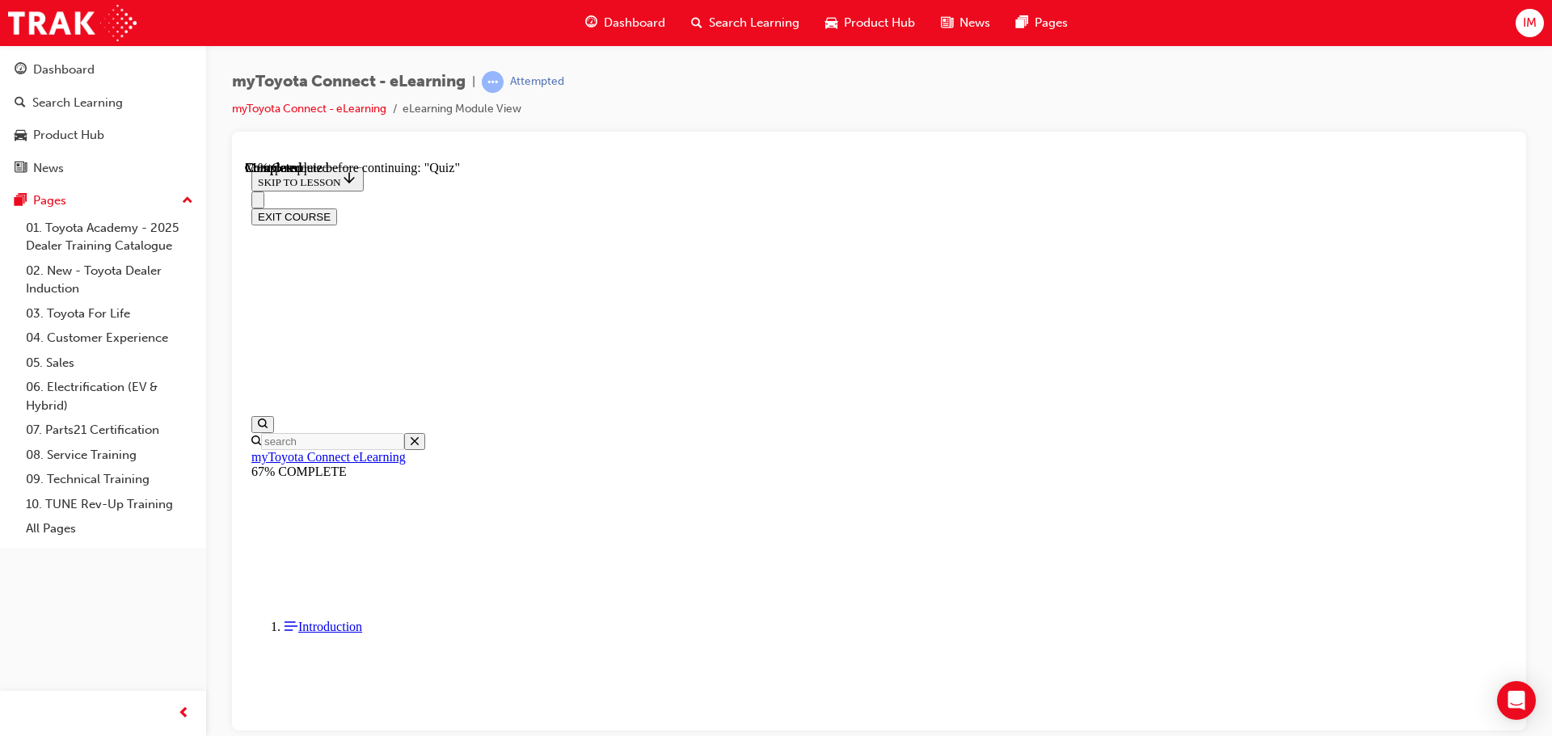
scroll to position [179, 0]
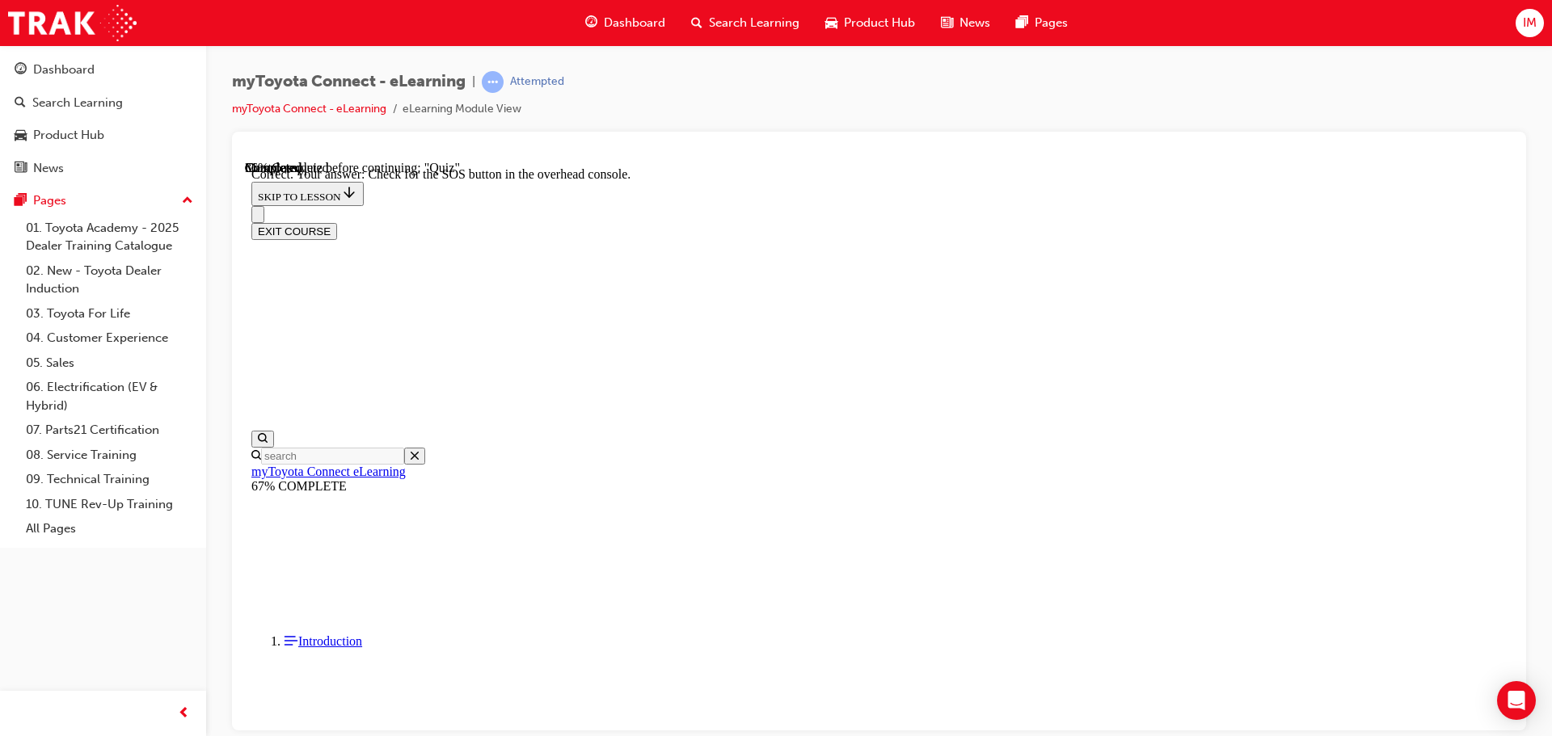
scroll to position [256, 0]
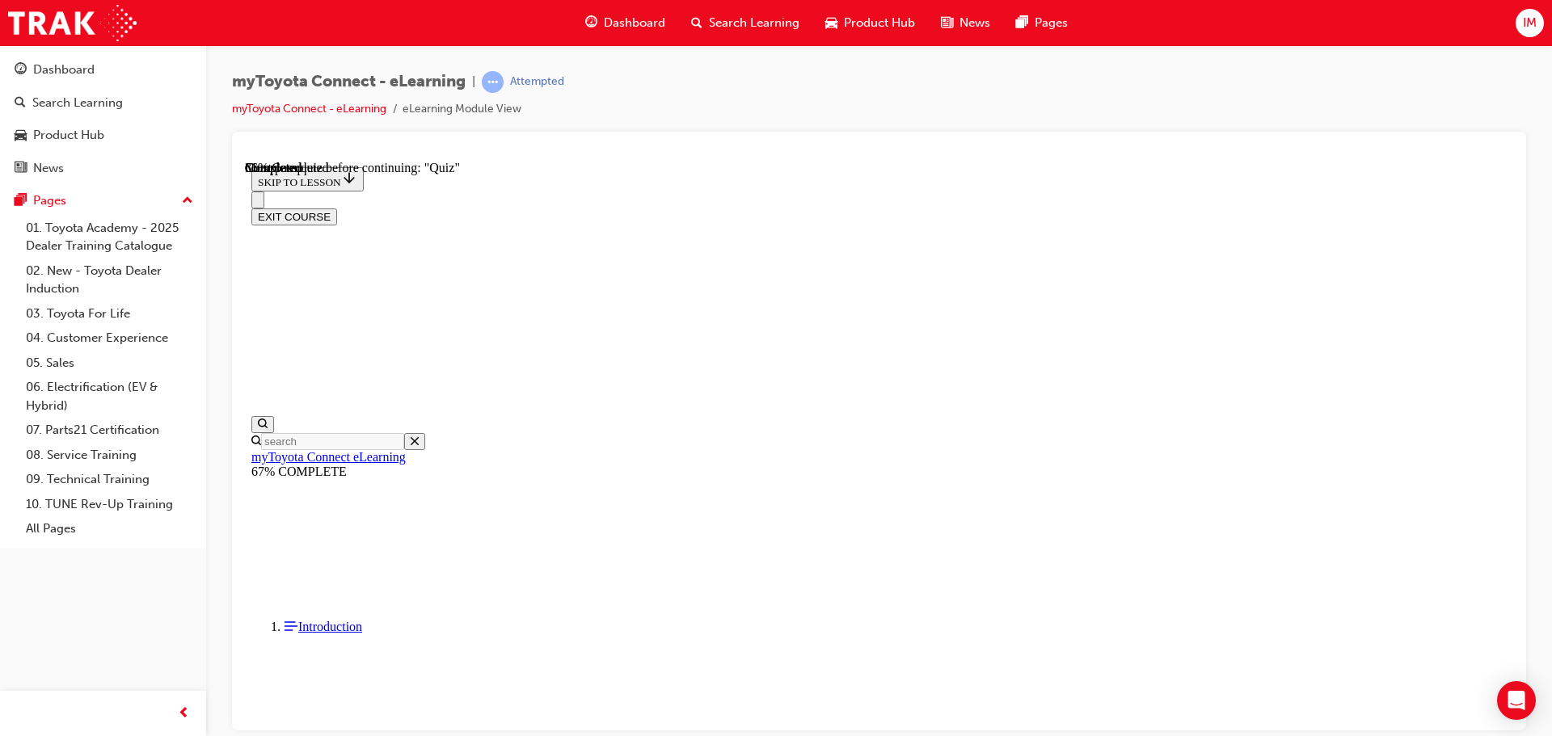
scroll to position [217, 0]
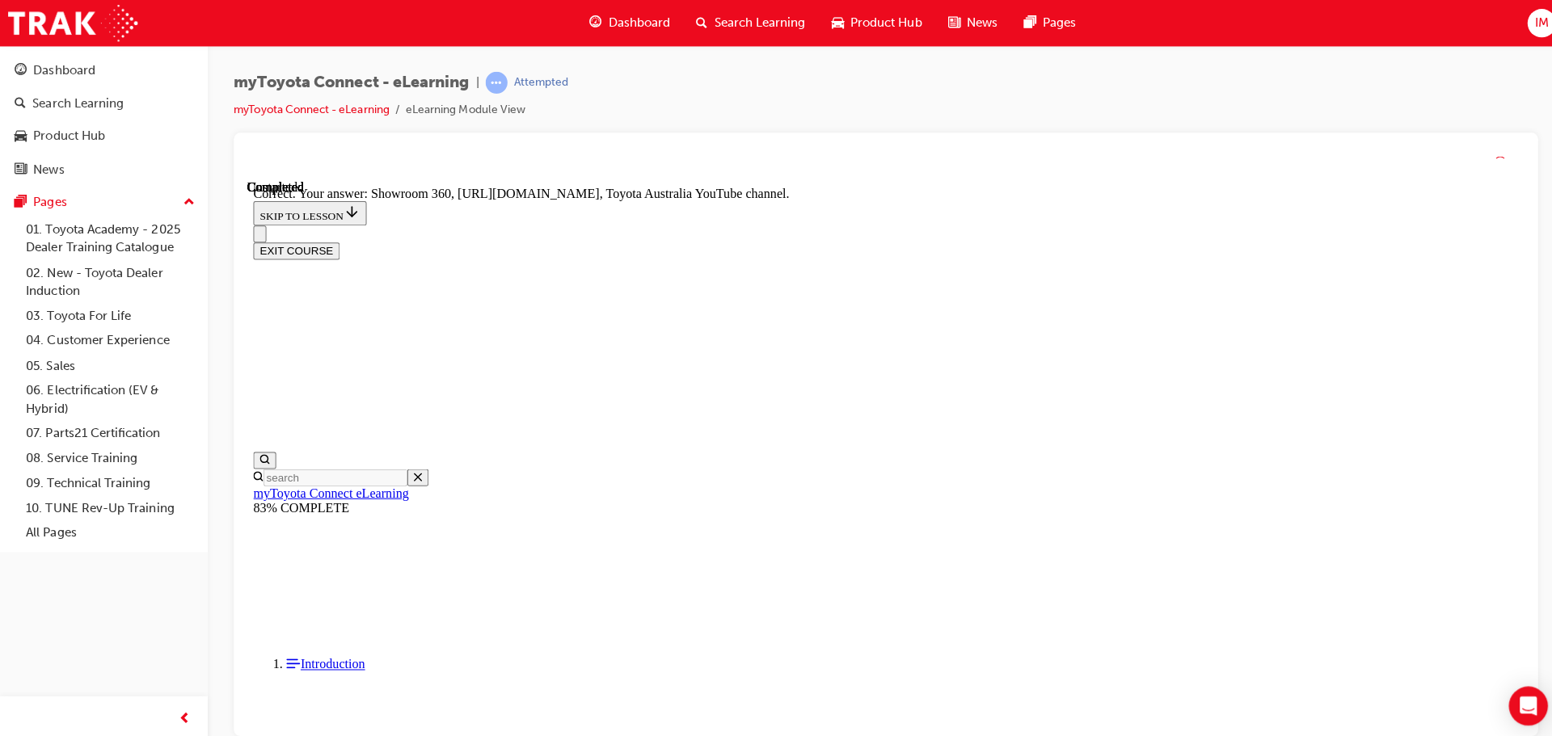
scroll to position [337, 0]
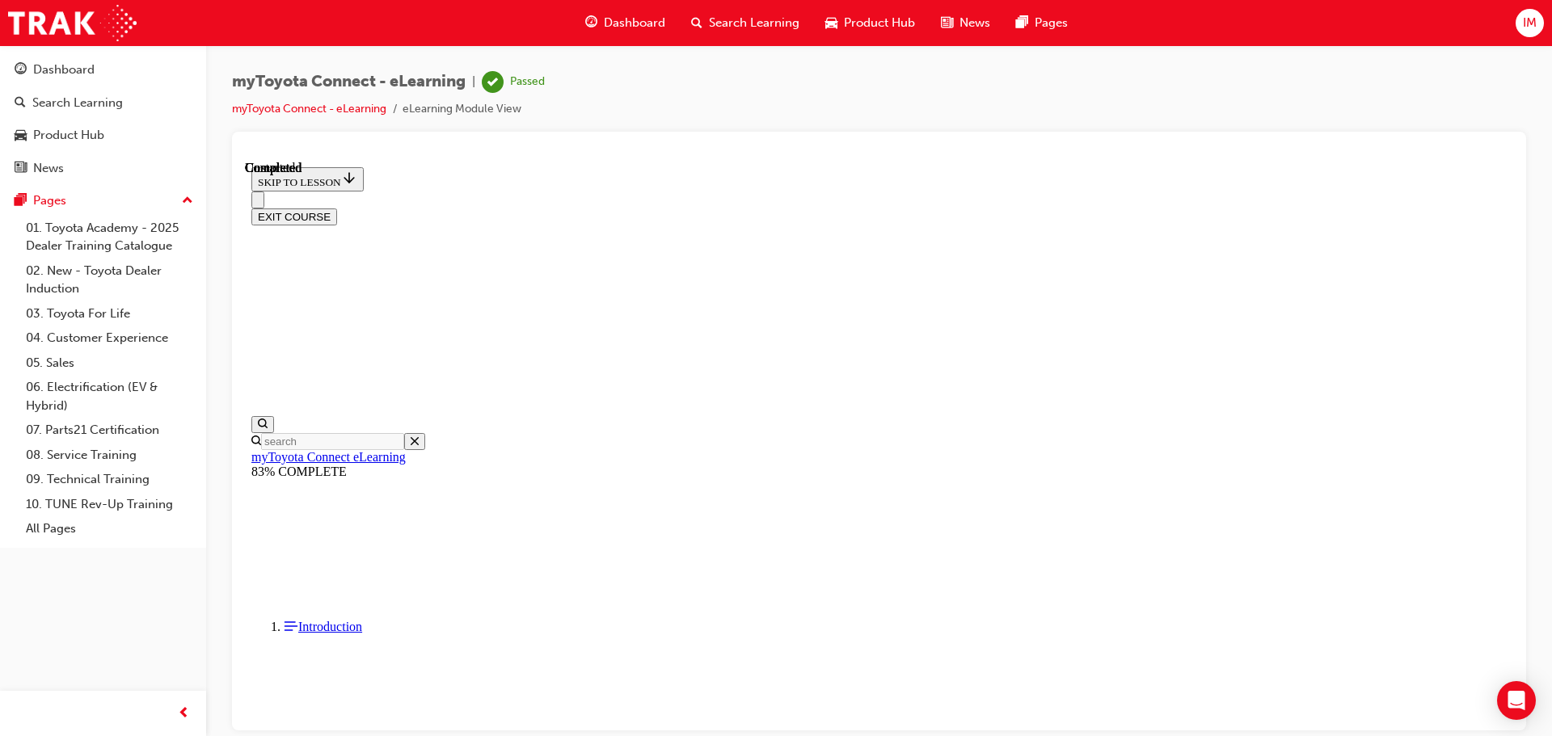
scroll to position [305, 0]
click at [904, 14] on span "Product Hub" at bounding box center [879, 23] width 71 height 19
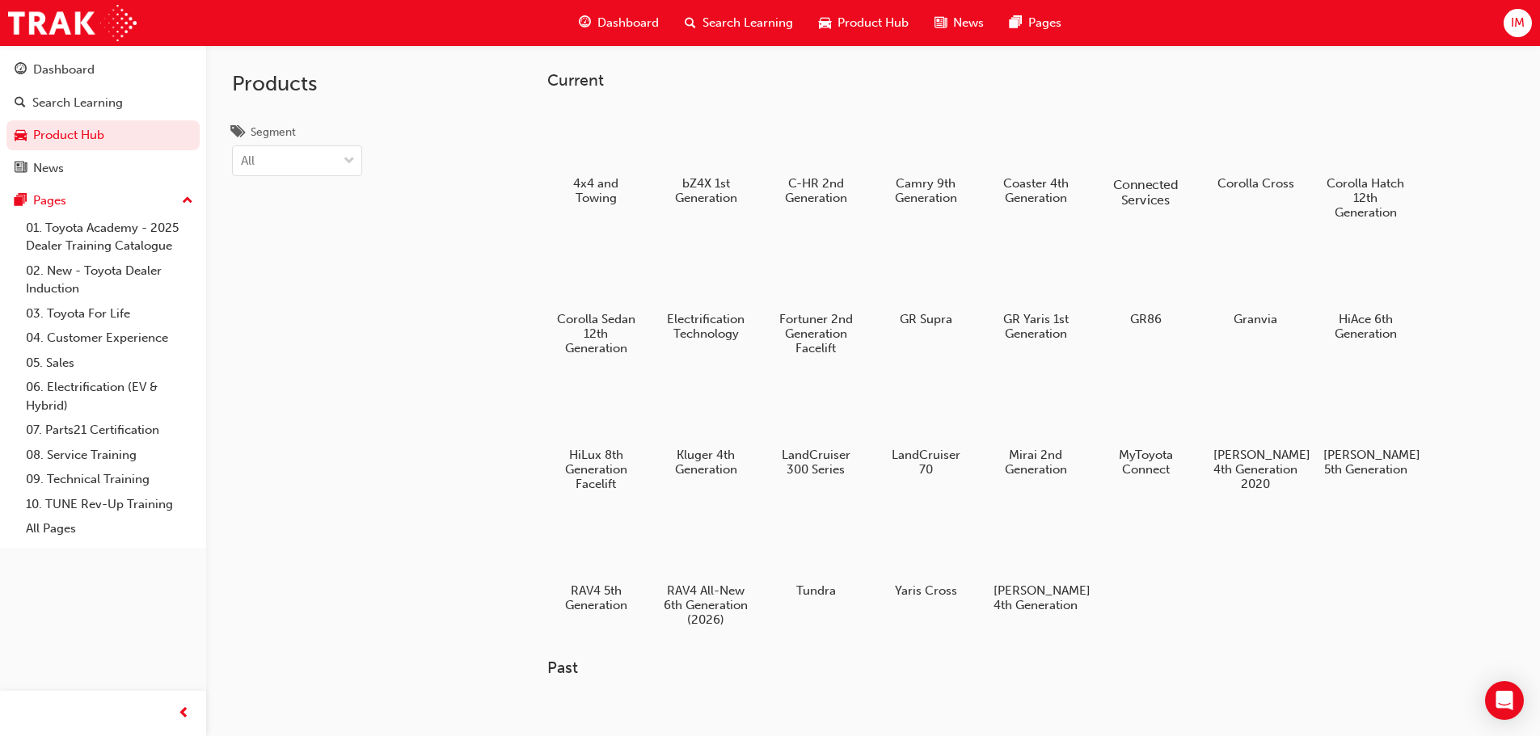
click at [1106, 164] on div at bounding box center [1145, 138] width 90 height 64
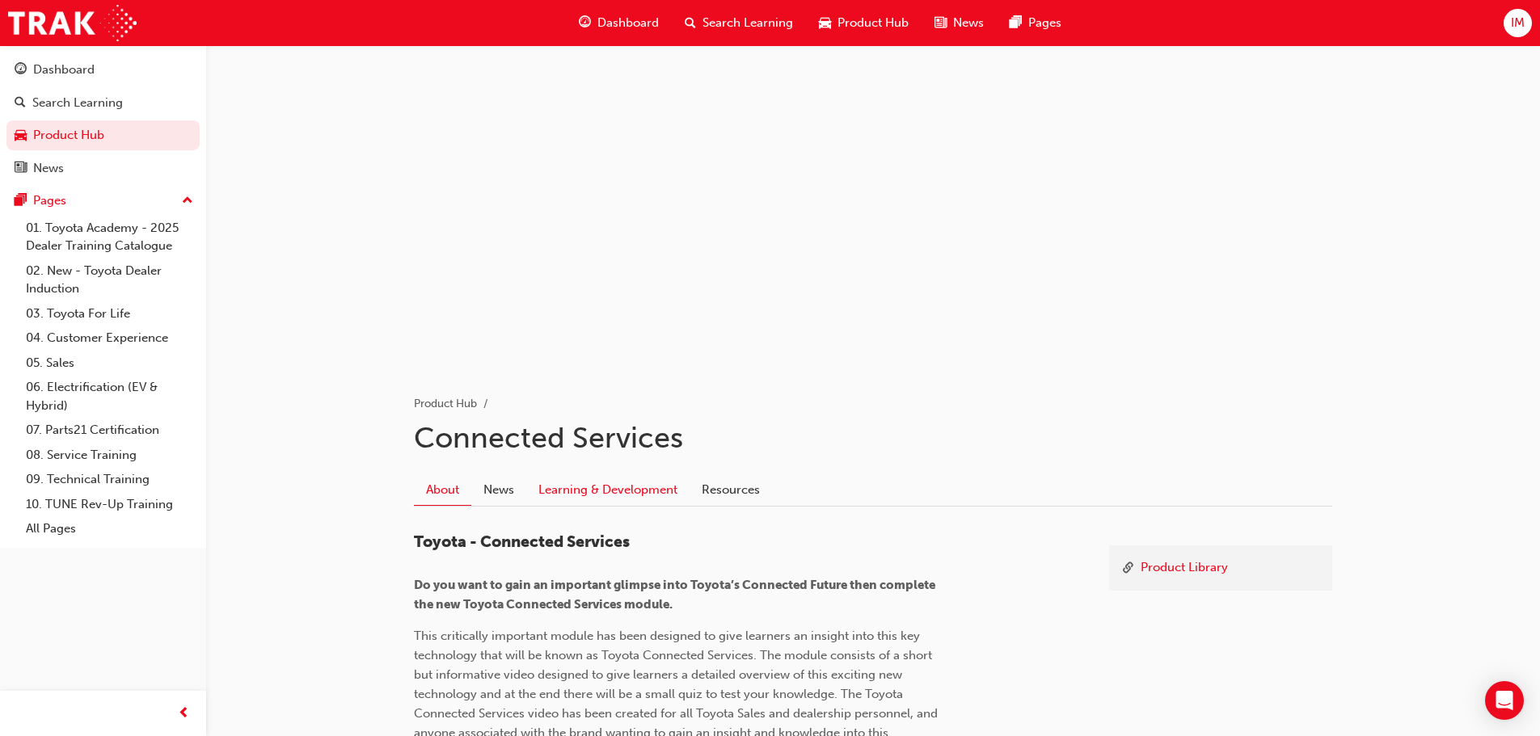
click at [599, 489] on link "Learning & Development" at bounding box center [607, 489] width 163 height 31
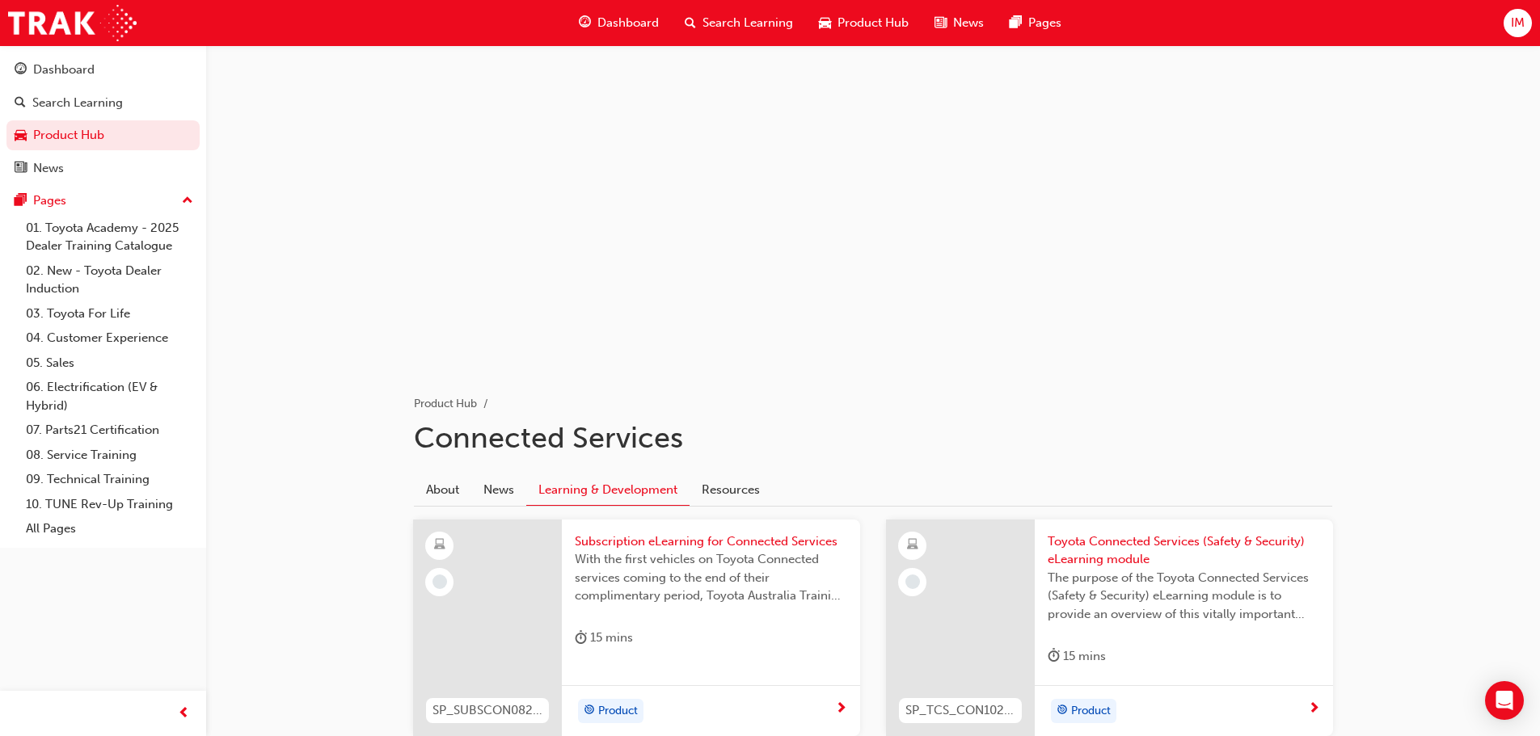
click at [641, 588] on span "With the first vehicles on Toyota Connected services coming to the end of their…" at bounding box center [711, 577] width 272 height 55
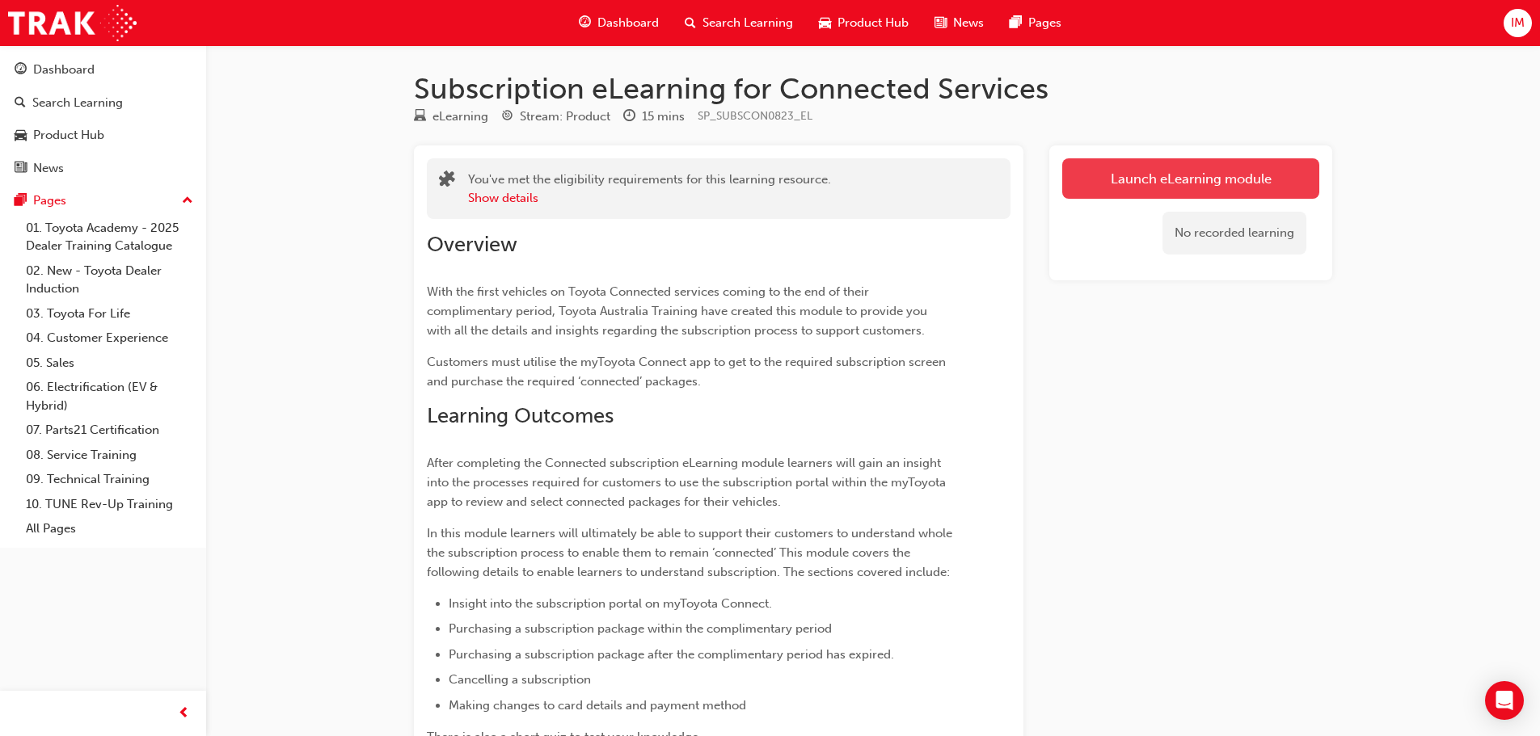
click at [1152, 184] on link "Launch eLearning module" at bounding box center [1190, 178] width 257 height 40
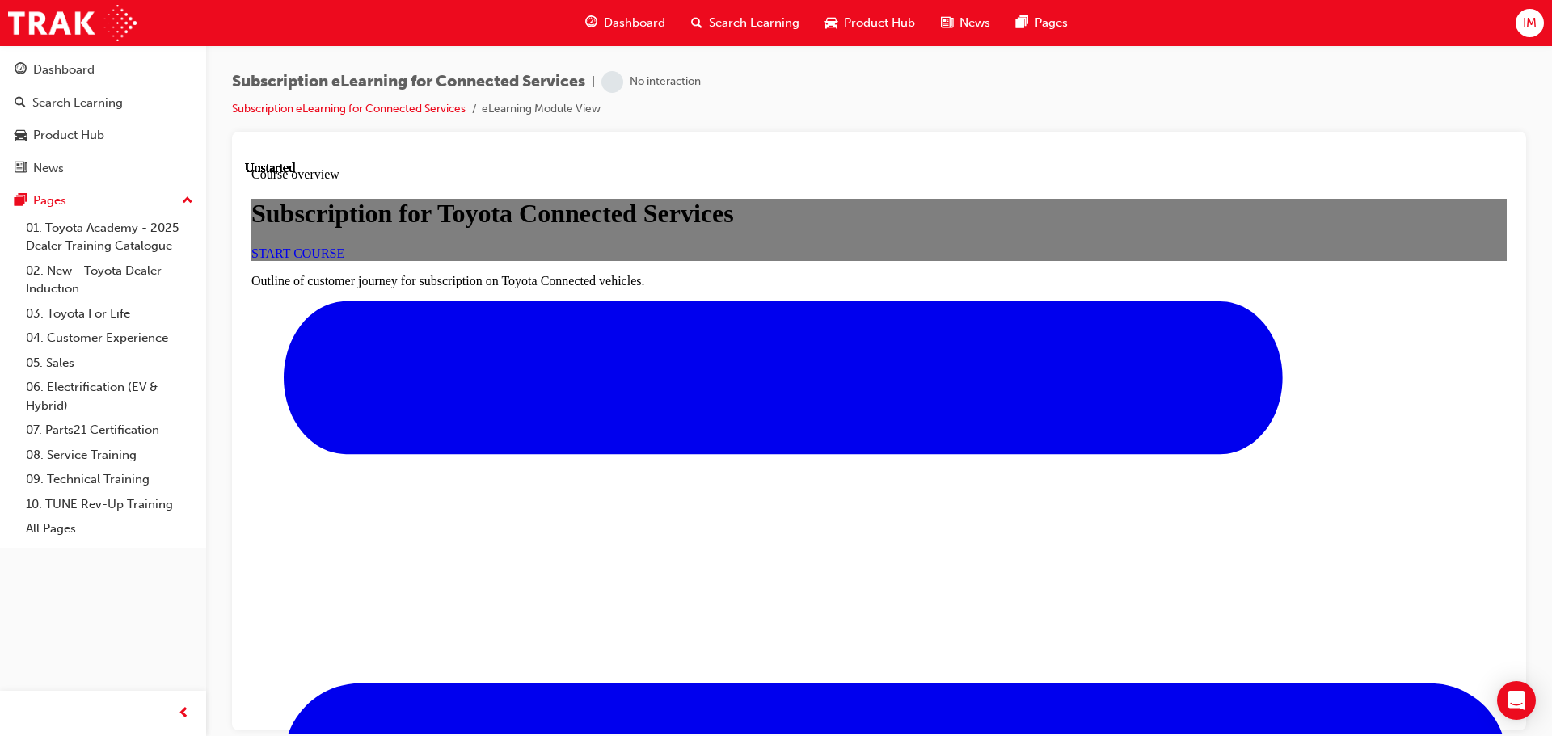
click at [904, 260] on div "START COURSE" at bounding box center [878, 253] width 1255 height 15
click at [344, 259] on link "START COURSE" at bounding box center [297, 253] width 93 height 14
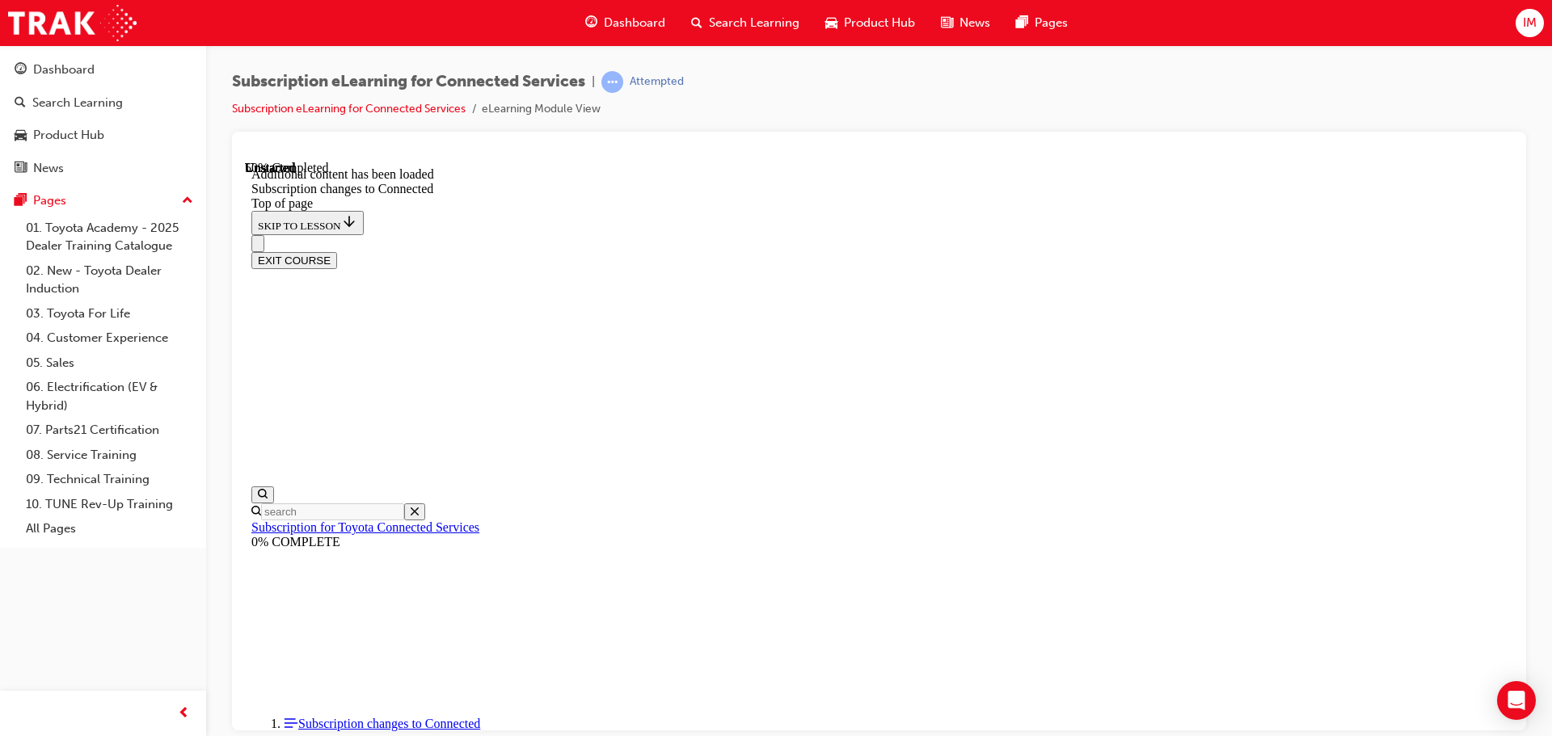
scroll to position [1204, 0]
drag, startPoint x: 1004, startPoint y: 459, endPoint x: 997, endPoint y: 505, distance: 46.5
drag, startPoint x: 1004, startPoint y: 562, endPoint x: 1005, endPoint y: 620, distance: 57.4
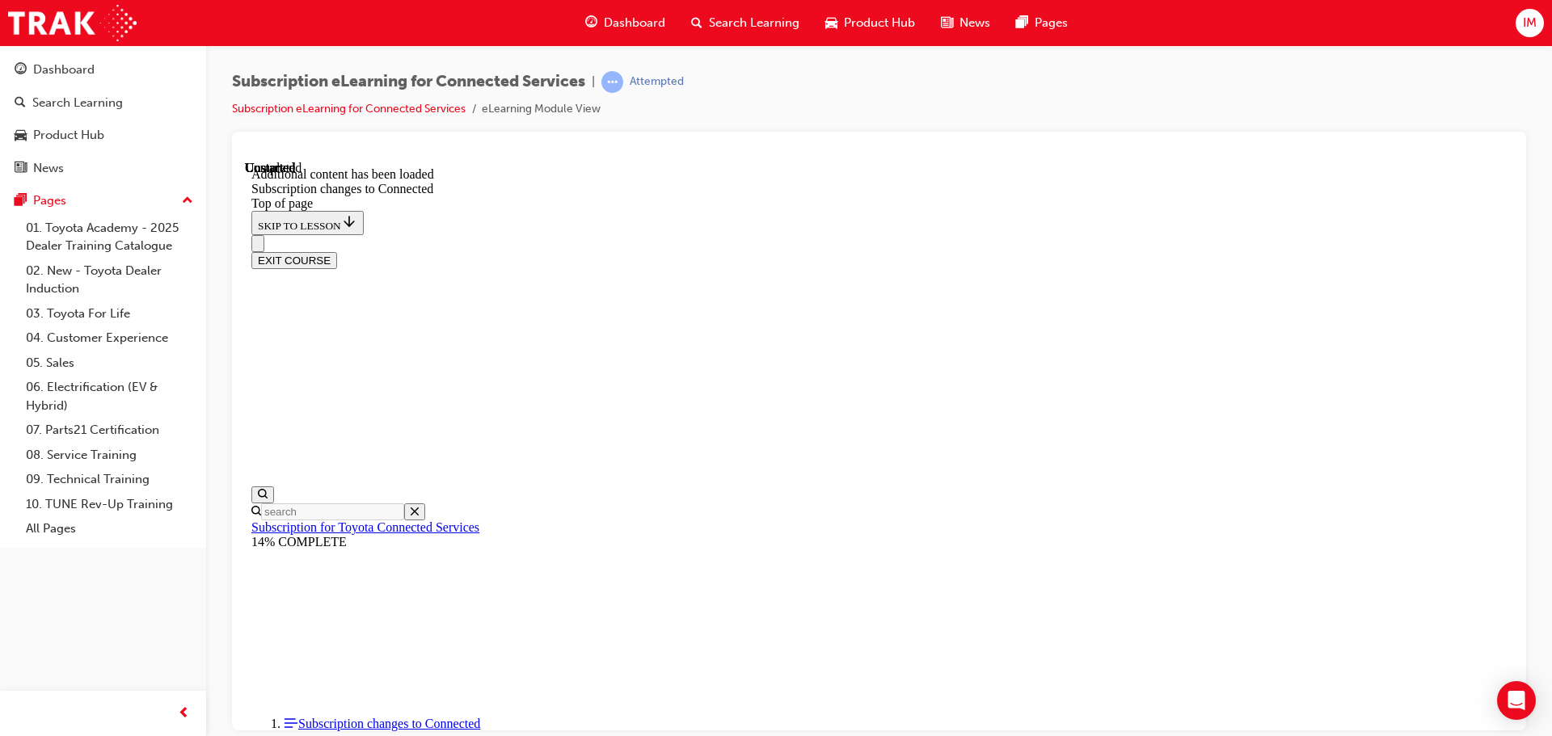
drag, startPoint x: 1093, startPoint y: 192, endPoint x: 1090, endPoint y: 348, distance: 156.0
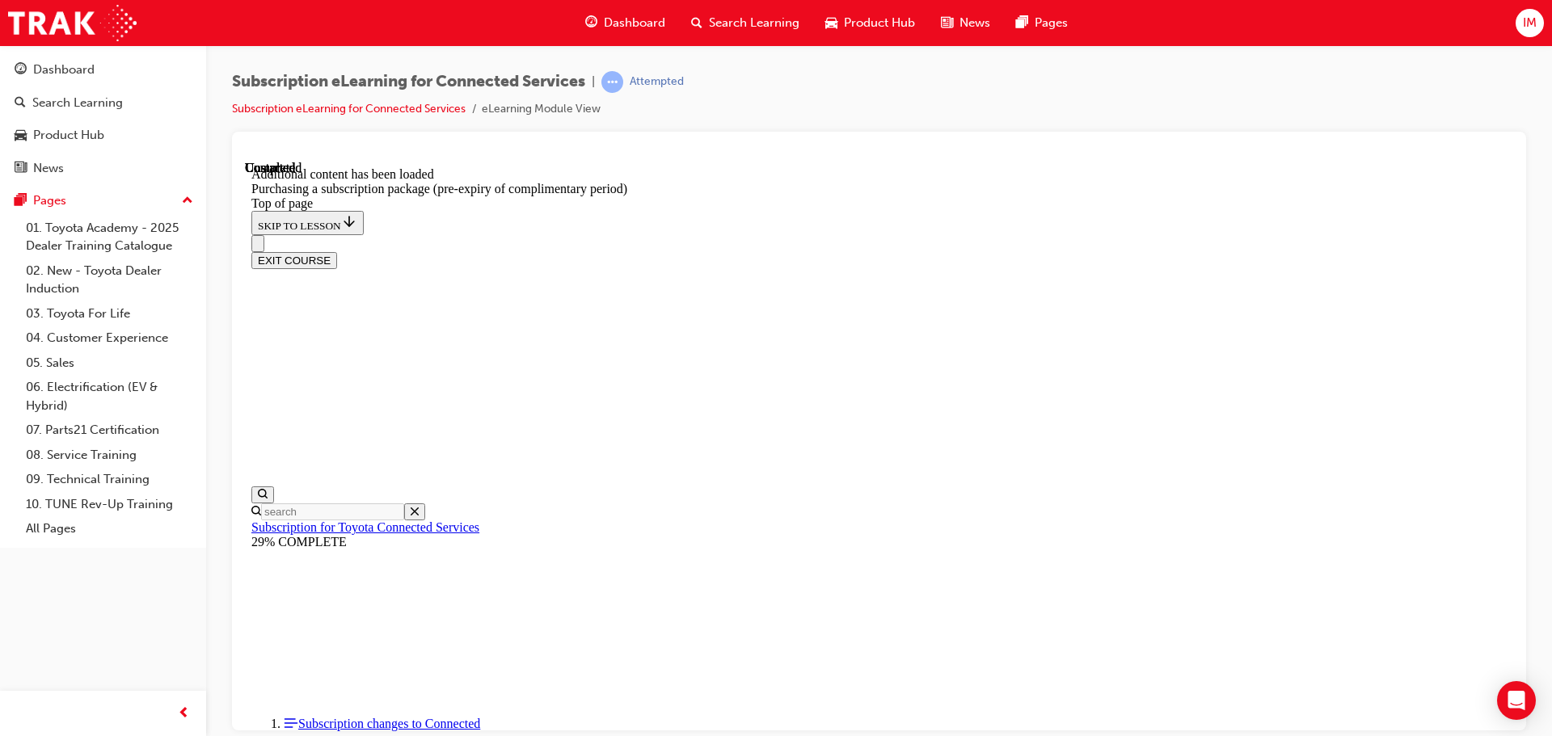
drag, startPoint x: 1276, startPoint y: 317, endPoint x: 1034, endPoint y: 186, distance: 275.5
drag, startPoint x: 1031, startPoint y: 194, endPoint x: 1017, endPoint y: 213, distance: 23.8
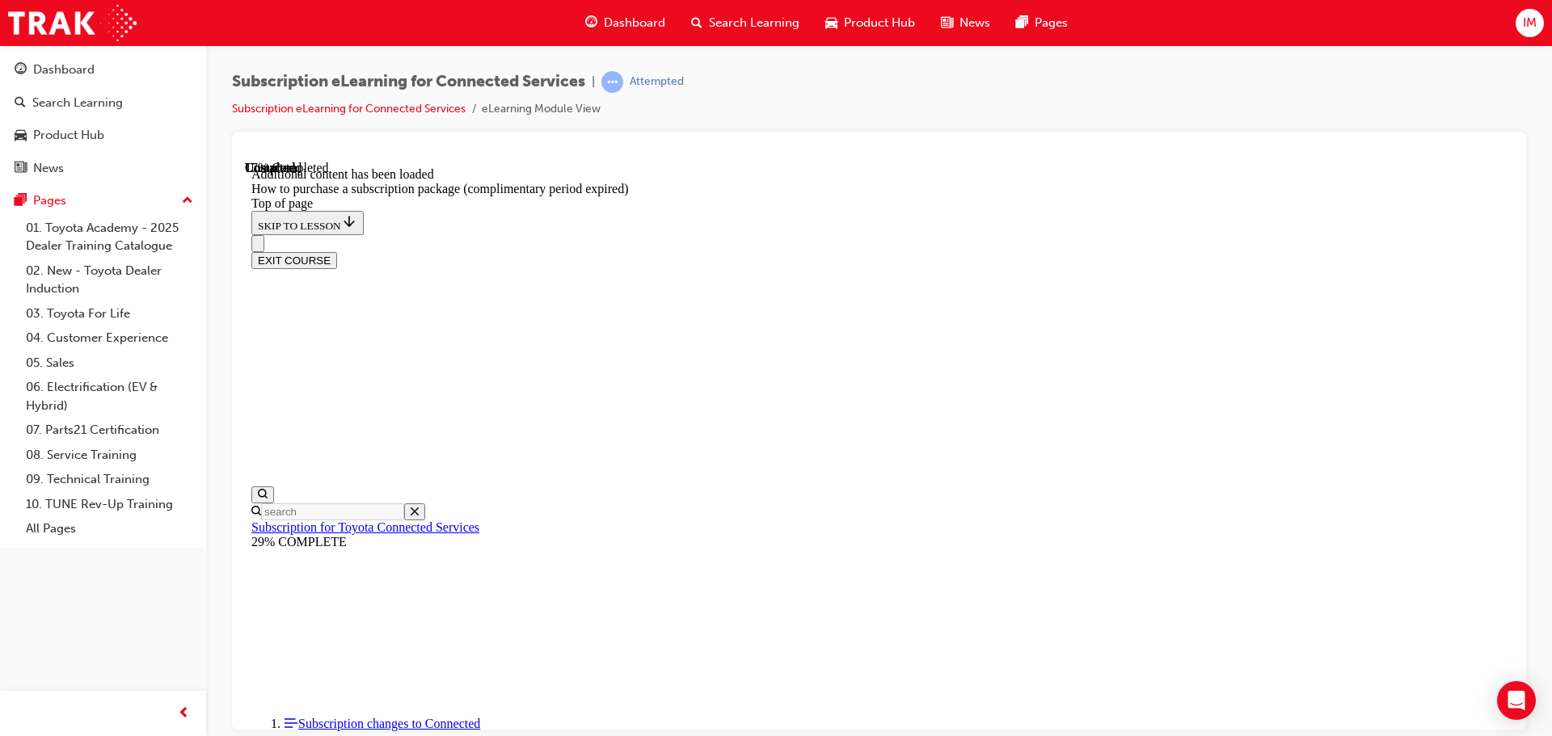
drag, startPoint x: 973, startPoint y: 623, endPoint x: 964, endPoint y: 460, distance: 163.5
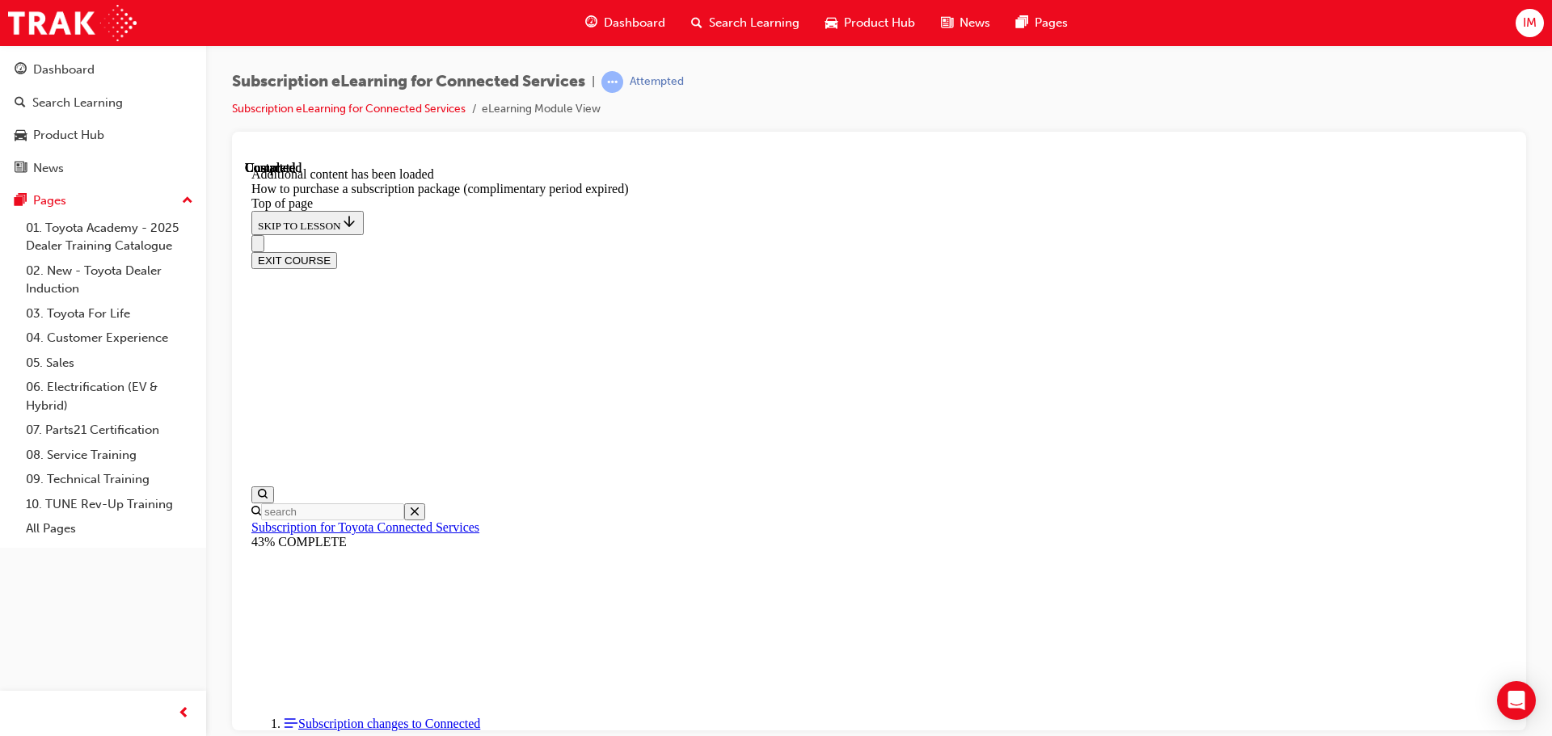
drag, startPoint x: 988, startPoint y: 206, endPoint x: 1001, endPoint y: 273, distance: 68.3
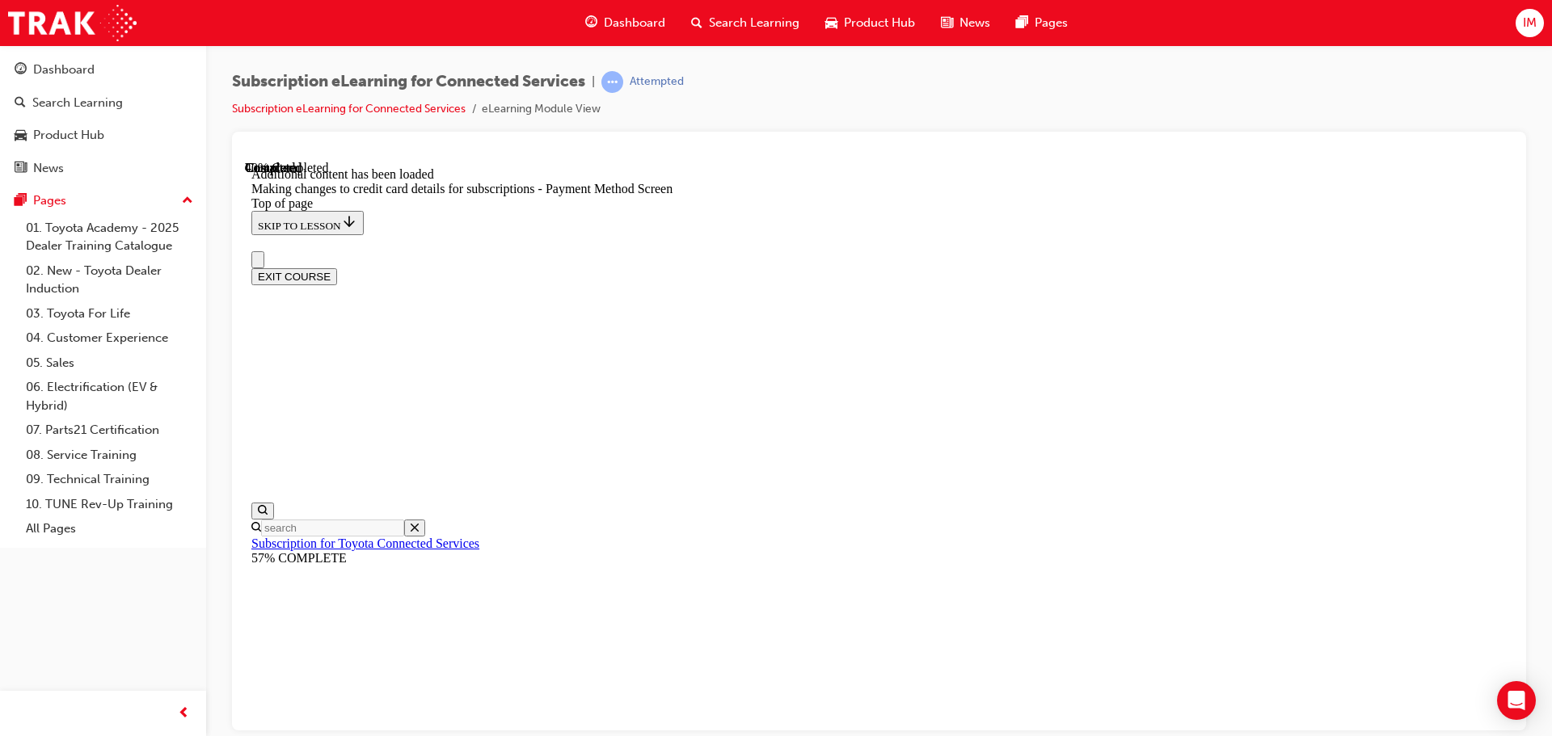
scroll to position [23, 0]
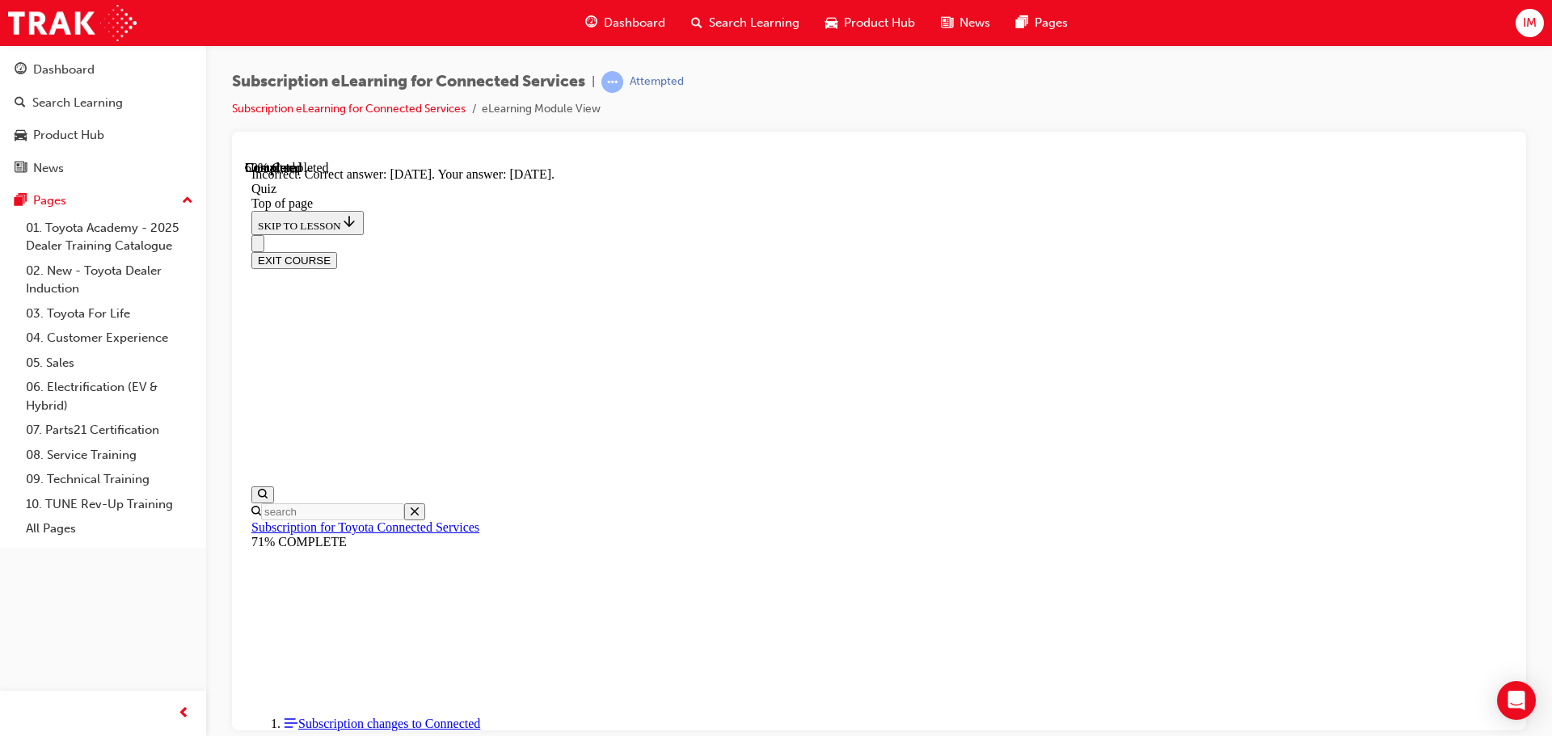
scroll to position [49, 0]
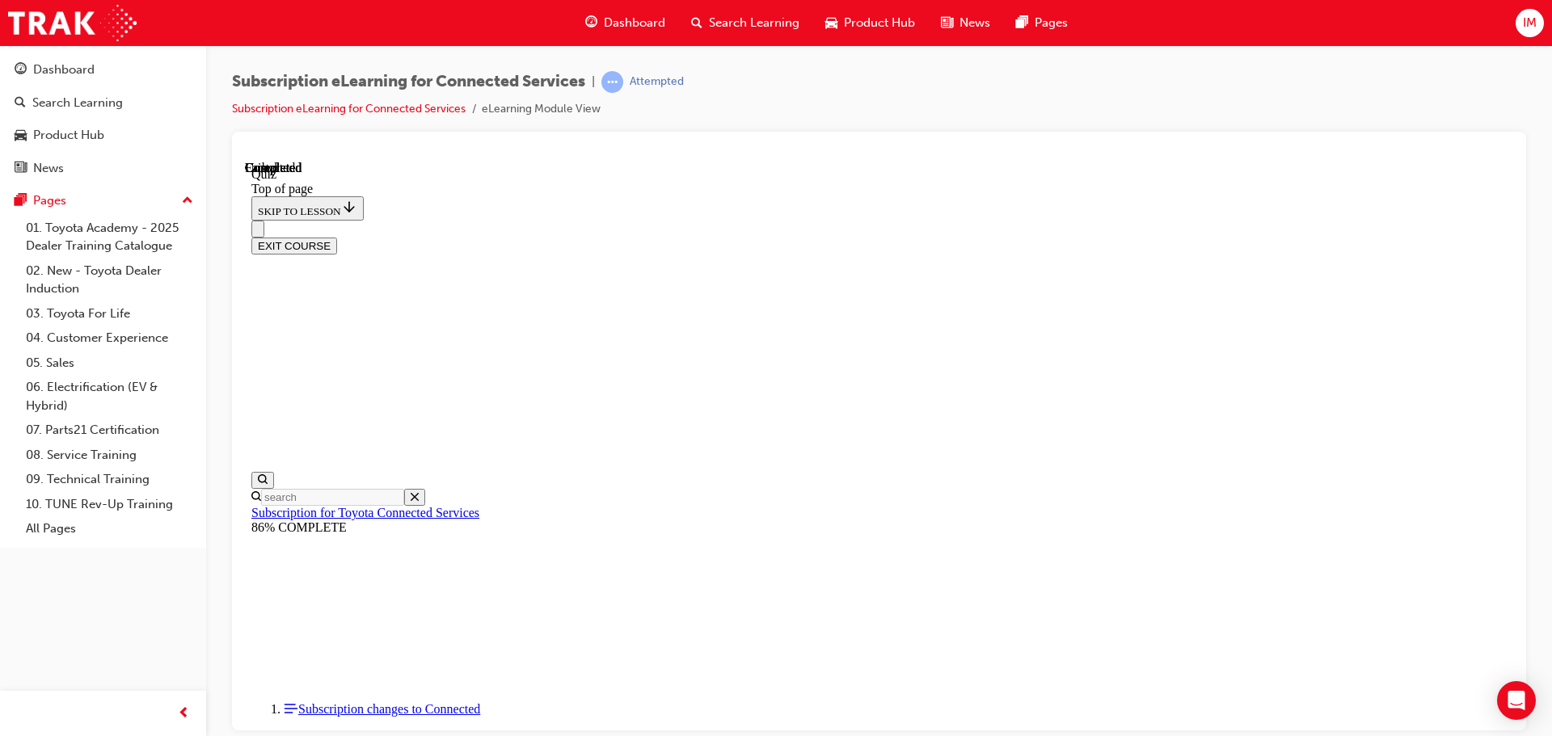
scroll to position [305, 0]
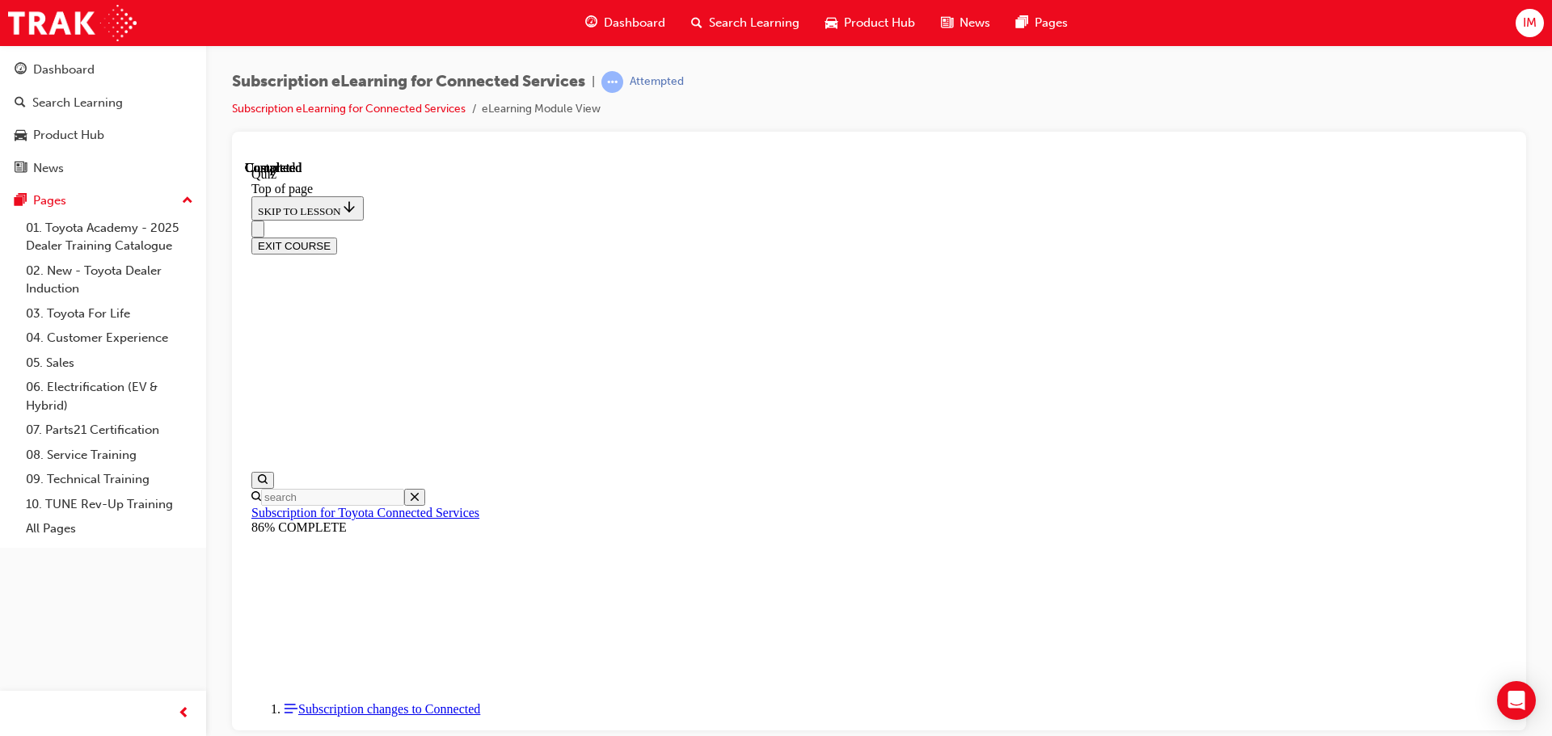
scroll to position [130, 0]
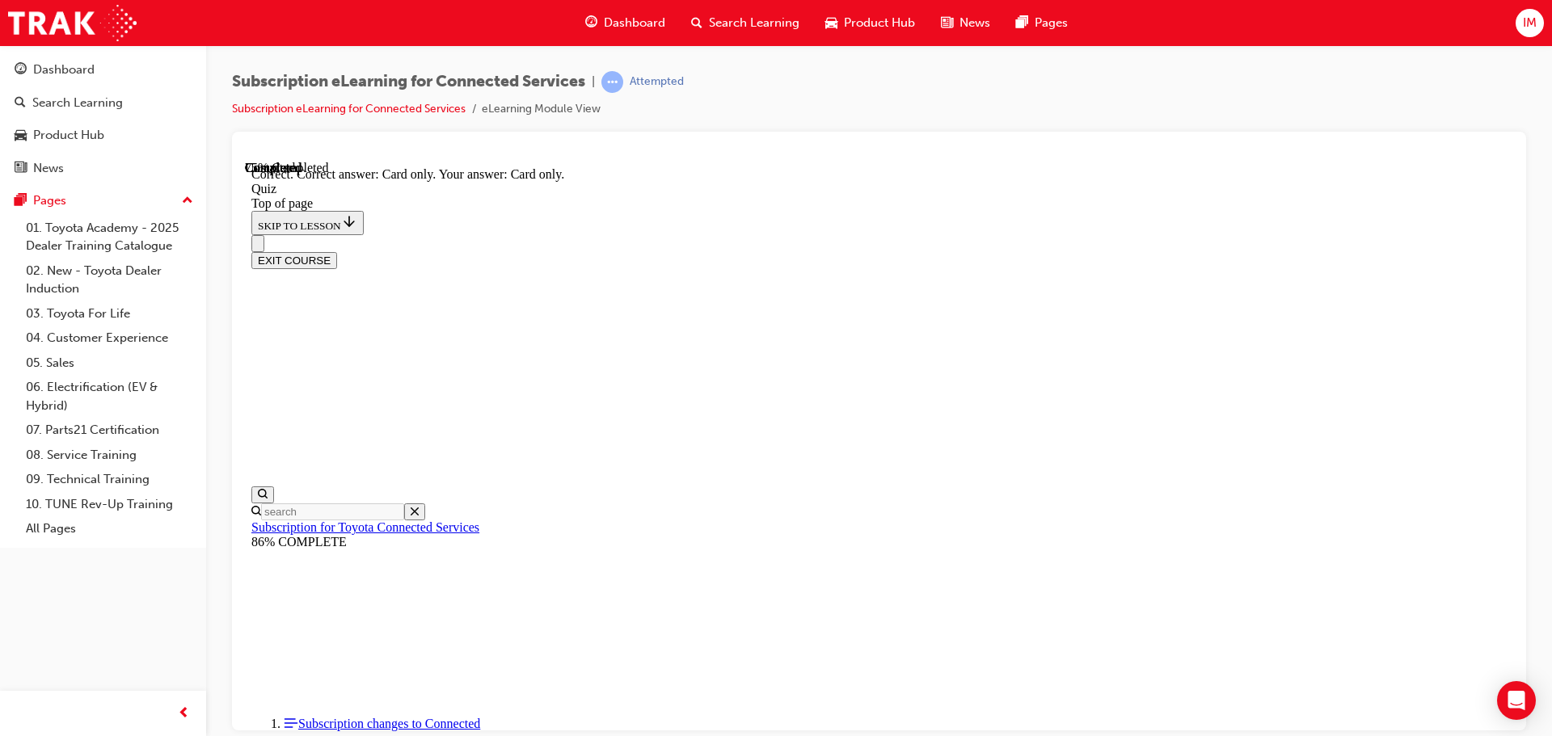
scroll to position [214, 0]
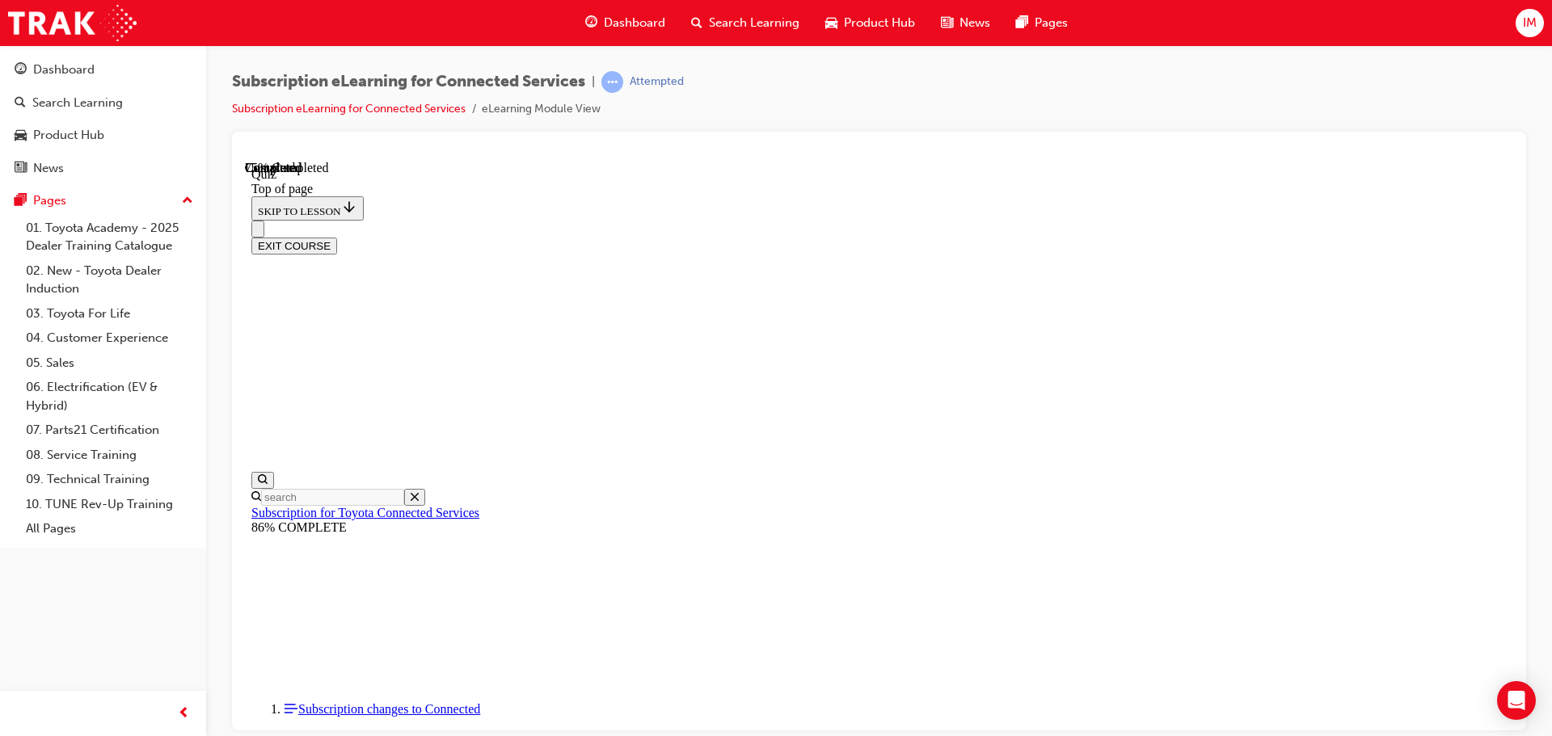
scroll to position [103, 0]
drag, startPoint x: 1022, startPoint y: 663, endPoint x: 1011, endPoint y: 652, distance: 16.0
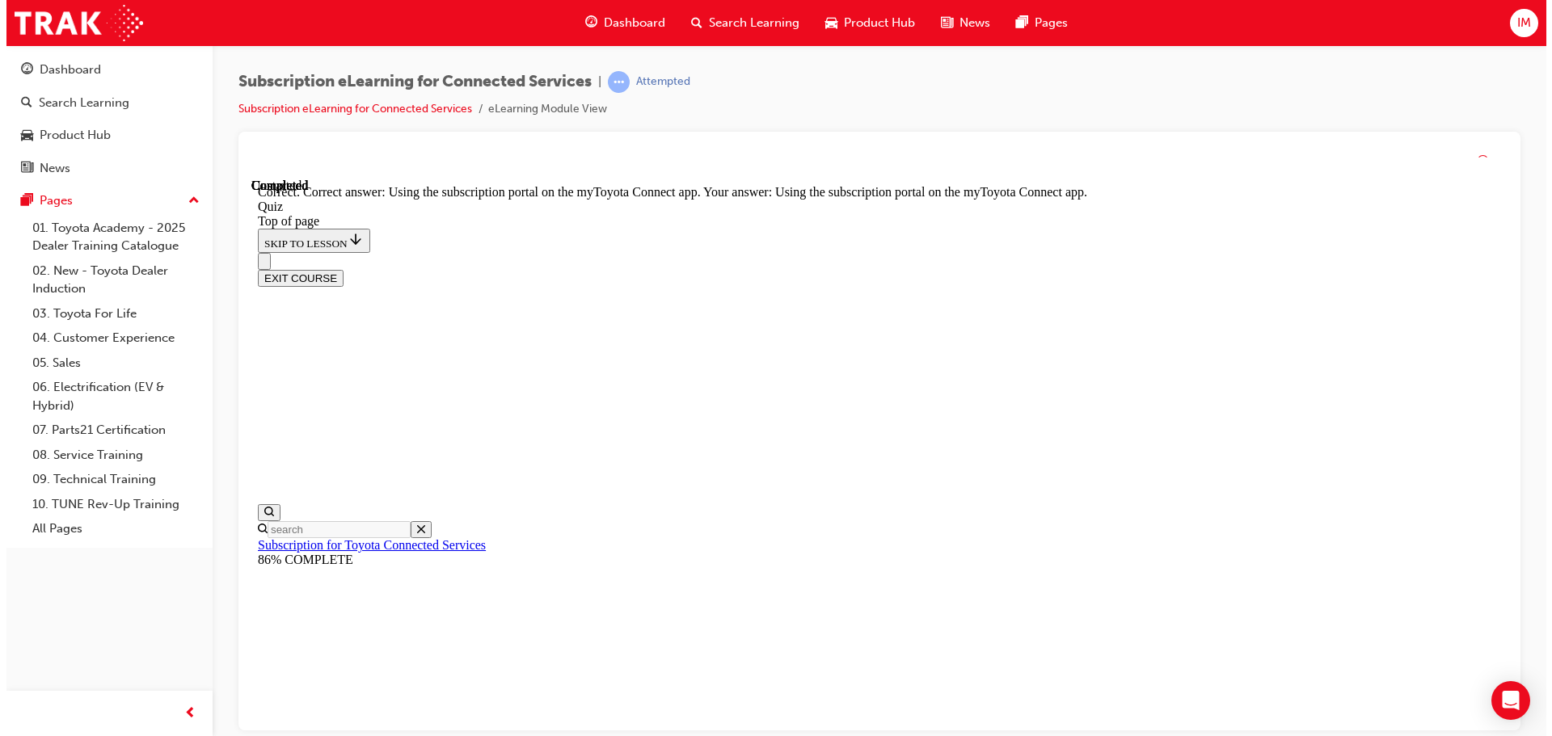
scroll to position [214, 0]
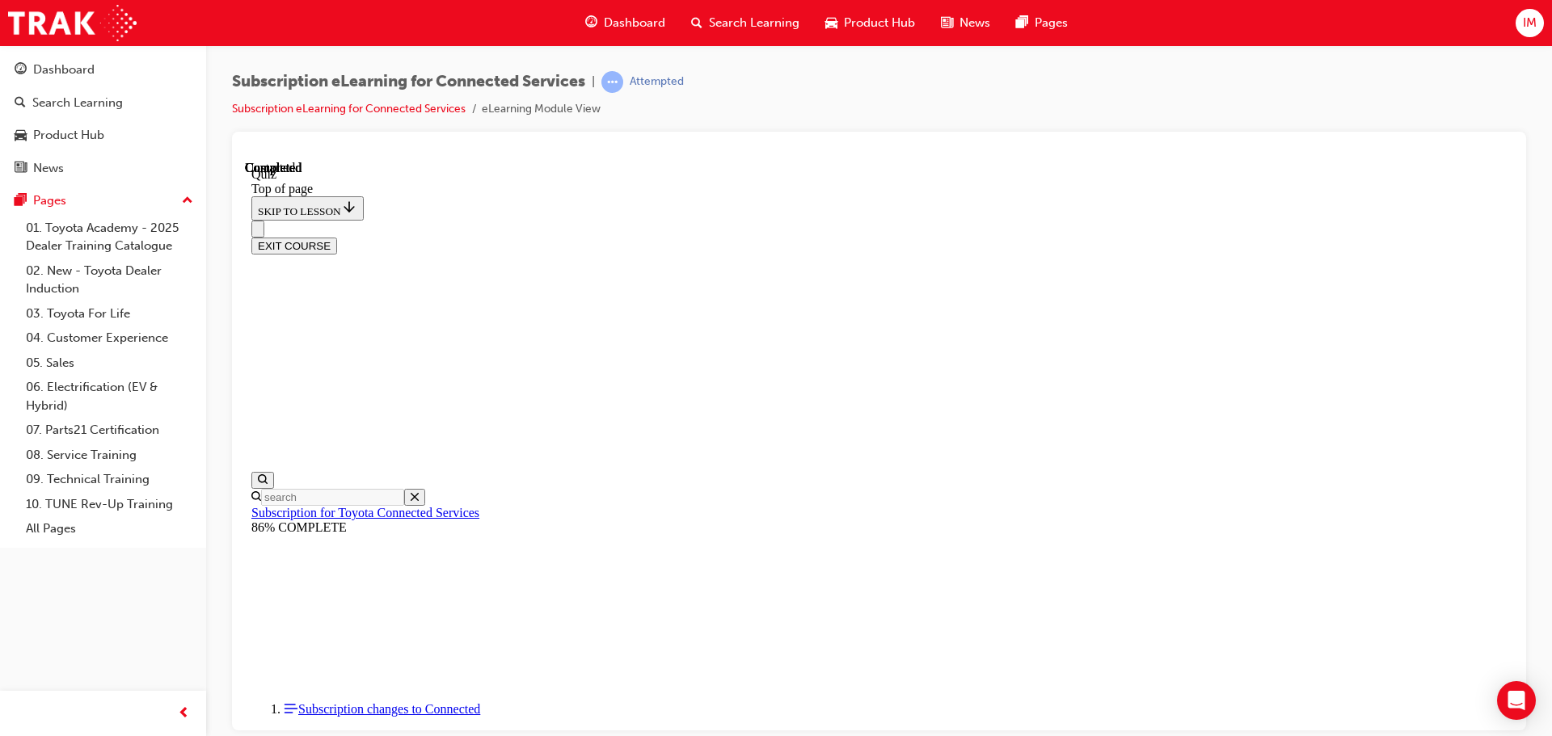
scroll to position [153, 0]
drag, startPoint x: 1054, startPoint y: 705, endPoint x: 1050, endPoint y: 693, distance: 12.8
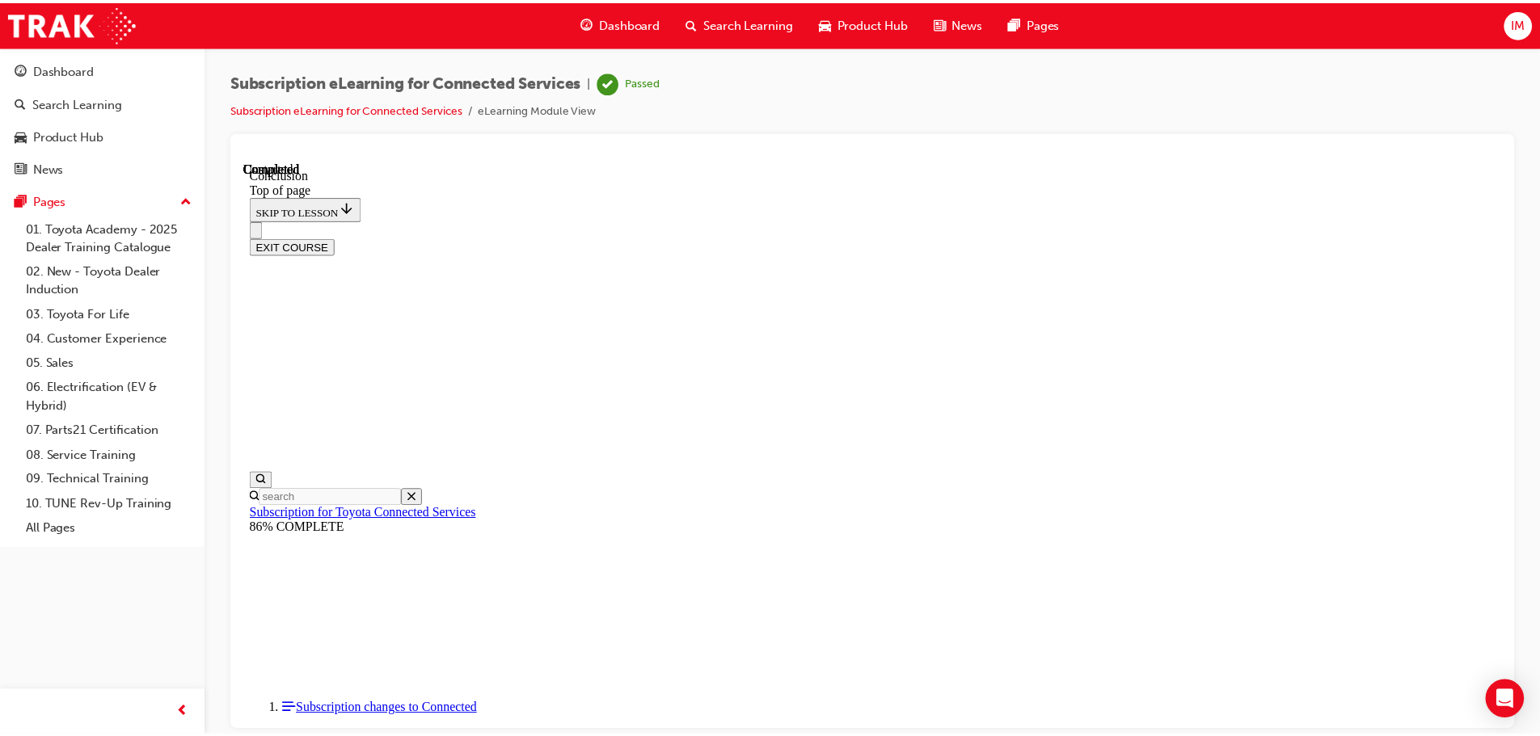
scroll to position [523, 0]
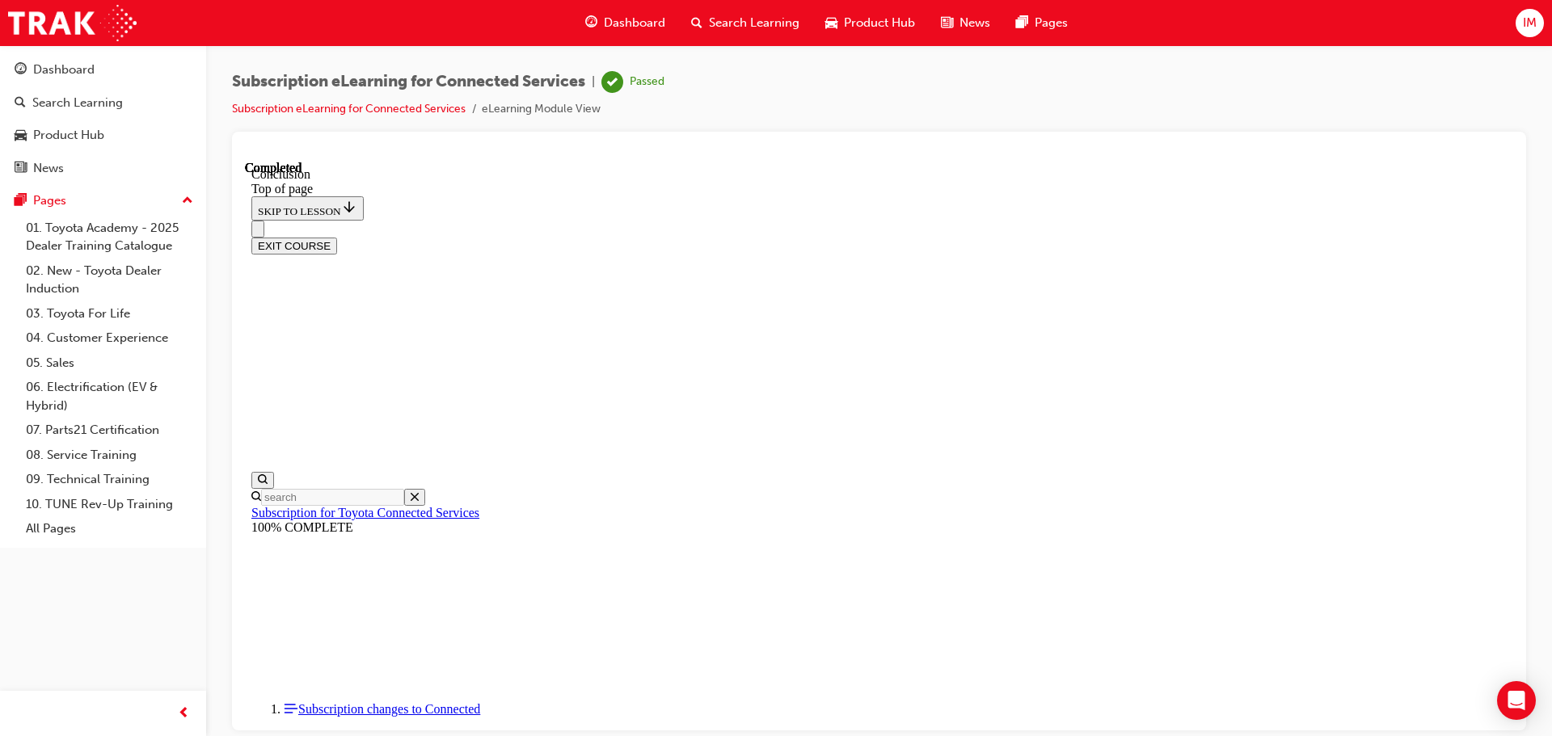
click at [877, 33] on div "Product Hub" at bounding box center [870, 22] width 116 height 33
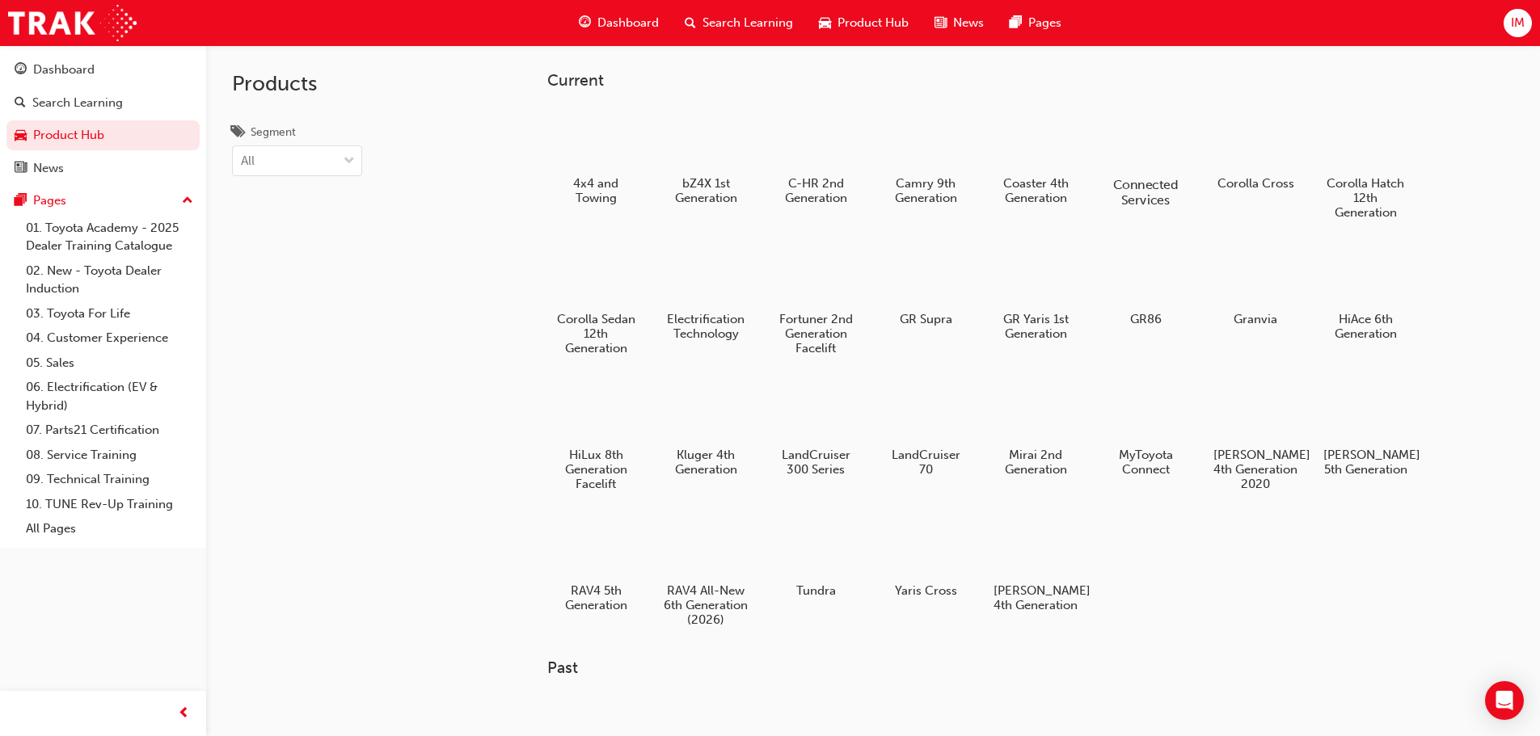
click at [1127, 134] on div at bounding box center [1145, 138] width 90 height 64
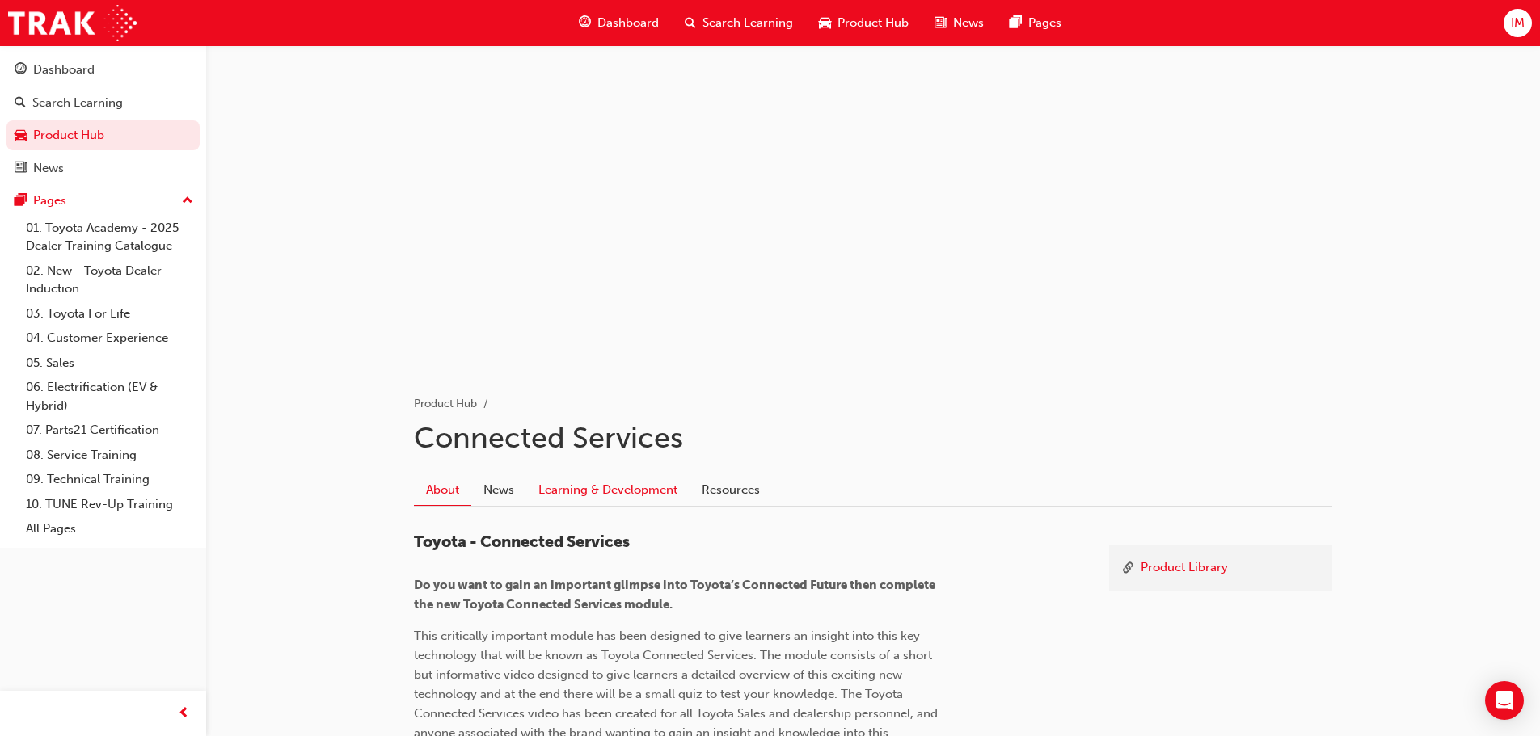
click at [648, 504] on link "Learning & Development" at bounding box center [607, 489] width 163 height 31
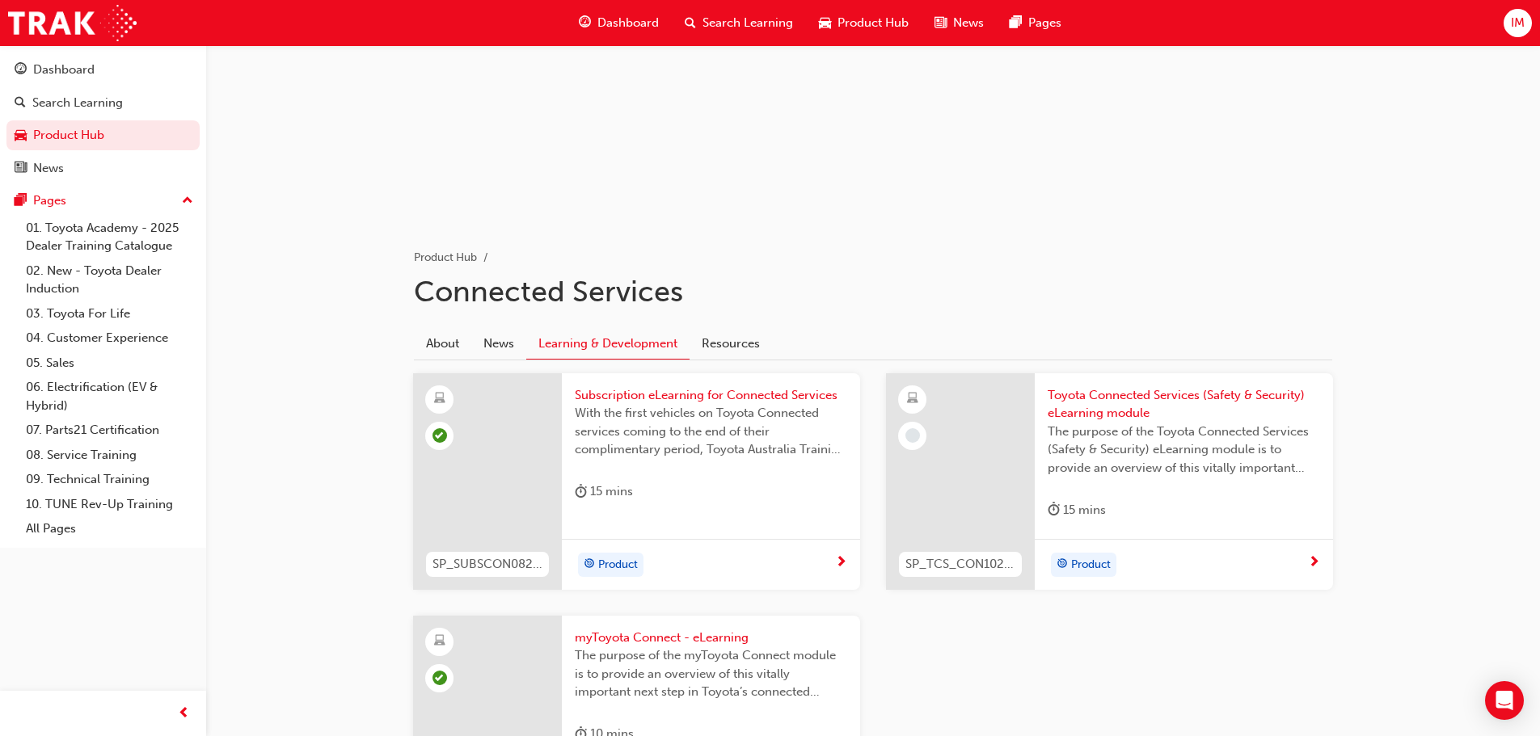
scroll to position [162, 0]
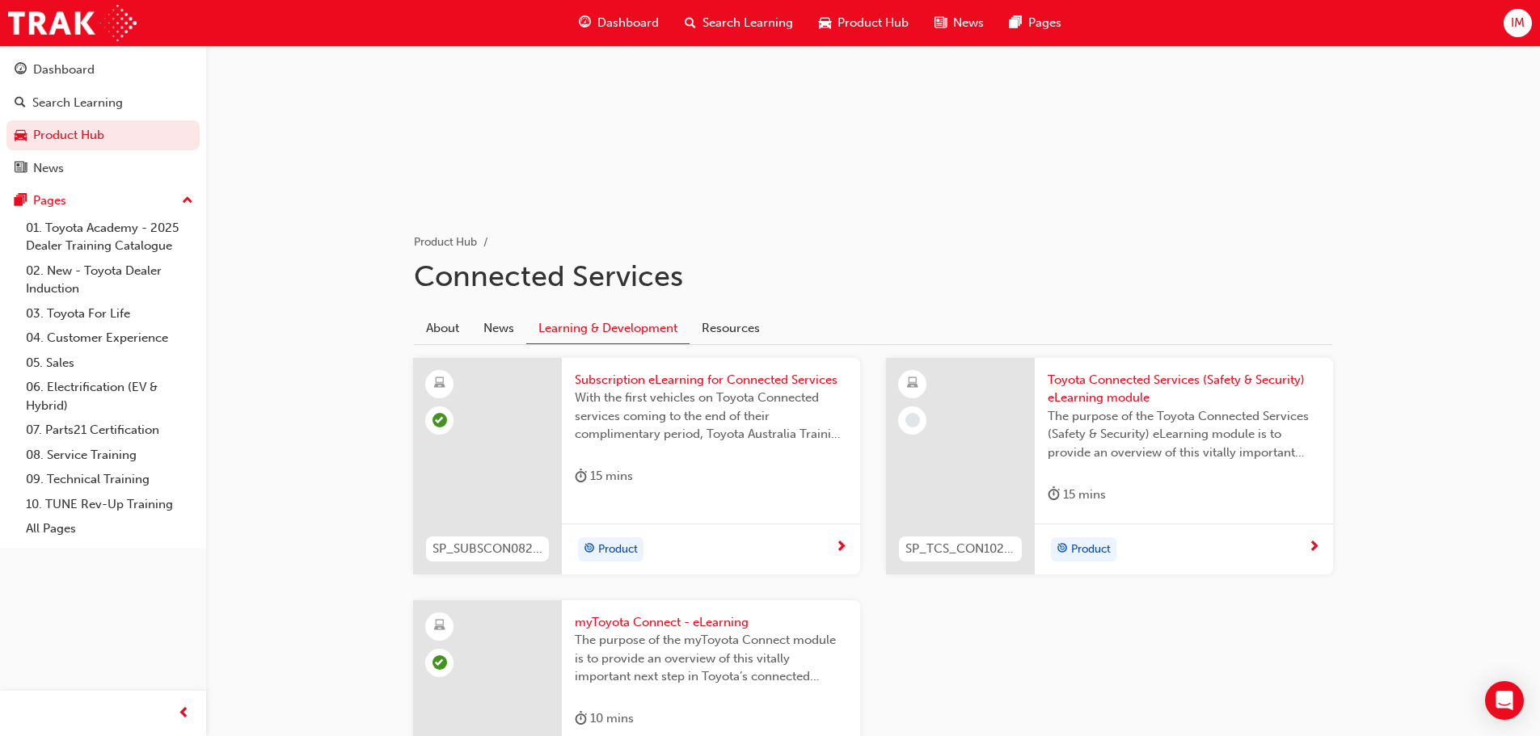
click at [967, 445] on div at bounding box center [960, 466] width 149 height 217
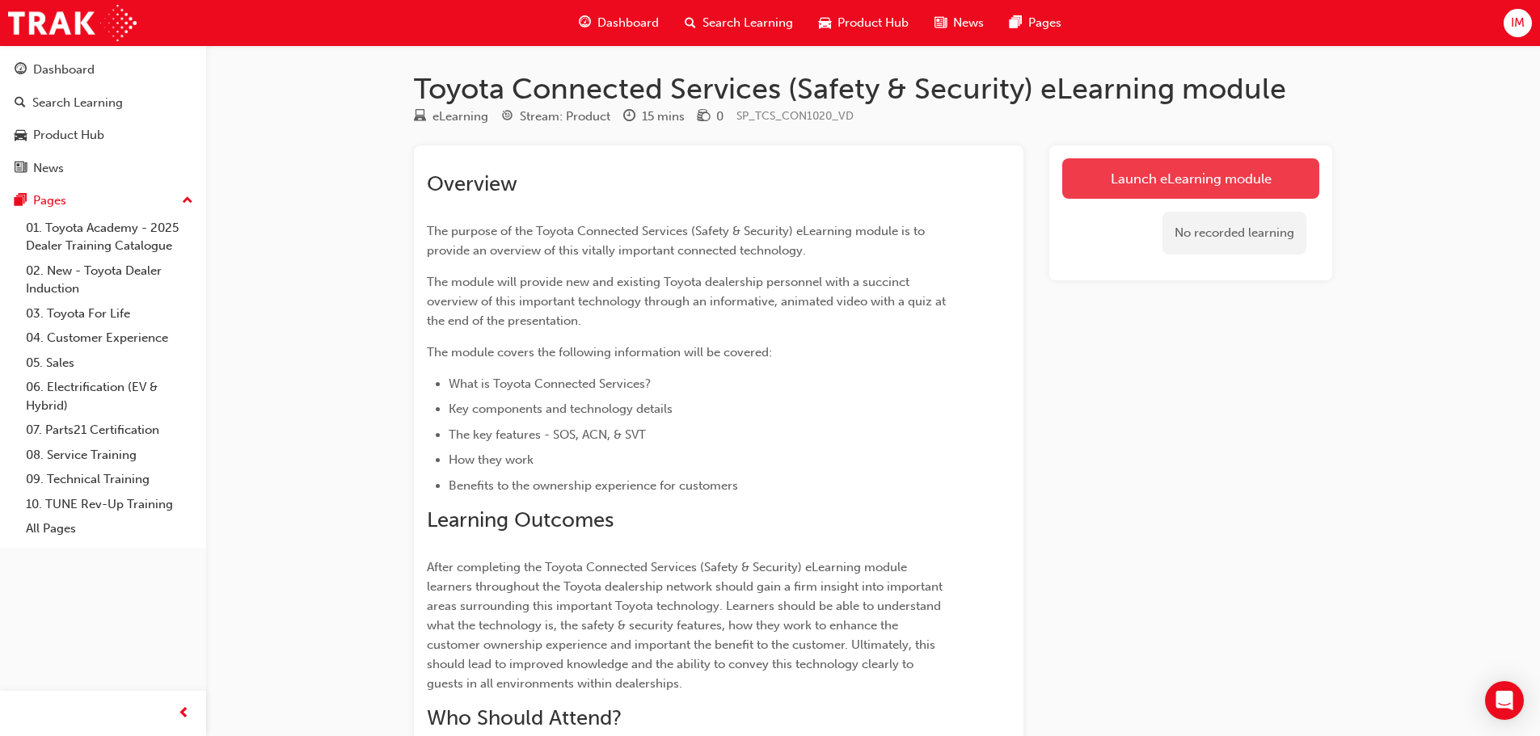
click at [1130, 196] on link "Launch eLearning module" at bounding box center [1190, 178] width 257 height 40
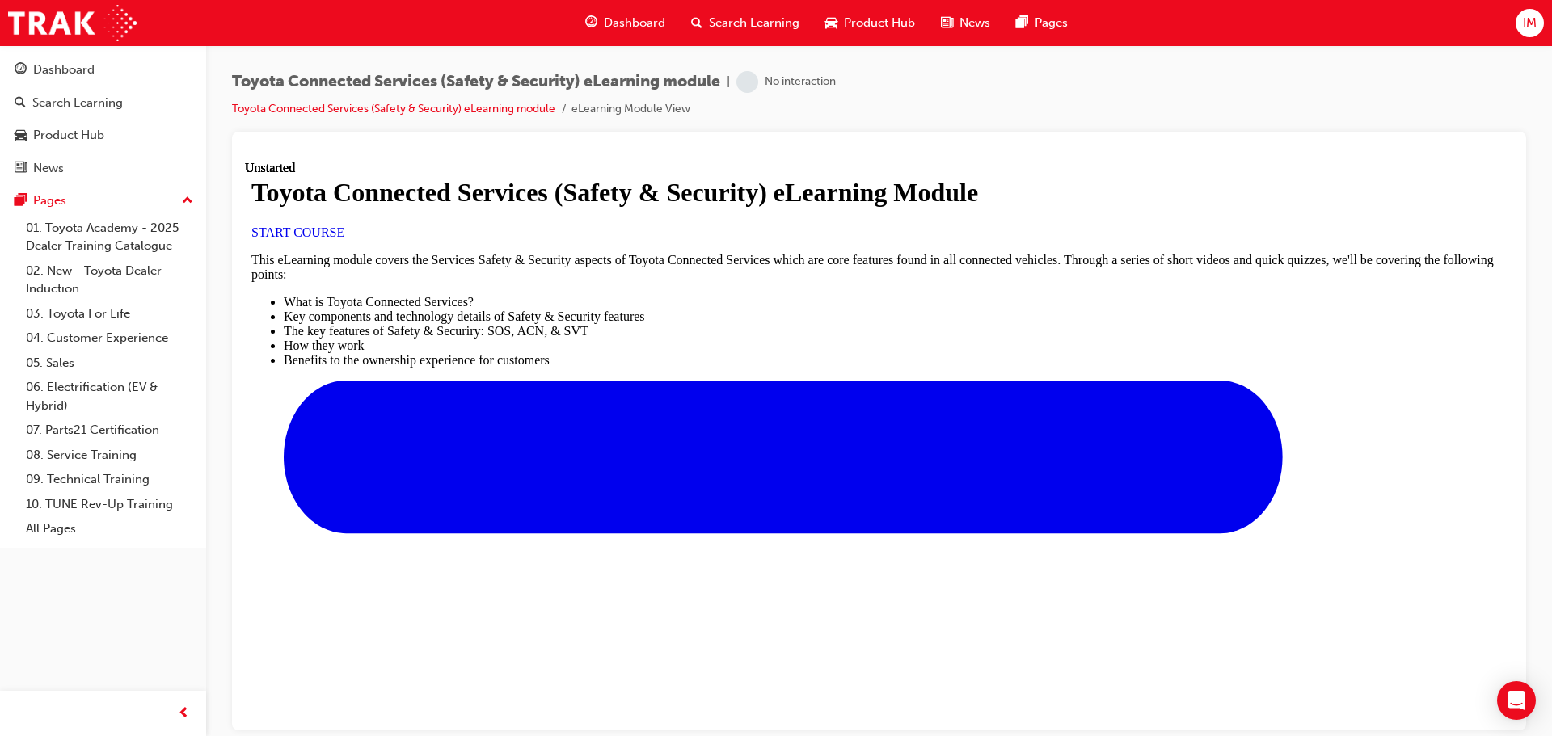
click at [344, 238] on span "START COURSE" at bounding box center [297, 232] width 93 height 14
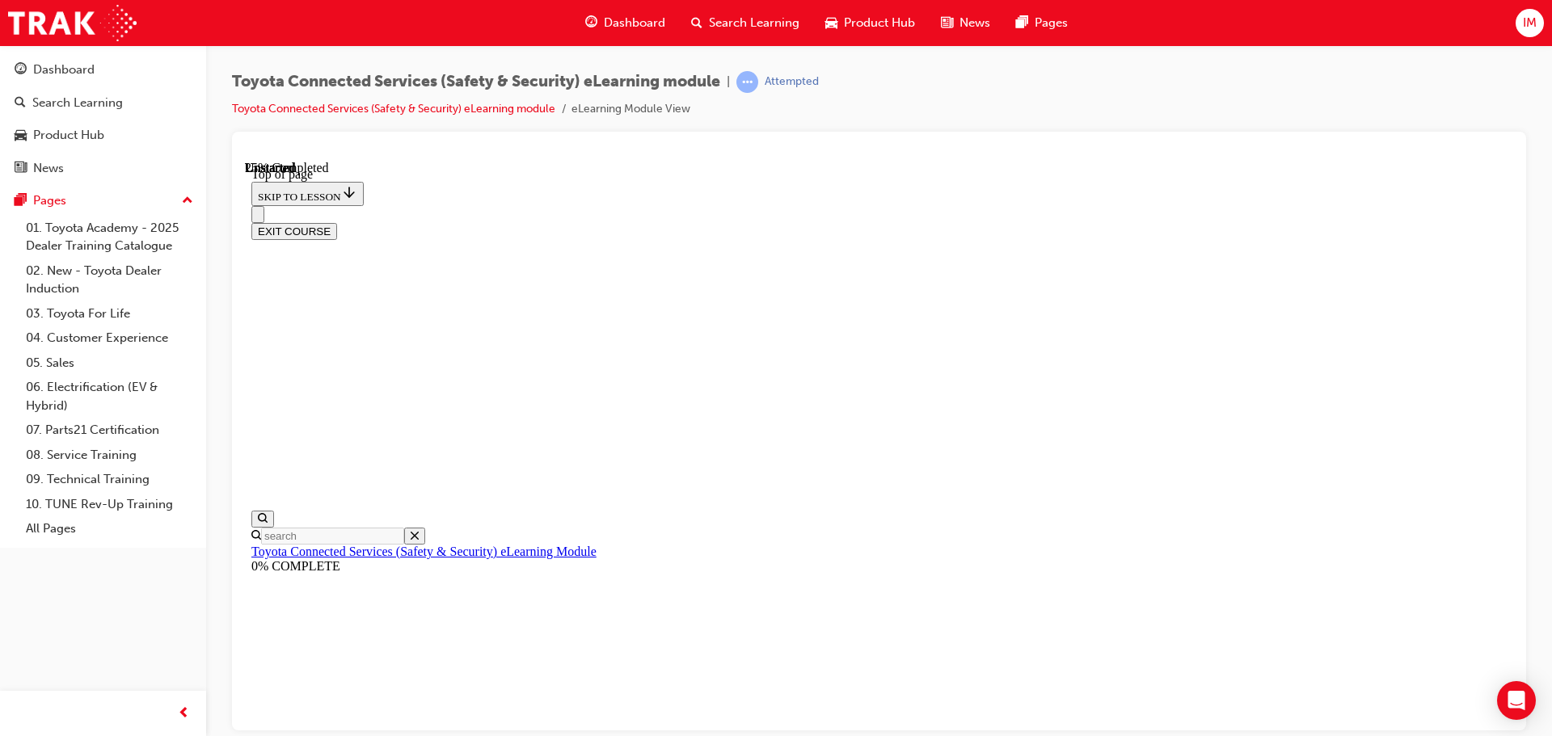
scroll to position [50, 0]
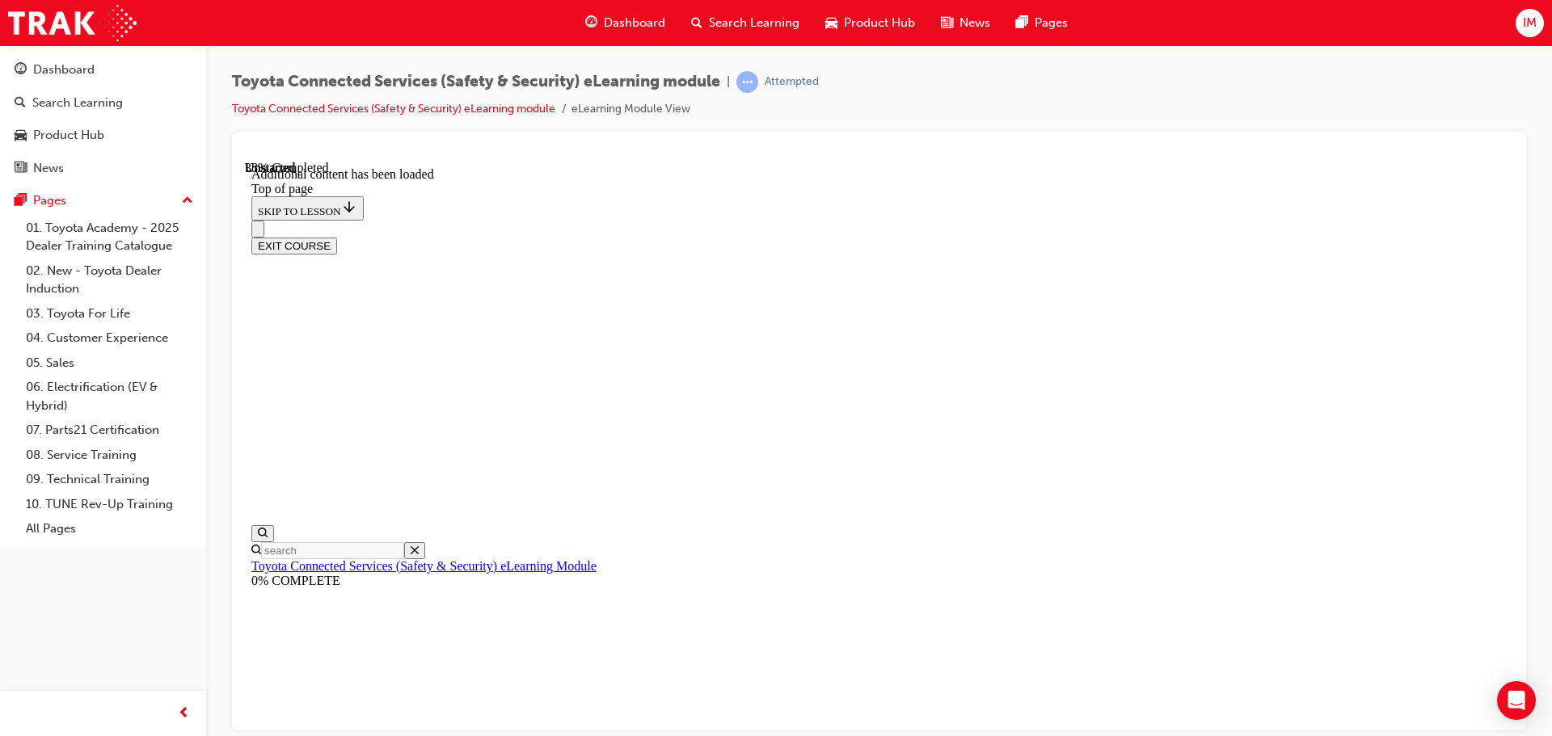
scroll to position [646, 0]
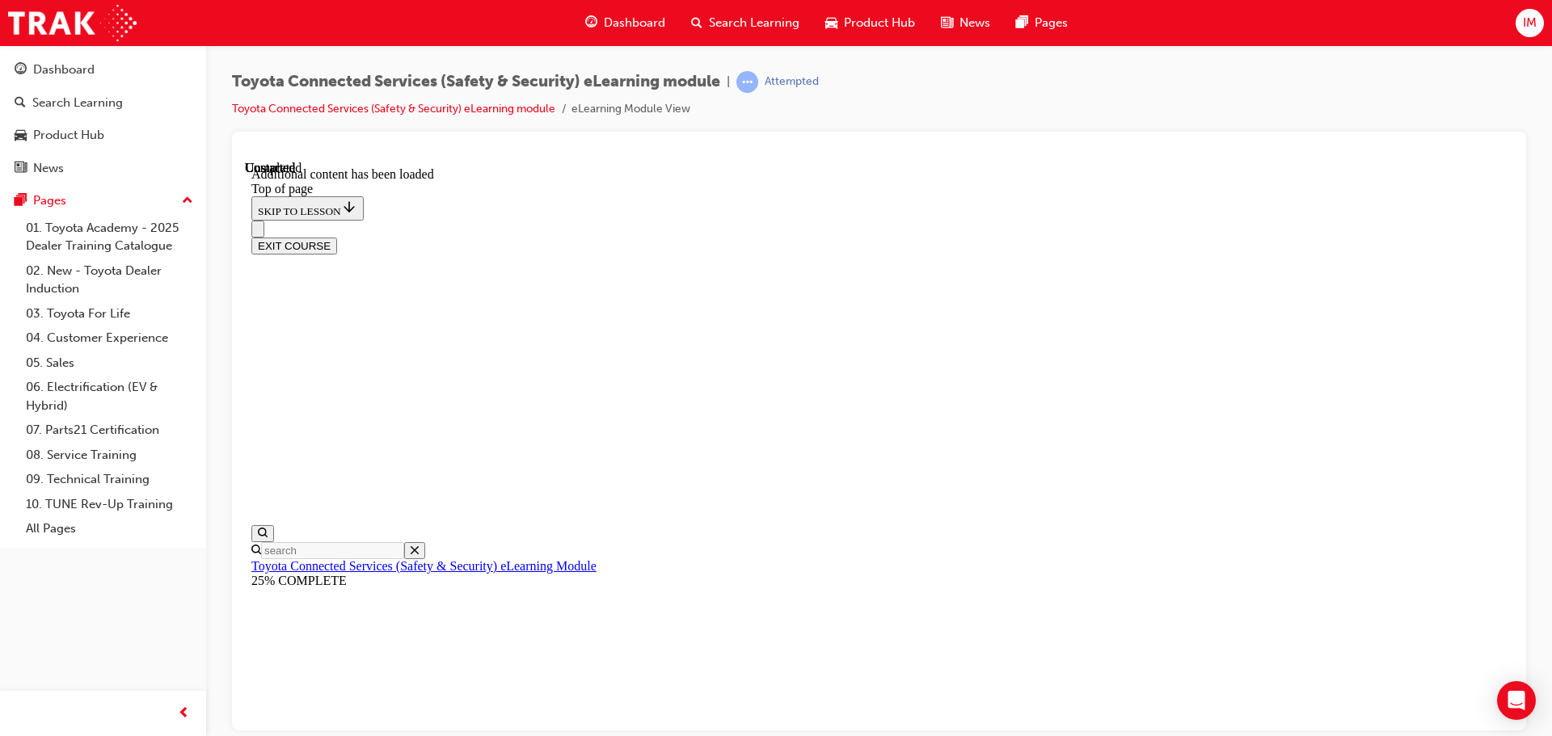
scroll to position [419, 0]
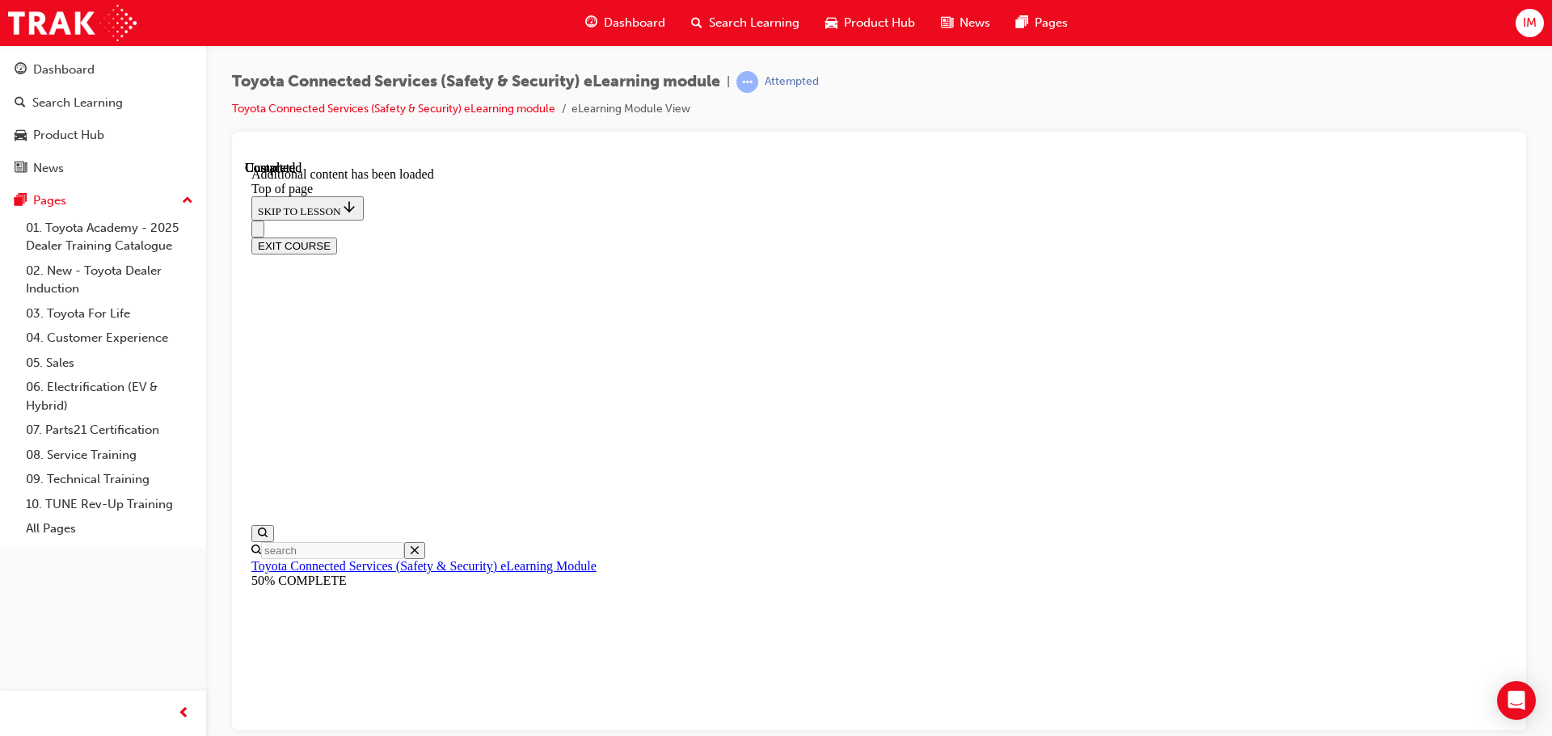
scroll to position [1107, 0]
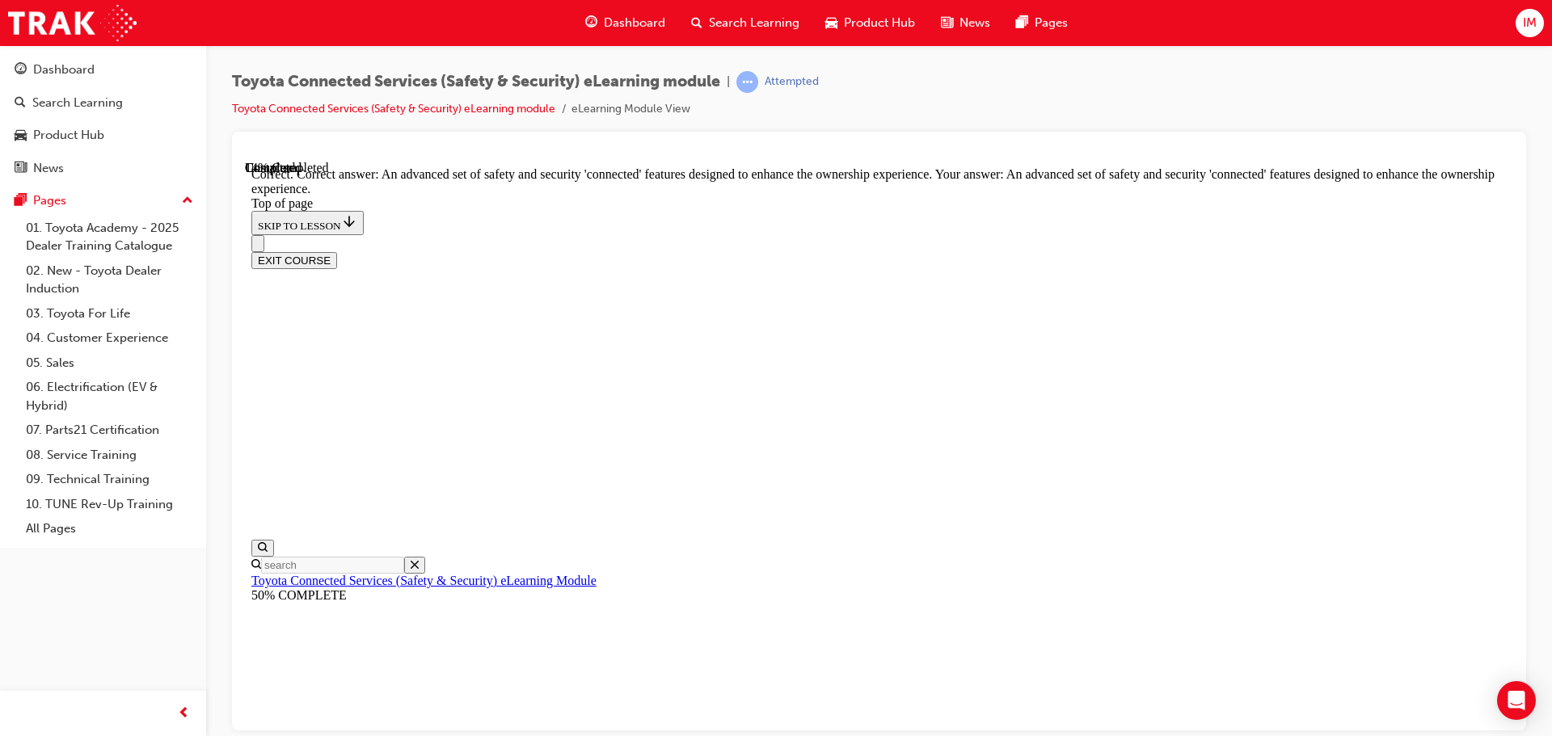
scroll to position [371, 0]
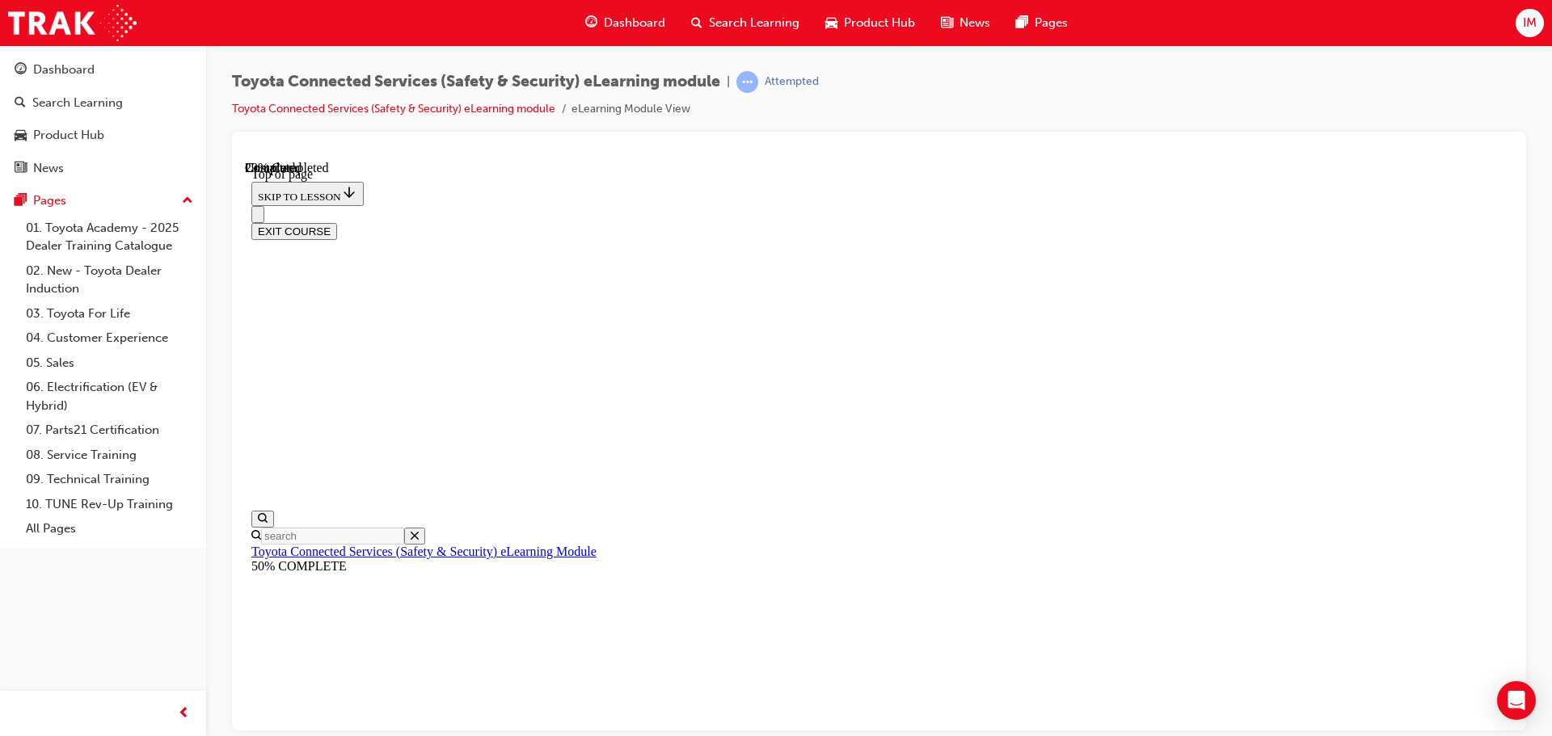
scroll to position [211, 0]
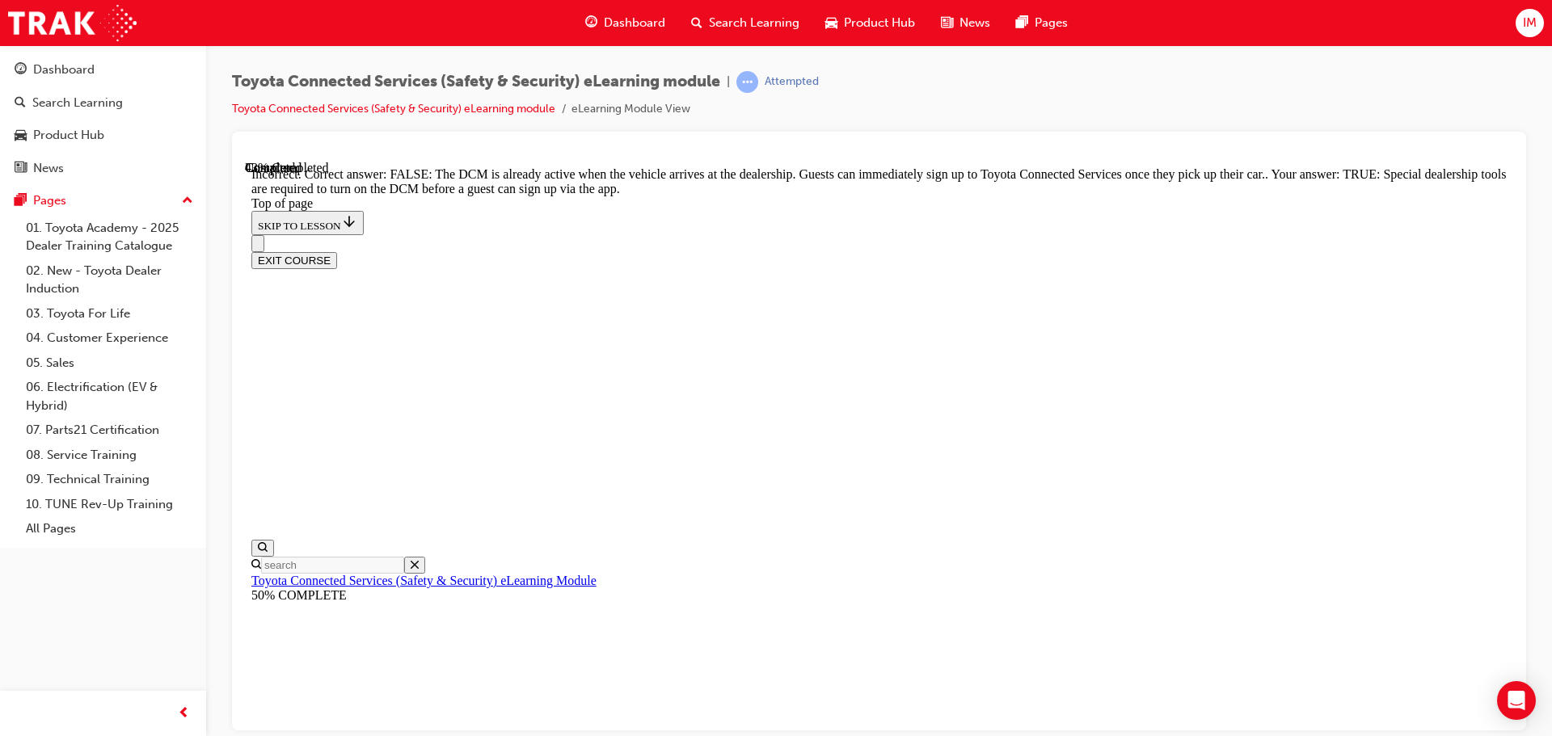
scroll to position [308, 0]
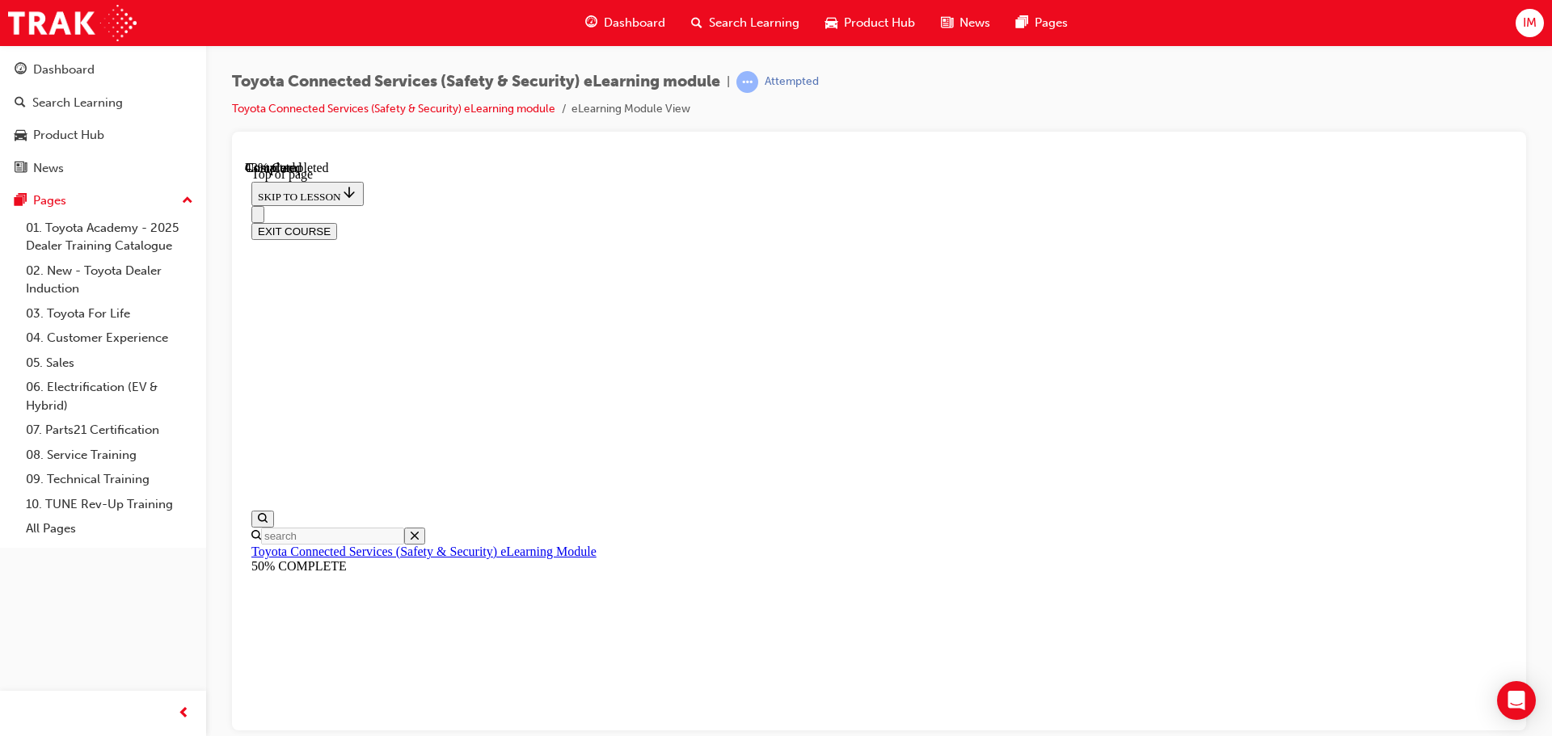
scroll to position [209, 0]
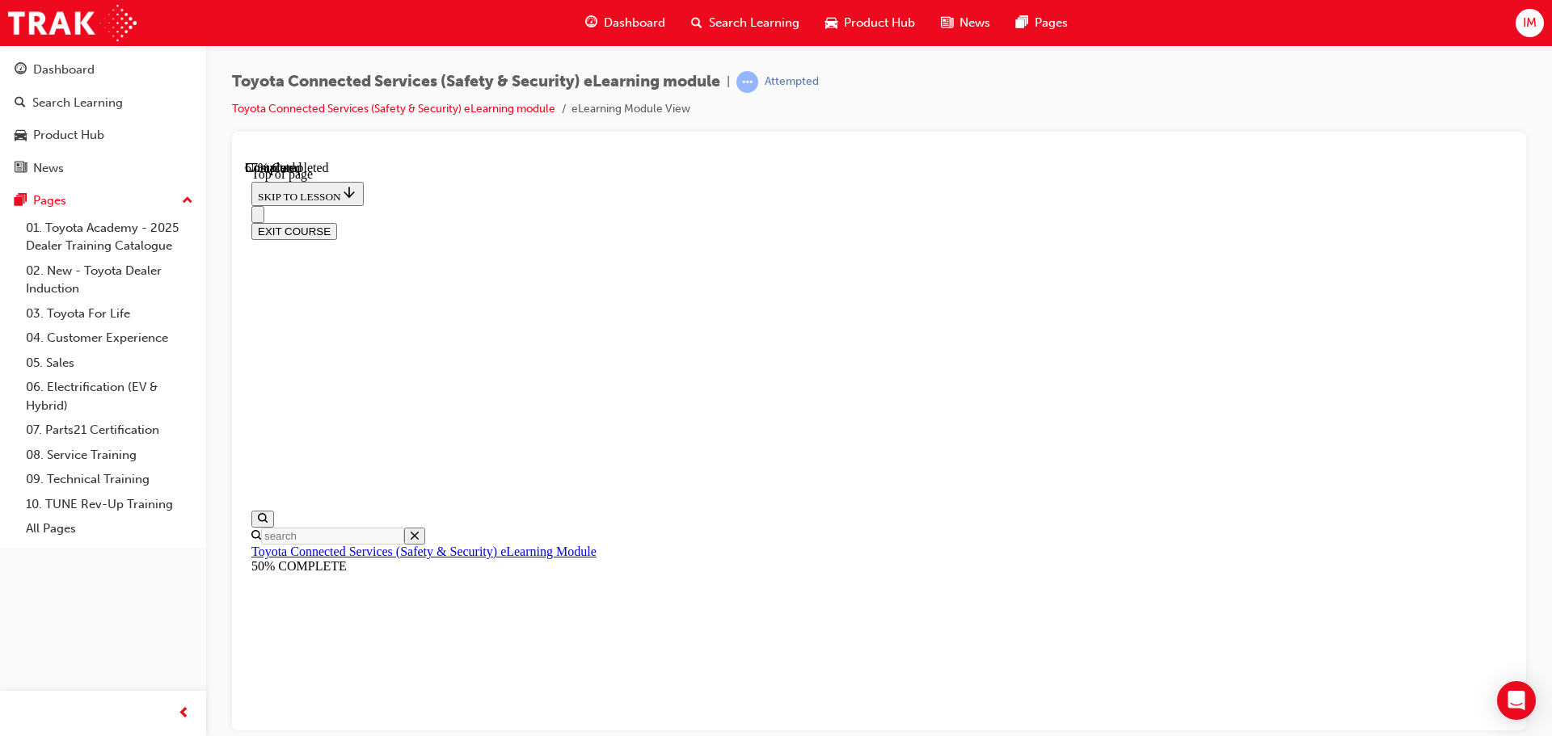
scroll to position [279, 0]
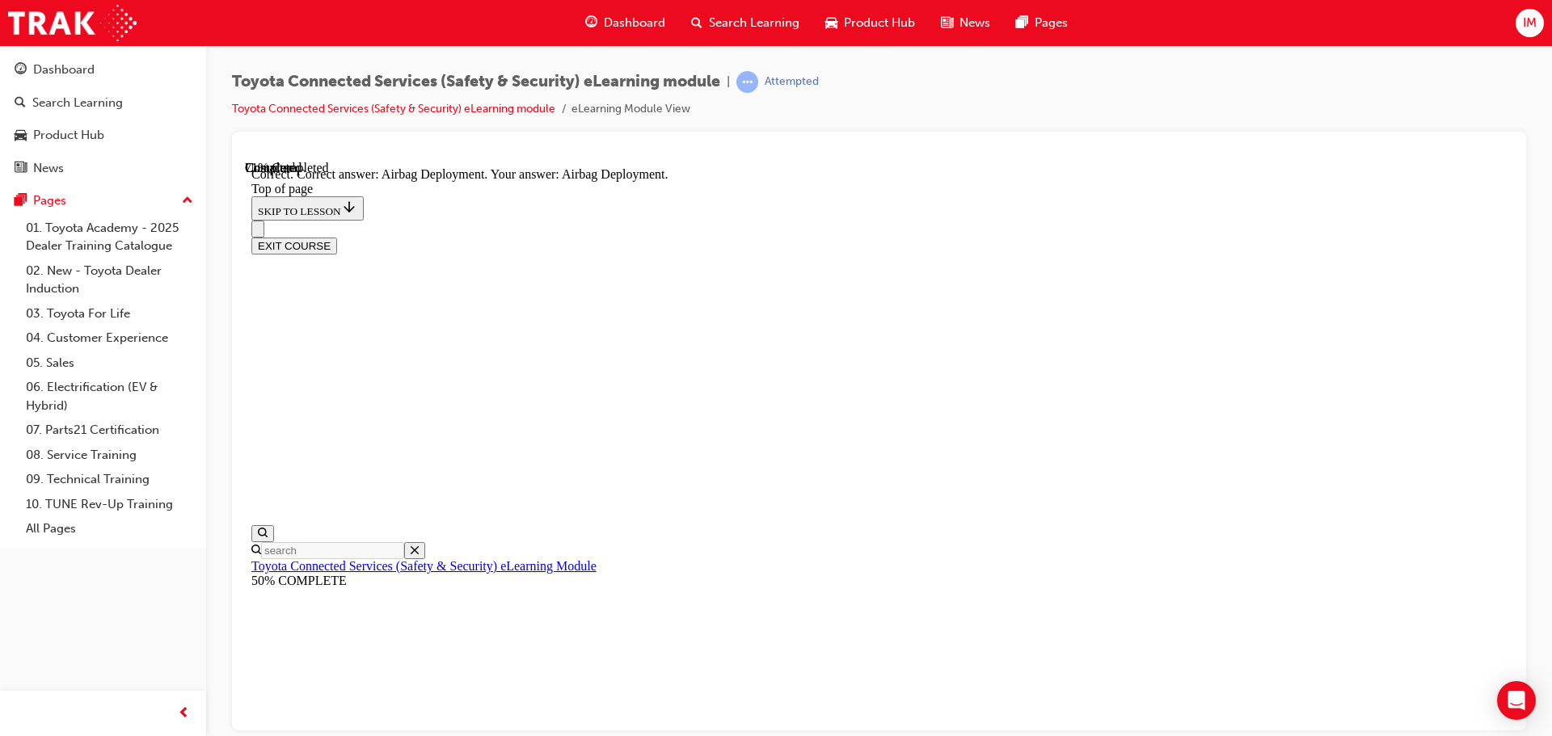
scroll to position [334, 0]
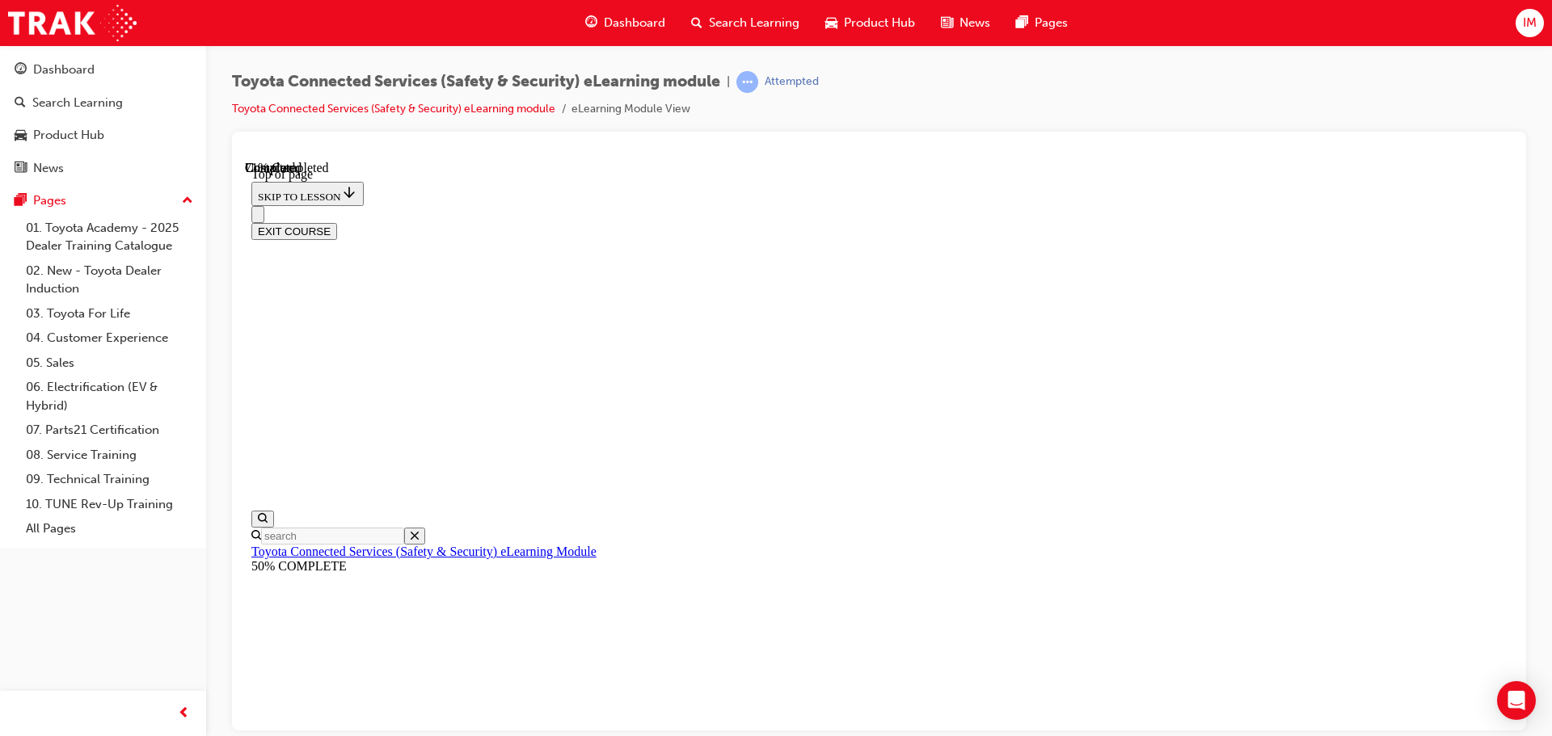
scroll to position [130, 0]
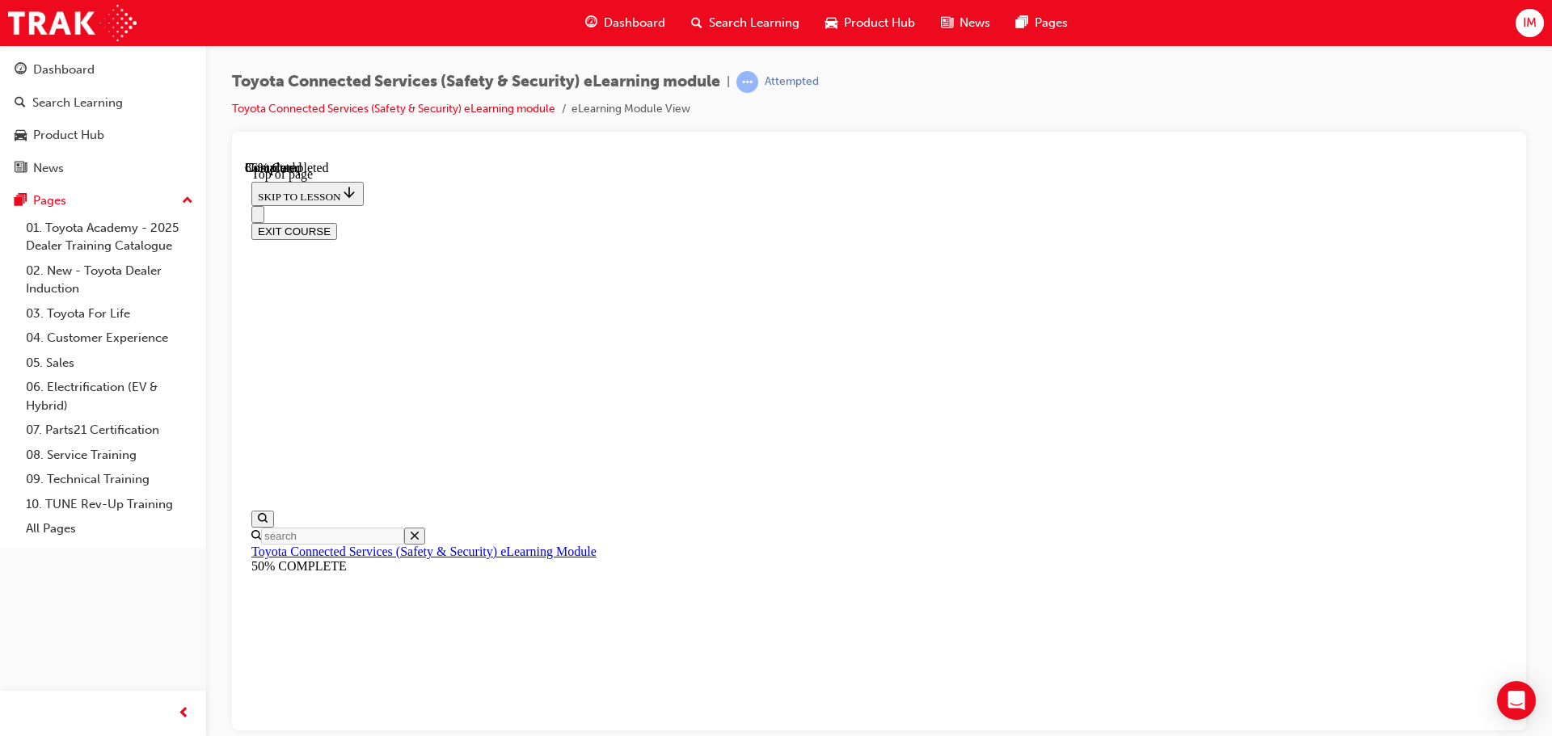
scroll to position [212, 0]
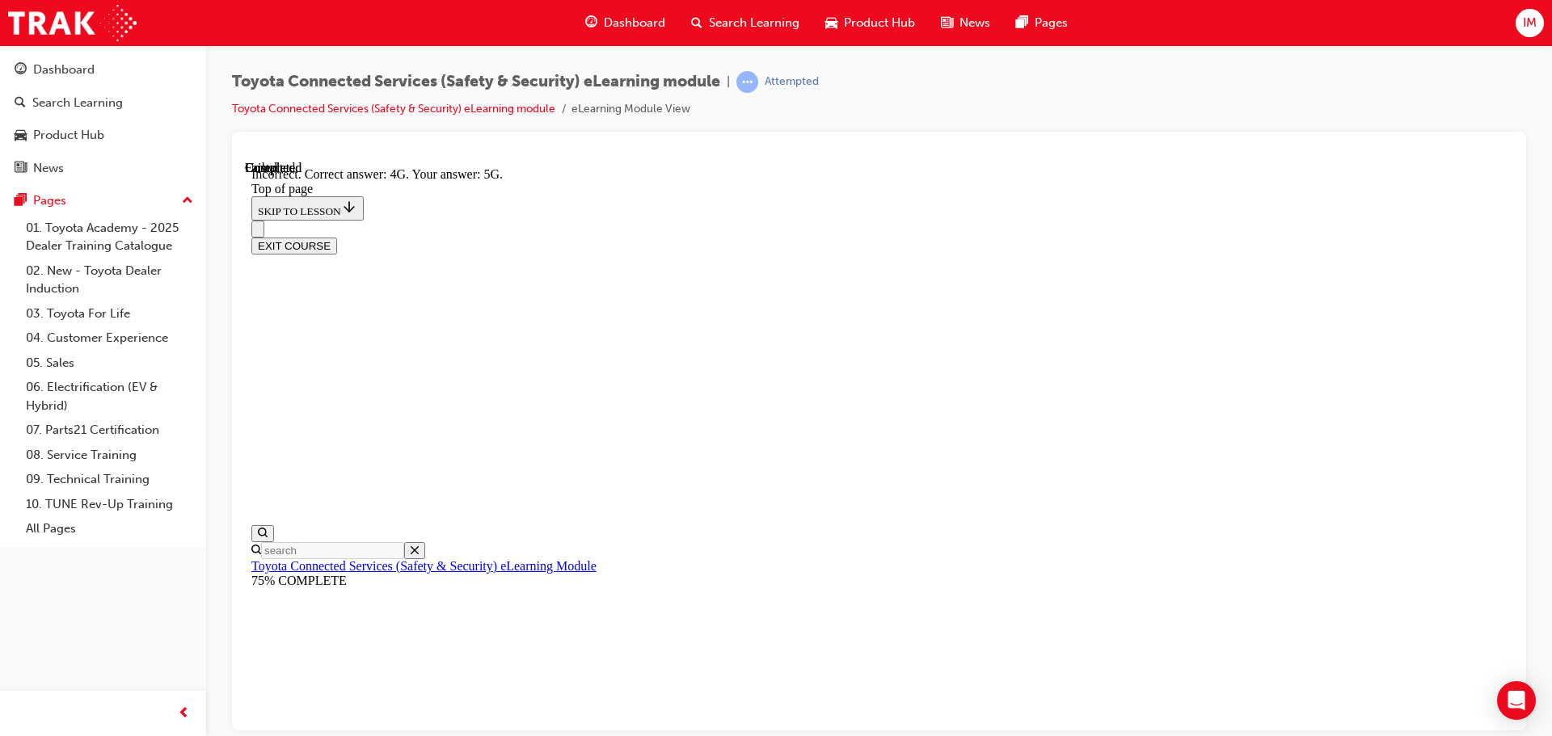
scroll to position [361, 0]
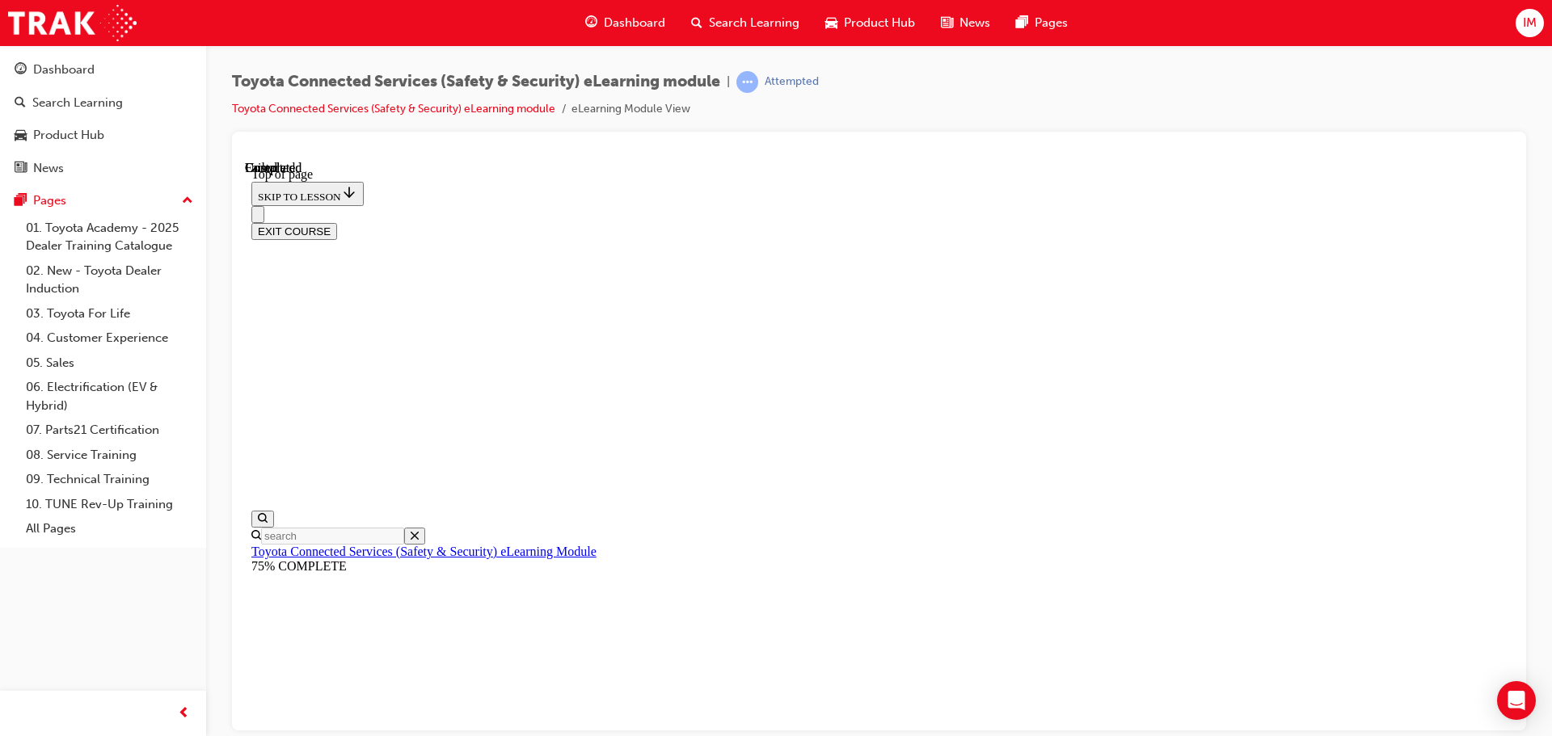
scroll to position [305, 0]
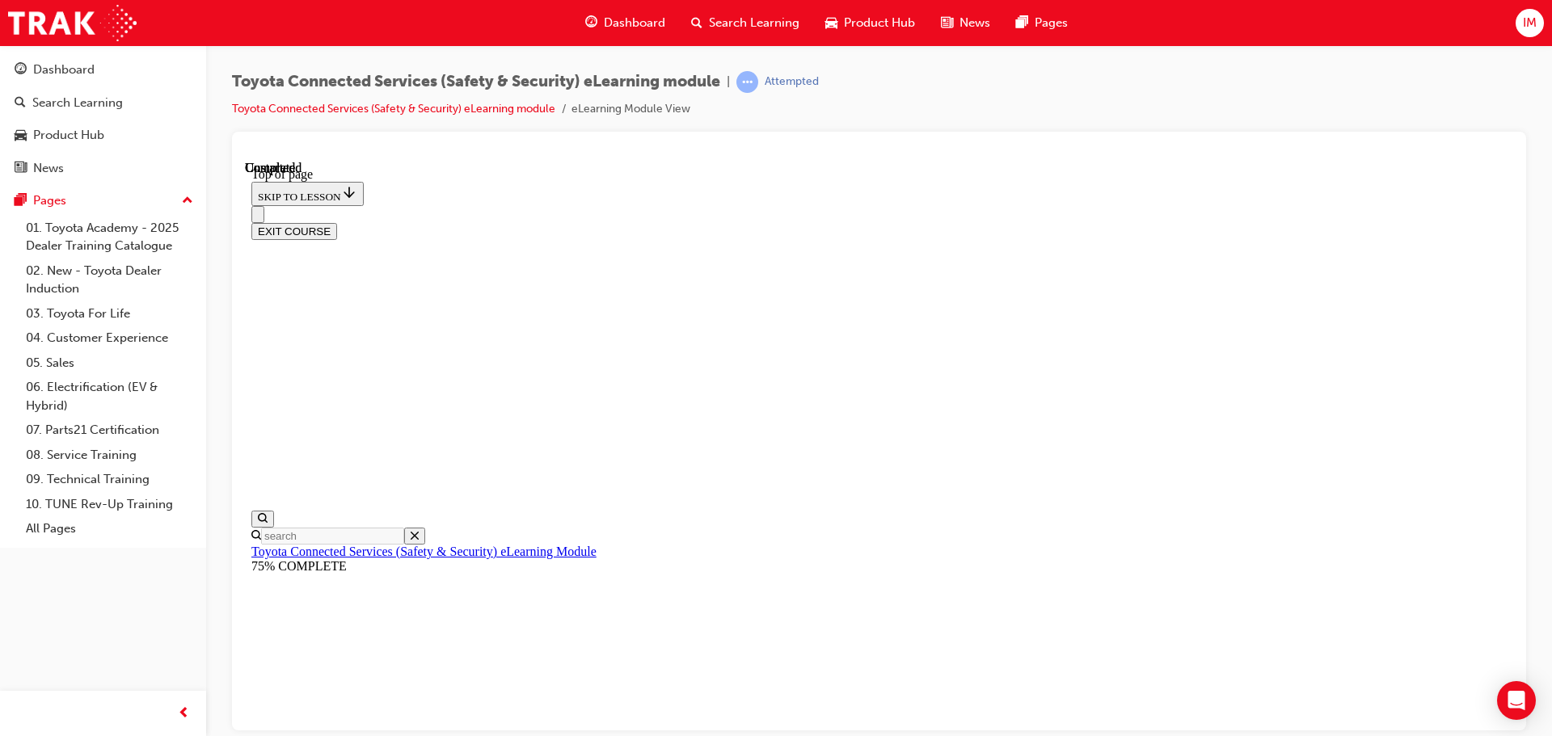
scroll to position [238, 0]
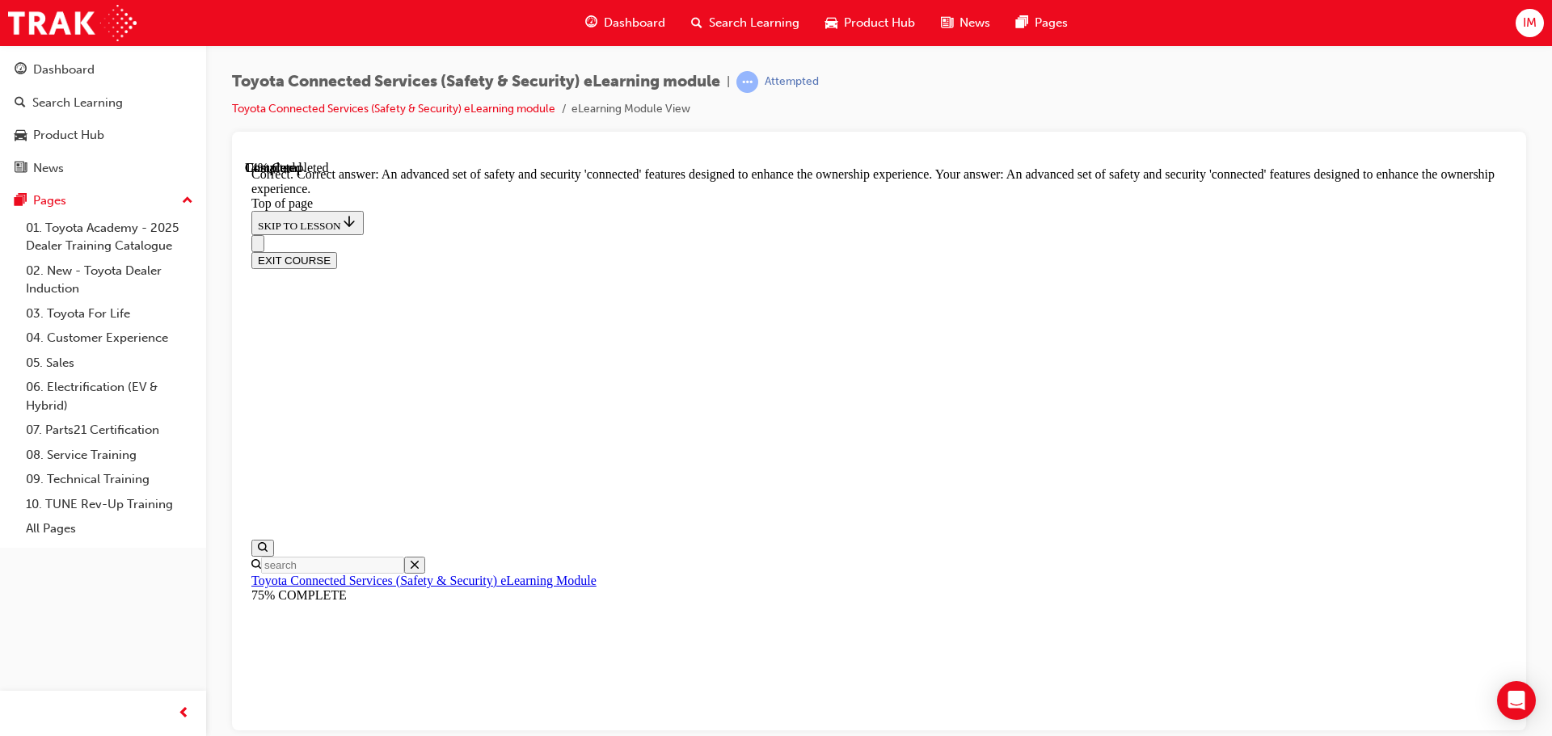
scroll to position [371, 0]
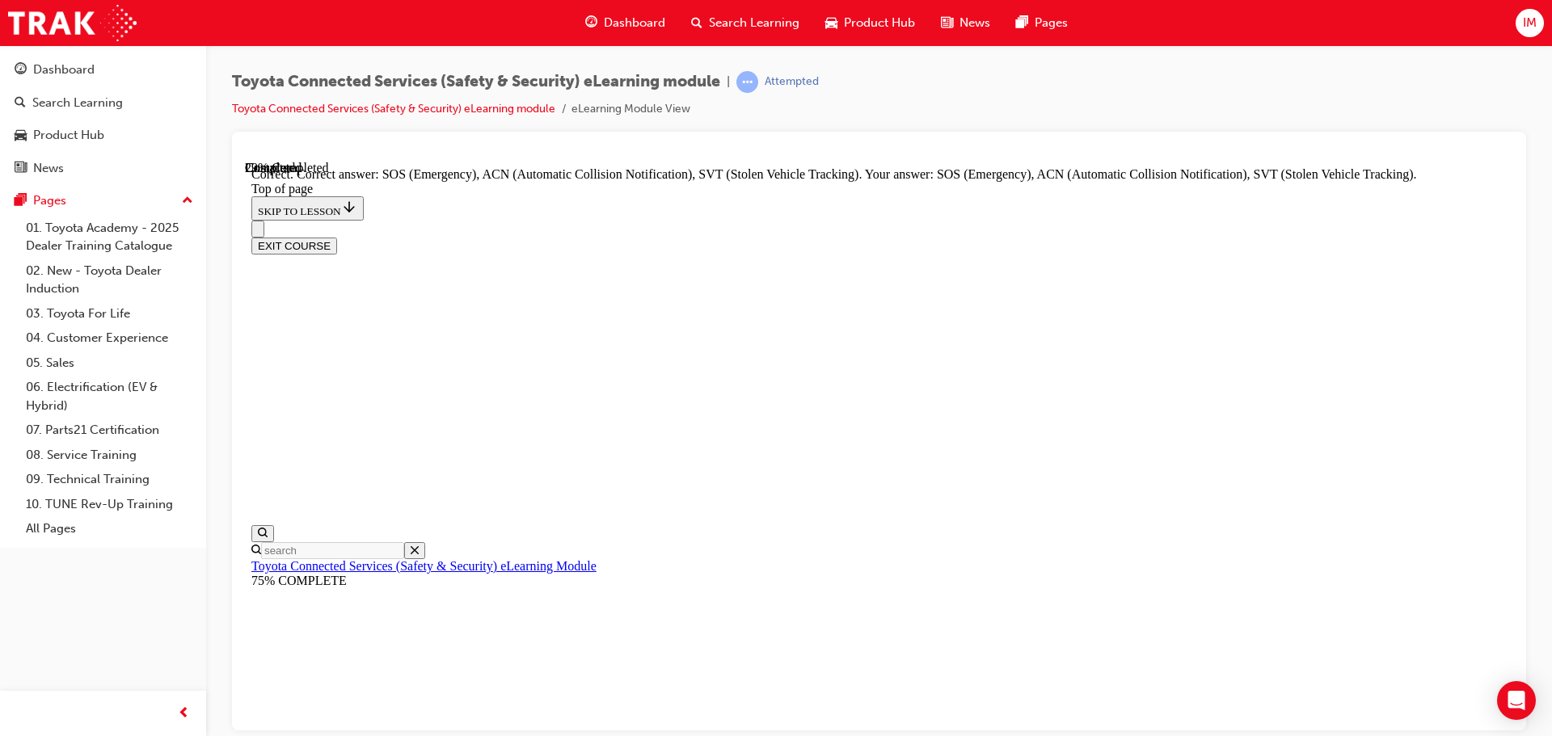
scroll to position [416, 0]
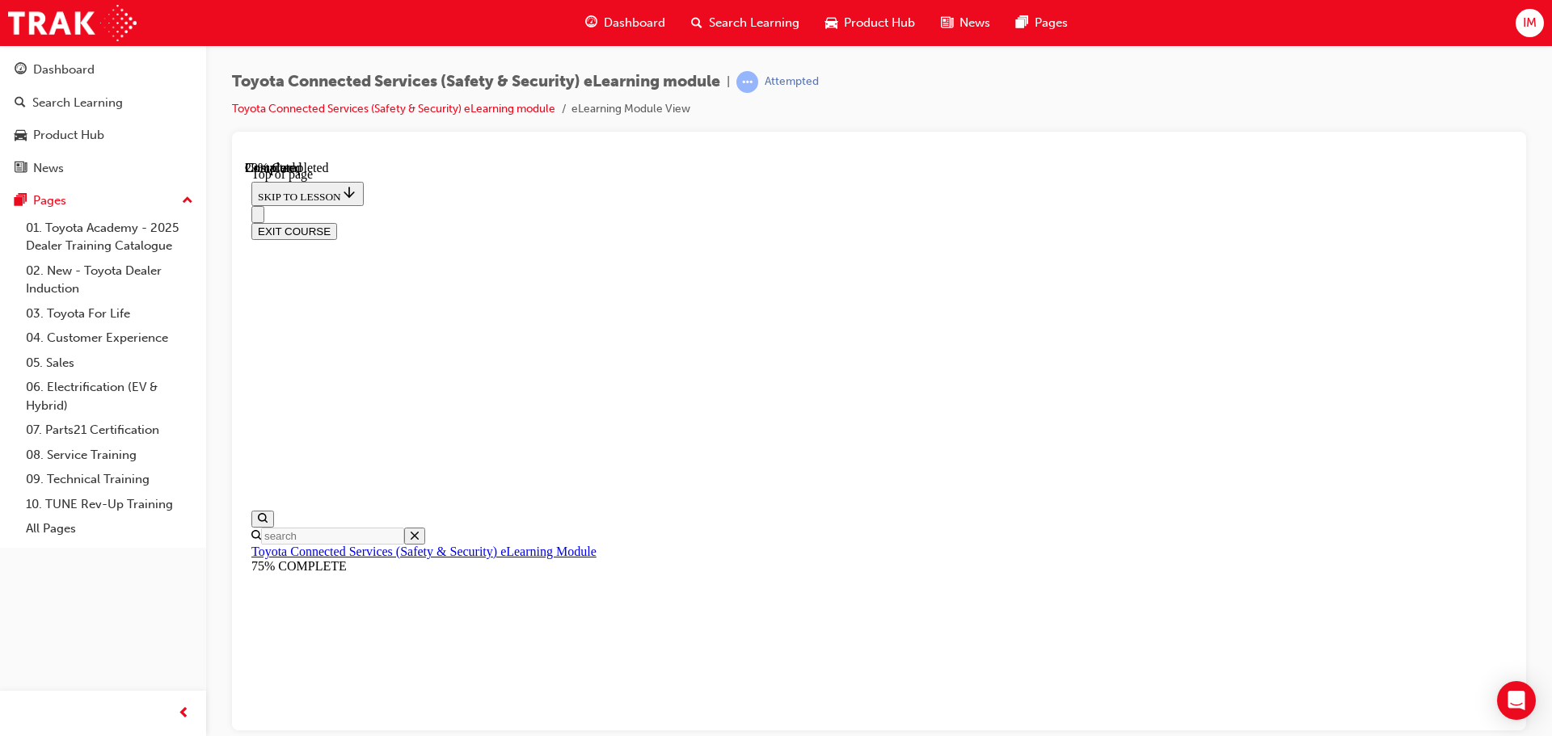
scroll to position [150, 0]
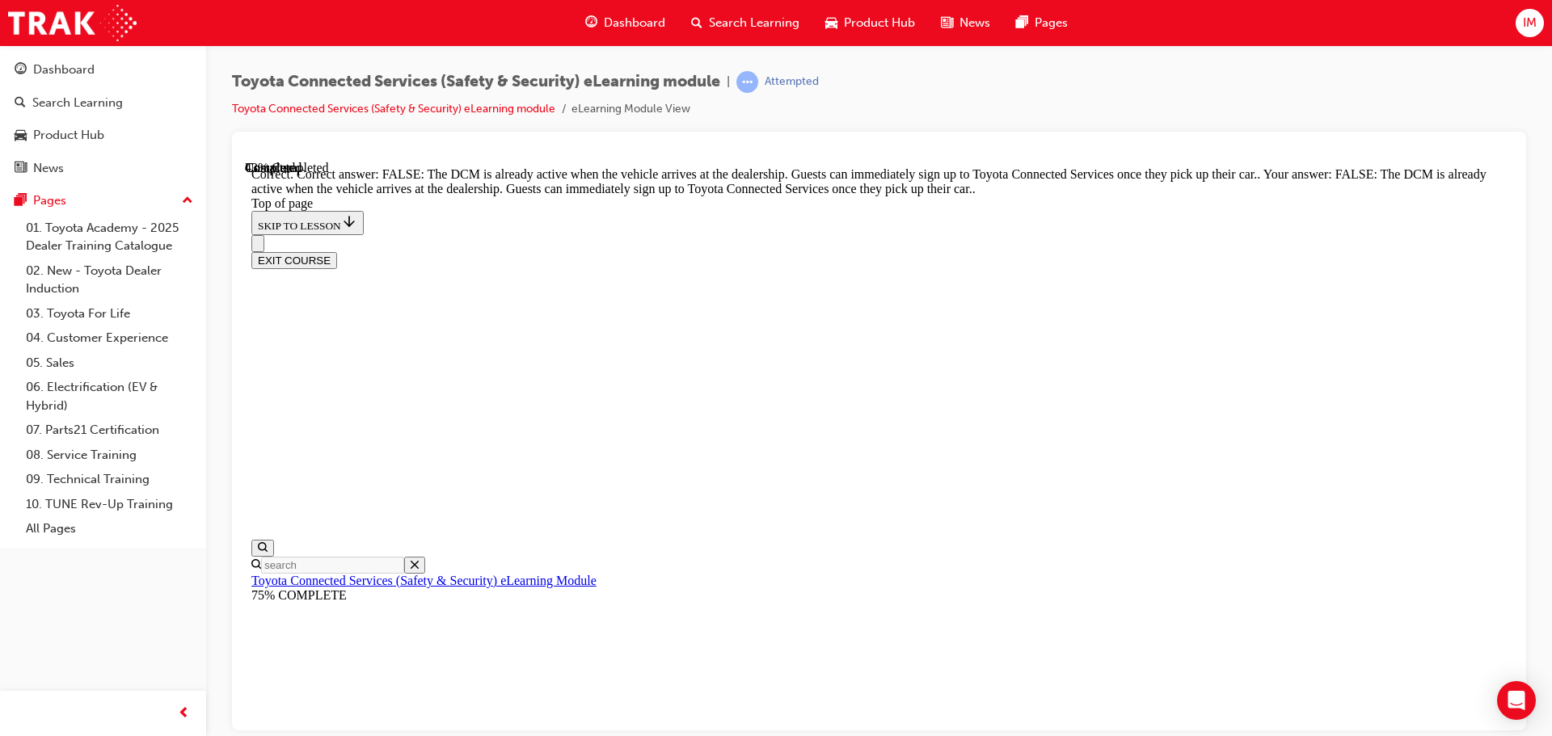
scroll to position [308, 0]
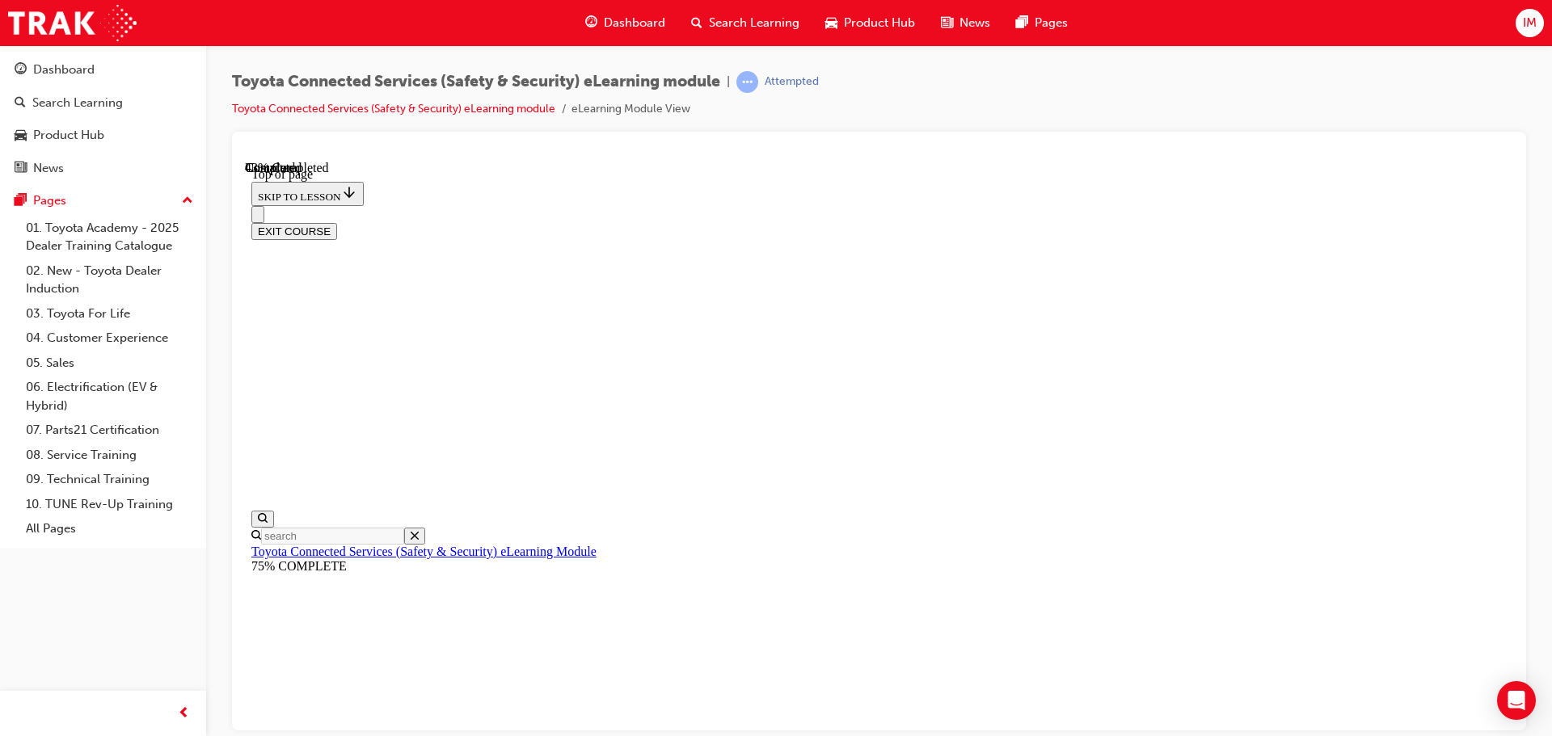
scroll to position [157, 0]
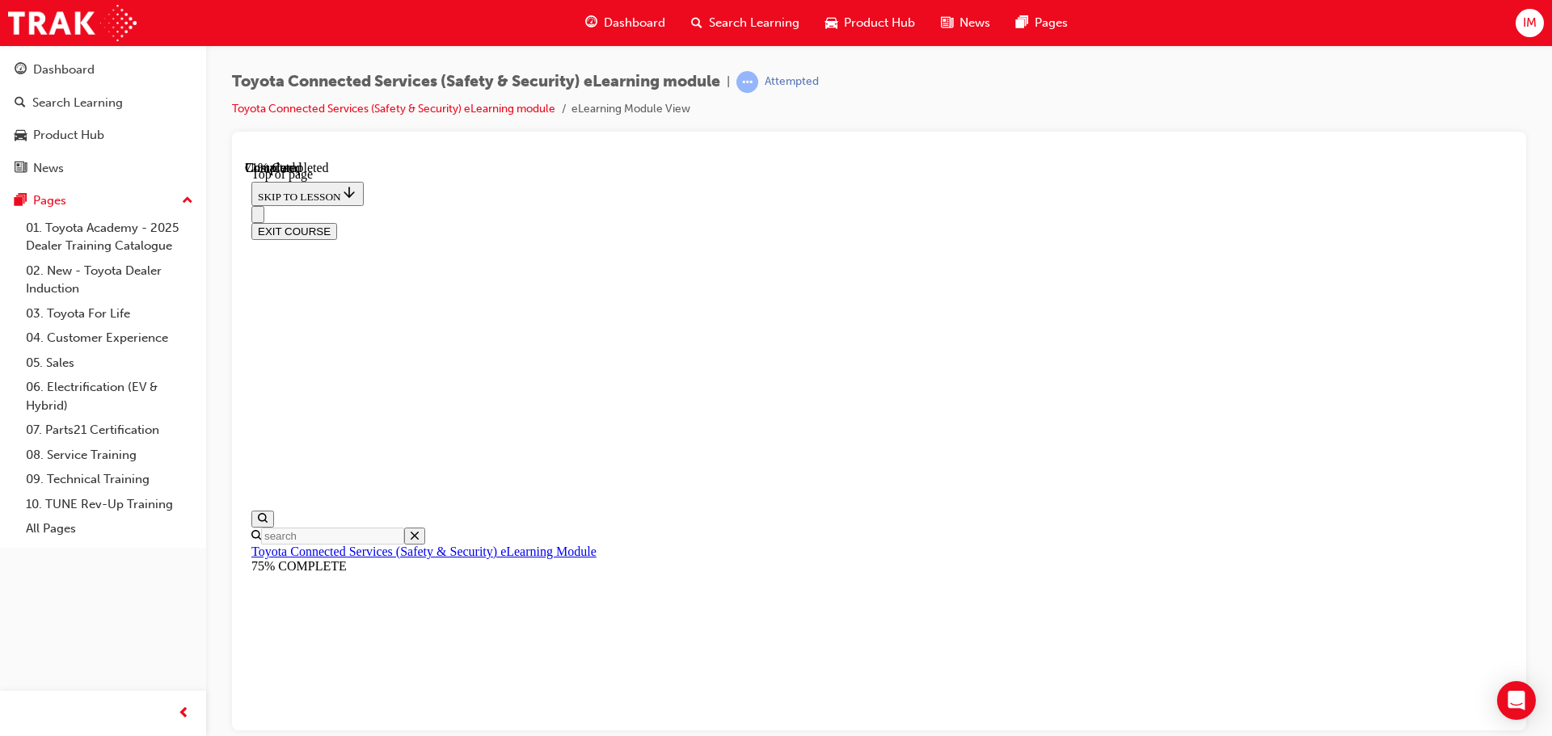
scroll to position [130, 0]
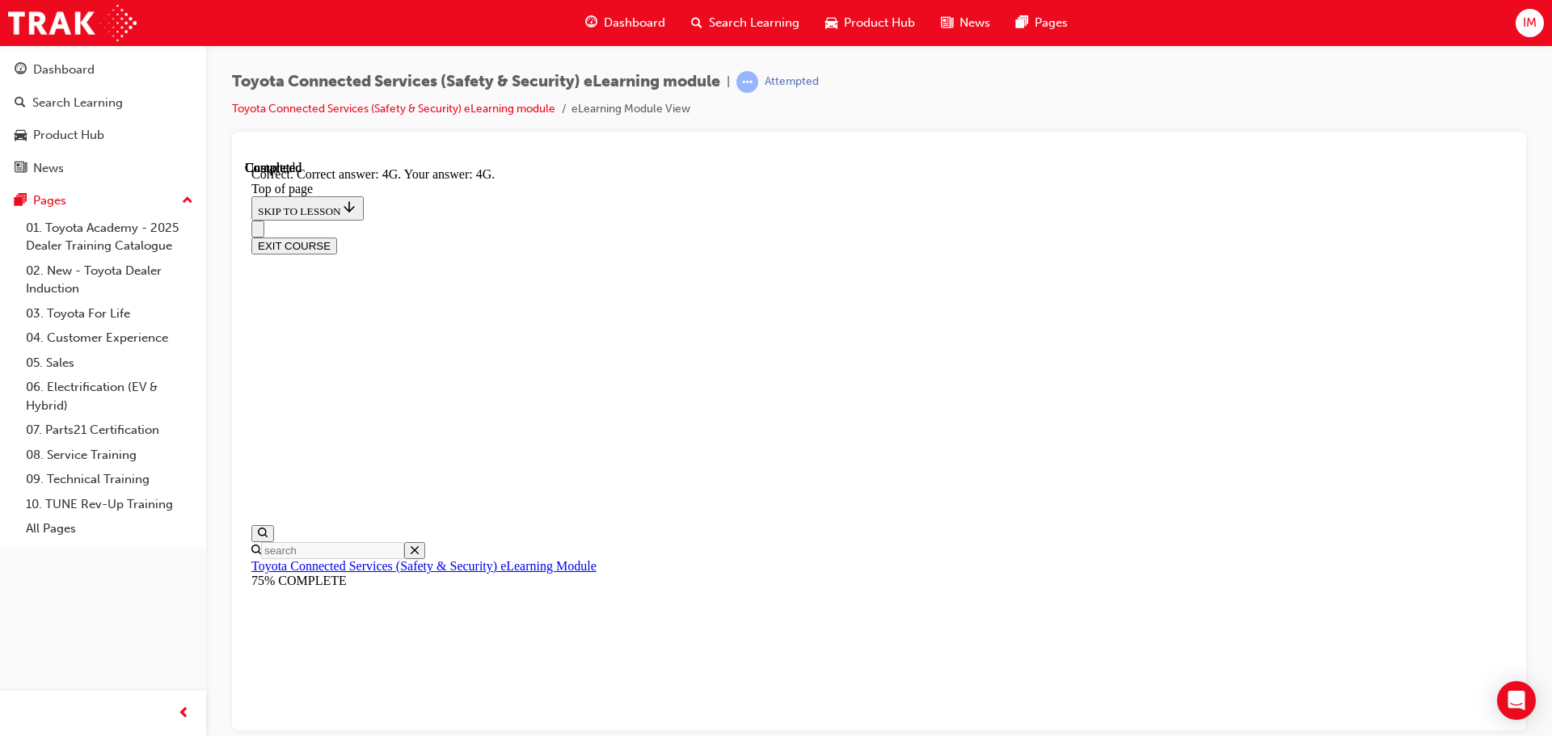
scroll to position [361, 0]
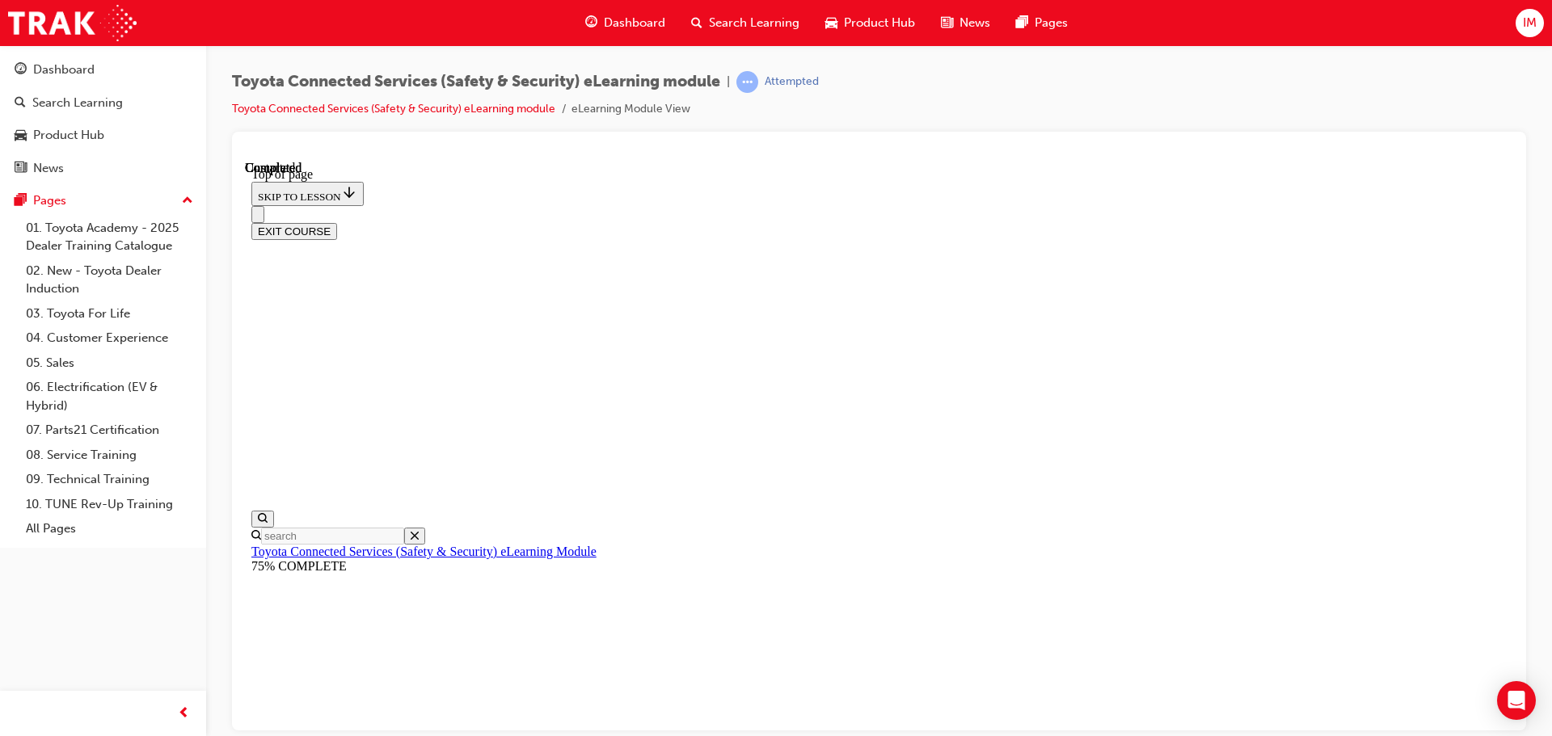
scroll to position [305, 0]
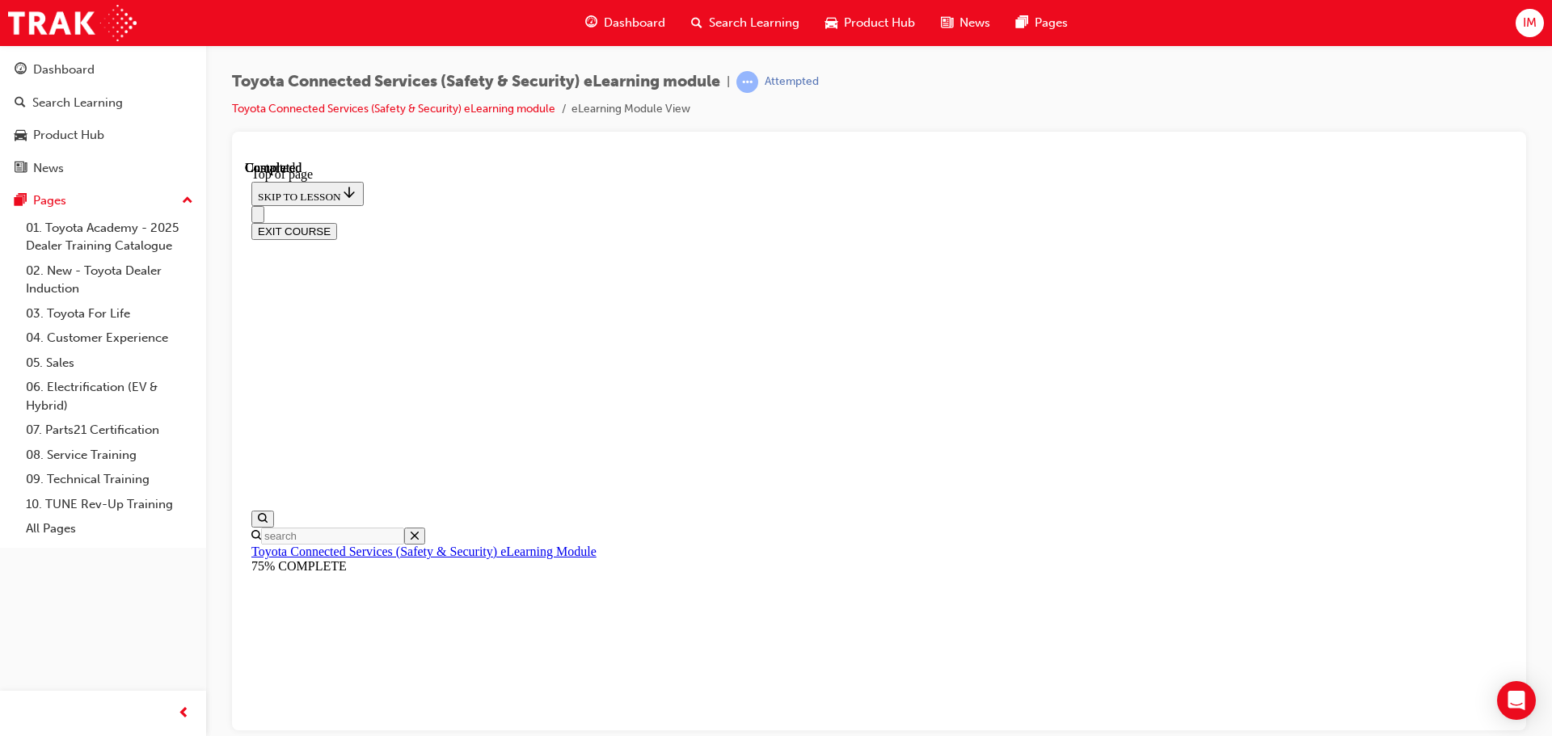
drag, startPoint x: 1119, startPoint y: 638, endPoint x: 1114, endPoint y: 630, distance: 8.7
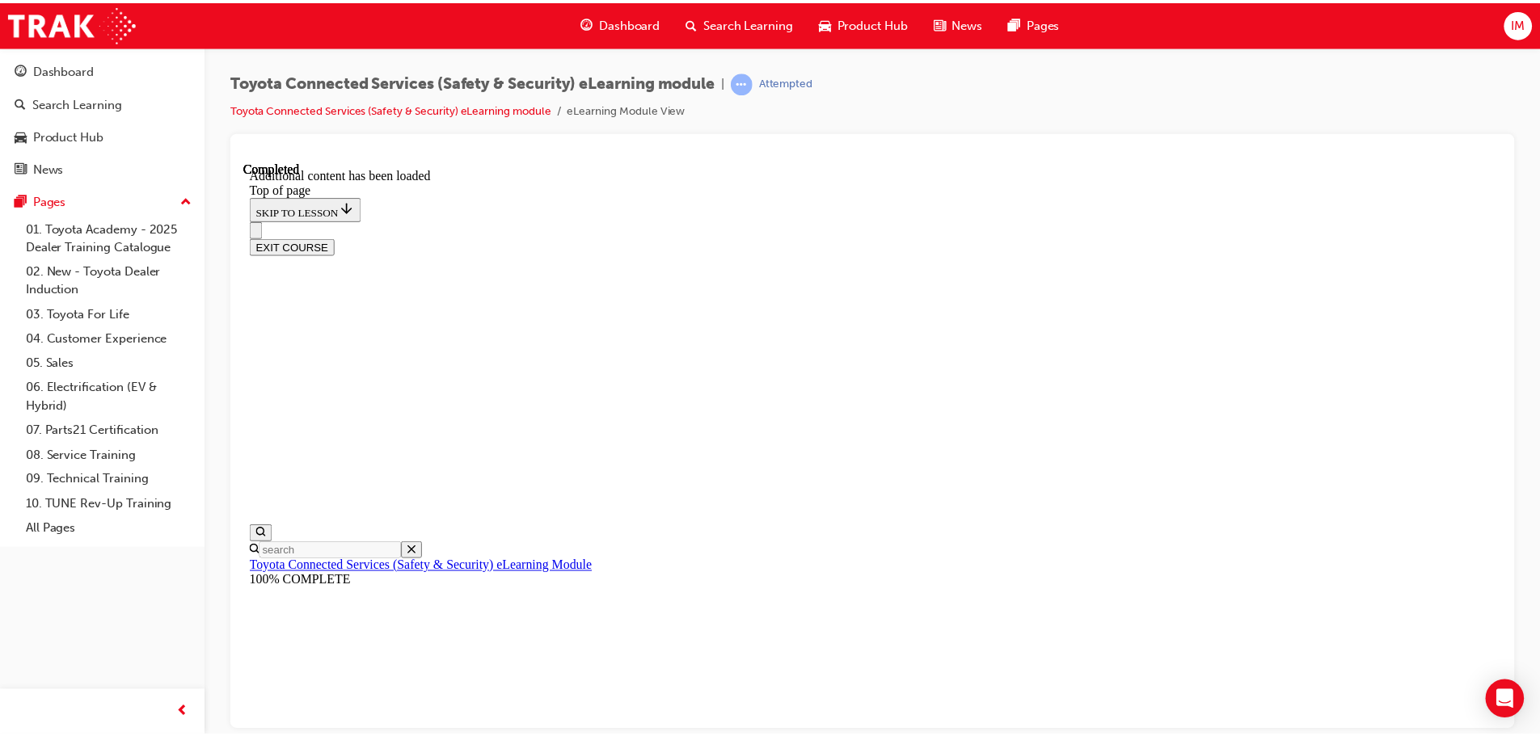
scroll to position [496, 0]
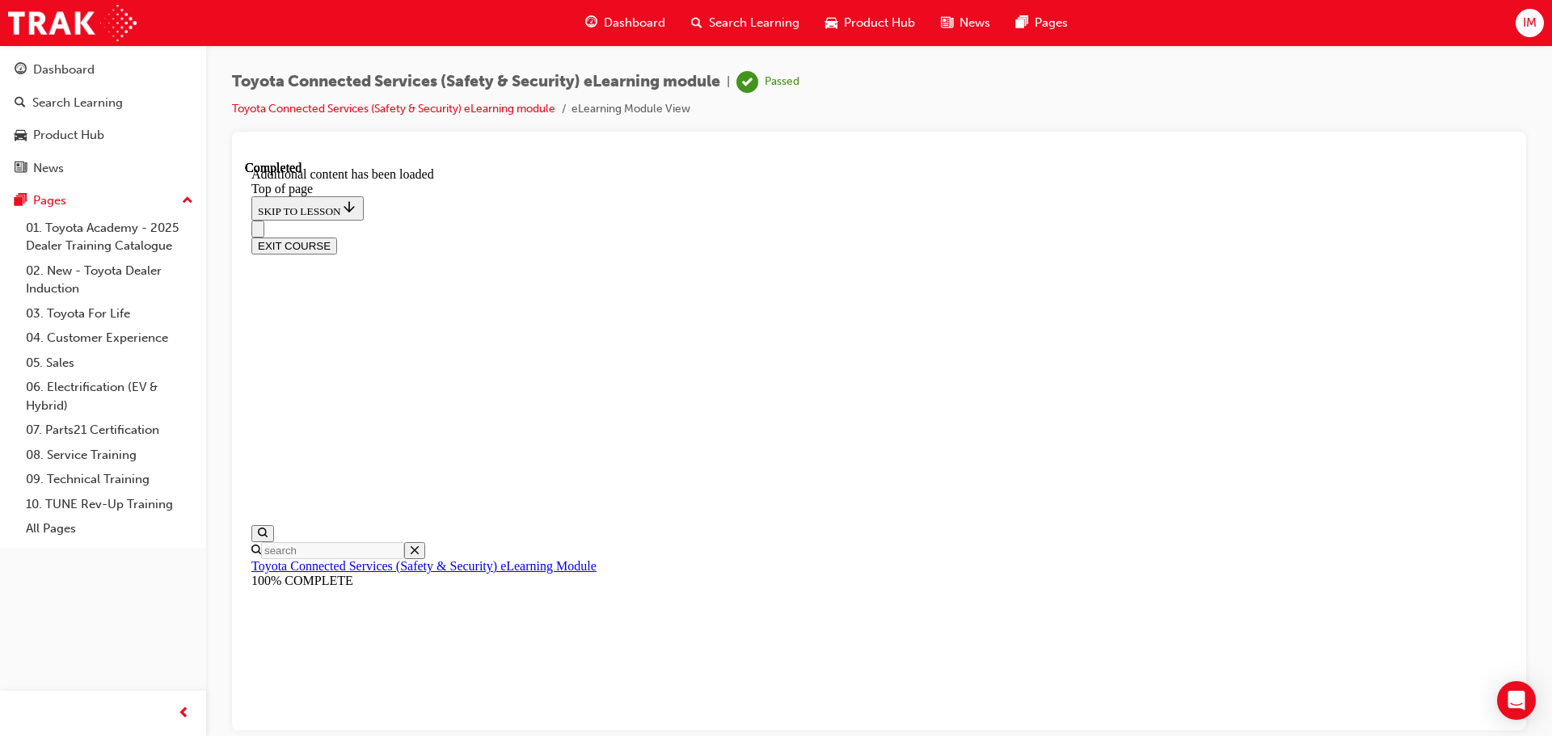
click at [867, 28] on span "Product Hub" at bounding box center [879, 23] width 71 height 19
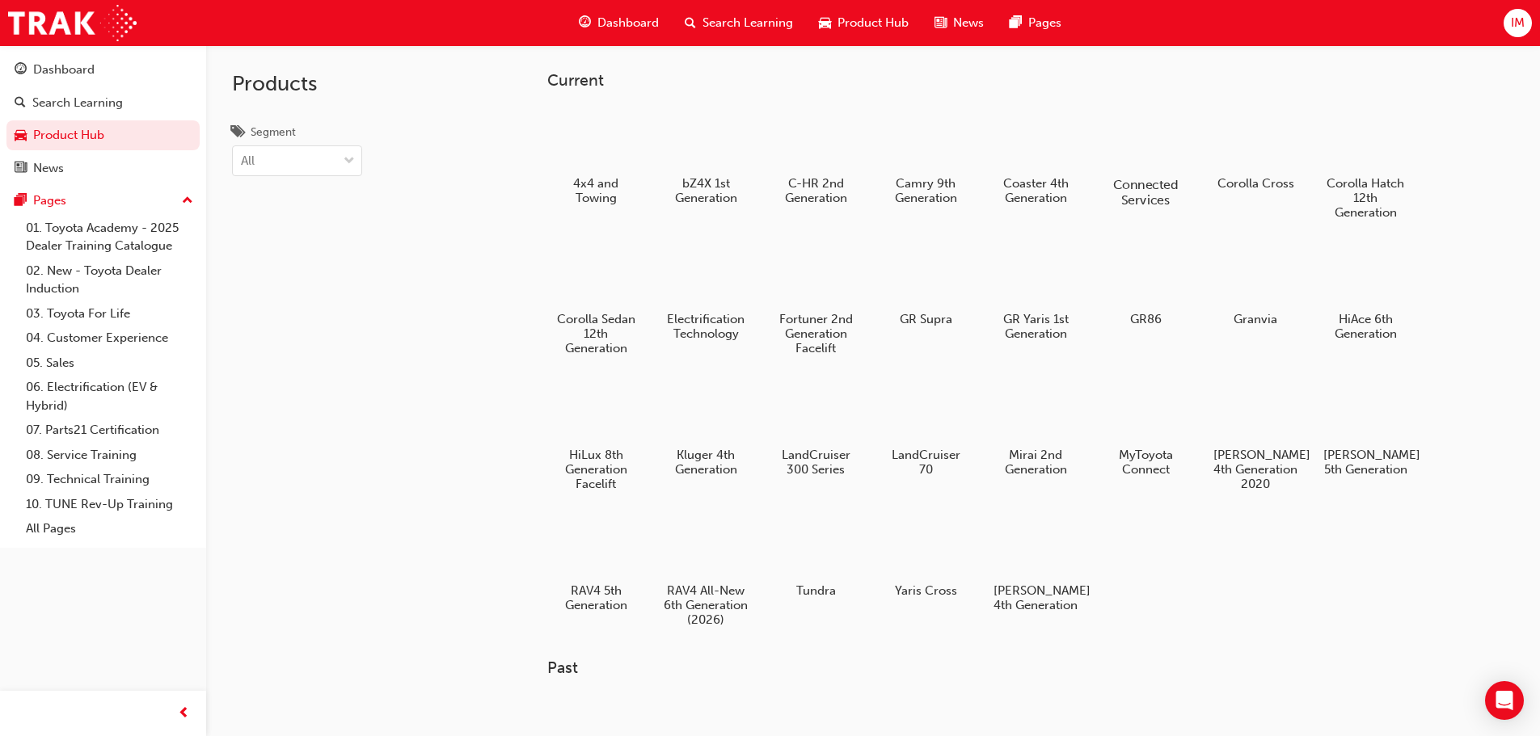
click at [1171, 151] on div at bounding box center [1145, 138] width 90 height 64
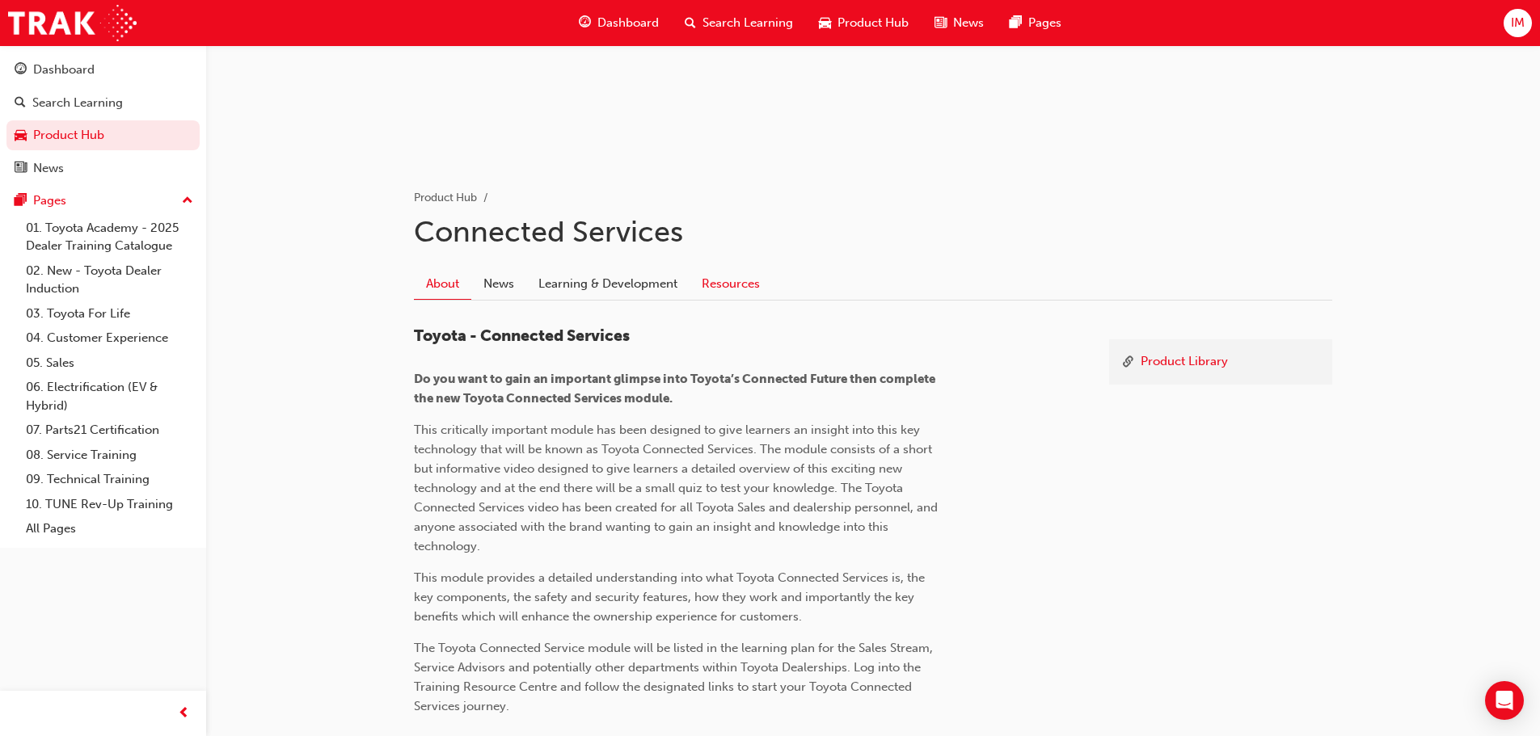
scroll to position [216, 0]
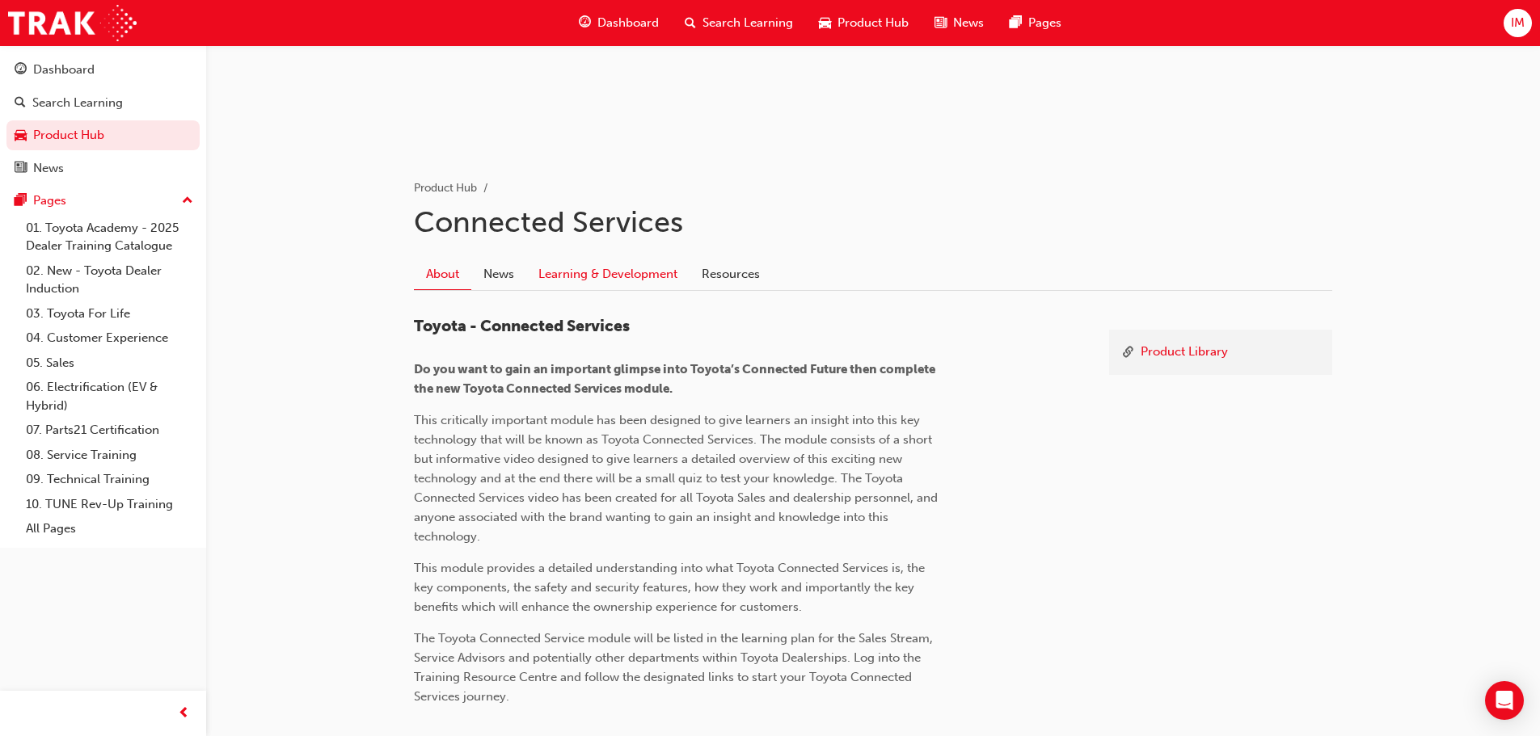
click at [637, 266] on link "Learning & Development" at bounding box center [607, 274] width 163 height 31
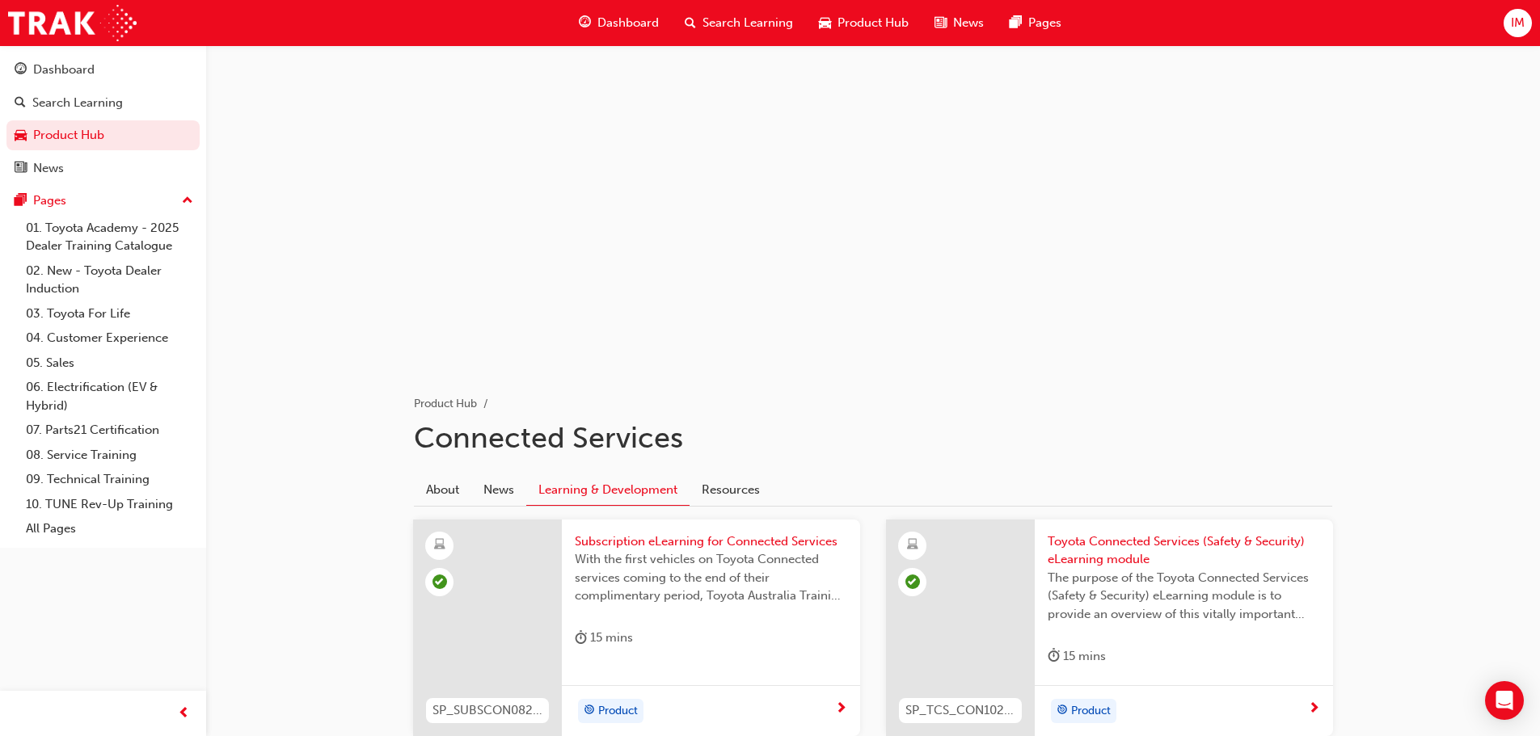
click at [860, 19] on span "Product Hub" at bounding box center [872, 23] width 71 height 19
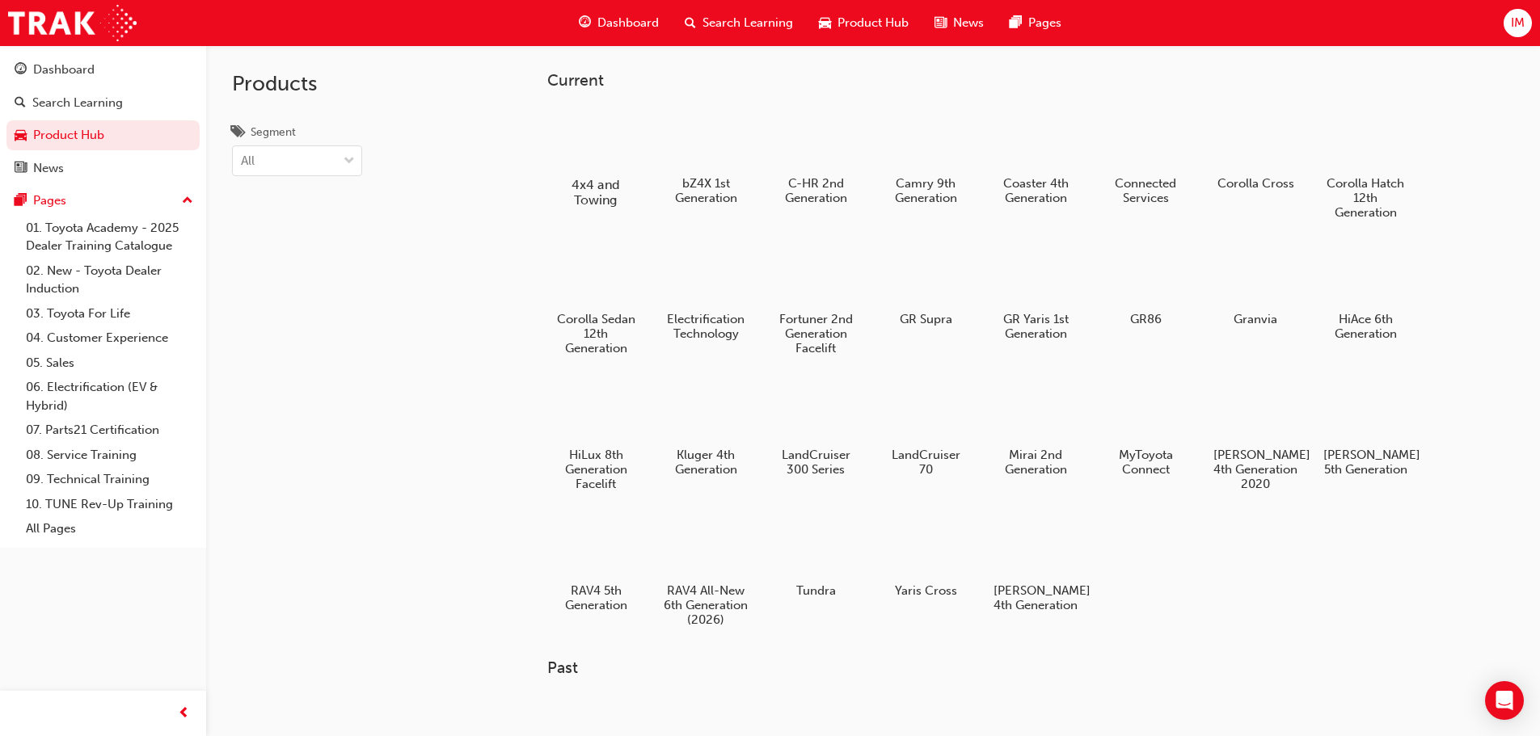
click at [592, 161] on div at bounding box center [595, 138] width 90 height 64
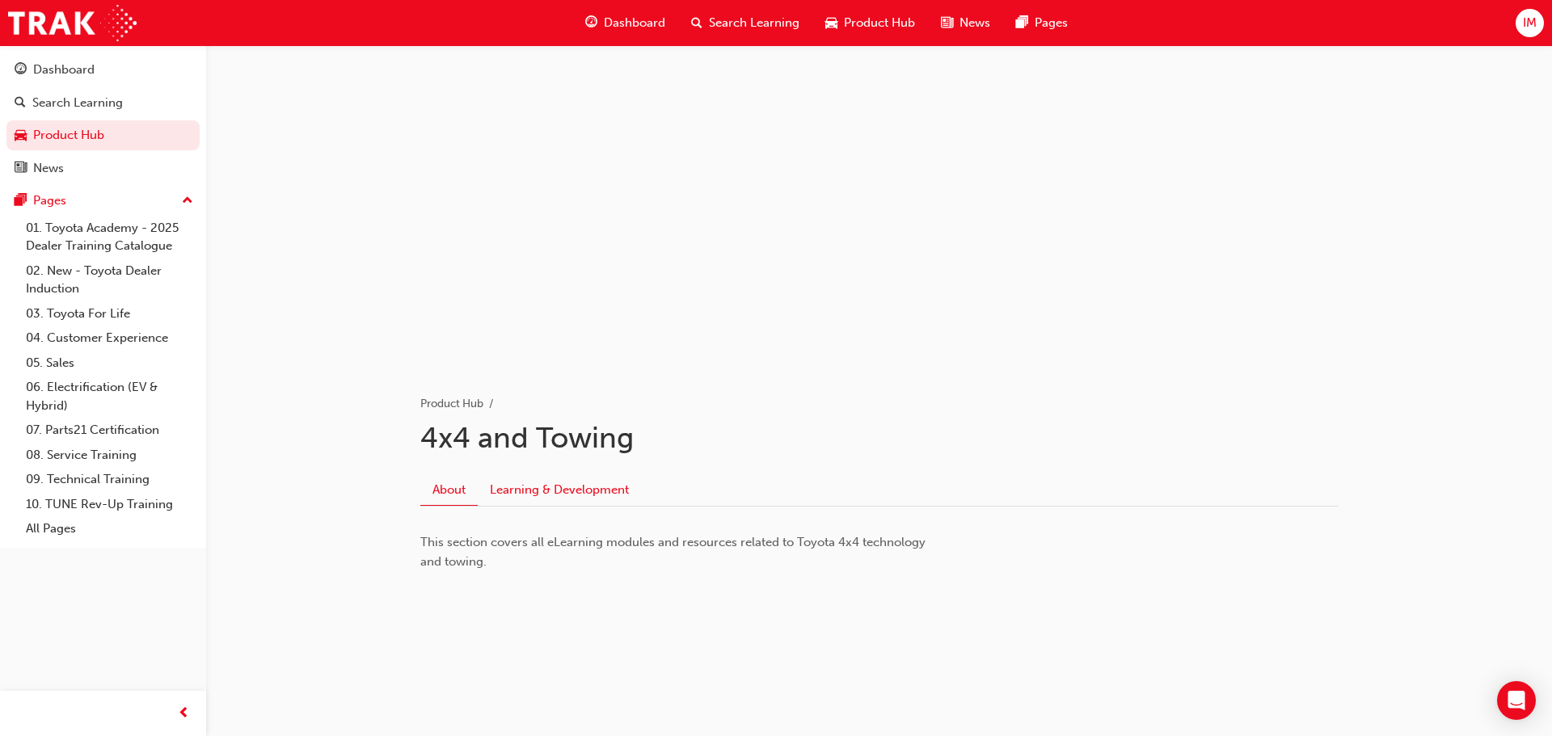
click at [539, 490] on link "Learning & Development" at bounding box center [559, 489] width 163 height 31
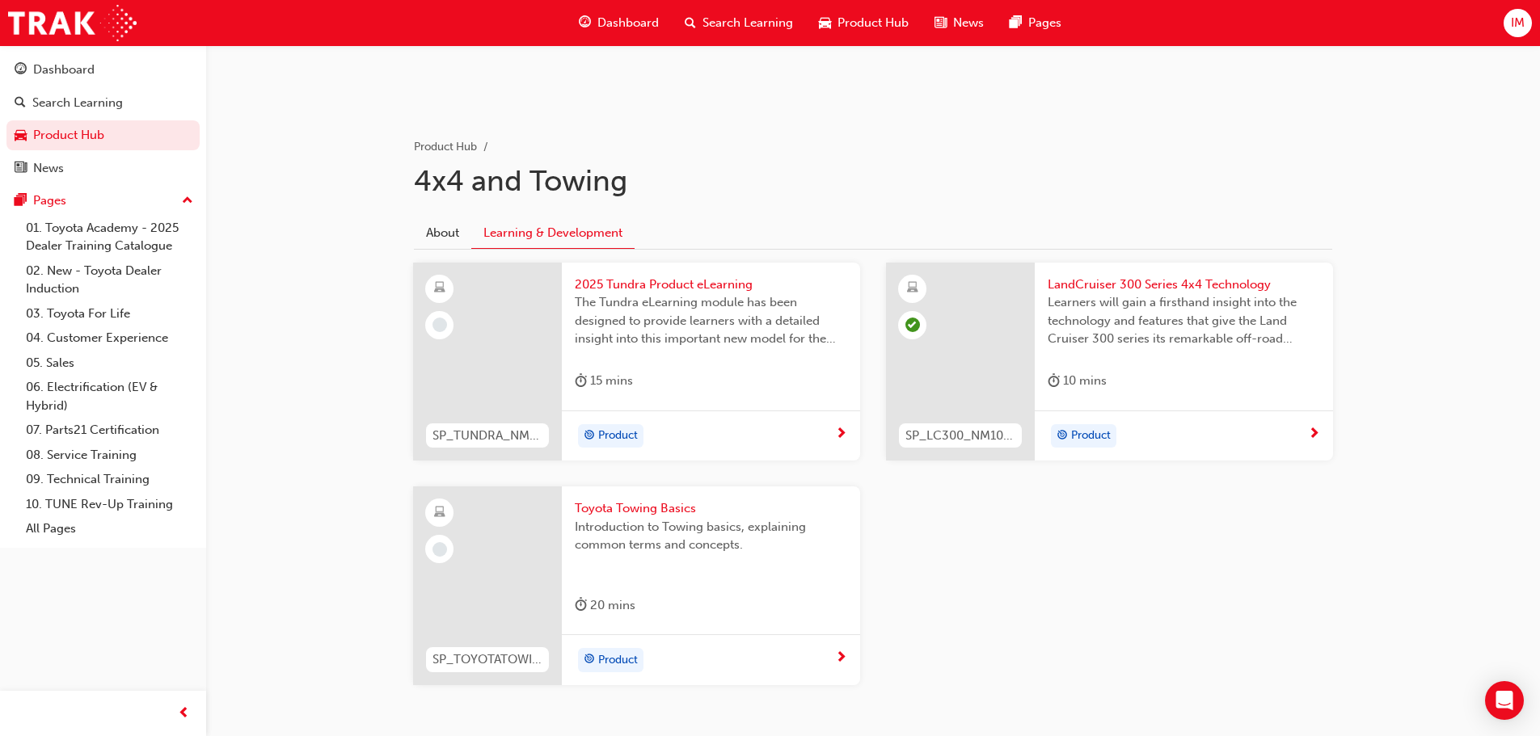
scroll to position [297, 0]
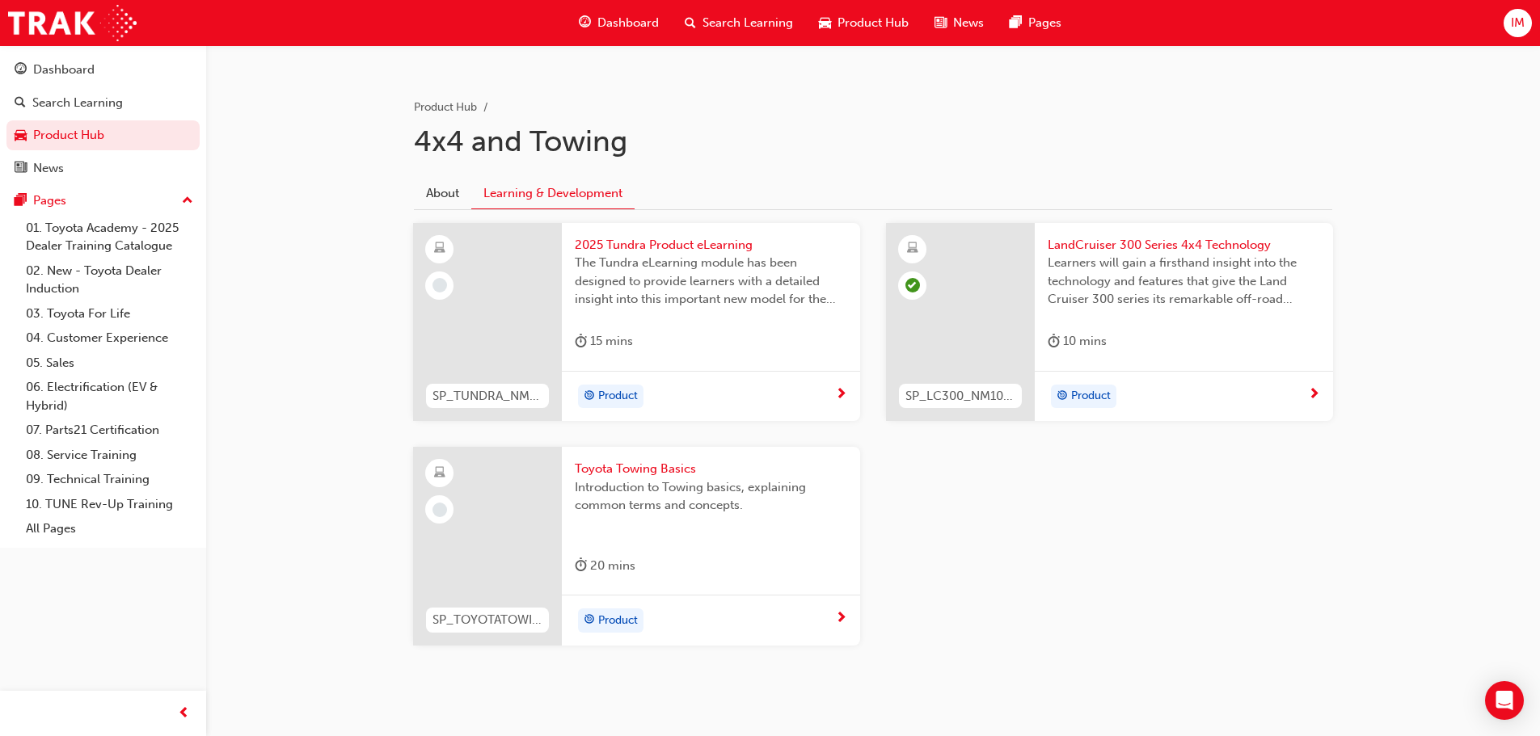
click at [623, 250] on span "2025 Tundra Product eLearning" at bounding box center [711, 245] width 272 height 19
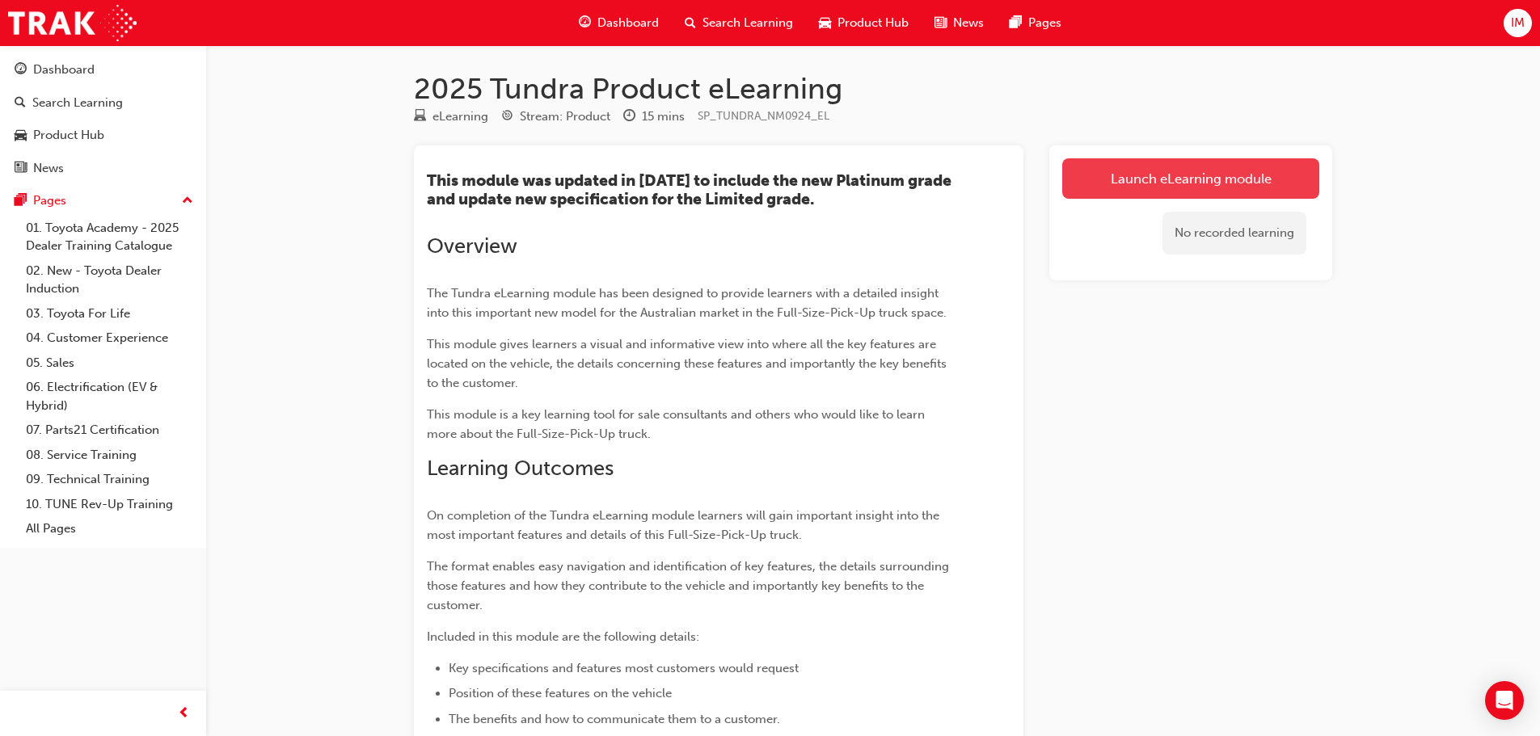
click at [1081, 170] on link "Launch eLearning module" at bounding box center [1190, 178] width 257 height 40
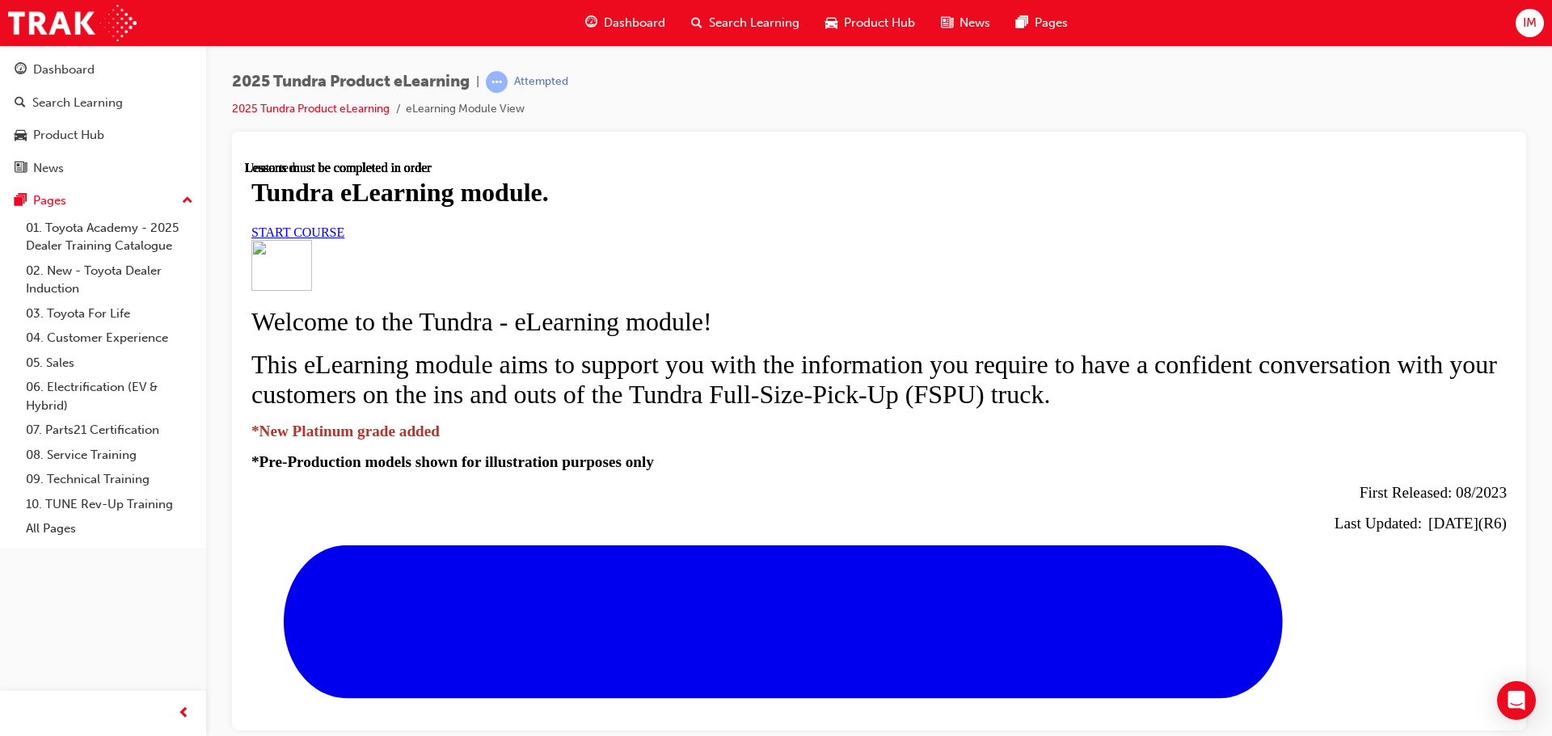
click at [344, 238] on link "START COURSE" at bounding box center [297, 232] width 93 height 14
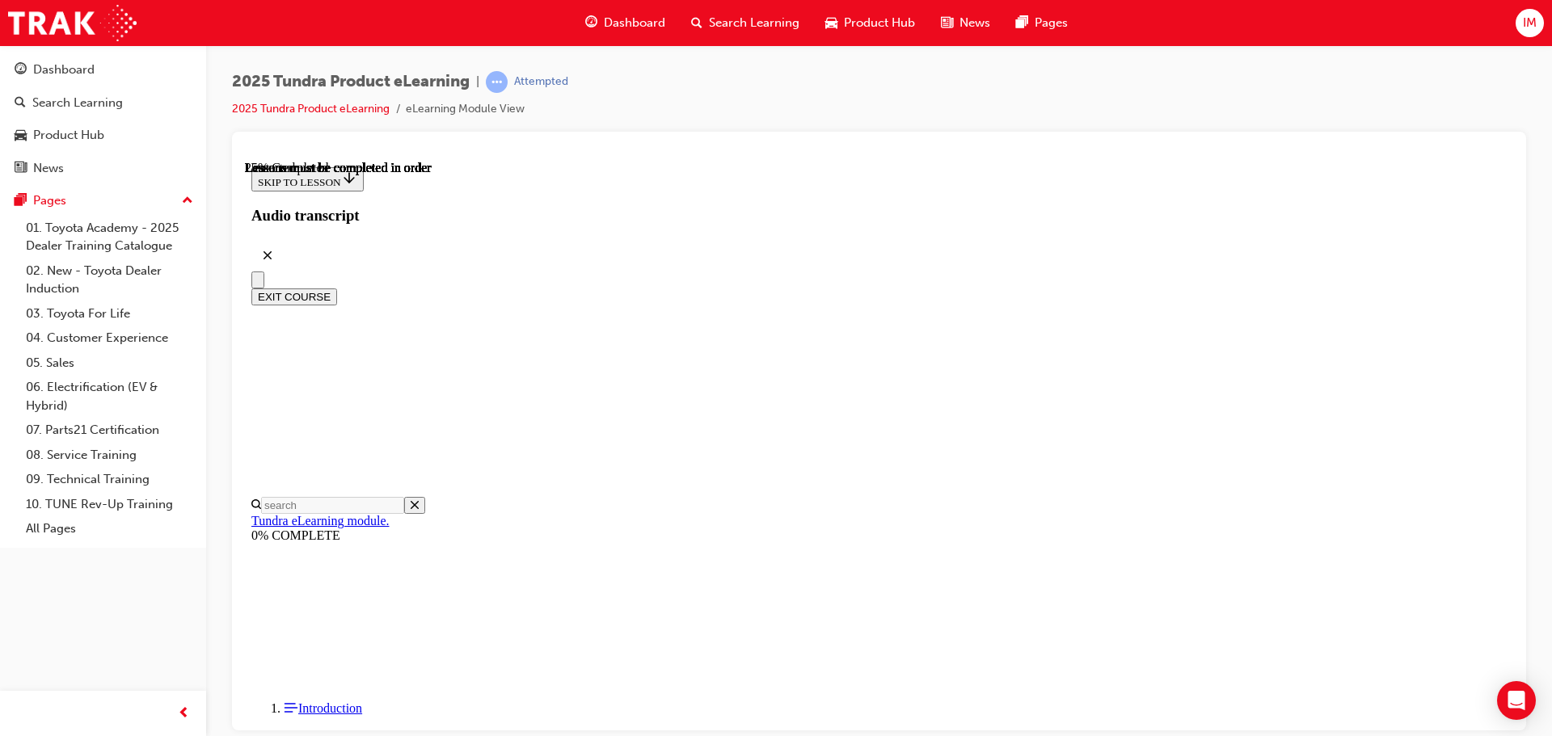
scroll to position [50, 0]
drag, startPoint x: 830, startPoint y: 449, endPoint x: 830, endPoint y: 579, distance: 130.1
drag, startPoint x: 835, startPoint y: 557, endPoint x: 830, endPoint y: 541, distance: 16.1
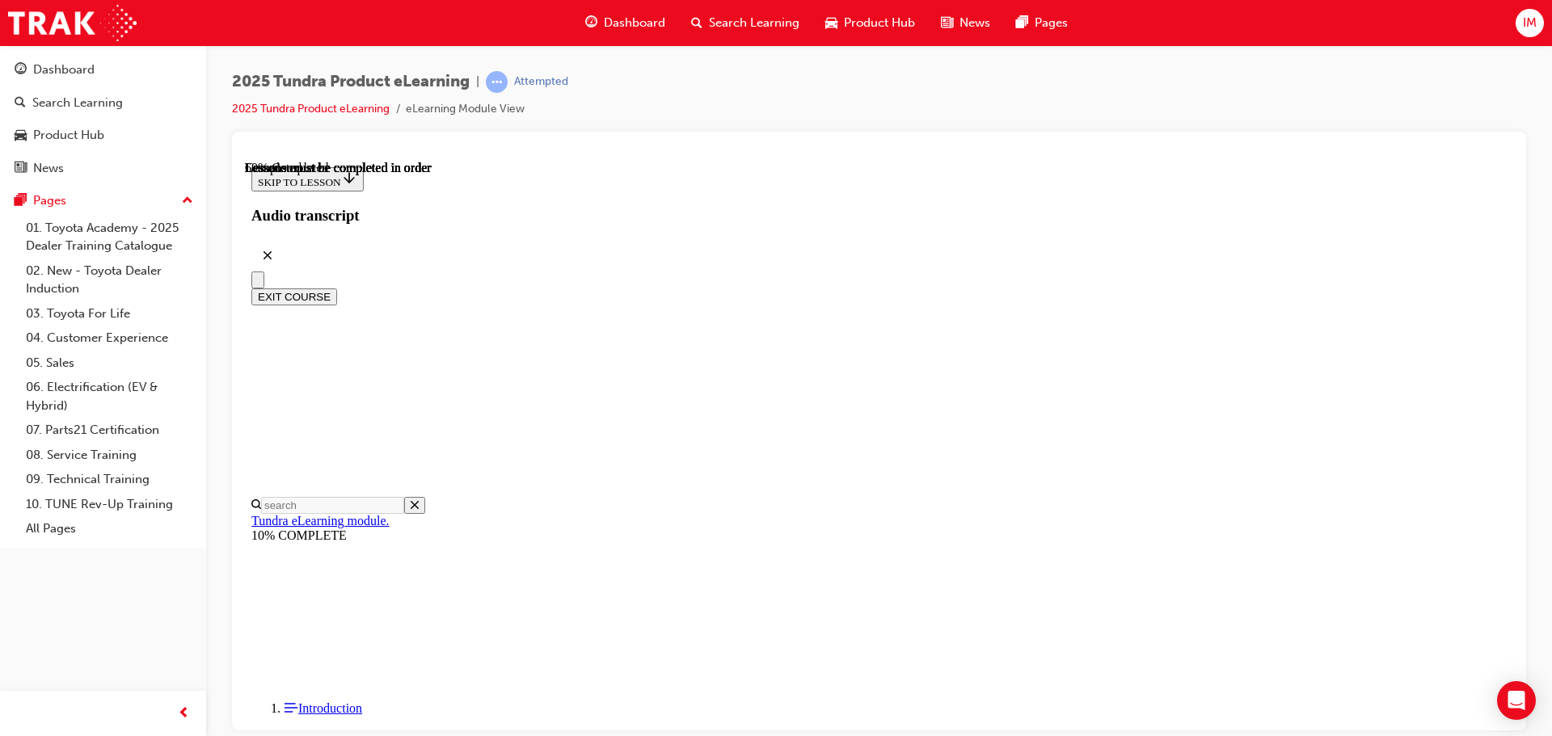
drag, startPoint x: 805, startPoint y: 491, endPoint x: 894, endPoint y: 495, distance: 89.0
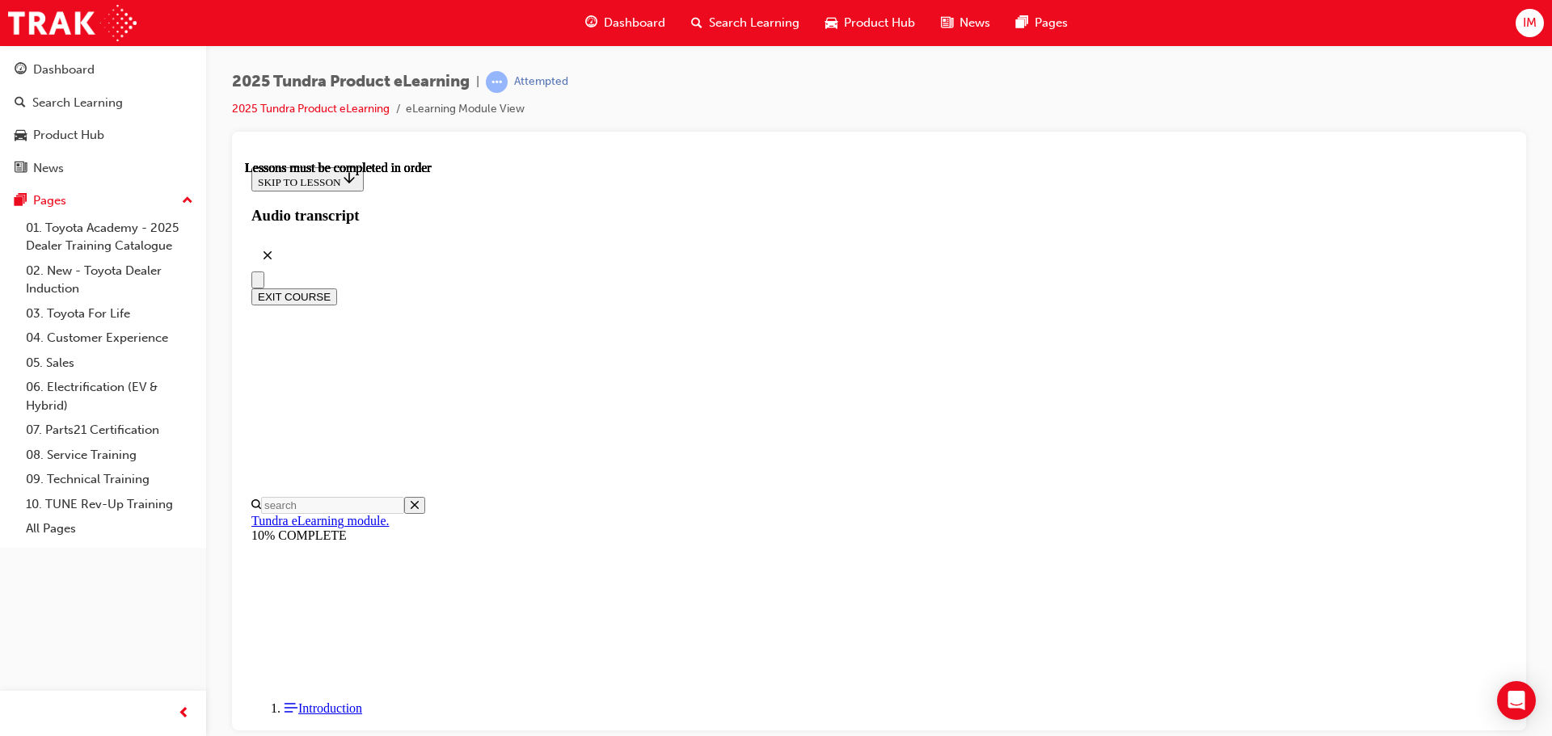
scroll to position [740, 0]
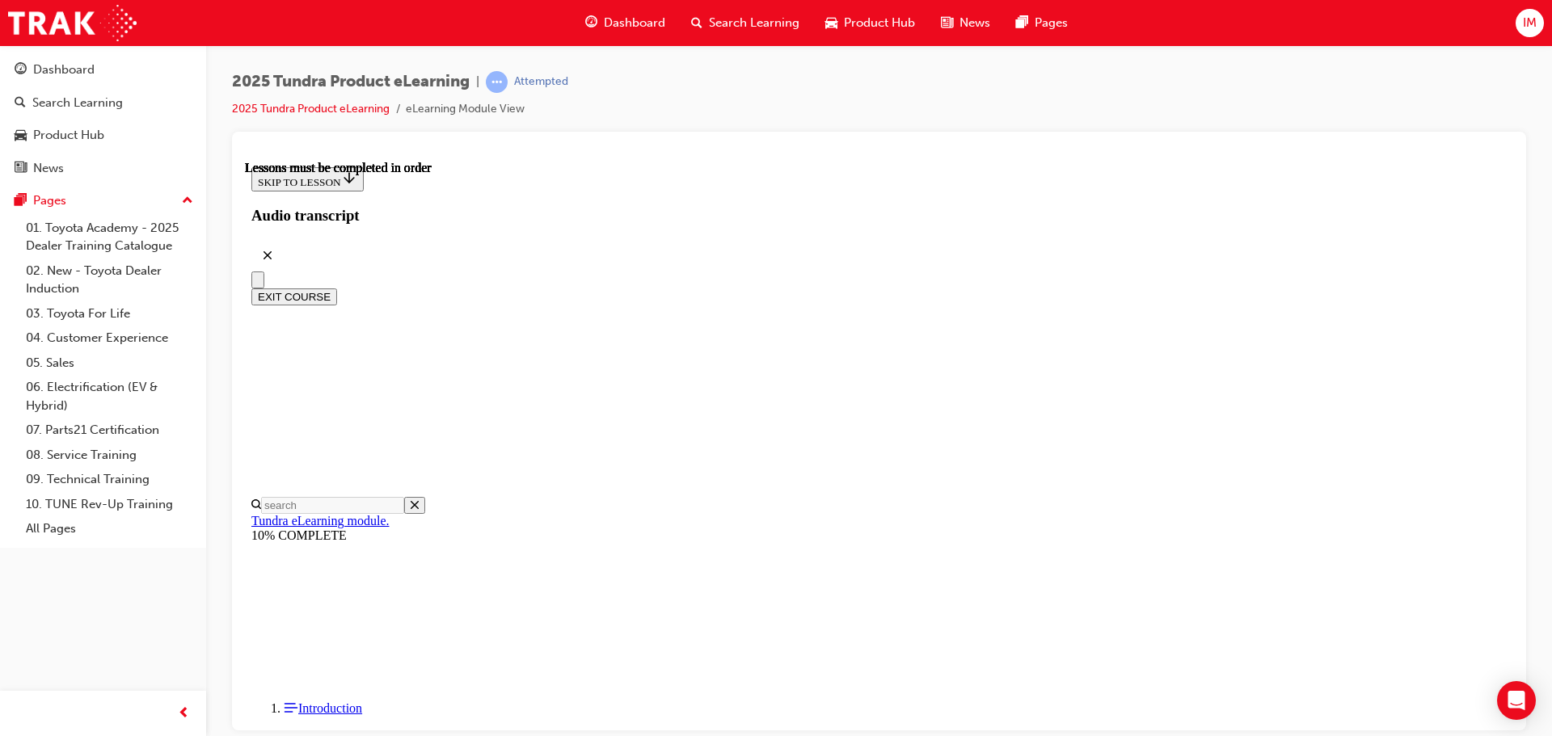
scroll to position [1203, 0]
